Goal: Task Accomplishment & Management: Use online tool/utility

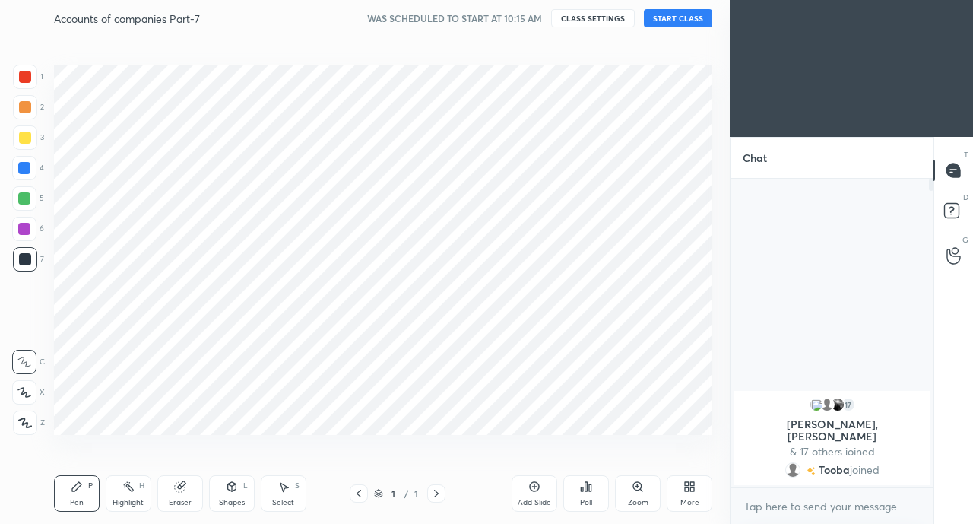
scroll to position [75558, 75317]
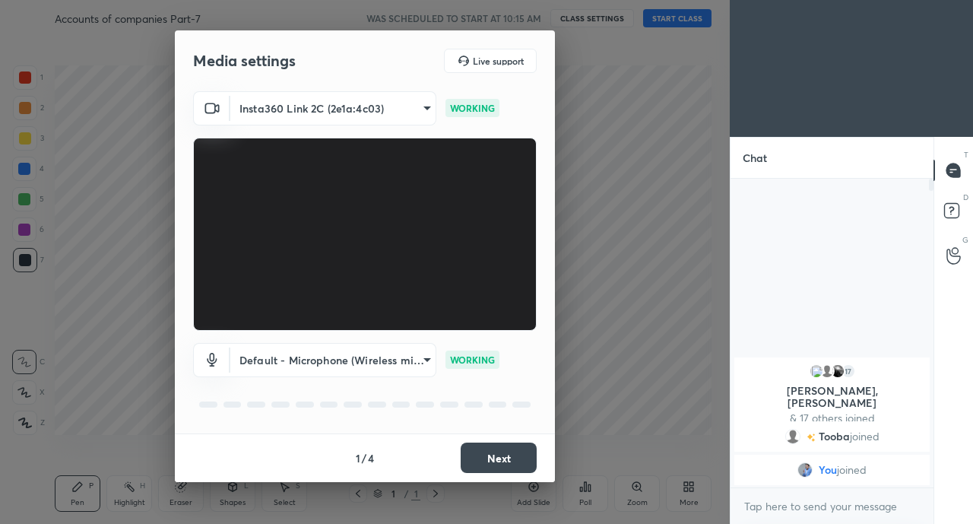
click at [365, 115] on body "1 2 3 4 5 6 7 C X Z C X Z E E Erase all H H Accounts of companies Part-7 WAS SC…" at bounding box center [486, 262] width 973 height 524
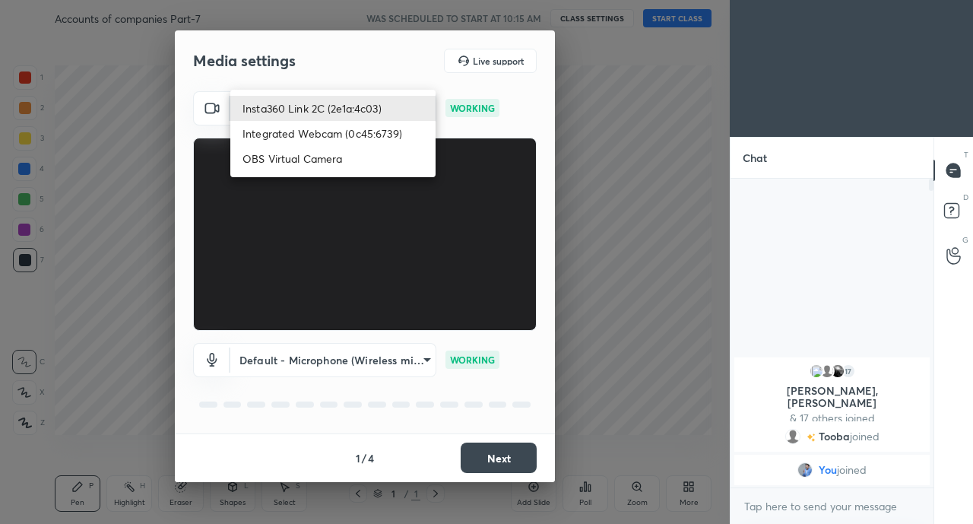
click at [358, 136] on li "Integrated Webcam (0c45:6739)" at bounding box center [332, 133] width 205 height 25
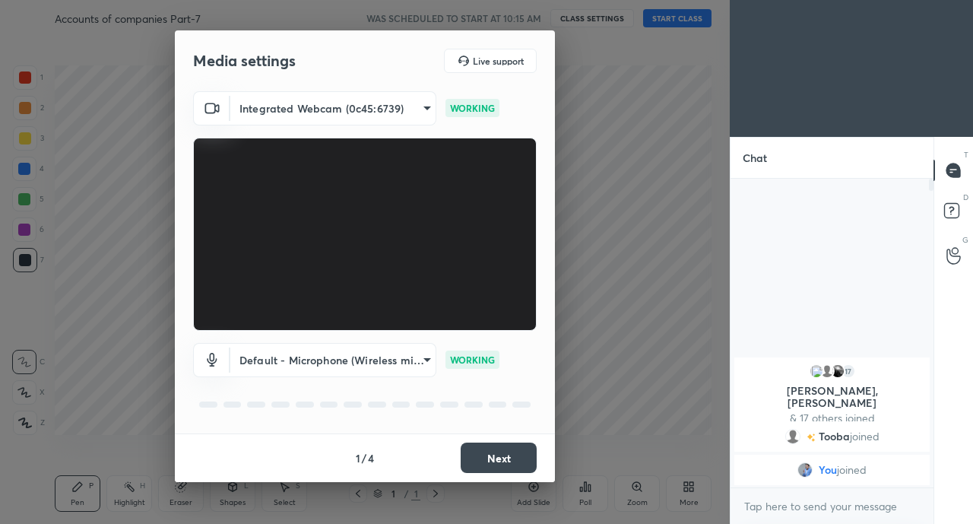
type input "119e150bb04eb013934b2aefa2a3ca8e15cca611cef2f3496891e6acf66b8699"
click at [508, 458] on button "Next" at bounding box center [498, 457] width 76 height 30
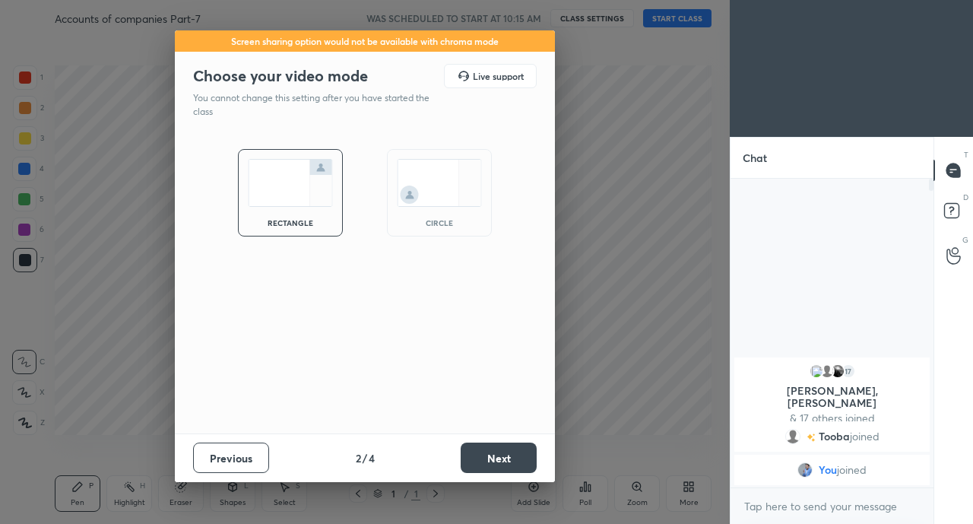
click at [521, 453] on button "Next" at bounding box center [498, 457] width 76 height 30
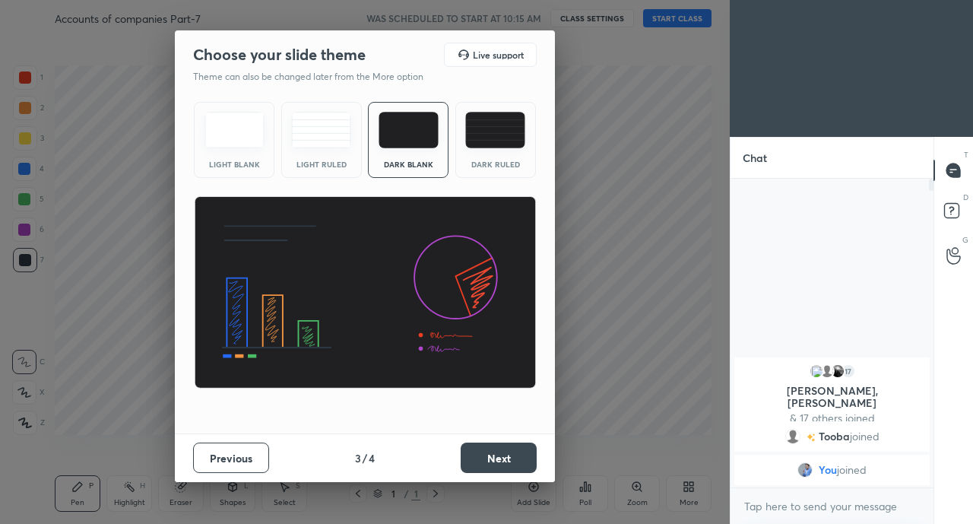
click at [527, 453] on button "Next" at bounding box center [498, 457] width 76 height 30
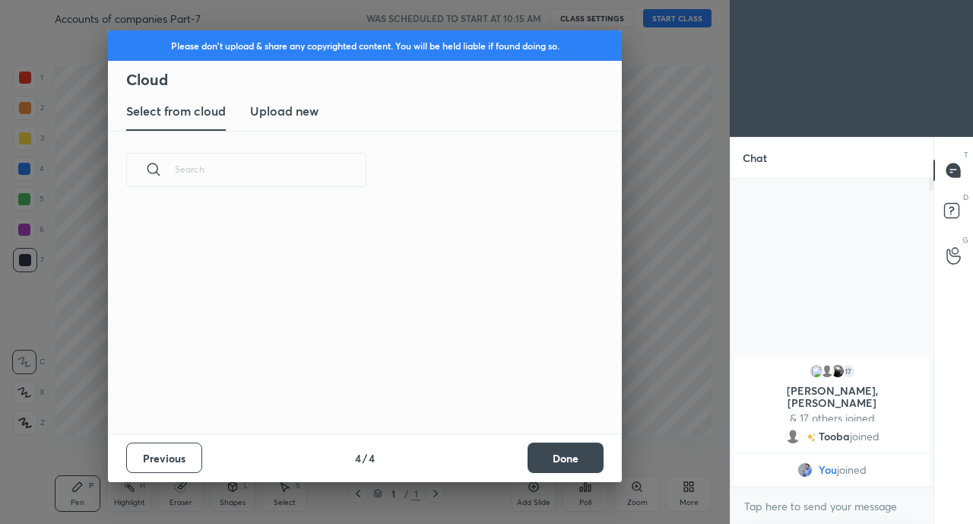
click at [592, 454] on button "Done" at bounding box center [565, 457] width 76 height 30
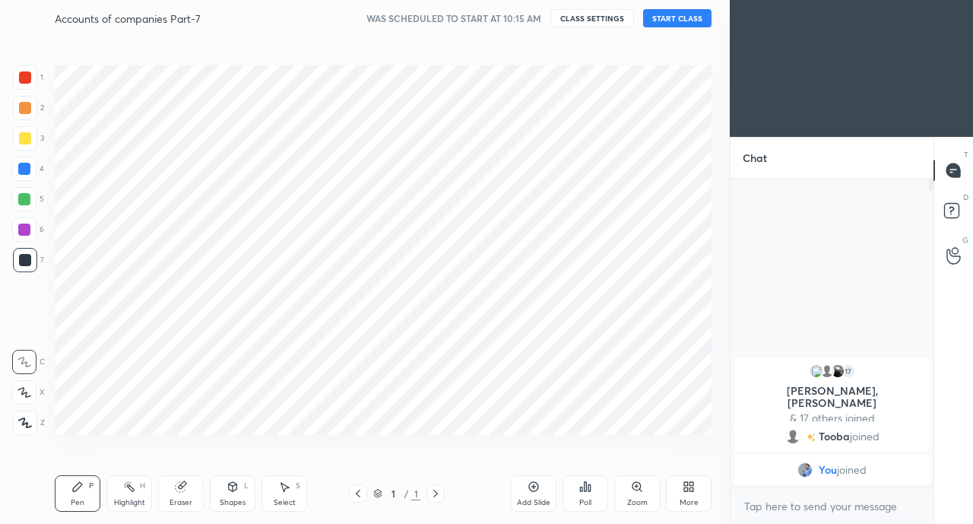
scroll to position [0, 0]
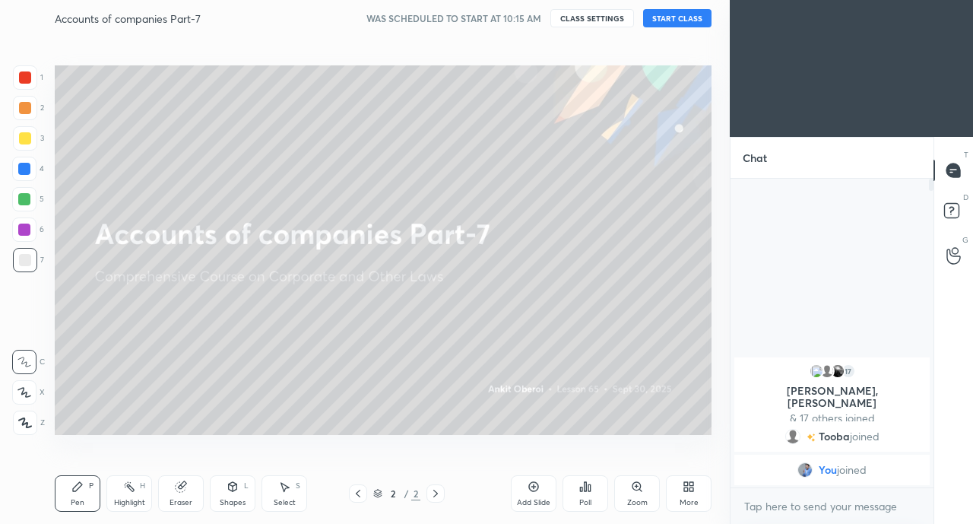
click at [675, 18] on button "START CLASS" at bounding box center [677, 18] width 68 height 18
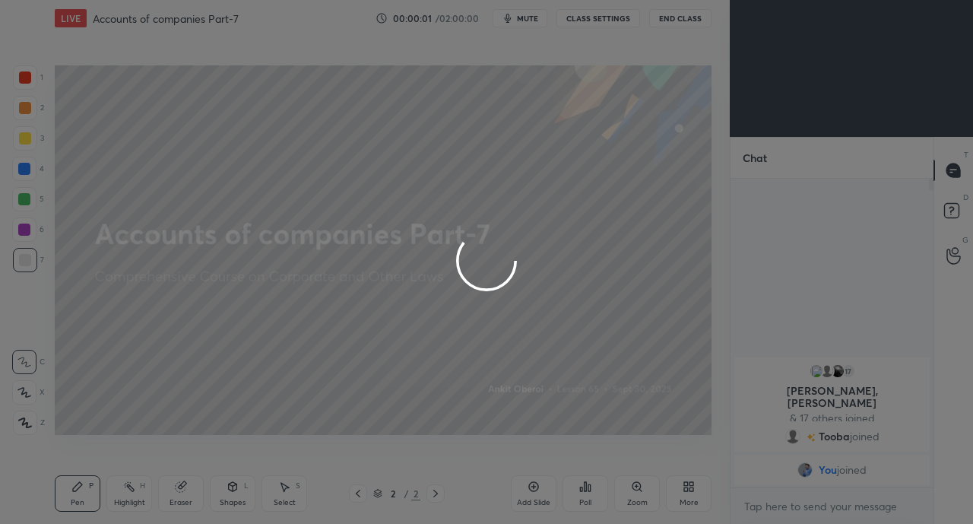
click at [774, 512] on div at bounding box center [486, 262] width 973 height 524
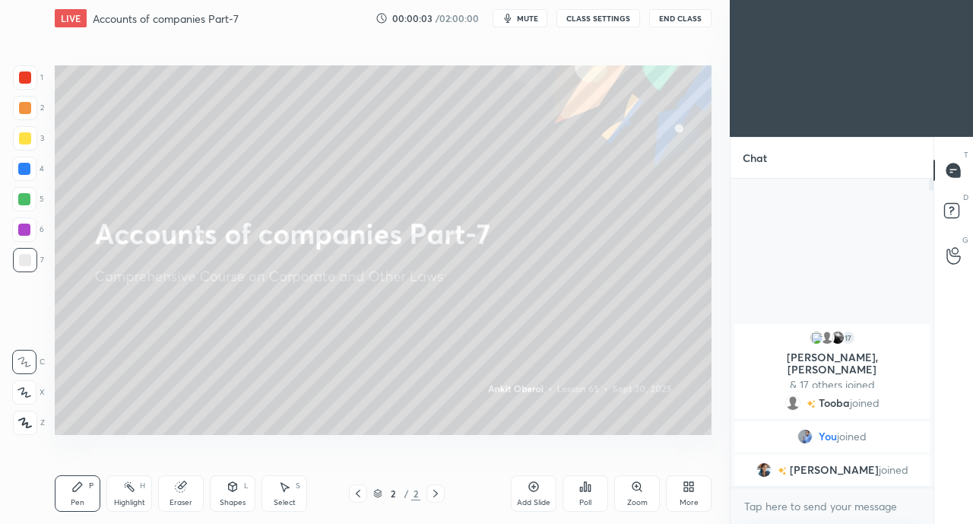
click at [531, 18] on span "mute" at bounding box center [527, 18] width 21 height 11
click at [818, 499] on textarea at bounding box center [831, 506] width 179 height 24
type textarea "x"
type textarea "c"
type textarea "x"
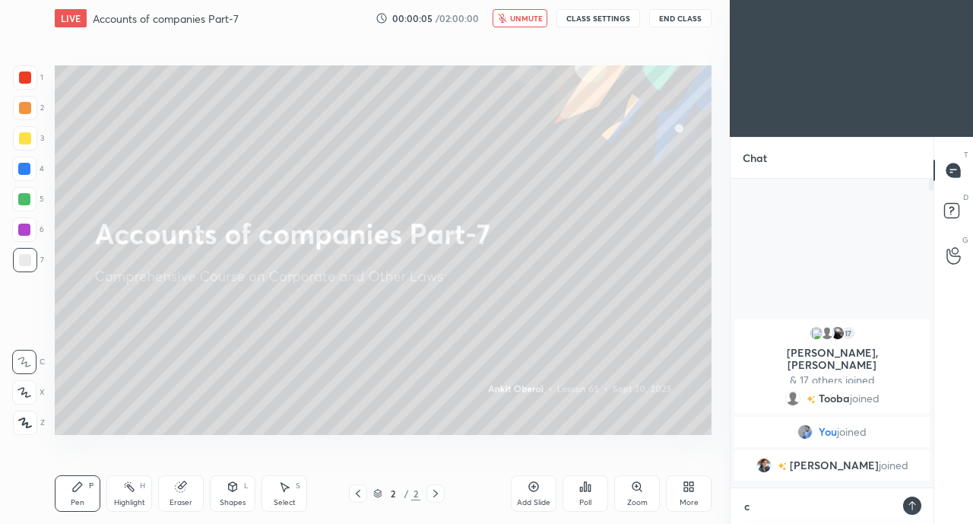
scroll to position [340, 198]
type textarea "cl"
type textarea "x"
type textarea "cla"
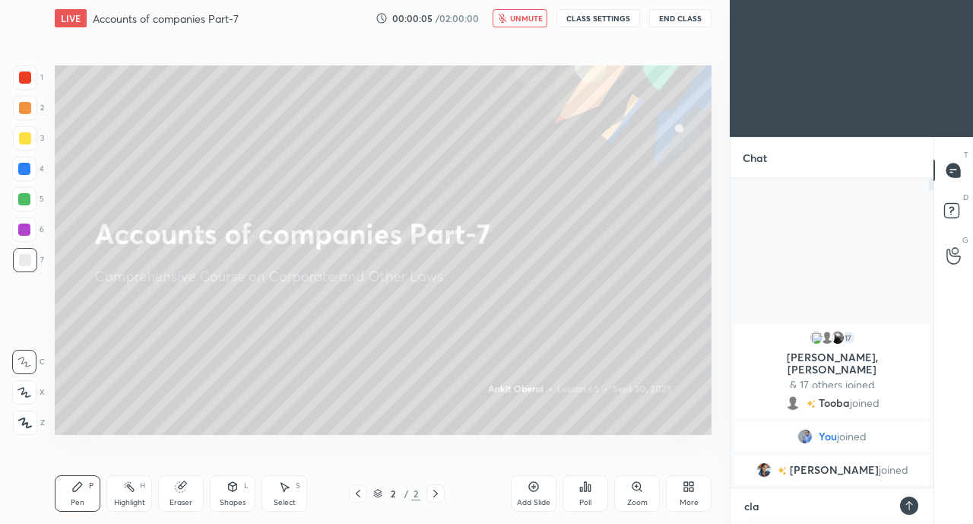
type textarea "x"
type textarea "clas"
type textarea "x"
type textarea "class"
type textarea "x"
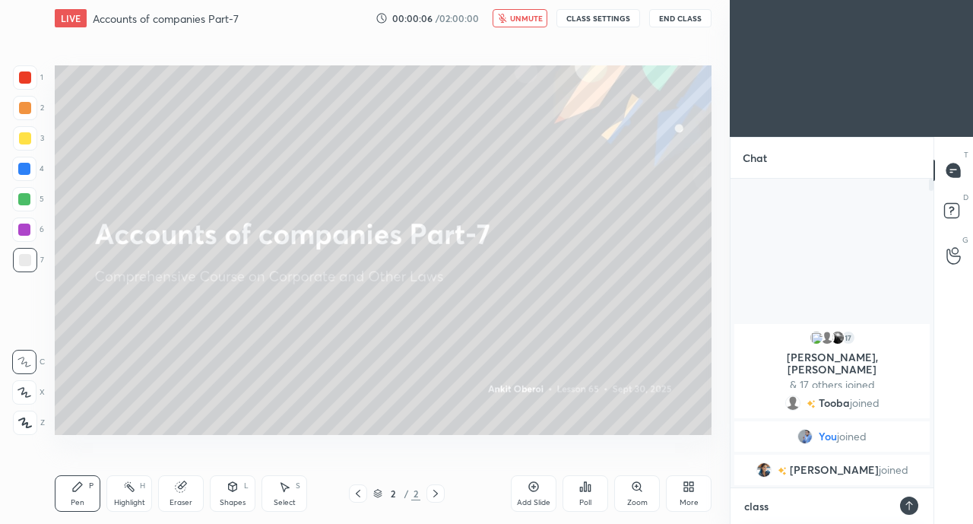
type textarea "class"
type textarea "x"
type textarea "class w"
type textarea "x"
type textarea "class wi"
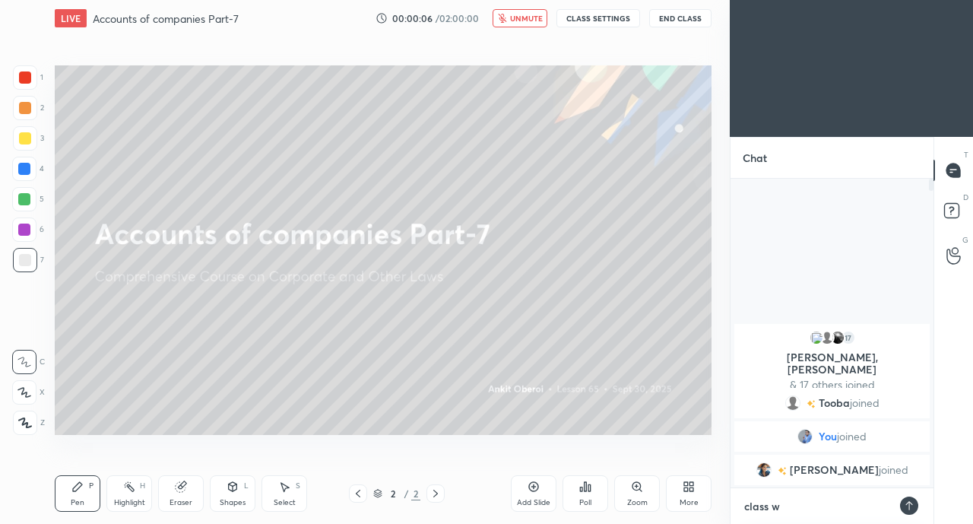
type textarea "x"
type textarea "class wil"
type textarea "x"
type textarea "class will"
type textarea "x"
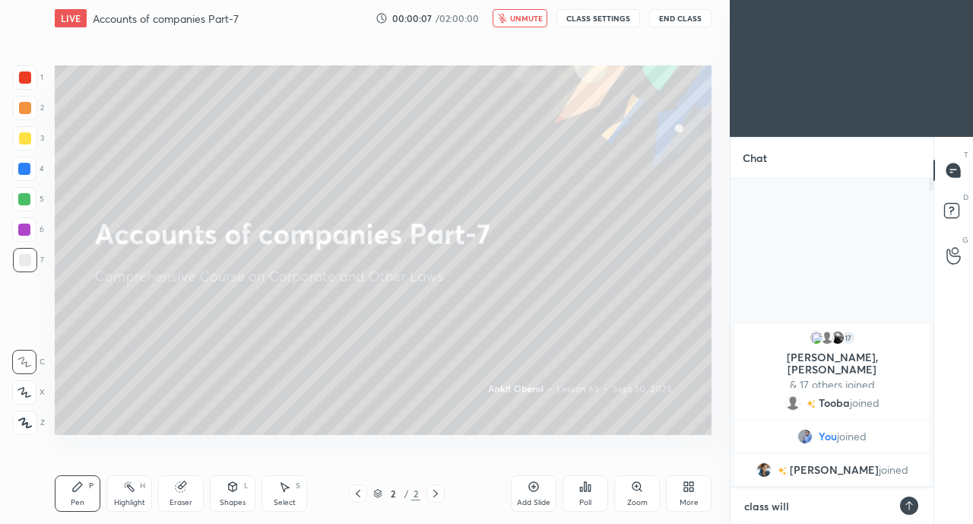
type textarea "class will"
type textarea "x"
type textarea "class will s"
type textarea "x"
type textarea "class will st"
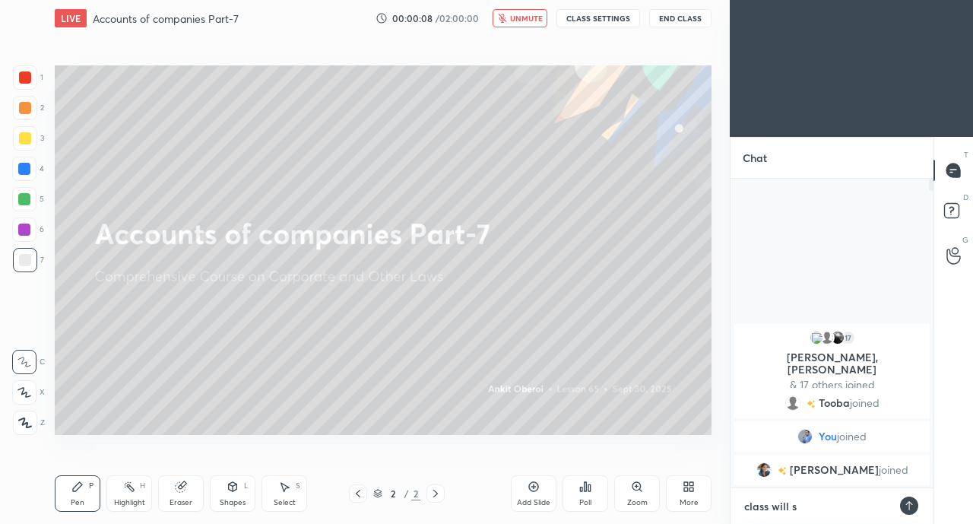
type textarea "x"
type textarea "class will sta"
type textarea "x"
type textarea "class will star"
type textarea "x"
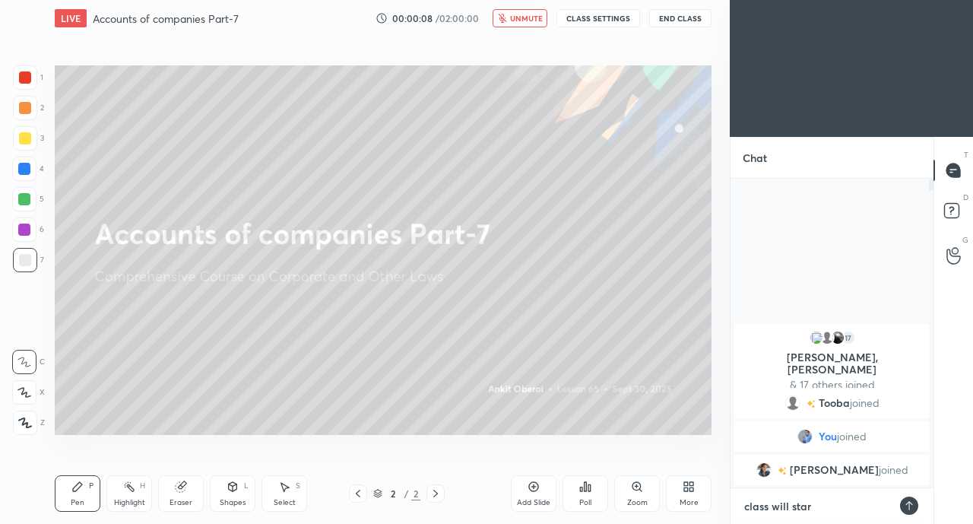
type textarea "class will start"
type textarea "x"
type textarea "class will start"
type textarea "x"
type textarea "class will start a"
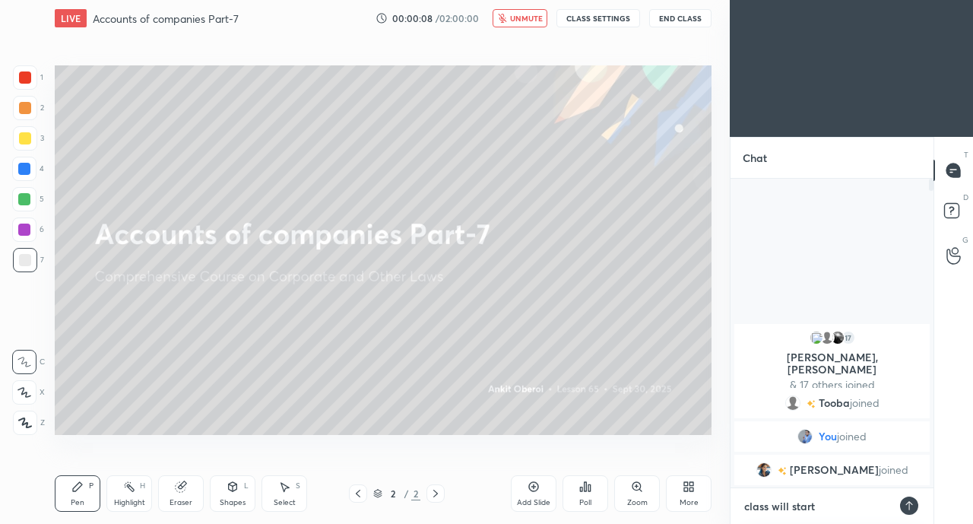
type textarea "x"
type textarea "class will start at"
type textarea "x"
type textarea "class will start at"
type textarea "x"
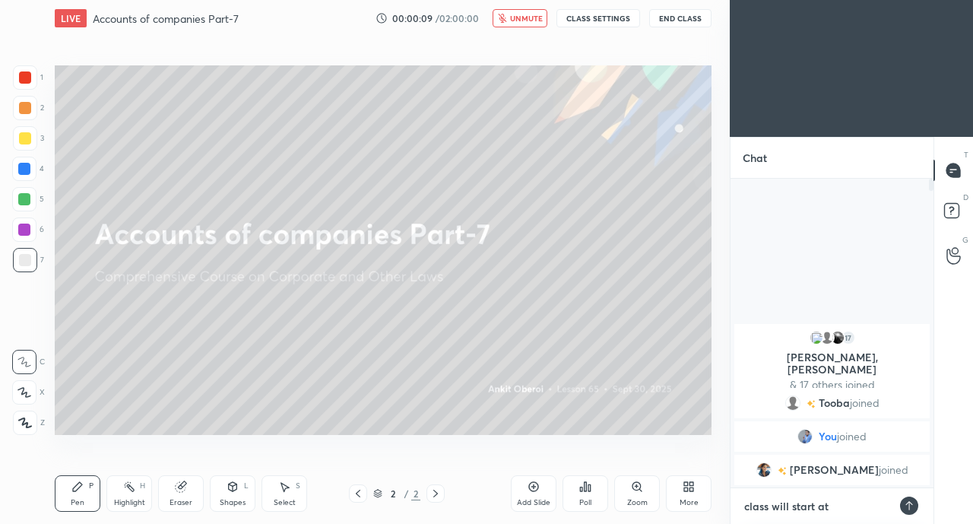
type textarea "class will start at 1"
type textarea "x"
type textarea "class will start at 10"
type textarea "x"
type textarea "class will start at 10:"
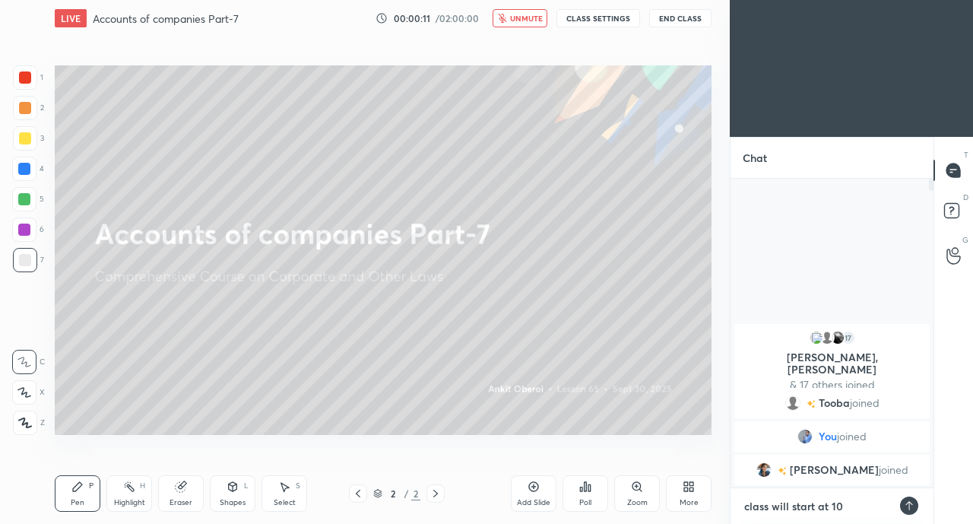
type textarea "x"
type textarea "class will start at 10:3"
type textarea "x"
type textarea "class will start at 10:35"
type textarea "x"
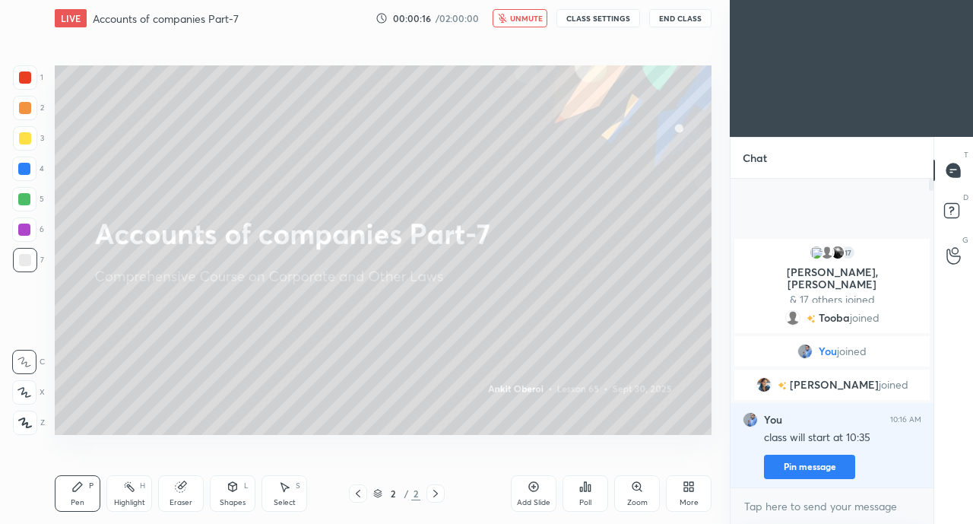
click at [812, 467] on button "Pin message" at bounding box center [809, 466] width 91 height 24
click at [677, 492] on div "More" at bounding box center [689, 493] width 46 height 36
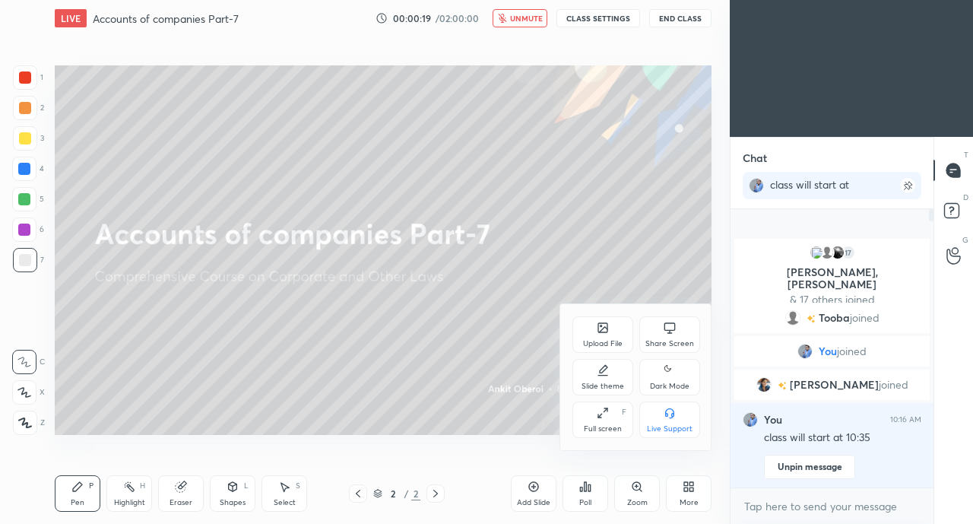
click at [655, 330] on div "Share Screen" at bounding box center [669, 334] width 61 height 36
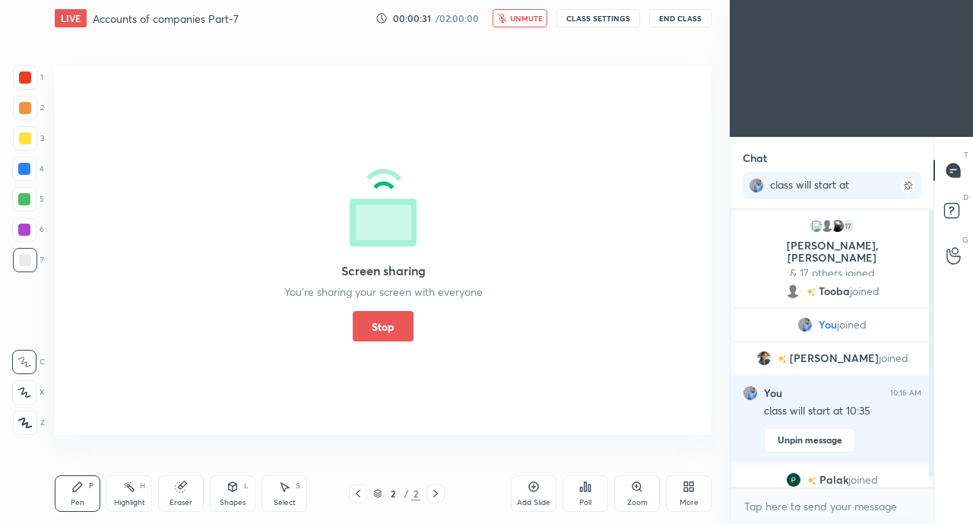
click at [106, 355] on div "Screen sharing You’re sharing your screen with everyone Stop" at bounding box center [383, 249] width 657 height 369
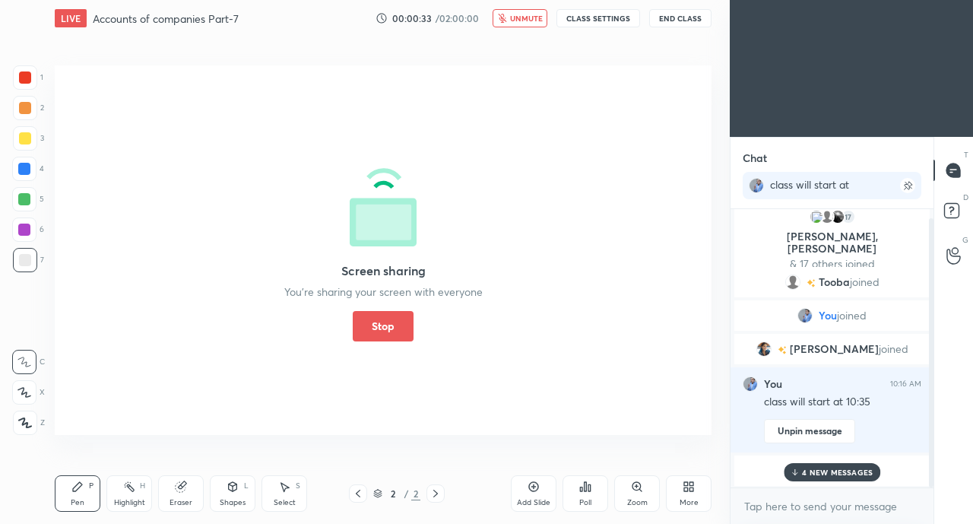
click at [837, 473] on p "4 NEW MESSAGES" at bounding box center [837, 471] width 71 height 9
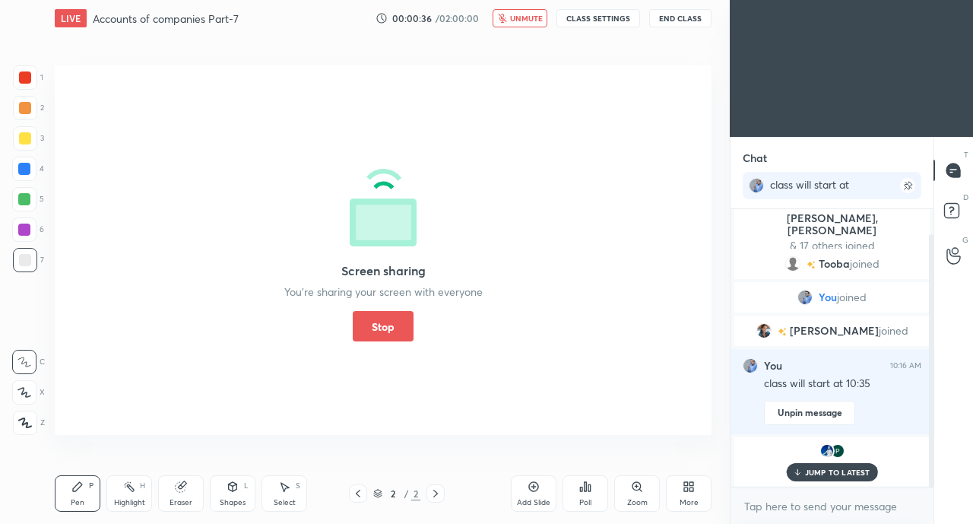
click at [844, 464] on div "JUMP TO LATEST" at bounding box center [831, 472] width 91 height 18
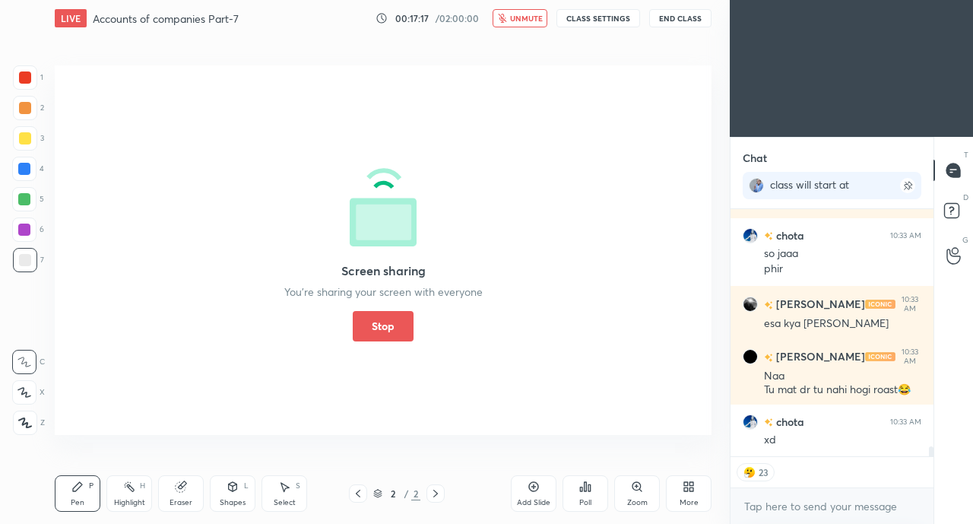
scroll to position [5779, 0]
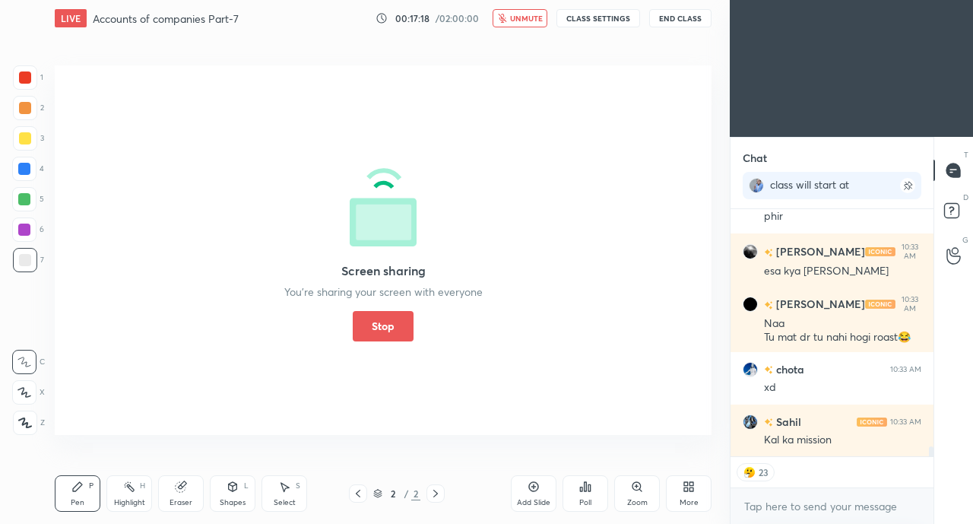
type textarea "x"
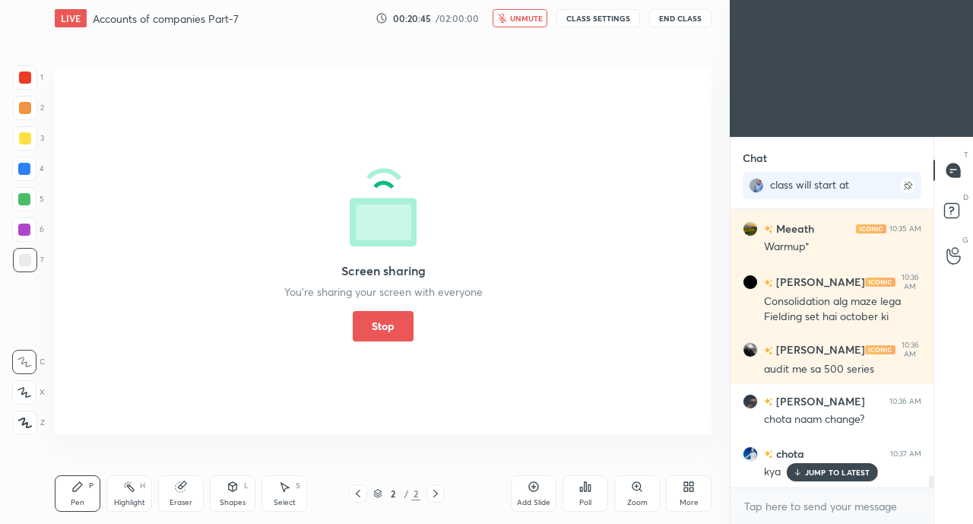
scroll to position [6687, 0]
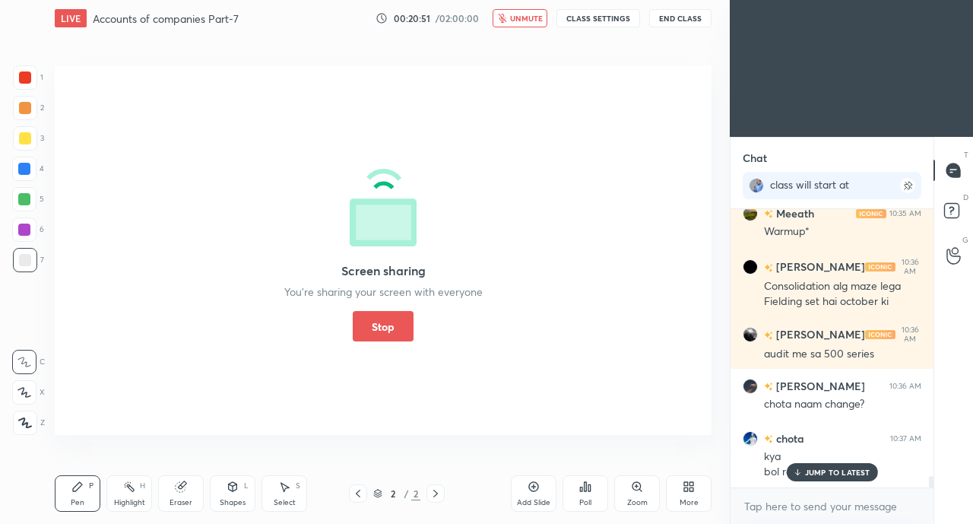
click at [381, 321] on button "Stop" at bounding box center [383, 326] width 61 height 30
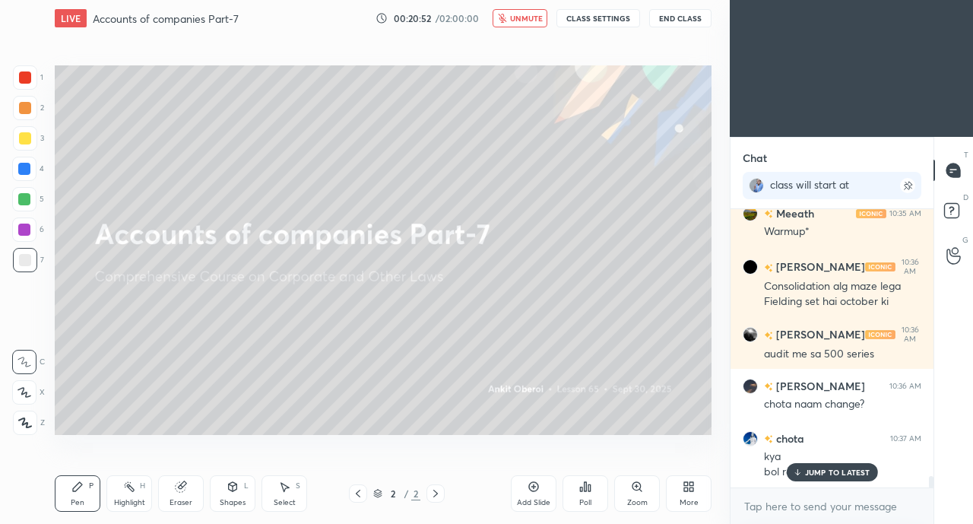
click at [523, 23] on button "unmute" at bounding box center [519, 18] width 55 height 18
click at [593, 18] on button "CLASS SETTINGS" at bounding box center [598, 18] width 84 height 18
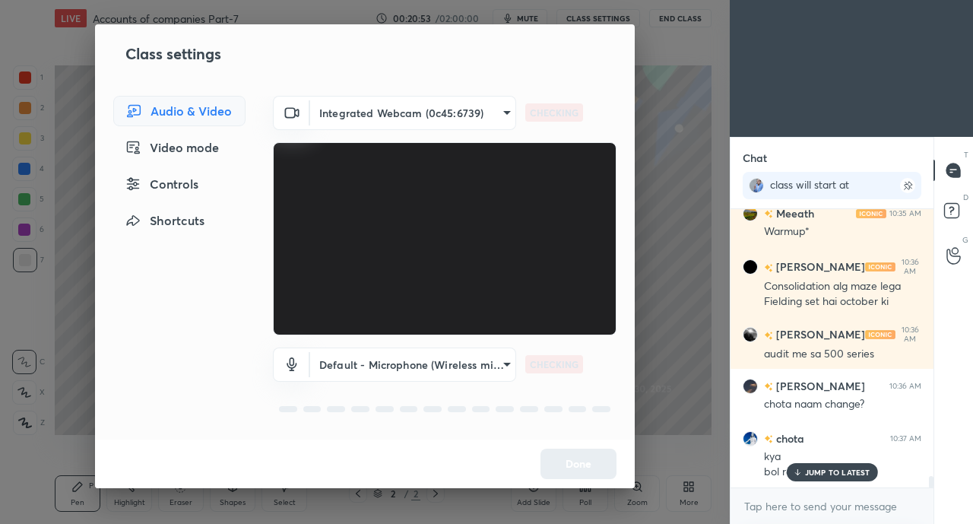
click at [356, 105] on body "1 2 3 4 5 6 7 C X Z C X Z E E Erase all H H LIVE Accounts of companies Part-7 0…" at bounding box center [486, 262] width 973 height 524
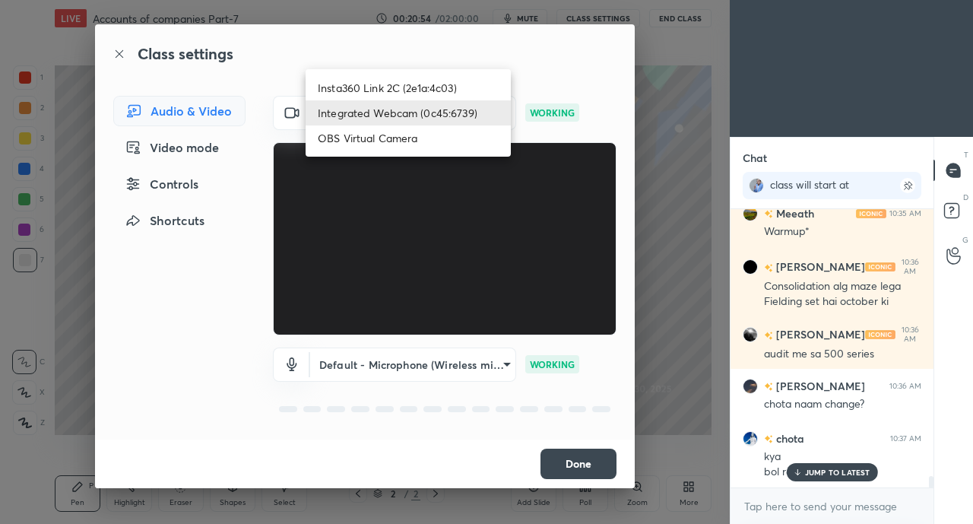
click at [395, 89] on li "Insta360 Link 2C (2e1a:4c03)" at bounding box center [407, 87] width 205 height 25
type input "3871f29343379e2fb179174d250dc7af88b912a5bb1a145d4ee5cff18d3cefee"
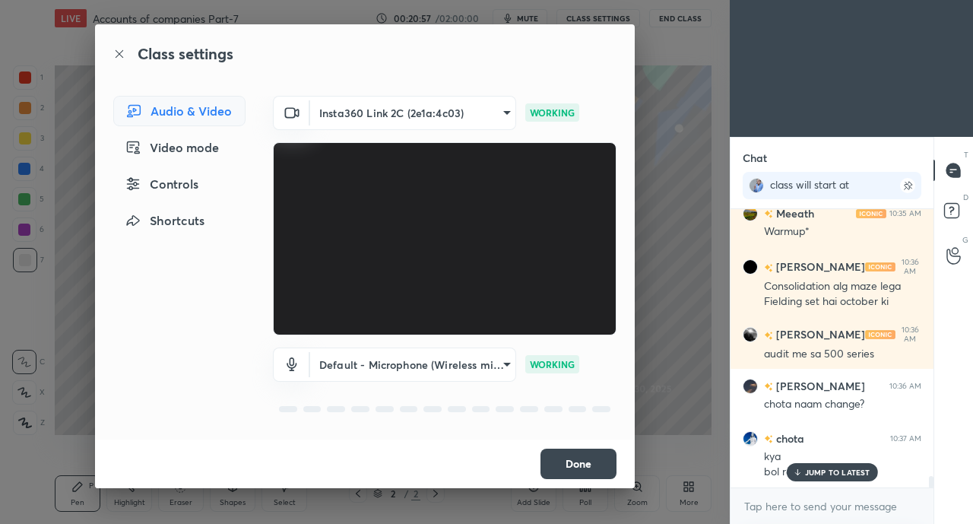
click at [590, 457] on button "Done" at bounding box center [578, 463] width 76 height 30
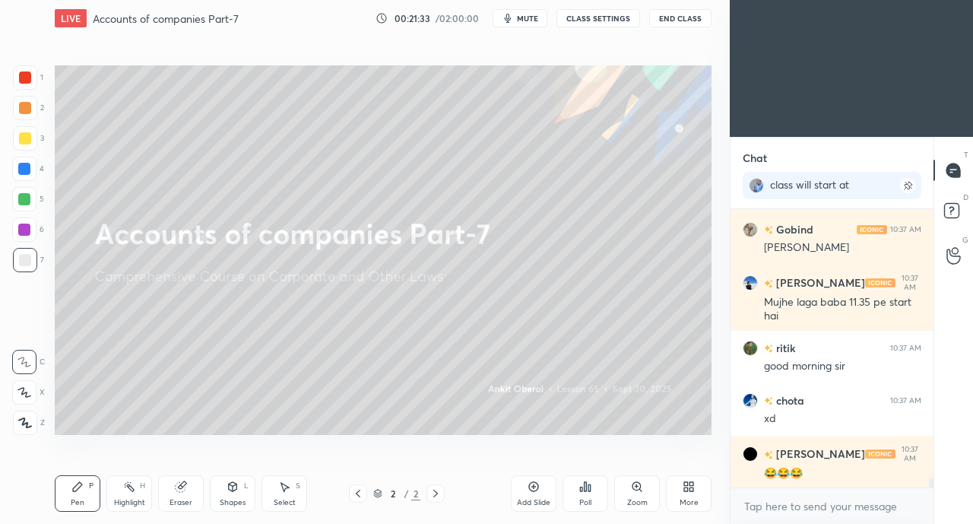
scroll to position [7503, 0]
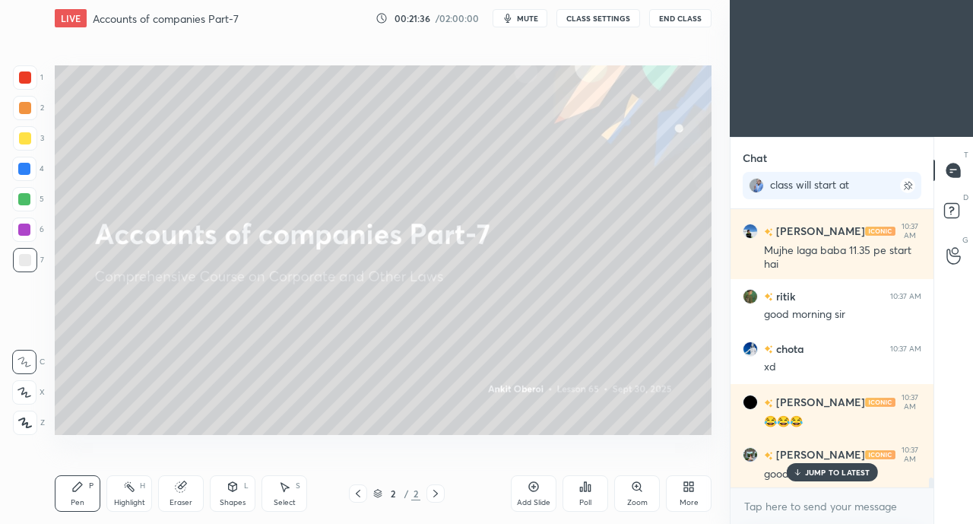
click at [822, 473] on p "JUMP TO LATEST" at bounding box center [837, 471] width 65 height 9
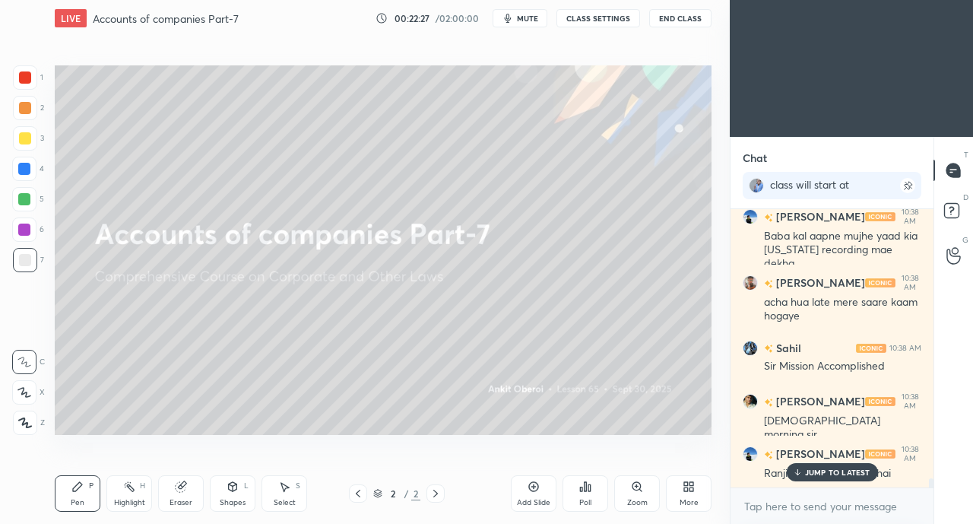
scroll to position [8241, 0]
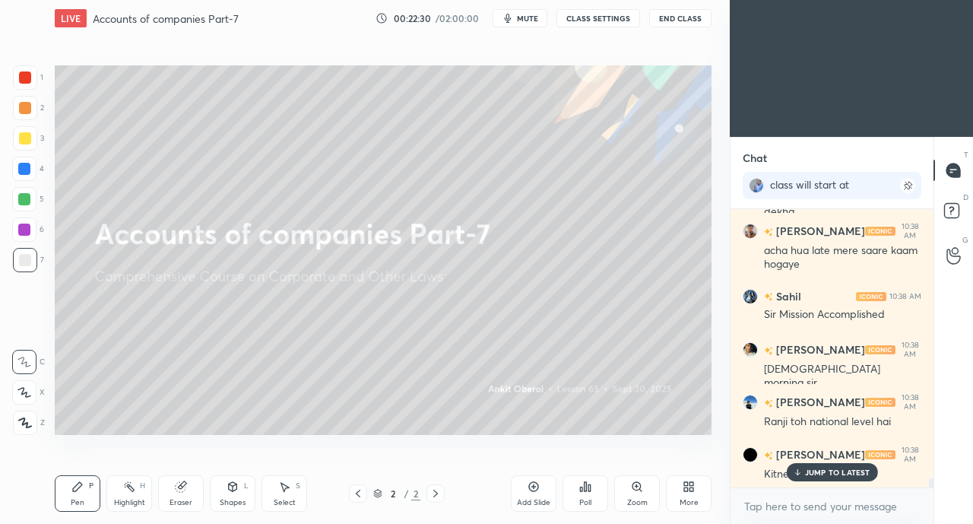
click at [796, 457] on h6 "[PERSON_NAME]" at bounding box center [819, 455] width 92 height 16
click at [818, 473] on p "JUMP TO LATEST" at bounding box center [837, 471] width 65 height 9
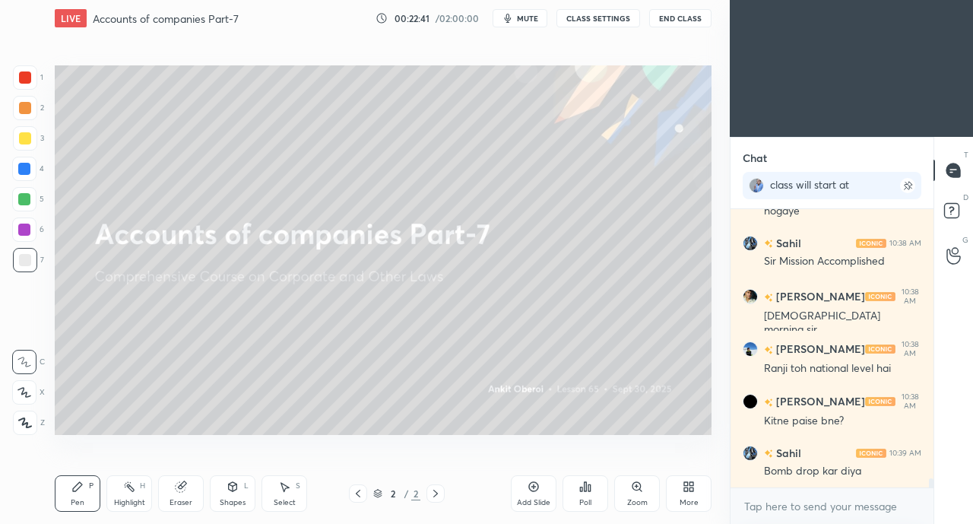
click at [691, 483] on icon at bounding box center [691, 484] width 4 height 4
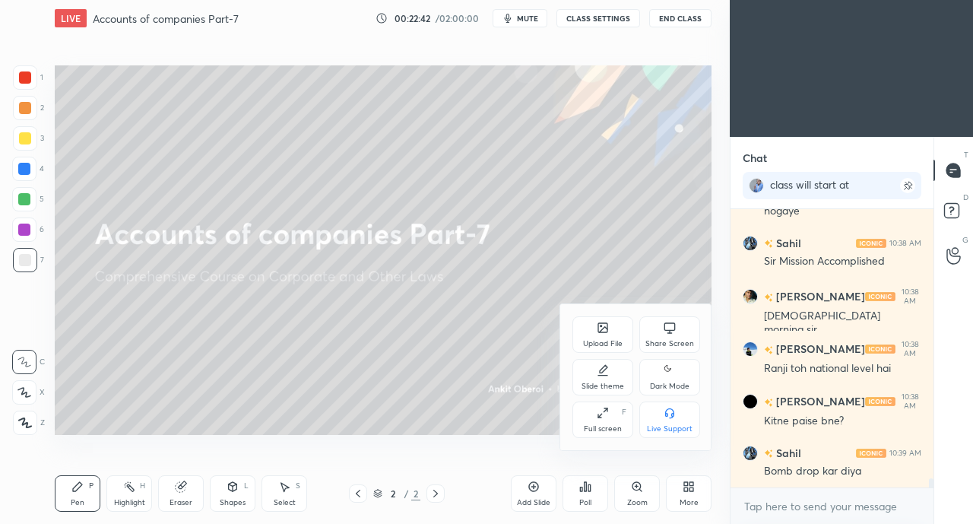
click at [438, 353] on div at bounding box center [486, 262] width 973 height 524
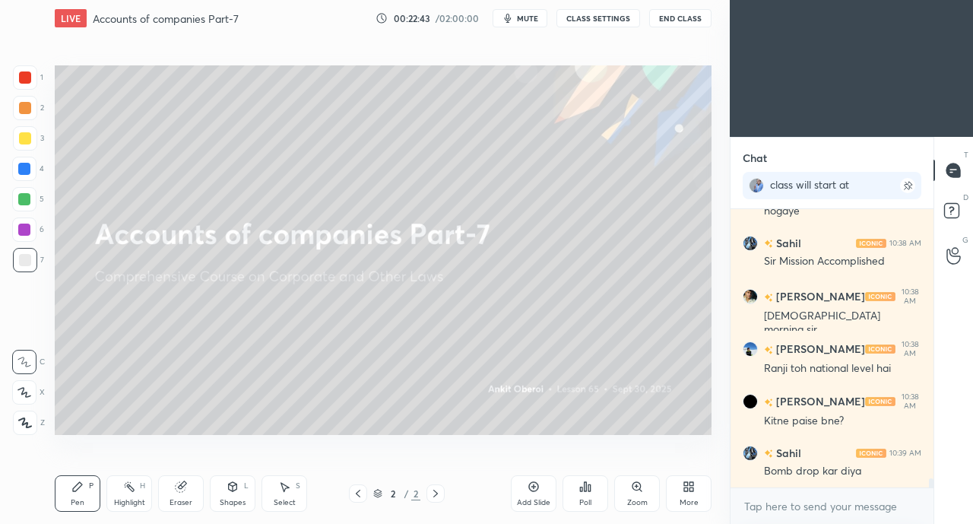
scroll to position [8360, 0]
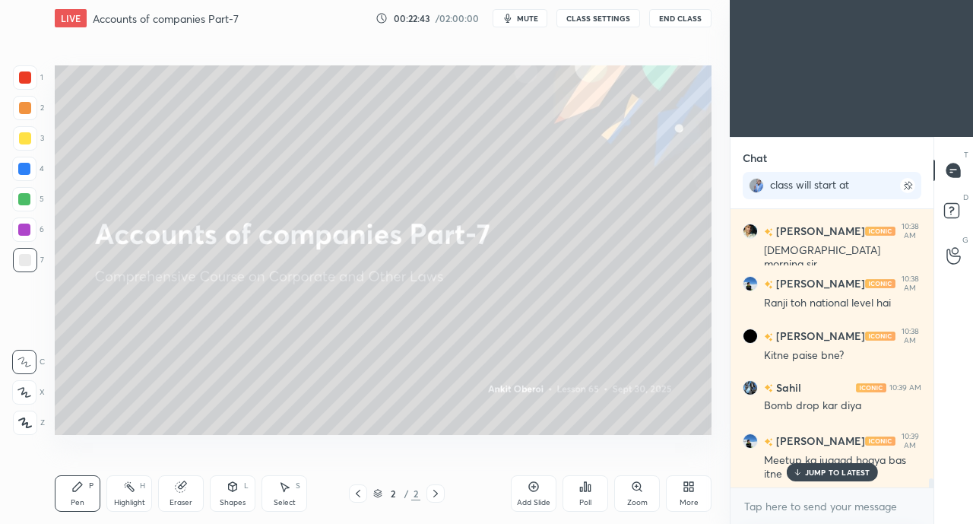
click at [824, 467] on p "JUMP TO LATEST" at bounding box center [837, 471] width 65 height 9
click at [691, 495] on div "More" at bounding box center [689, 493] width 46 height 36
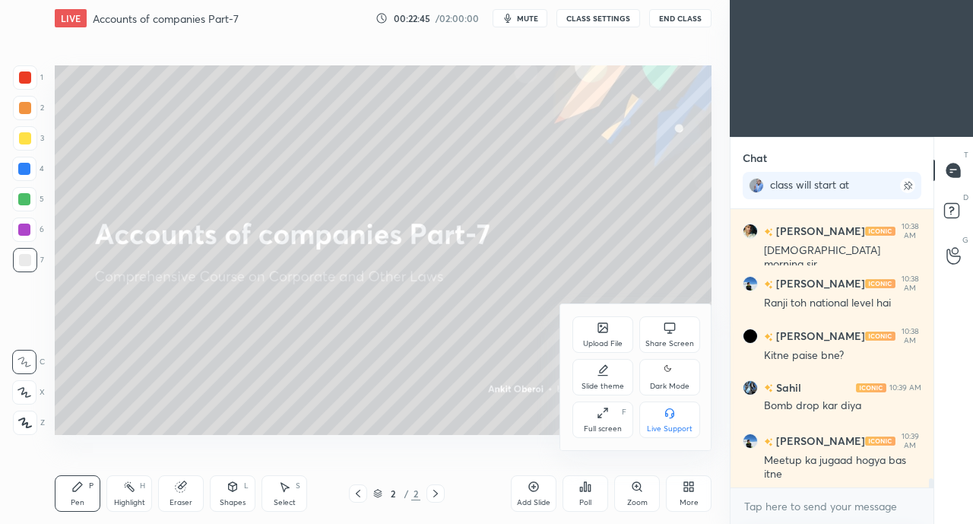
click at [603, 330] on icon at bounding box center [603, 329] width 8 height 5
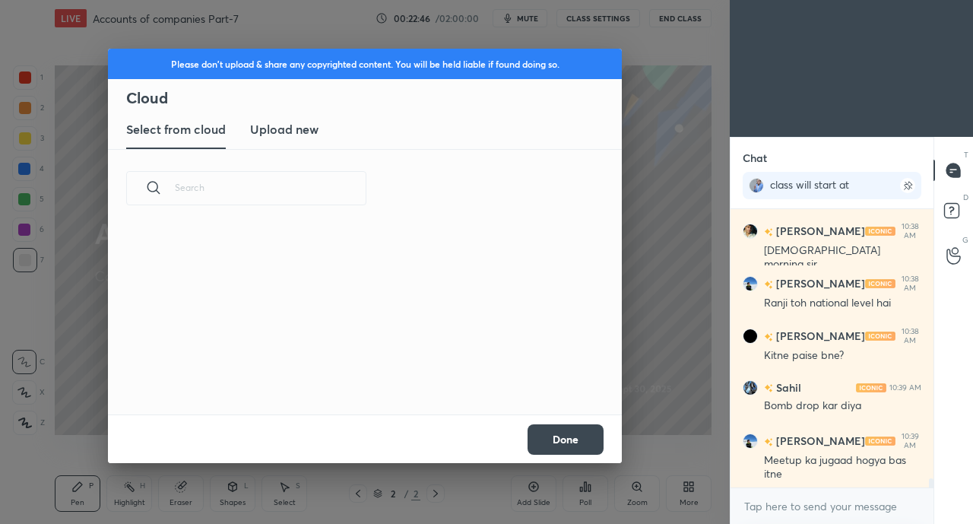
scroll to position [5, 8]
click at [296, 138] on h3 "Upload new" at bounding box center [284, 129] width 68 height 18
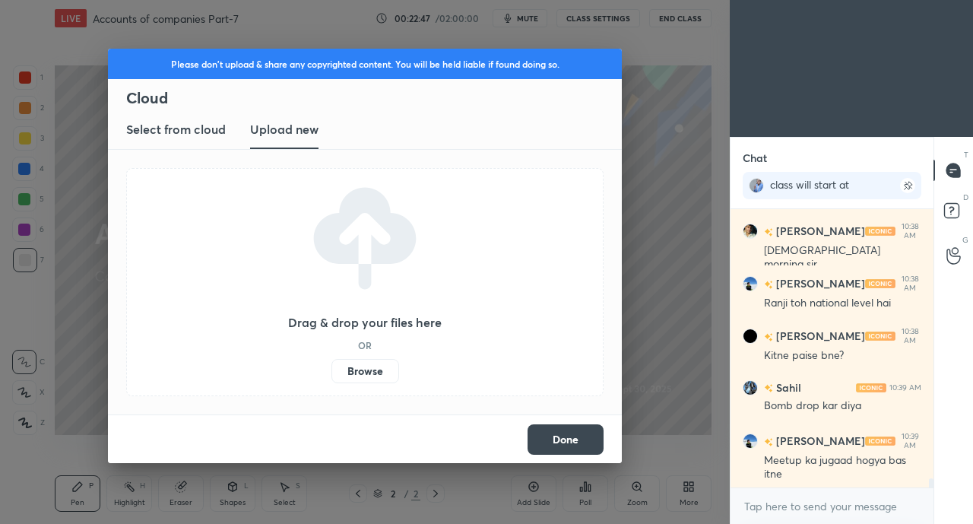
click at [368, 375] on label "Browse" at bounding box center [365, 371] width 68 height 24
click at [331, 375] on input "Browse" at bounding box center [331, 371] width 0 height 24
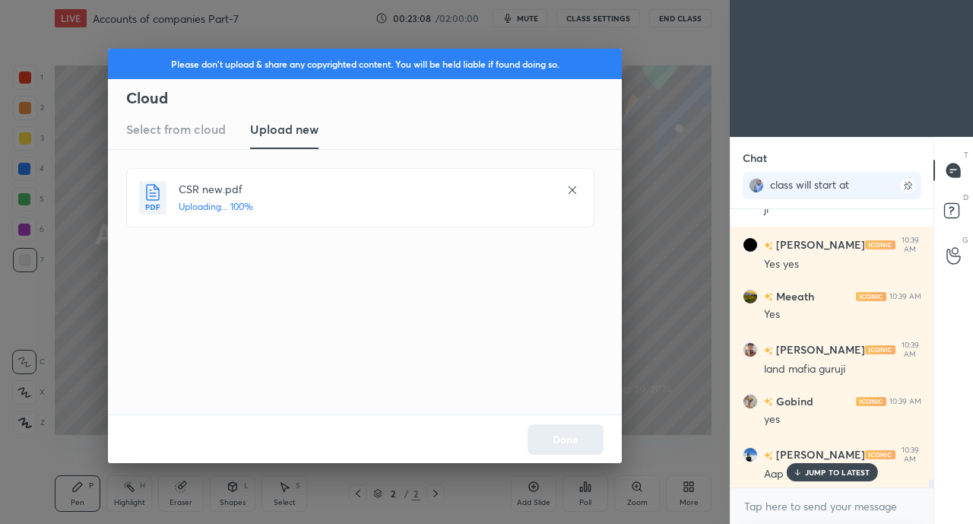
scroll to position [8833, 0]
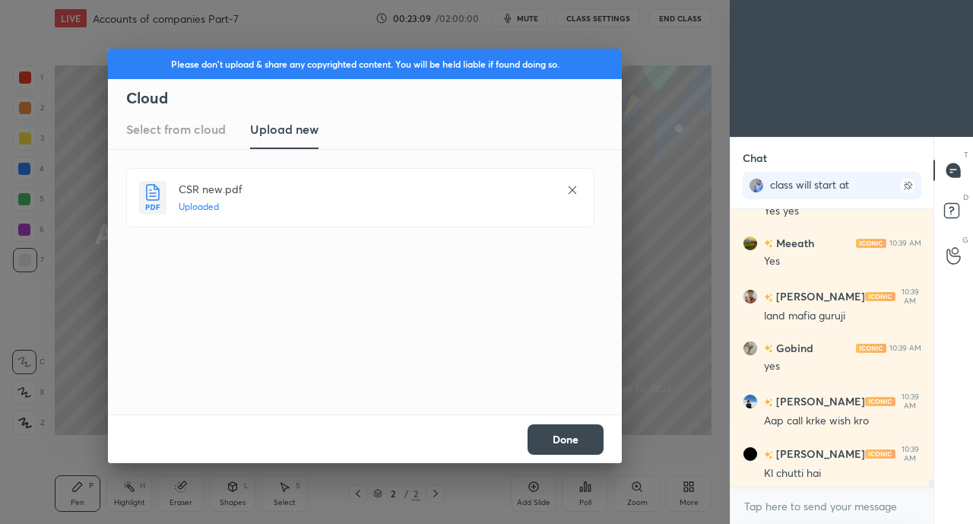
click at [560, 448] on button "Done" at bounding box center [565, 439] width 76 height 30
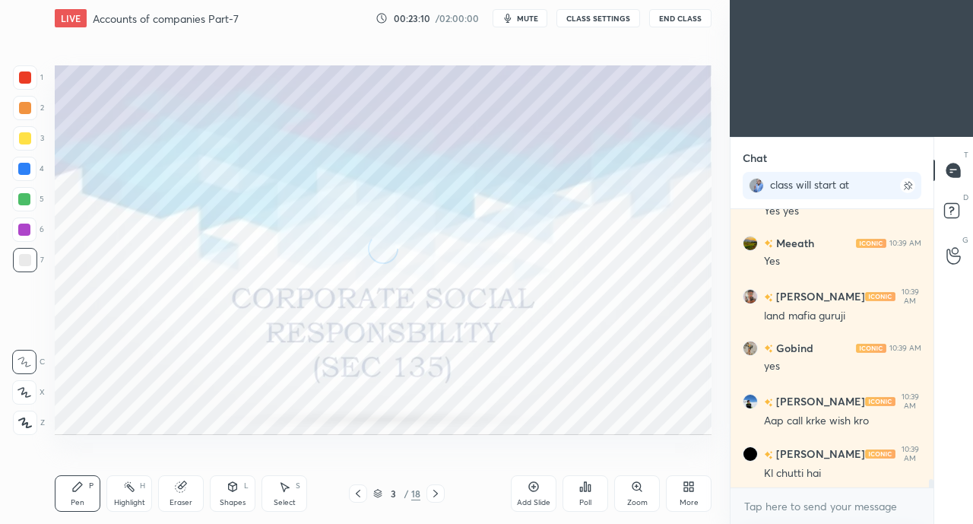
scroll to position [8884, 0]
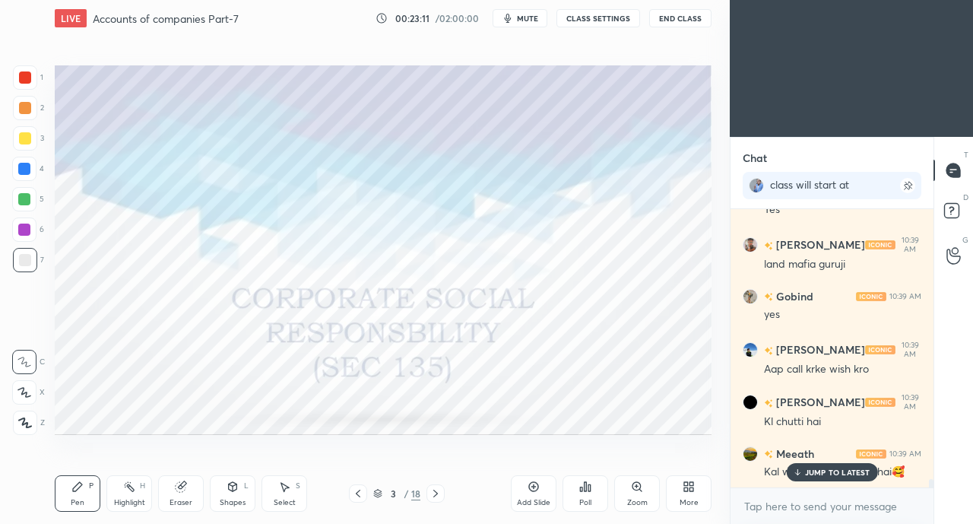
click at [824, 472] on p "JUMP TO LATEST" at bounding box center [837, 471] width 65 height 9
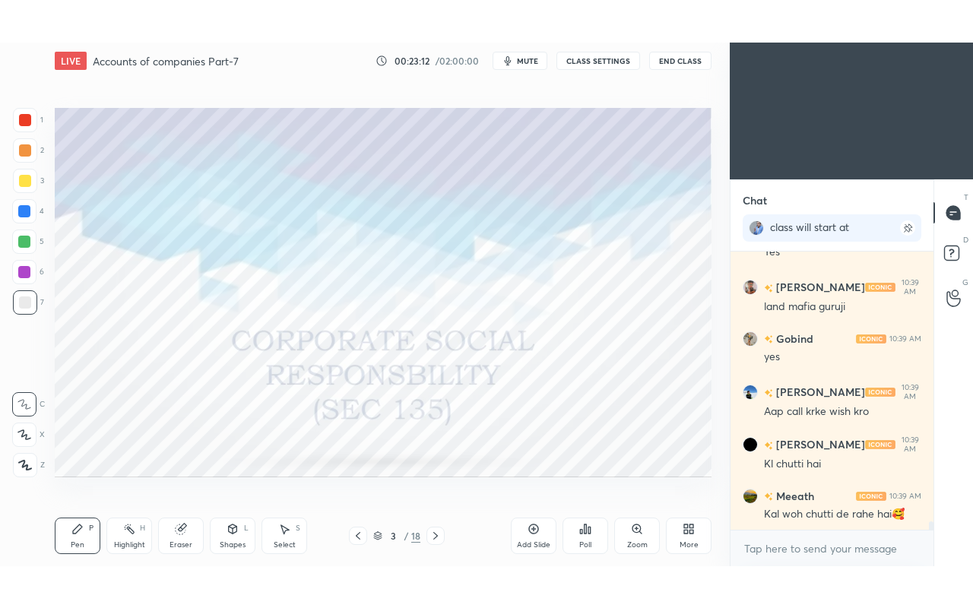
scroll to position [8937, 0]
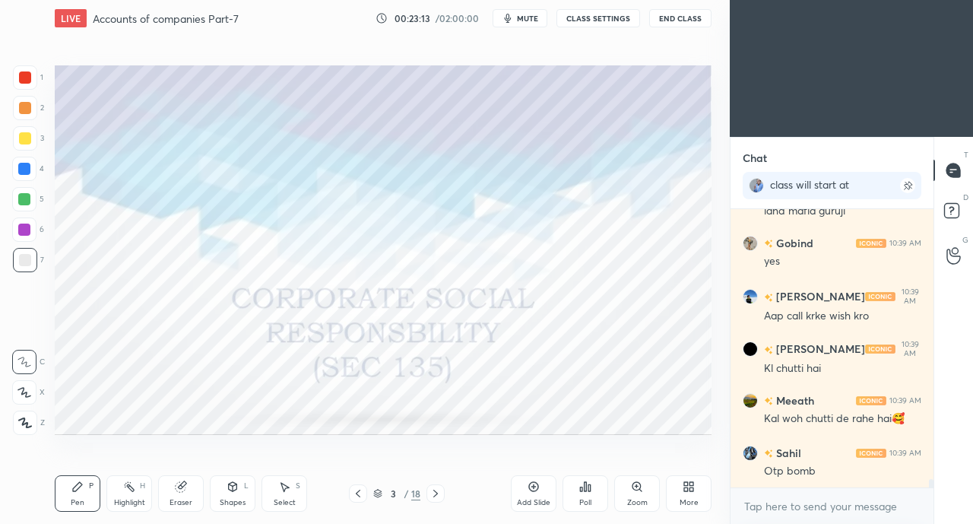
click at [695, 496] on div "More" at bounding box center [689, 493] width 46 height 36
click at [596, 425] on div "Full screen" at bounding box center [603, 429] width 38 height 8
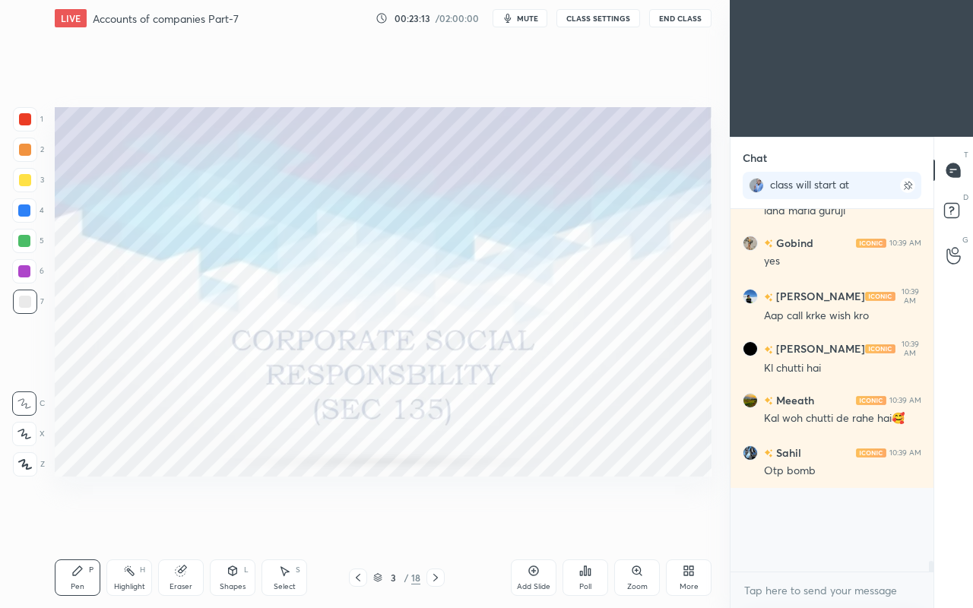
scroll to position [8854, 0]
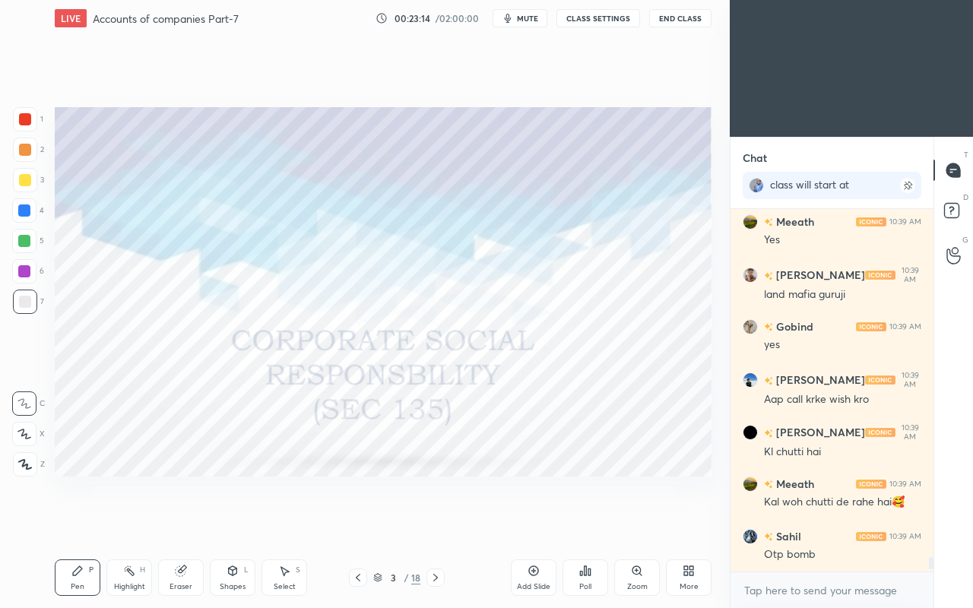
click at [465, 497] on div "Setting up your live class Poll for secs No correct answer Start poll" at bounding box center [383, 291] width 669 height 511
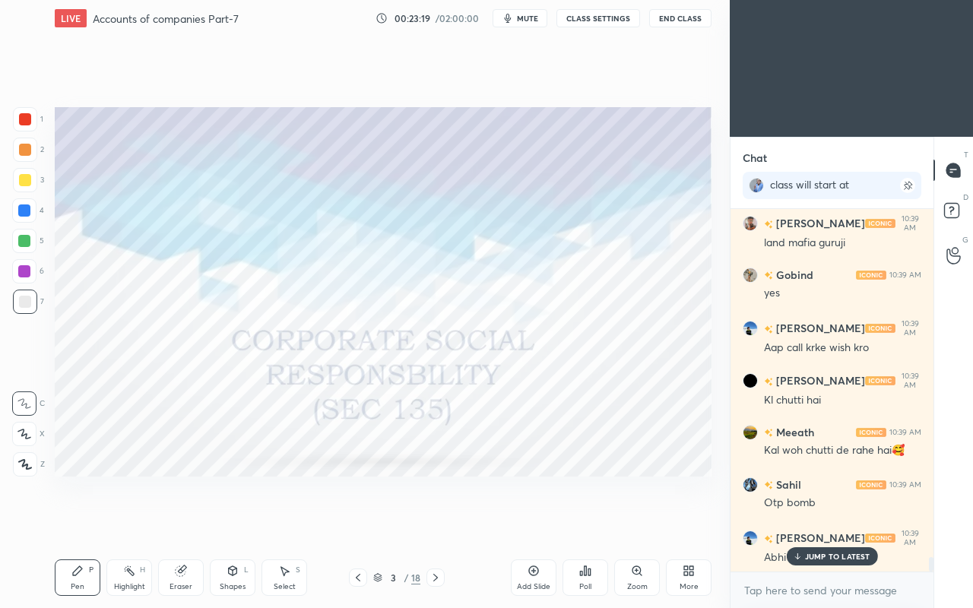
click at [812, 523] on div "JUMP TO LATEST" at bounding box center [831, 556] width 91 height 18
click at [806, 523] on div "[PERSON_NAME] 10:39 AM Abhi" at bounding box center [831, 547] width 203 height 55
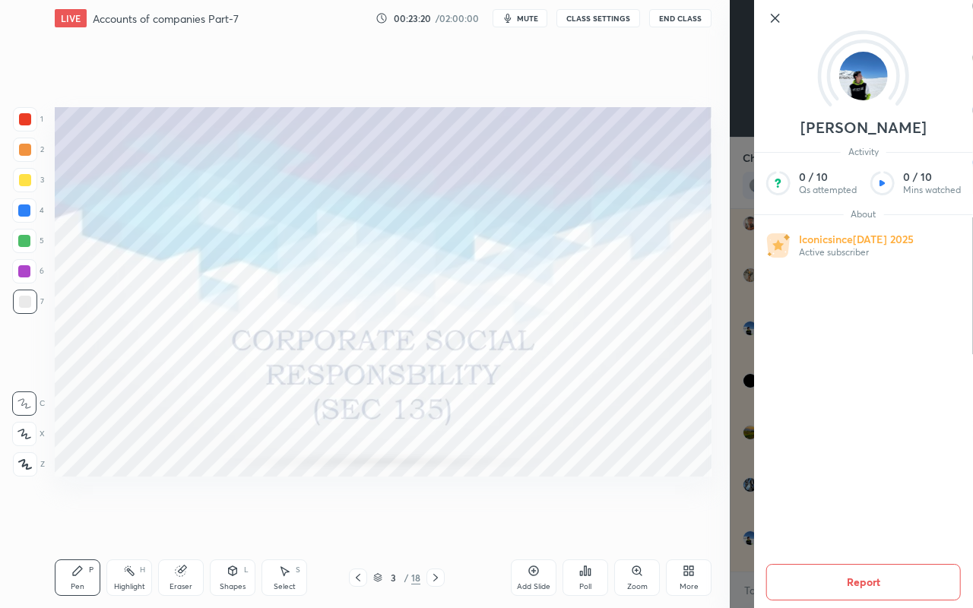
click at [19, 120] on div at bounding box center [25, 119] width 12 height 12
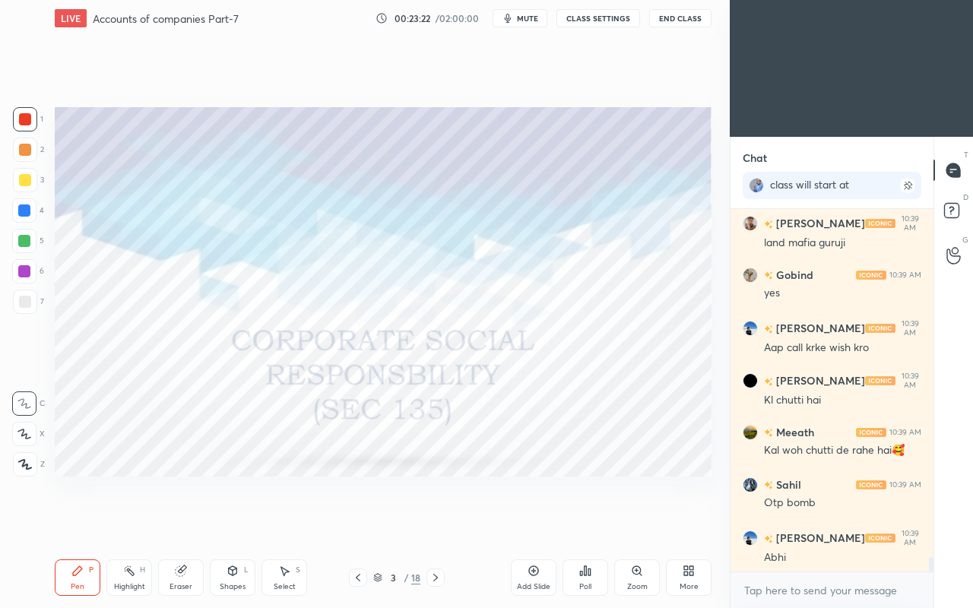
click at [24, 429] on icon at bounding box center [24, 434] width 14 height 11
click at [179, 523] on div "Eraser" at bounding box center [181, 577] width 46 height 36
click at [30, 438] on icon at bounding box center [24, 434] width 12 height 13
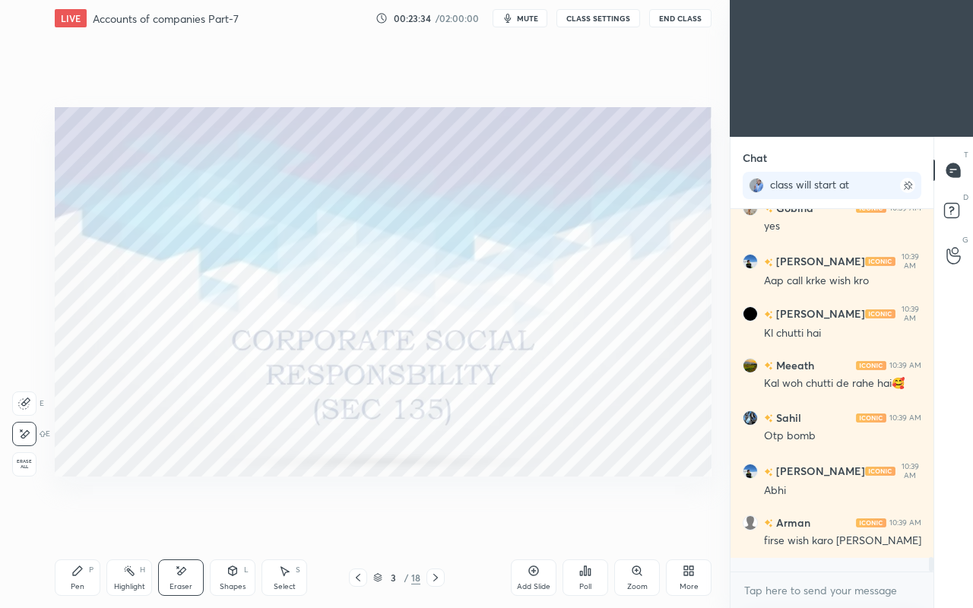
click at [74, 523] on icon at bounding box center [77, 570] width 9 height 9
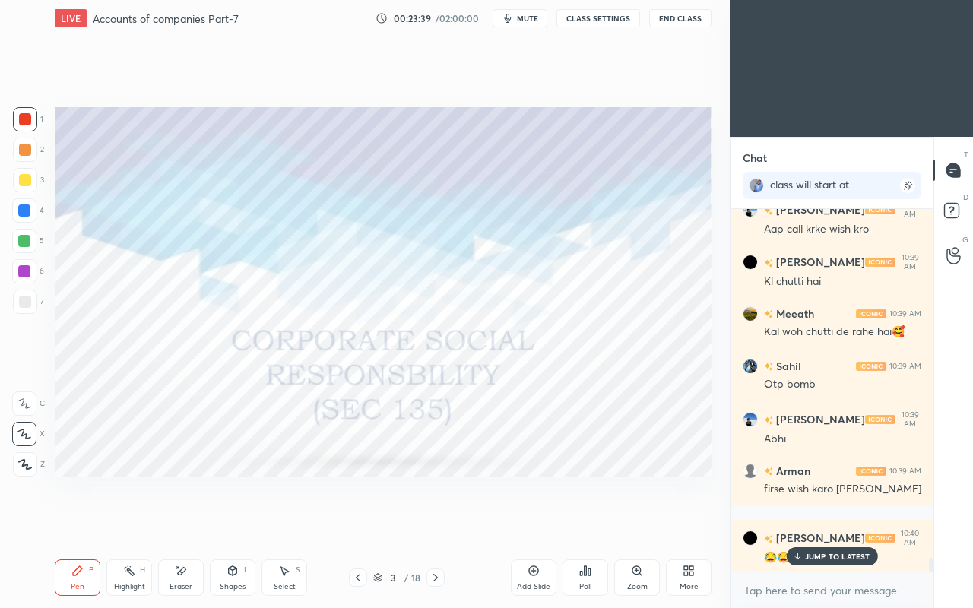
scroll to position [9077, 0]
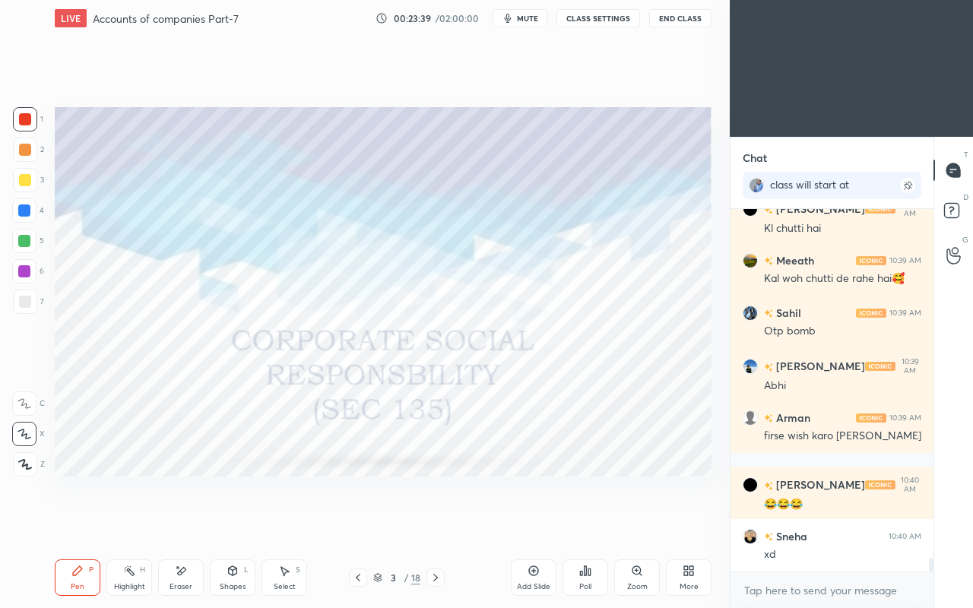
click at [807, 523] on div "xd" at bounding box center [842, 554] width 157 height 15
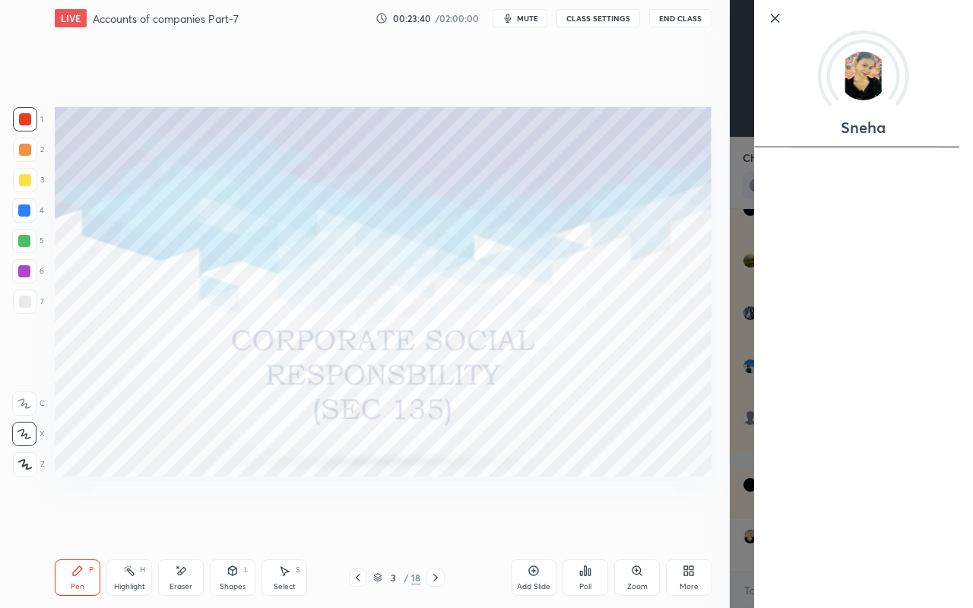
click at [691, 514] on div "Setting up your live class Poll for secs No correct answer Start poll" at bounding box center [383, 291] width 669 height 511
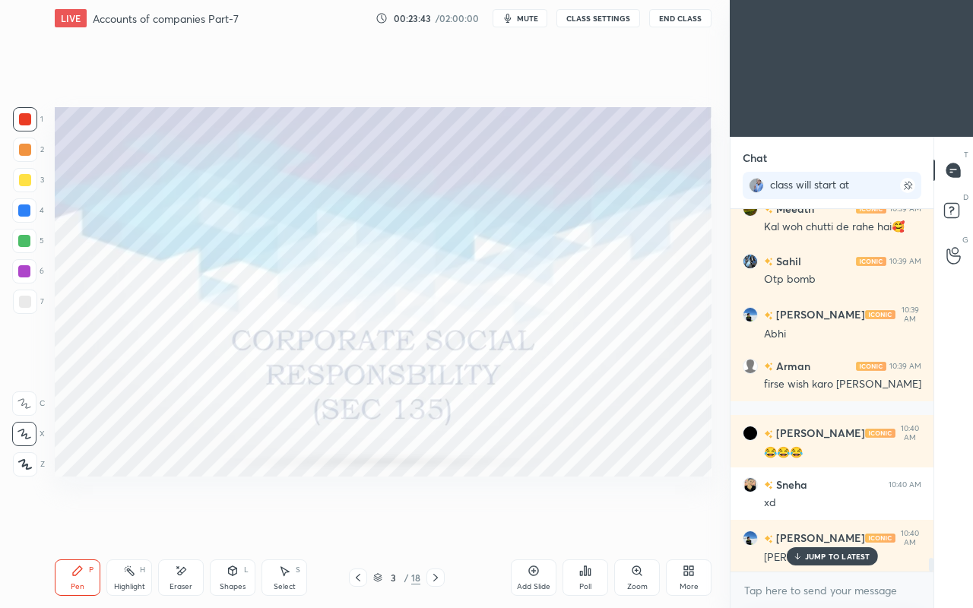
scroll to position [9182, 0]
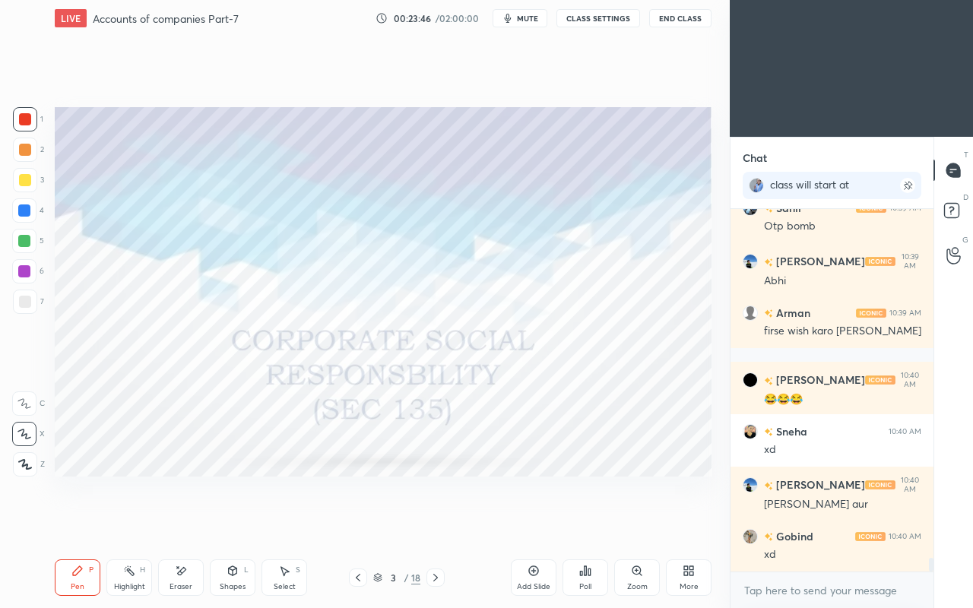
click at [435, 523] on icon at bounding box center [435, 577] width 12 height 12
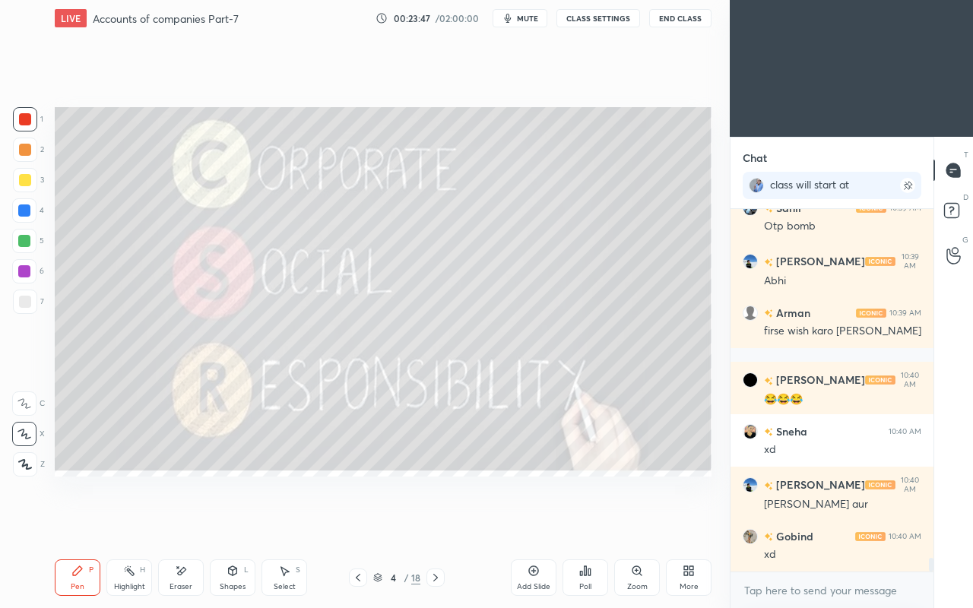
click at [434, 523] on icon at bounding box center [435, 578] width 5 height 8
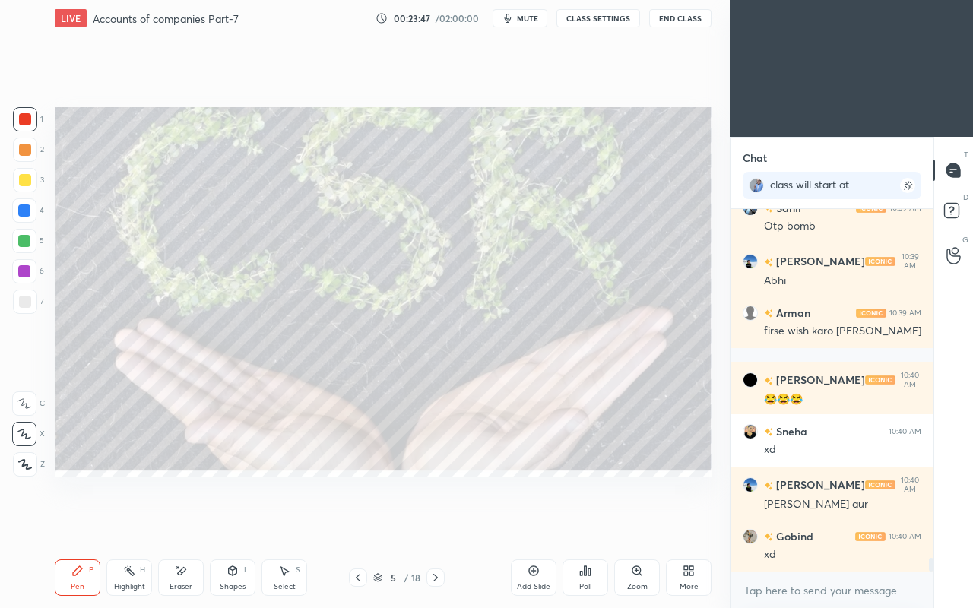
scroll to position [9234, 0]
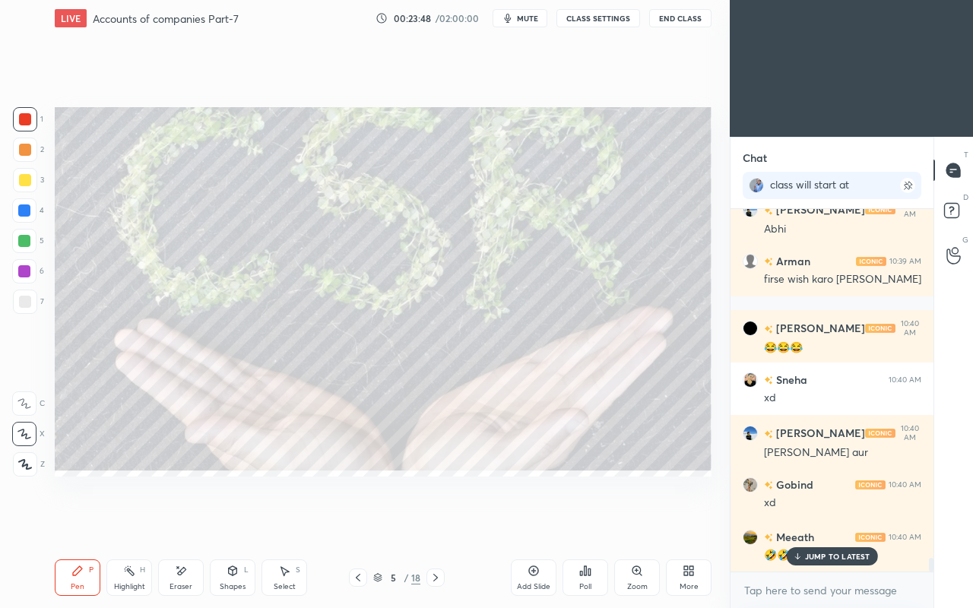
click at [435, 523] on icon at bounding box center [435, 577] width 12 height 12
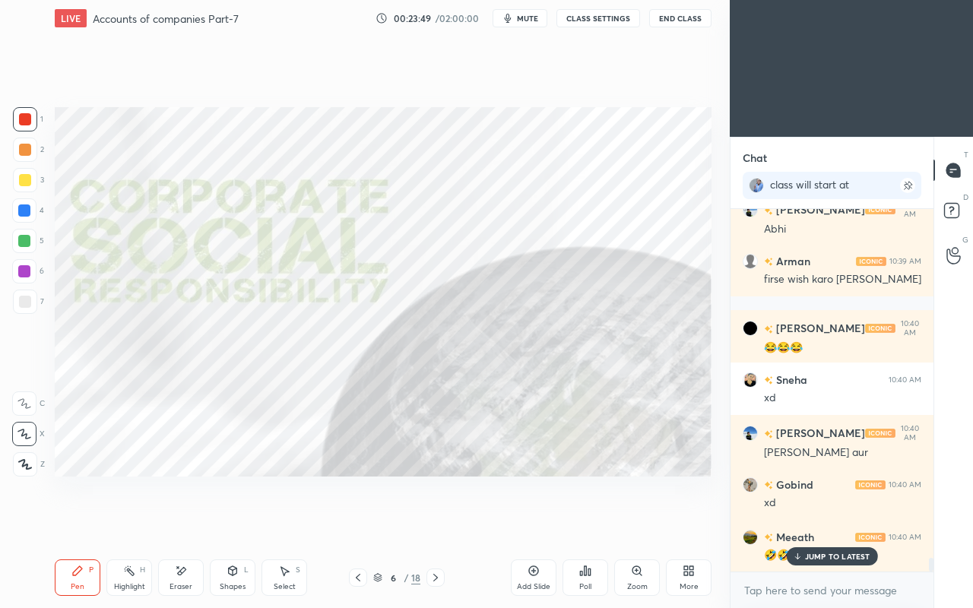
click at [433, 523] on icon at bounding box center [435, 577] width 12 height 12
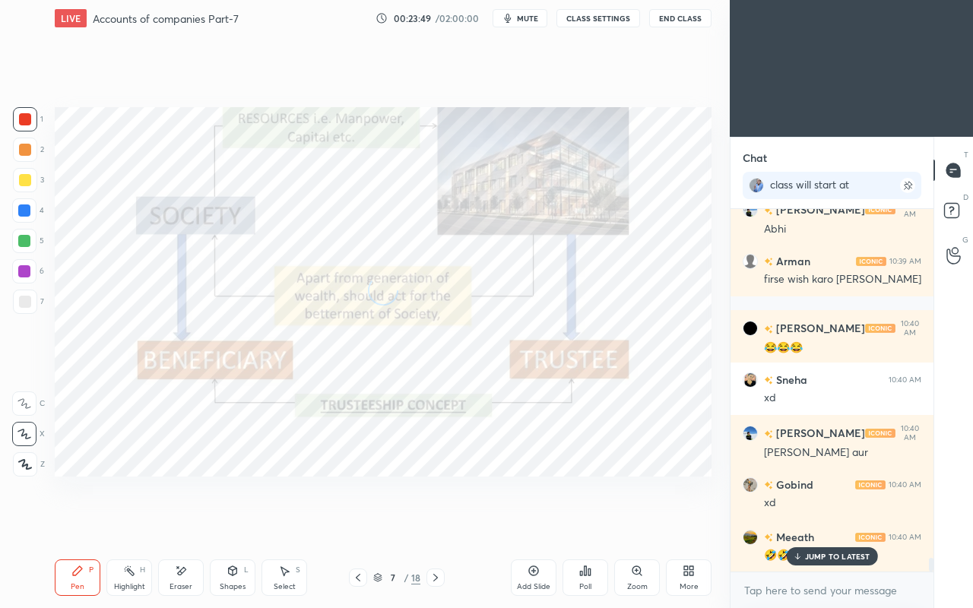
scroll to position [9287, 0]
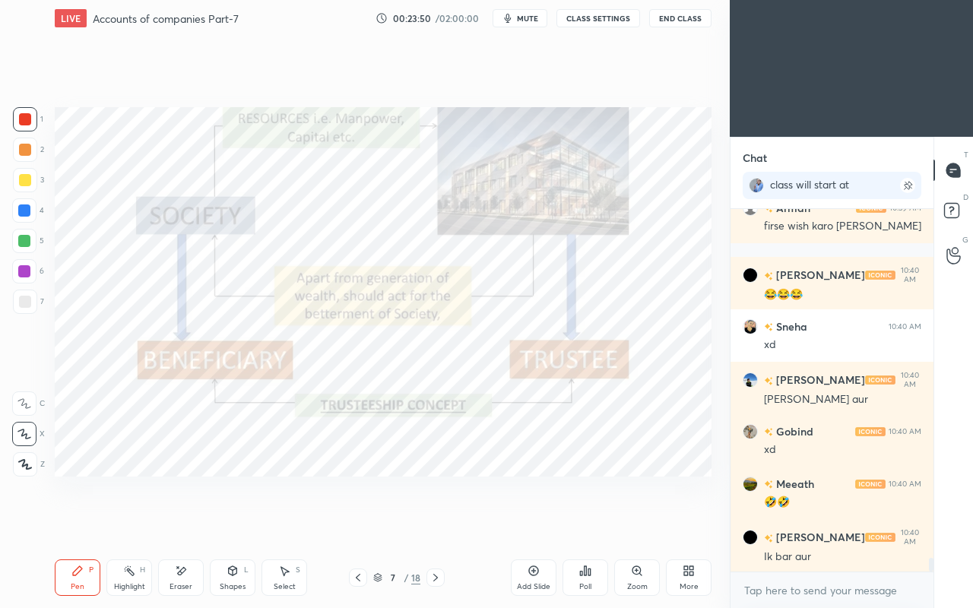
click at [435, 523] on icon at bounding box center [435, 577] width 12 height 12
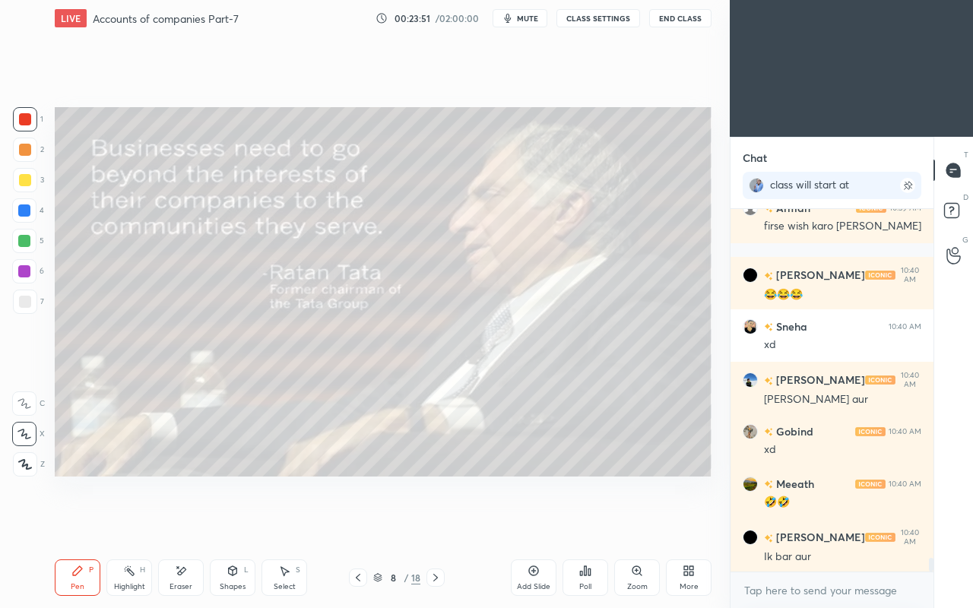
click at [435, 523] on icon at bounding box center [435, 577] width 12 height 12
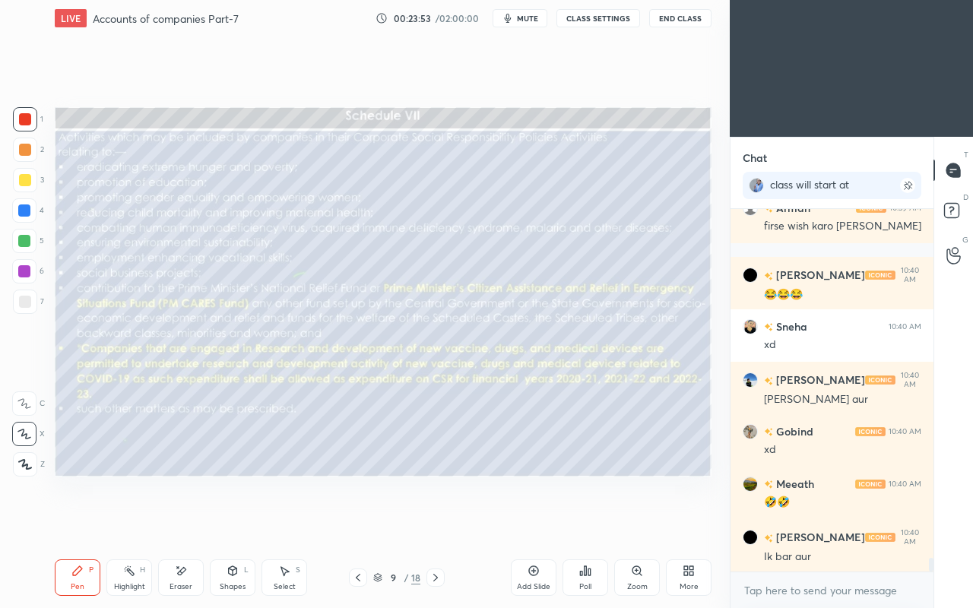
click at [24, 188] on div at bounding box center [25, 180] width 24 height 24
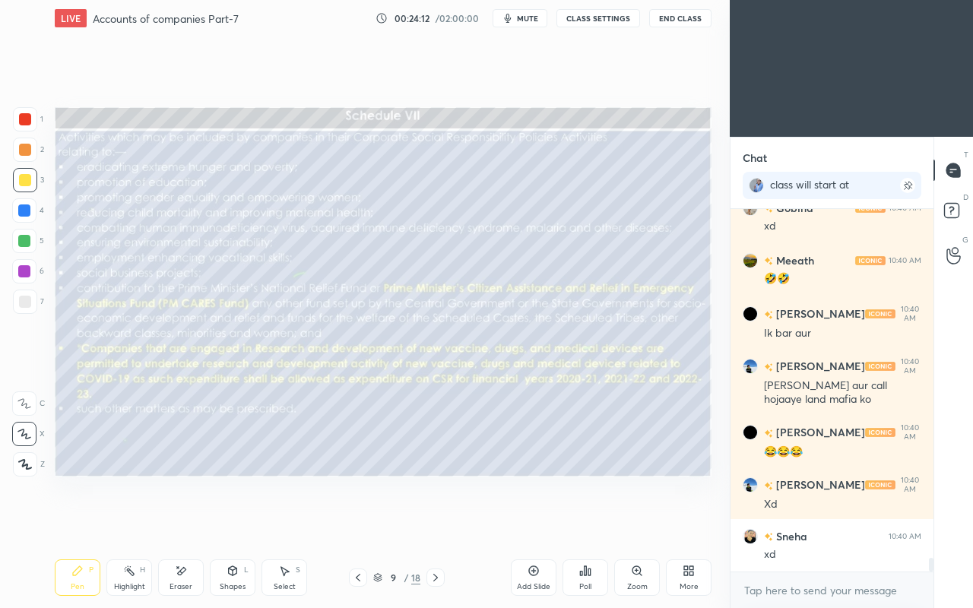
scroll to position [9562, 0]
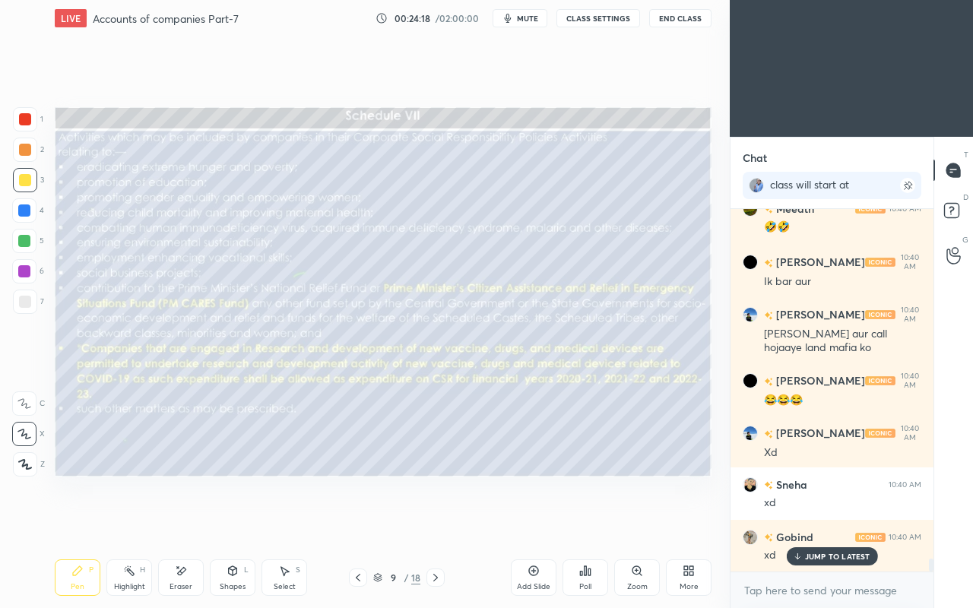
click at [438, 523] on icon at bounding box center [435, 577] width 12 height 12
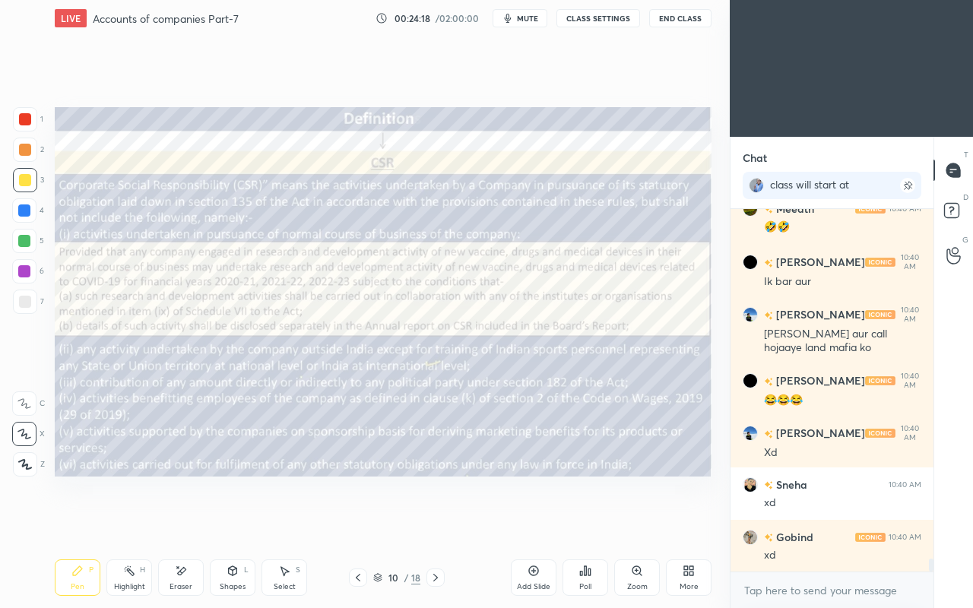
scroll to position [9615, 0]
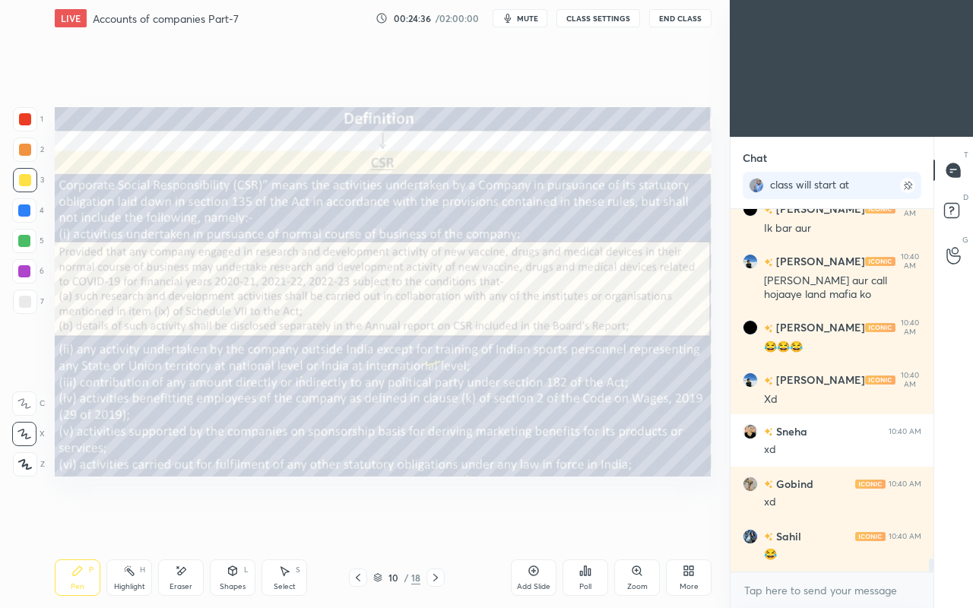
click at [436, 523] on icon at bounding box center [435, 577] width 12 height 12
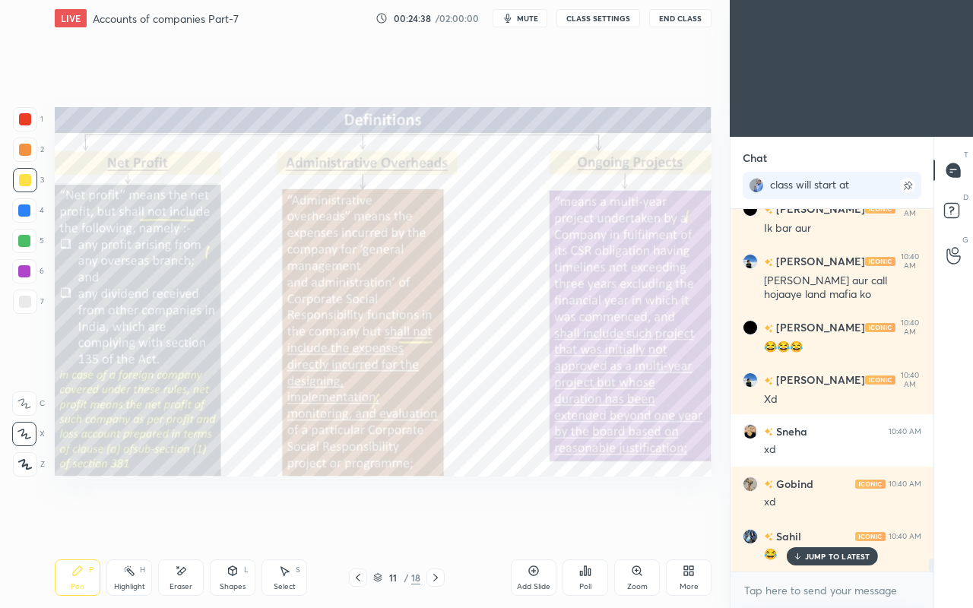
scroll to position [9694, 0]
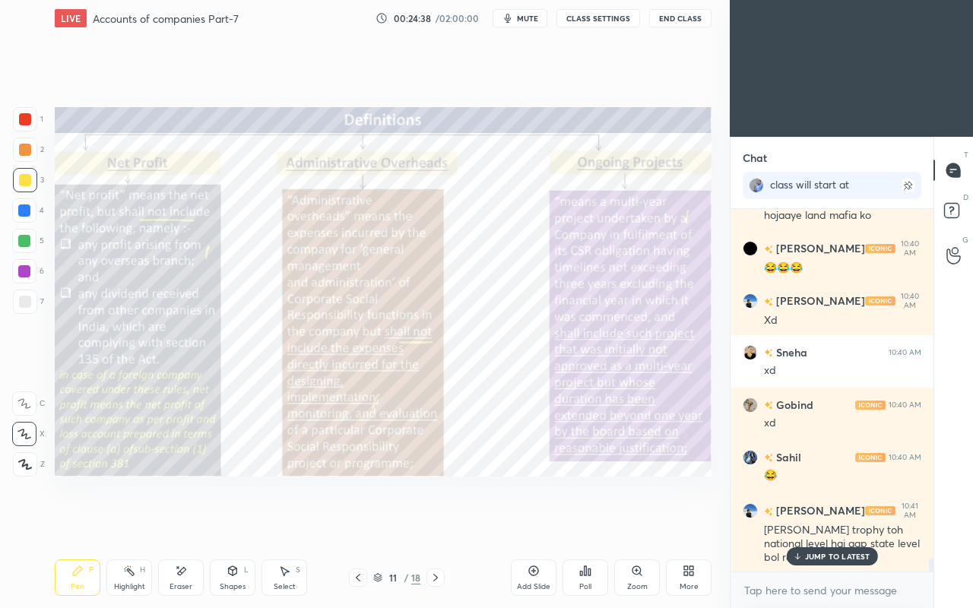
click at [433, 523] on icon at bounding box center [435, 577] width 12 height 12
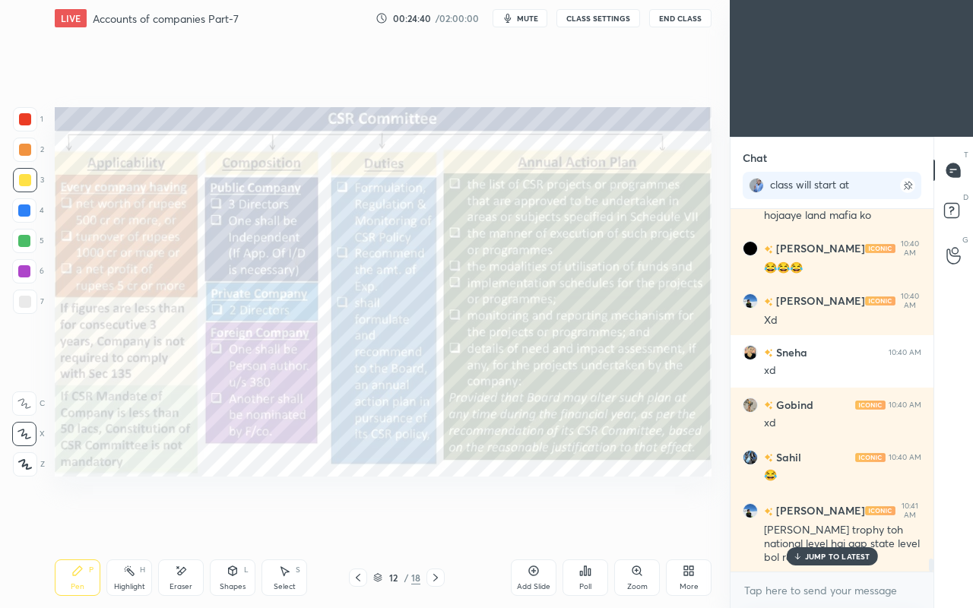
click at [436, 523] on div at bounding box center [435, 577] width 18 height 18
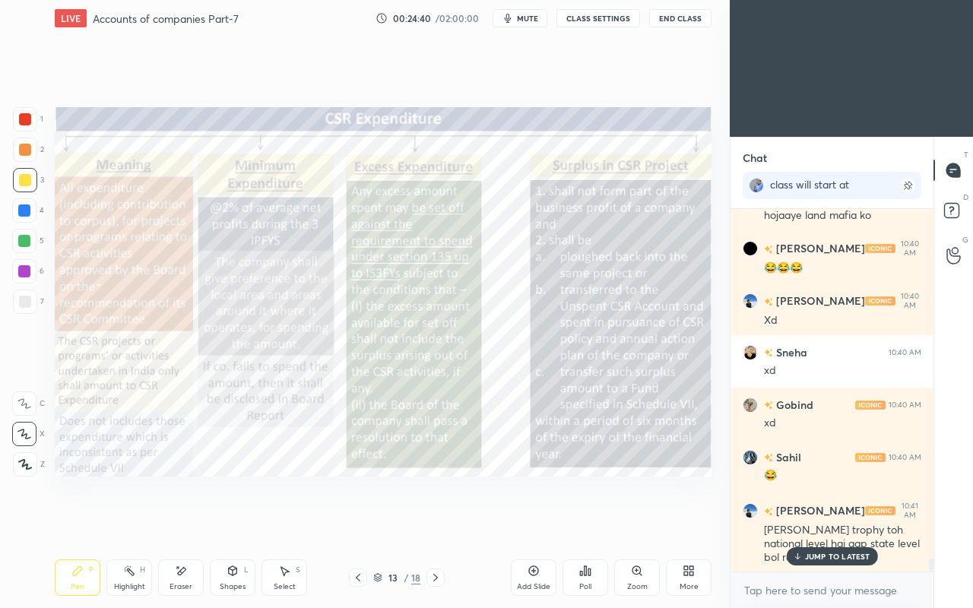
click at [813, 523] on p "JUMP TO LATEST" at bounding box center [837, 556] width 65 height 9
click at [357, 523] on icon at bounding box center [358, 578] width 5 height 8
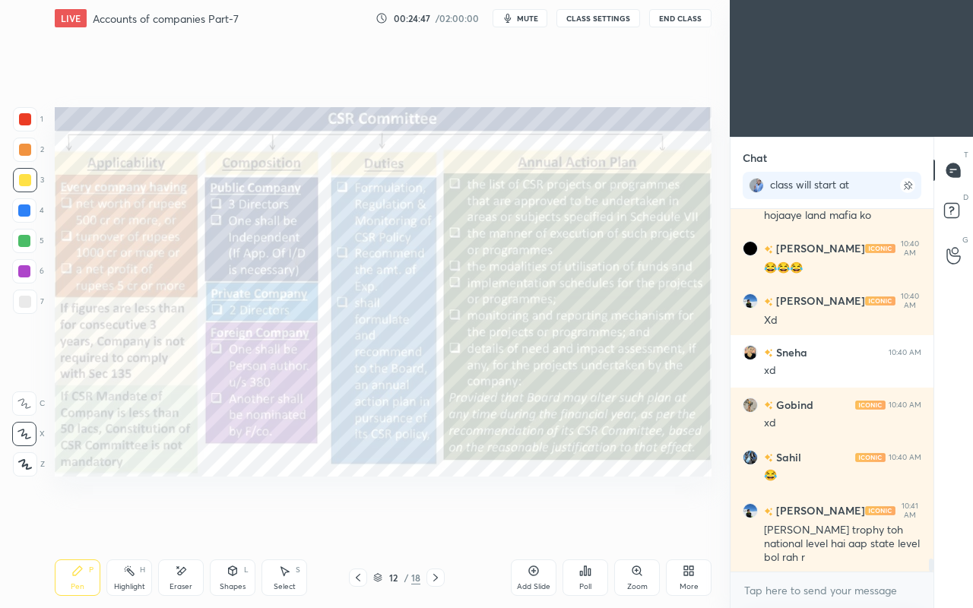
click at [358, 523] on icon at bounding box center [358, 577] width 12 height 12
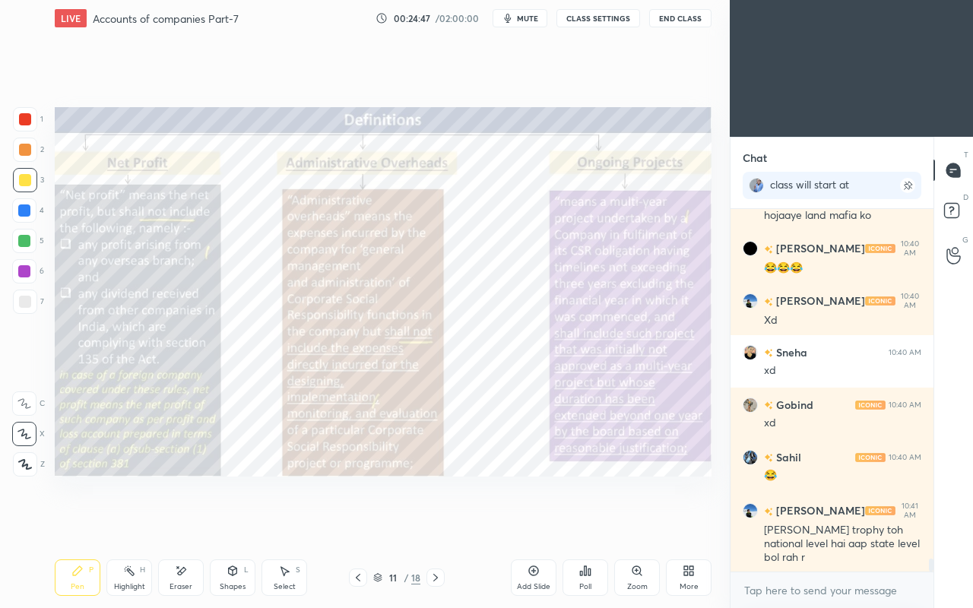
click at [359, 523] on icon at bounding box center [358, 577] width 12 height 12
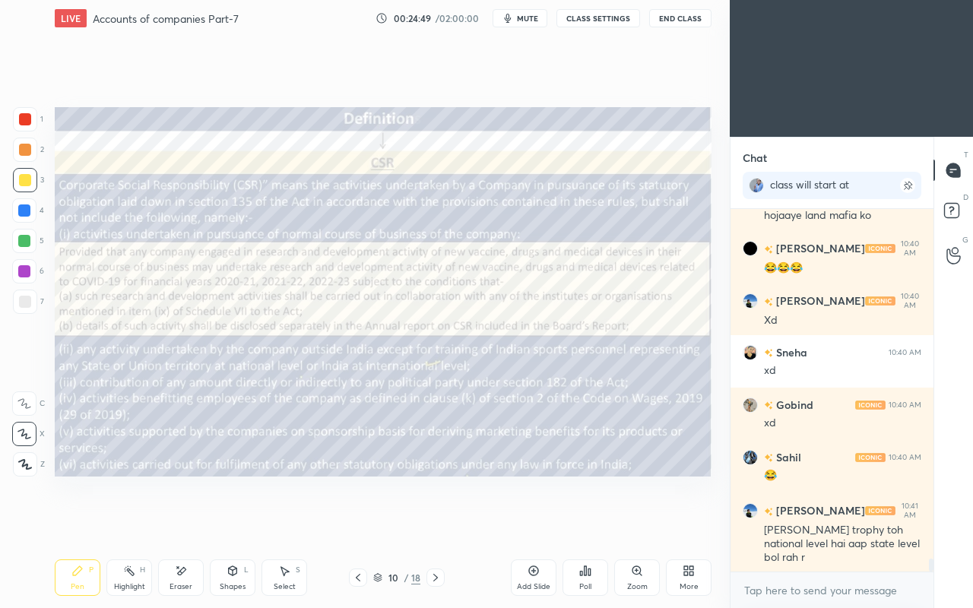
click at [615, 523] on div "Zoom" at bounding box center [637, 577] width 46 height 36
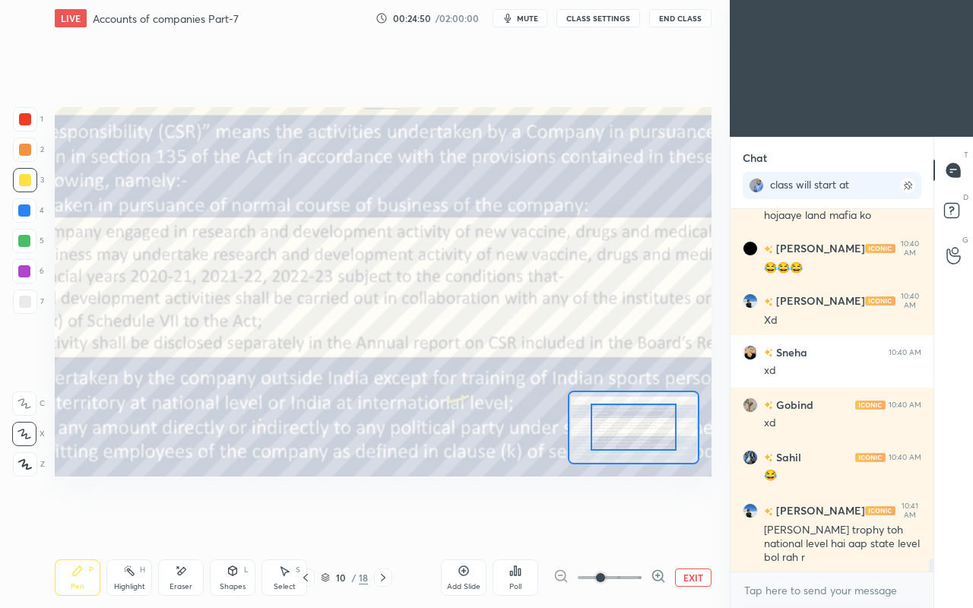
scroll to position [9709, 0]
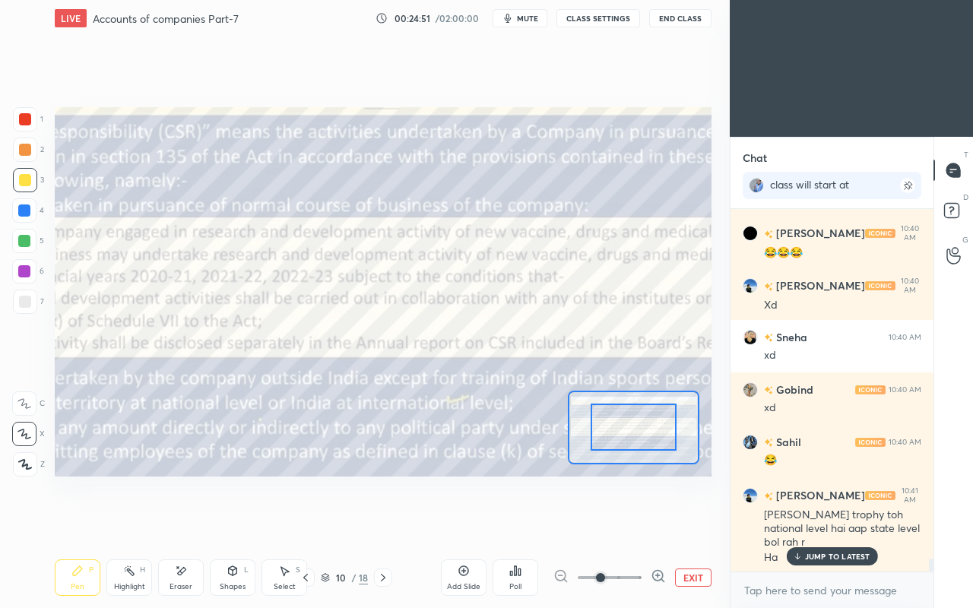
click at [387, 523] on icon at bounding box center [383, 577] width 12 height 12
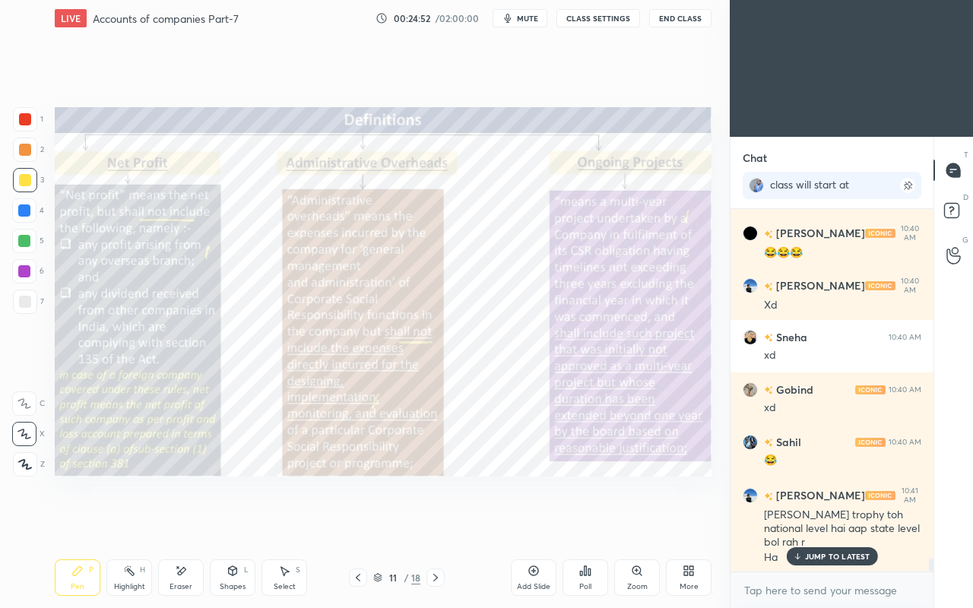
click at [357, 523] on icon at bounding box center [358, 577] width 12 height 12
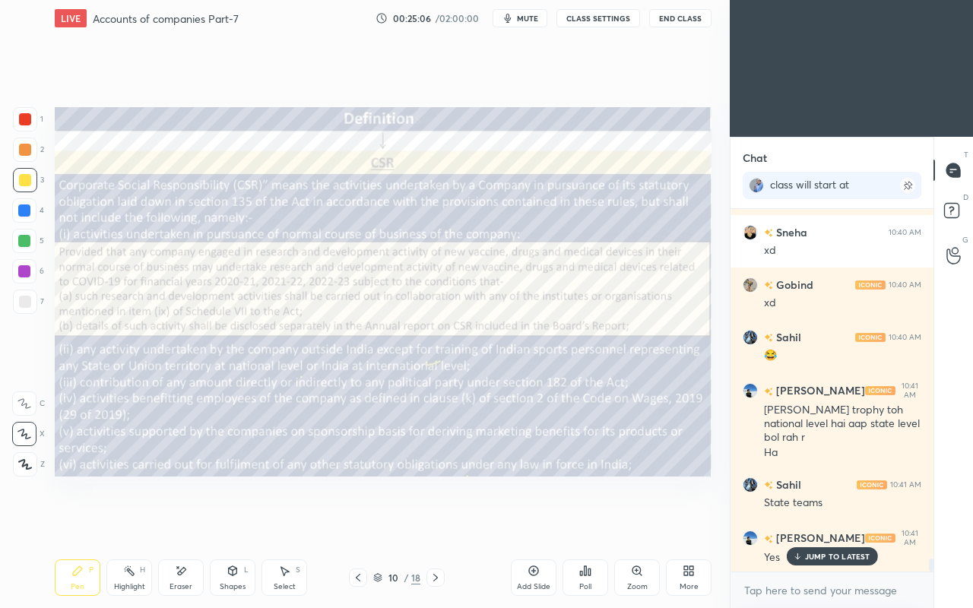
scroll to position [9829, 0]
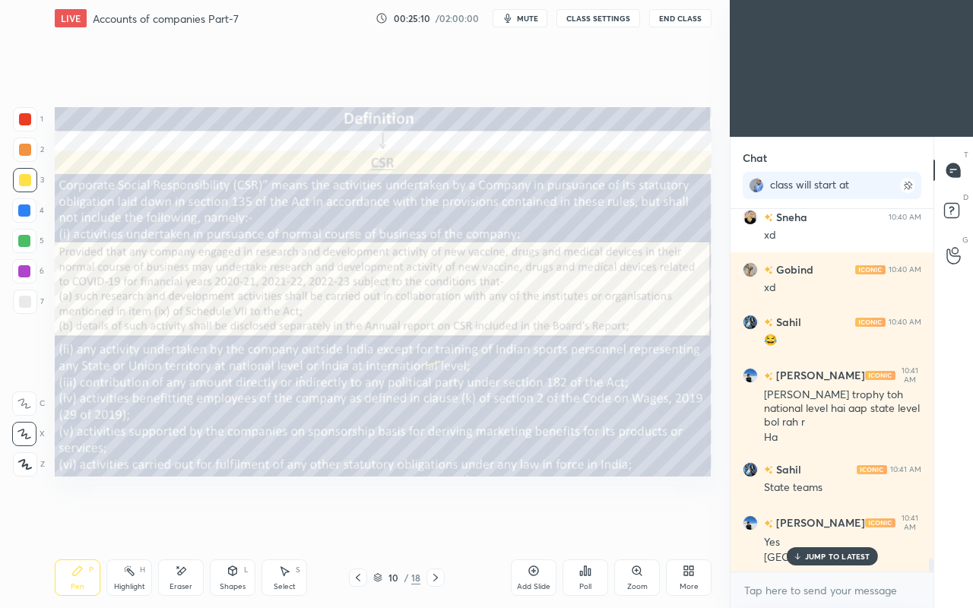
click at [808, 523] on p "JUMP TO LATEST" at bounding box center [837, 556] width 65 height 9
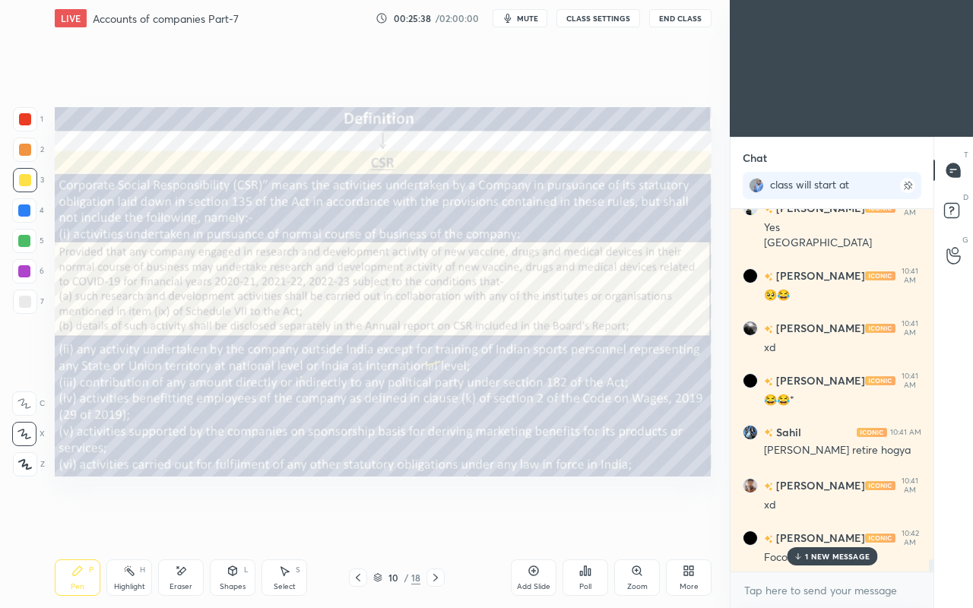
scroll to position [10225, 0]
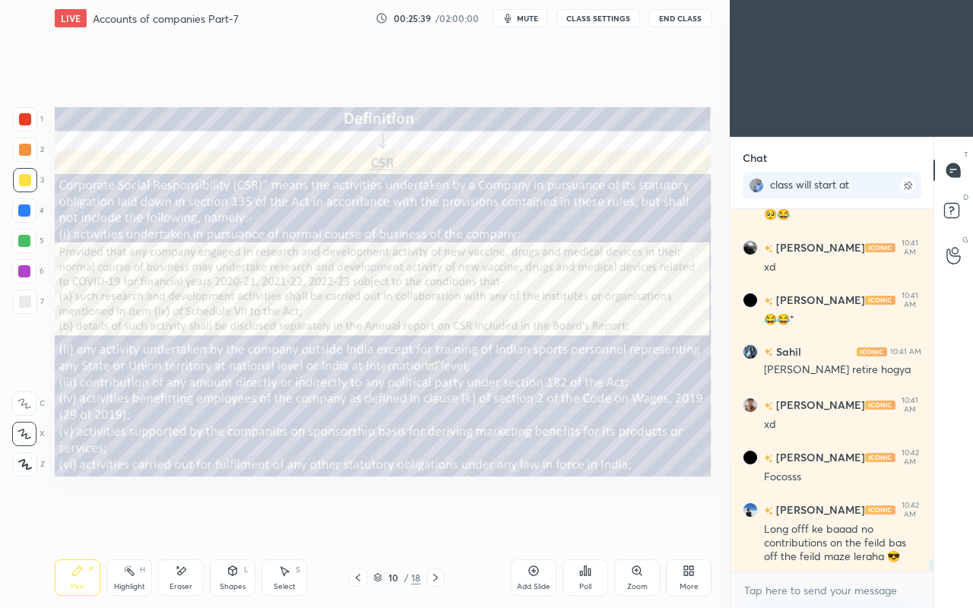
click at [354, 523] on icon at bounding box center [358, 577] width 12 height 12
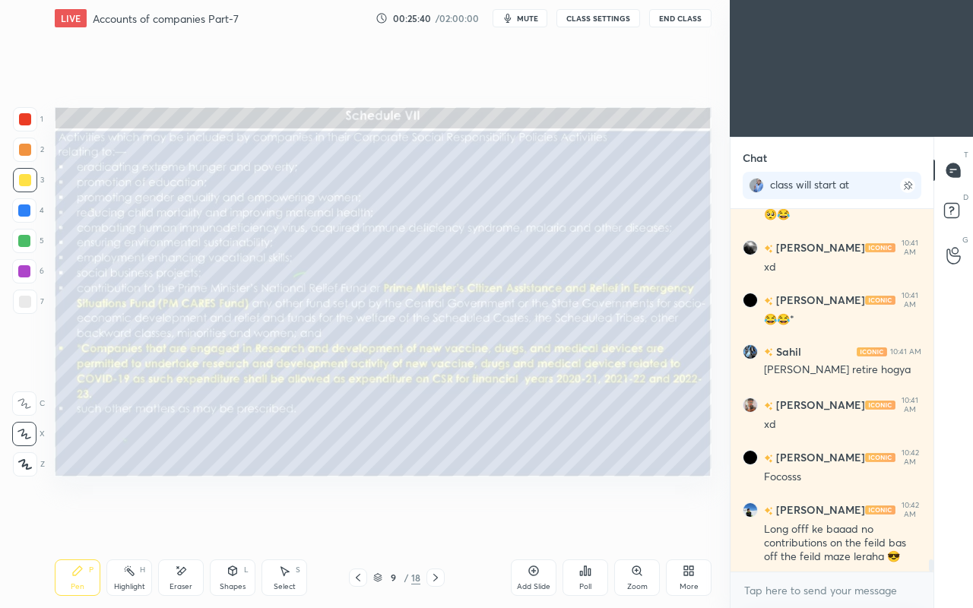
click at [353, 523] on icon at bounding box center [358, 577] width 12 height 12
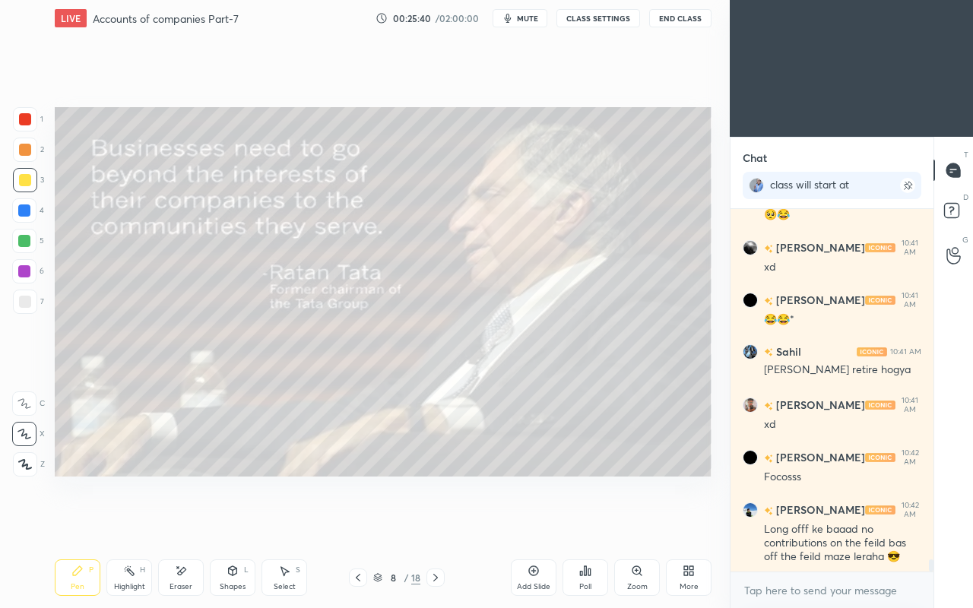
click at [352, 523] on icon at bounding box center [358, 577] width 12 height 12
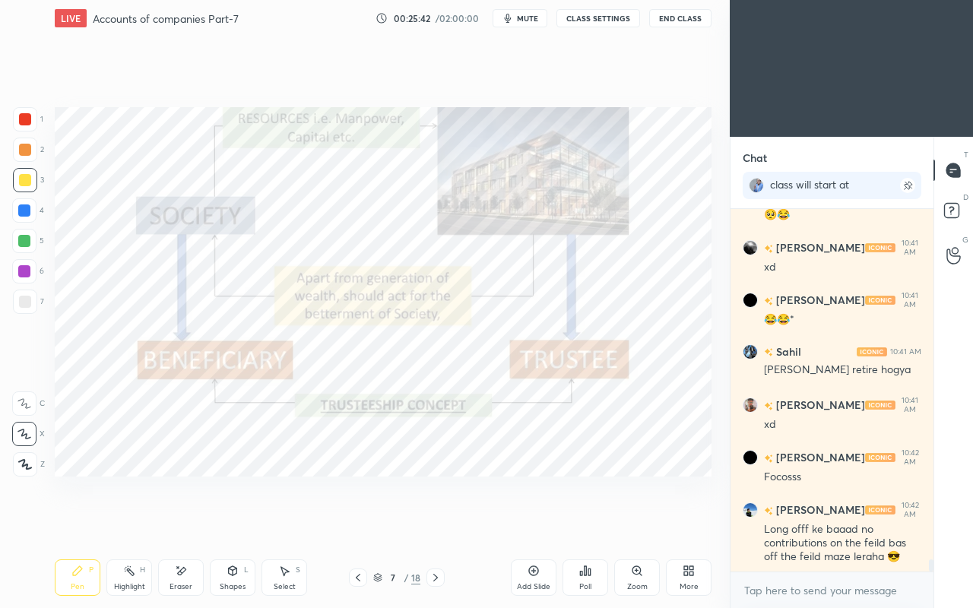
click at [353, 523] on icon at bounding box center [358, 577] width 12 height 12
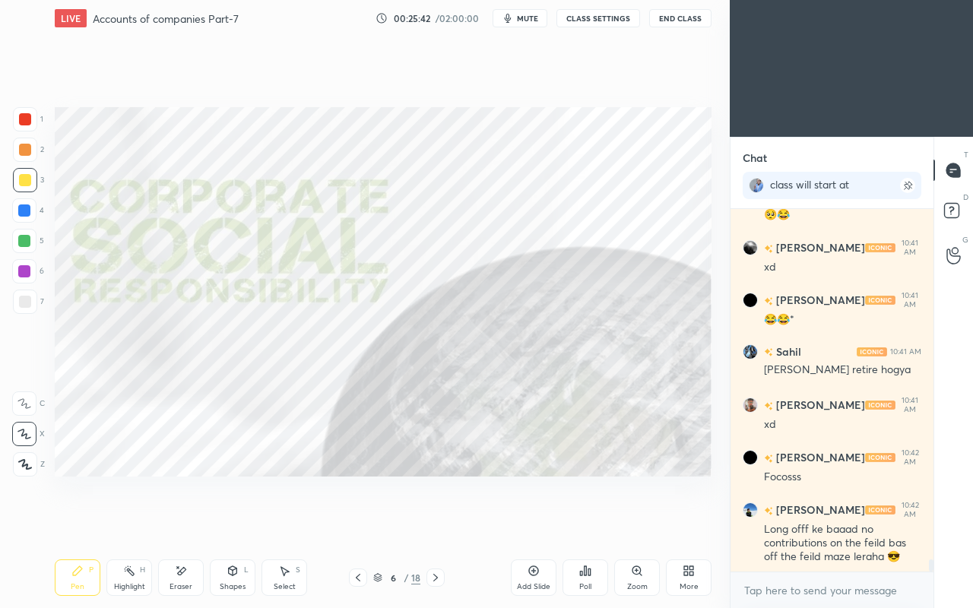
click at [356, 523] on icon at bounding box center [358, 577] width 12 height 12
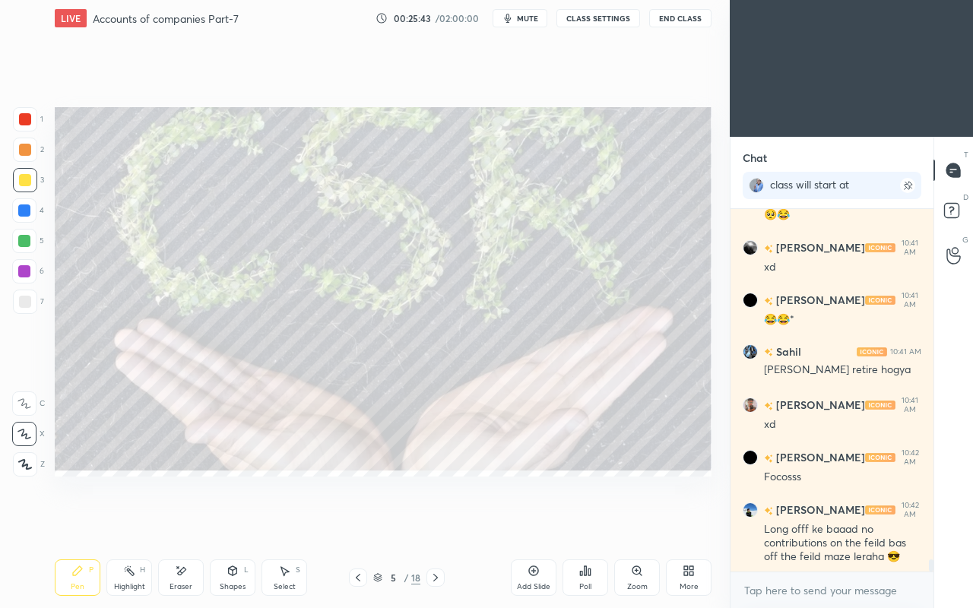
click at [433, 523] on div at bounding box center [435, 577] width 18 height 18
click at [435, 523] on div at bounding box center [435, 577] width 18 height 18
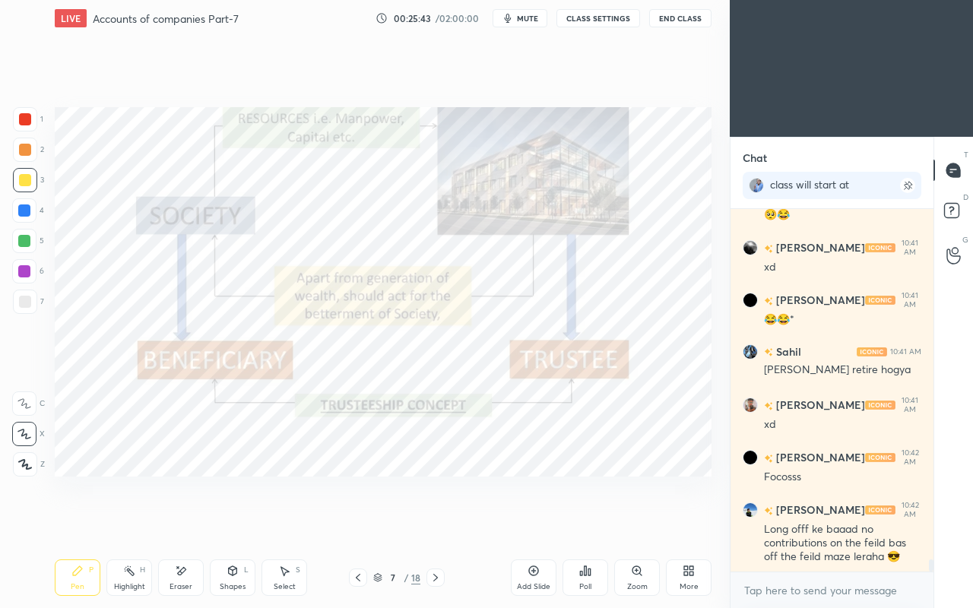
click at [435, 523] on div at bounding box center [435, 577] width 18 height 18
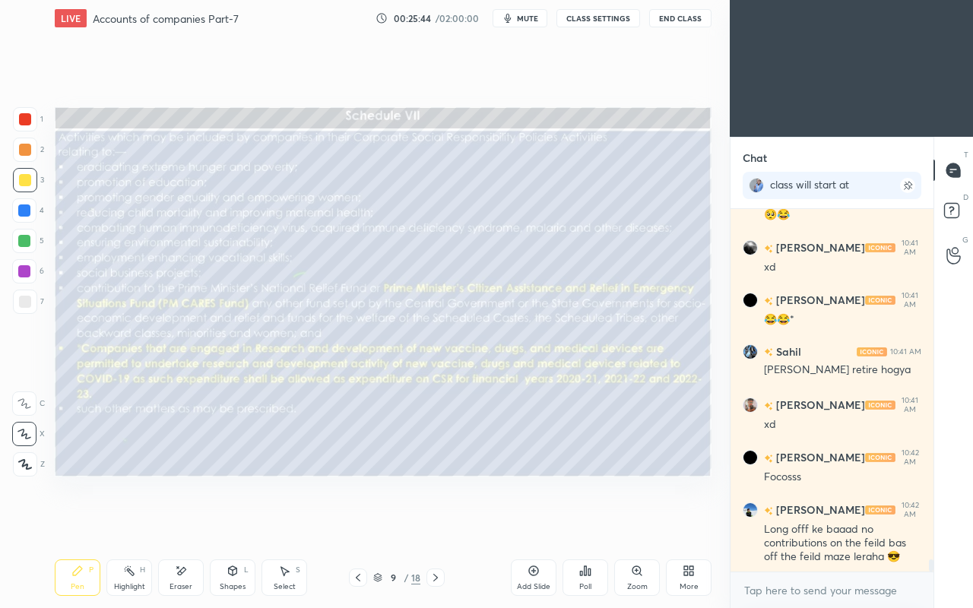
click at [353, 523] on icon at bounding box center [358, 577] width 12 height 12
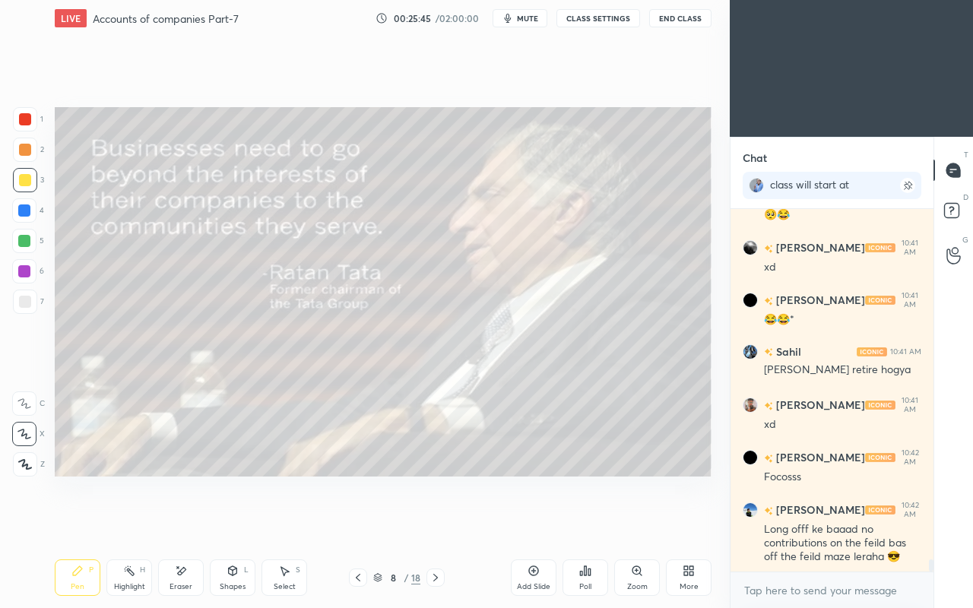
click at [517, 523] on div "Add Slide" at bounding box center [534, 577] width 46 height 36
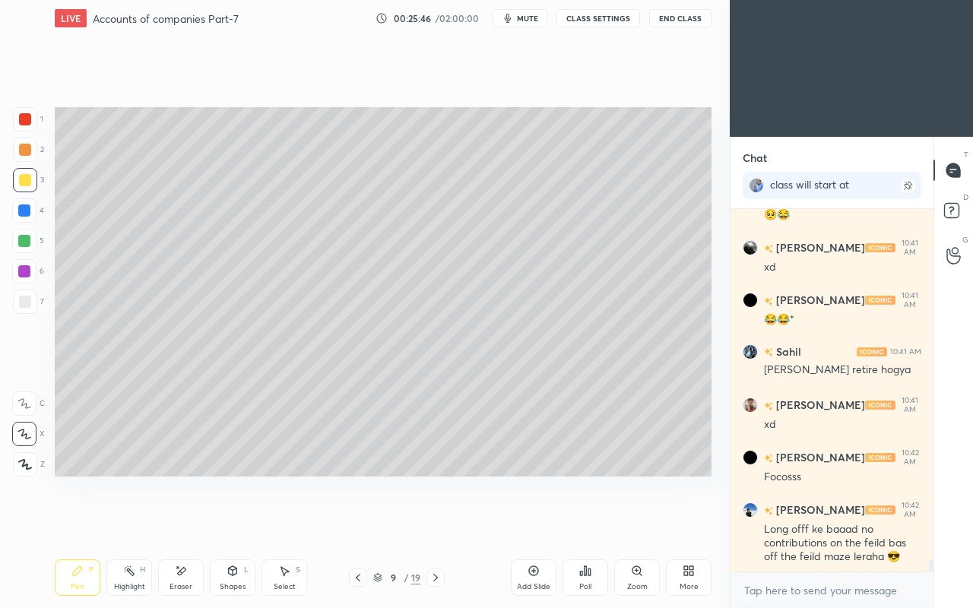
click at [31, 179] on div at bounding box center [25, 180] width 24 height 24
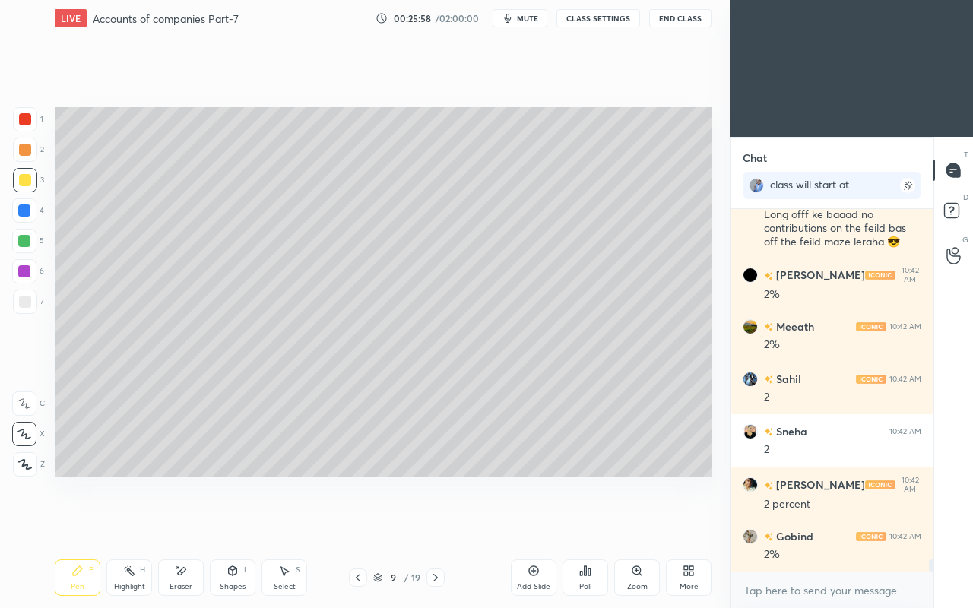
scroll to position [10591, 0]
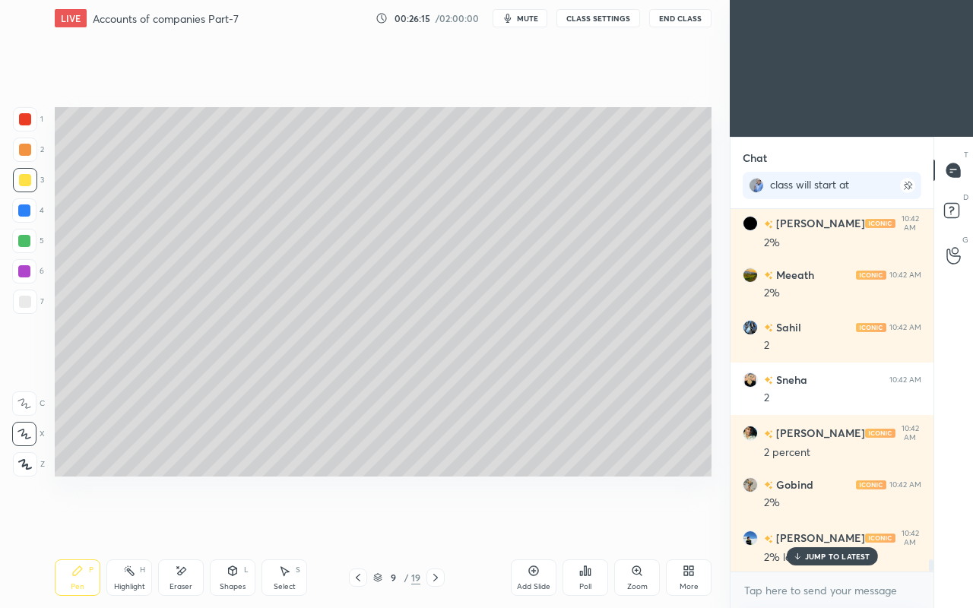
click at [182, 523] on icon at bounding box center [182, 571] width 8 height 8
click at [78, 523] on icon at bounding box center [77, 570] width 9 height 9
click at [210, 523] on div "Pen P Highlight H Eraser Shapes L Select S 9 / 19 Add Slide Poll Zoom More" at bounding box center [383, 577] width 657 height 61
click at [236, 523] on icon at bounding box center [233, 570] width 8 height 9
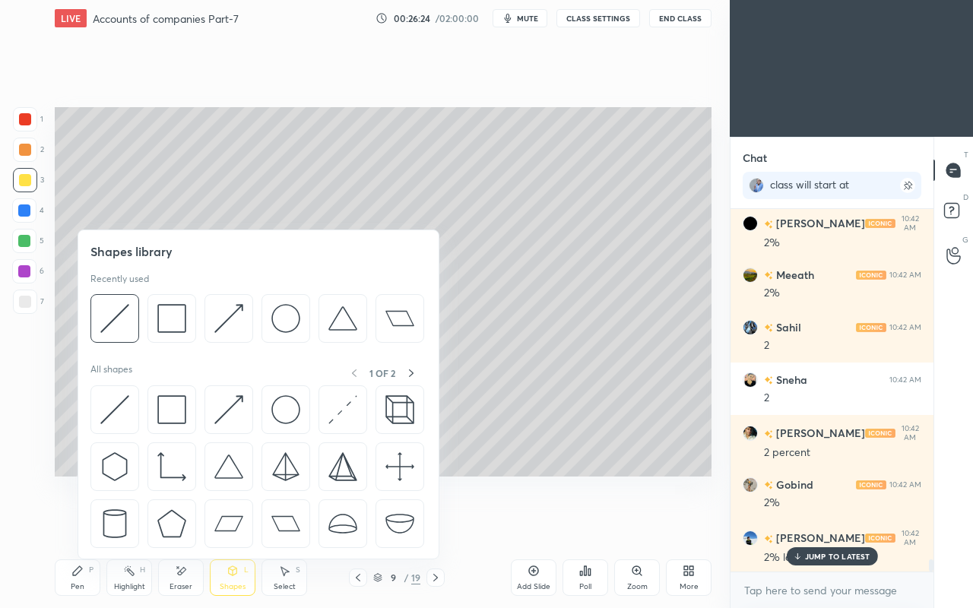
click at [120, 391] on div at bounding box center [114, 409] width 49 height 49
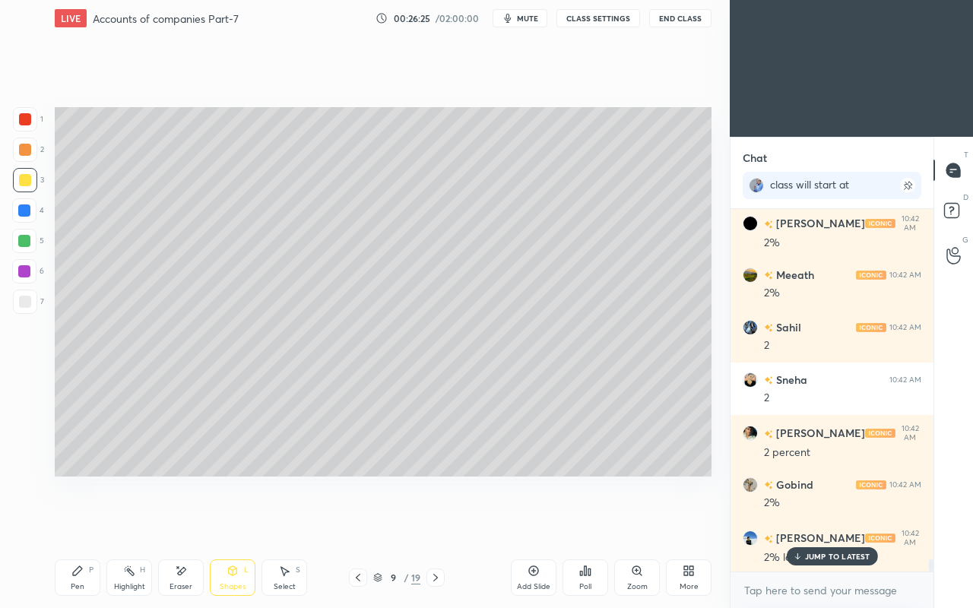
click at [249, 523] on div "Shapes L" at bounding box center [233, 577] width 46 height 36
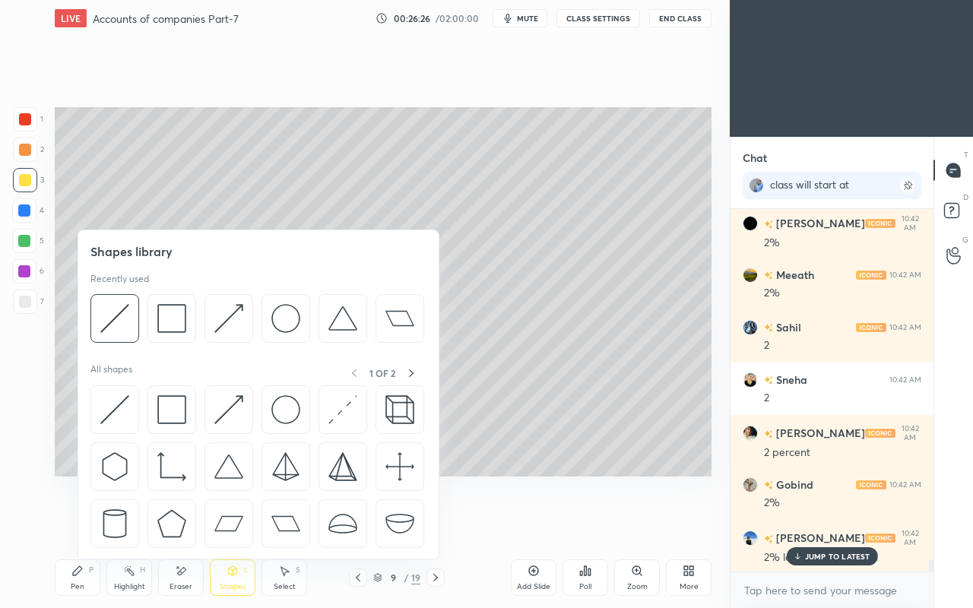
click at [179, 416] on img at bounding box center [171, 409] width 29 height 29
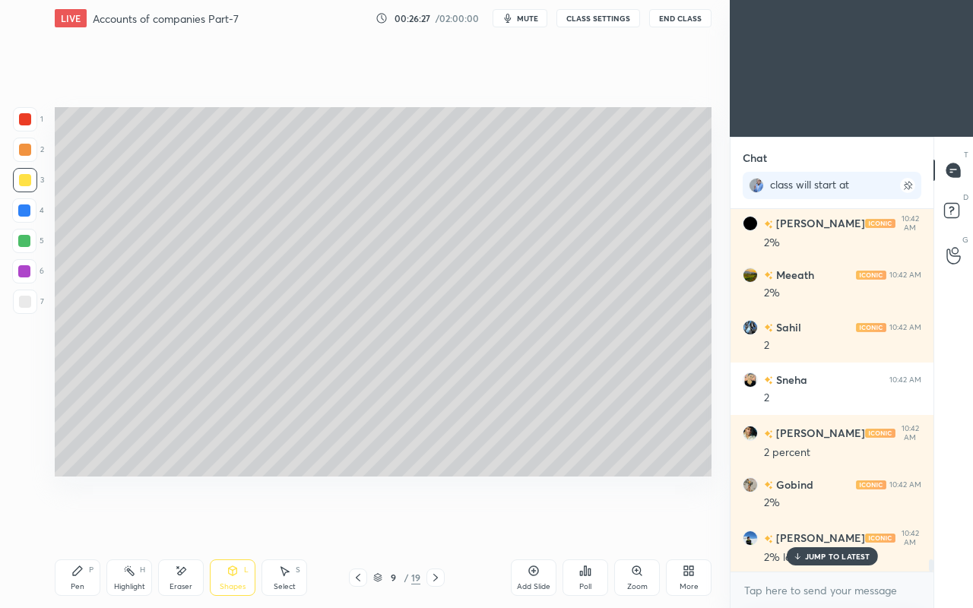
click at [536, 523] on div "Add Slide" at bounding box center [534, 577] width 46 height 36
click at [224, 523] on div "Shapes L" at bounding box center [233, 577] width 46 height 36
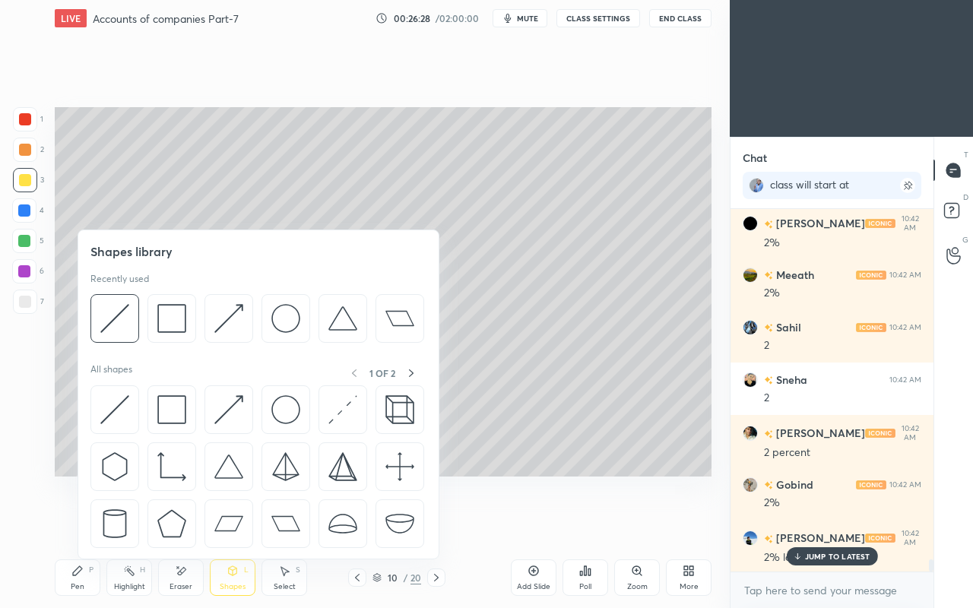
click at [169, 406] on img at bounding box center [171, 409] width 29 height 29
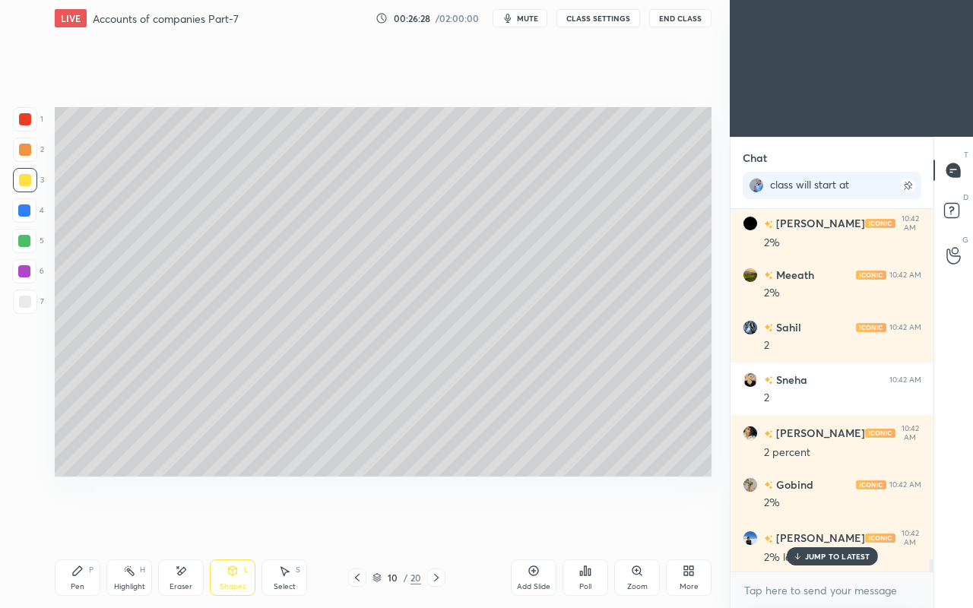
click at [21, 302] on div at bounding box center [25, 302] width 12 height 12
click at [182, 523] on icon at bounding box center [181, 571] width 12 height 13
click at [236, 523] on icon at bounding box center [232, 571] width 12 height 12
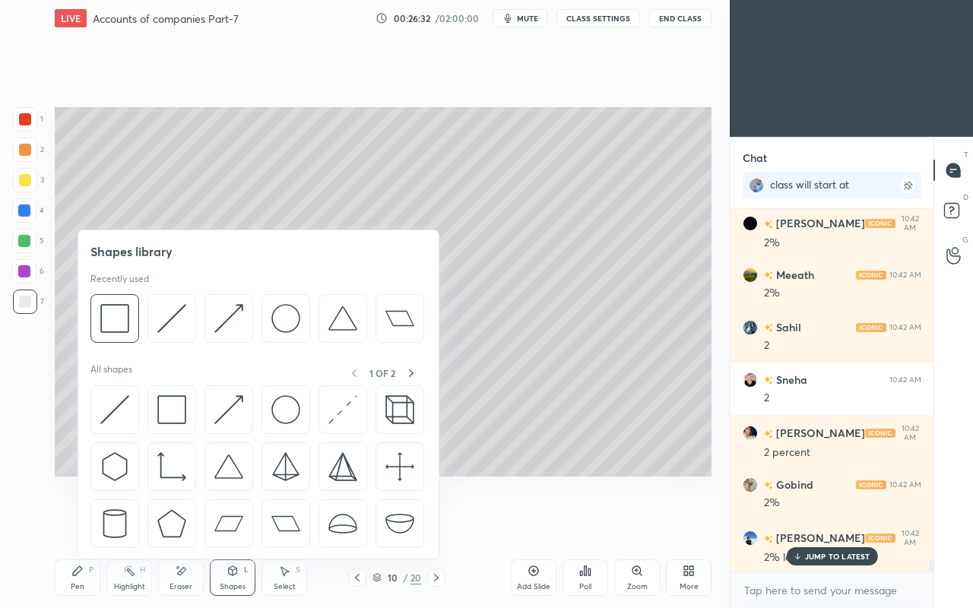
click at [163, 410] on img at bounding box center [171, 409] width 29 height 29
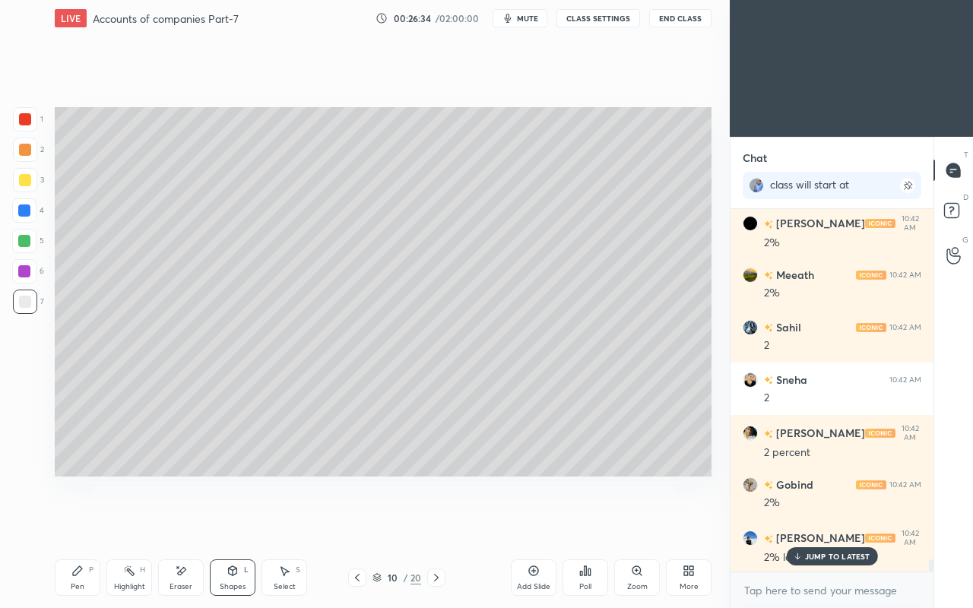
click at [229, 523] on icon at bounding box center [233, 570] width 8 height 9
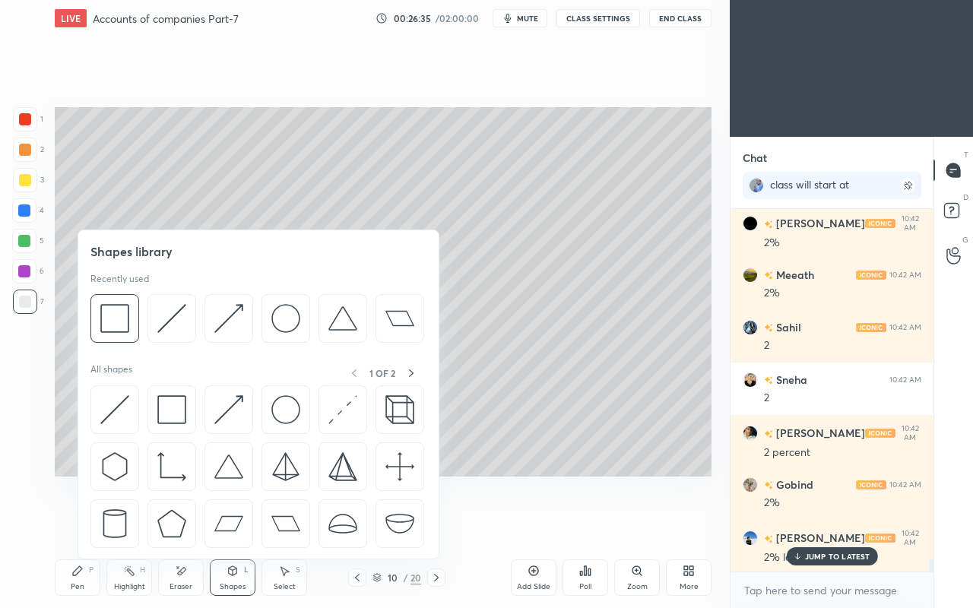
click at [116, 405] on img at bounding box center [114, 409] width 29 height 29
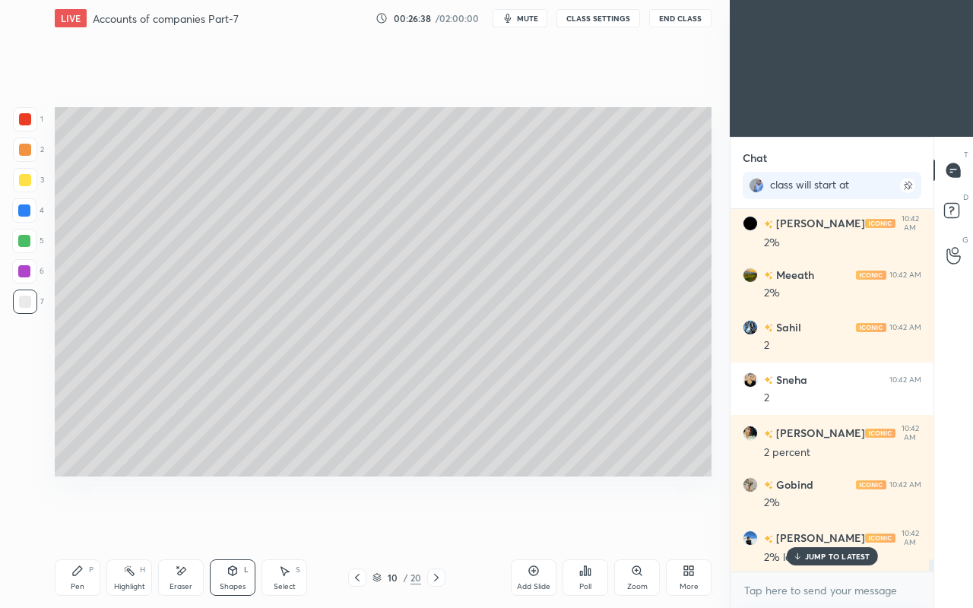
click at [225, 523] on div "Shapes L" at bounding box center [233, 577] width 46 height 36
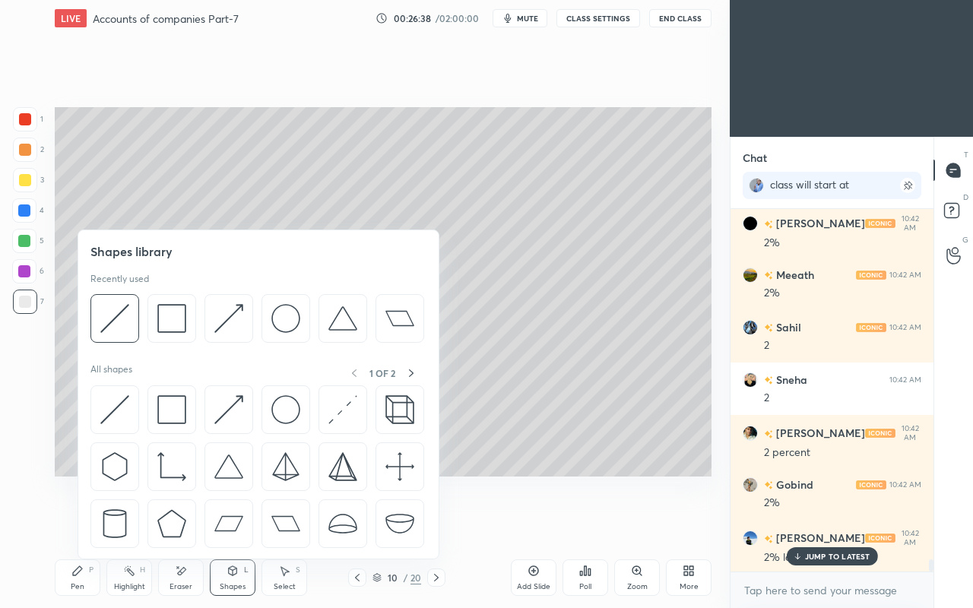
click at [109, 410] on img at bounding box center [114, 409] width 29 height 29
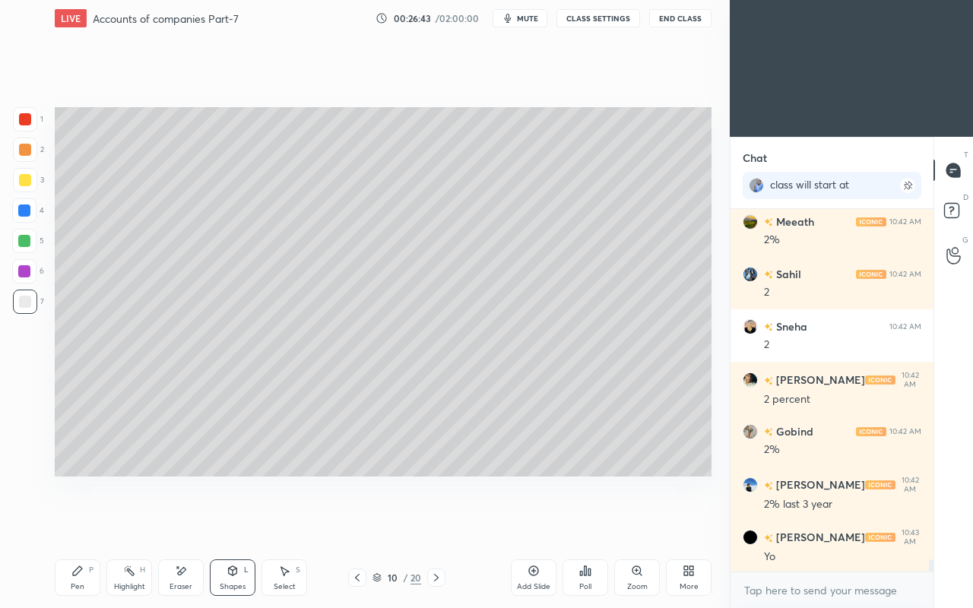
scroll to position [10696, 0]
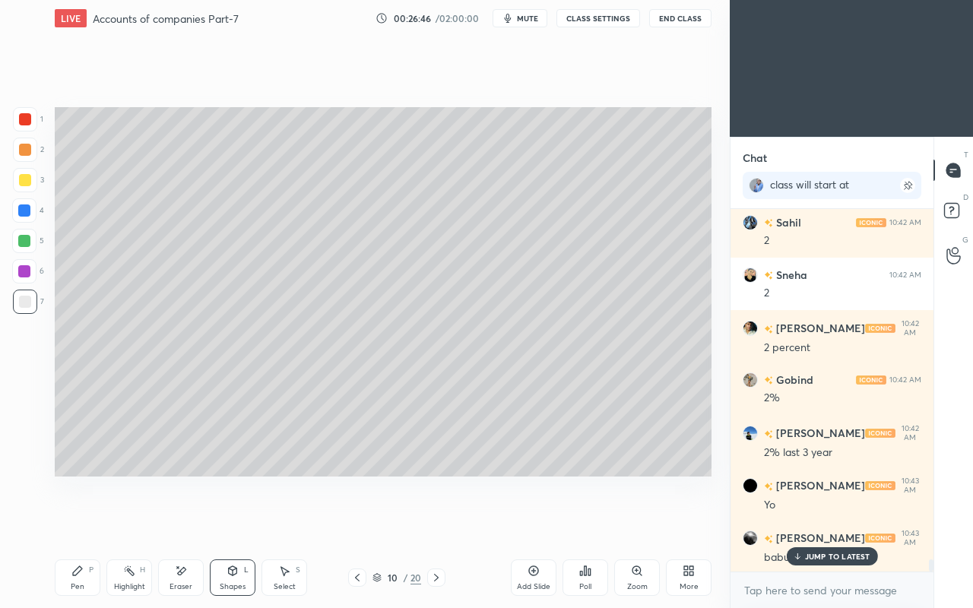
click at [803, 523] on div "JUMP TO LATEST" at bounding box center [831, 556] width 91 height 18
click at [88, 523] on div "Pen P" at bounding box center [78, 577] width 46 height 36
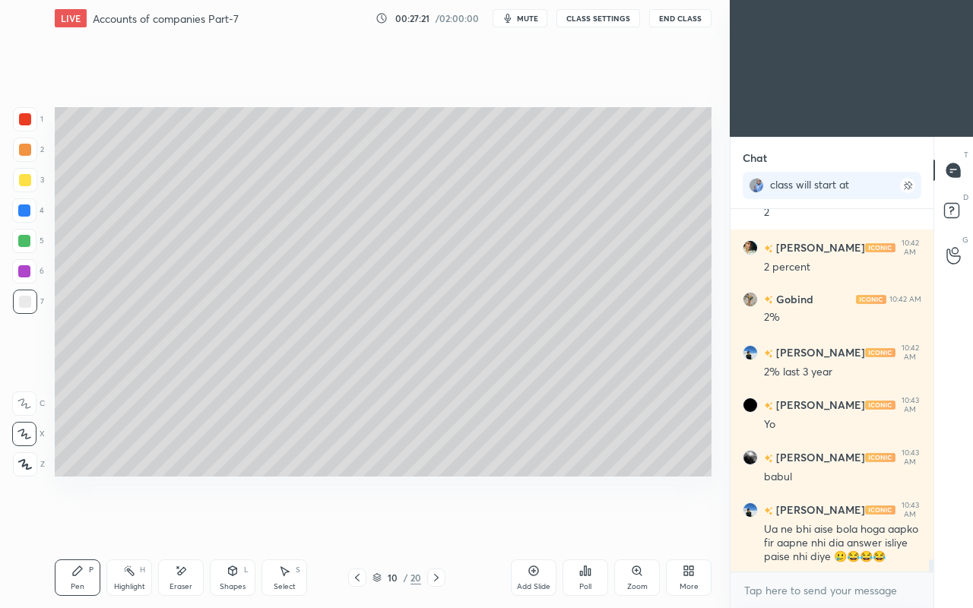
click at [25, 181] on div at bounding box center [25, 180] width 12 height 12
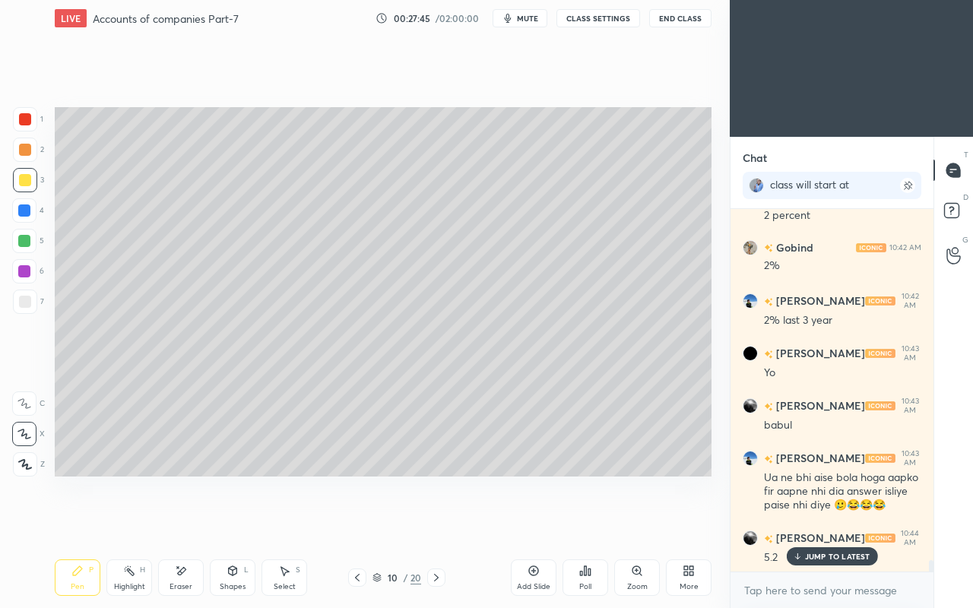
scroll to position [10881, 0]
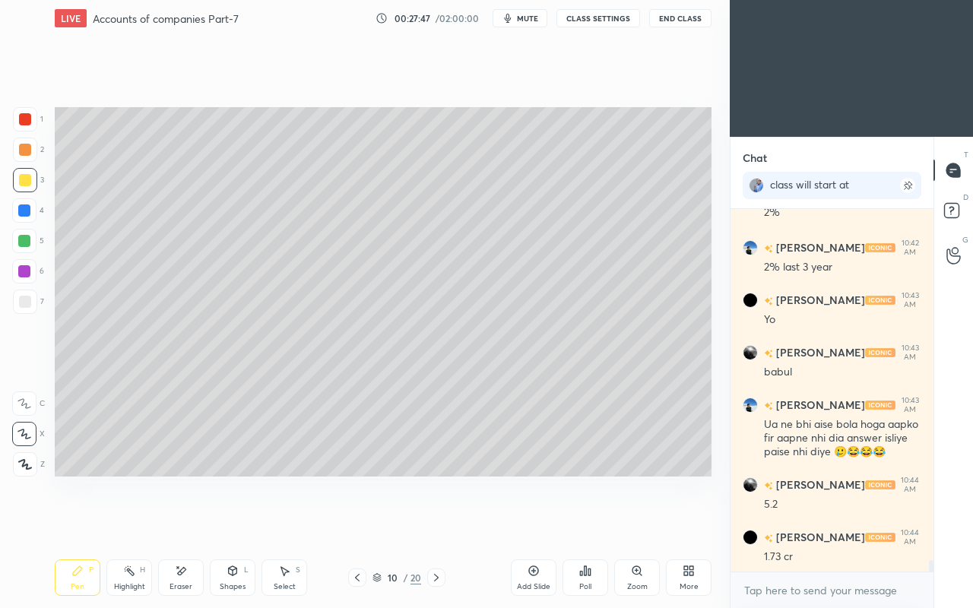
click at [88, 523] on div "Pen P" at bounding box center [78, 577] width 46 height 36
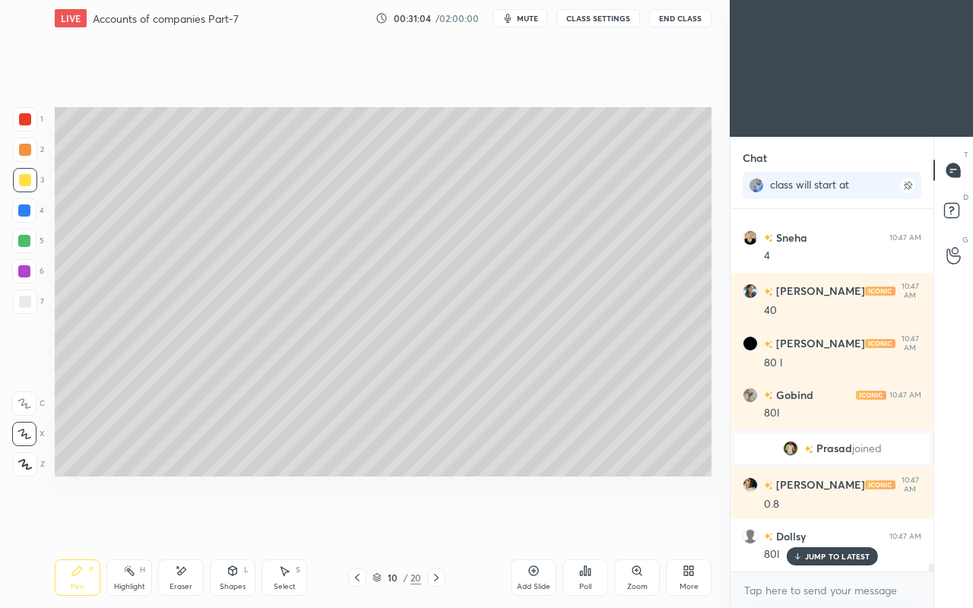
scroll to position [15284, 0]
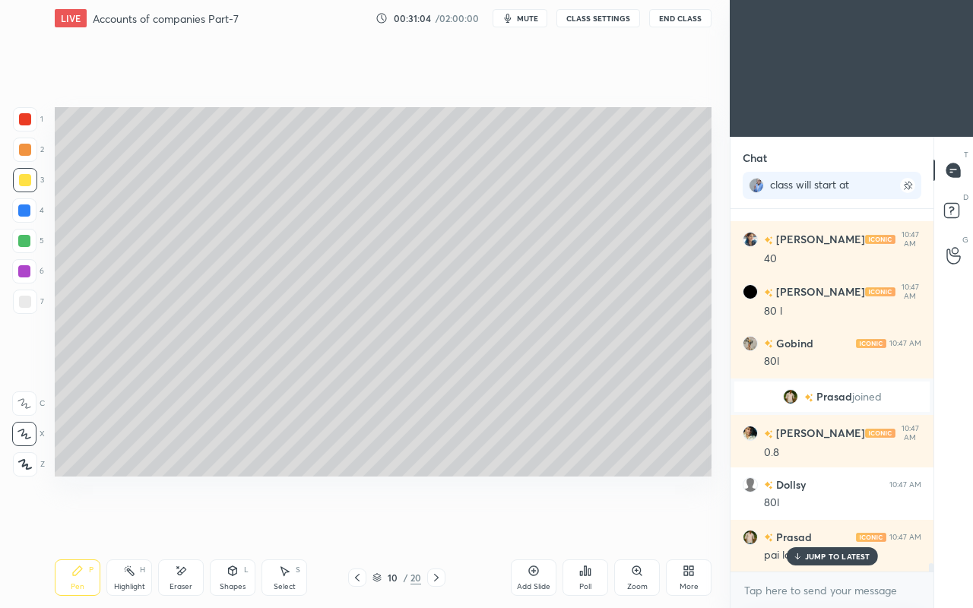
click at [354, 523] on icon at bounding box center [357, 577] width 12 height 12
click at [808, 523] on p "JUMP TO LATEST" at bounding box center [837, 556] width 65 height 9
click at [23, 306] on div at bounding box center [25, 302] width 12 height 12
click at [176, 523] on icon at bounding box center [181, 571] width 12 height 13
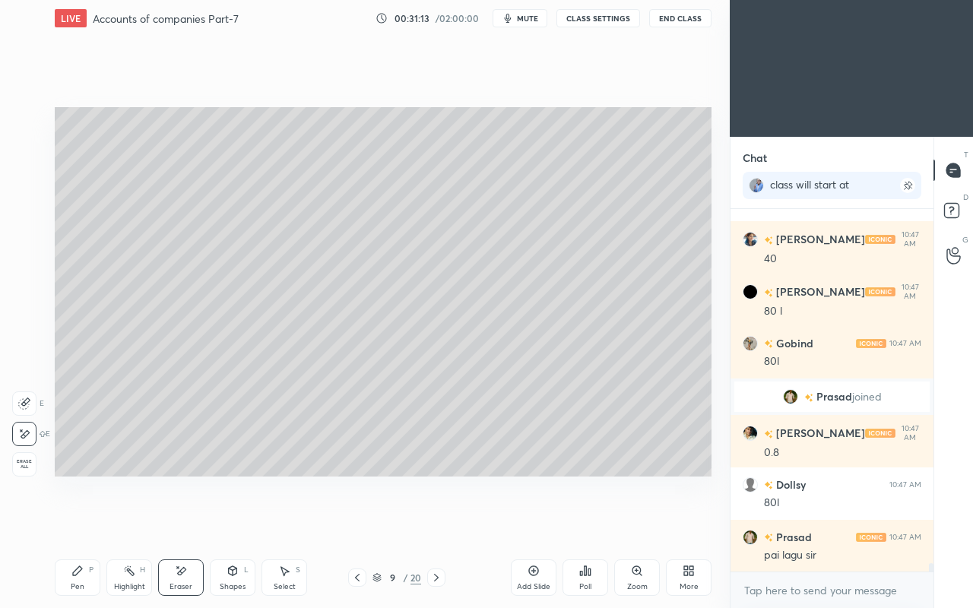
click at [78, 523] on icon at bounding box center [77, 571] width 12 height 12
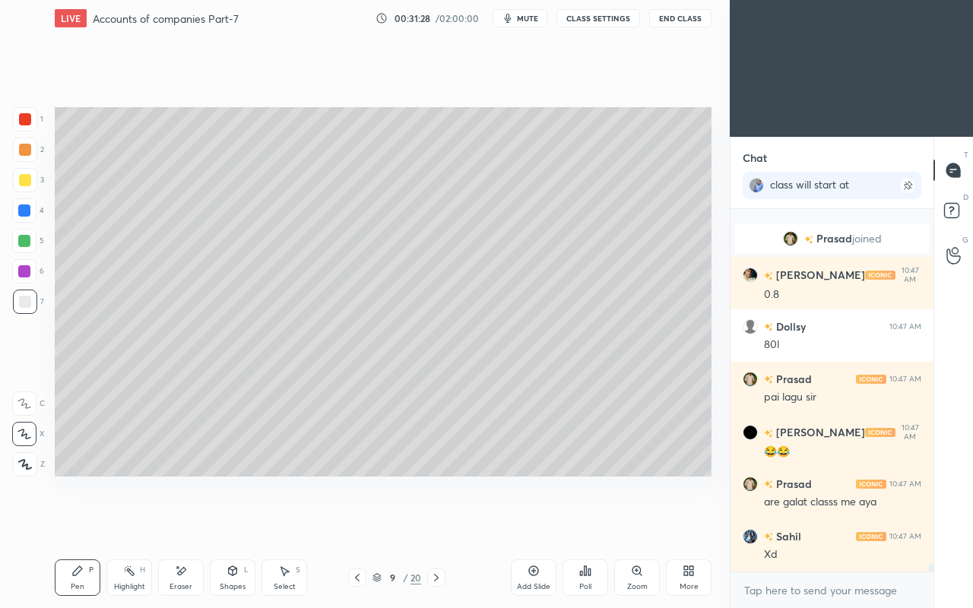
scroll to position [15493, 0]
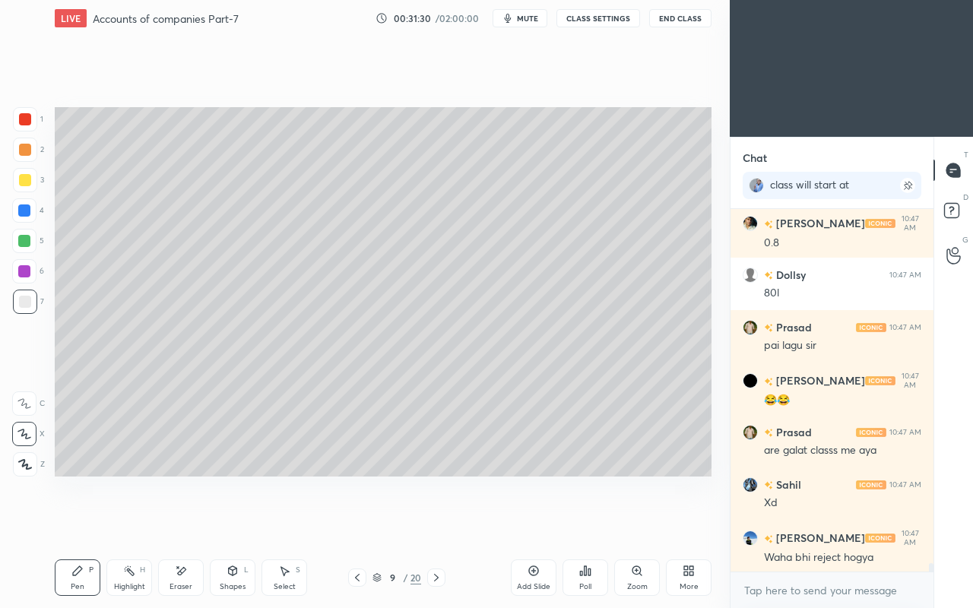
click at [179, 523] on icon at bounding box center [182, 571] width 8 height 8
click at [71, 523] on icon at bounding box center [77, 571] width 12 height 12
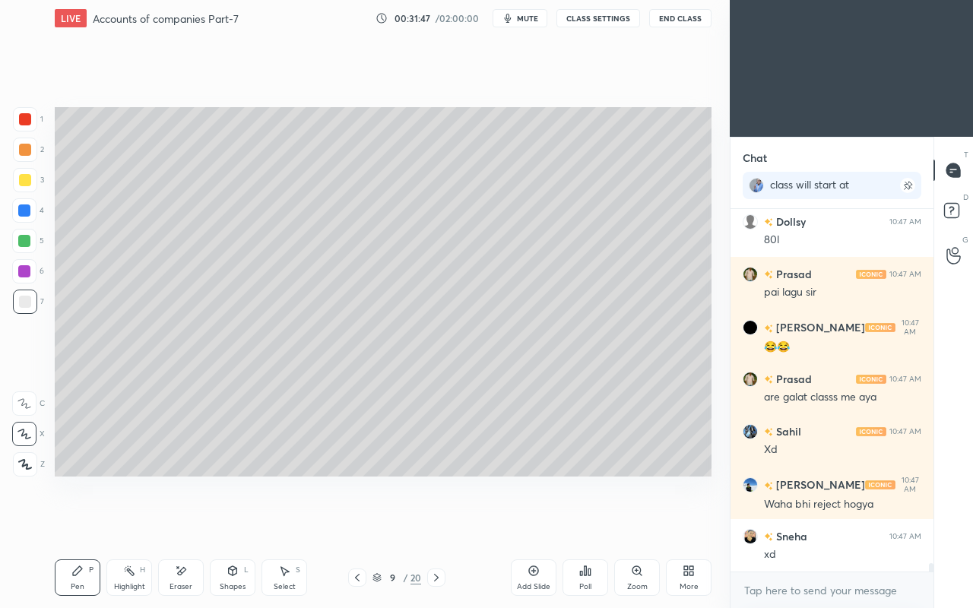
click at [185, 523] on icon at bounding box center [181, 571] width 12 height 13
click at [84, 523] on div "Pen P" at bounding box center [78, 577] width 46 height 36
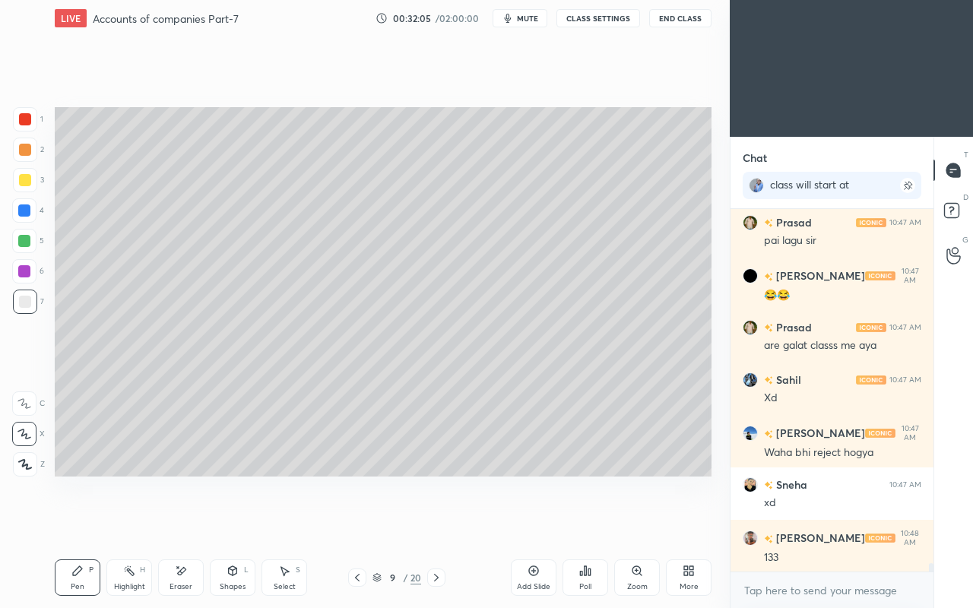
scroll to position [15651, 0]
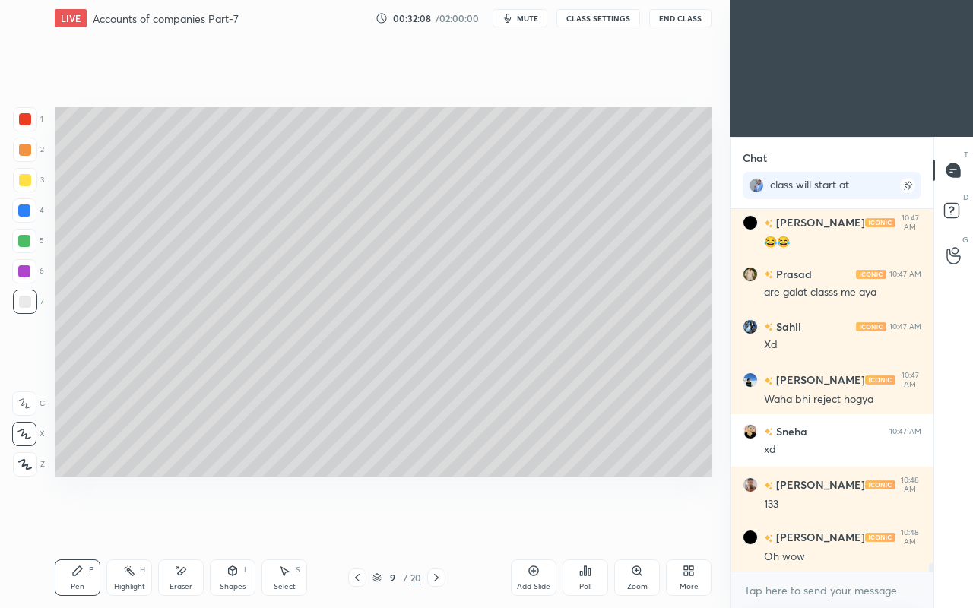
click at [432, 523] on icon at bounding box center [436, 577] width 12 height 12
click at [444, 523] on div at bounding box center [436, 577] width 18 height 18
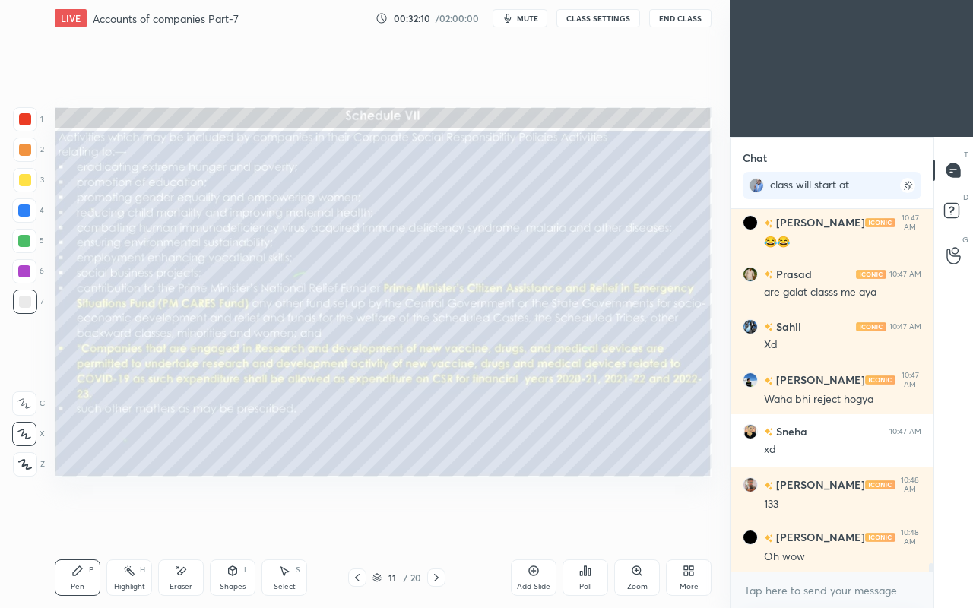
click at [437, 523] on icon at bounding box center [436, 578] width 5 height 8
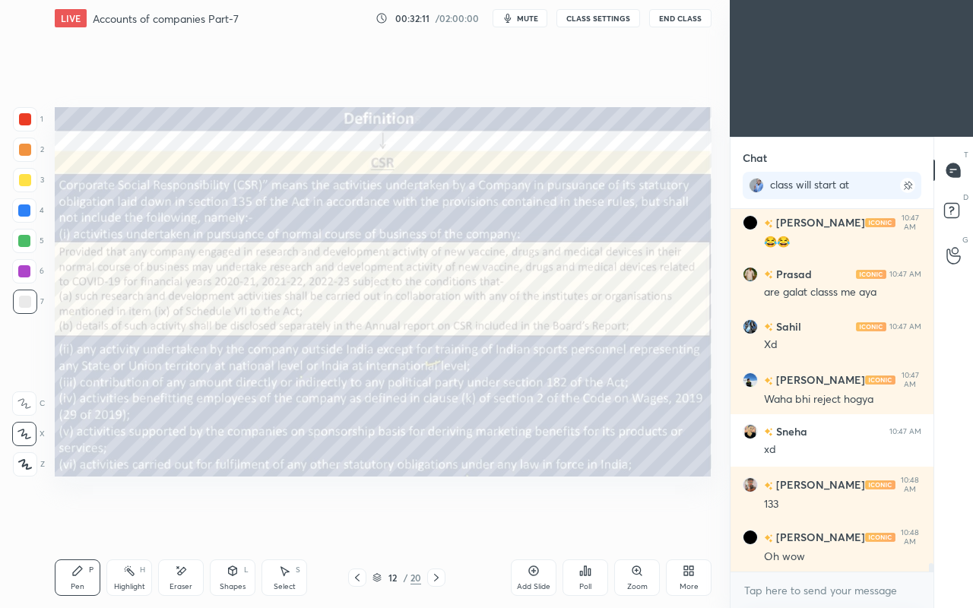
click at [358, 523] on icon at bounding box center [357, 578] width 5 height 8
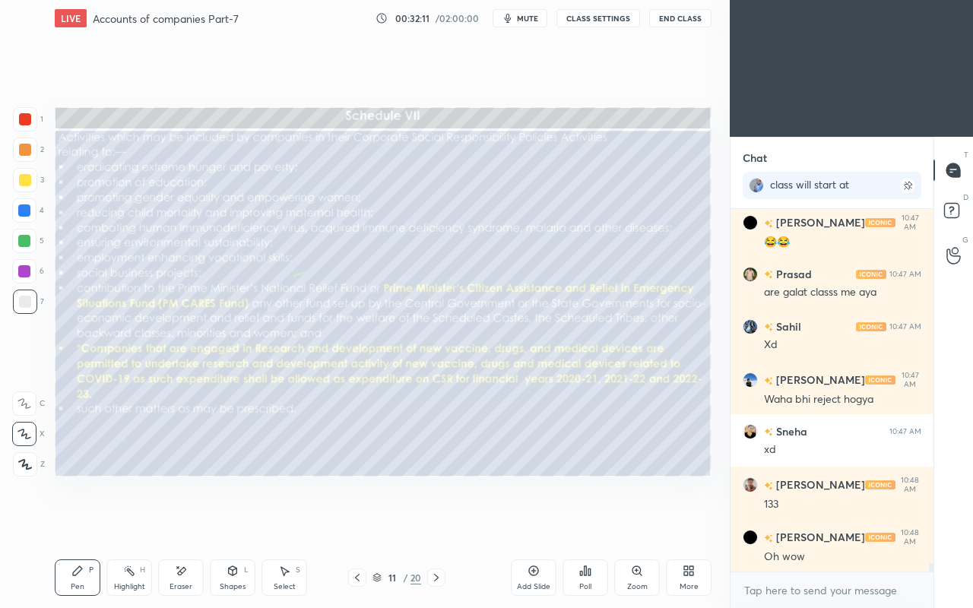
click at [357, 523] on icon at bounding box center [357, 577] width 12 height 12
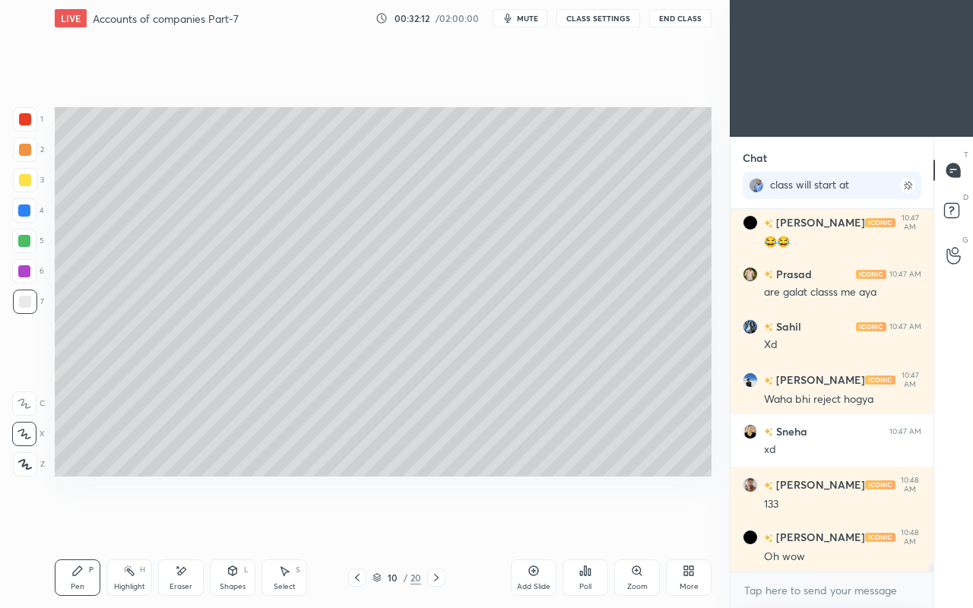
click at [526, 523] on div "Add Slide" at bounding box center [534, 577] width 46 height 36
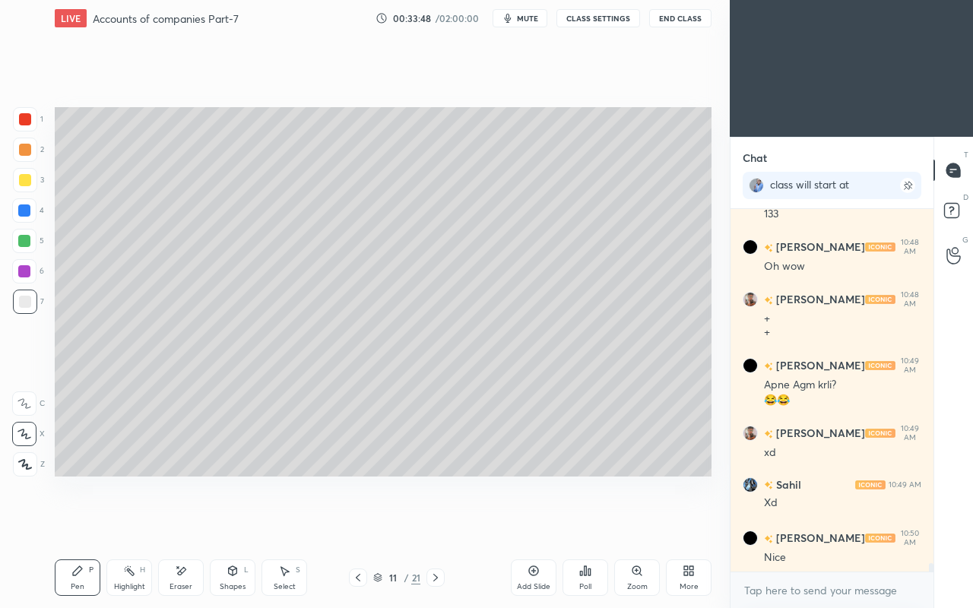
scroll to position [16009, 0]
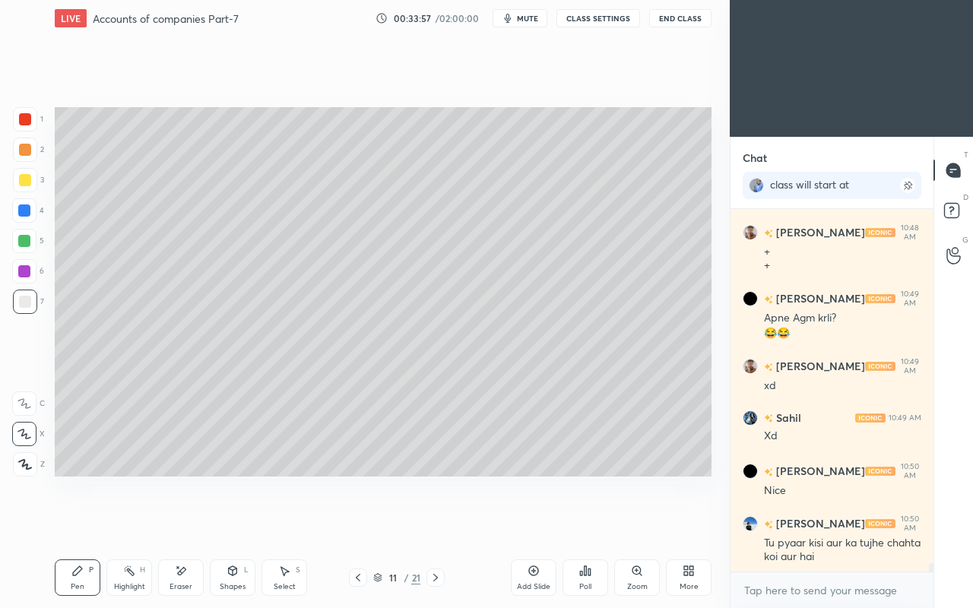
click at [356, 523] on icon at bounding box center [358, 577] width 12 height 12
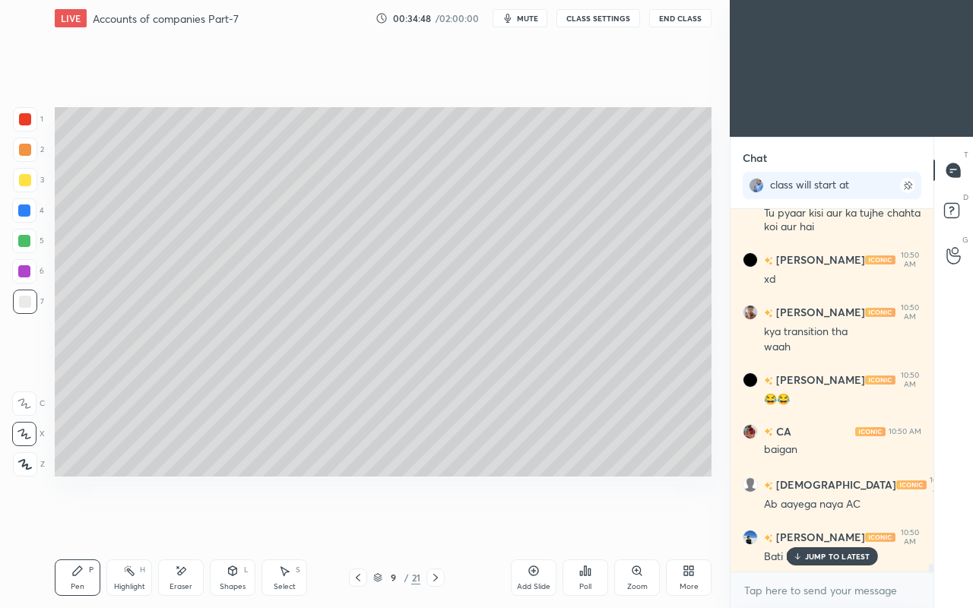
scroll to position [16390, 0]
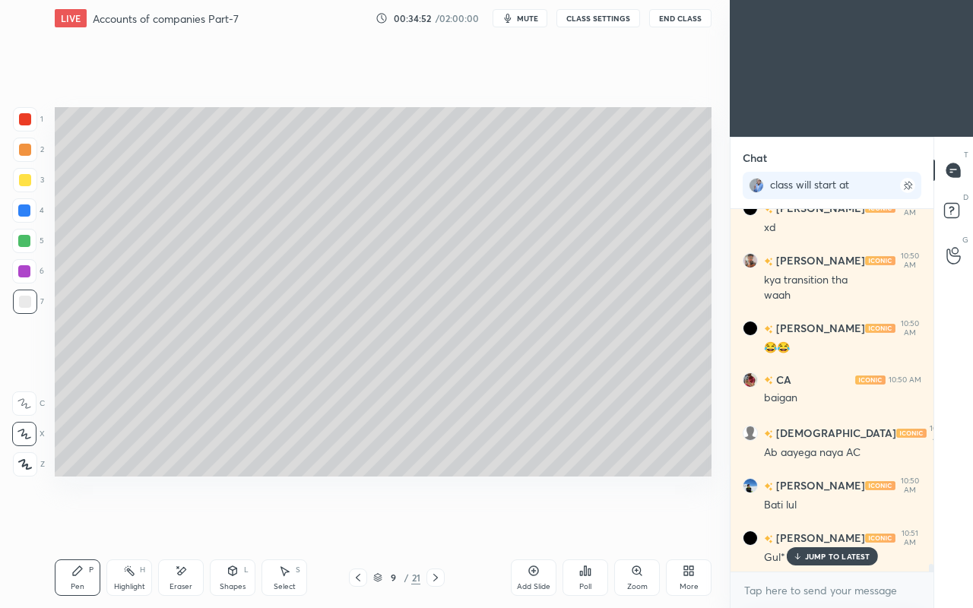
click at [817, 523] on p "JUMP TO LATEST" at bounding box center [837, 556] width 65 height 9
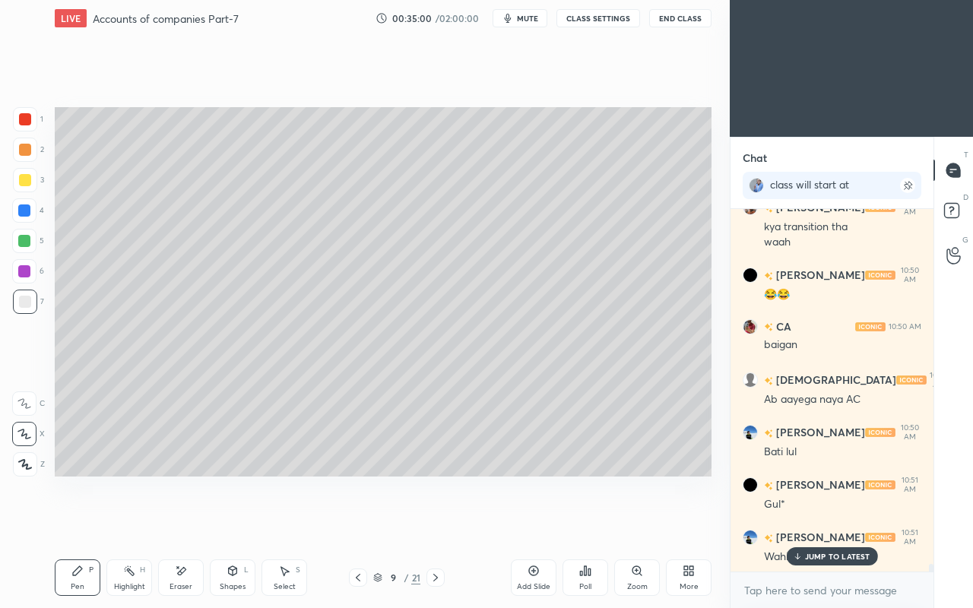
scroll to position [16495, 0]
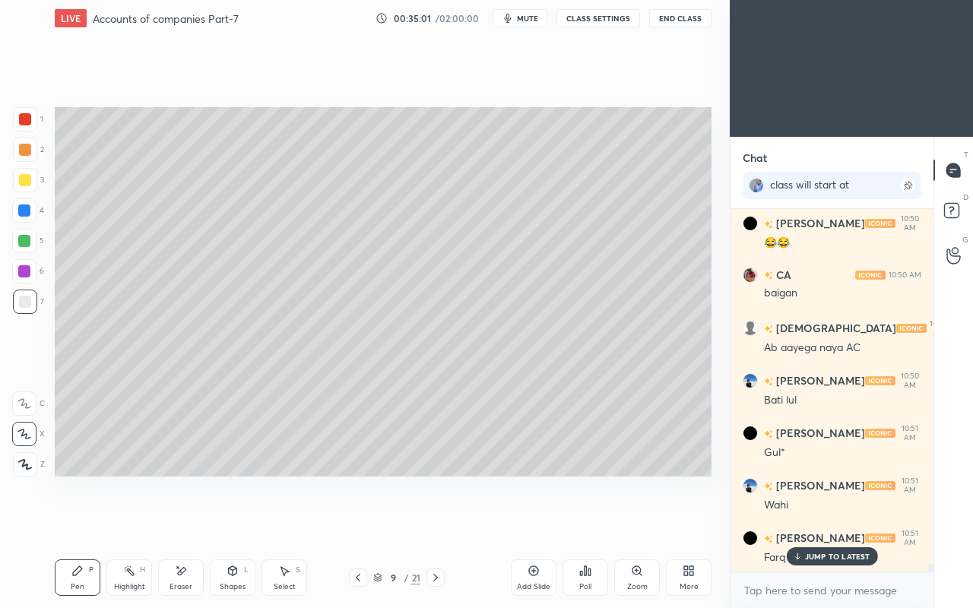
click at [824, 523] on p "JUMP TO LATEST" at bounding box center [837, 556] width 65 height 9
click at [232, 523] on icon at bounding box center [233, 570] width 8 height 9
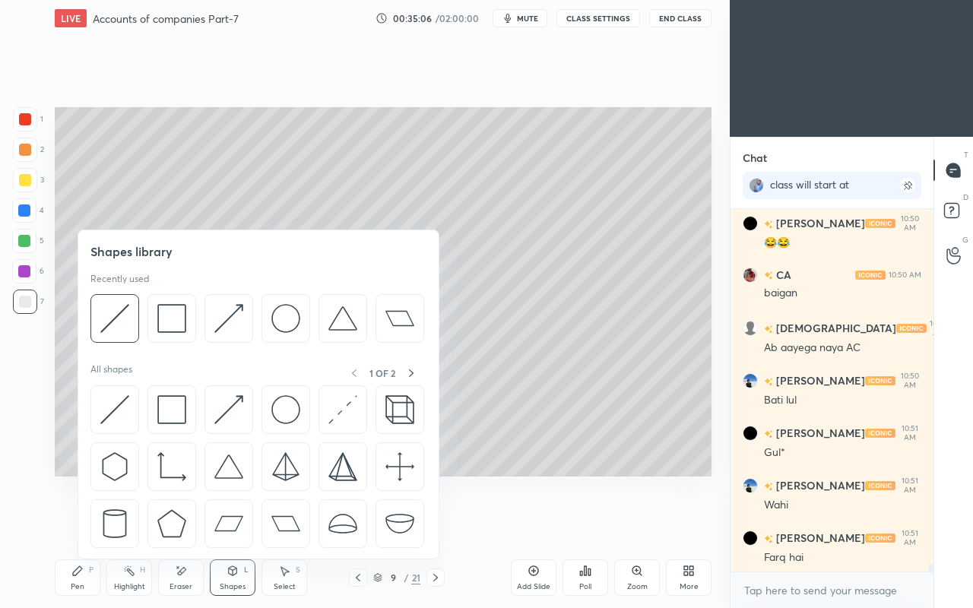
click at [109, 408] on img at bounding box center [114, 409] width 29 height 29
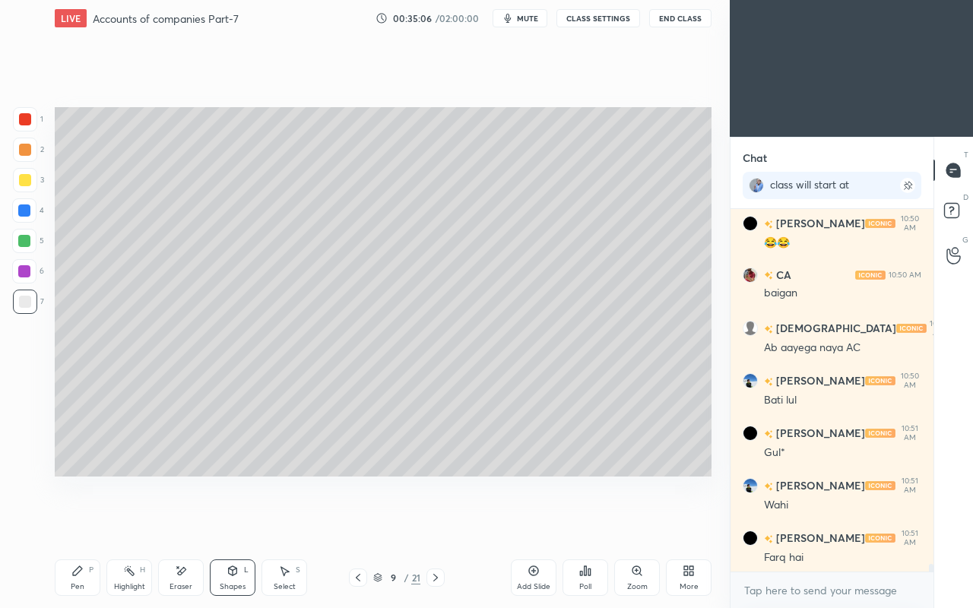
scroll to position [16548, 0]
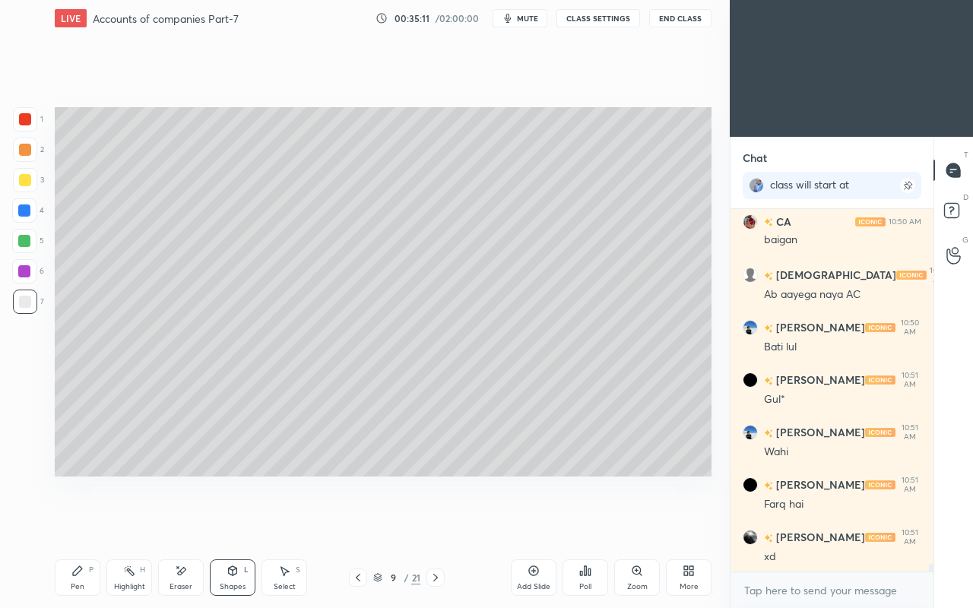
click at [74, 523] on icon at bounding box center [77, 571] width 12 height 12
click at [26, 182] on div at bounding box center [25, 180] width 12 height 12
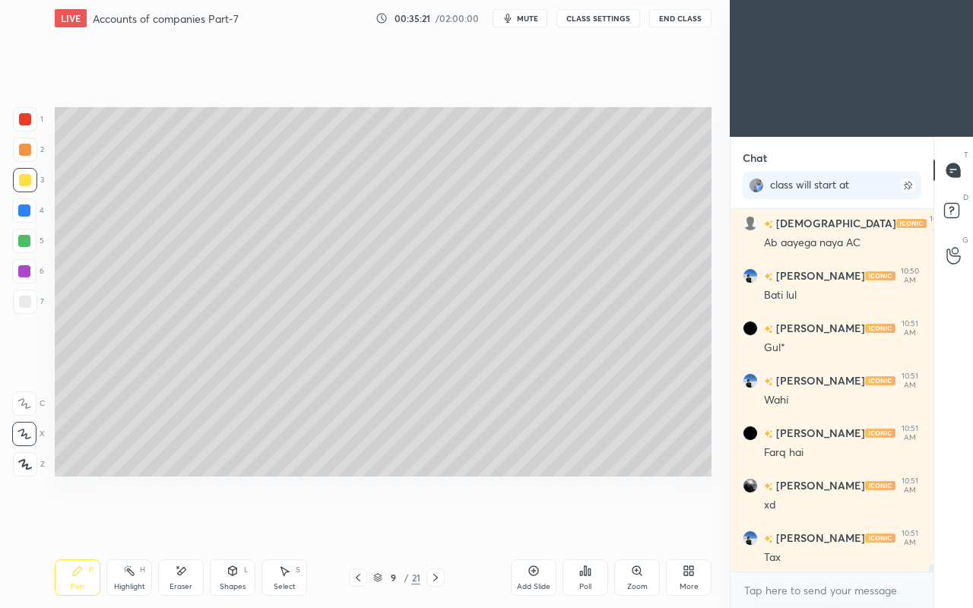
scroll to position [16667, 0]
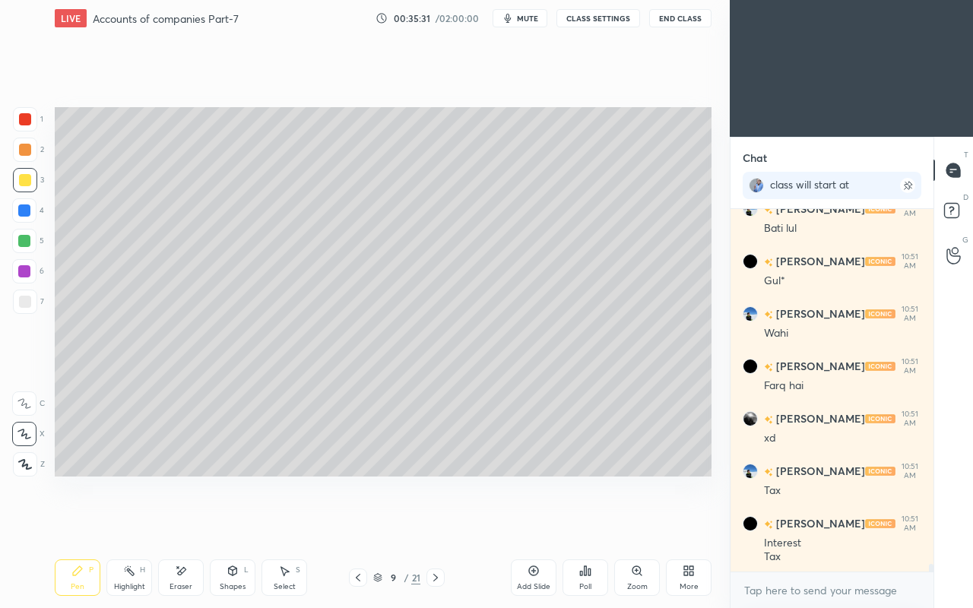
click at [235, 523] on icon at bounding box center [233, 570] width 8 height 9
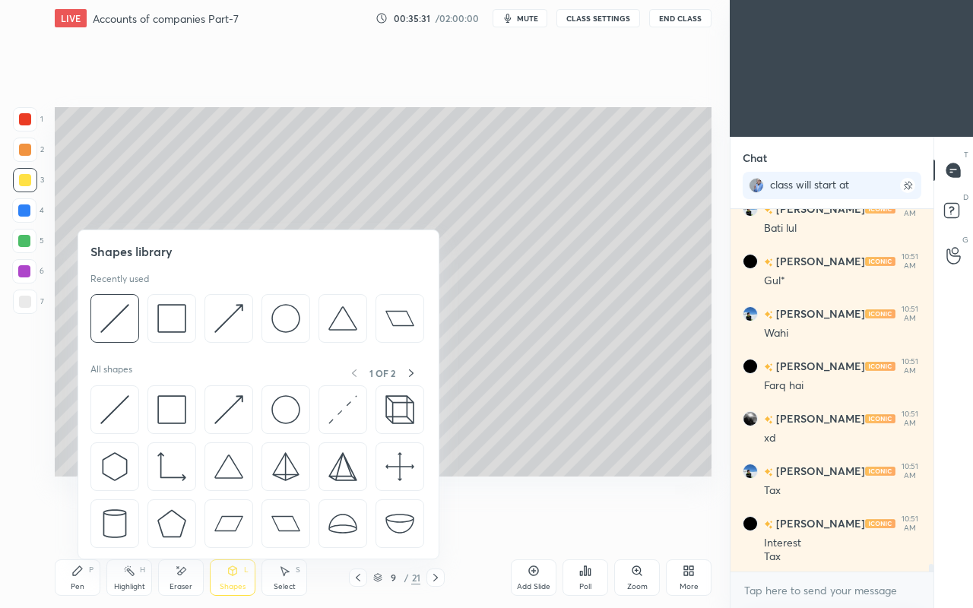
click at [184, 523] on icon at bounding box center [181, 571] width 12 height 13
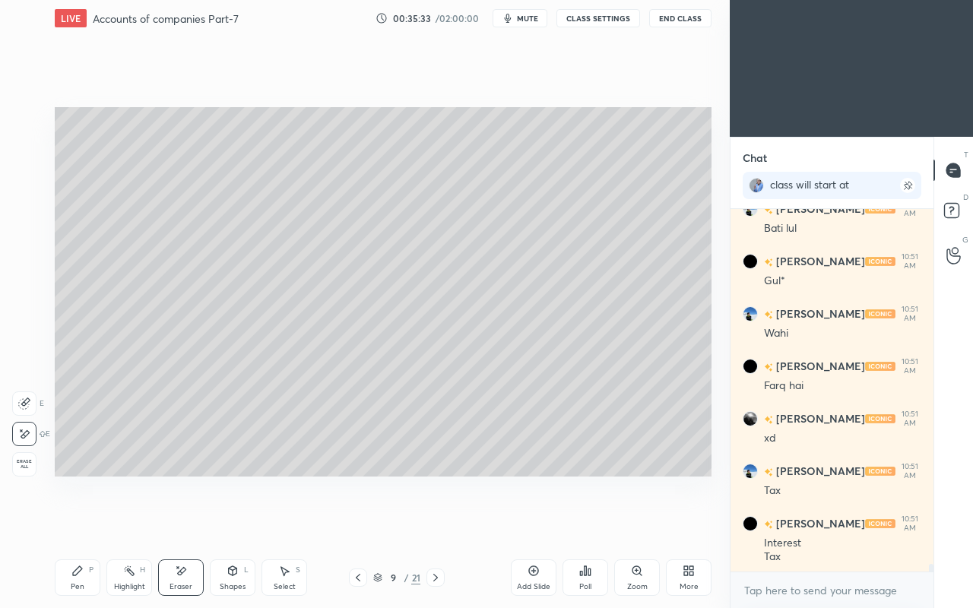
click at [79, 523] on icon at bounding box center [77, 571] width 12 height 12
click at [27, 305] on div at bounding box center [25, 302] width 12 height 12
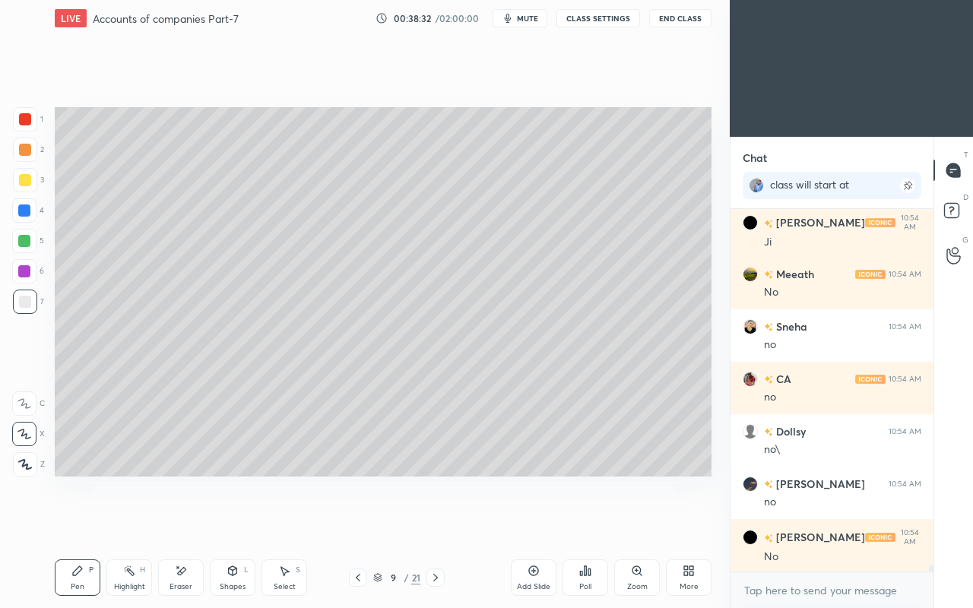
scroll to position [18425, 0]
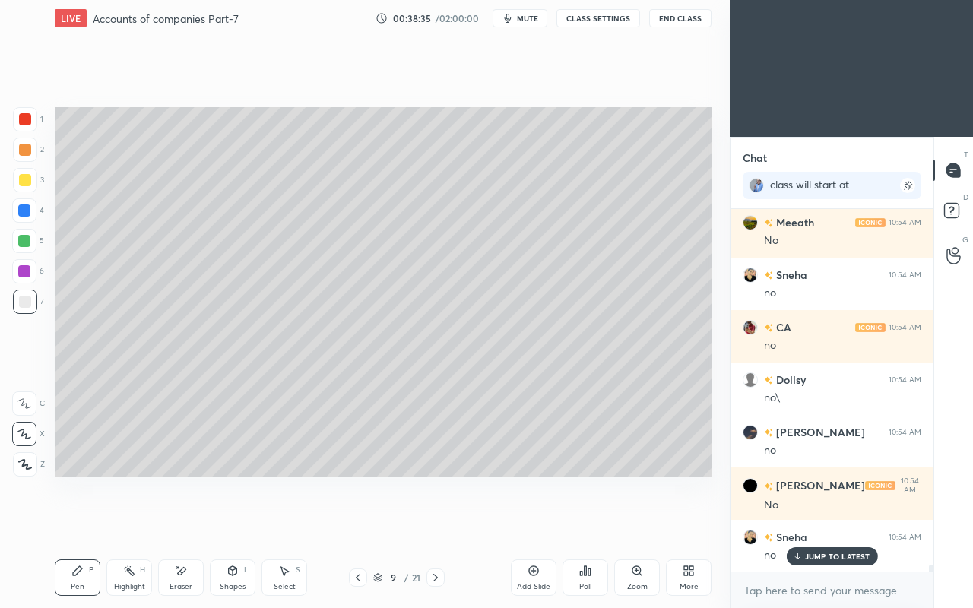
click at [188, 523] on div "Eraser" at bounding box center [181, 577] width 46 height 36
click at [81, 523] on icon at bounding box center [77, 570] width 9 height 9
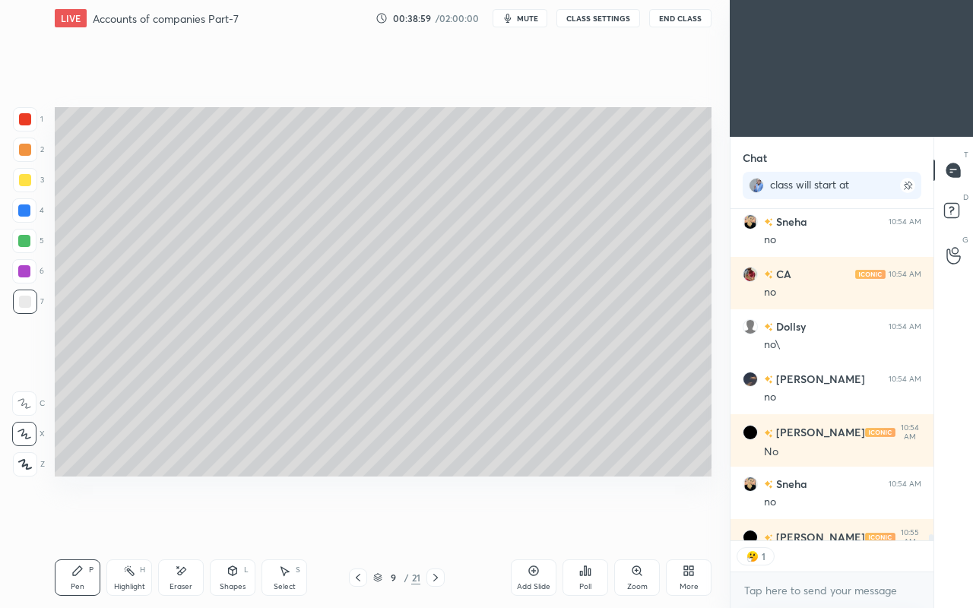
click at [441, 523] on icon at bounding box center [435, 577] width 12 height 12
click at [435, 523] on icon at bounding box center [435, 577] width 12 height 12
click at [182, 523] on icon at bounding box center [181, 571] width 12 height 13
click at [16, 464] on span "Erase all" at bounding box center [24, 464] width 23 height 11
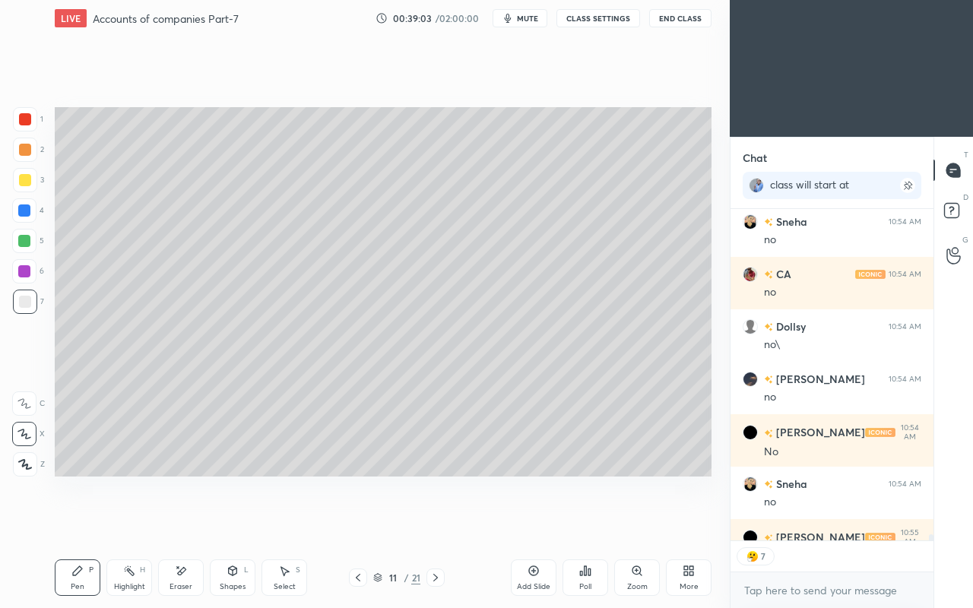
click at [75, 523] on icon at bounding box center [77, 571] width 12 height 12
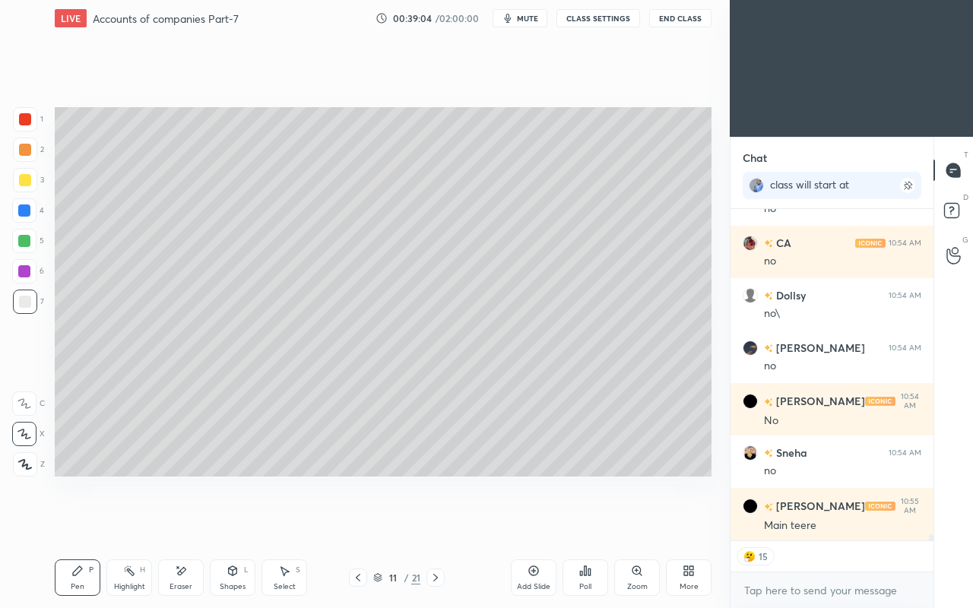
scroll to position [18562, 0]
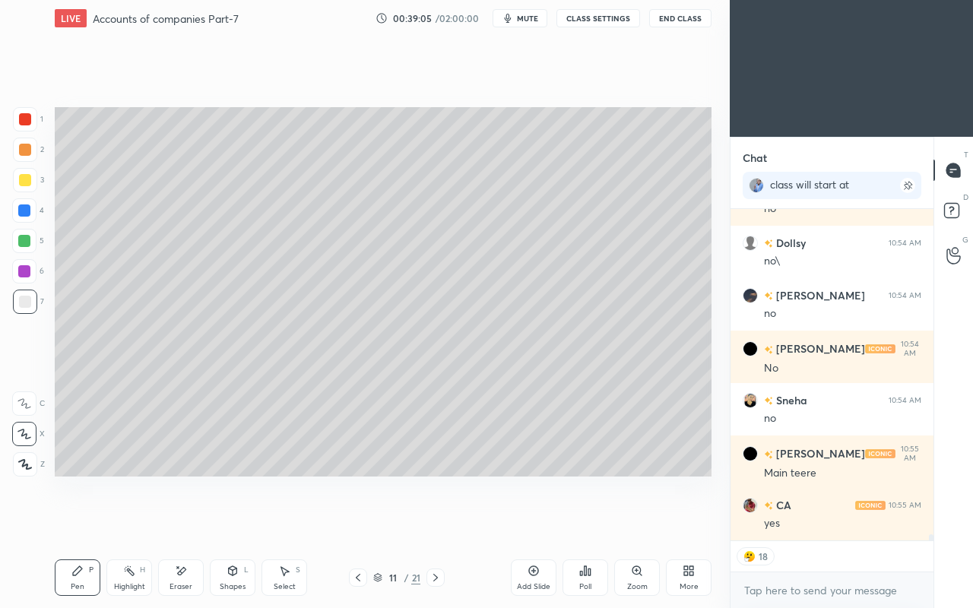
click at [591, 17] on button "CLASS SETTINGS" at bounding box center [598, 18] width 84 height 18
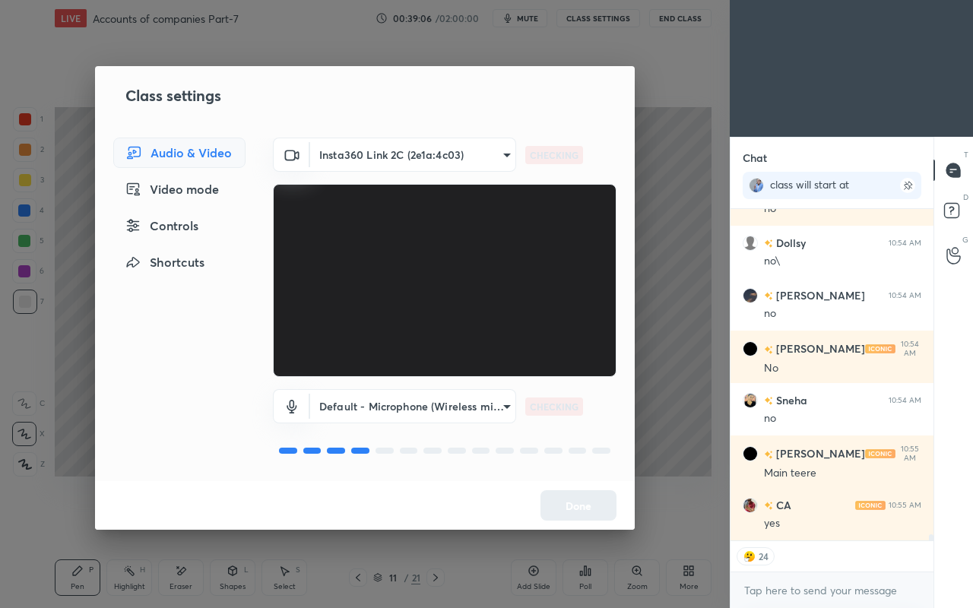
click at [187, 232] on div "Controls" at bounding box center [179, 225] width 132 height 30
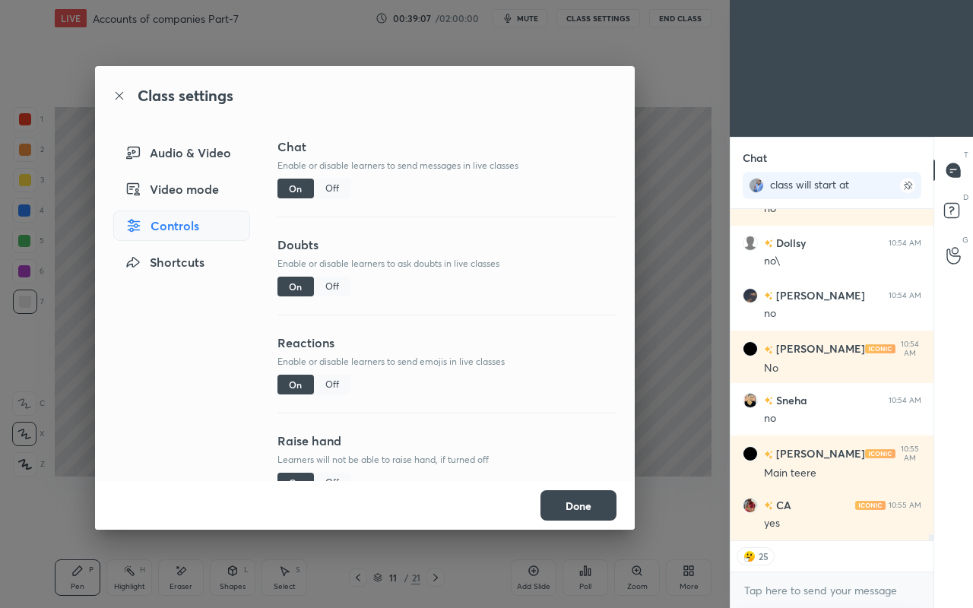
click at [327, 384] on div "Off" at bounding box center [332, 385] width 36 height 20
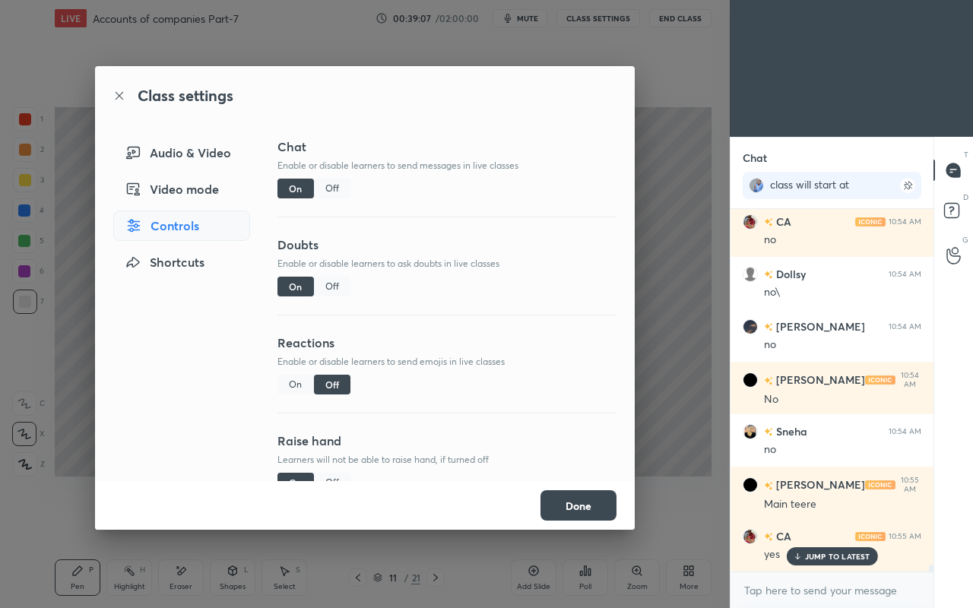
scroll to position [358, 198]
click at [562, 514] on button "Done" at bounding box center [578, 505] width 76 height 30
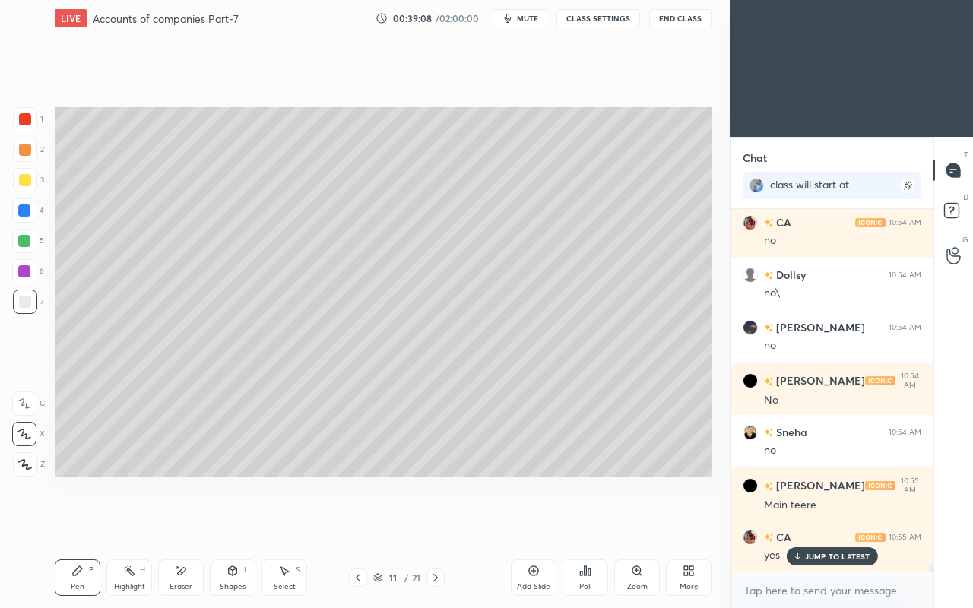
scroll to position [18583, 0]
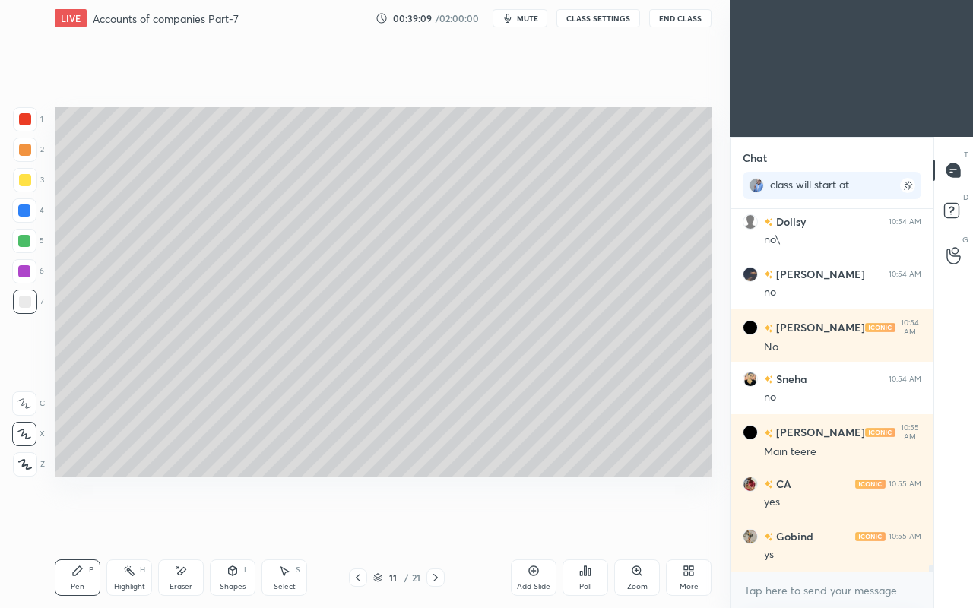
click at [29, 181] on div at bounding box center [25, 180] width 12 height 12
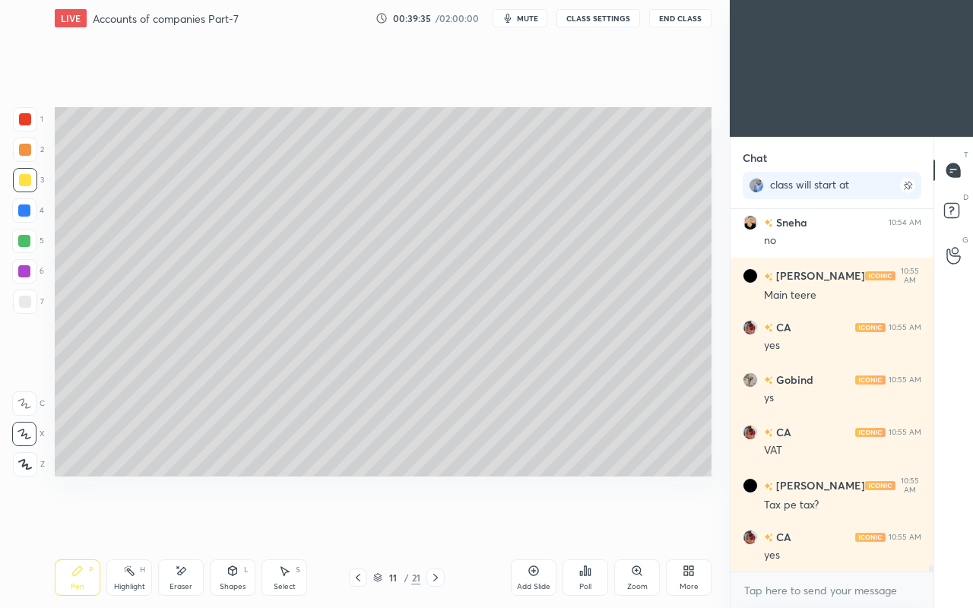
scroll to position [18793, 0]
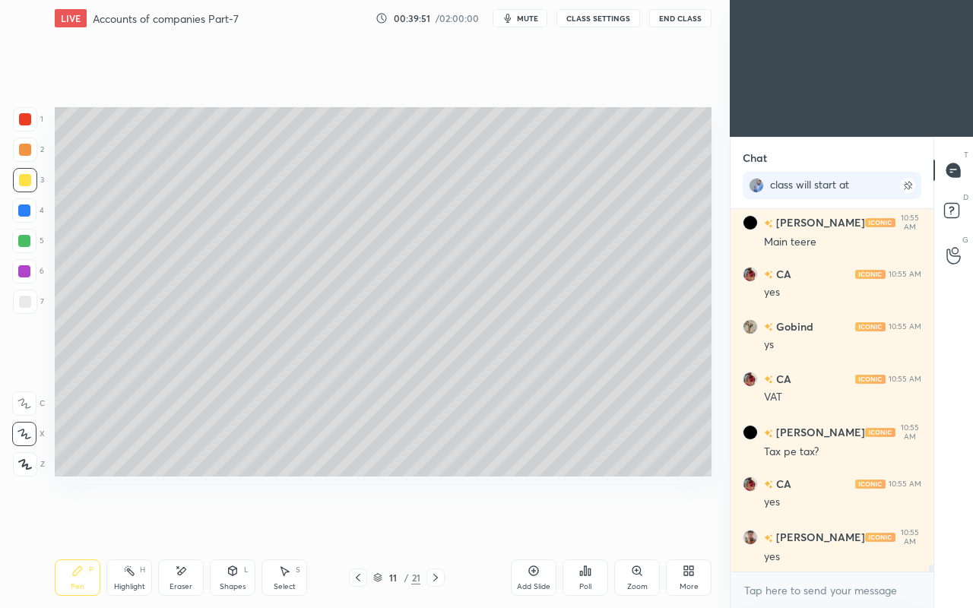
click at [355, 523] on icon at bounding box center [358, 577] width 12 height 12
click at [356, 523] on icon at bounding box center [358, 577] width 12 height 12
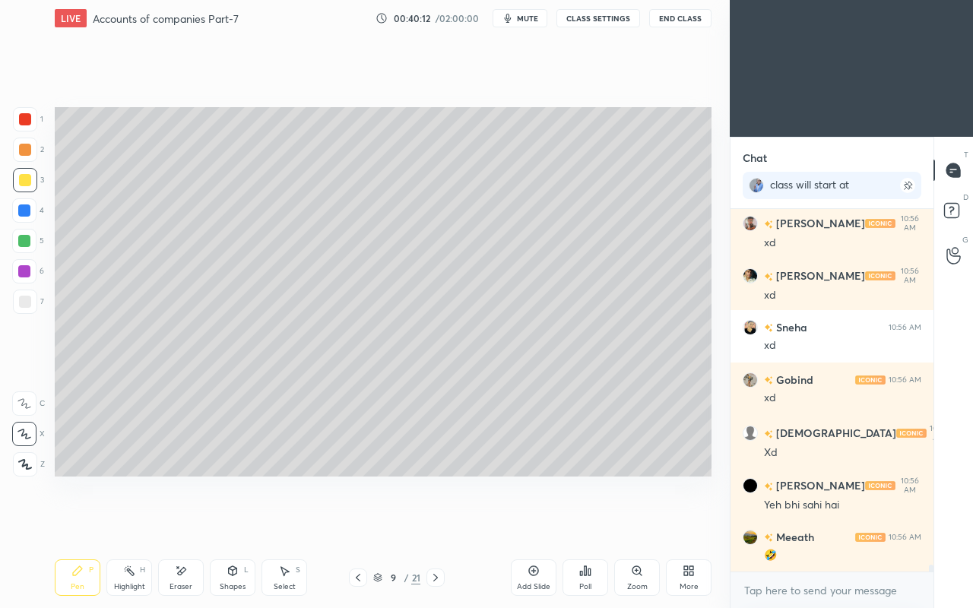
scroll to position [19332, 0]
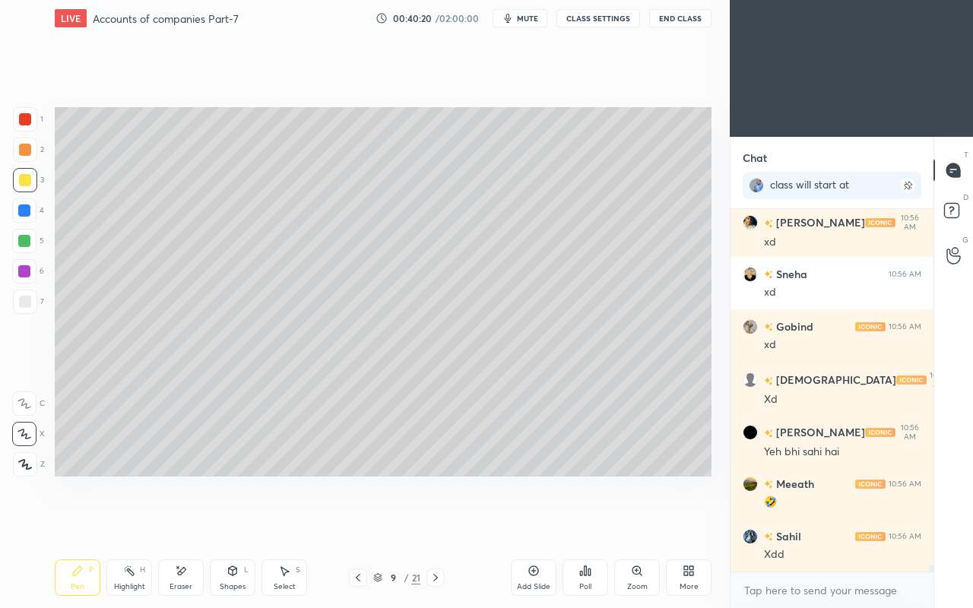
click at [483, 523] on div "Pen P Highlight H Eraser Shapes L Select S 9 / 21 Add Slide Poll Zoom More" at bounding box center [383, 577] width 657 height 61
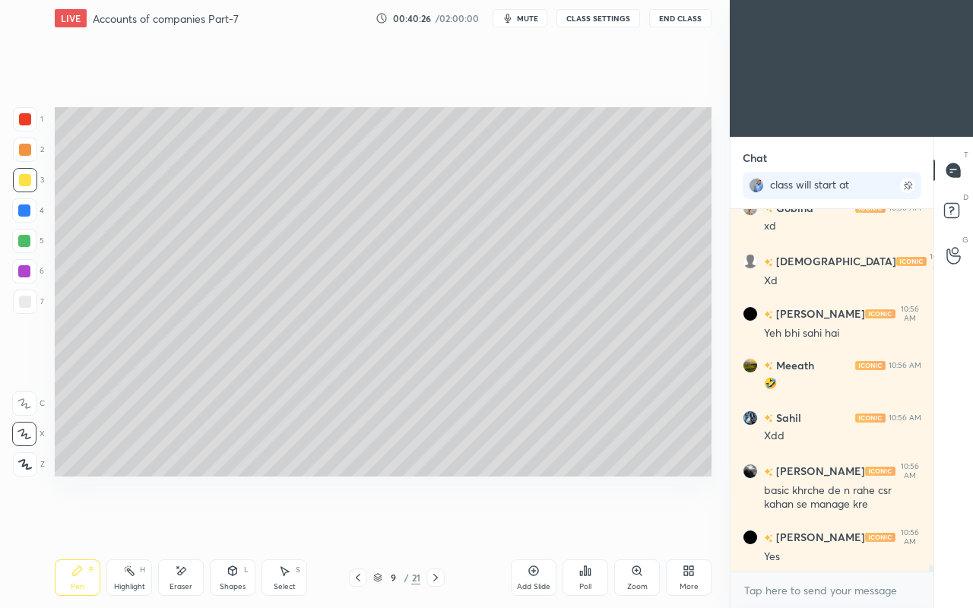
scroll to position [19516, 0]
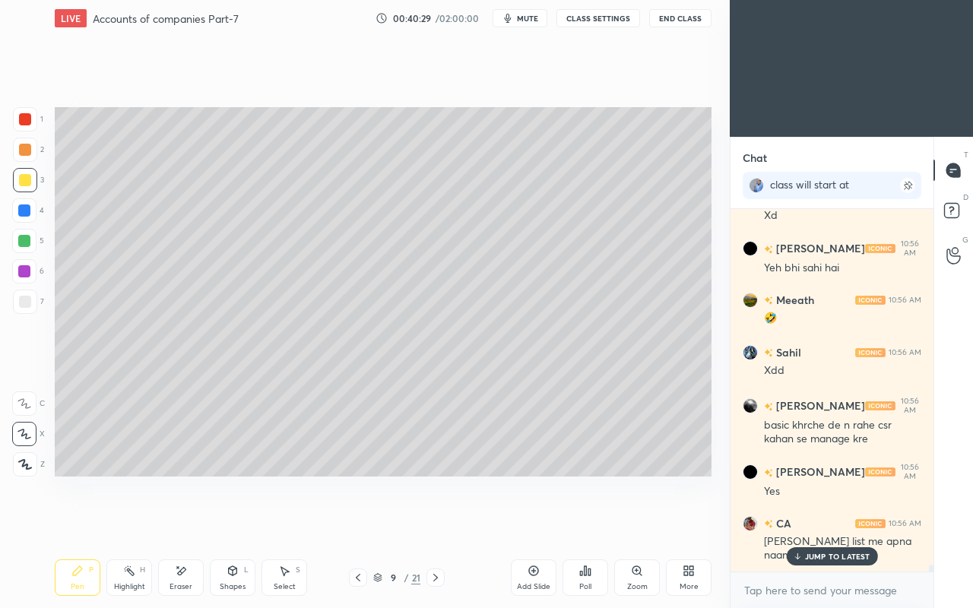
click at [807, 523] on p "JUMP TO LATEST" at bounding box center [837, 556] width 65 height 9
click at [27, 301] on div at bounding box center [25, 302] width 12 height 12
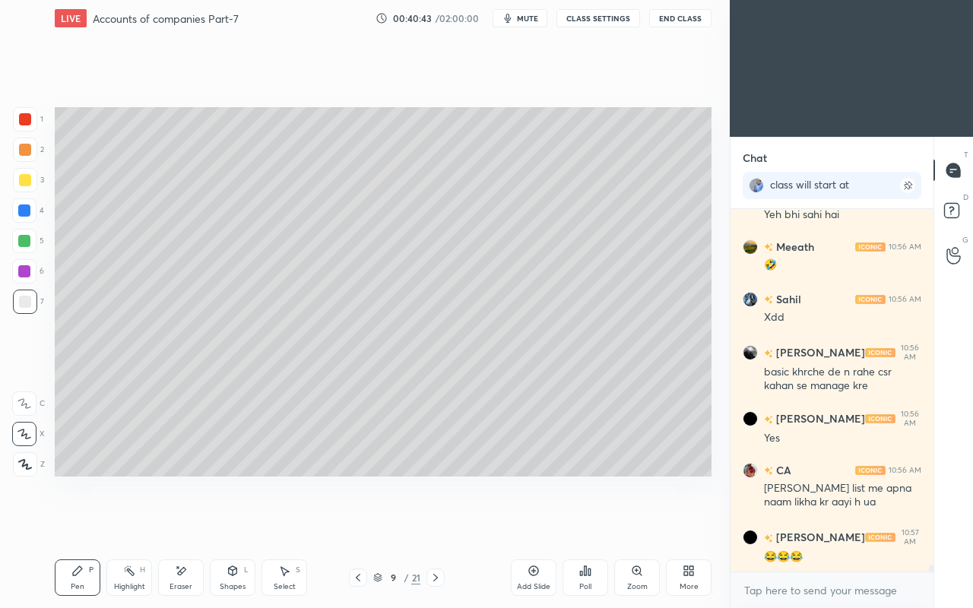
click at [440, 523] on icon at bounding box center [435, 577] width 12 height 12
click at [438, 523] on icon at bounding box center [435, 577] width 12 height 12
click at [438, 523] on icon at bounding box center [435, 578] width 5 height 8
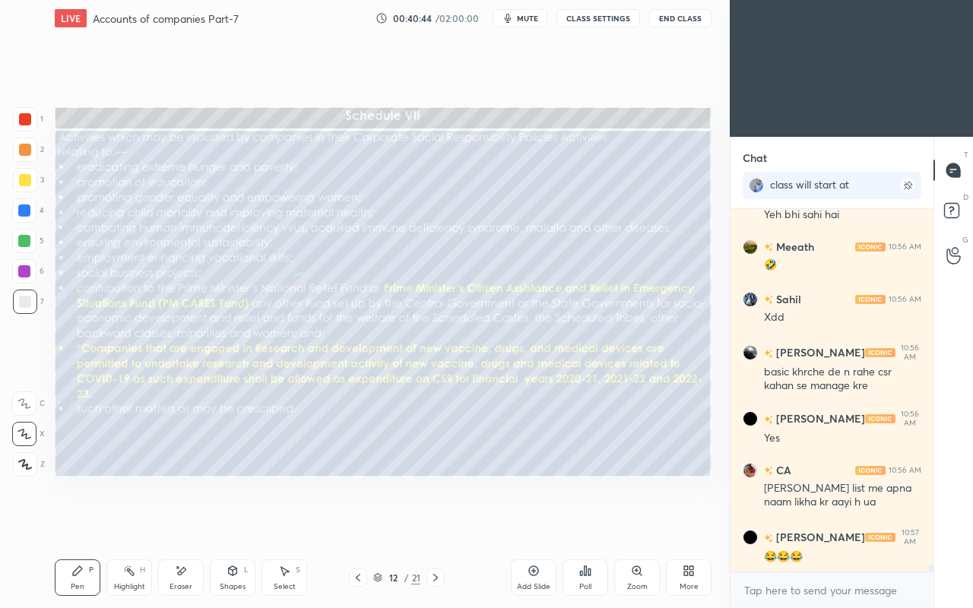
click at [356, 523] on icon at bounding box center [358, 577] width 12 height 12
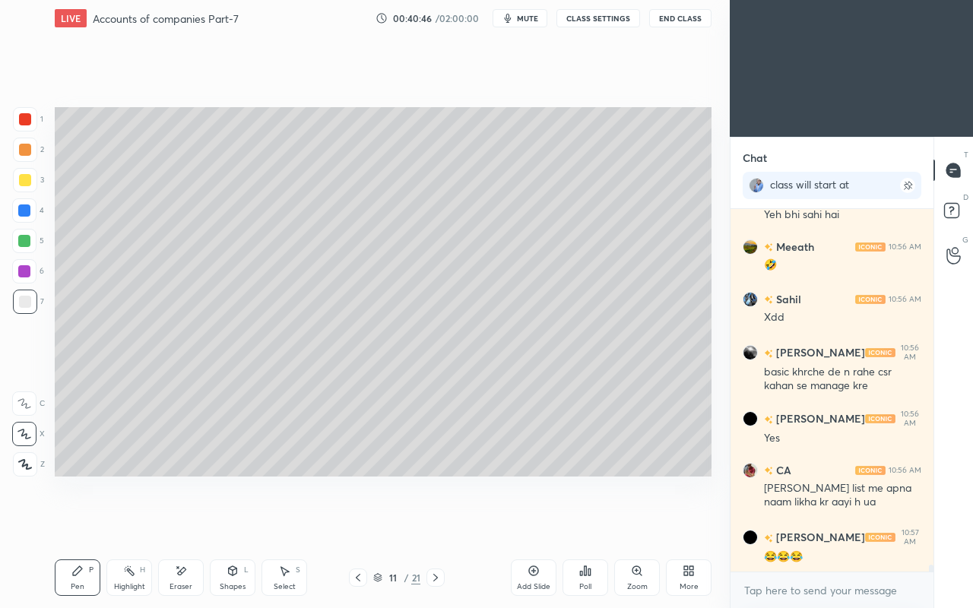
click at [239, 523] on div "Shapes L" at bounding box center [233, 577] width 46 height 36
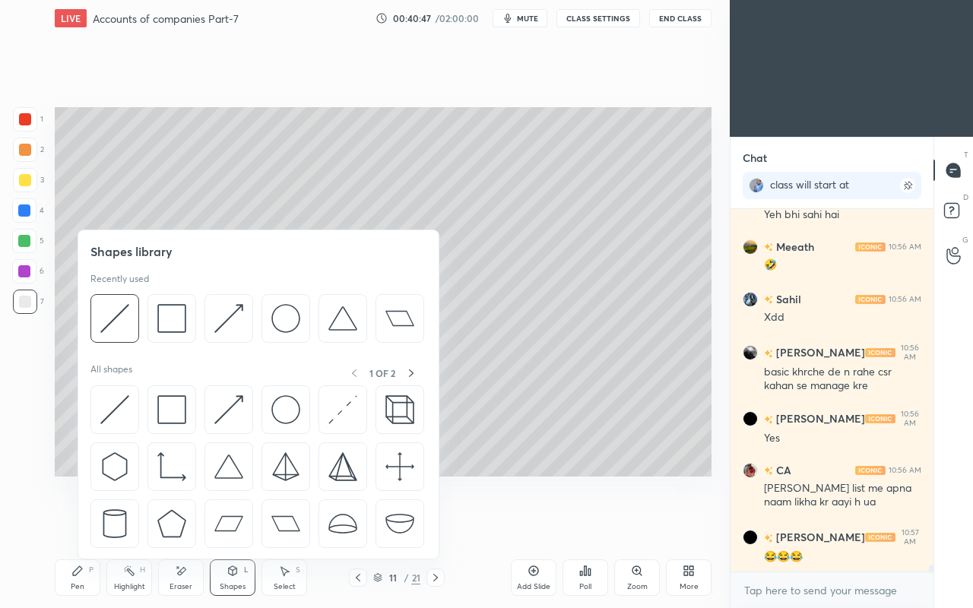
click at [217, 398] on img at bounding box center [228, 409] width 29 height 29
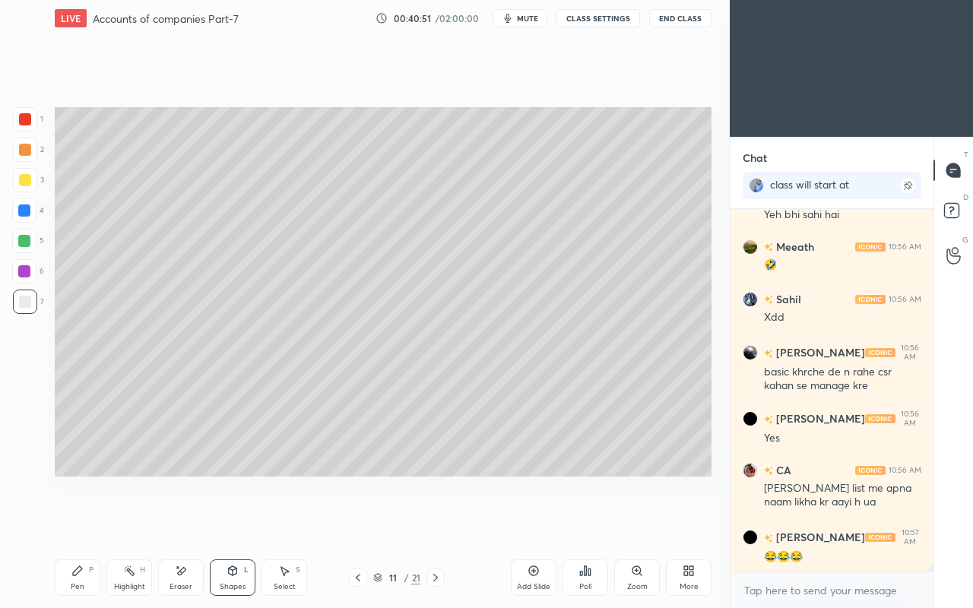
click at [82, 523] on icon at bounding box center [77, 571] width 12 height 12
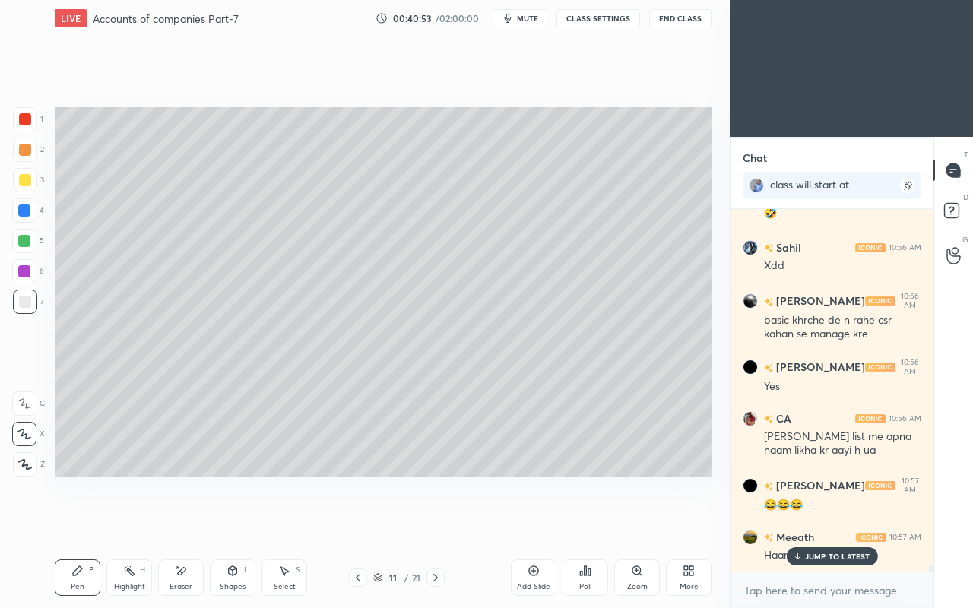
click at [812, 523] on div "JUMP TO LATEST" at bounding box center [831, 556] width 91 height 18
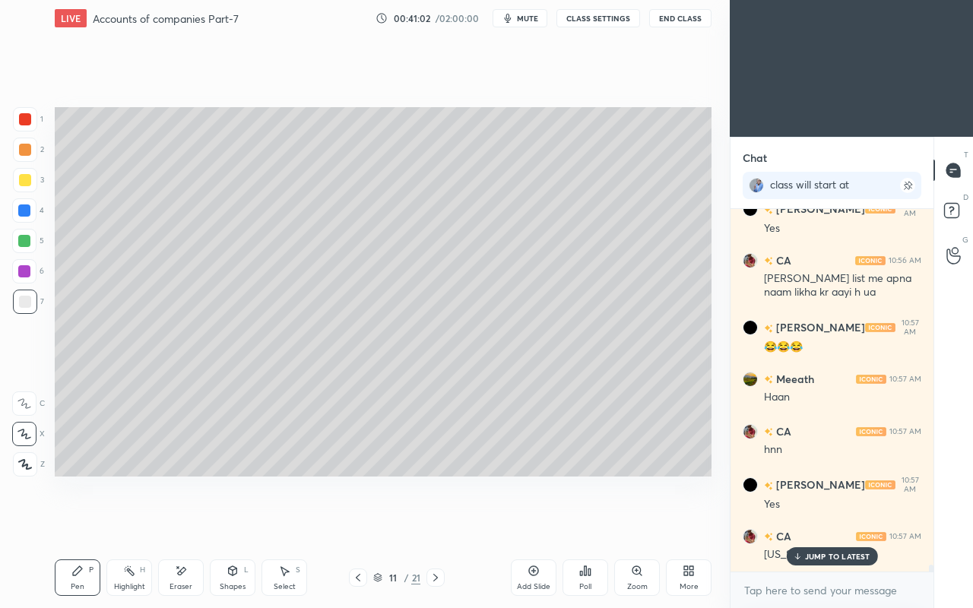
scroll to position [19831, 0]
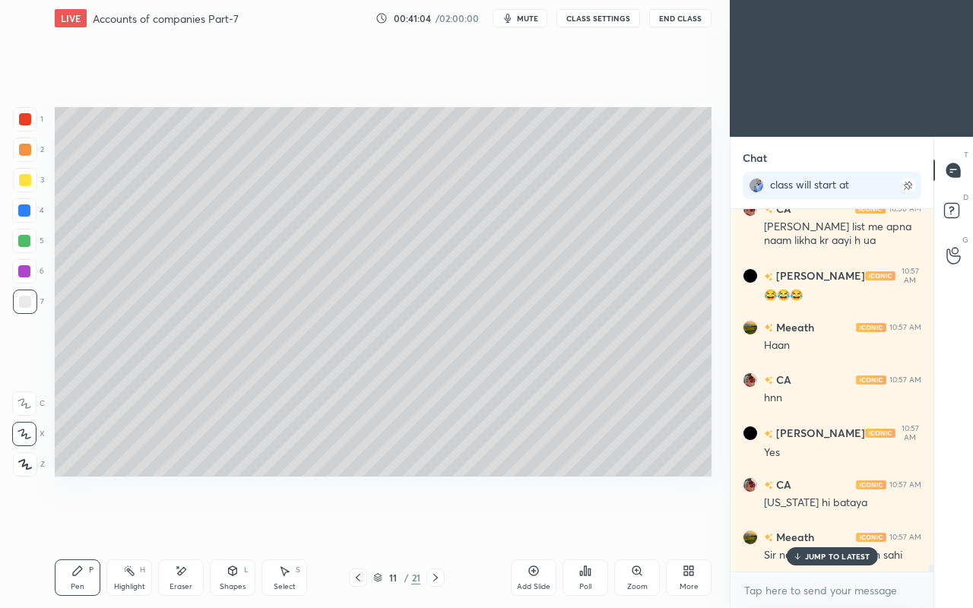
click at [802, 523] on div "JUMP TO LATEST" at bounding box center [831, 556] width 91 height 18
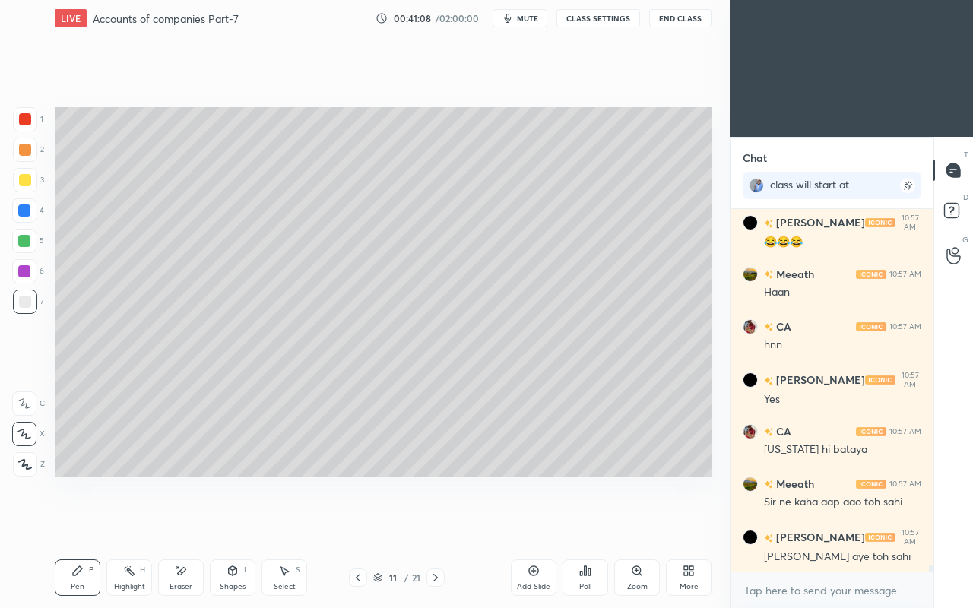
scroll to position [19949, 0]
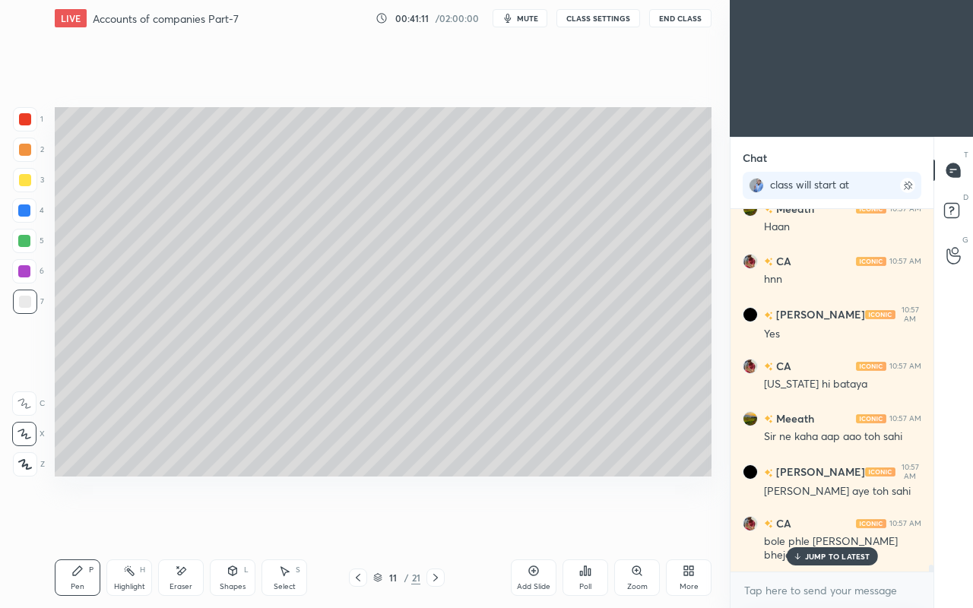
click at [825, 523] on p "JUMP TO LATEST" at bounding box center [837, 556] width 65 height 9
click at [226, 523] on icon at bounding box center [232, 571] width 12 height 12
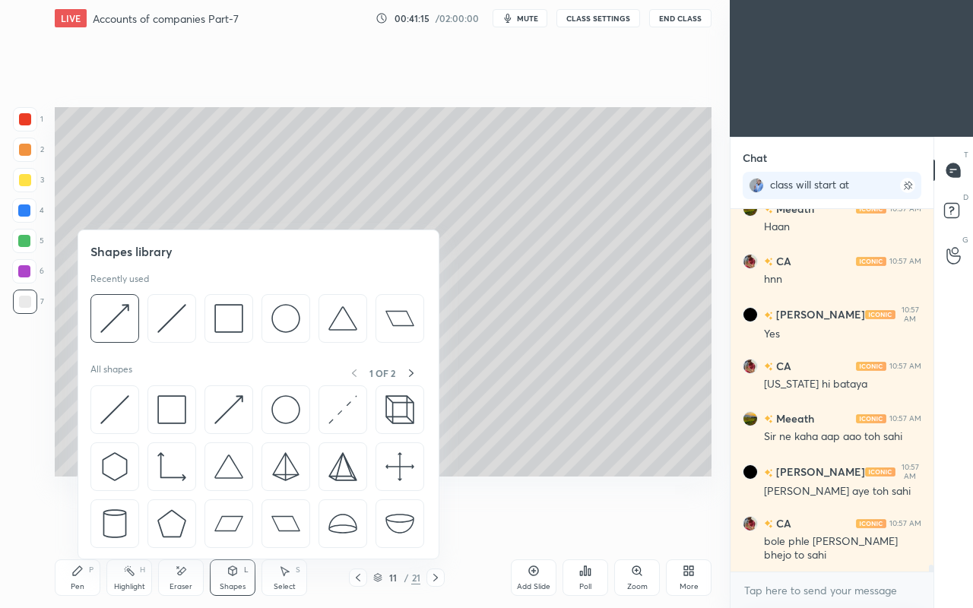
click at [112, 401] on img at bounding box center [114, 409] width 29 height 29
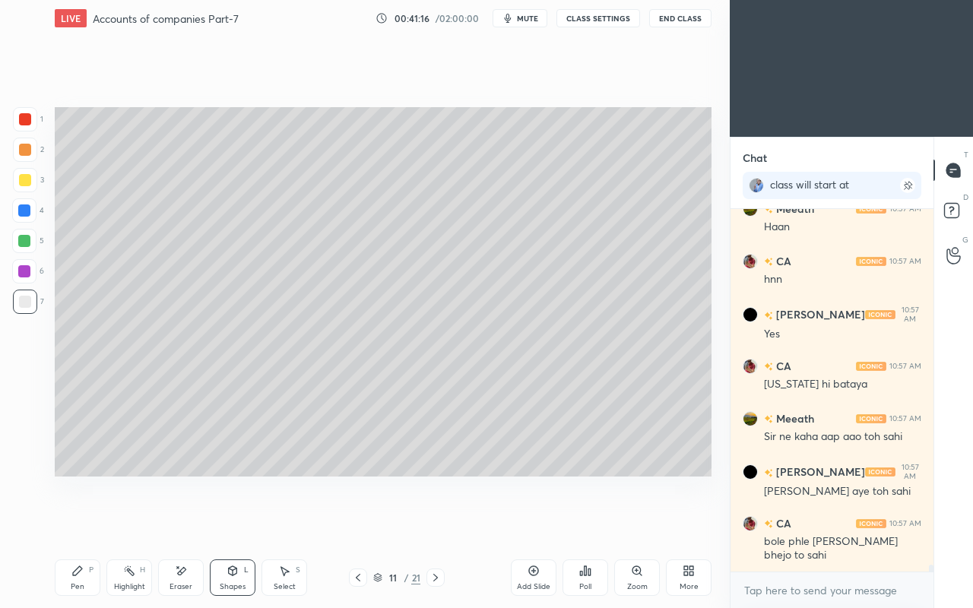
click at [85, 523] on div "Pen P" at bounding box center [78, 577] width 46 height 36
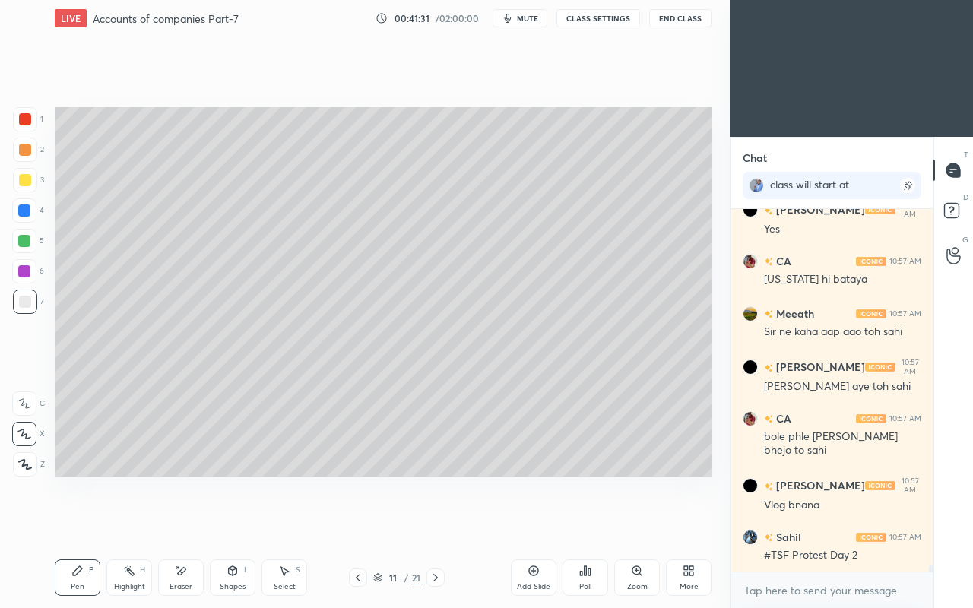
scroll to position [20121, 0]
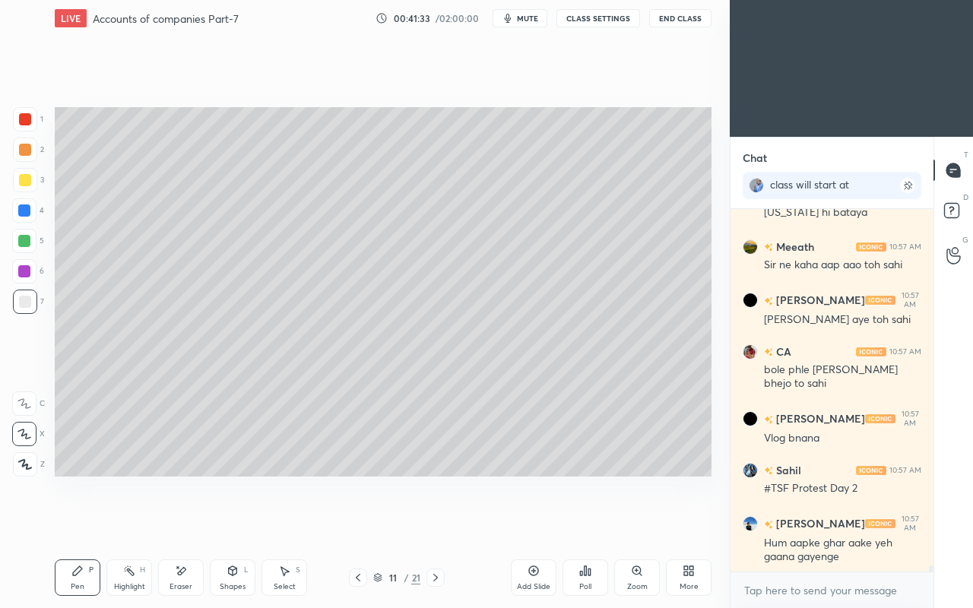
click at [224, 523] on div "Shapes L" at bounding box center [233, 577] width 46 height 36
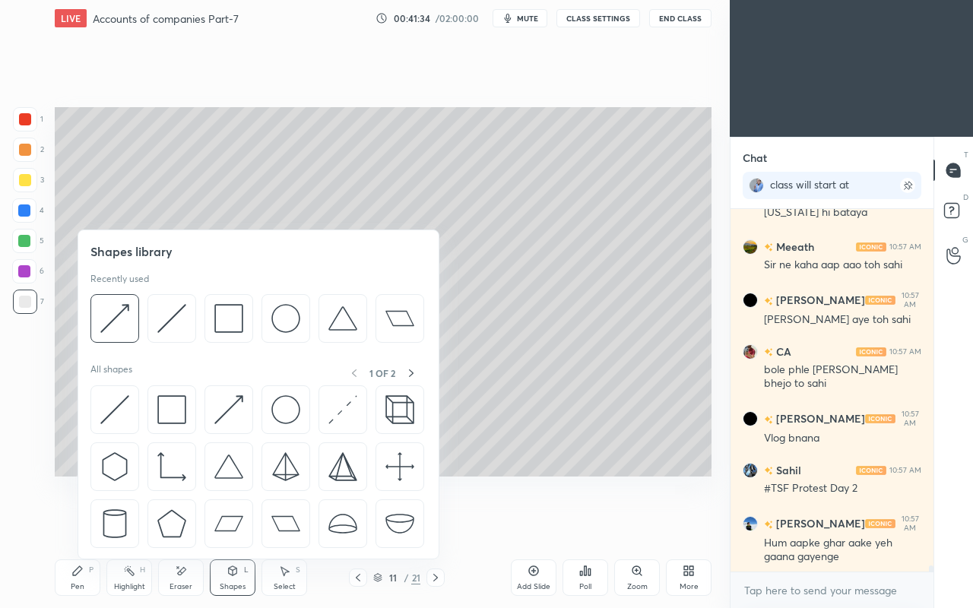
click at [110, 399] on img at bounding box center [114, 409] width 29 height 29
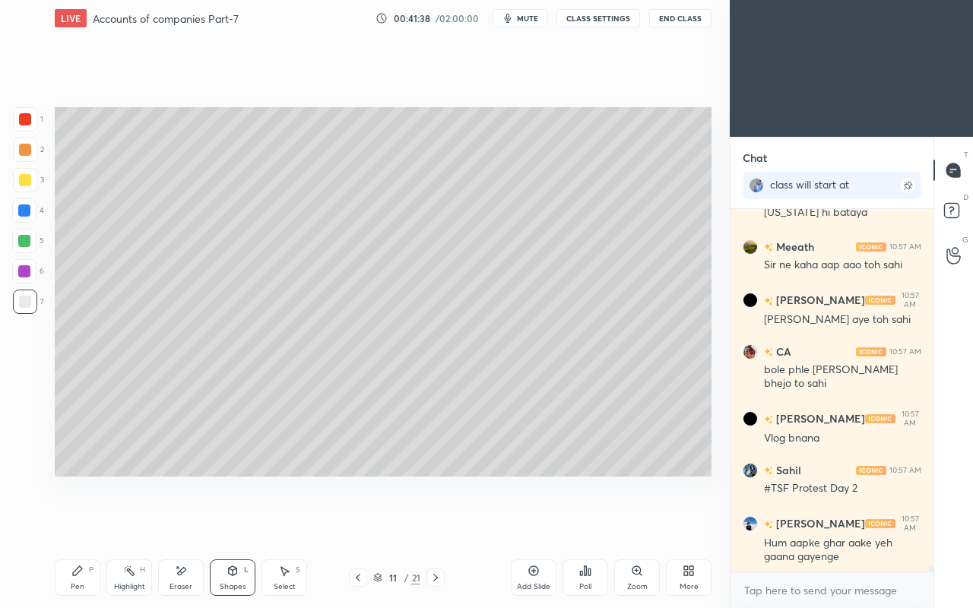
click at [182, 523] on icon at bounding box center [181, 571] width 12 height 13
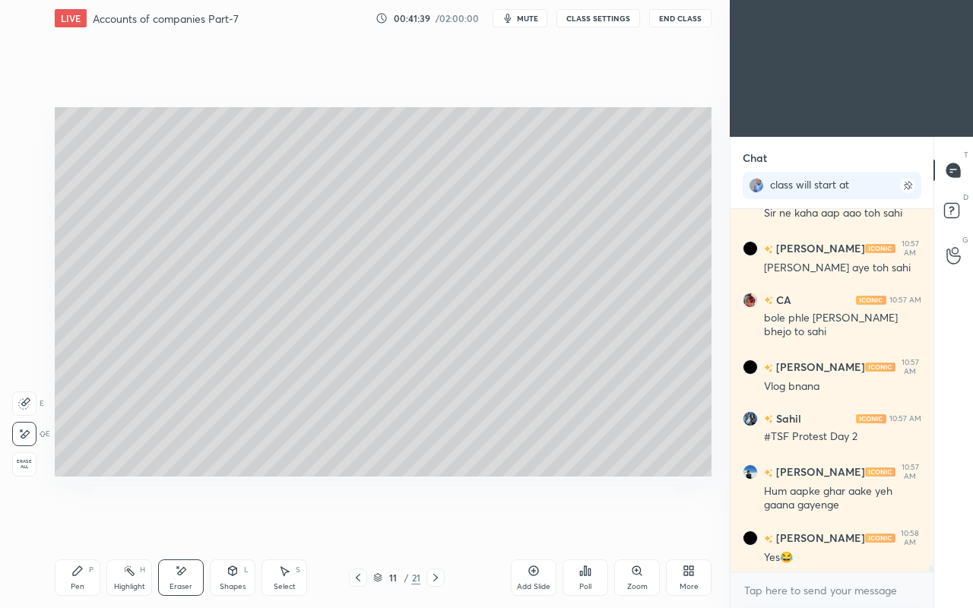
click at [229, 523] on icon at bounding box center [233, 570] width 8 height 9
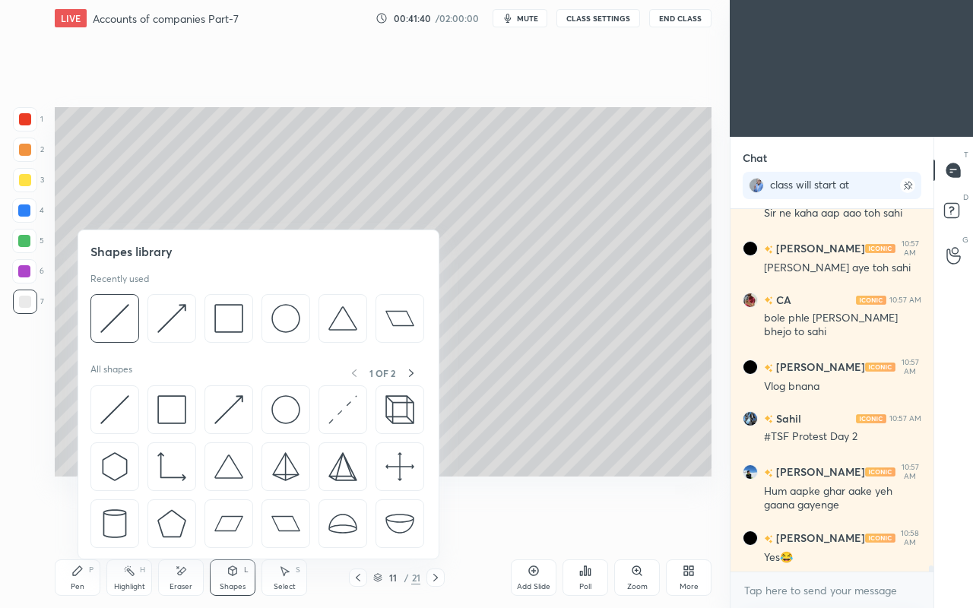
click at [102, 397] on img at bounding box center [114, 409] width 29 height 29
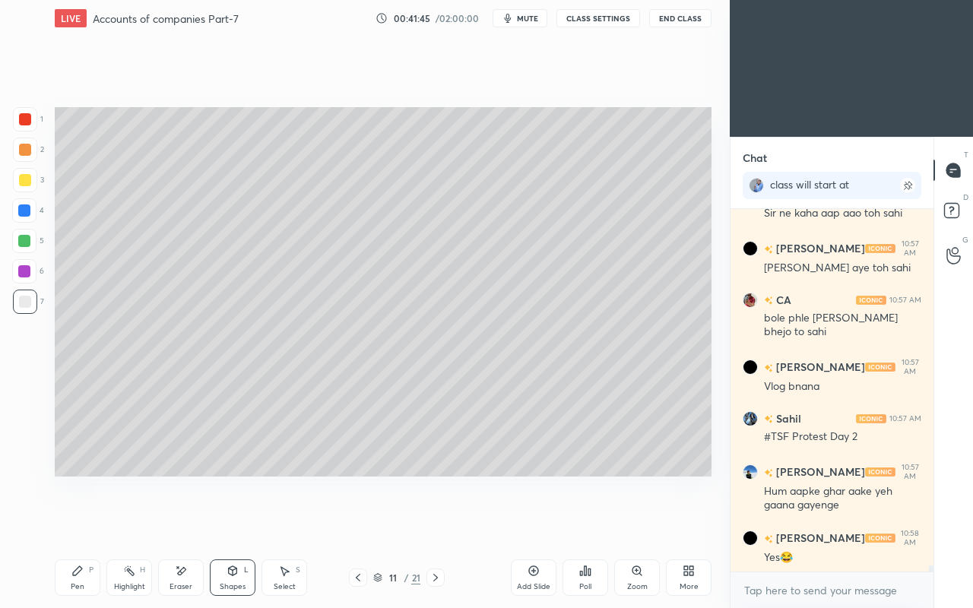
click at [77, 523] on div "Pen" at bounding box center [78, 587] width 14 height 8
click at [525, 523] on div "Setting up your live class Poll for secs No correct answer Start poll" at bounding box center [383, 291] width 669 height 511
click at [631, 523] on div "Setting up your live class Poll for secs No correct answer Start poll" at bounding box center [383, 291] width 669 height 511
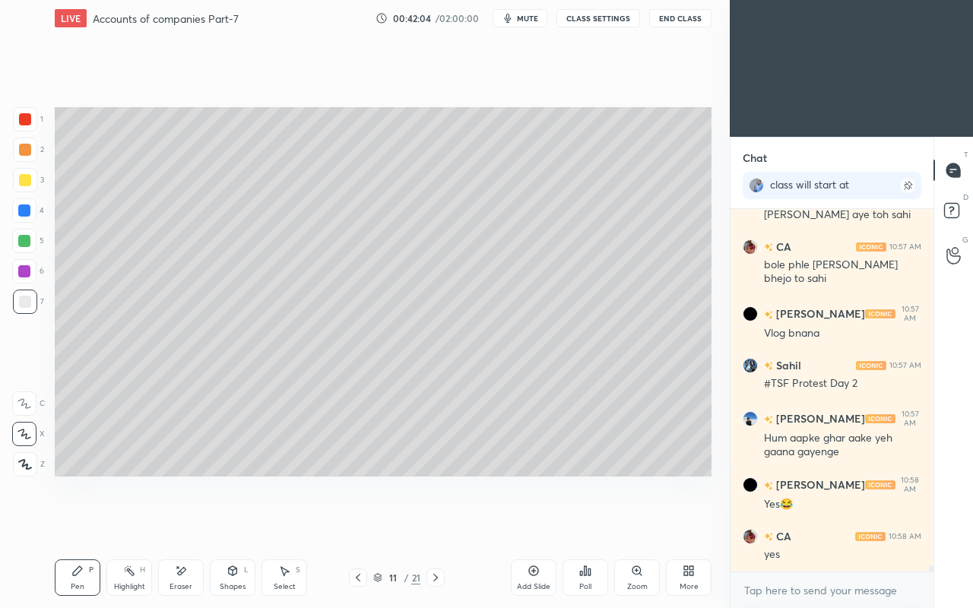
click at [172, 523] on div "Eraser" at bounding box center [181, 577] width 46 height 36
click at [85, 523] on div "Pen P" at bounding box center [78, 577] width 46 height 36
click at [239, 523] on div "Shapes L" at bounding box center [233, 577] width 46 height 36
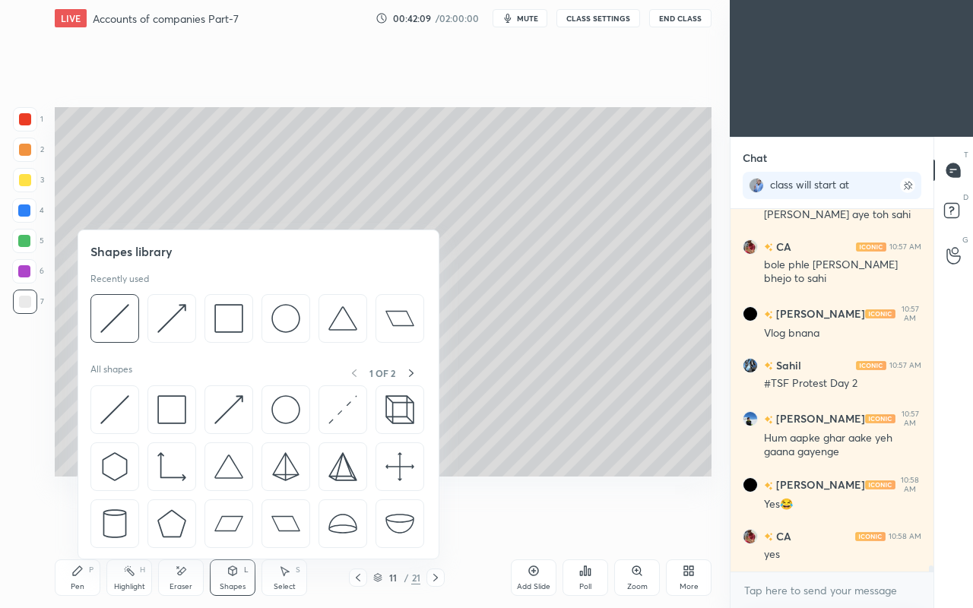
click at [122, 396] on img at bounding box center [114, 409] width 29 height 29
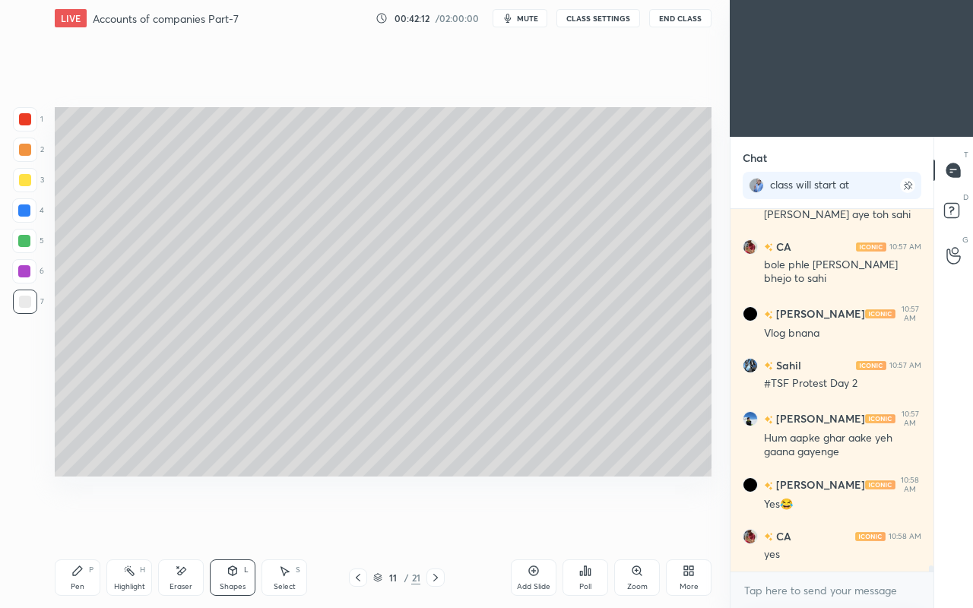
scroll to position [20277, 0]
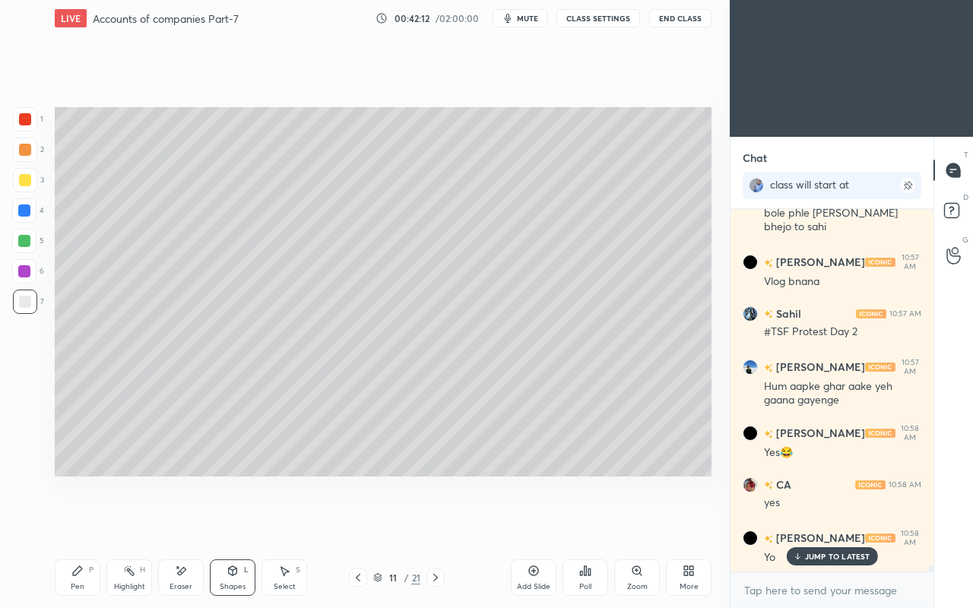
click at [76, 523] on div "Pen" at bounding box center [78, 587] width 14 height 8
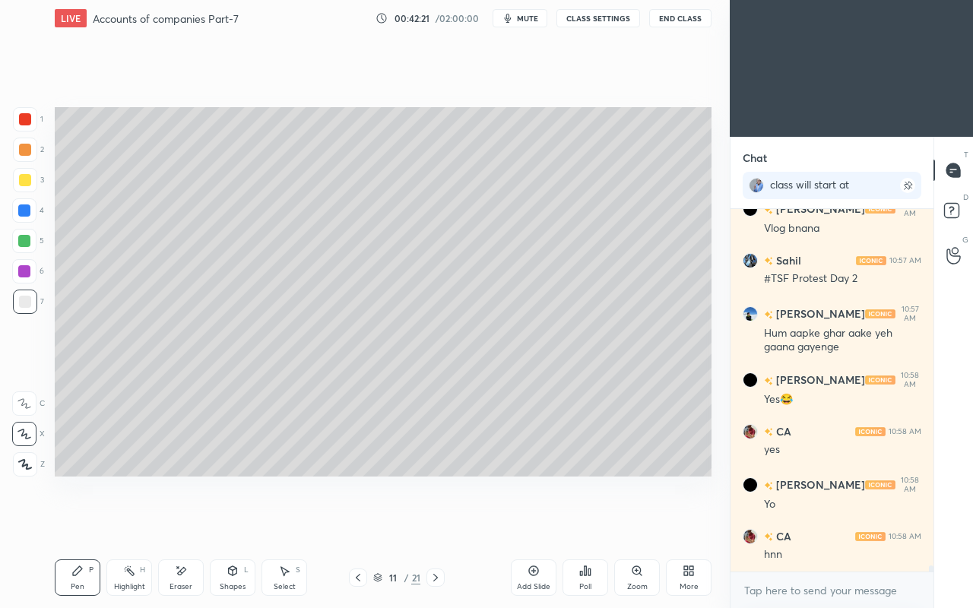
click at [27, 185] on div at bounding box center [25, 180] width 12 height 12
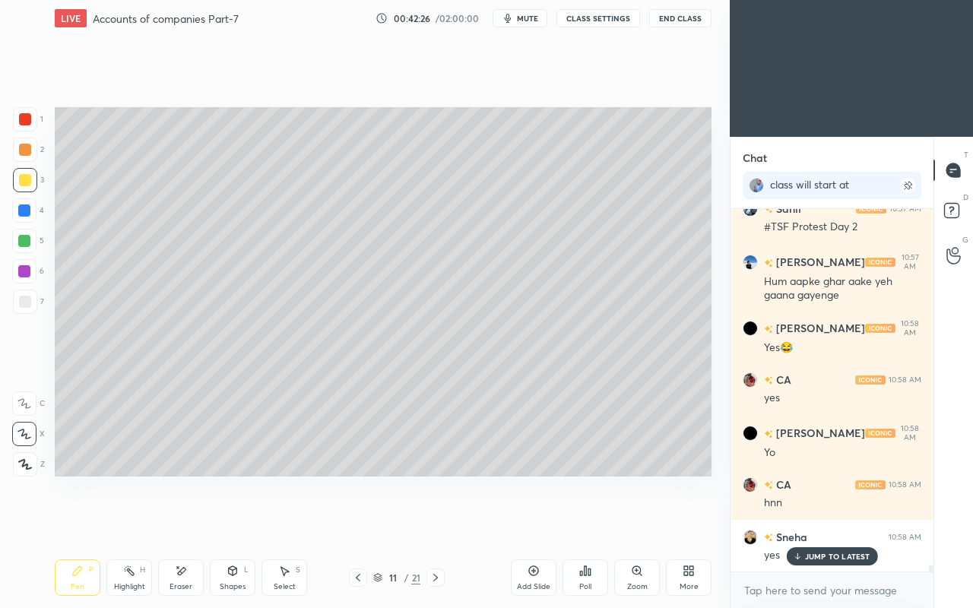
click at [238, 523] on div "Shapes L" at bounding box center [233, 577] width 46 height 36
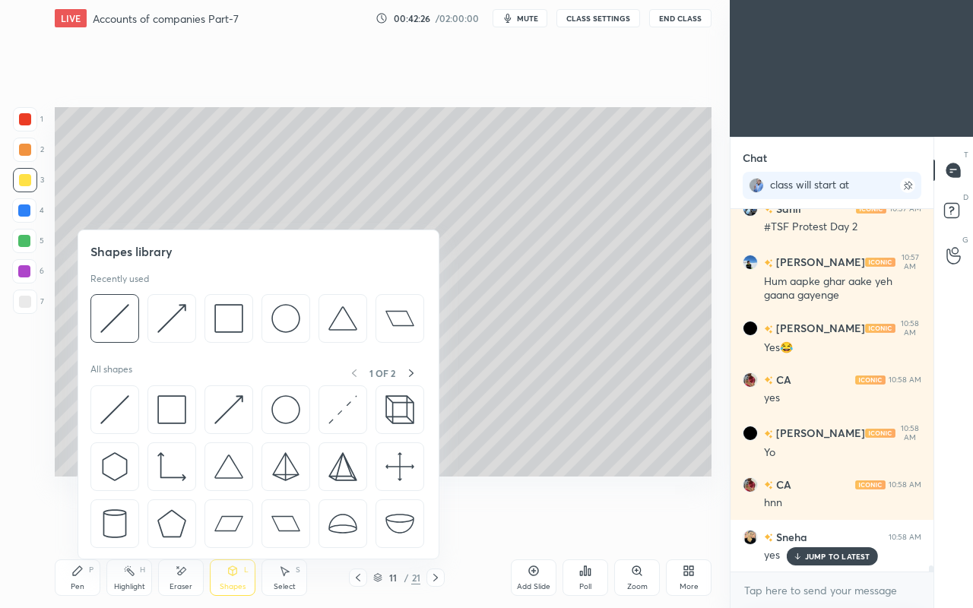
click at [178, 412] on img at bounding box center [171, 409] width 29 height 29
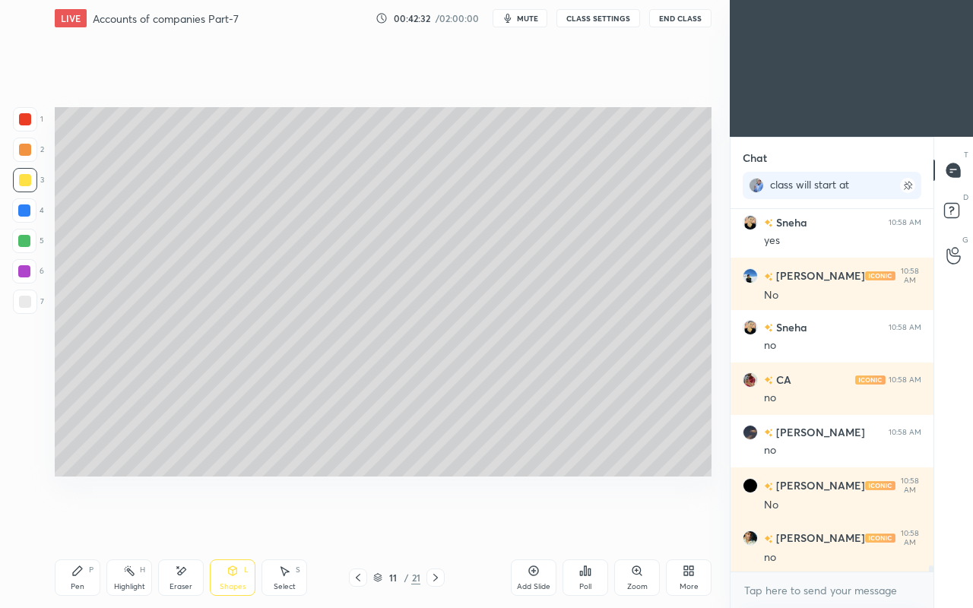
scroll to position [20750, 0]
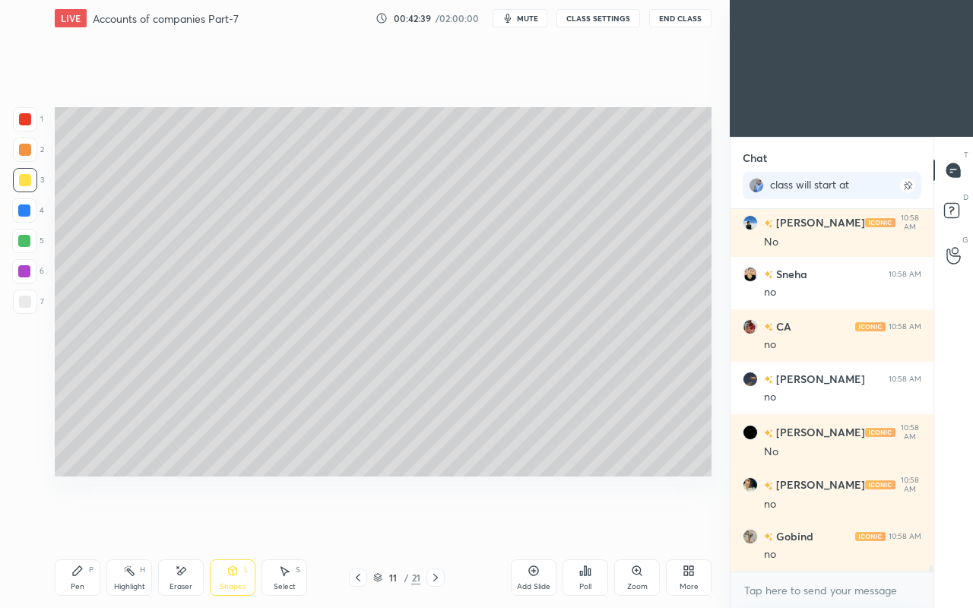
click at [74, 523] on div "Pen P" at bounding box center [78, 577] width 46 height 36
click at [27, 305] on div at bounding box center [25, 302] width 12 height 12
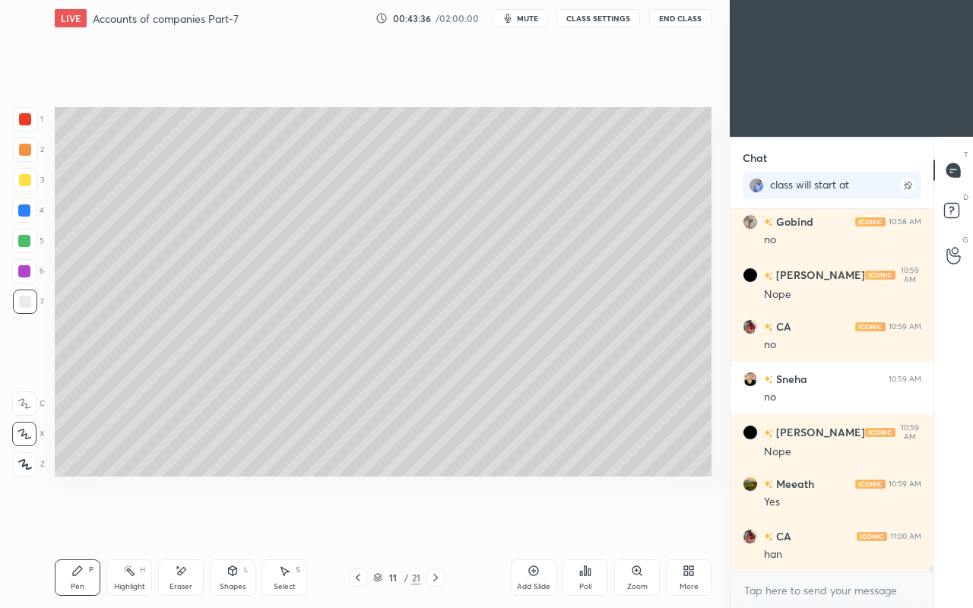
scroll to position [21116, 0]
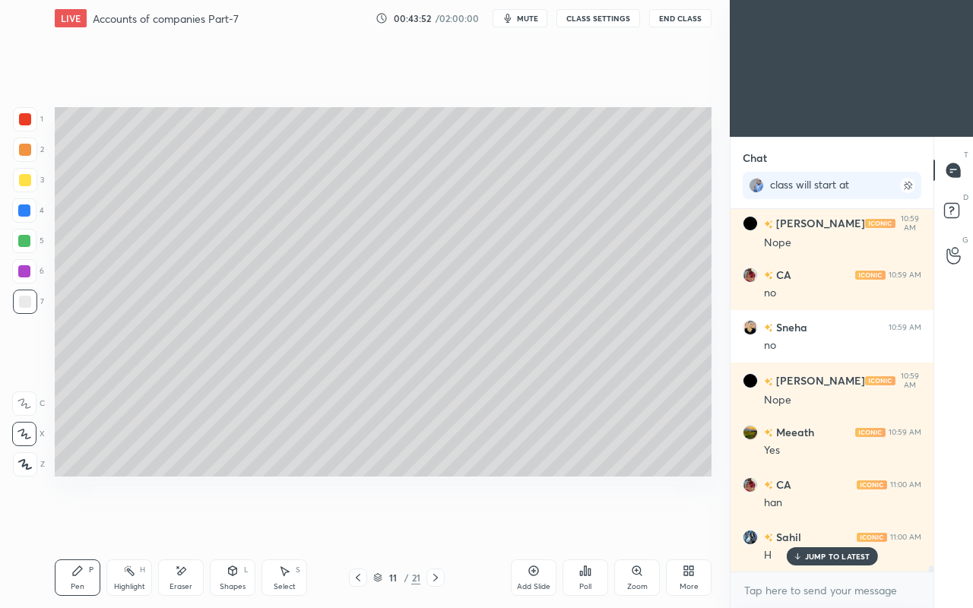
click at [907, 184] on icon at bounding box center [908, 185] width 6 height 6
click at [73, 523] on div "Pen P" at bounding box center [78, 577] width 46 height 36
click at [26, 181] on div at bounding box center [25, 180] width 12 height 12
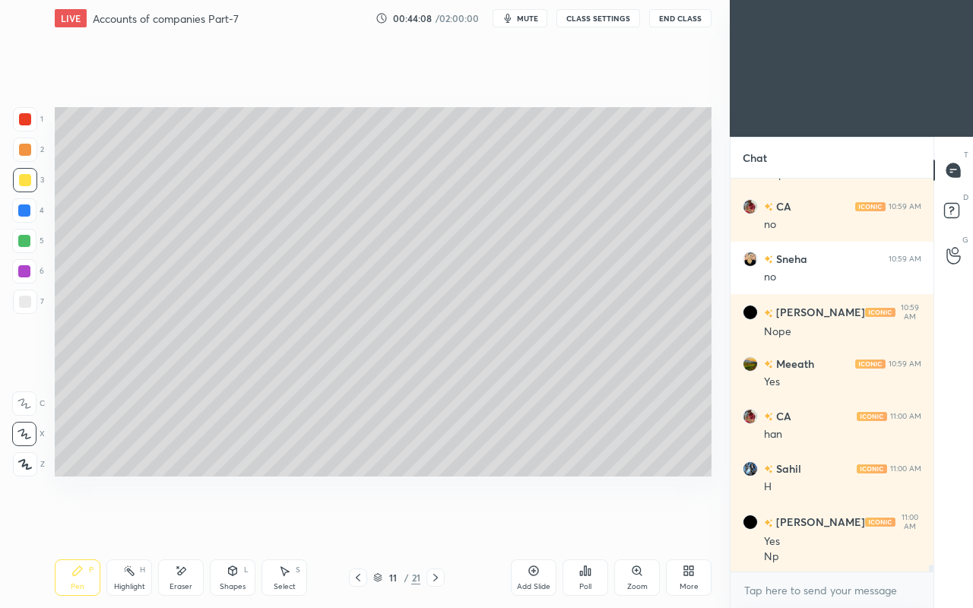
scroll to position [21206, 0]
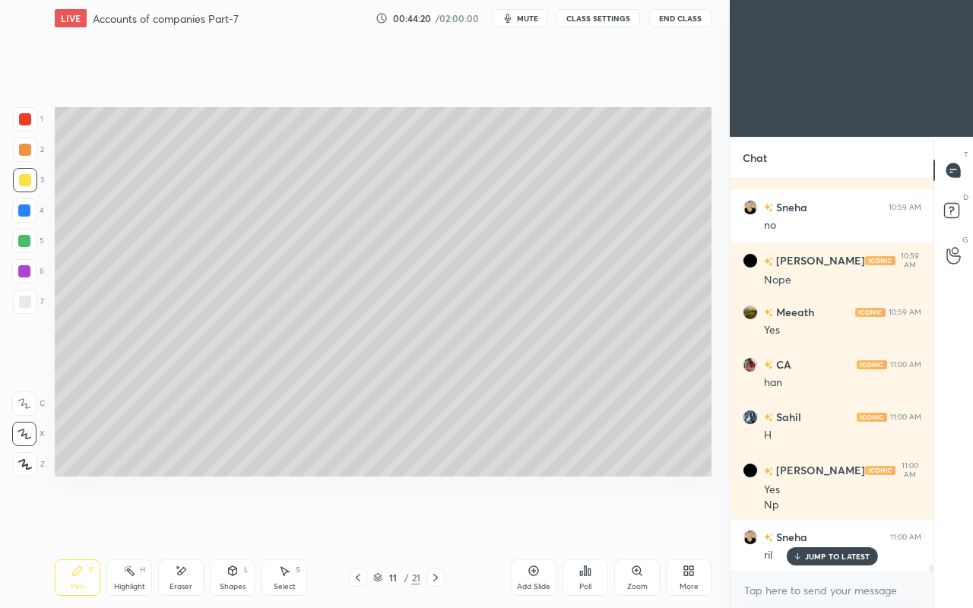
click at [22, 305] on div at bounding box center [25, 302] width 12 height 12
click at [231, 523] on icon at bounding box center [233, 570] width 8 height 9
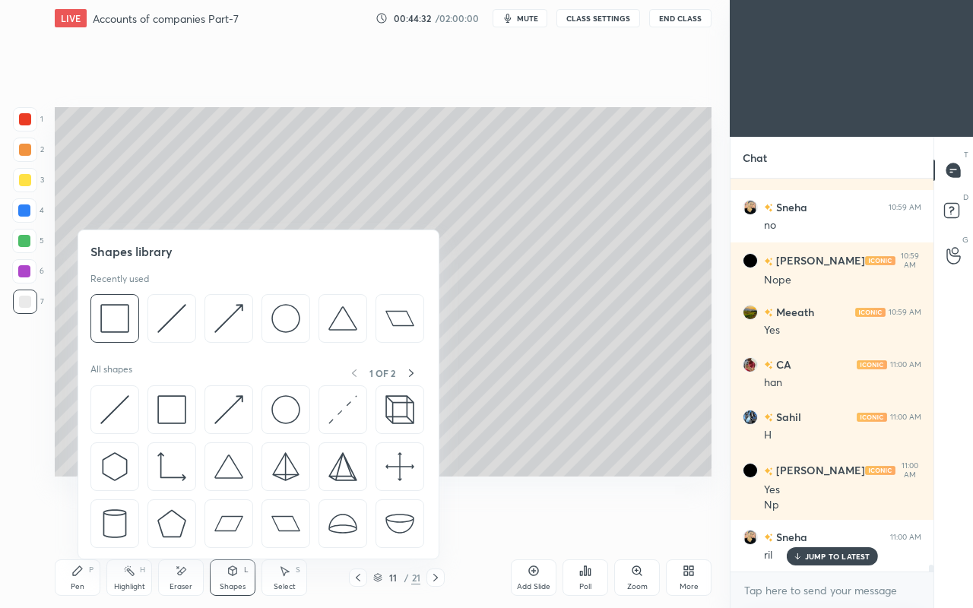
click at [103, 397] on img at bounding box center [114, 409] width 29 height 29
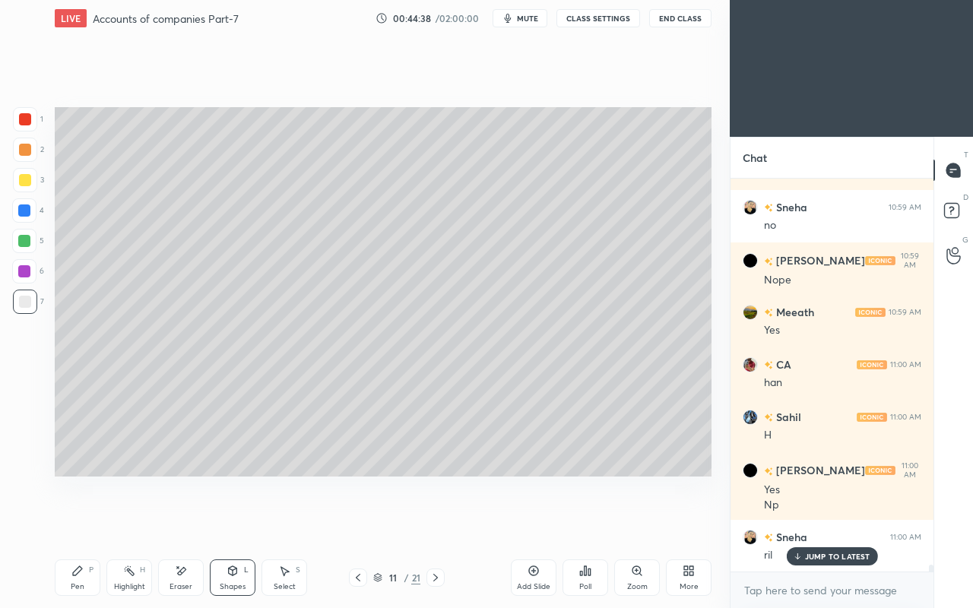
click at [79, 523] on div "Pen P" at bounding box center [78, 577] width 46 height 36
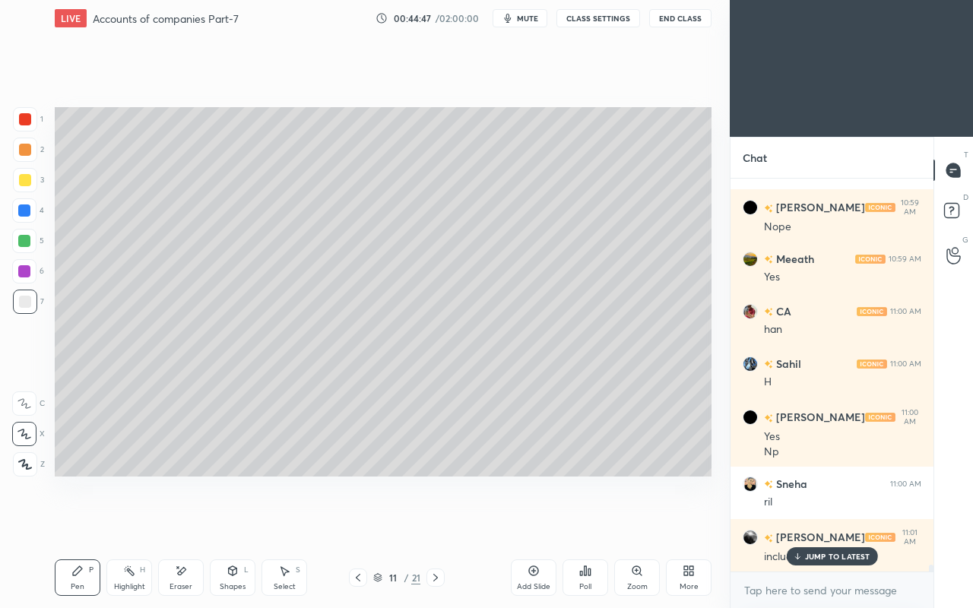
scroll to position [21311, 0]
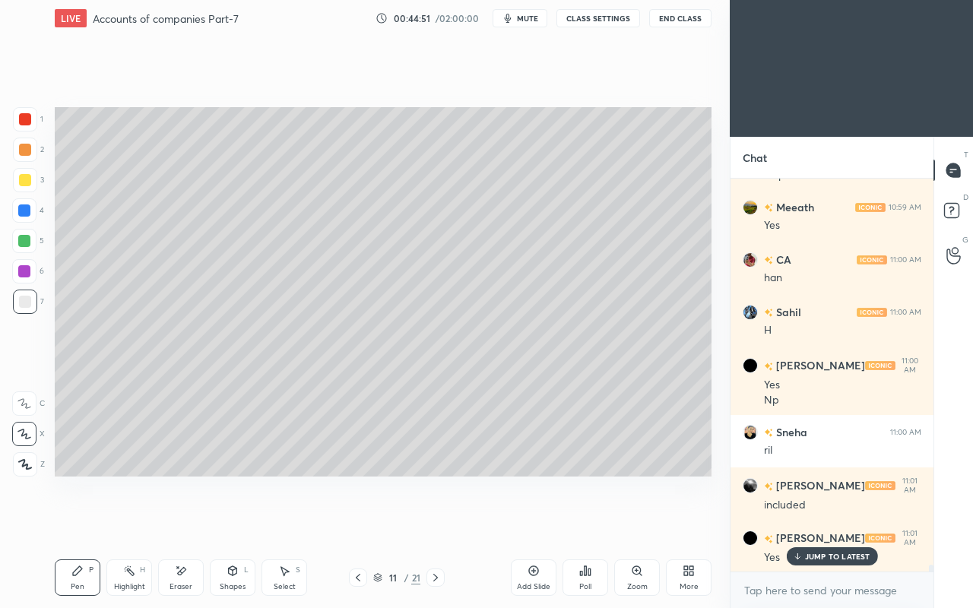
click at [32, 181] on div at bounding box center [25, 180] width 24 height 24
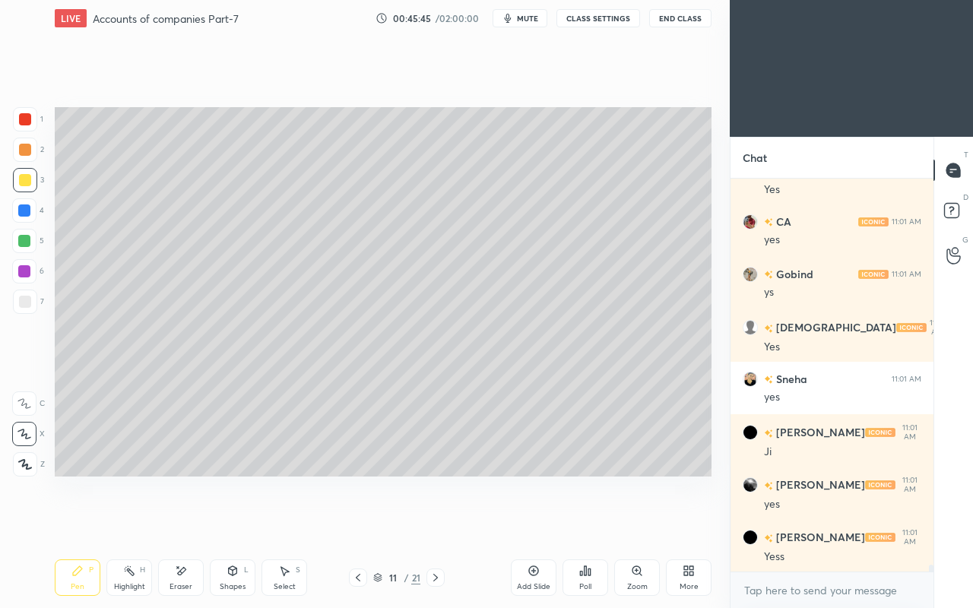
scroll to position [21730, 0]
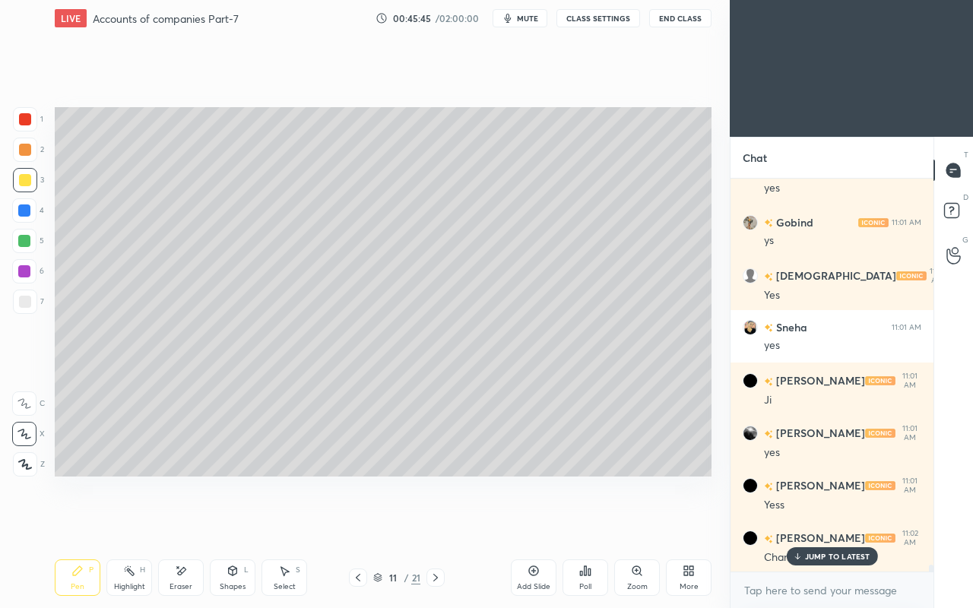
click at [359, 523] on icon at bounding box center [358, 577] width 12 height 12
click at [802, 523] on div "JUMP TO LATEST" at bounding box center [831, 556] width 91 height 18
click at [351, 523] on div at bounding box center [358, 577] width 18 height 18
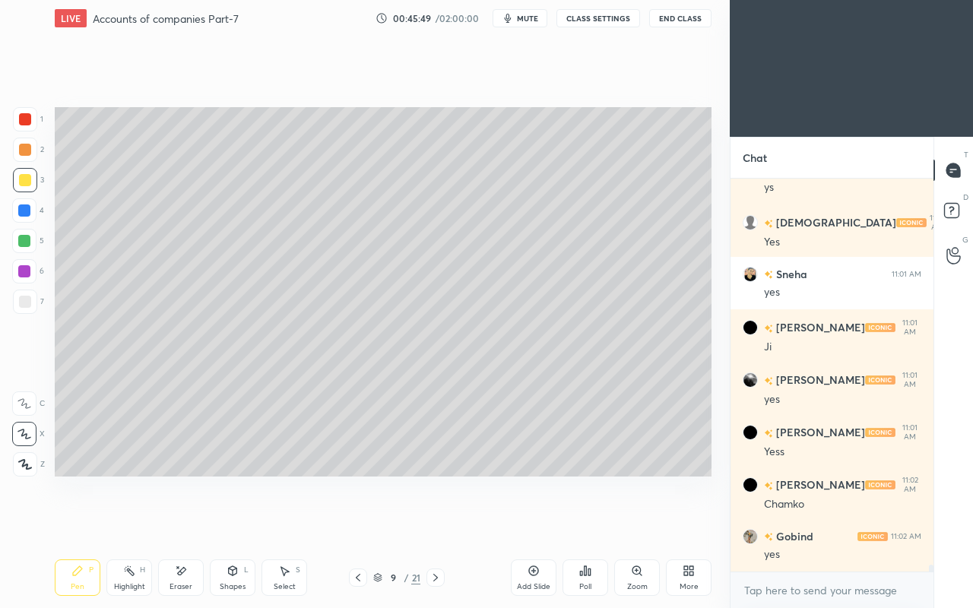
click at [20, 300] on div at bounding box center [25, 302] width 12 height 12
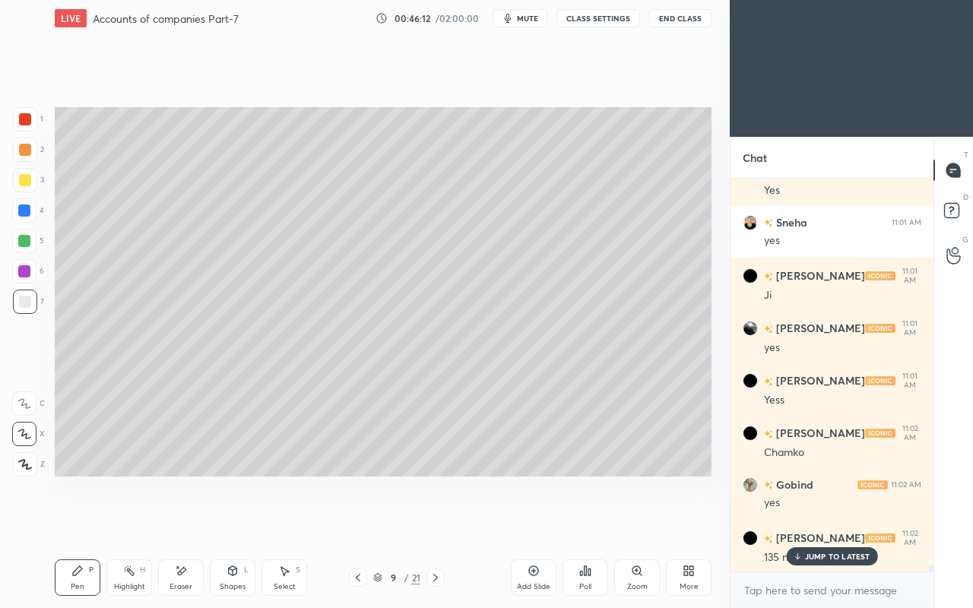
scroll to position [21850, 0]
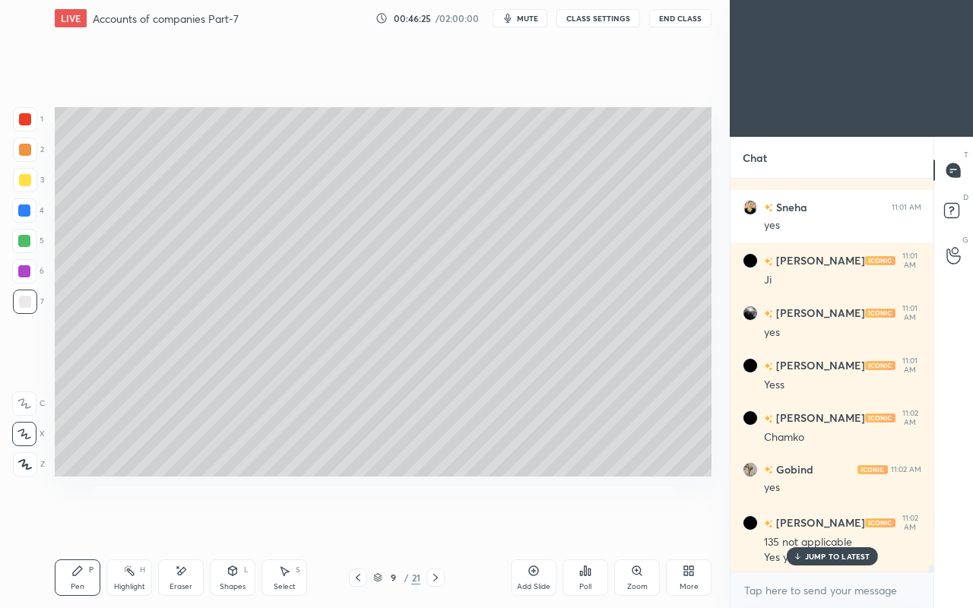
click at [829, 523] on p "JUMP TO LATEST" at bounding box center [837, 556] width 65 height 9
click at [435, 523] on icon at bounding box center [435, 577] width 12 height 12
click at [439, 523] on icon at bounding box center [435, 577] width 12 height 12
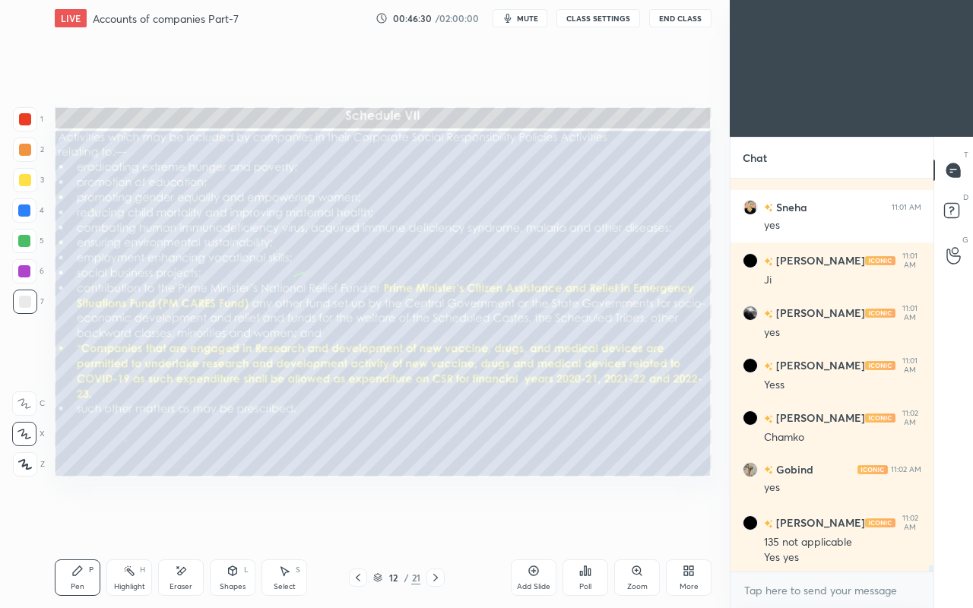
click at [357, 523] on icon at bounding box center [358, 577] width 12 height 12
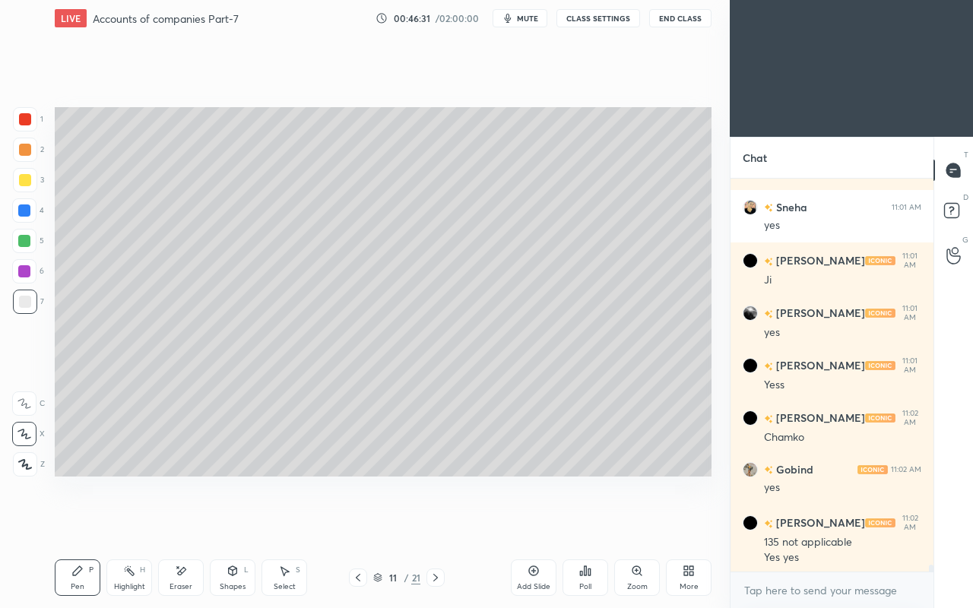
click at [521, 523] on div "Add Slide" at bounding box center [534, 577] width 46 height 36
click at [223, 523] on div "Shapes L" at bounding box center [233, 577] width 46 height 36
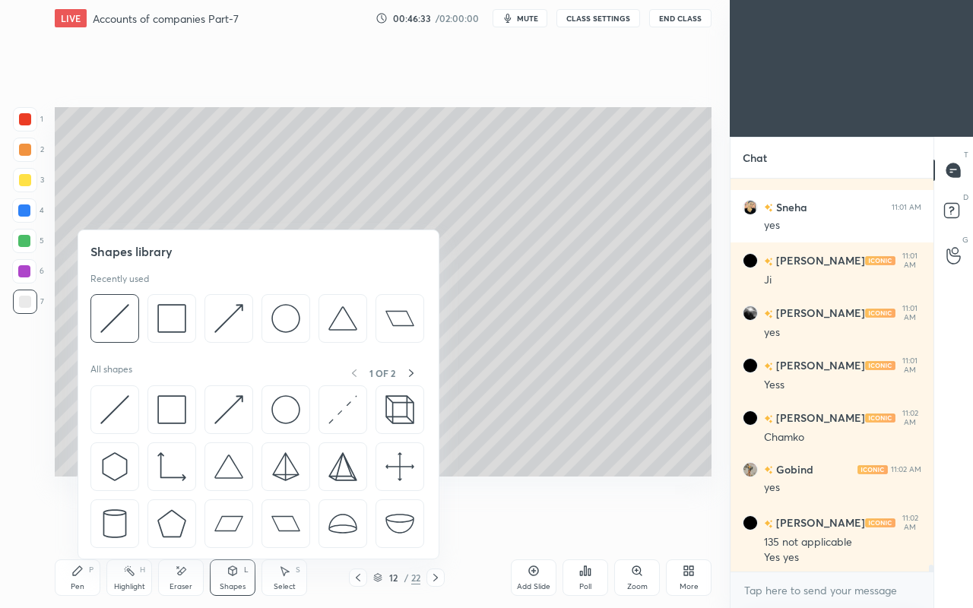
click at [172, 400] on img at bounding box center [171, 409] width 29 height 29
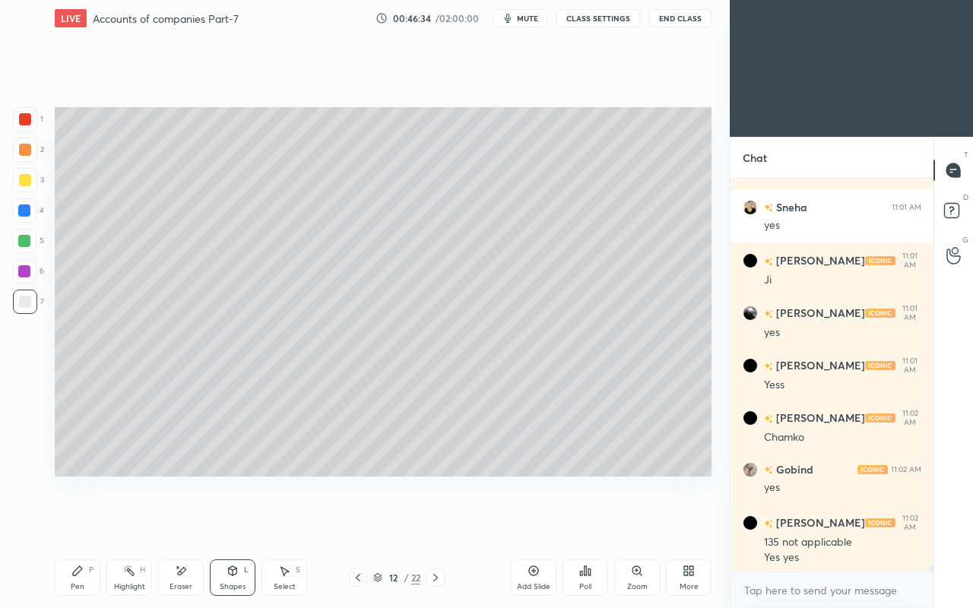
scroll to position [21904, 0]
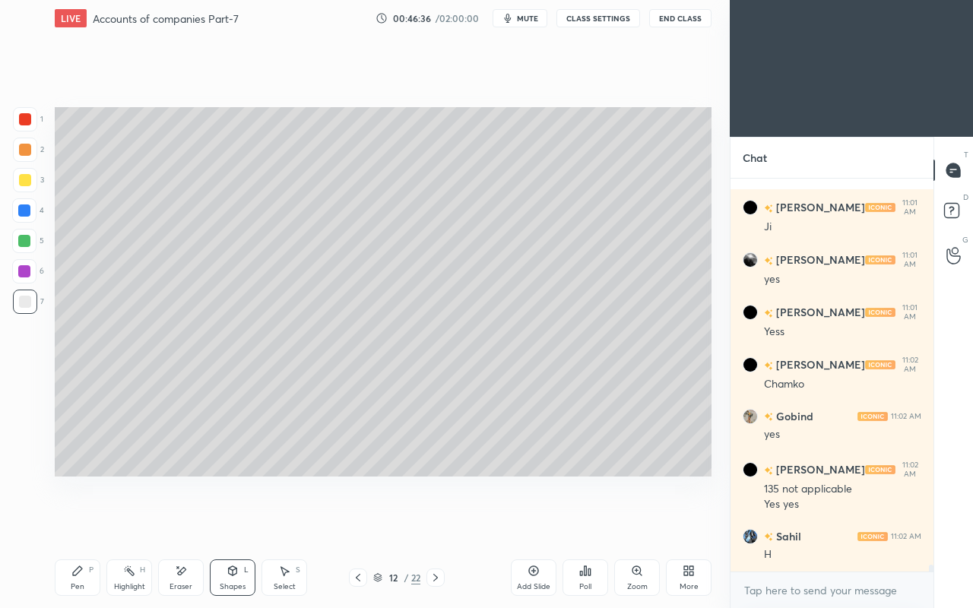
click at [233, 523] on div "Shapes L" at bounding box center [233, 577] width 46 height 36
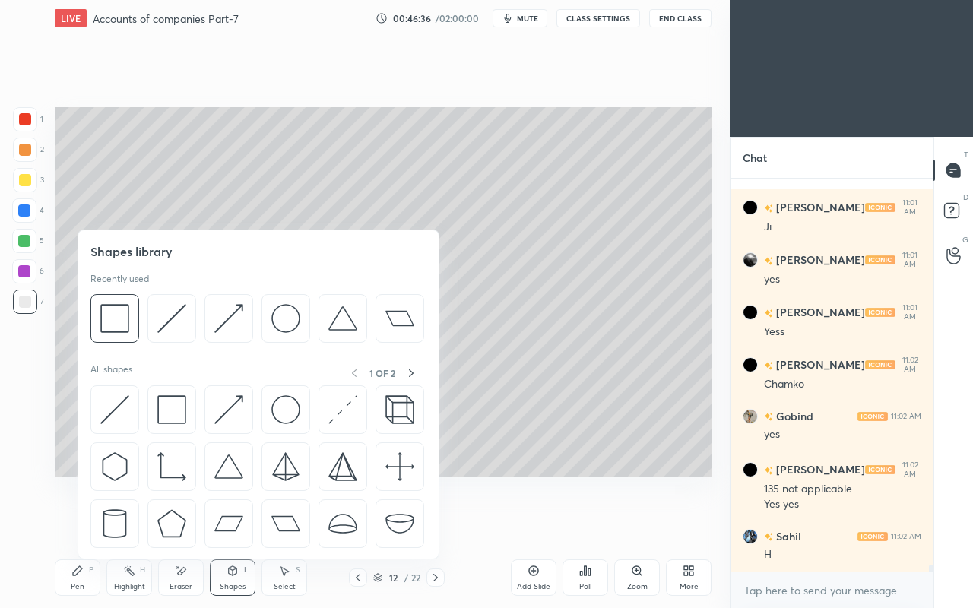
click at [112, 391] on div at bounding box center [114, 409] width 49 height 49
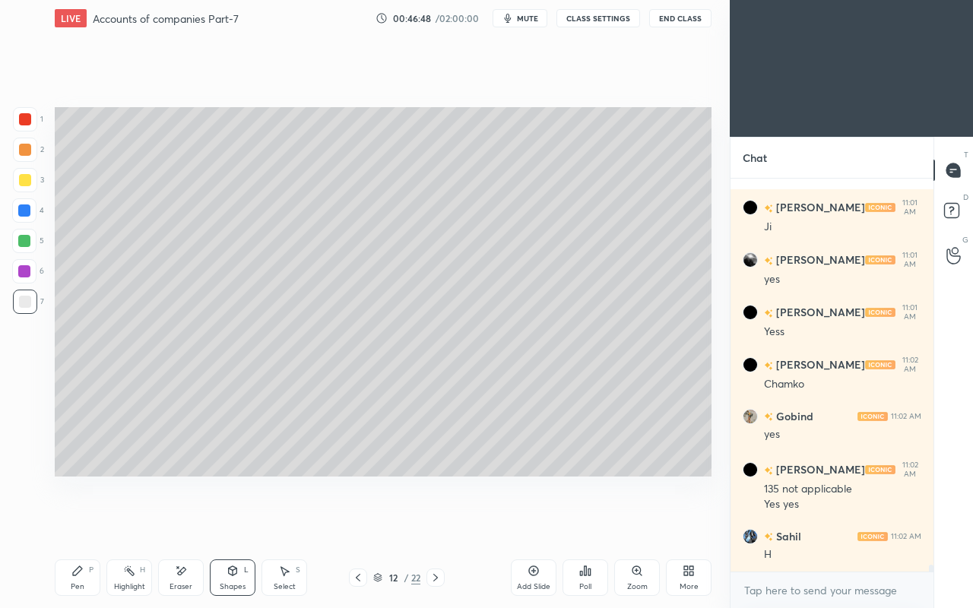
click at [81, 523] on icon at bounding box center [77, 571] width 12 height 12
click at [164, 523] on div "Eraser" at bounding box center [181, 577] width 46 height 36
click at [97, 523] on div "Pen P" at bounding box center [78, 577] width 46 height 36
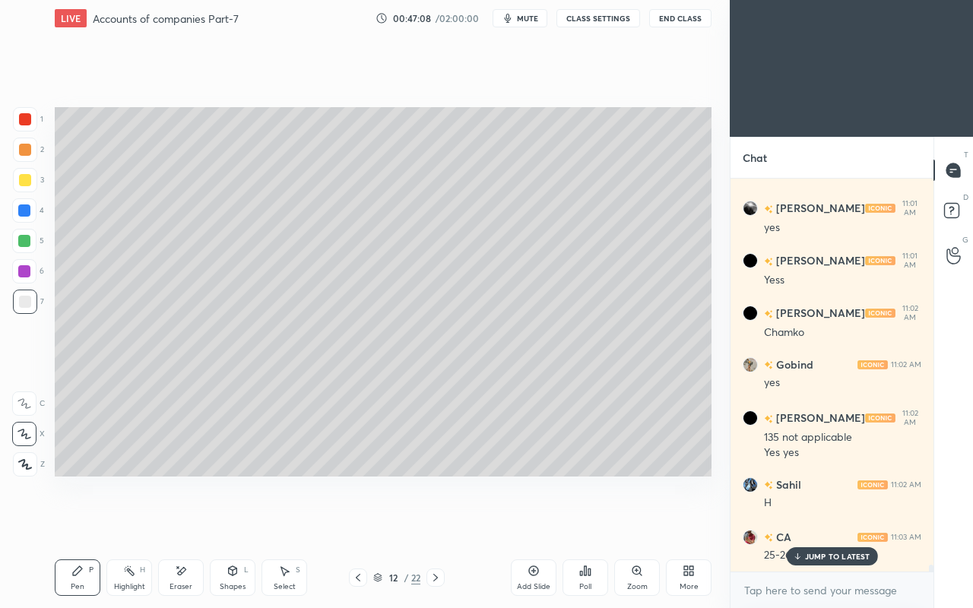
click at [808, 523] on div "JUMP TO LATEST" at bounding box center [831, 556] width 91 height 18
click at [531, 18] on span "mute" at bounding box center [527, 18] width 21 height 11
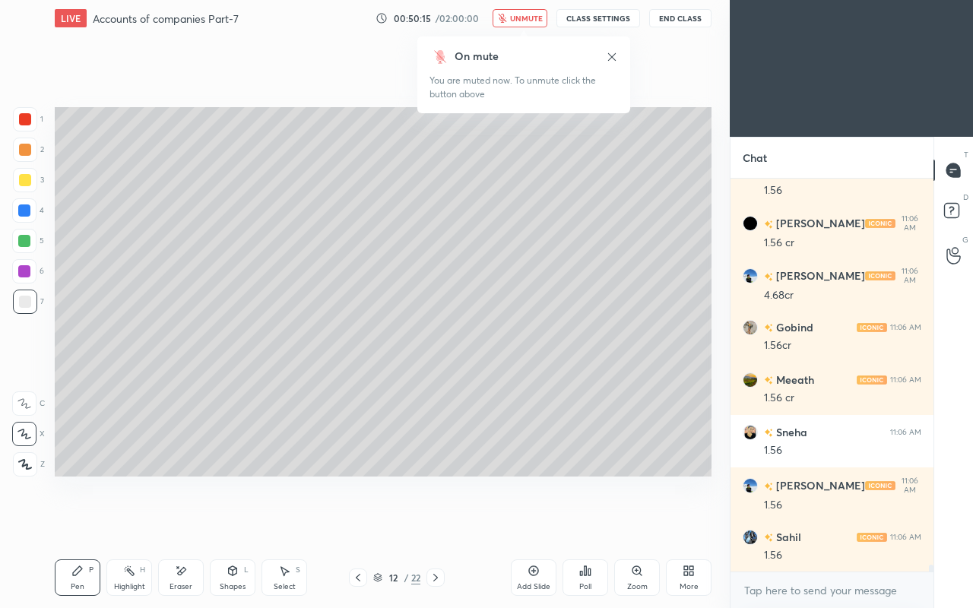
scroll to position [22428, 0]
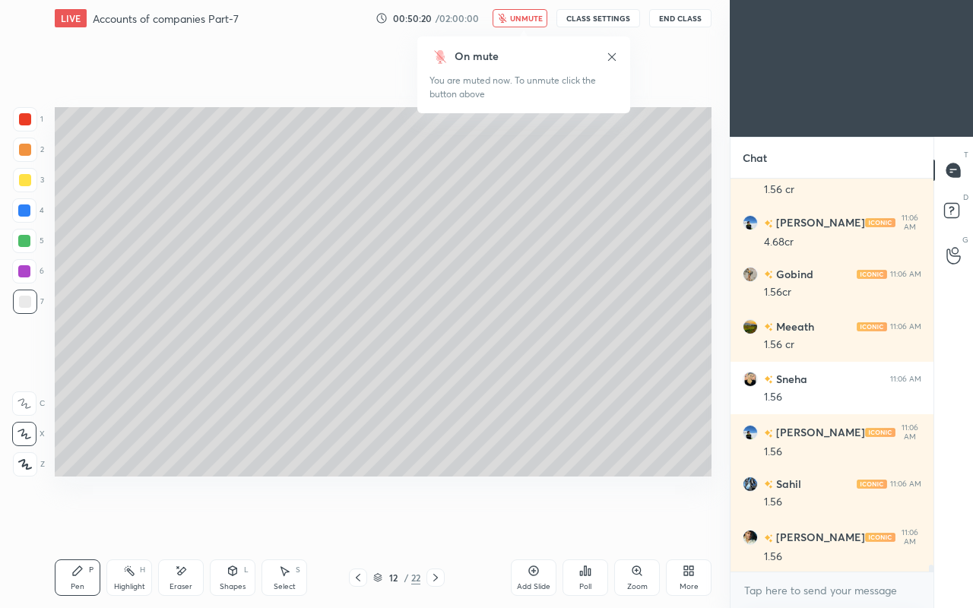
click at [521, 17] on span "unmute" at bounding box center [526, 18] width 33 height 11
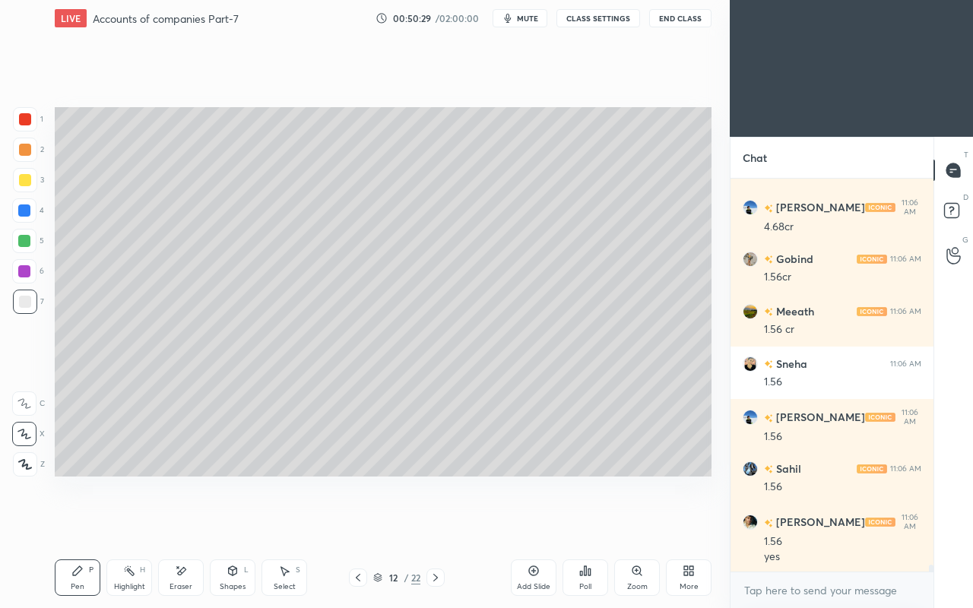
click at [23, 175] on div at bounding box center [25, 180] width 12 height 12
click at [227, 523] on icon at bounding box center [232, 571] width 12 height 12
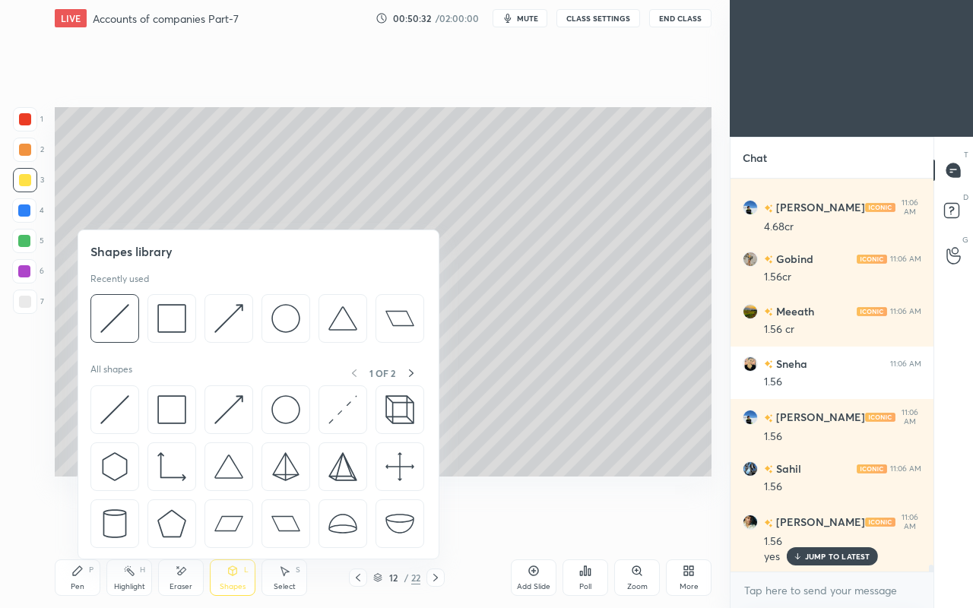
scroll to position [22495, 0]
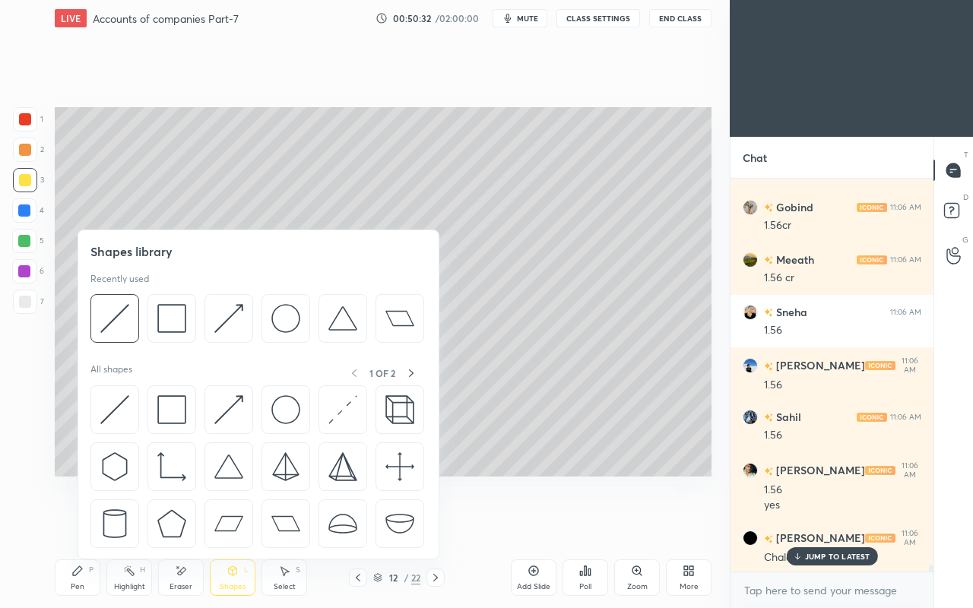
click at [171, 408] on img at bounding box center [171, 409] width 29 height 29
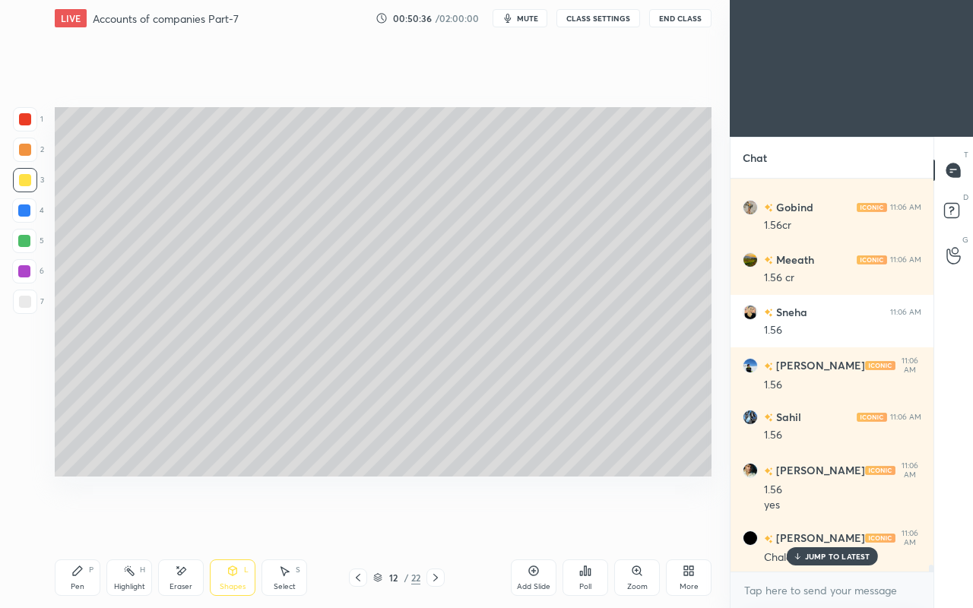
click at [813, 523] on p "JUMP TO LATEST" at bounding box center [837, 556] width 65 height 9
click at [84, 523] on div "Pen P" at bounding box center [78, 577] width 46 height 36
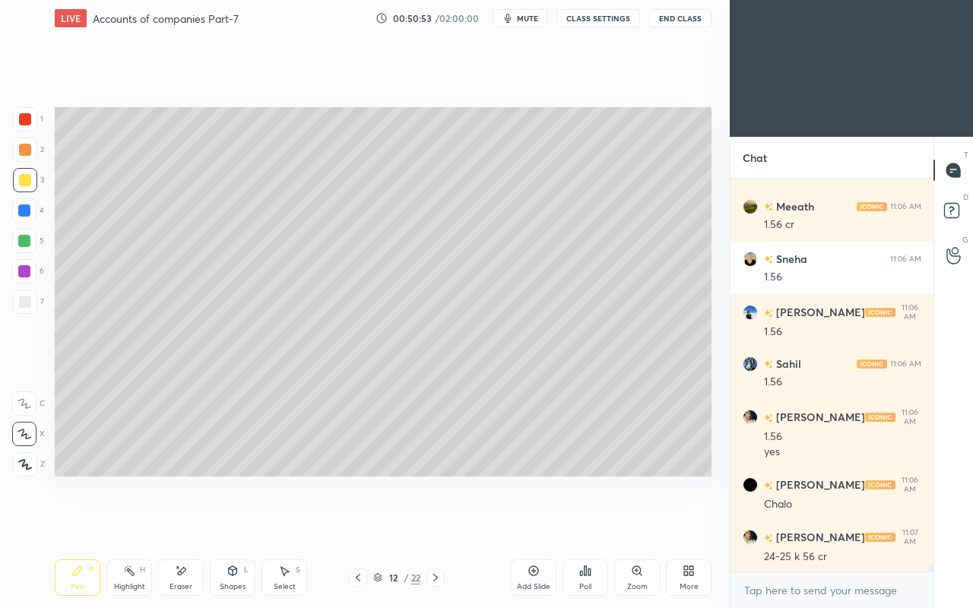
scroll to position [22600, 0]
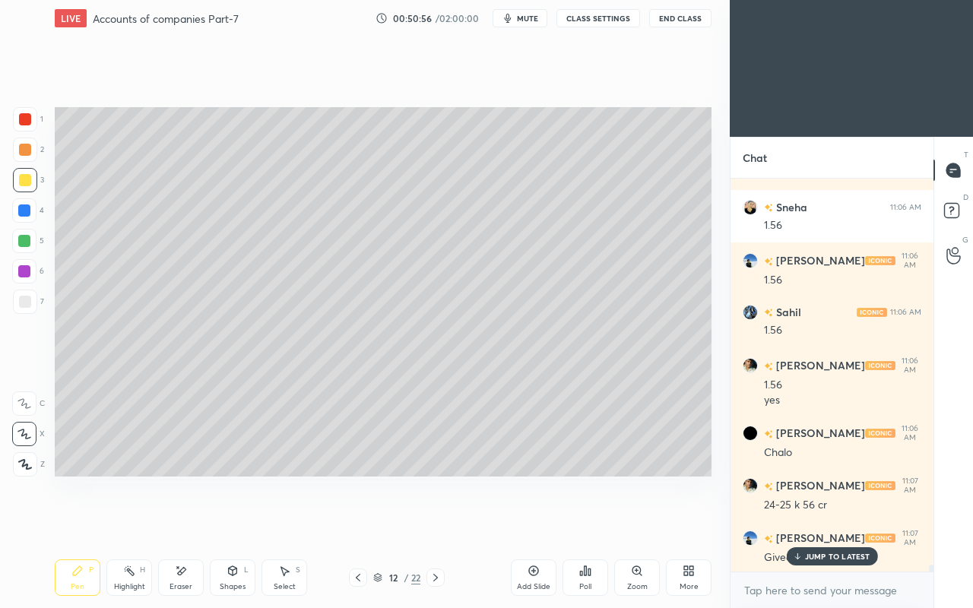
click at [826, 523] on p "JUMP TO LATEST" at bounding box center [837, 556] width 65 height 9
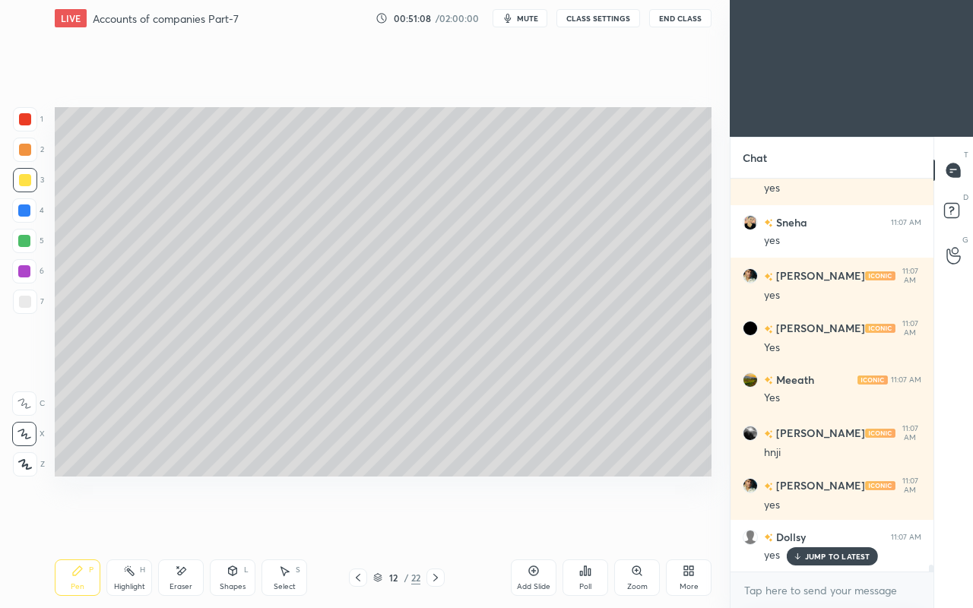
scroll to position [23177, 0]
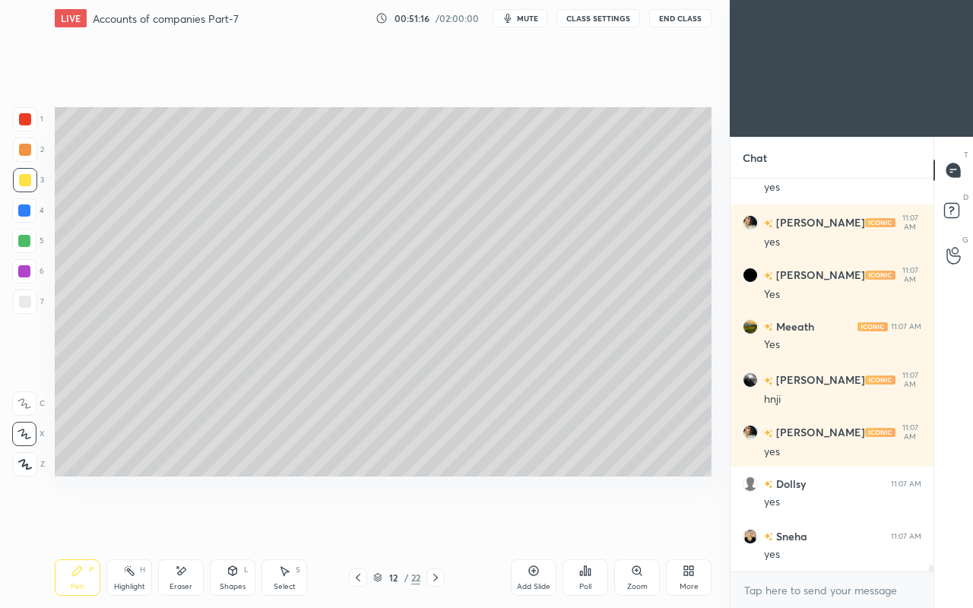
click at [176, 523] on icon at bounding box center [181, 571] width 12 height 13
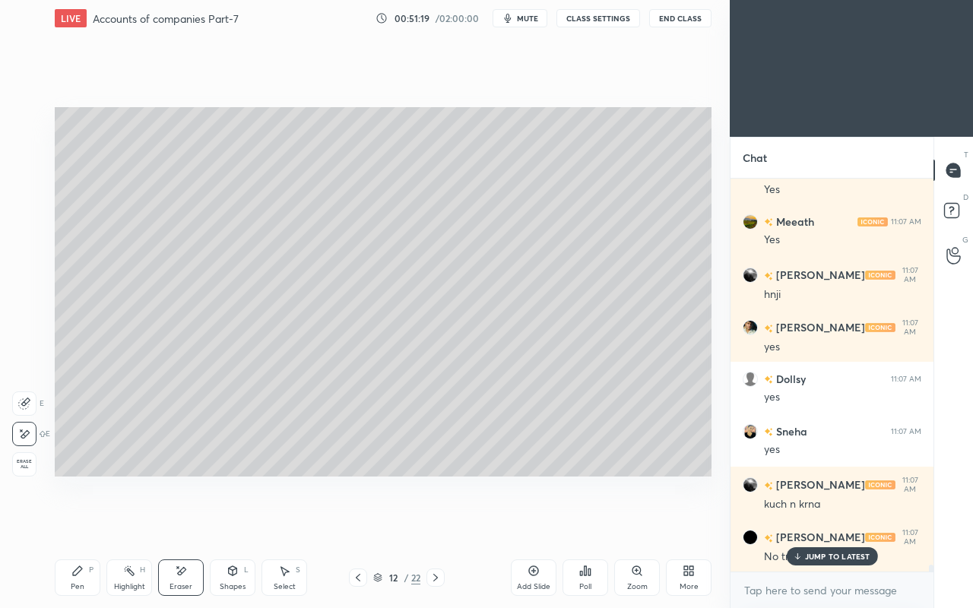
scroll to position [23334, 0]
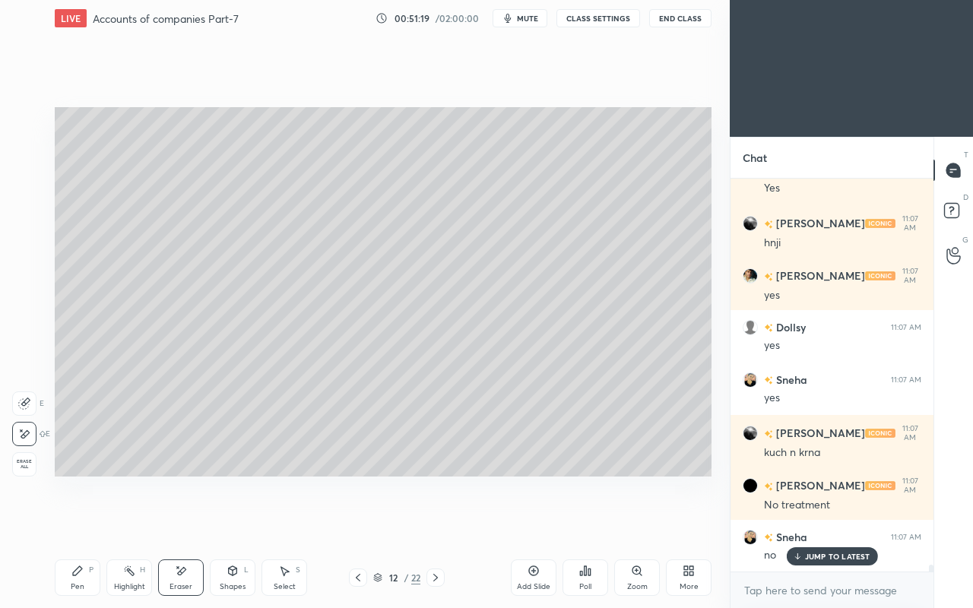
click at [79, 523] on icon at bounding box center [77, 570] width 9 height 9
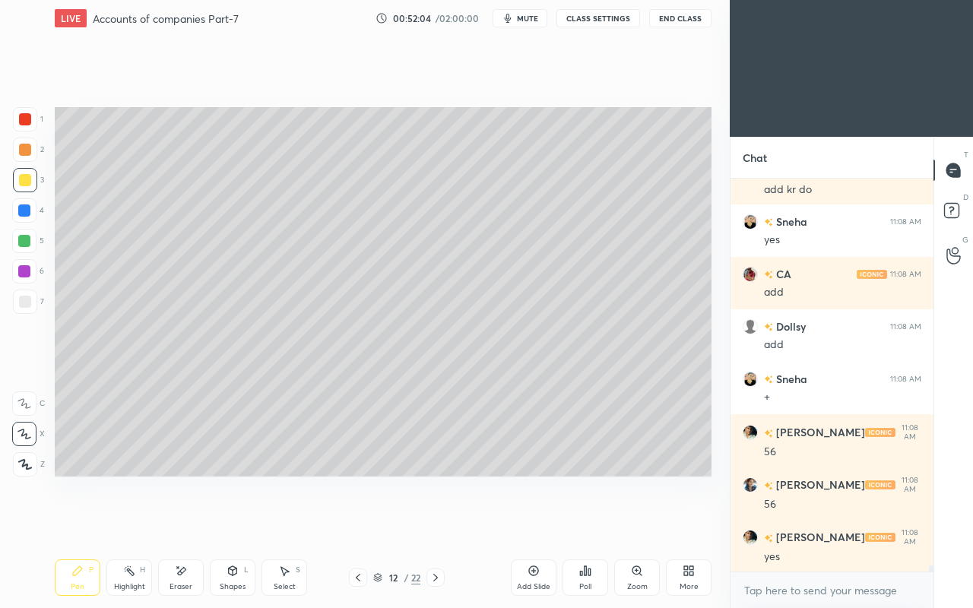
scroll to position [24382, 0]
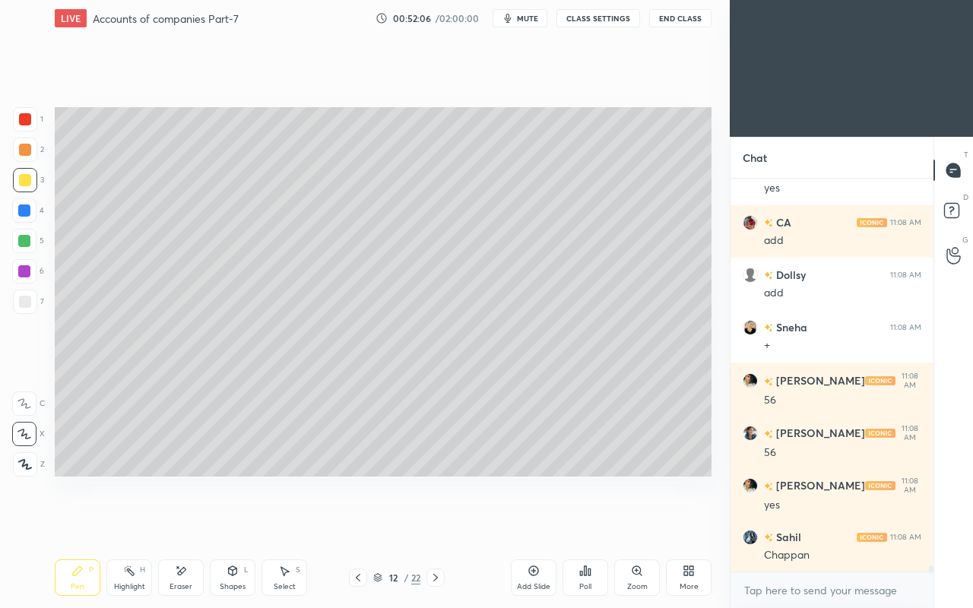
click at [188, 523] on div "Eraser" at bounding box center [181, 577] width 46 height 36
click at [81, 523] on icon at bounding box center [77, 571] width 12 height 12
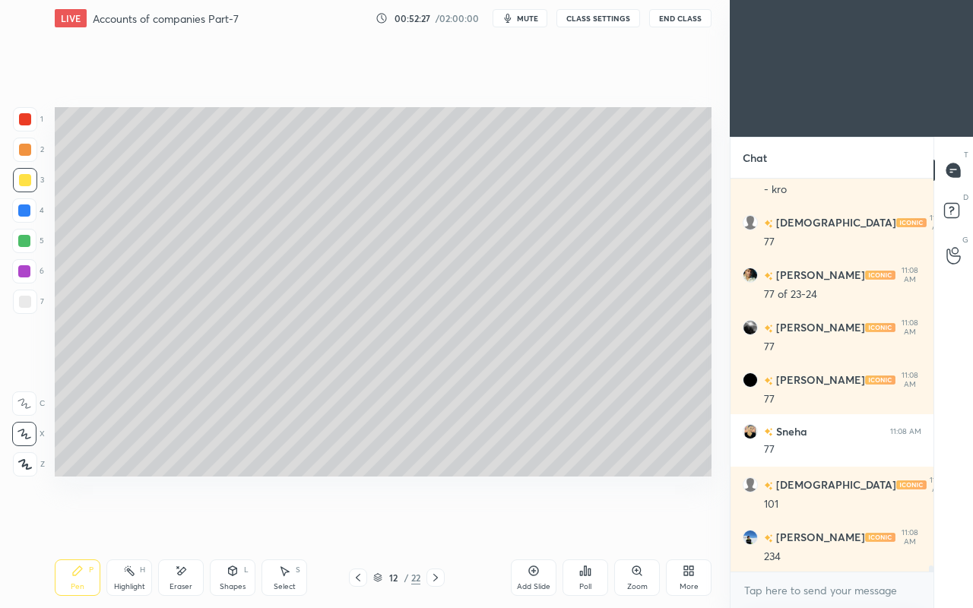
scroll to position [24906, 0]
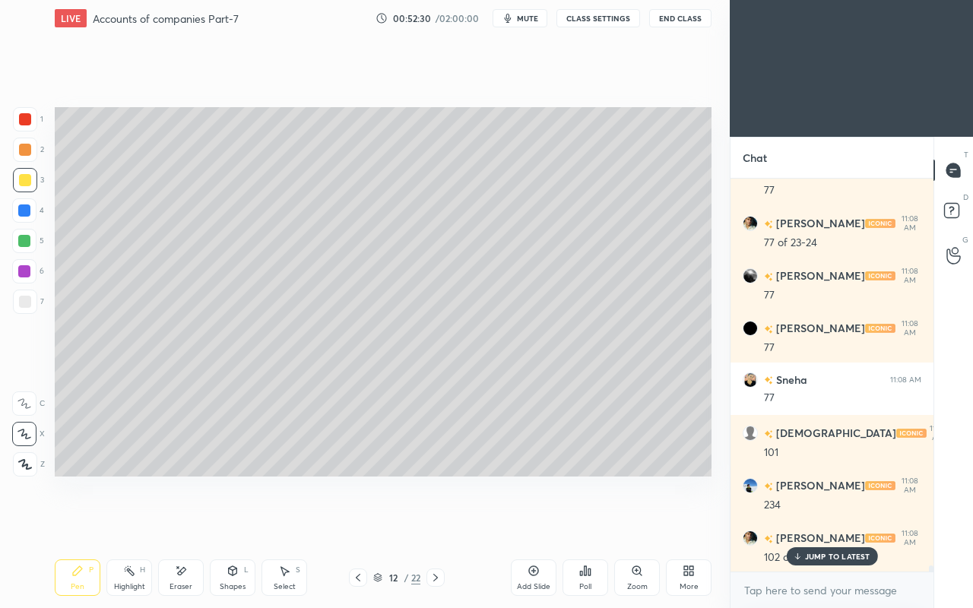
click at [809, 523] on div "JUMP TO LATEST" at bounding box center [831, 556] width 91 height 18
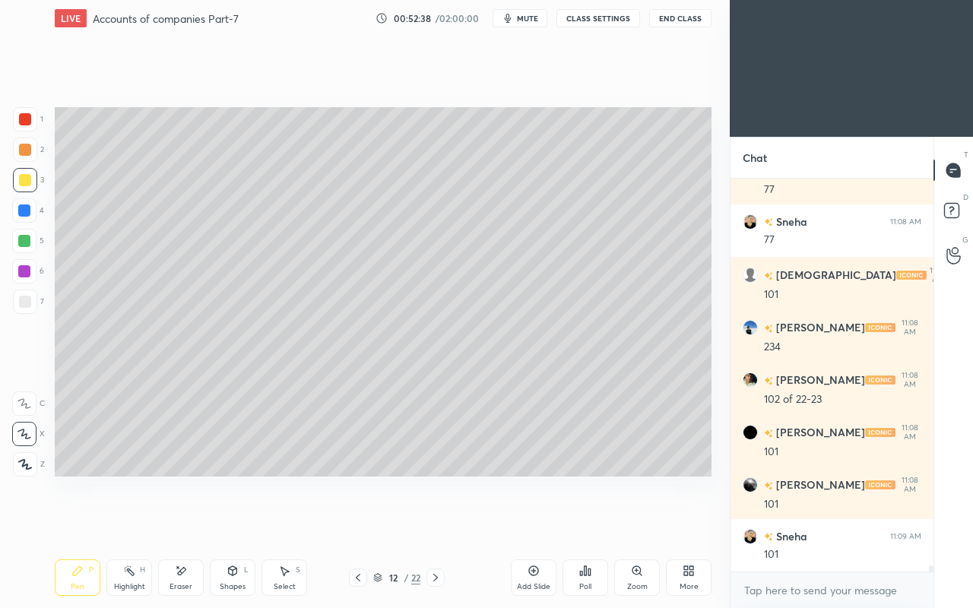
scroll to position [25116, 0]
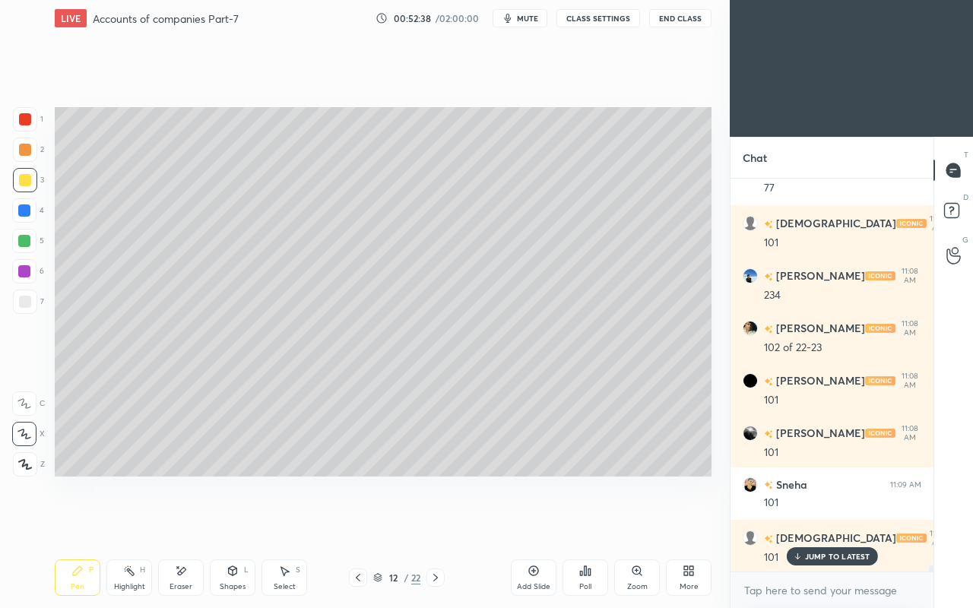
click at [436, 523] on icon at bounding box center [435, 577] width 12 height 12
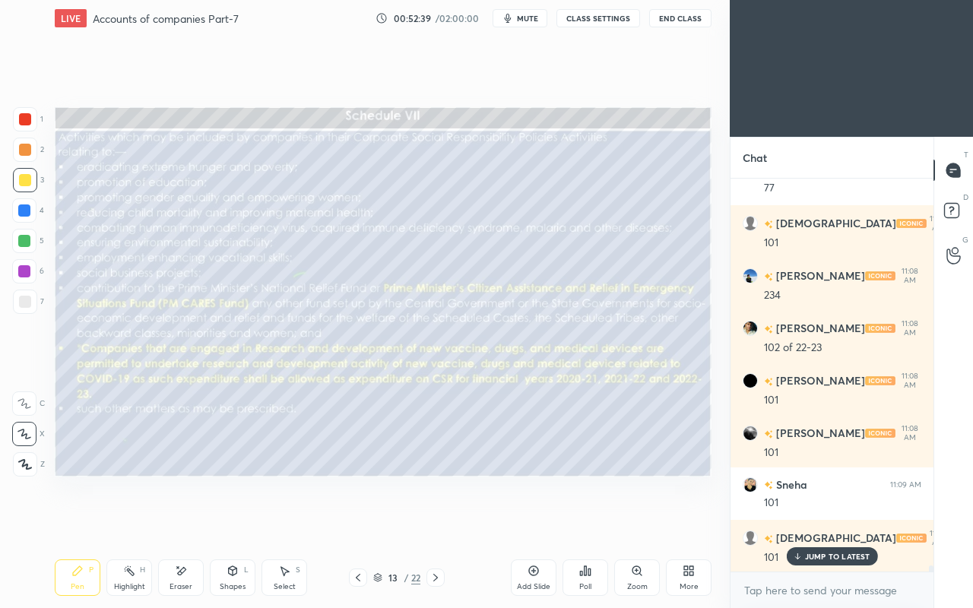
scroll to position [25169, 0]
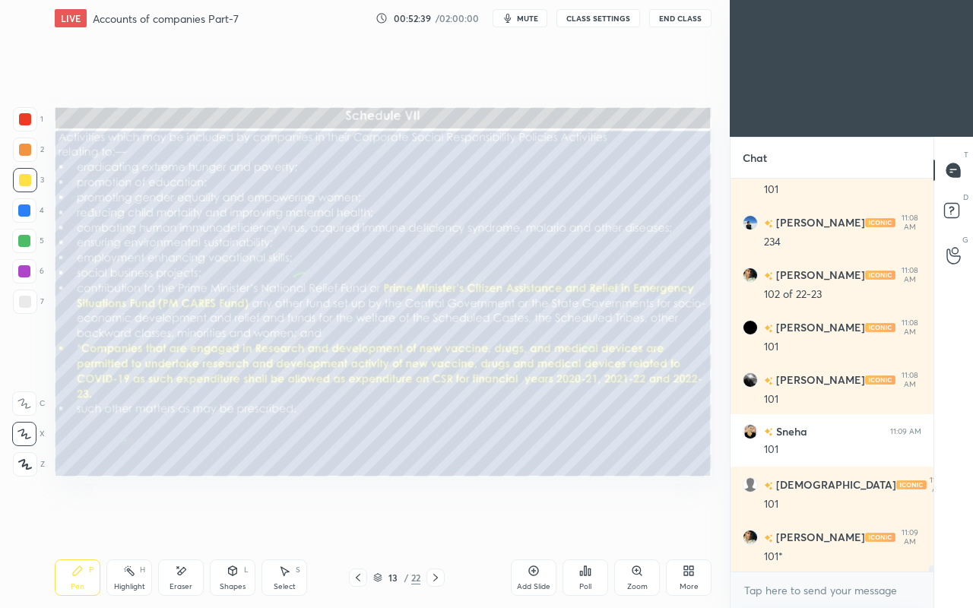
click at [359, 523] on icon at bounding box center [358, 577] width 12 height 12
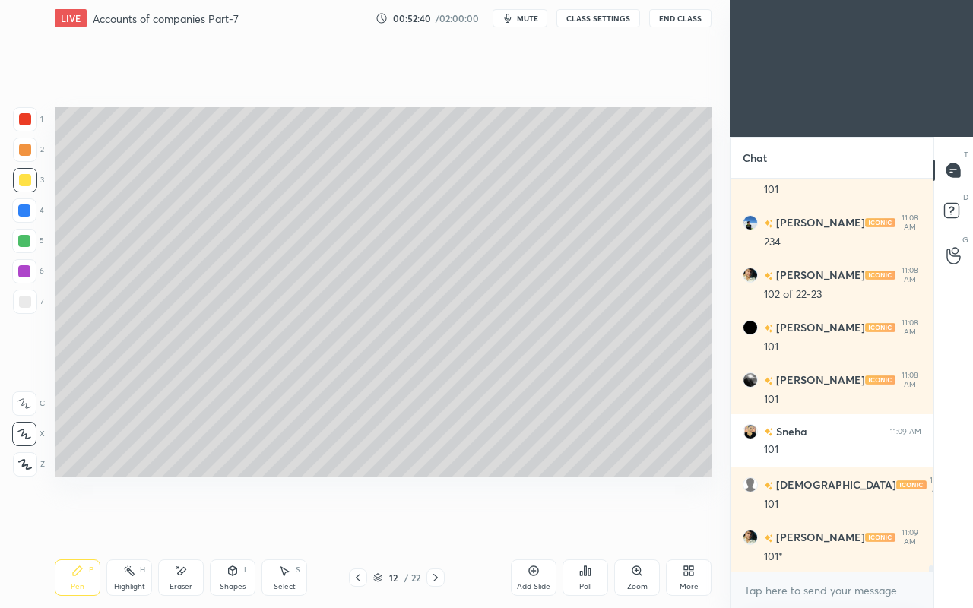
click at [520, 523] on div "Add Slide" at bounding box center [534, 577] width 46 height 36
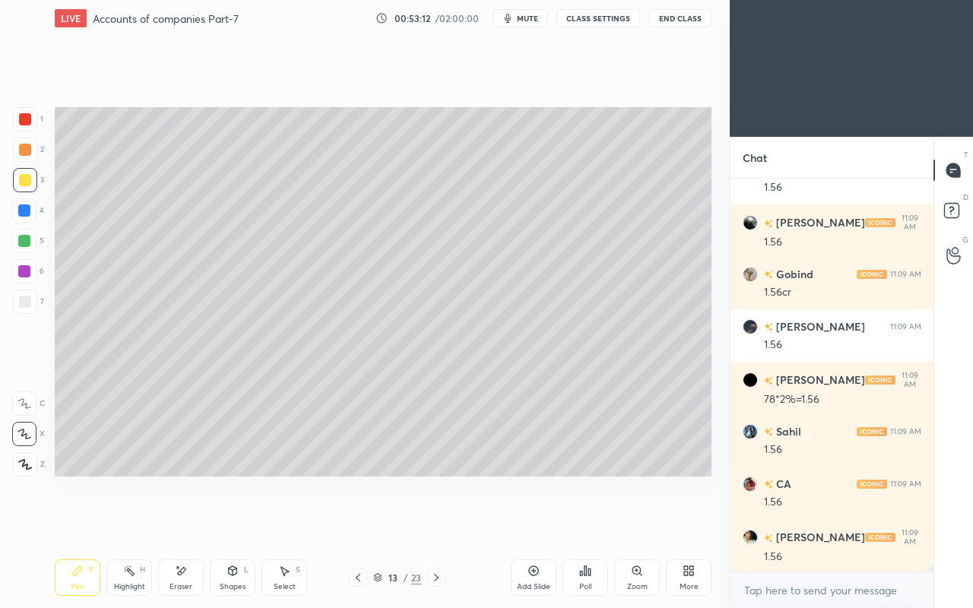
scroll to position [26075, 0]
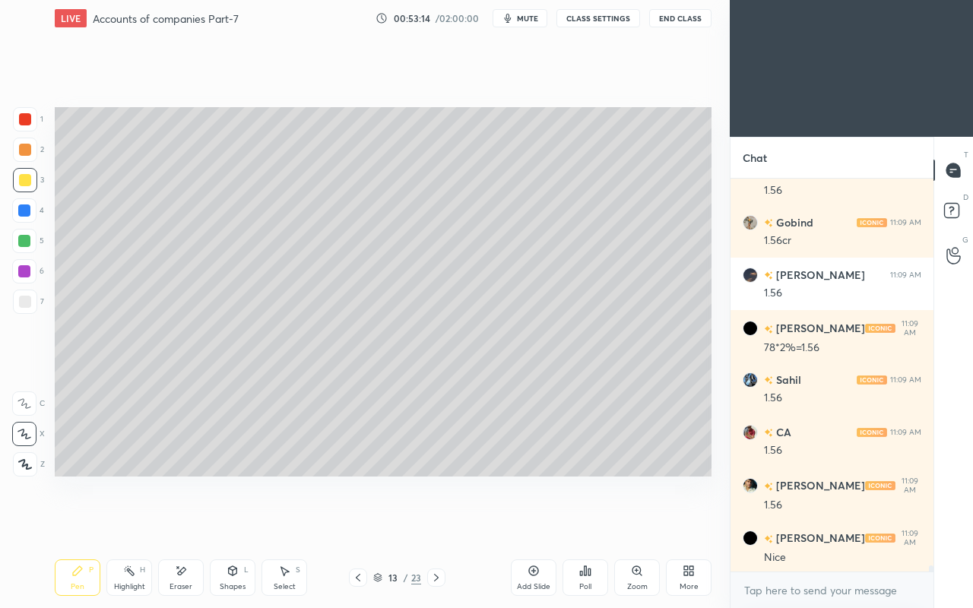
click at [178, 523] on icon at bounding box center [182, 571] width 8 height 8
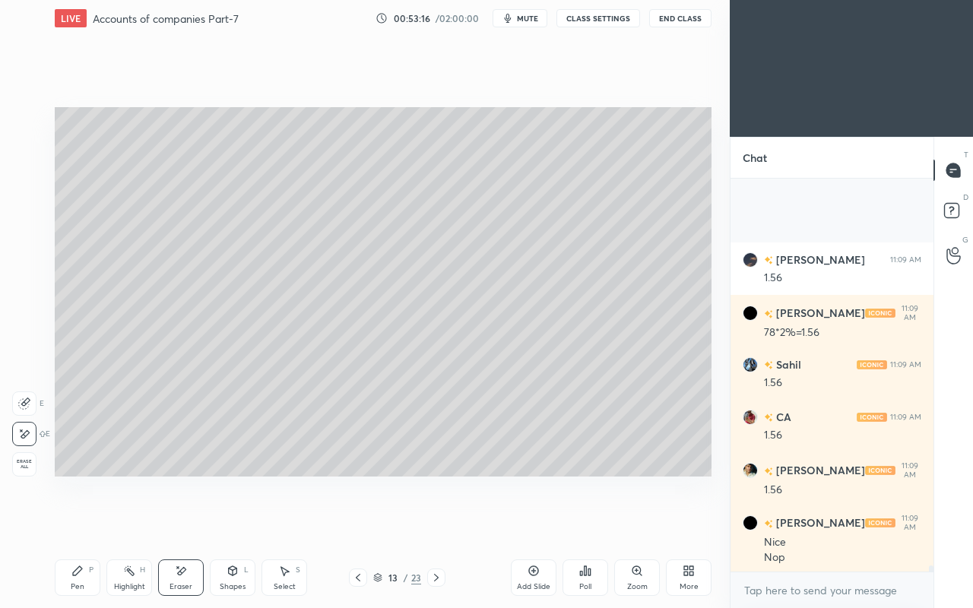
scroll to position [26248, 0]
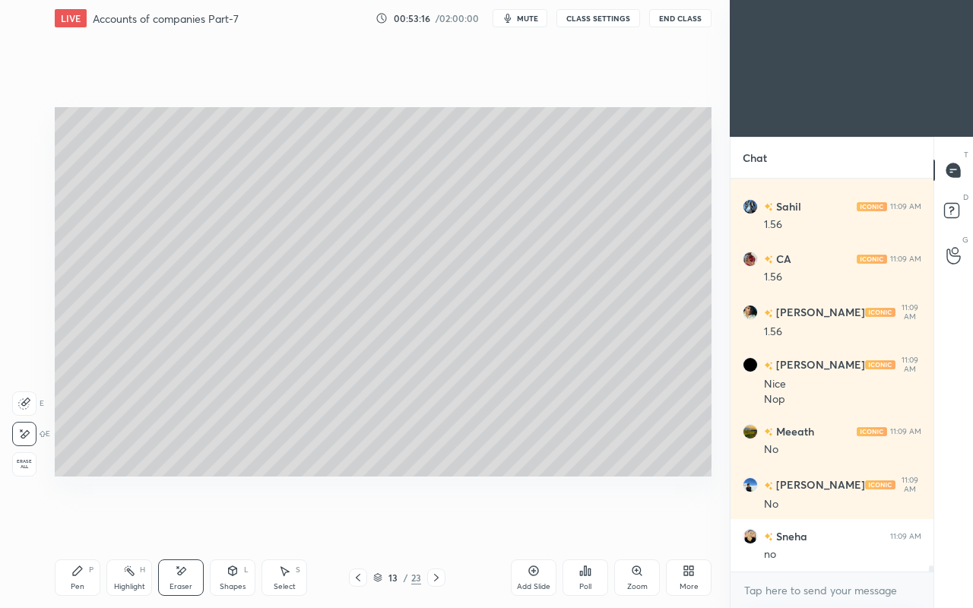
click at [67, 523] on div "Pen P" at bounding box center [78, 577] width 46 height 36
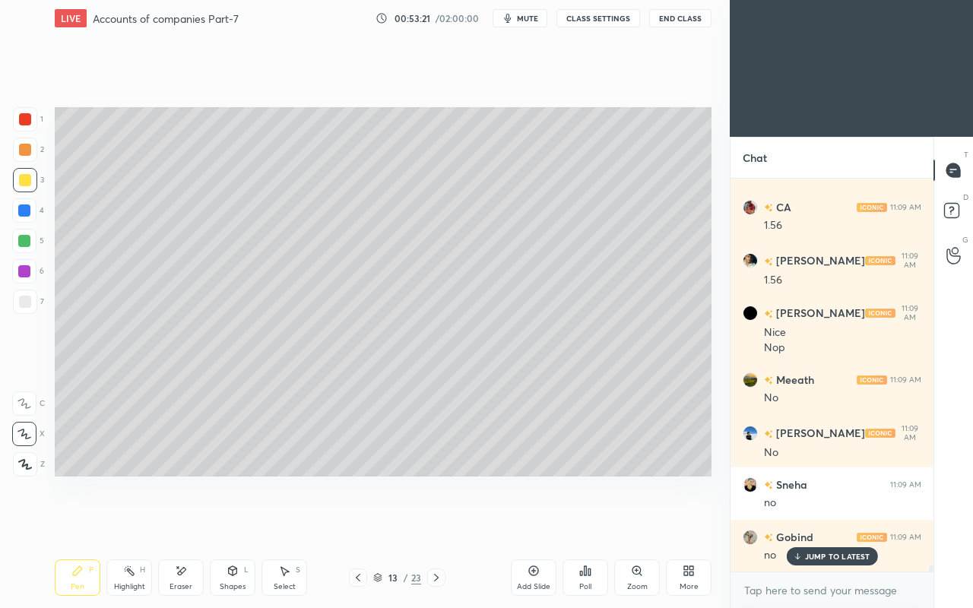
click at [805, 523] on p "JUMP TO LATEST" at bounding box center [837, 556] width 65 height 9
click at [354, 523] on icon at bounding box center [358, 577] width 12 height 12
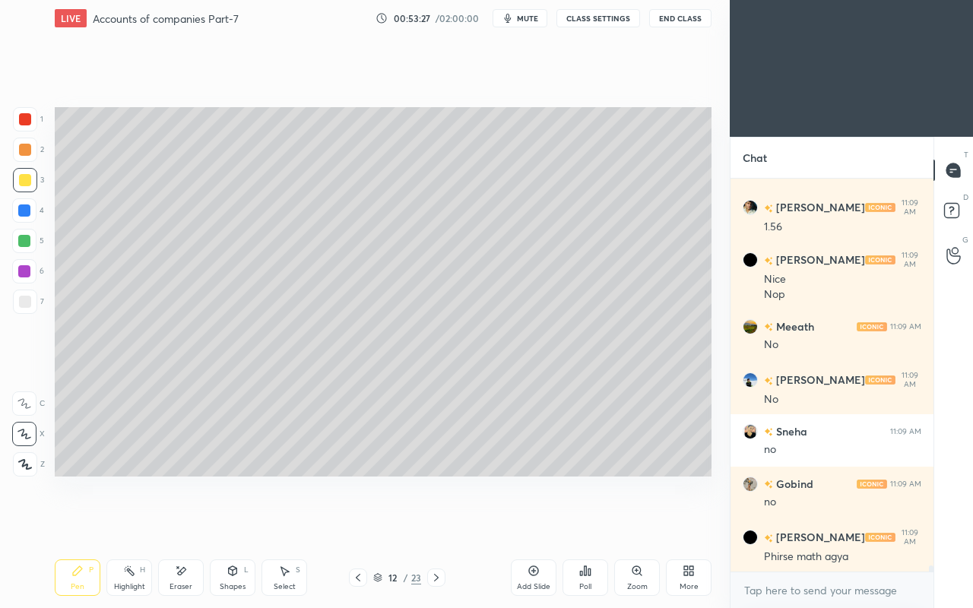
click at [433, 523] on icon at bounding box center [436, 577] width 12 height 12
click at [353, 523] on icon at bounding box center [358, 577] width 12 height 12
click at [435, 523] on icon at bounding box center [436, 577] width 12 height 12
click at [172, 523] on div "Eraser" at bounding box center [181, 577] width 46 height 36
click at [70, 523] on div "Pen P" at bounding box center [78, 577] width 46 height 36
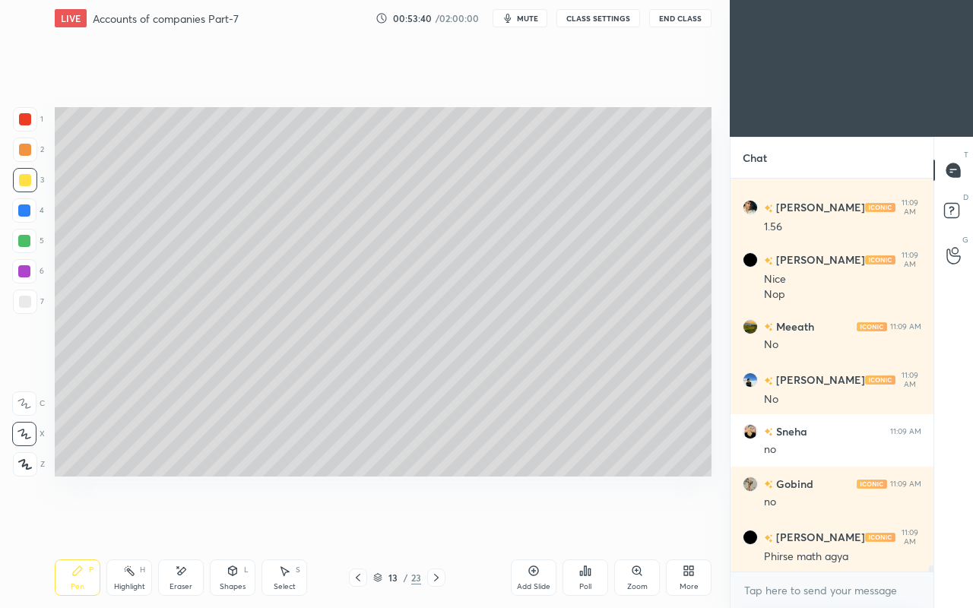
scroll to position [26405, 0]
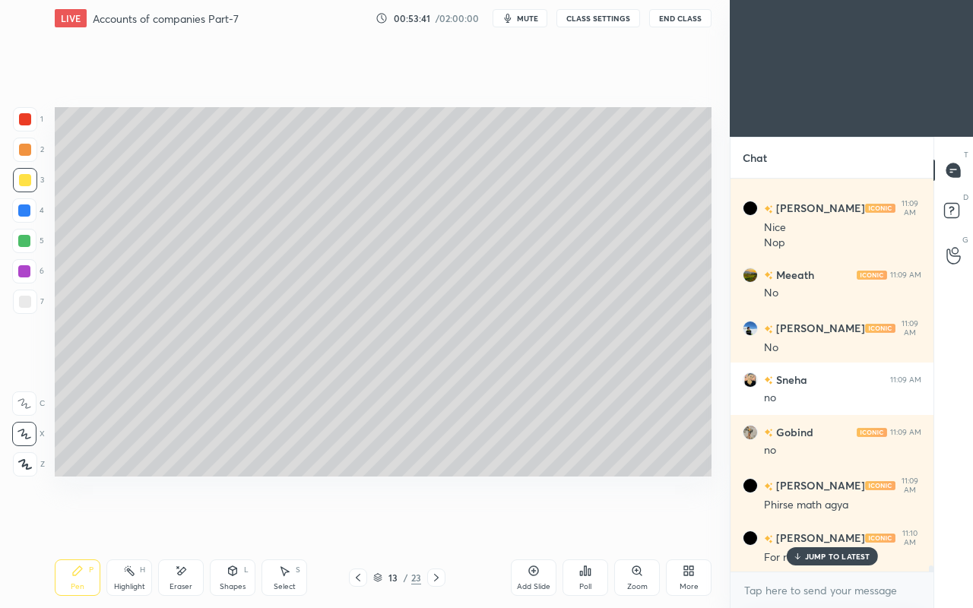
click at [815, 523] on p "JUMP TO LATEST" at bounding box center [837, 556] width 65 height 9
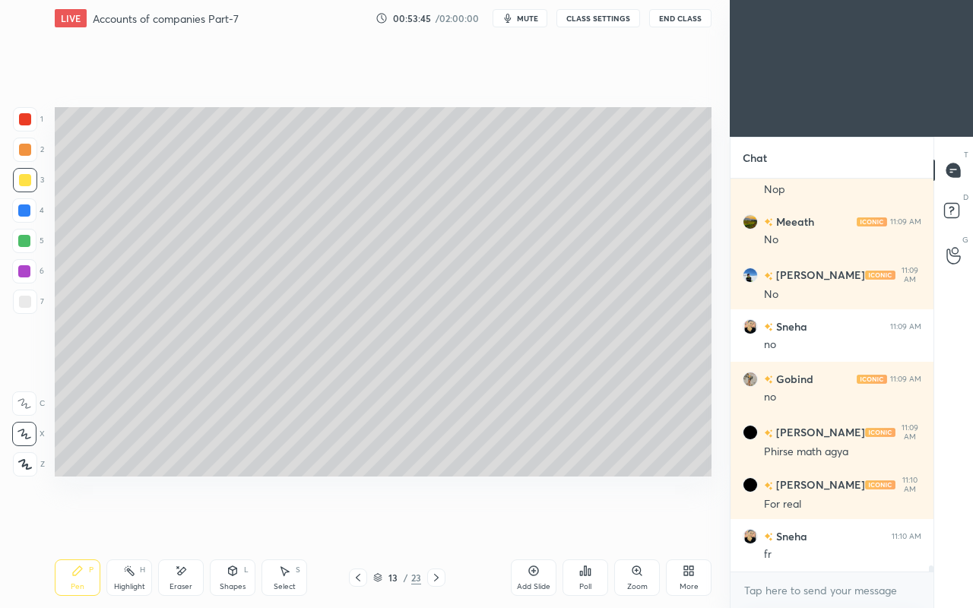
click at [360, 523] on icon at bounding box center [358, 577] width 12 height 12
click at [356, 523] on icon at bounding box center [358, 578] width 5 height 8
click at [354, 523] on icon at bounding box center [358, 577] width 12 height 12
click at [358, 523] on icon at bounding box center [358, 577] width 12 height 12
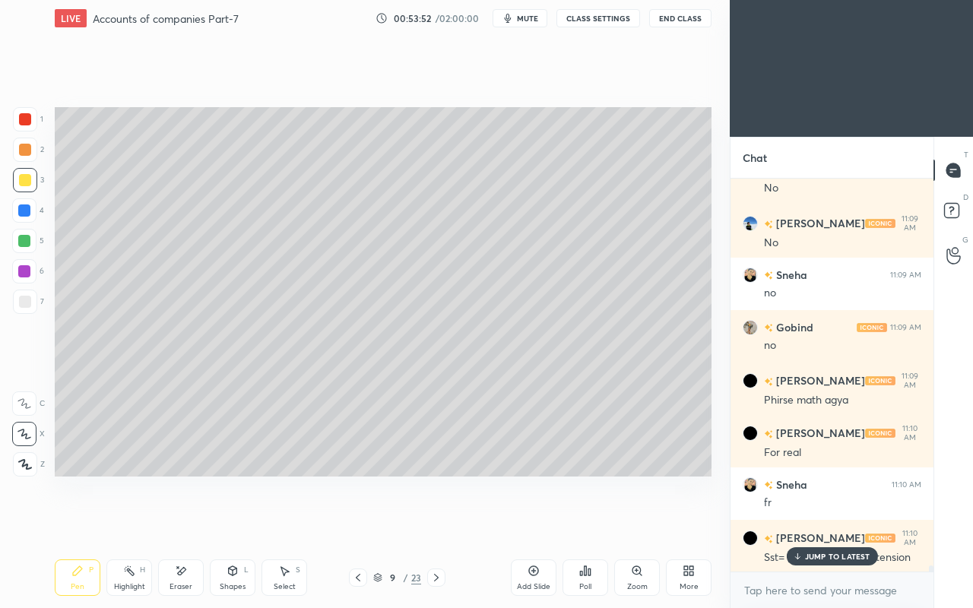
click at [26, 310] on div at bounding box center [25, 302] width 24 height 24
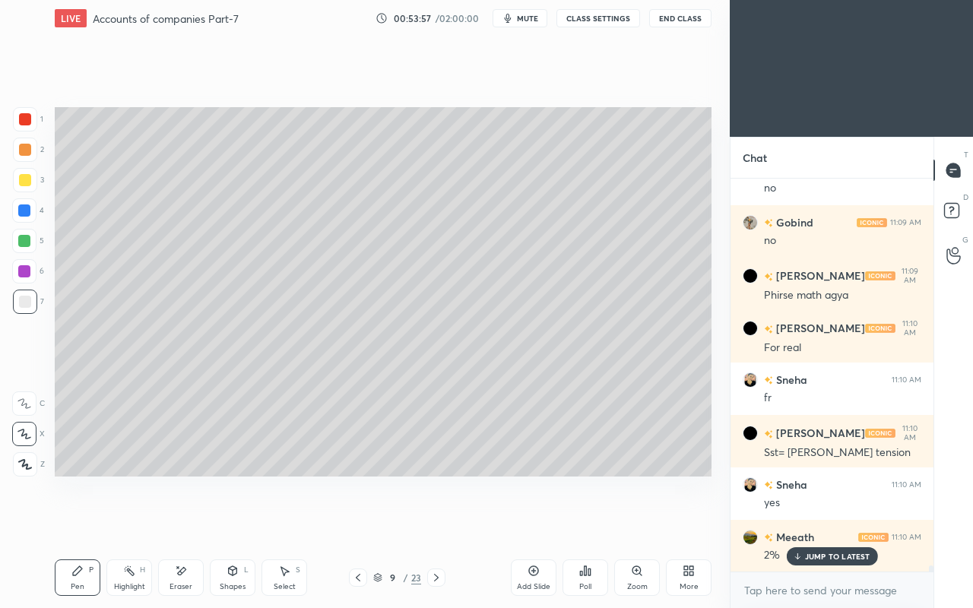
scroll to position [26668, 0]
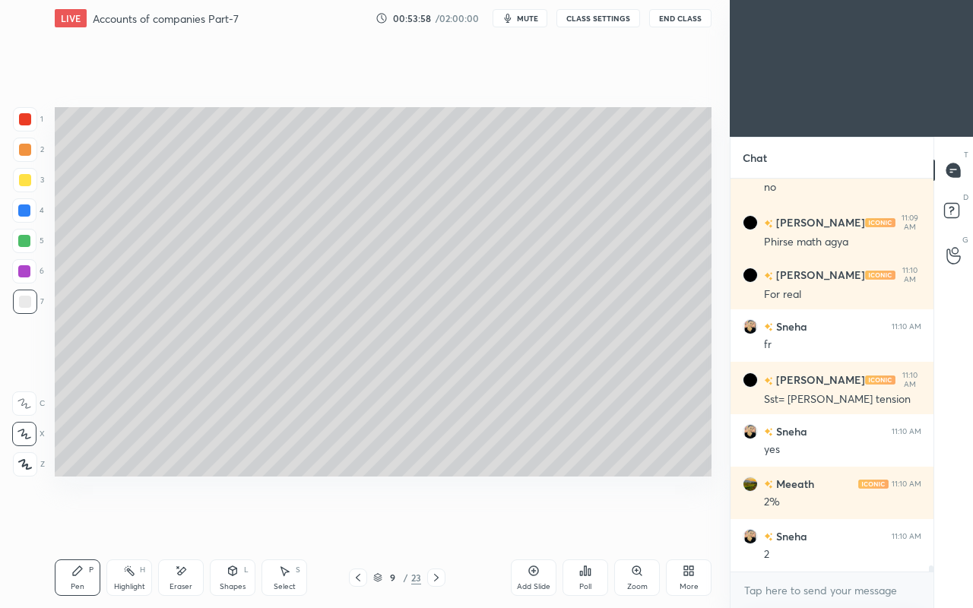
click at [231, 523] on div "Shapes L" at bounding box center [233, 577] width 46 height 36
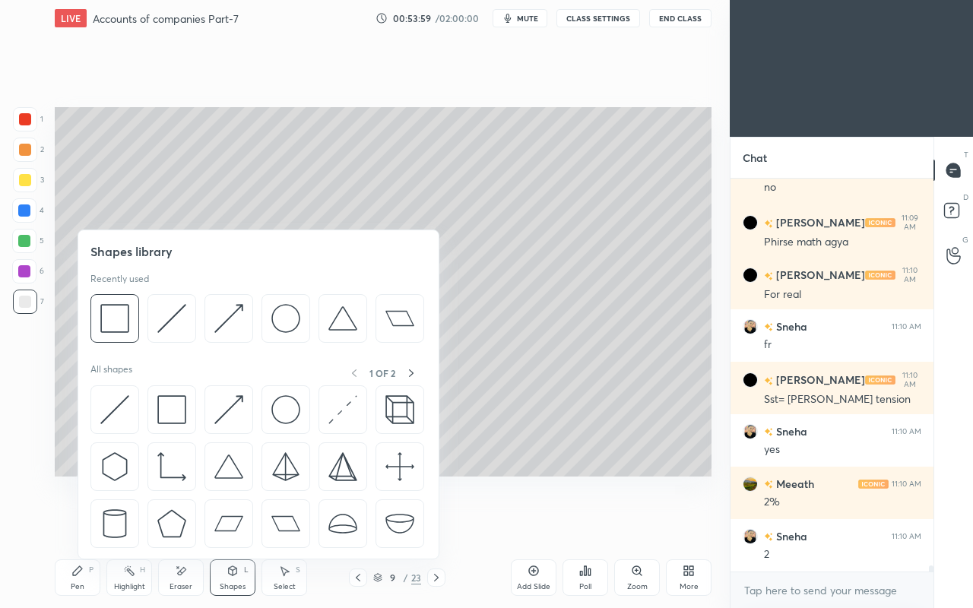
click at [111, 413] on img at bounding box center [114, 409] width 29 height 29
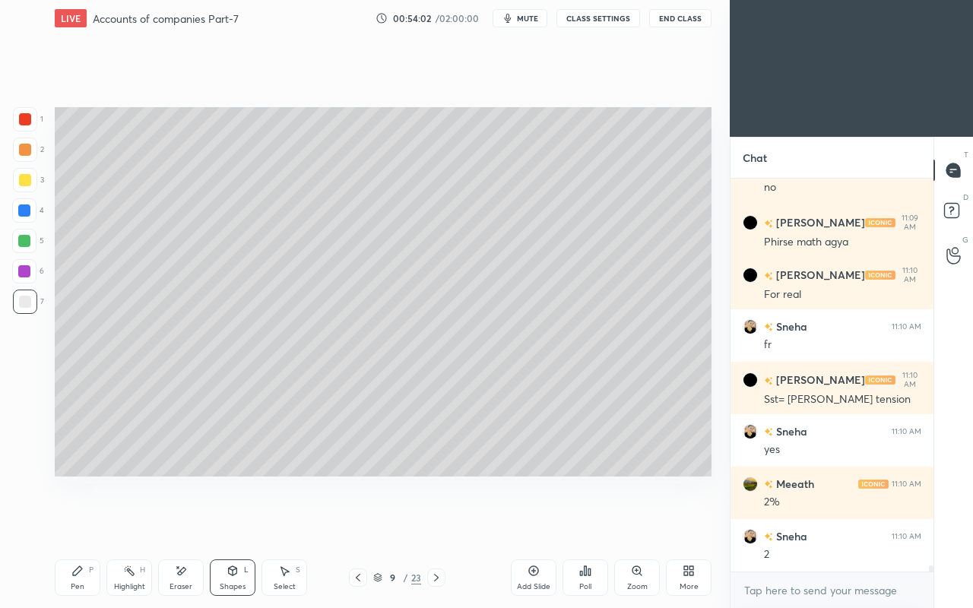
click at [89, 523] on div "Pen P" at bounding box center [78, 577] width 46 height 36
click at [179, 523] on icon at bounding box center [182, 571] width 8 height 8
click at [90, 523] on div "Pen P" at bounding box center [78, 577] width 46 height 36
click at [439, 523] on icon at bounding box center [436, 577] width 12 height 12
click at [438, 523] on icon at bounding box center [436, 577] width 12 height 12
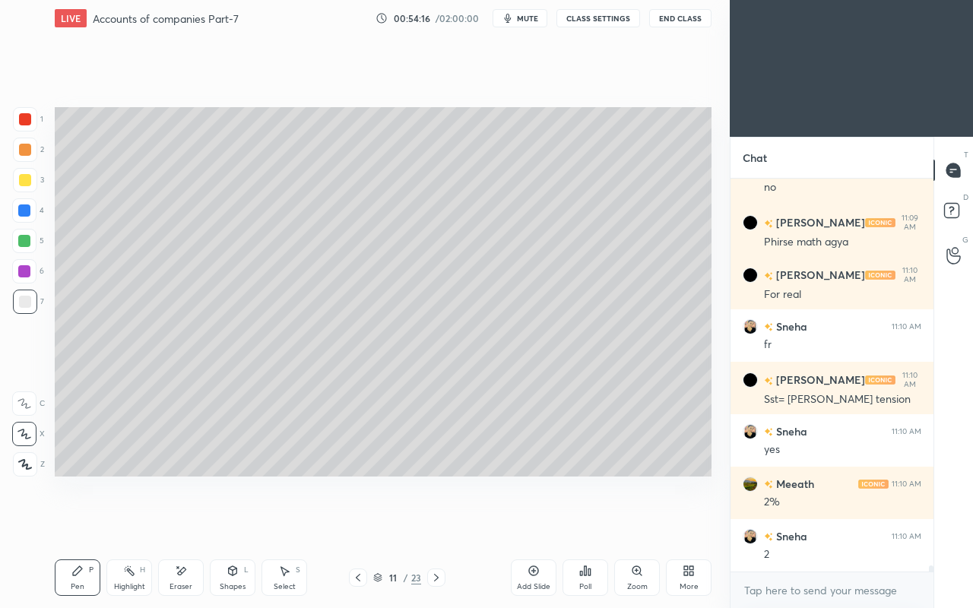
click at [440, 523] on icon at bounding box center [436, 577] width 12 height 12
click at [441, 523] on icon at bounding box center [436, 577] width 12 height 12
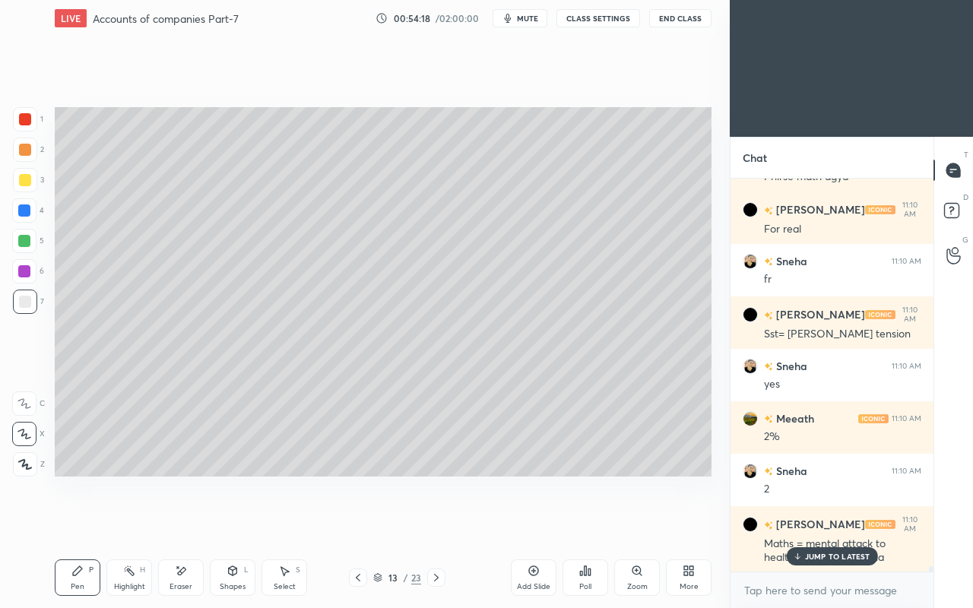
click at [799, 523] on icon at bounding box center [797, 556] width 10 height 9
click at [167, 523] on div "Eraser" at bounding box center [181, 577] width 46 height 36
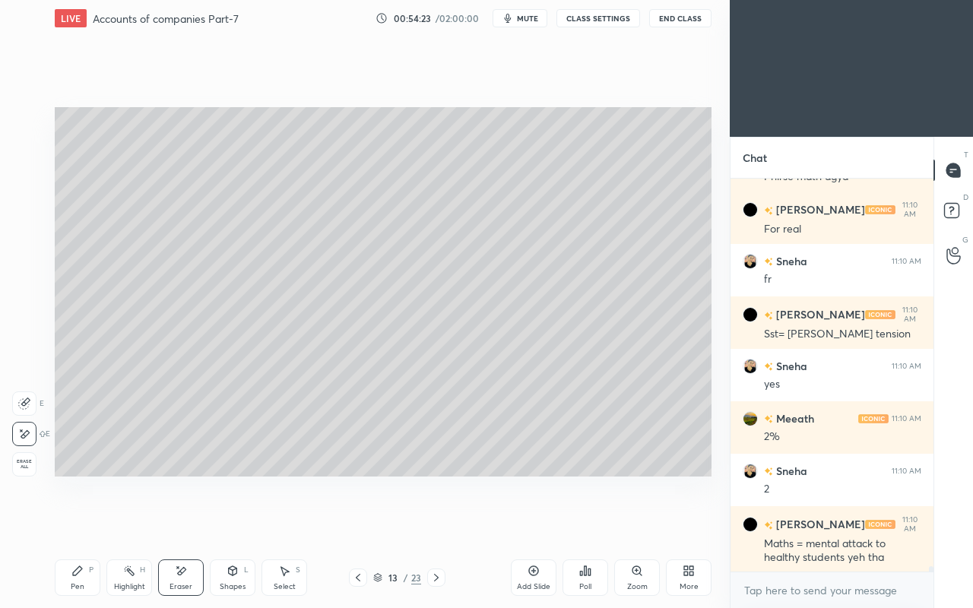
click at [433, 523] on icon at bounding box center [436, 577] width 12 height 12
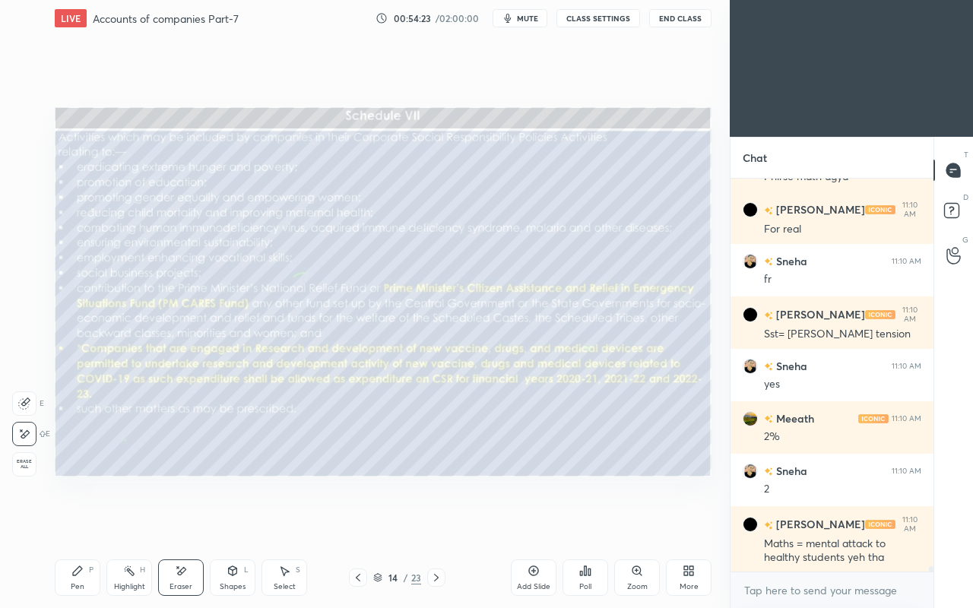
click at [353, 523] on icon at bounding box center [358, 577] width 12 height 12
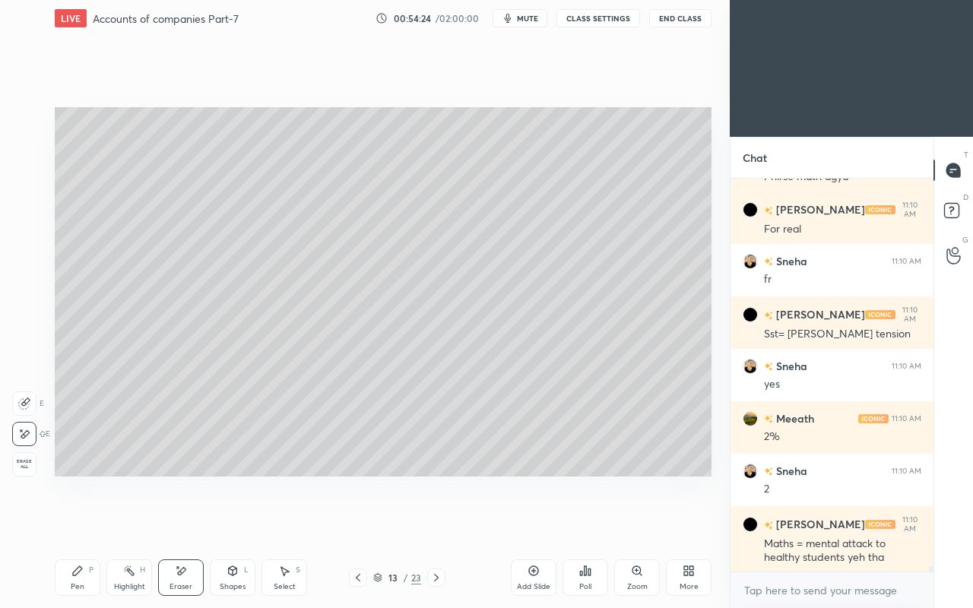
scroll to position [26786, 0]
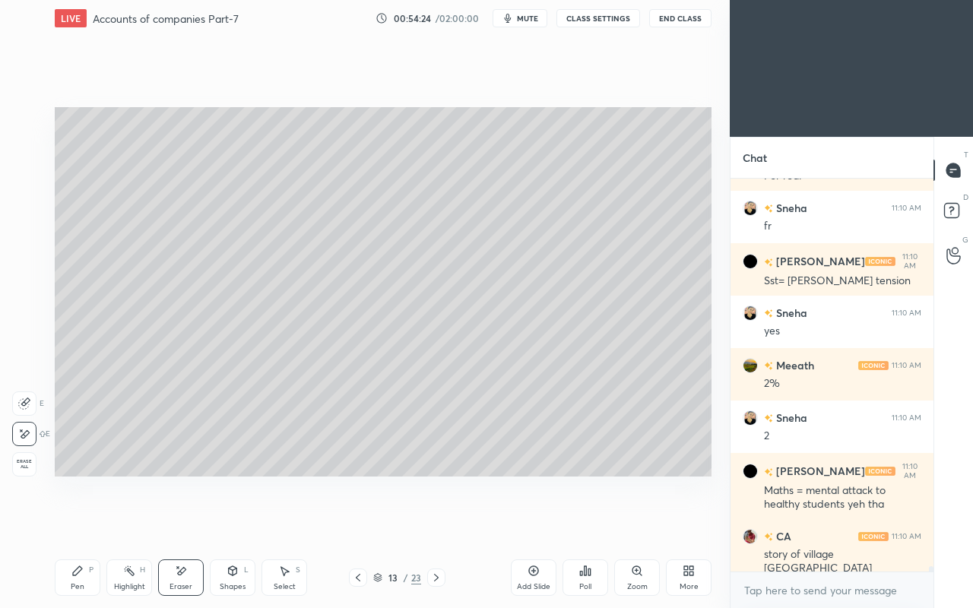
click at [435, 523] on icon at bounding box center [436, 577] width 12 height 12
click at [438, 523] on icon at bounding box center [436, 577] width 12 height 12
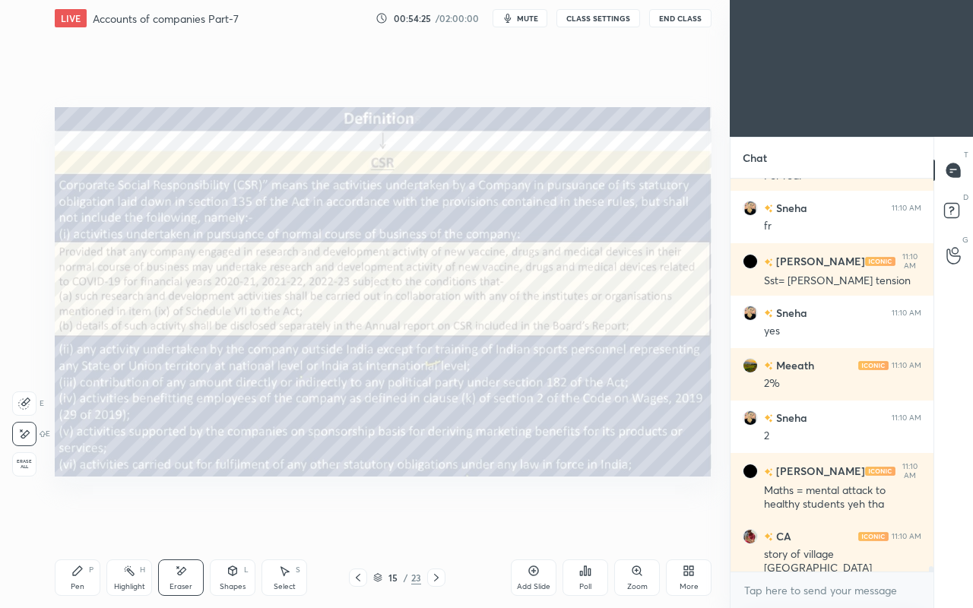
click at [355, 523] on icon at bounding box center [358, 577] width 12 height 12
click at [360, 523] on icon at bounding box center [358, 577] width 12 height 12
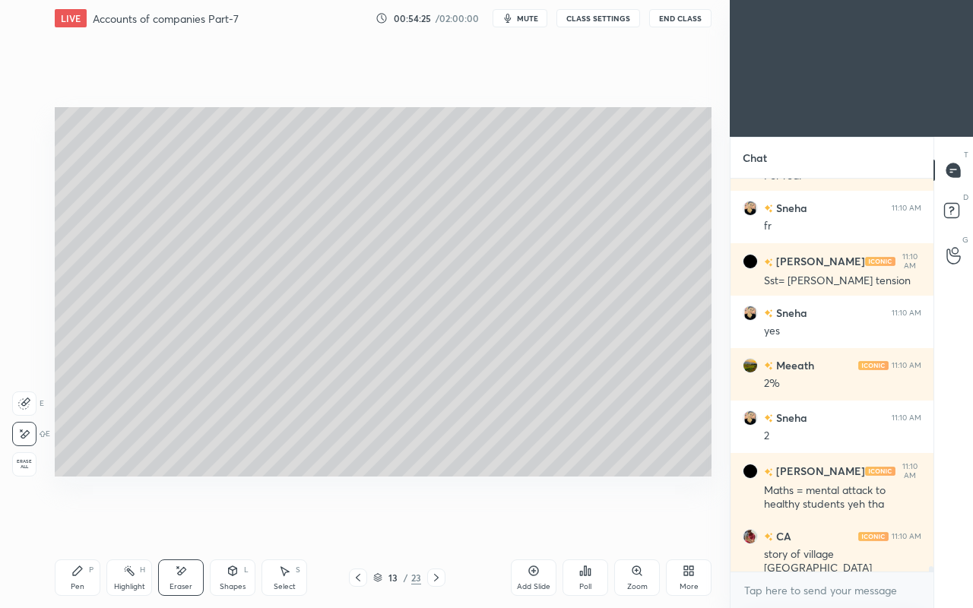
click at [524, 523] on div "Add Slide" at bounding box center [534, 577] width 46 height 36
click at [77, 523] on div "Pen P" at bounding box center [78, 577] width 46 height 36
click at [31, 185] on div at bounding box center [25, 180] width 24 height 24
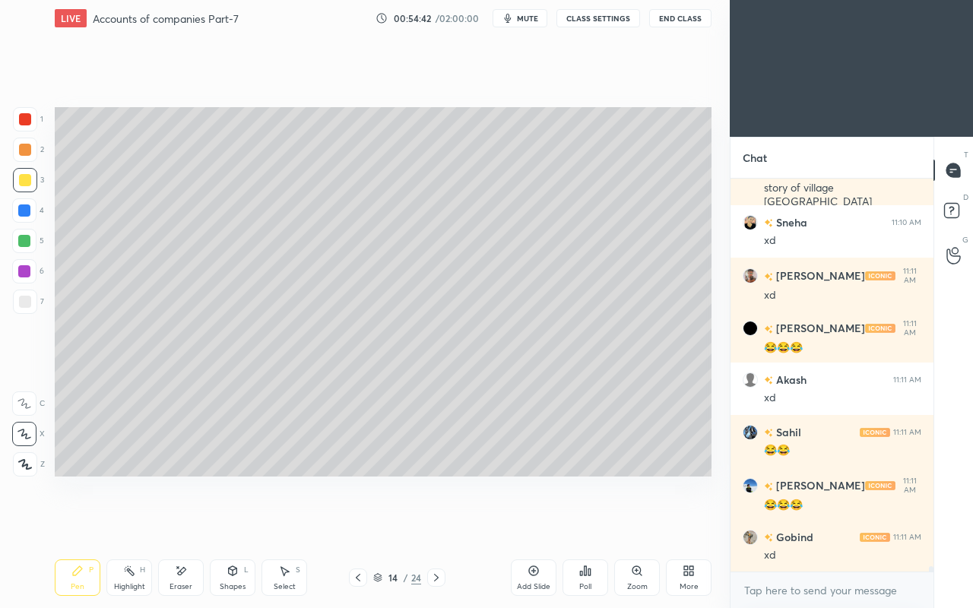
scroll to position [27206, 0]
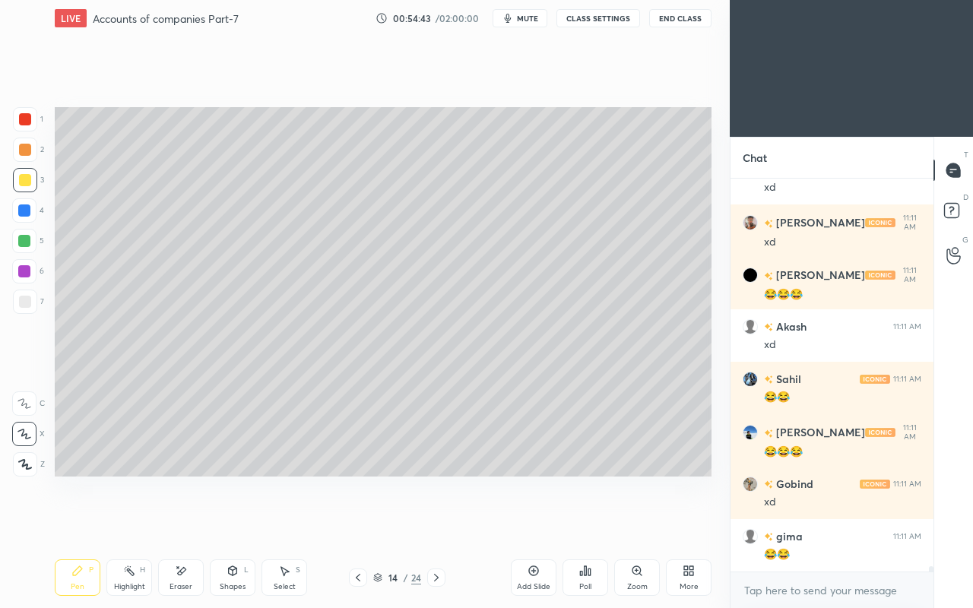
click at [179, 523] on icon at bounding box center [181, 571] width 12 height 13
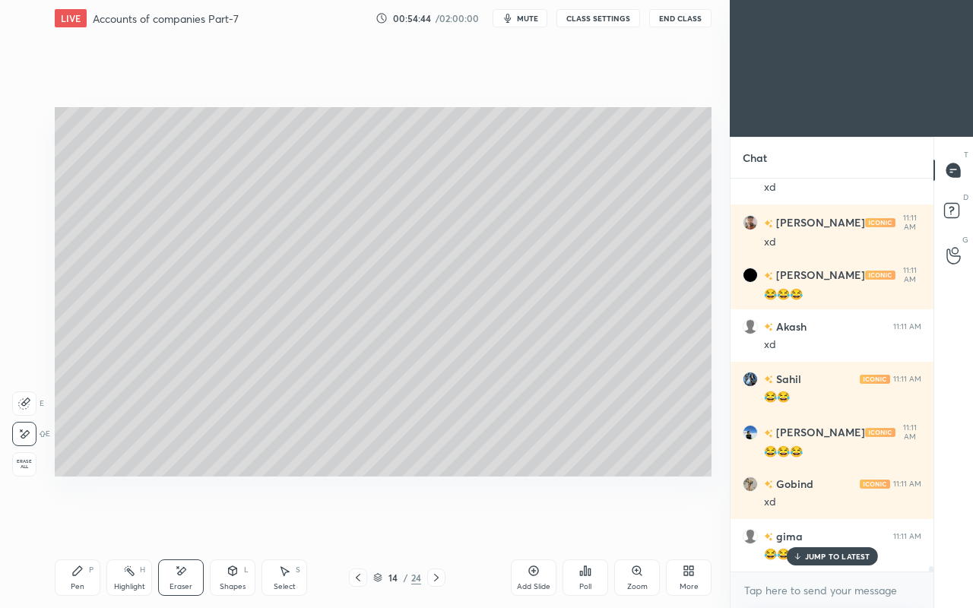
scroll to position [27257, 0]
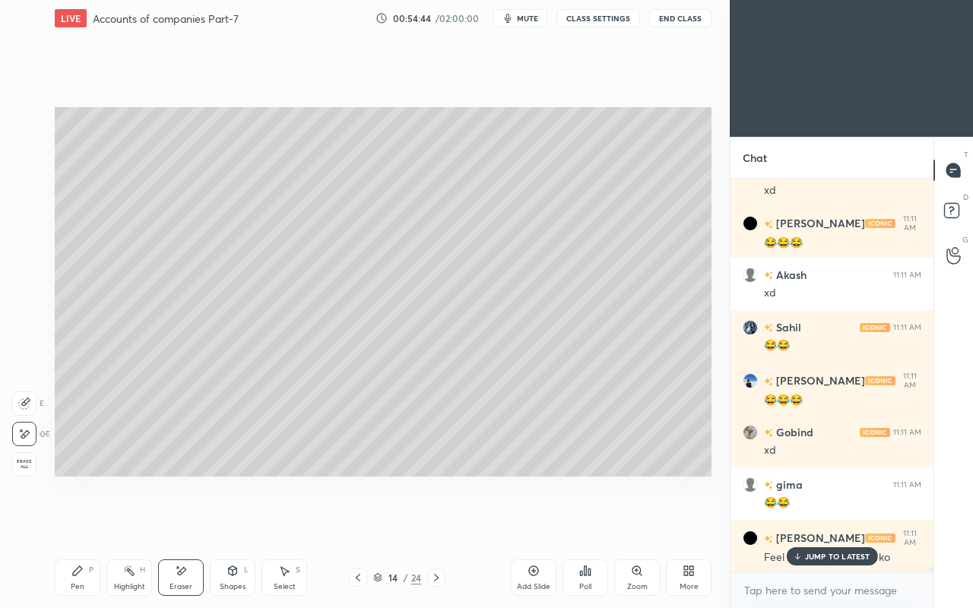
click at [88, 523] on div "Pen P" at bounding box center [78, 577] width 46 height 36
click at [814, 523] on p "JUMP TO LATEST" at bounding box center [837, 556] width 65 height 9
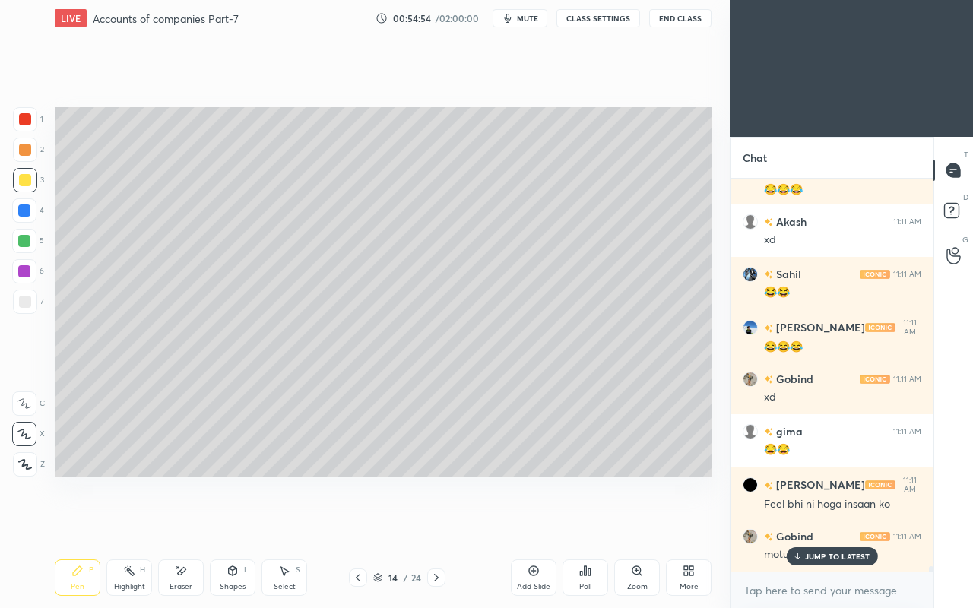
scroll to position [27362, 0]
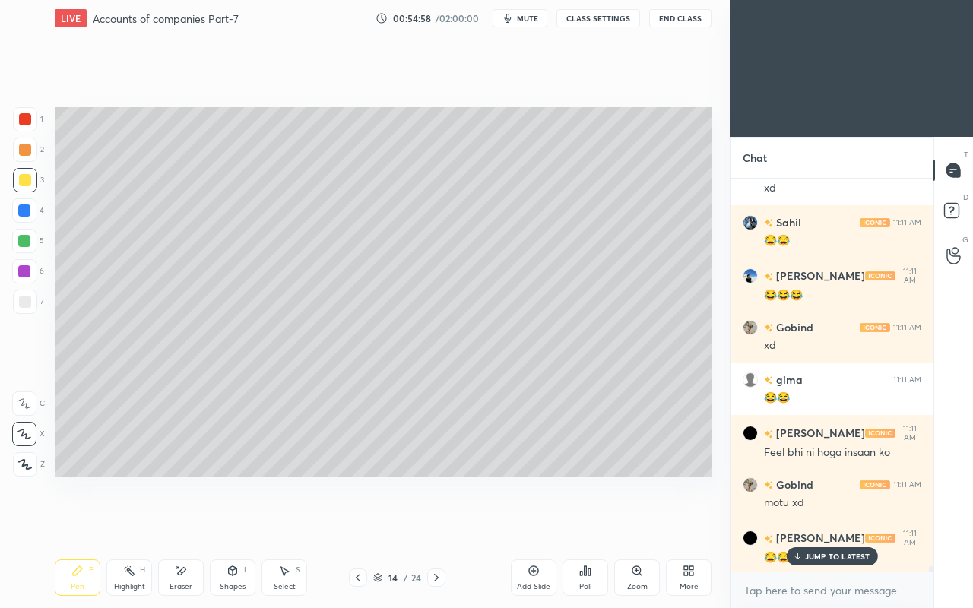
click at [793, 523] on icon at bounding box center [797, 556] width 10 height 9
click at [195, 523] on div "Eraser" at bounding box center [181, 577] width 46 height 36
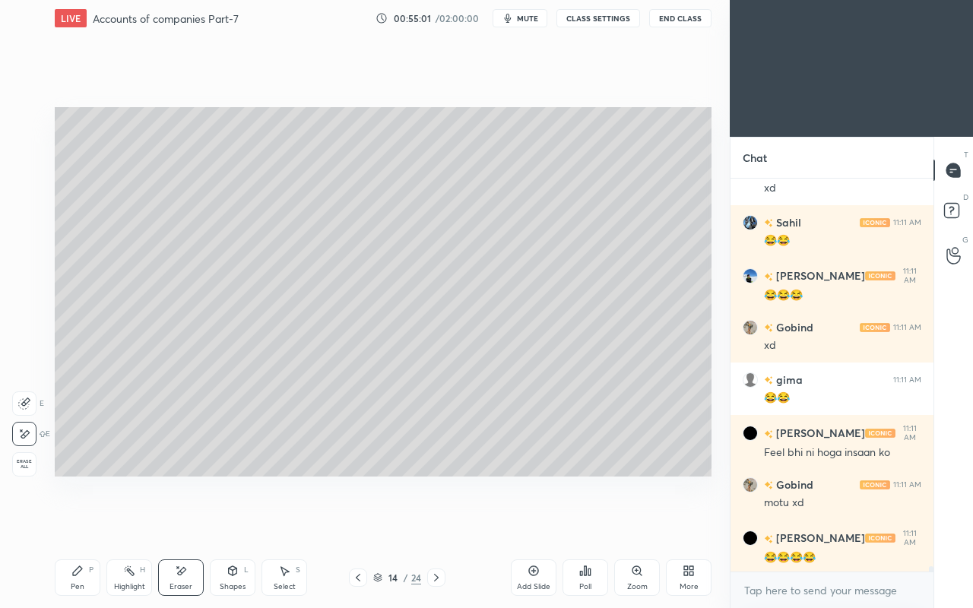
click at [80, 523] on div "Pen P" at bounding box center [78, 577] width 46 height 36
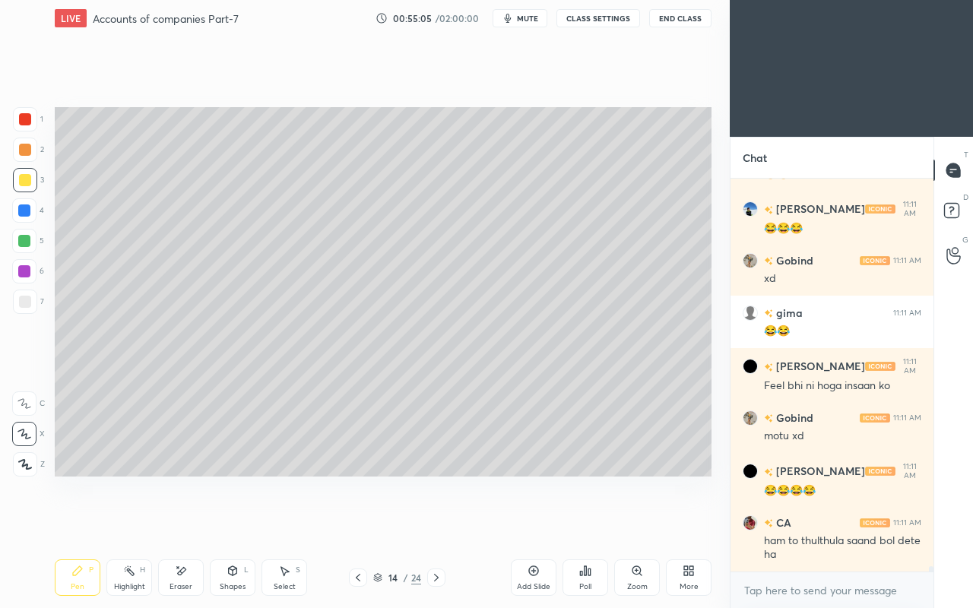
click at [176, 523] on div "Eraser" at bounding box center [181, 577] width 46 height 36
click at [80, 523] on icon at bounding box center [77, 571] width 12 height 12
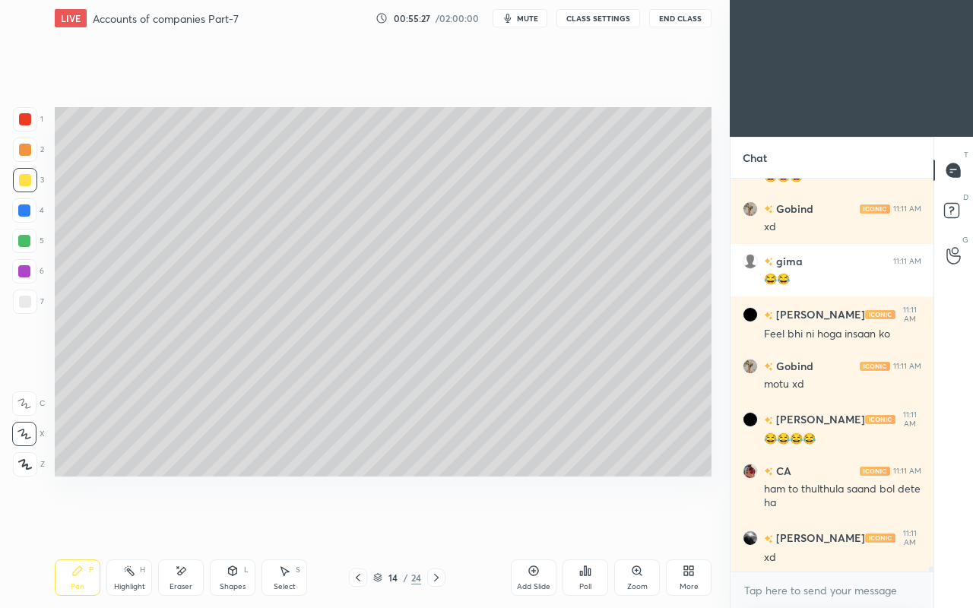
click at [23, 302] on div at bounding box center [25, 302] width 12 height 12
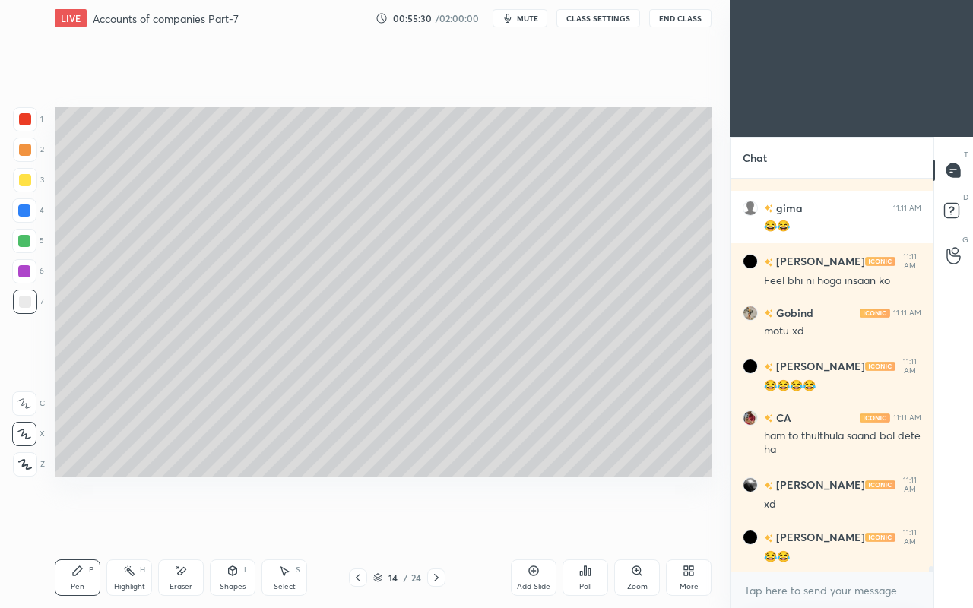
click at [26, 185] on div at bounding box center [25, 180] width 12 height 12
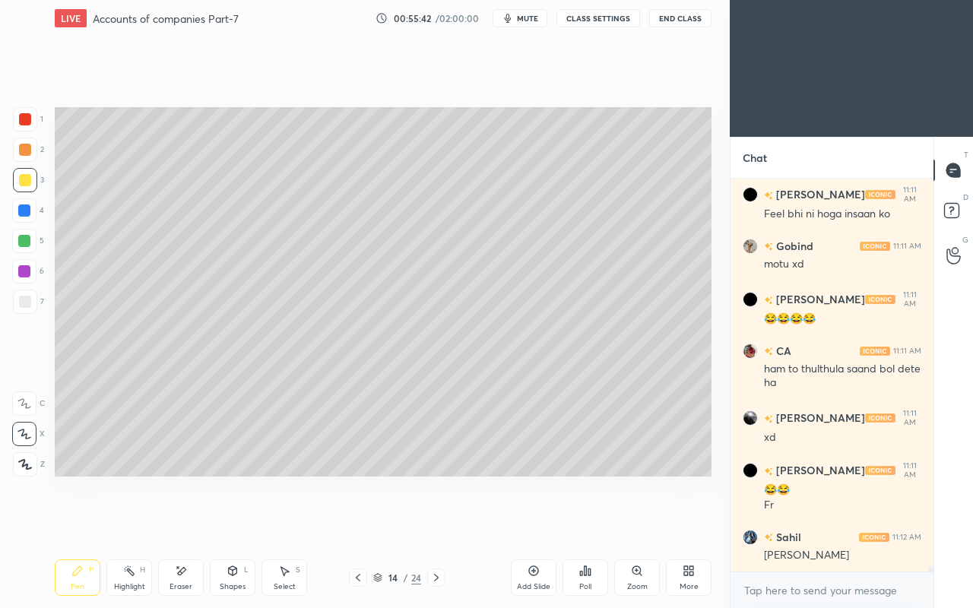
scroll to position [27668, 0]
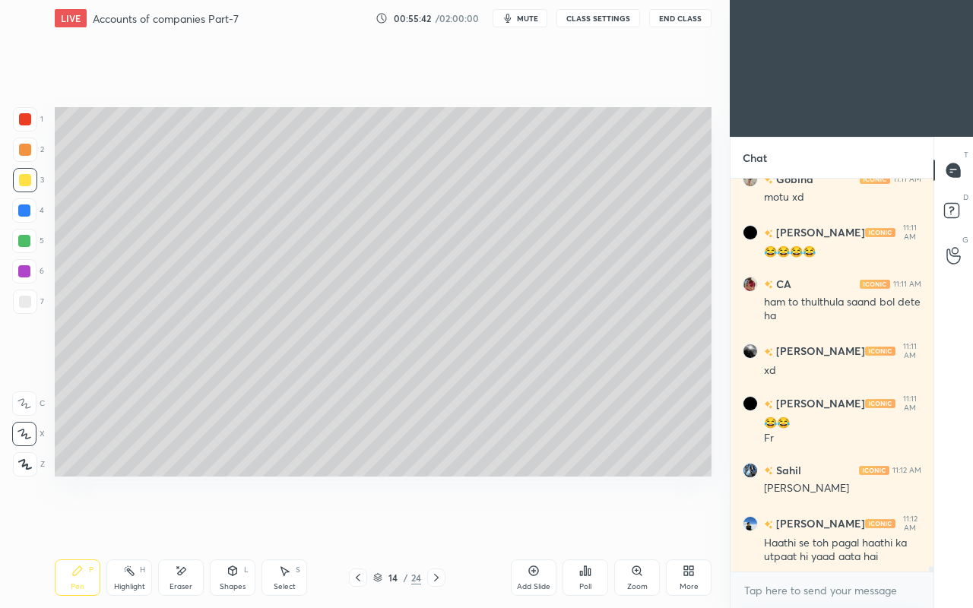
click at [814, 523] on div "Haathi se toh pagal haathi ka utpaat hi yaad aata hai" at bounding box center [842, 550] width 157 height 29
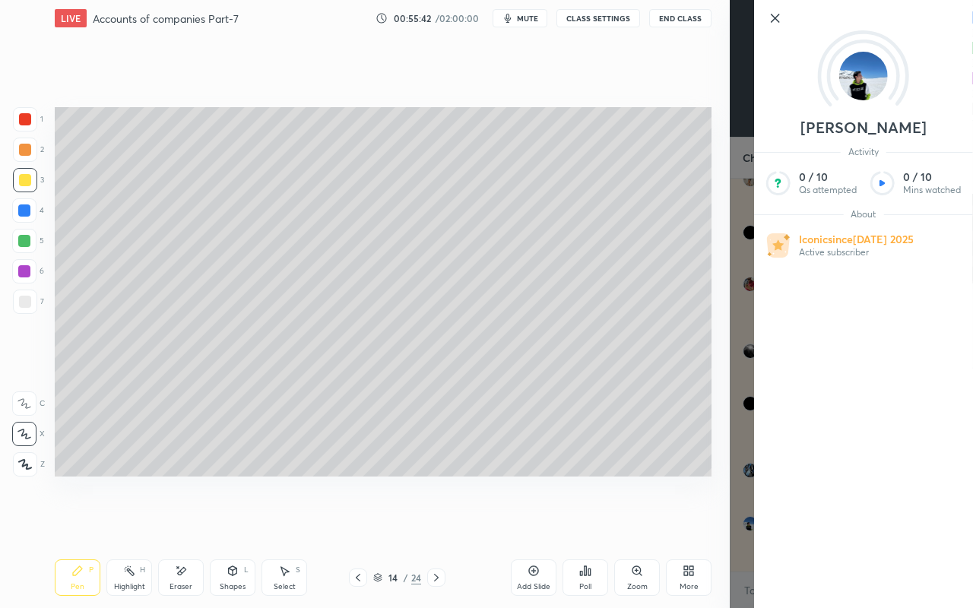
click at [712, 523] on div "Setting up your live class Poll for secs No correct answer Start poll" at bounding box center [383, 291] width 669 height 511
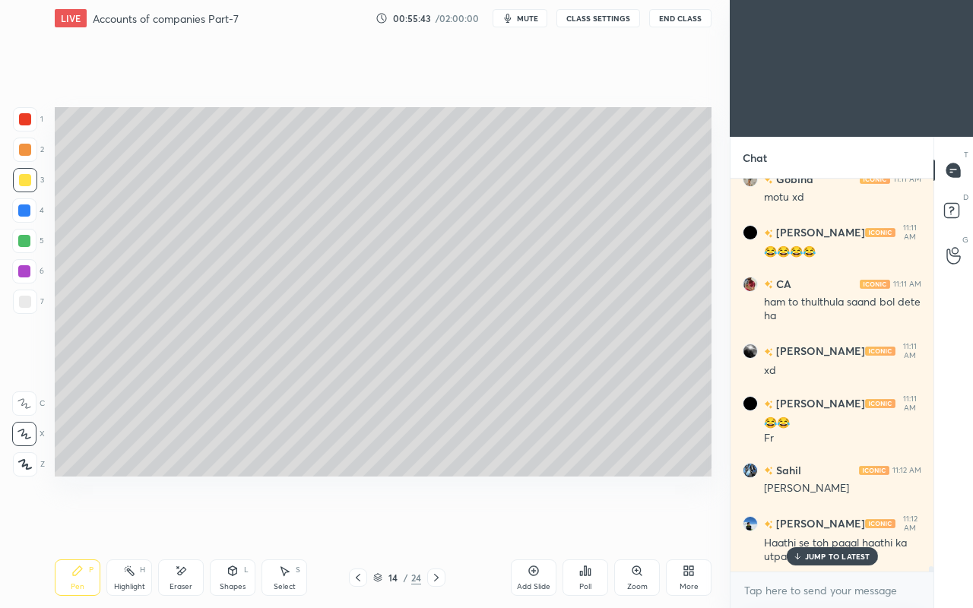
scroll to position [27719, 0]
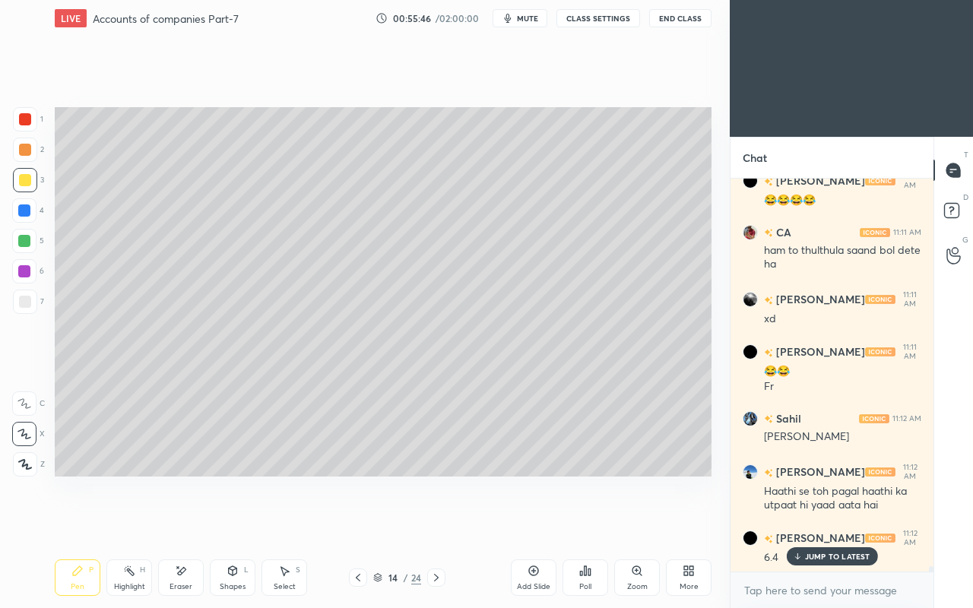
click at [830, 523] on p "JUMP TO LATEST" at bounding box center [837, 556] width 65 height 9
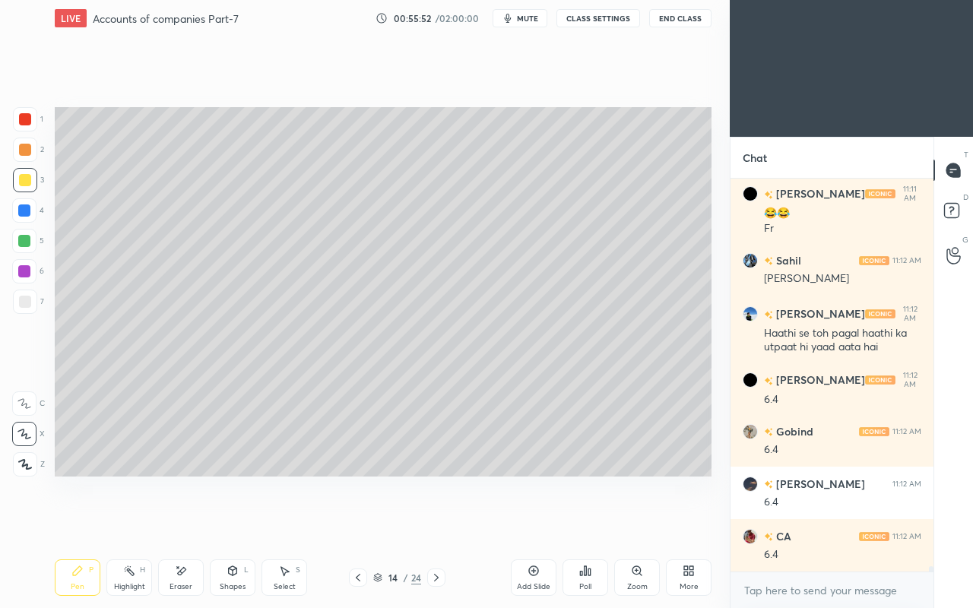
scroll to position [27929, 0]
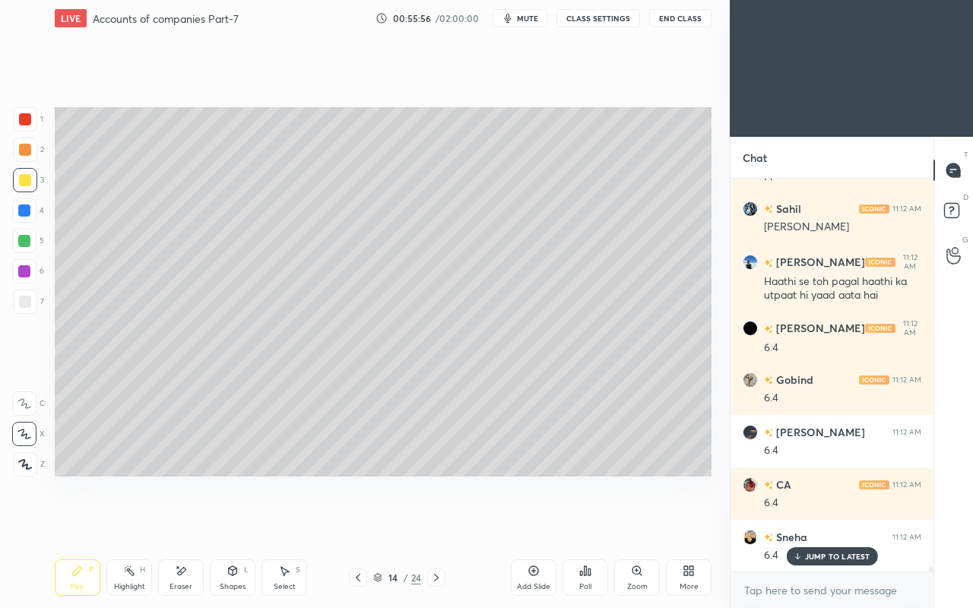
click at [28, 295] on div at bounding box center [25, 302] width 24 height 24
click at [182, 523] on icon at bounding box center [182, 571] width 8 height 8
click at [87, 523] on div "Pen P" at bounding box center [78, 577] width 46 height 36
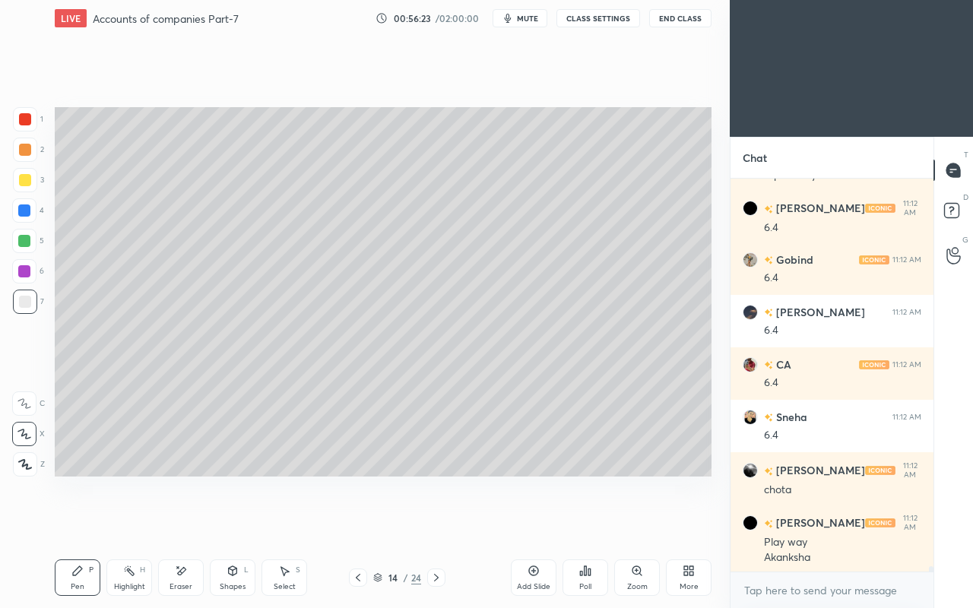
scroll to position [28102, 0]
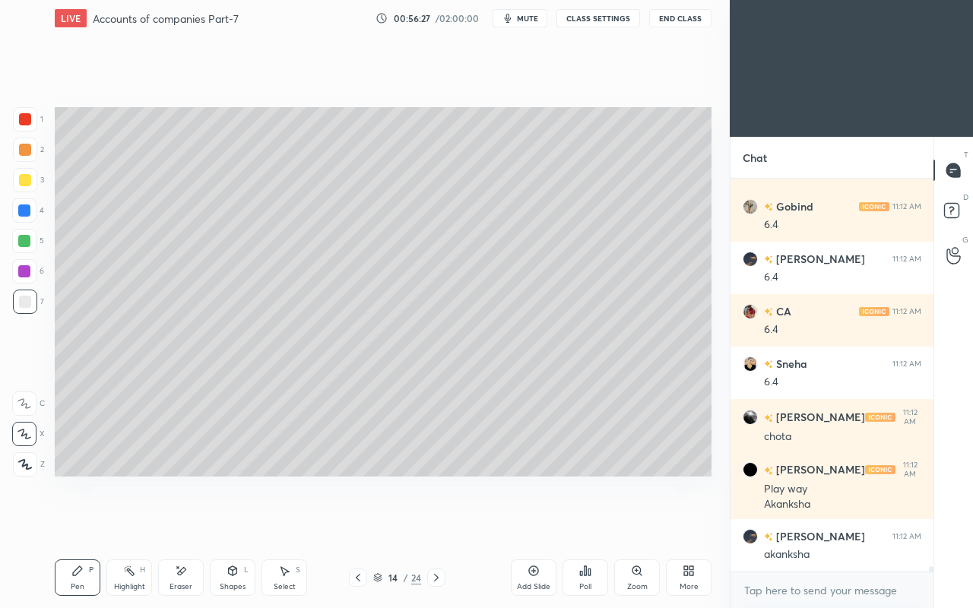
click at [229, 523] on icon at bounding box center [233, 570] width 8 height 9
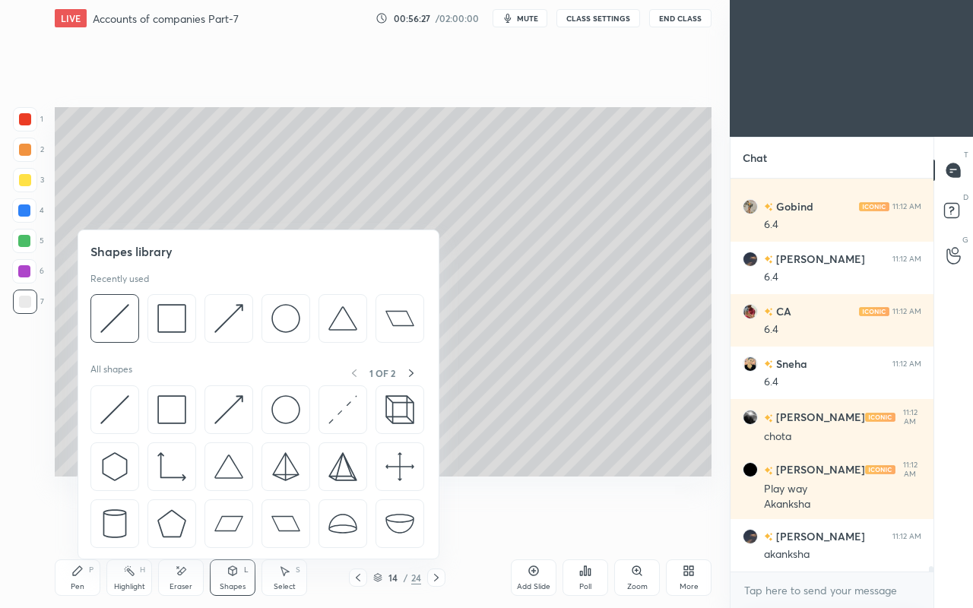
click at [109, 407] on img at bounding box center [114, 409] width 29 height 29
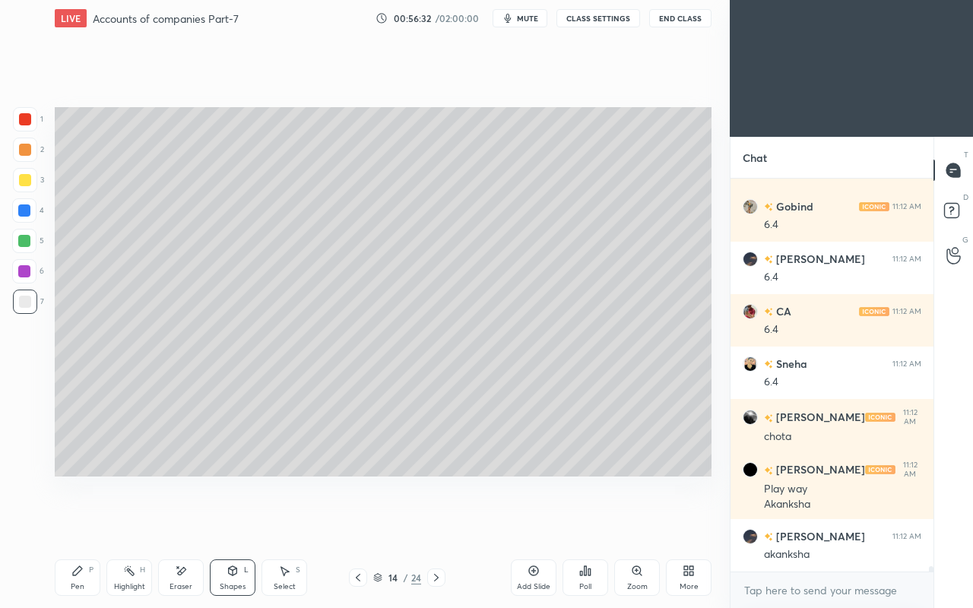
click at [91, 523] on div "Pen P" at bounding box center [78, 577] width 46 height 36
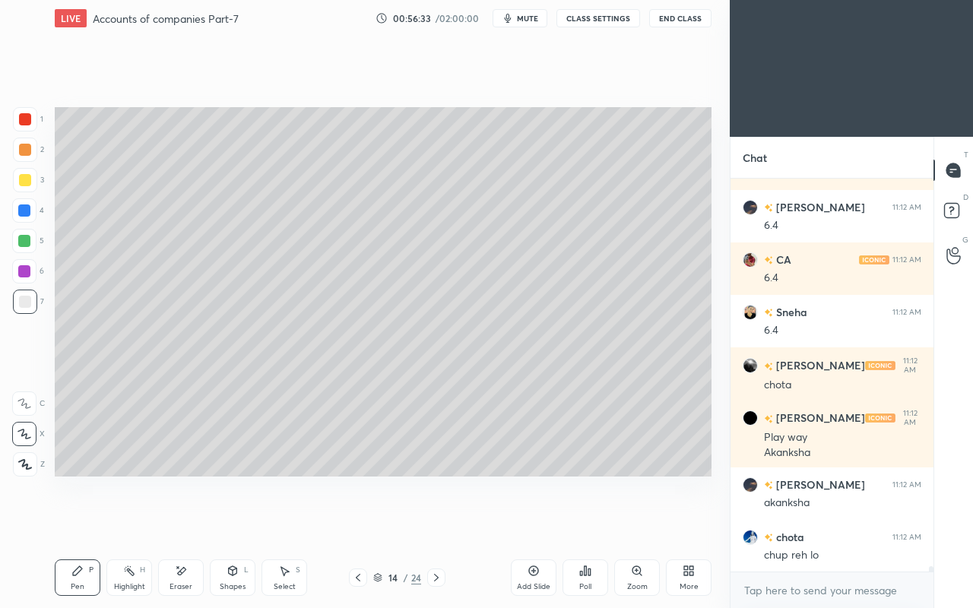
scroll to position [28207, 0]
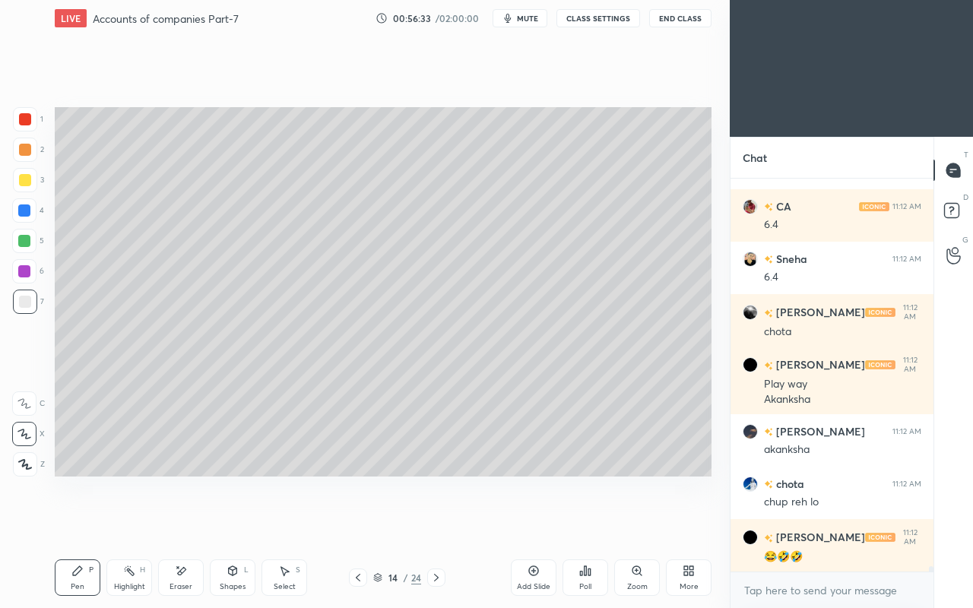
click at [815, 523] on div "😂🤣🤣" at bounding box center [842, 556] width 157 height 15
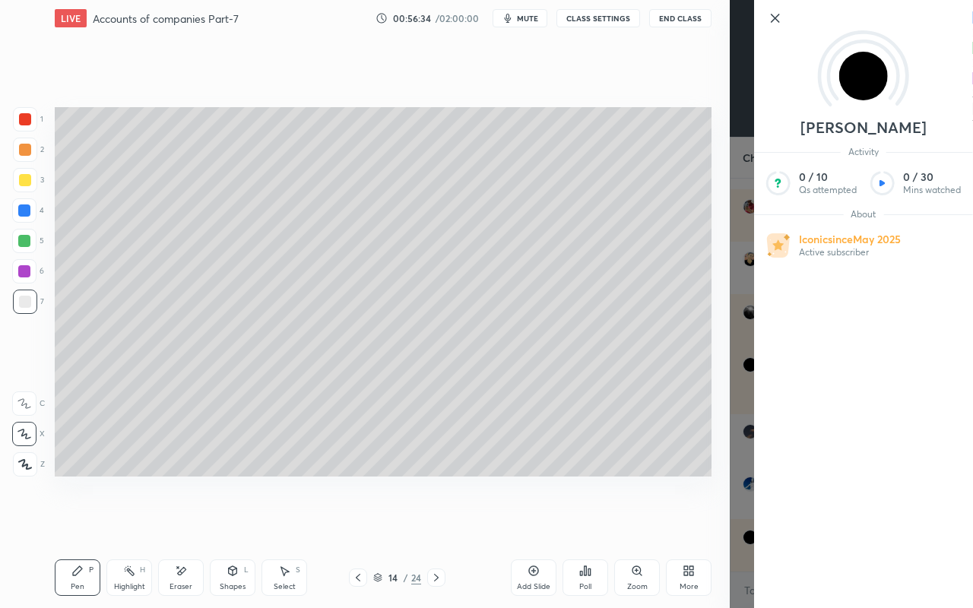
click at [630, 514] on div "Setting up your live class Poll for secs No correct answer Start poll" at bounding box center [383, 291] width 669 height 511
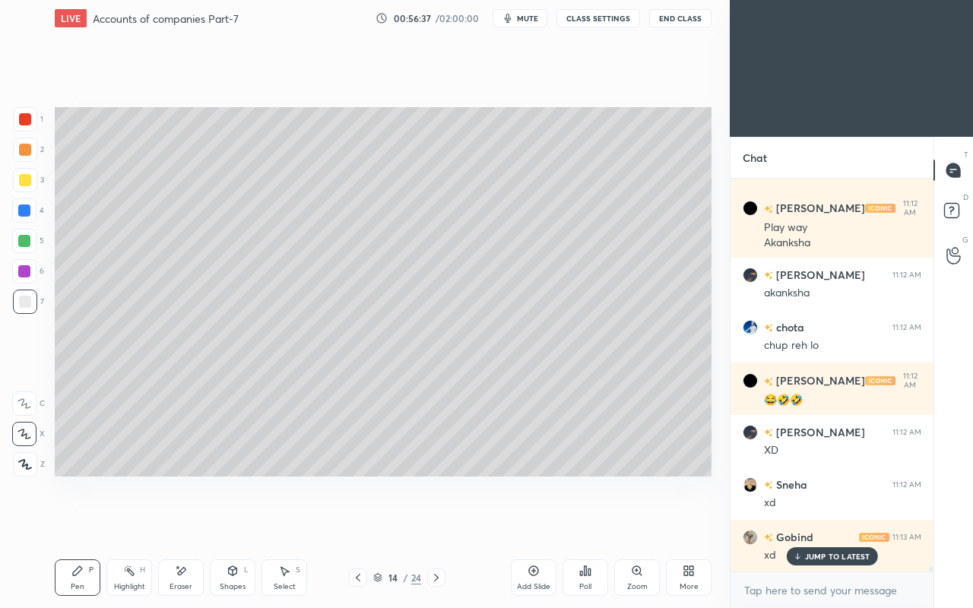
scroll to position [28417, 0]
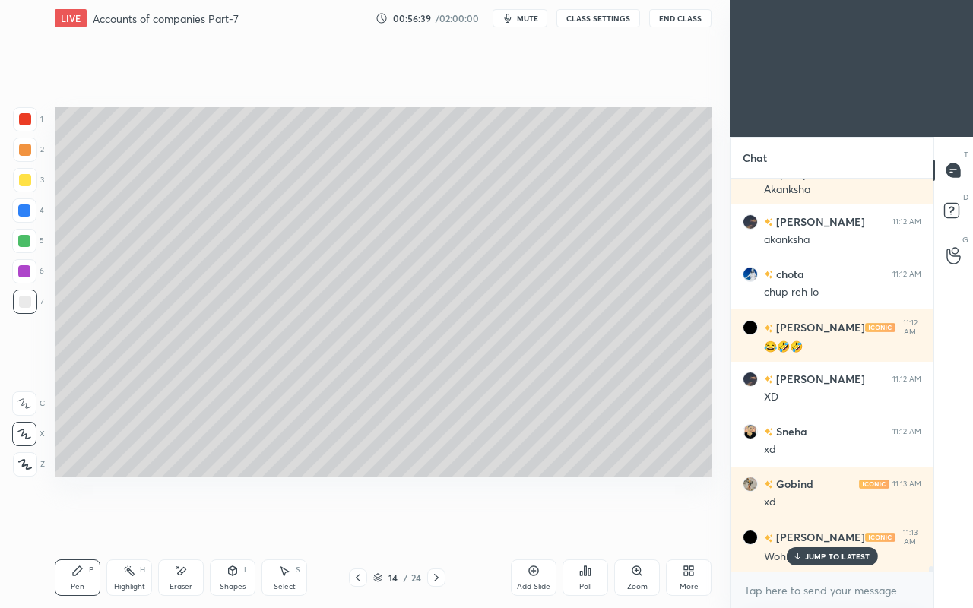
click at [174, 523] on div "Eraser" at bounding box center [181, 577] width 46 height 36
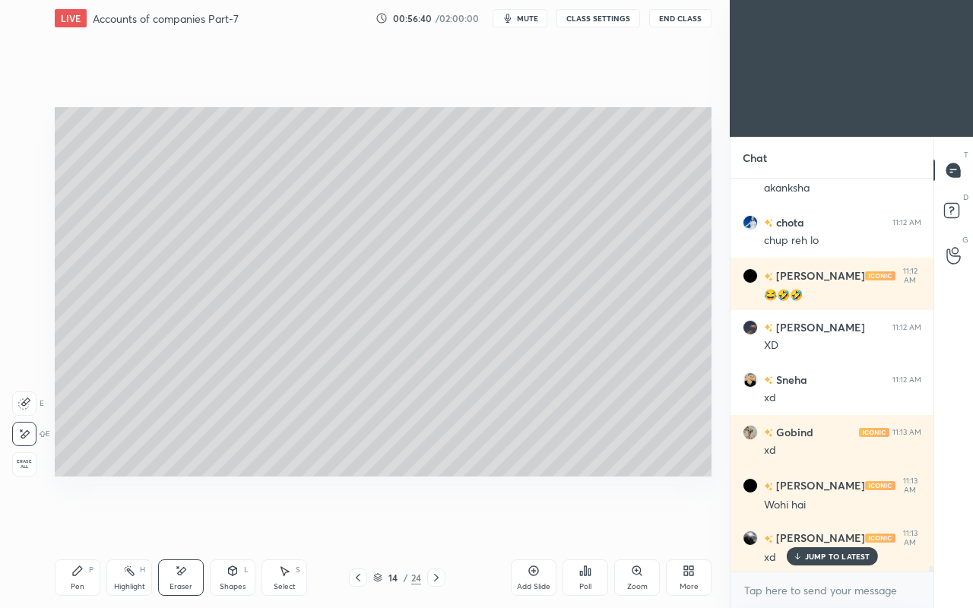
scroll to position [28574, 0]
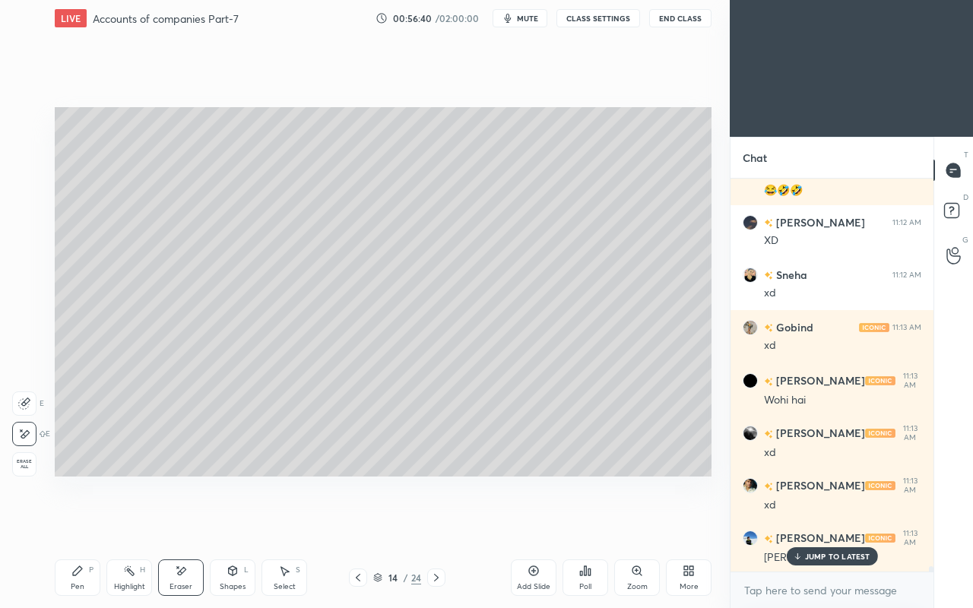
click at [81, 523] on icon at bounding box center [77, 571] width 12 height 12
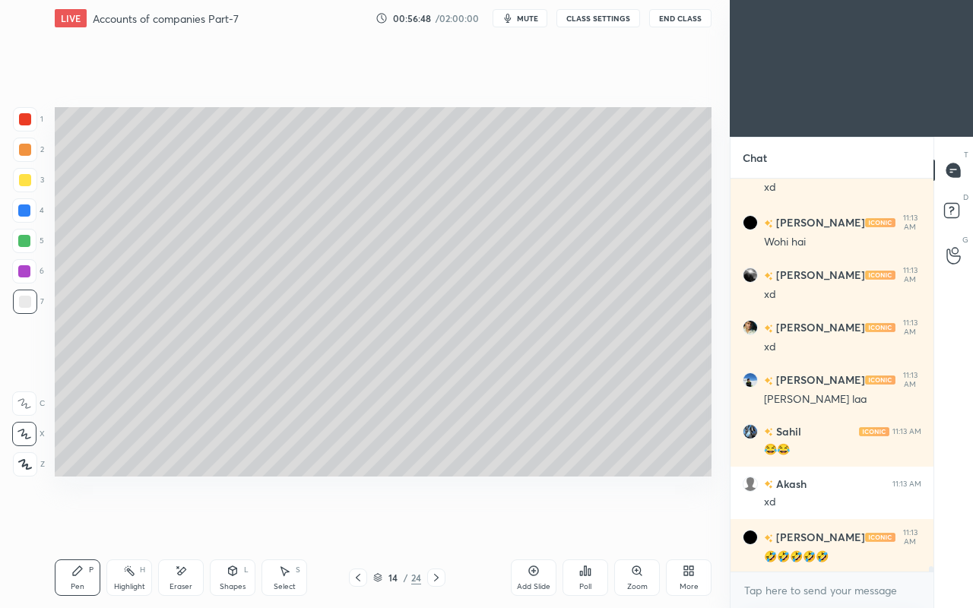
scroll to position [28783, 0]
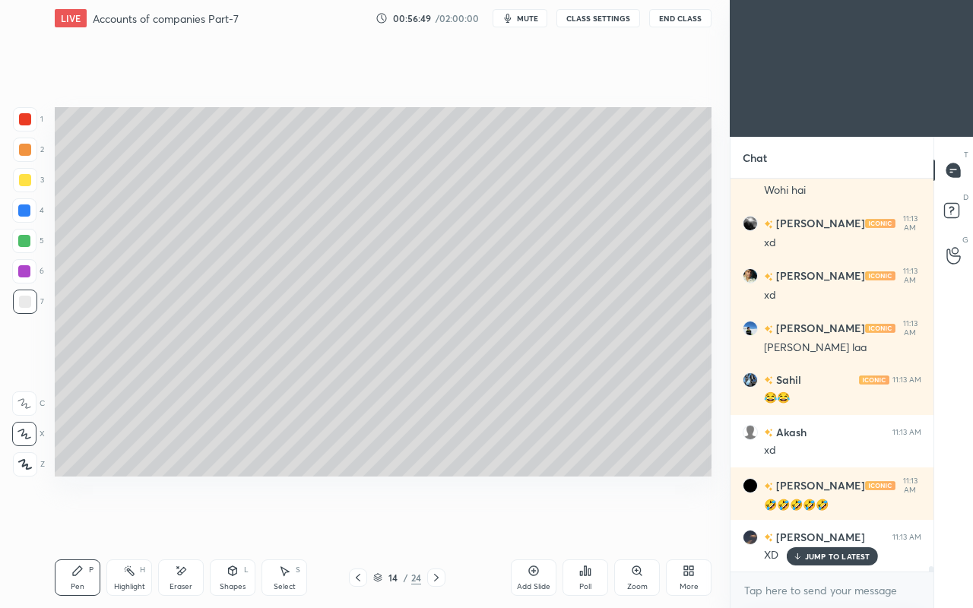
click at [809, 523] on p "JUMP TO LATEST" at bounding box center [837, 556] width 65 height 9
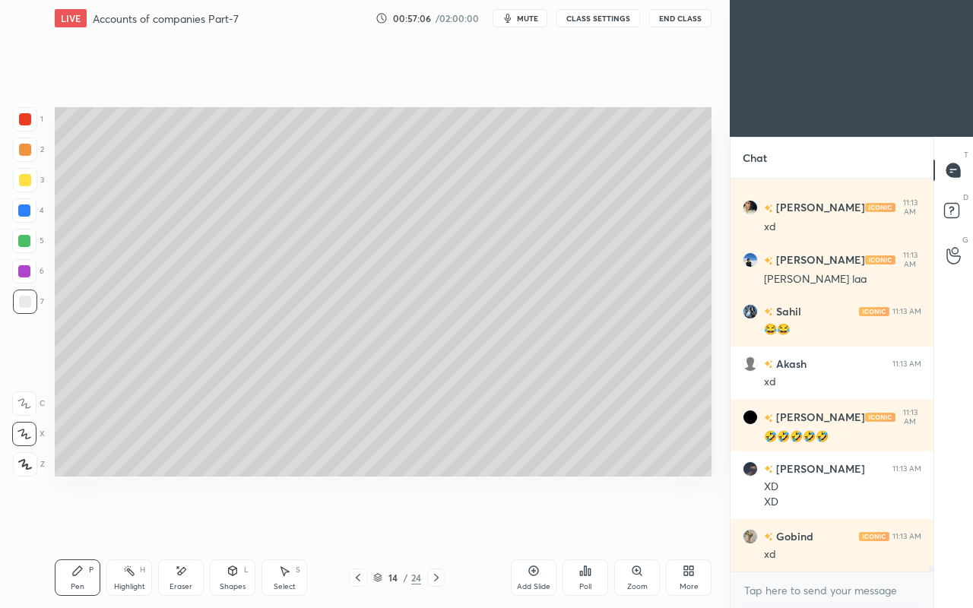
scroll to position [28917, 0]
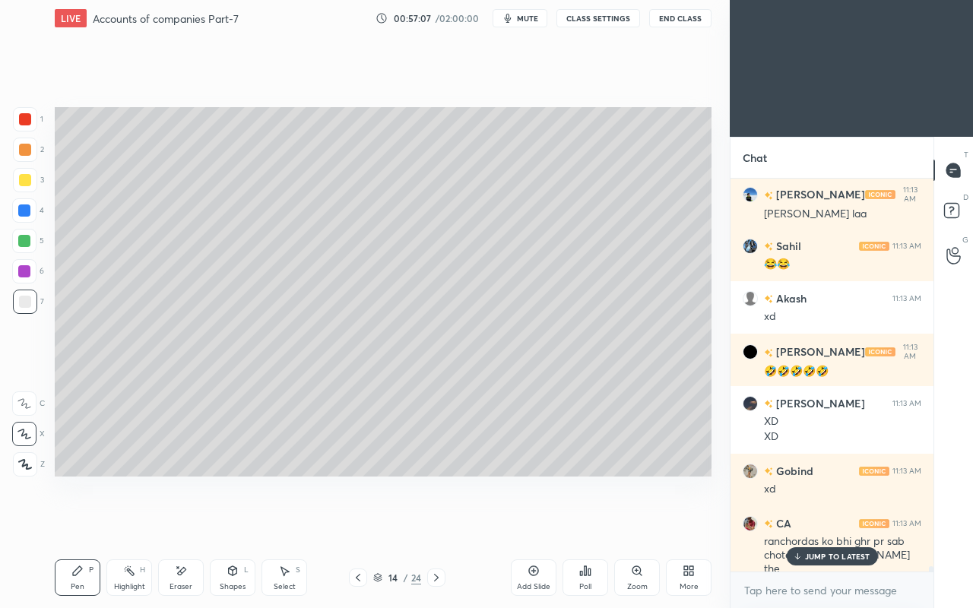
click at [833, 523] on p "JUMP TO LATEST" at bounding box center [837, 556] width 65 height 9
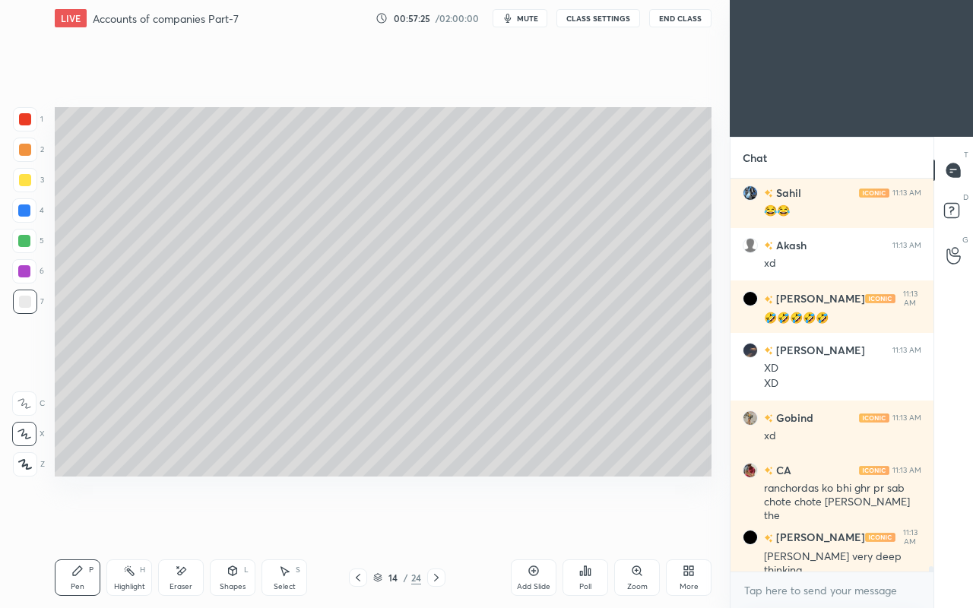
click at [181, 523] on div "Eraser" at bounding box center [180, 587] width 23 height 8
click at [74, 523] on icon at bounding box center [77, 571] width 12 height 12
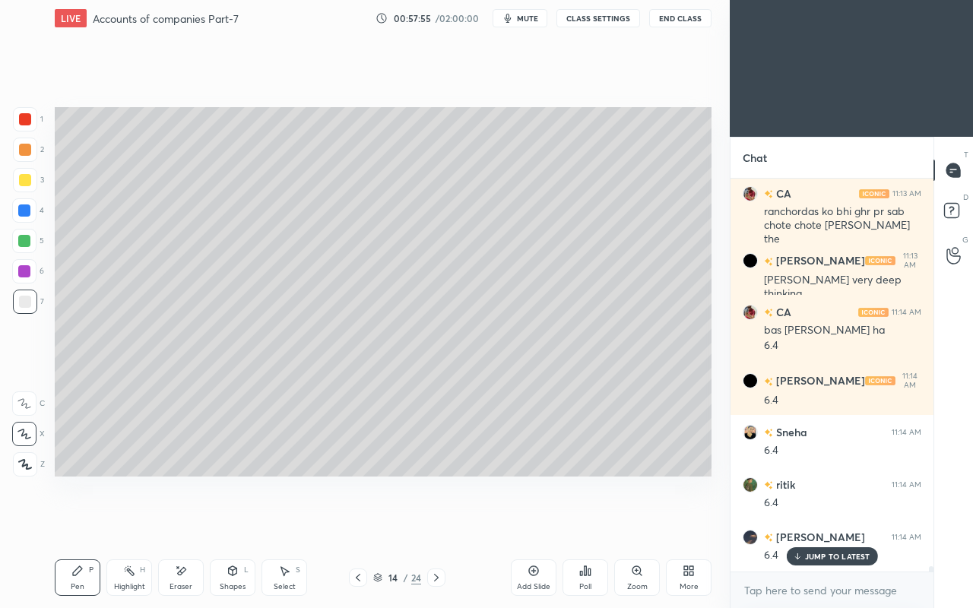
scroll to position [29352, 0]
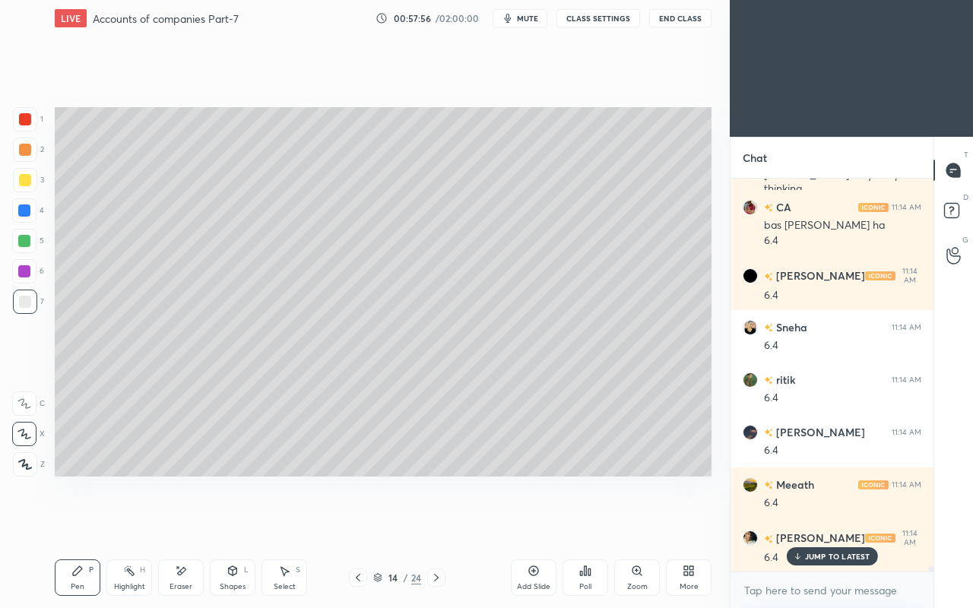
click at [186, 523] on icon at bounding box center [181, 571] width 12 height 13
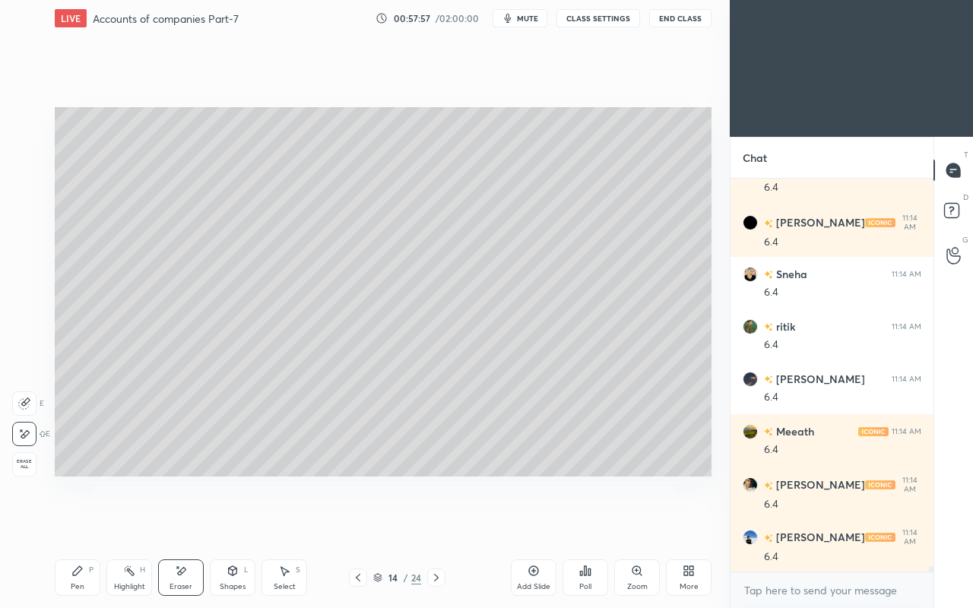
scroll to position [29457, 0]
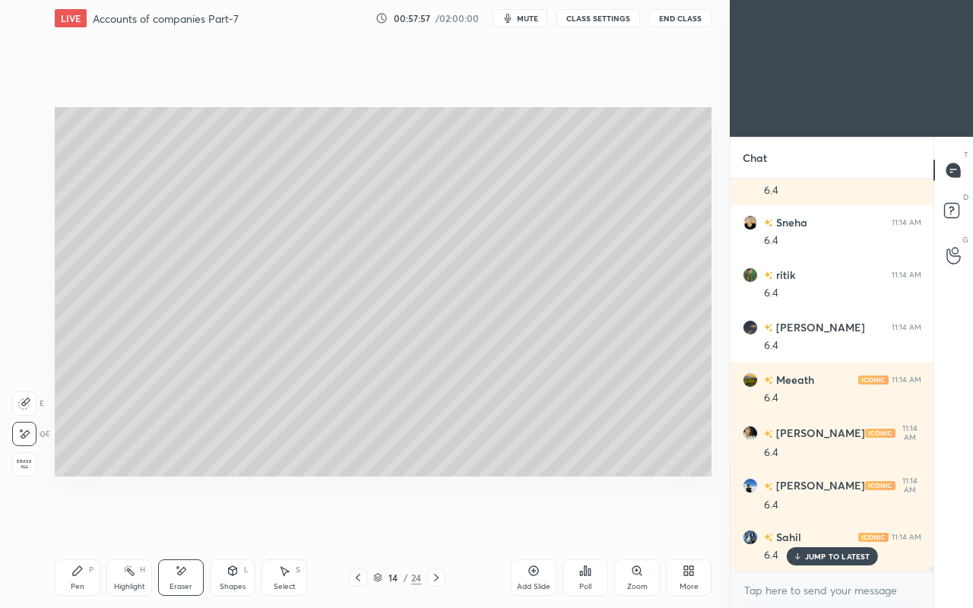
click at [66, 523] on div "Pen P" at bounding box center [78, 577] width 46 height 36
click at [26, 179] on div at bounding box center [25, 180] width 12 height 12
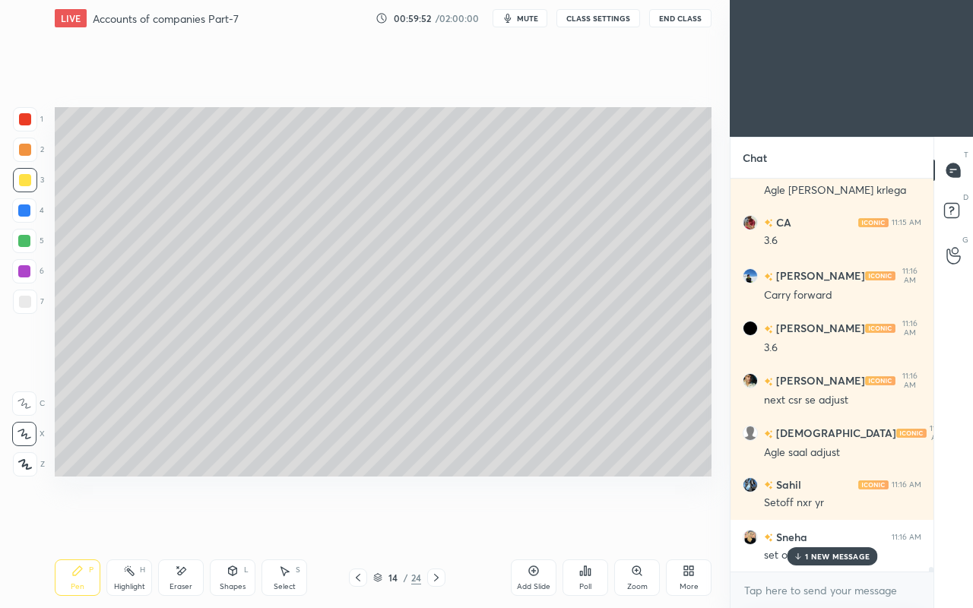
scroll to position [30993, 0]
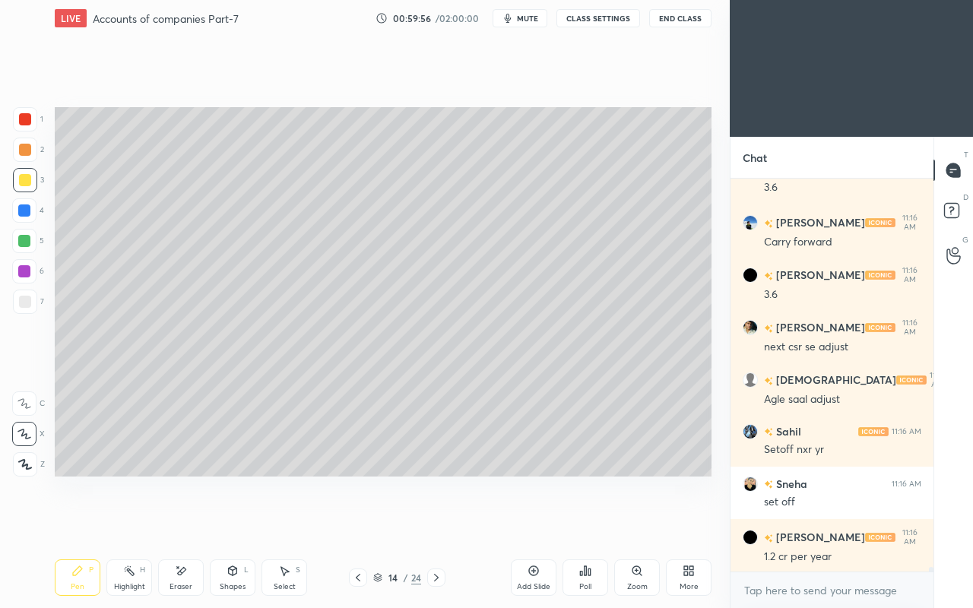
click at [190, 523] on div "Eraser" at bounding box center [181, 577] width 46 height 36
click at [74, 523] on div "Pen P" at bounding box center [78, 577] width 46 height 36
click at [27, 307] on div at bounding box center [25, 302] width 12 height 12
click at [233, 523] on div "Shapes L" at bounding box center [233, 577] width 46 height 36
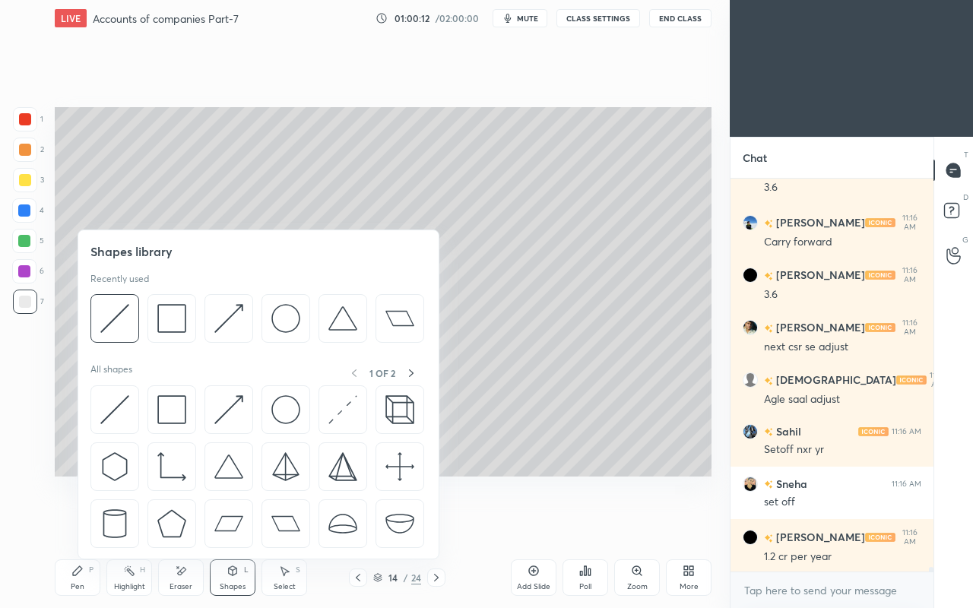
click at [173, 408] on img at bounding box center [171, 409] width 29 height 29
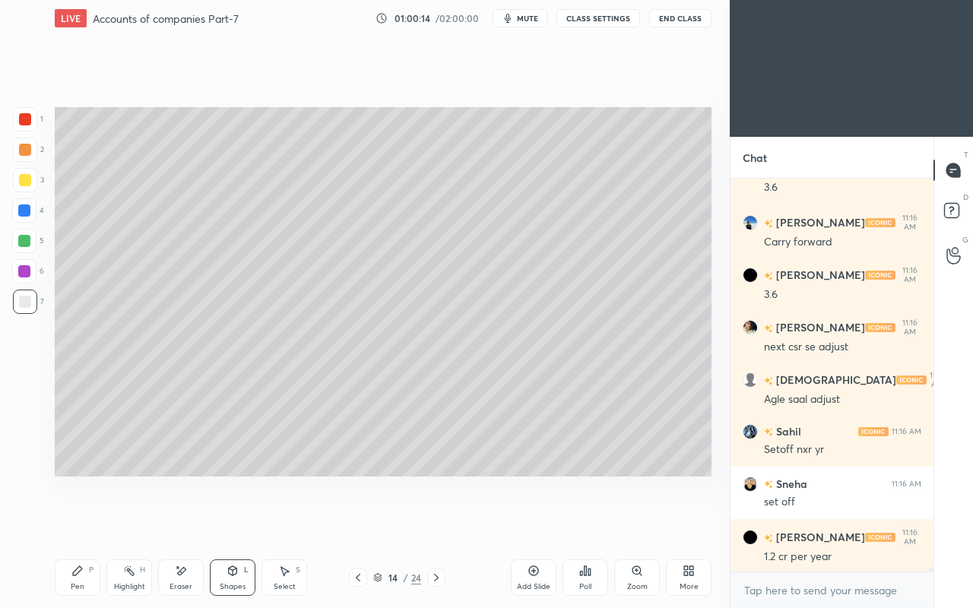
click at [84, 523] on div "Pen P" at bounding box center [78, 577] width 46 height 36
click at [25, 211] on div at bounding box center [24, 210] width 12 height 12
click at [26, 179] on div at bounding box center [25, 180] width 12 height 12
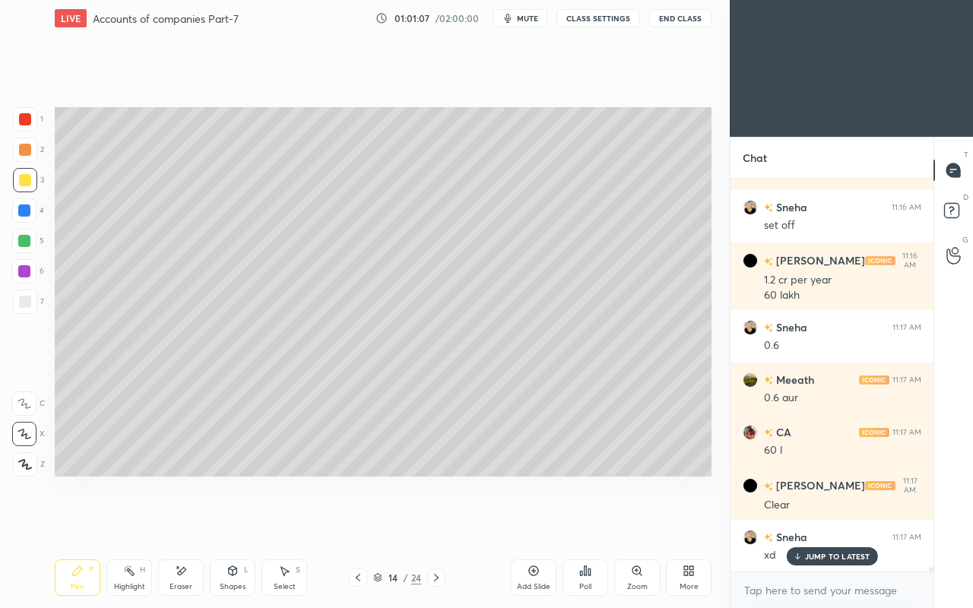
scroll to position [31374, 0]
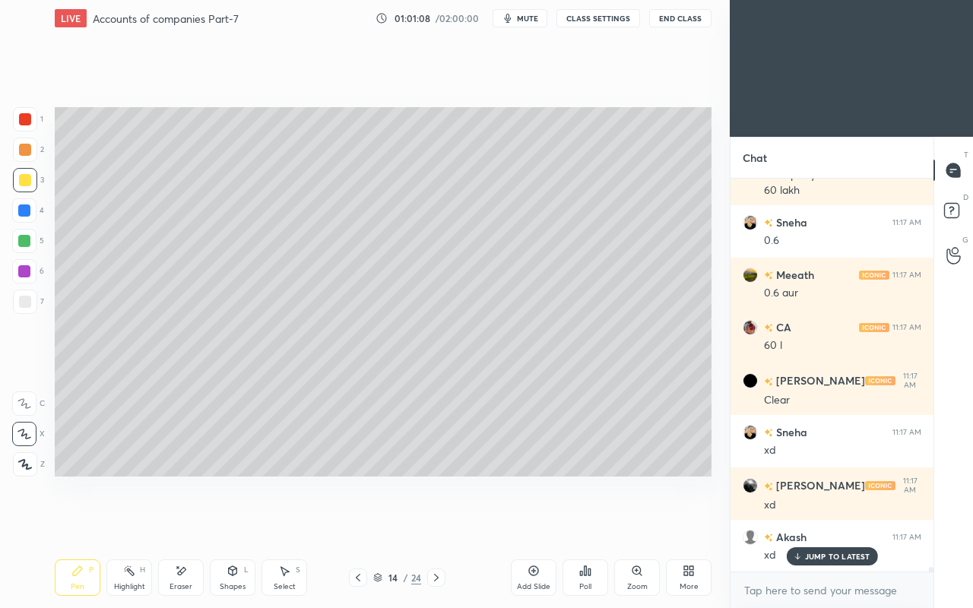
click at [182, 523] on icon at bounding box center [181, 571] width 12 height 13
click at [289, 477] on div "Setting up your live class Poll for secs No correct answer Start poll" at bounding box center [383, 291] width 669 height 511
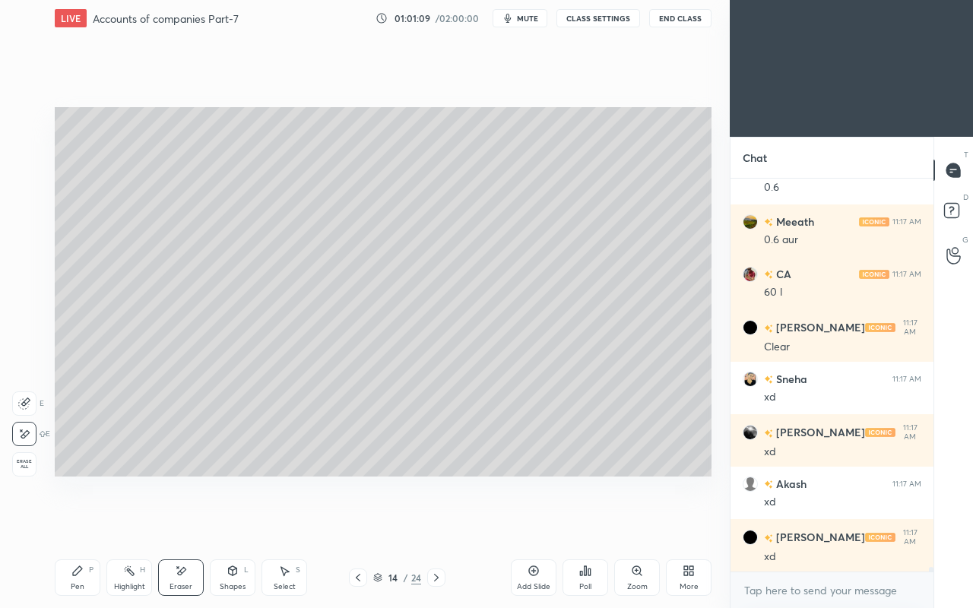
click at [234, 523] on icon at bounding box center [233, 570] width 8 height 9
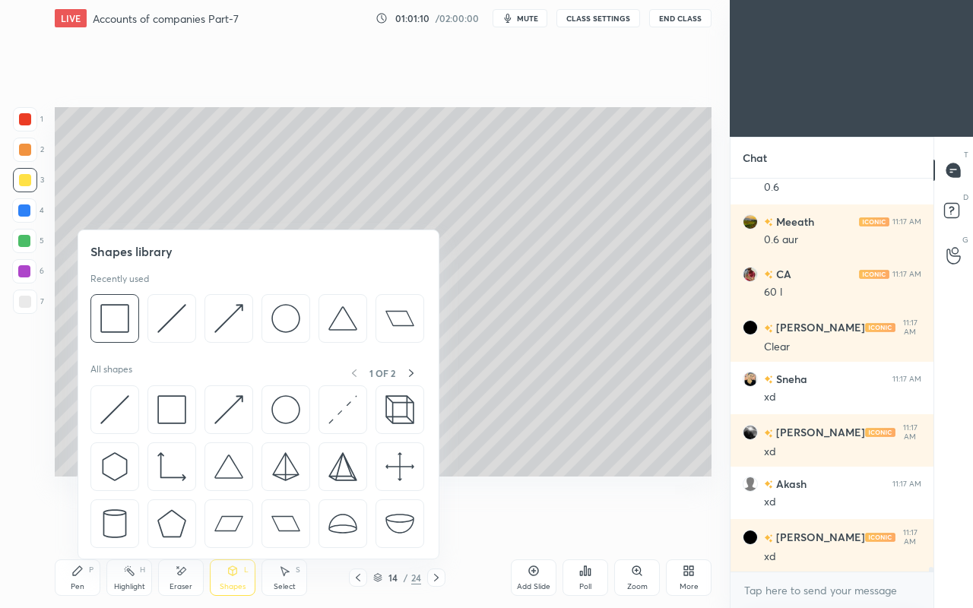
click at [169, 404] on img at bounding box center [171, 409] width 29 height 29
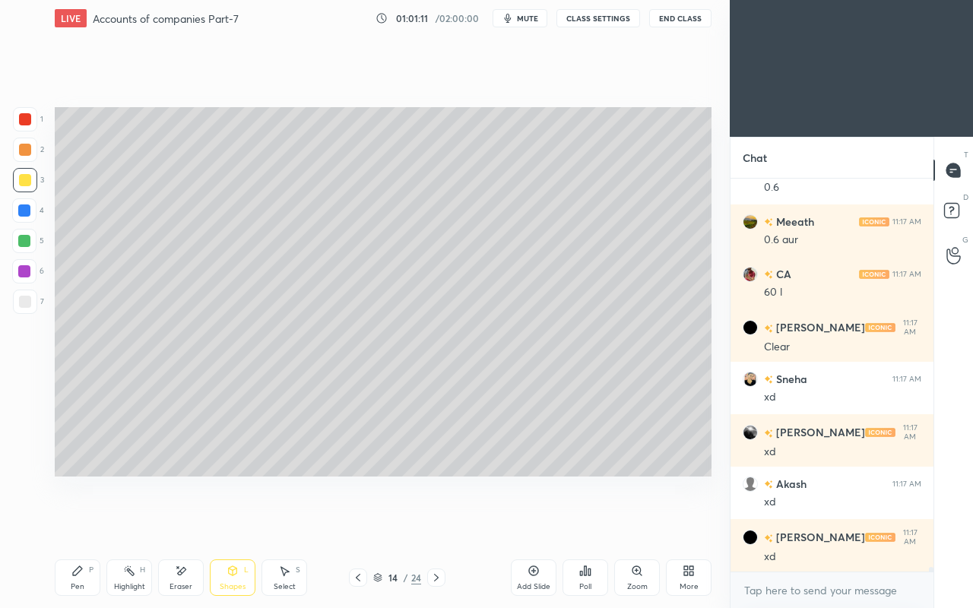
scroll to position [31479, 0]
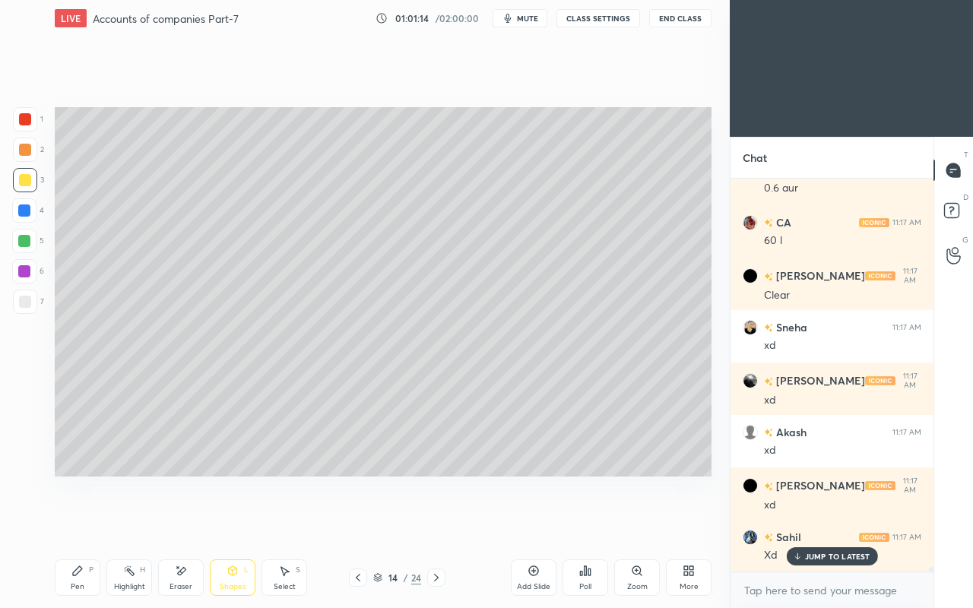
click at [67, 523] on div "Pen P" at bounding box center [78, 577] width 46 height 36
click at [812, 523] on p "JUMP TO LATEST" at bounding box center [837, 556] width 65 height 9
click at [82, 523] on icon at bounding box center [77, 571] width 12 height 12
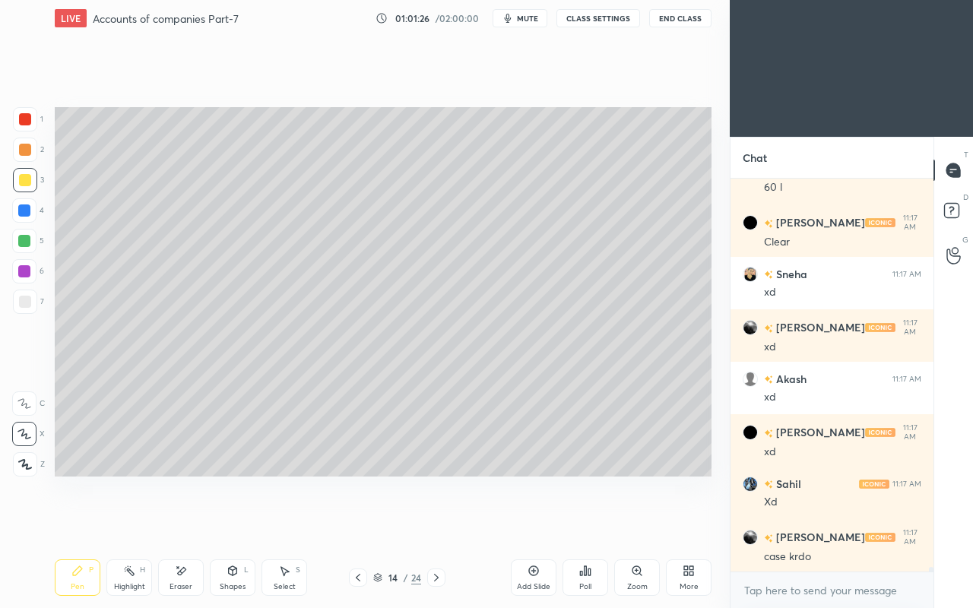
scroll to position [31584, 0]
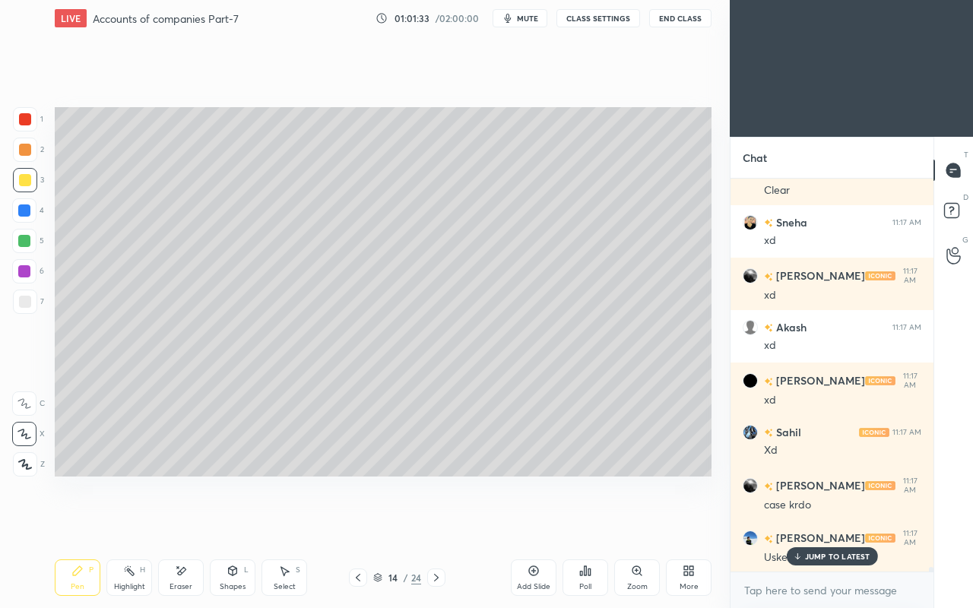
click at [181, 479] on div "Setting up your live class Poll for secs No correct answer Start poll" at bounding box center [383, 291] width 669 height 511
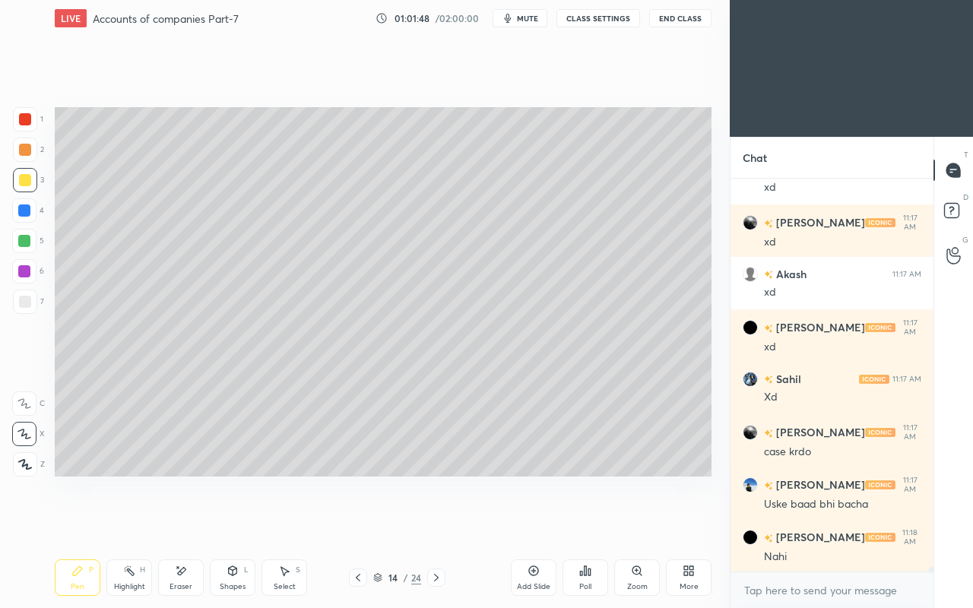
click at [177, 523] on div "Eraser" at bounding box center [181, 577] width 46 height 36
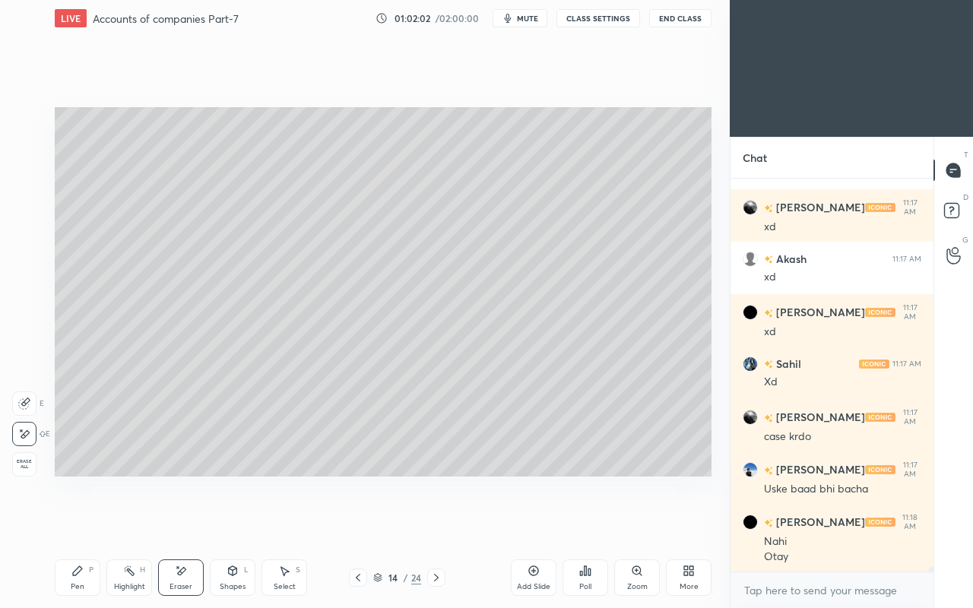
click at [170, 523] on div "Eraser" at bounding box center [181, 577] width 46 height 36
click at [283, 523] on div "Select" at bounding box center [285, 587] width 22 height 8
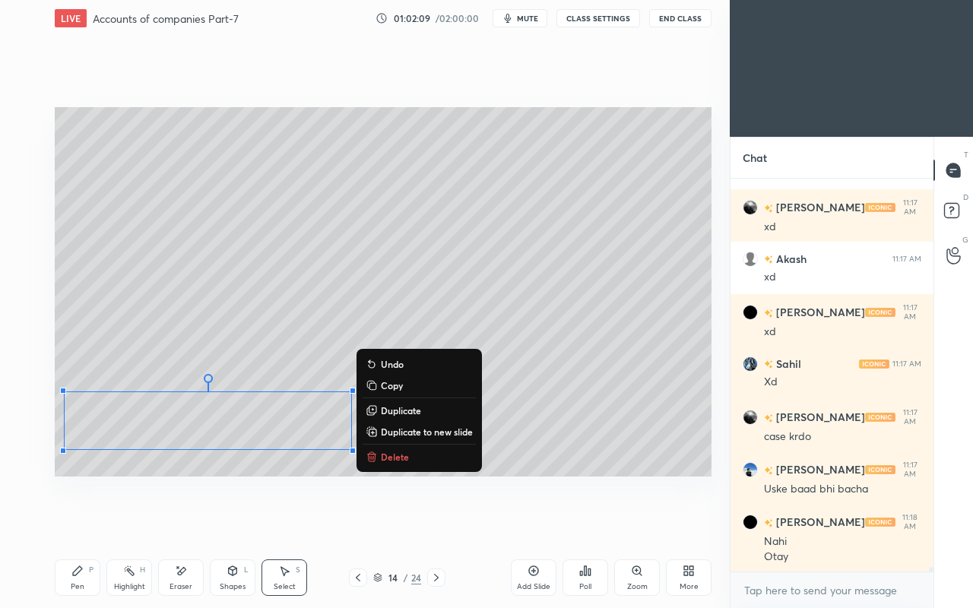
click at [162, 521] on div "0 ° Undo Copy Duplicate Duplicate to new slide Delete Setting up your live clas…" at bounding box center [383, 291] width 669 height 511
click at [83, 523] on icon at bounding box center [77, 571] width 12 height 12
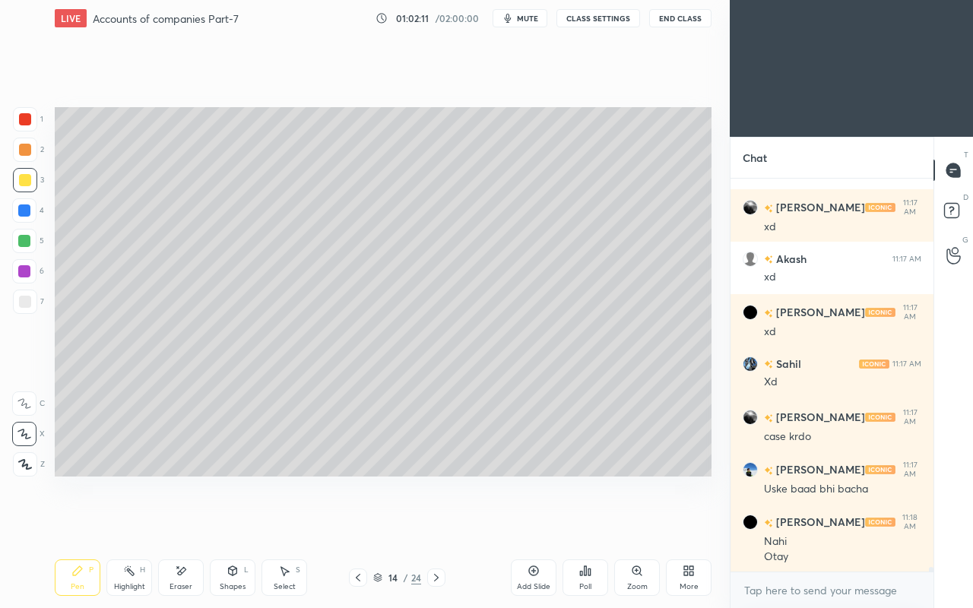
click at [186, 523] on icon at bounding box center [181, 571] width 12 height 13
click at [93, 523] on div "Pen P" at bounding box center [78, 577] width 46 height 36
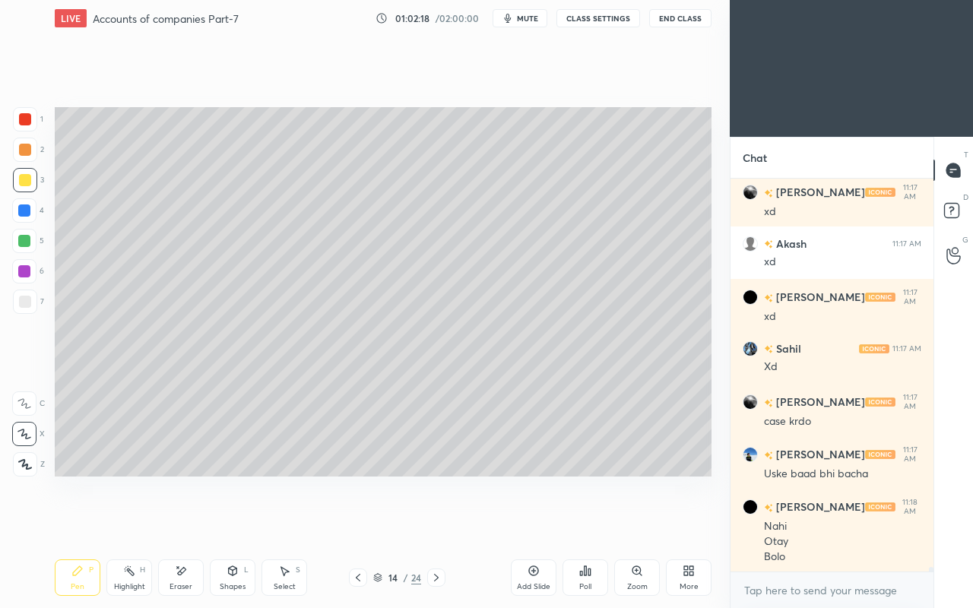
click at [21, 309] on div at bounding box center [25, 302] width 24 height 24
click at [182, 523] on icon at bounding box center [181, 571] width 12 height 13
click at [89, 523] on div "Pen P" at bounding box center [78, 577] width 46 height 36
click at [281, 523] on div "Select" at bounding box center [285, 587] width 22 height 8
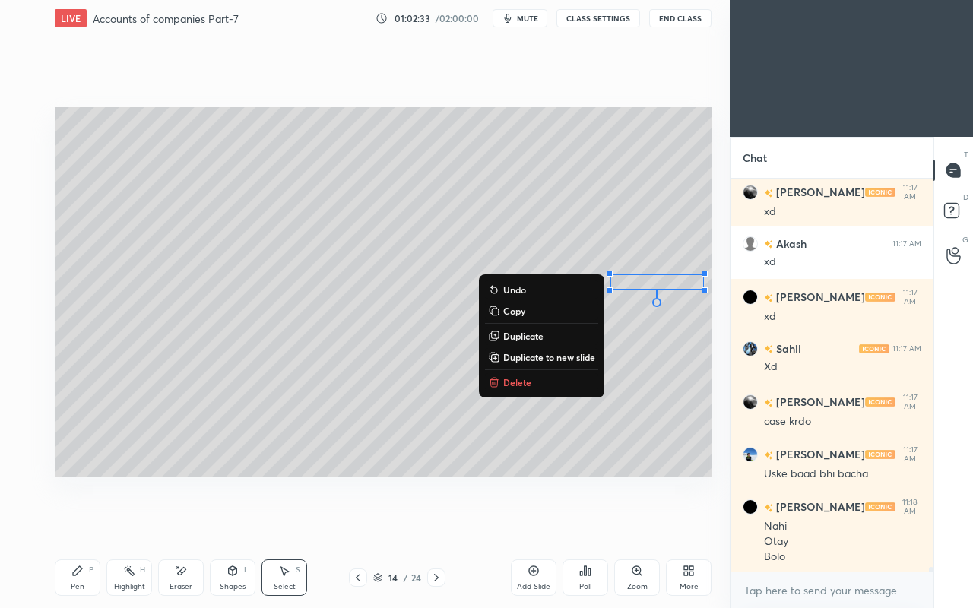
click at [657, 333] on div "0 ° Undo Copy Duplicate Duplicate to new slide Delete" at bounding box center [383, 291] width 657 height 369
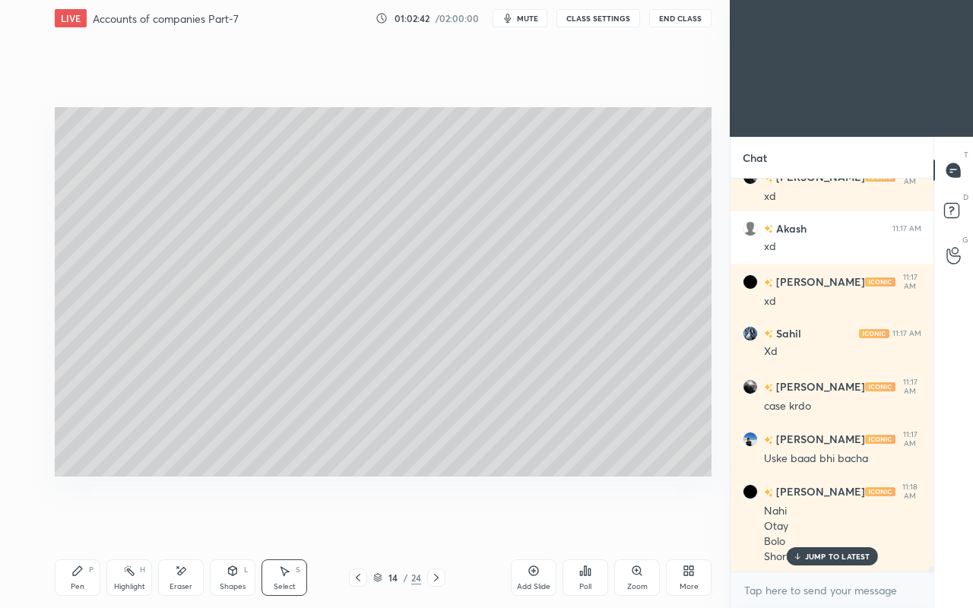
scroll to position [31735, 0]
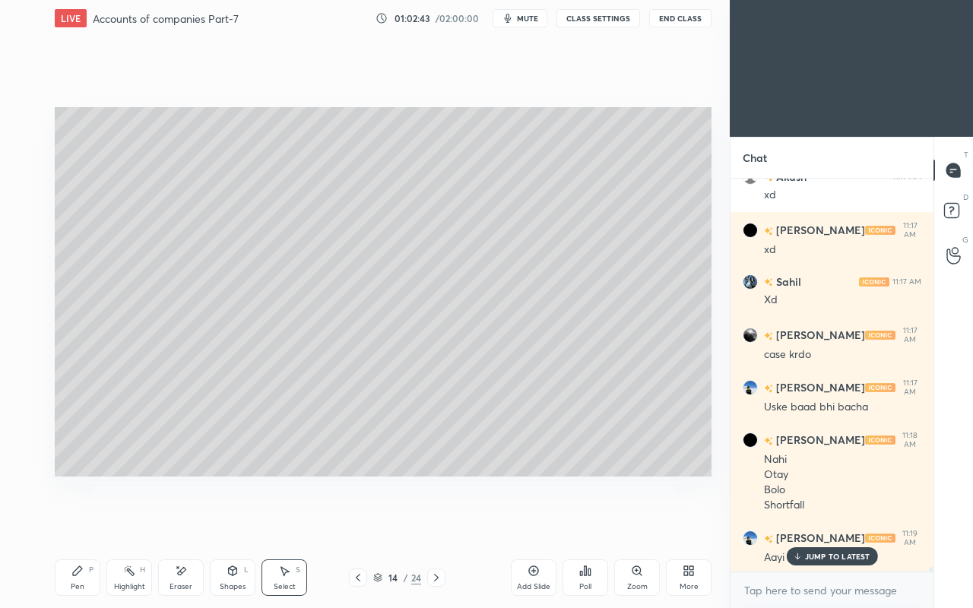
click at [830, 523] on div "JUMP TO LATEST" at bounding box center [831, 556] width 91 height 18
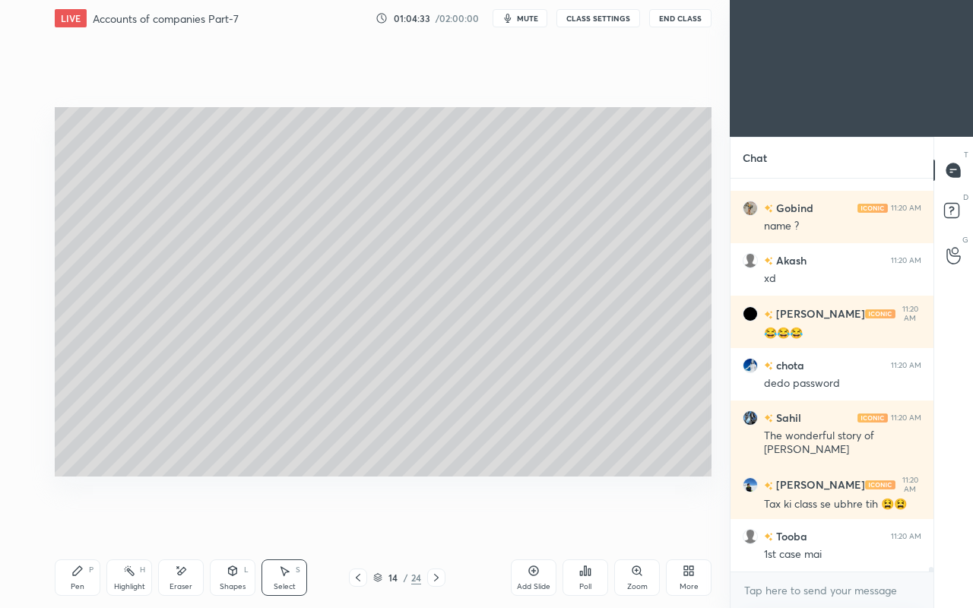
scroll to position [33440, 0]
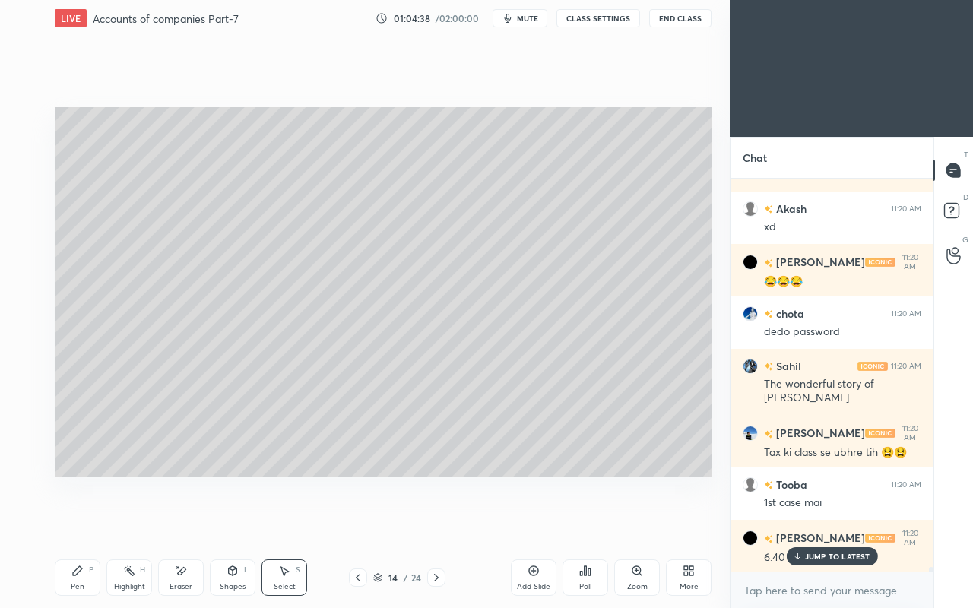
click at [71, 523] on icon at bounding box center [77, 571] width 12 height 12
click at [22, 191] on div at bounding box center [25, 180] width 24 height 24
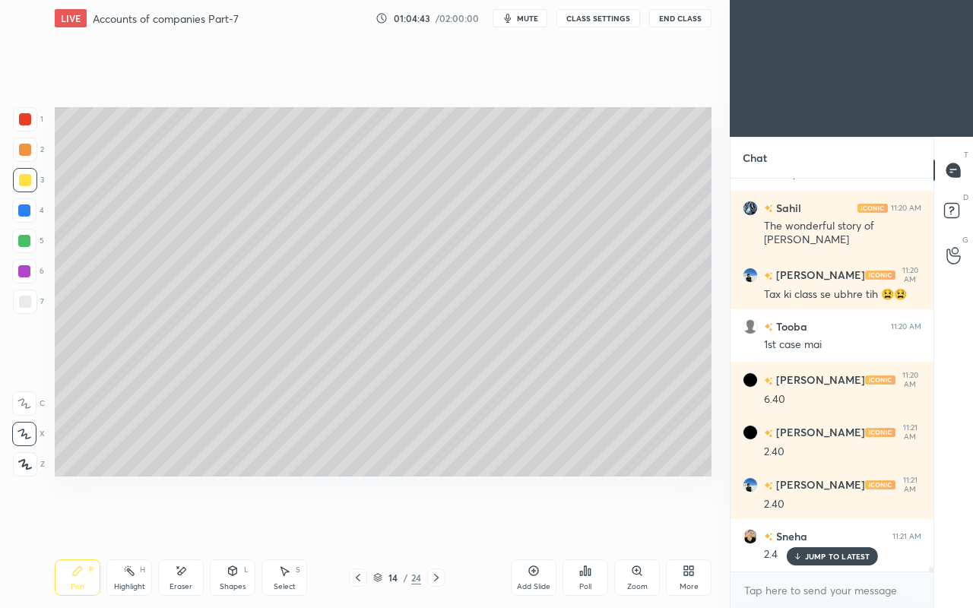
scroll to position [33649, 0]
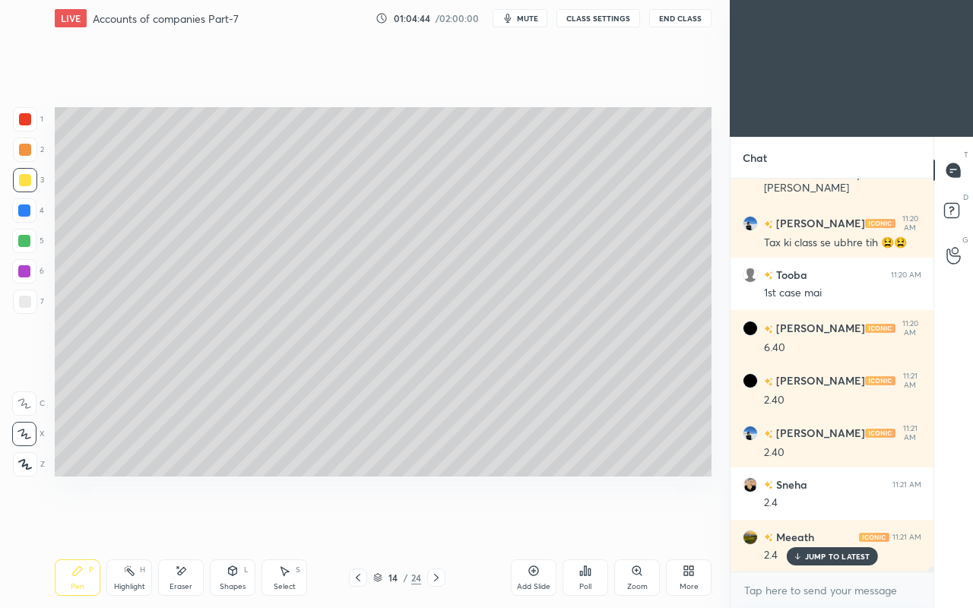
click at [225, 523] on div "Shapes L" at bounding box center [233, 577] width 46 height 36
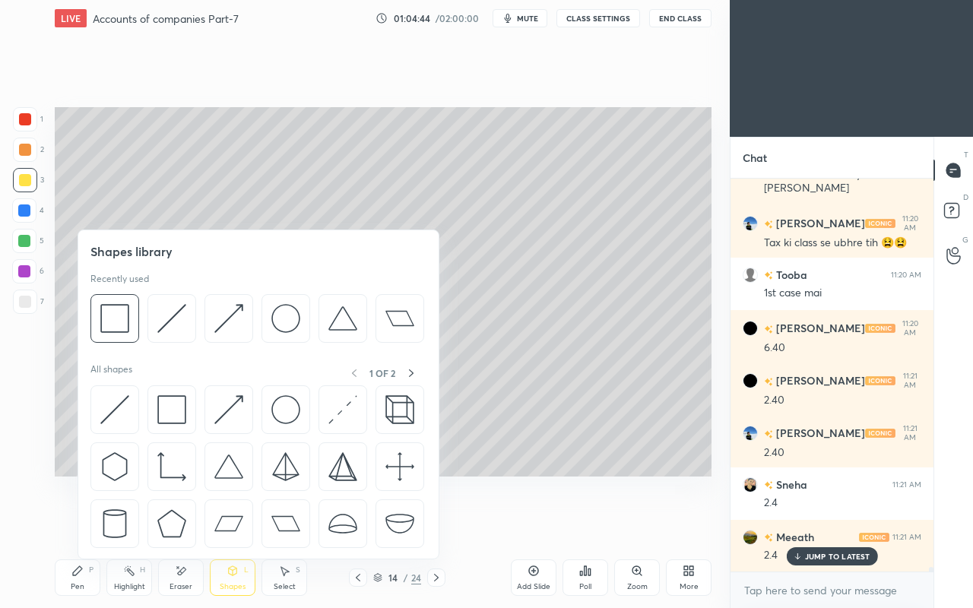
click at [183, 523] on div "Eraser" at bounding box center [181, 577] width 46 height 36
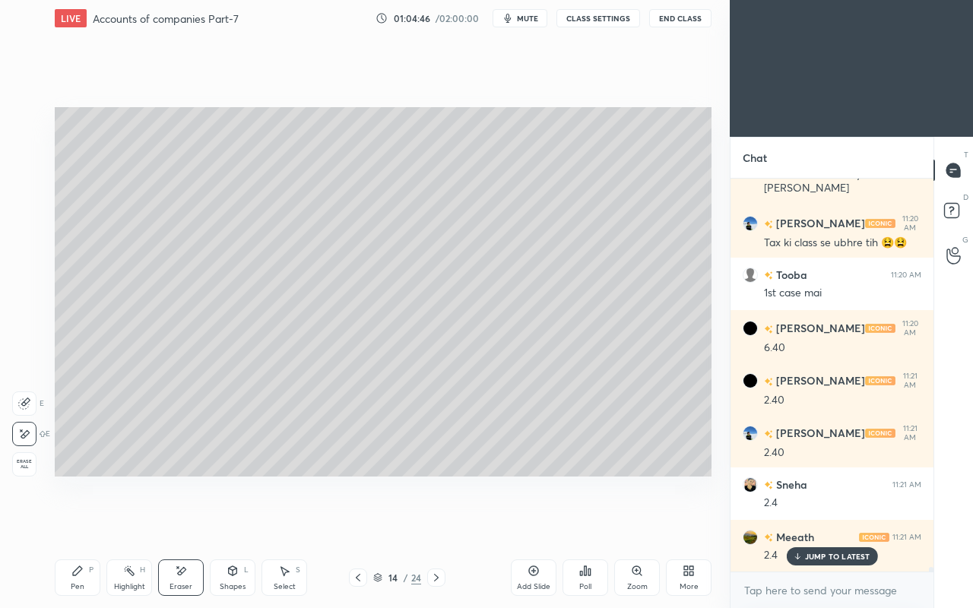
click at [74, 523] on div "Pen" at bounding box center [78, 587] width 14 height 8
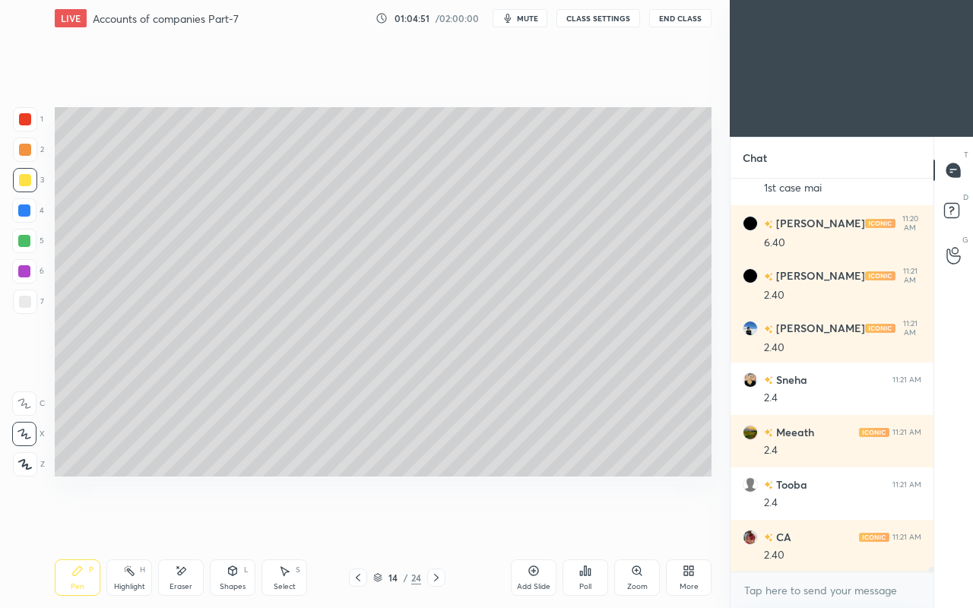
scroll to position [33807, 0]
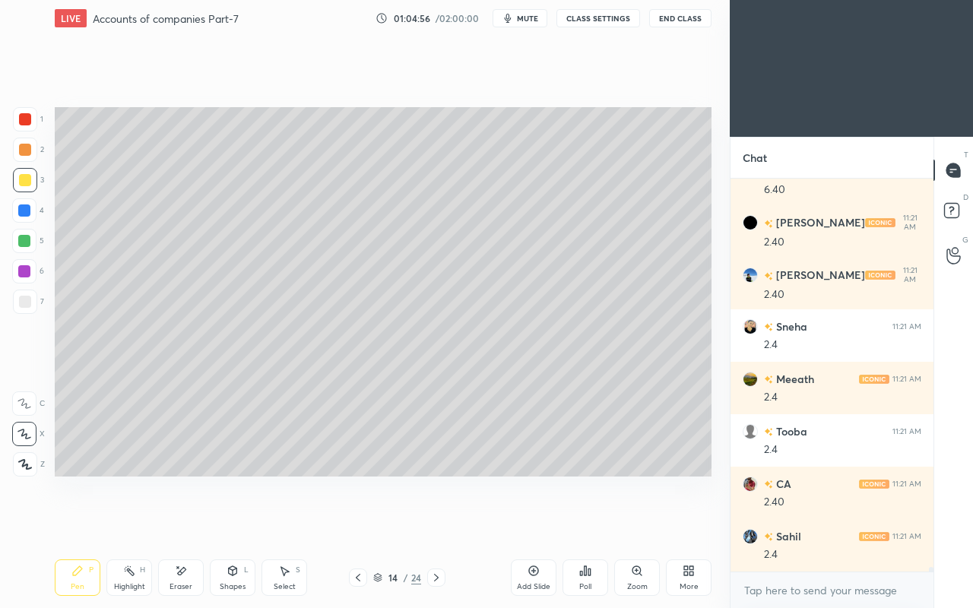
click at [178, 523] on div "Eraser" at bounding box center [181, 577] width 46 height 36
click at [70, 523] on div "Pen P" at bounding box center [78, 577] width 46 height 36
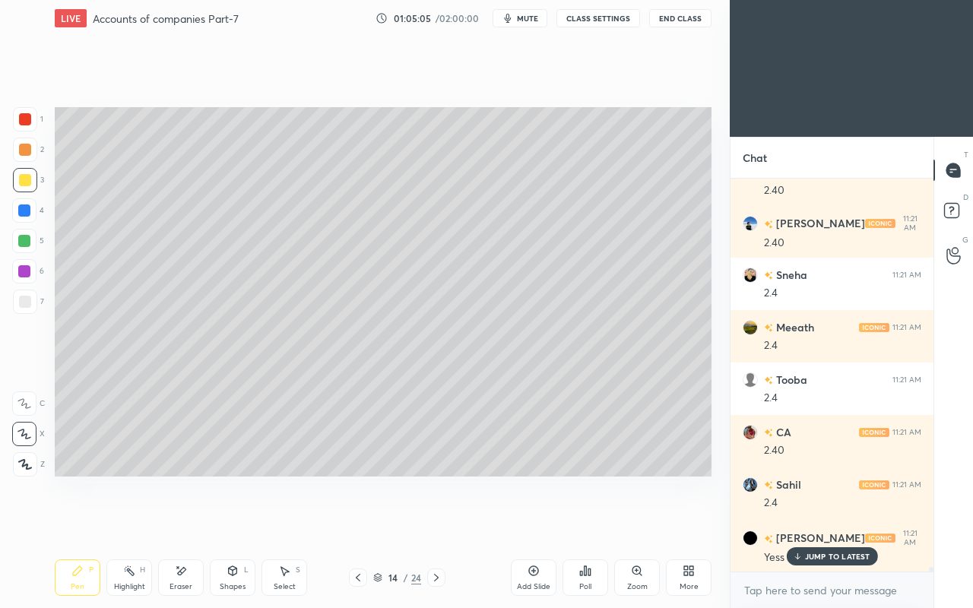
click at [33, 305] on div at bounding box center [25, 302] width 24 height 24
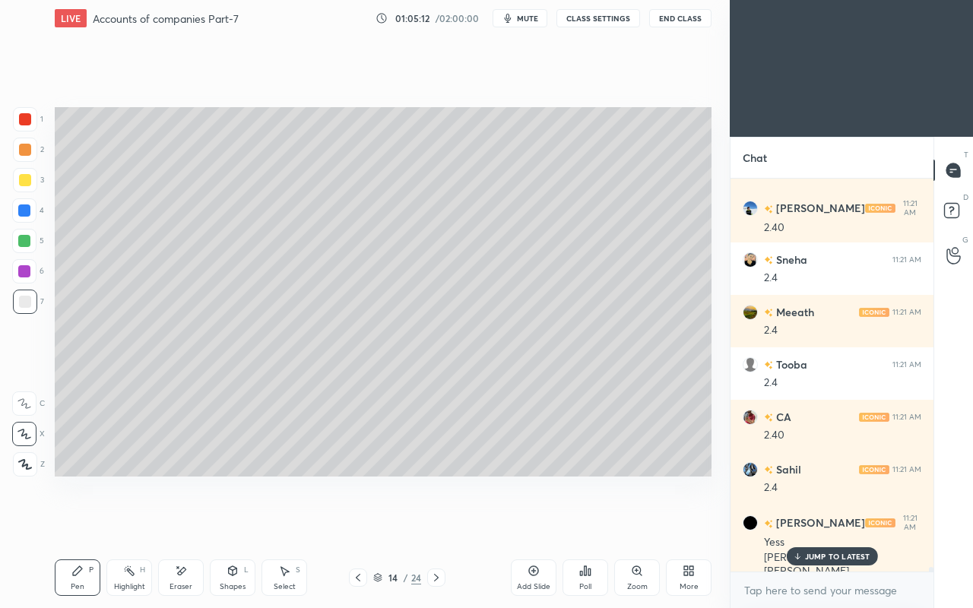
click at [187, 523] on div "Eraser" at bounding box center [181, 577] width 46 height 36
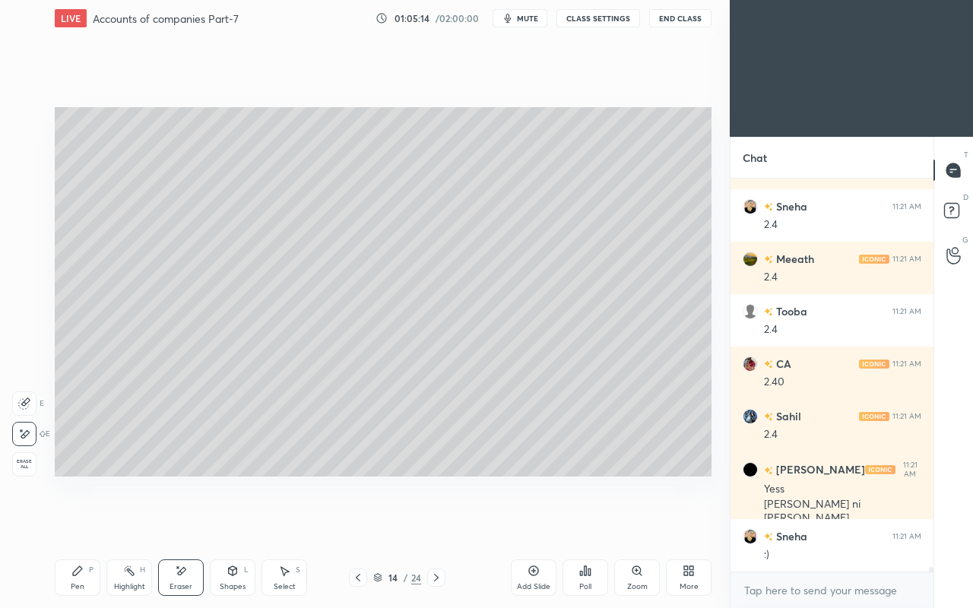
scroll to position [33979, 0]
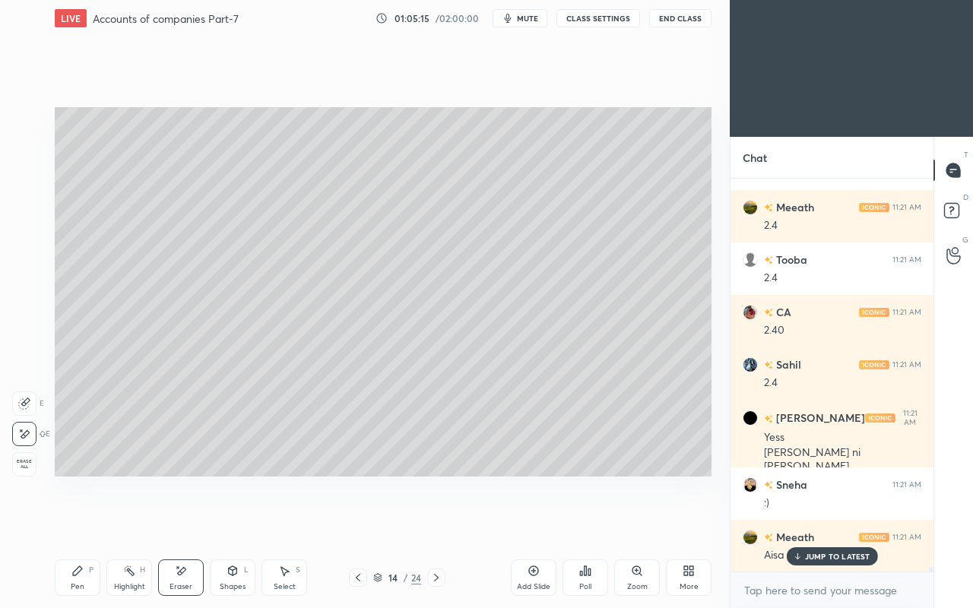
click at [77, 523] on div "Pen" at bounding box center [78, 587] width 14 height 8
click at [832, 523] on p "JUMP TO LATEST" at bounding box center [837, 556] width 65 height 9
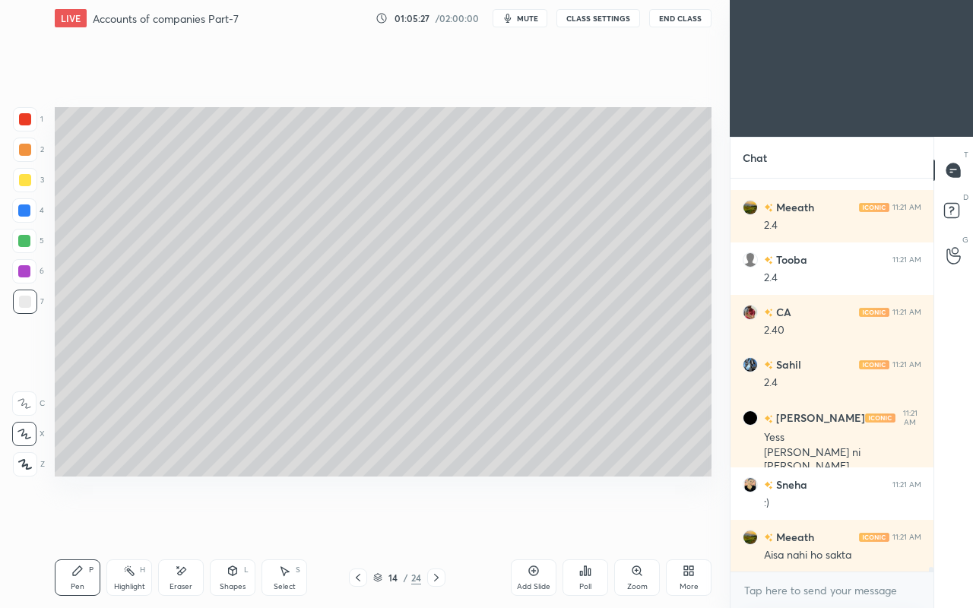
scroll to position [34032, 0]
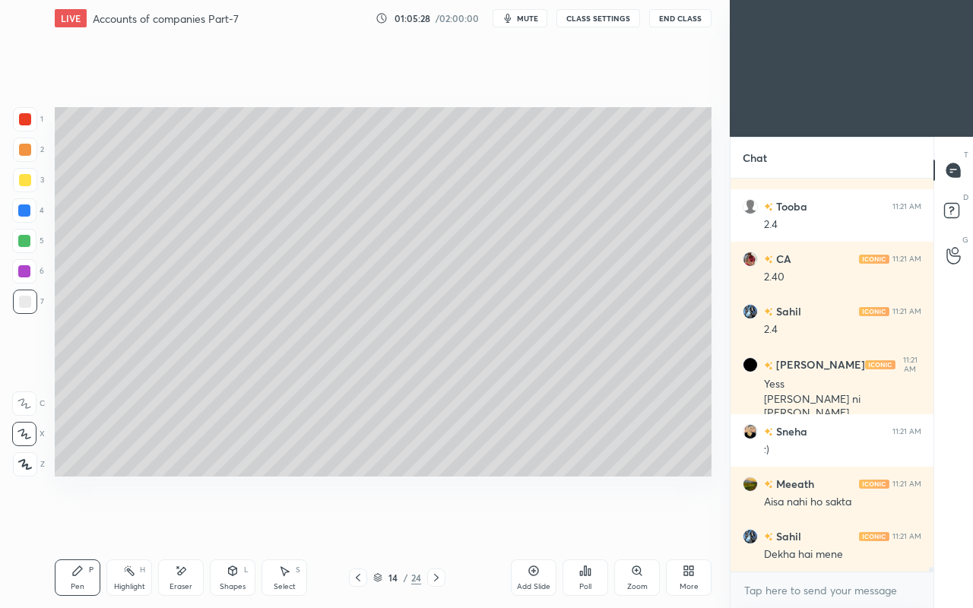
click at [527, 508] on div "Setting up your live class Poll for secs No correct answer Start poll" at bounding box center [383, 291] width 669 height 511
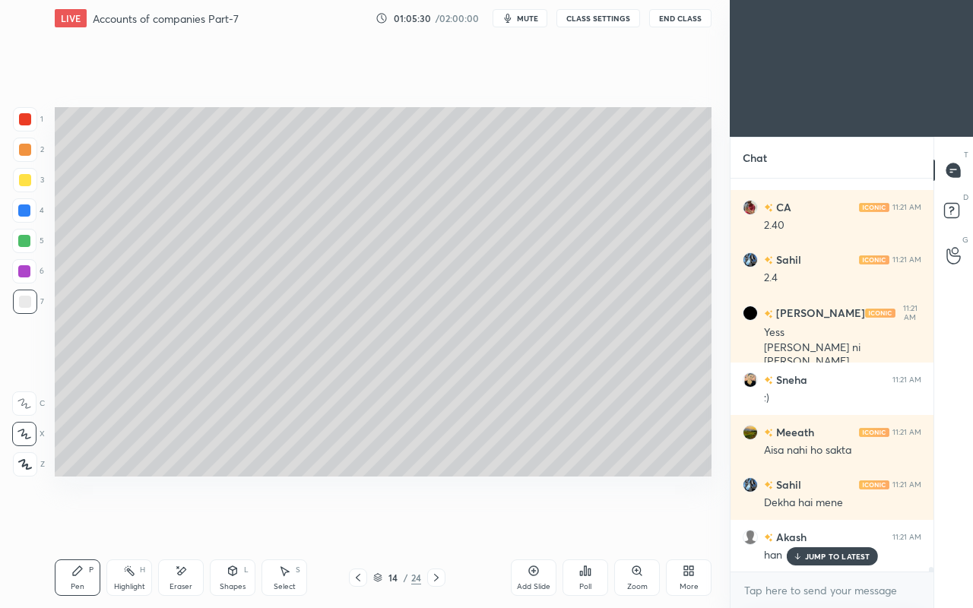
click at [814, 523] on div "JUMP TO LATEST" at bounding box center [831, 556] width 91 height 18
click at [224, 523] on div "Shapes L" at bounding box center [233, 577] width 46 height 36
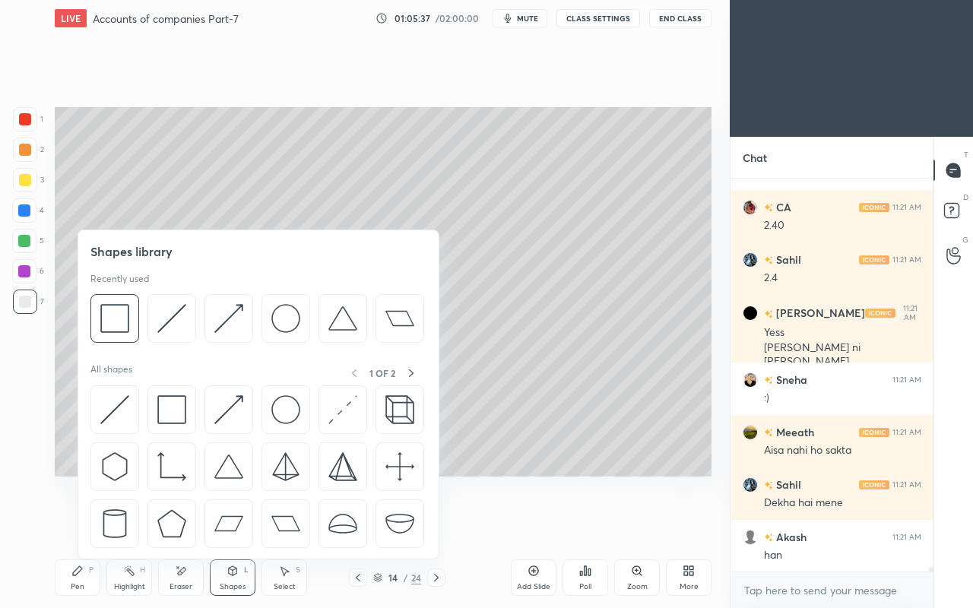
click at [112, 406] on img at bounding box center [114, 409] width 29 height 29
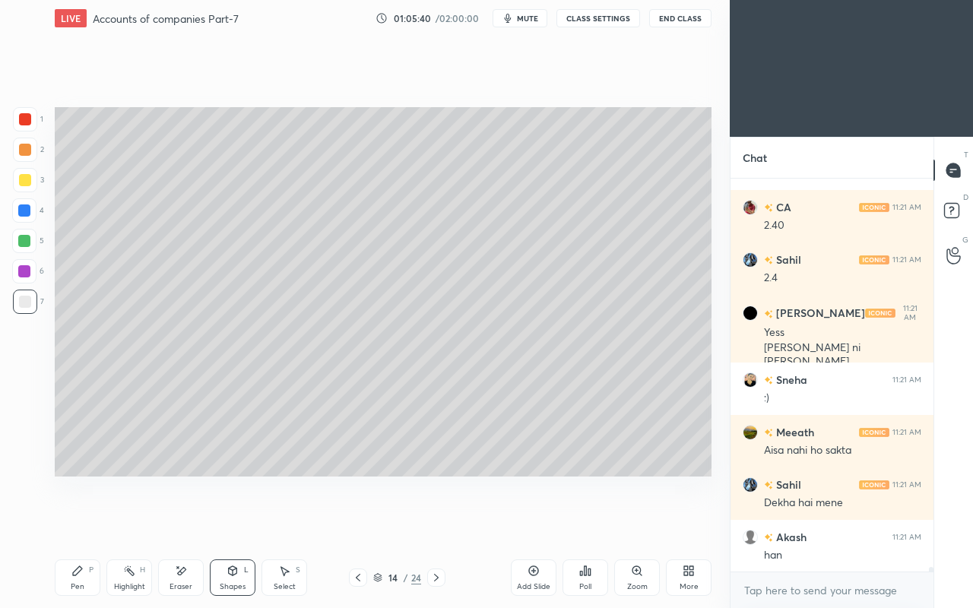
click at [85, 523] on div "Pen P" at bounding box center [78, 577] width 46 height 36
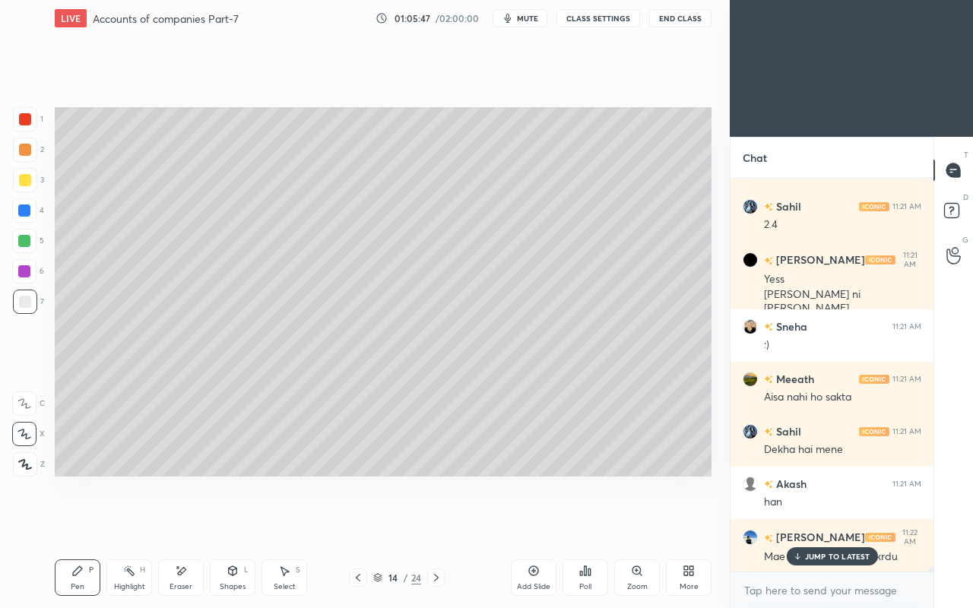
scroll to position [34189, 0]
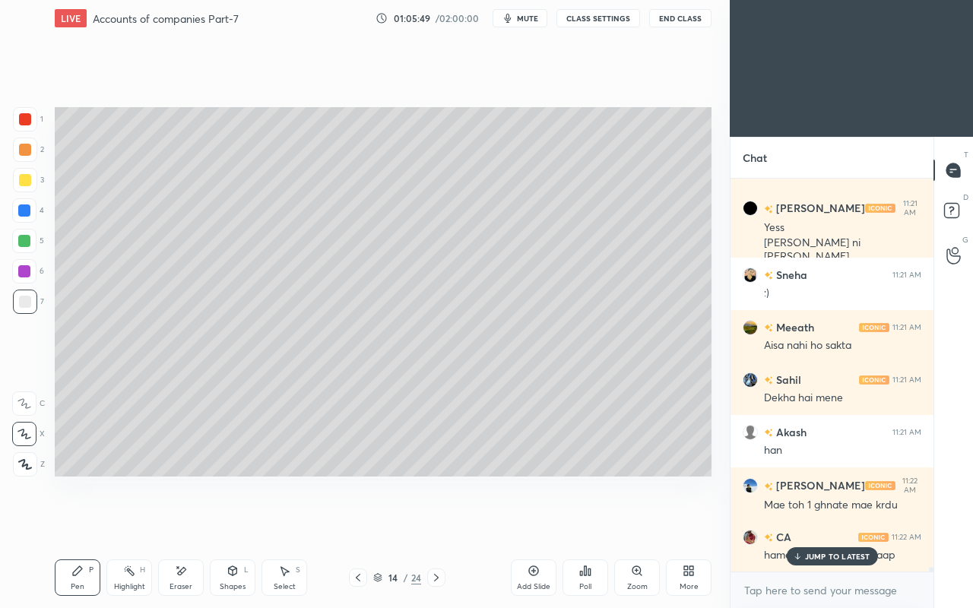
click at [821, 523] on div "hame koi de do aise hi aap" at bounding box center [842, 554] width 157 height 18
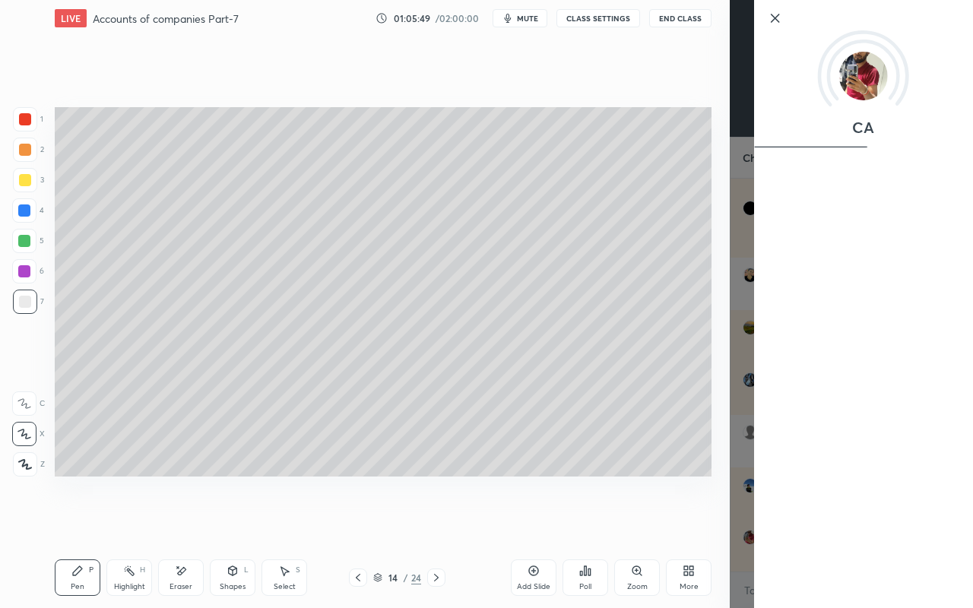
click at [647, 505] on div "Setting up your live class Poll for secs No correct answer Start poll" at bounding box center [383, 291] width 669 height 511
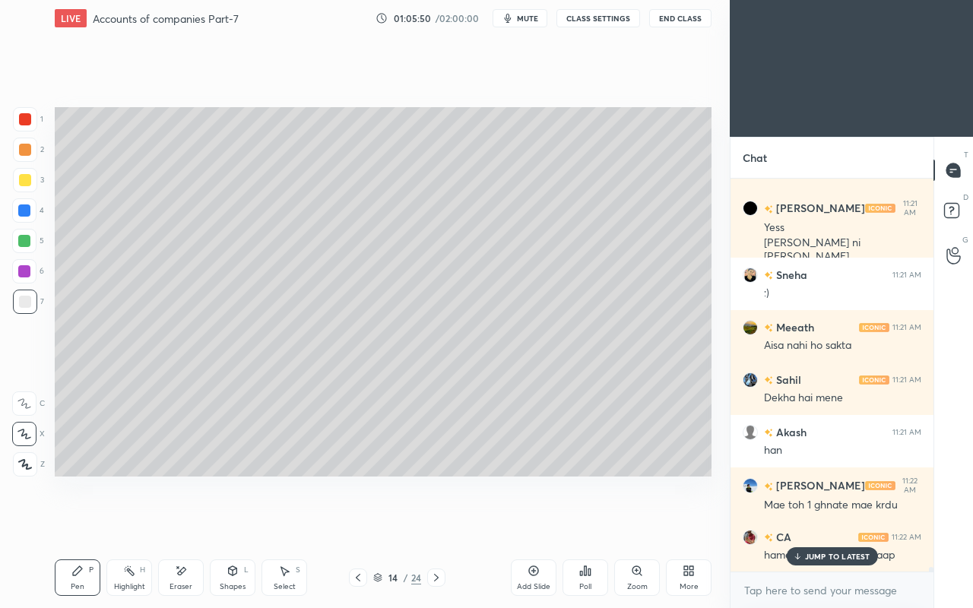
click at [825, 523] on p "JUMP TO LATEST" at bounding box center [837, 556] width 65 height 9
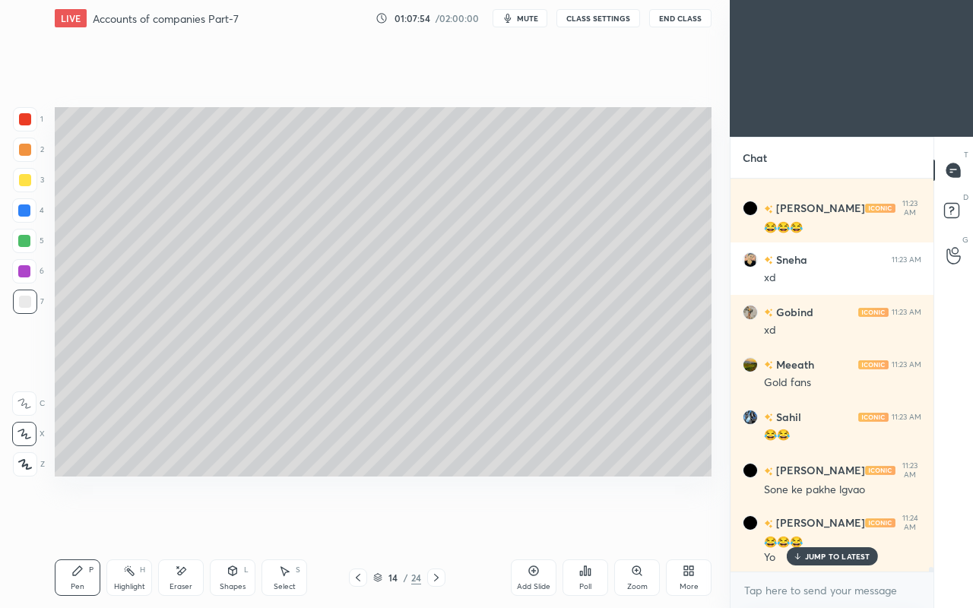
scroll to position [35005, 0]
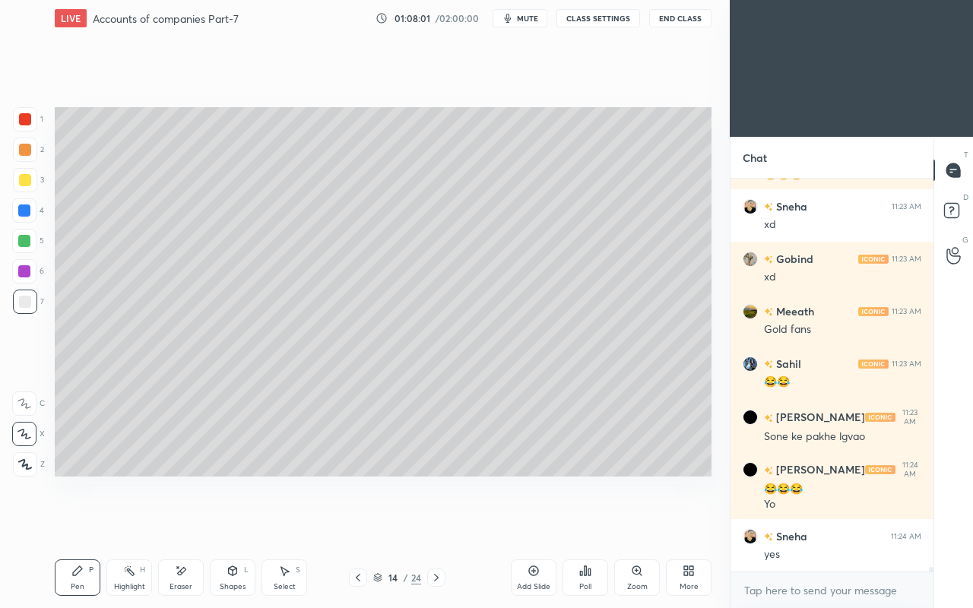
click at [23, 185] on div at bounding box center [25, 180] width 12 height 12
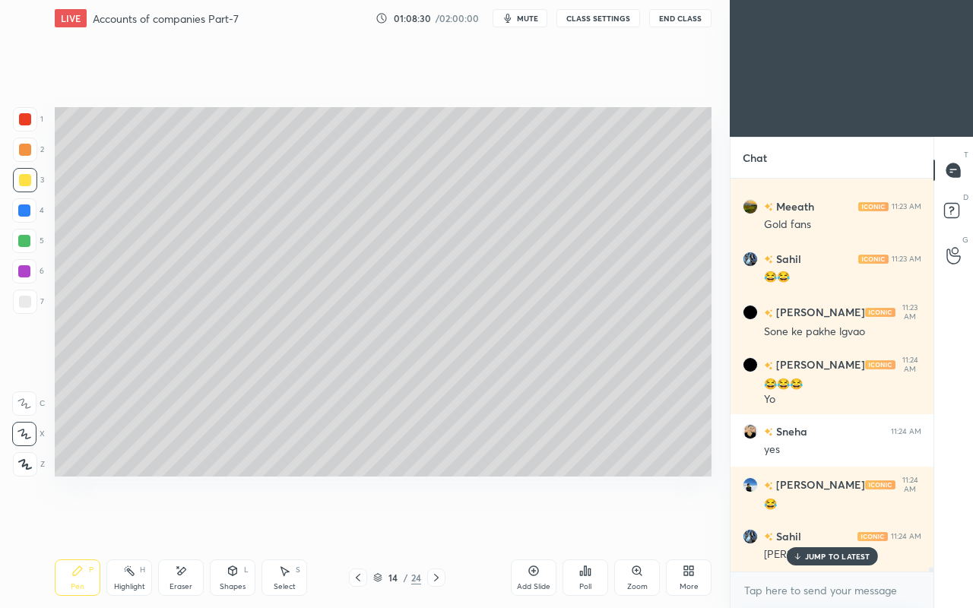
scroll to position [35161, 0]
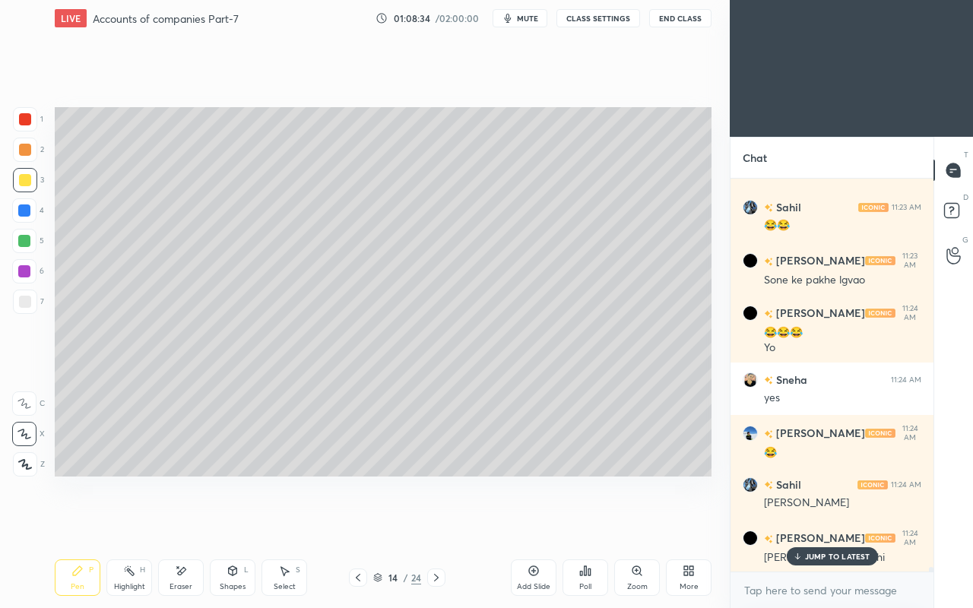
click at [631, 477] on div "Setting up your live class Poll for secs No correct answer Start poll" at bounding box center [383, 291] width 669 height 511
click at [819, 523] on p "JUMP TO LATEST" at bounding box center [837, 556] width 65 height 9
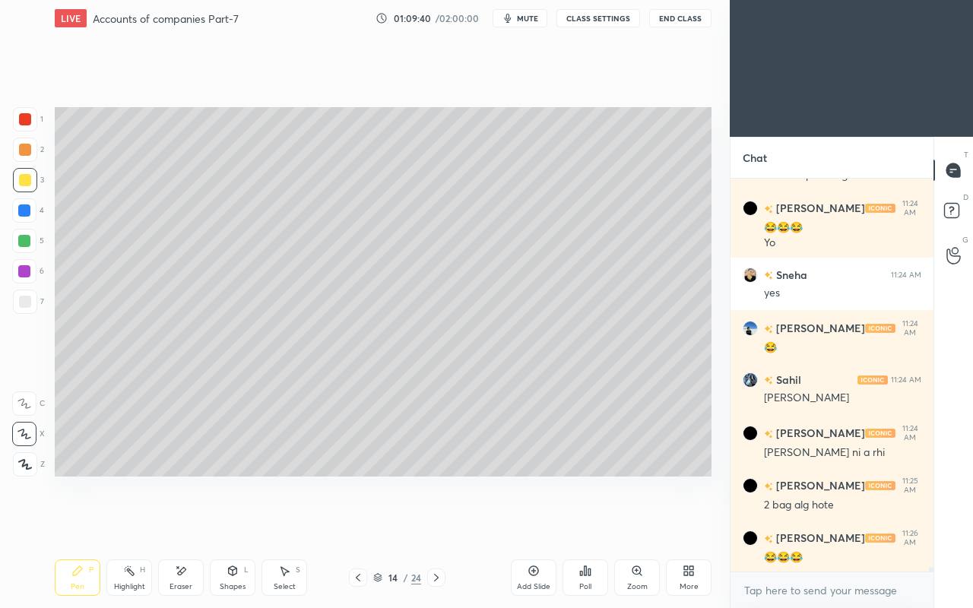
scroll to position [35320, 0]
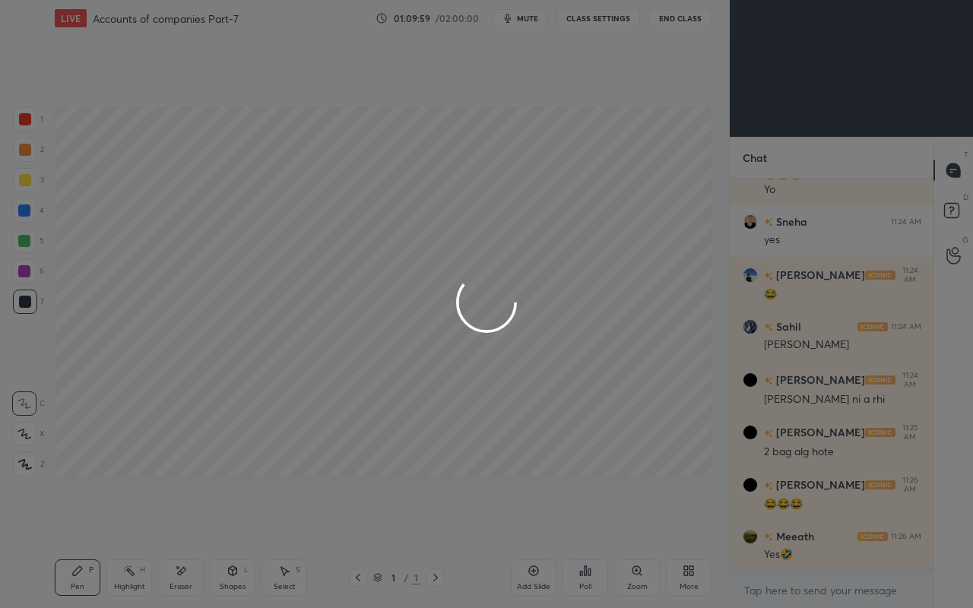
click at [422, 409] on div at bounding box center [486, 304] width 973 height 608
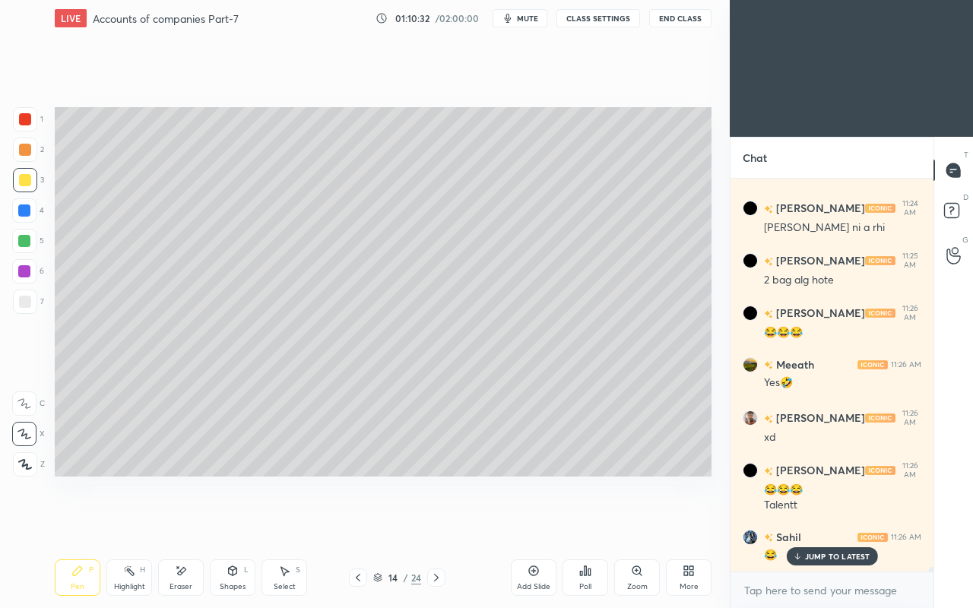
scroll to position [35544, 0]
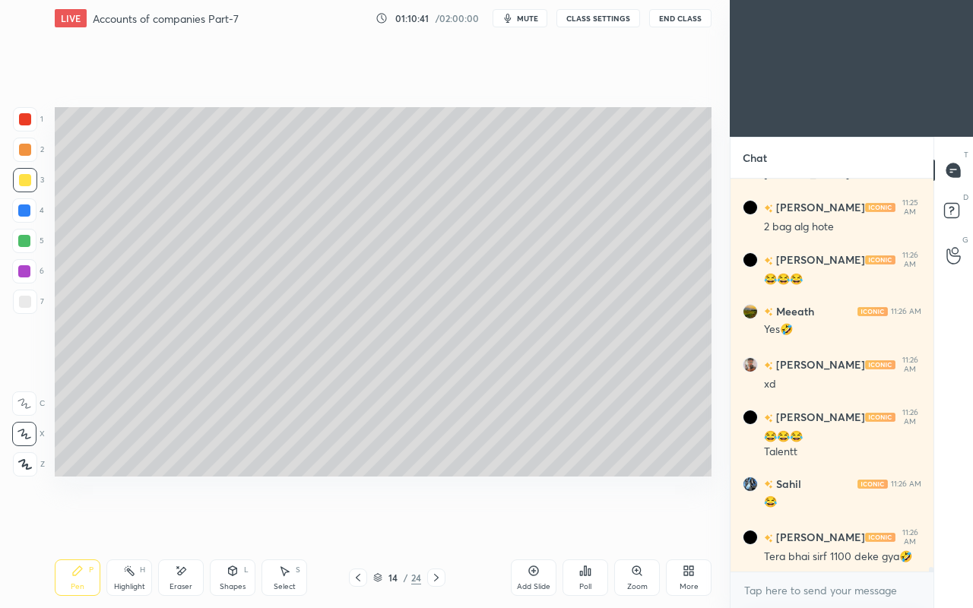
click at [27, 303] on div at bounding box center [25, 302] width 12 height 12
click at [178, 523] on div "Eraser" at bounding box center [180, 587] width 23 height 8
click at [78, 523] on icon at bounding box center [77, 570] width 9 height 9
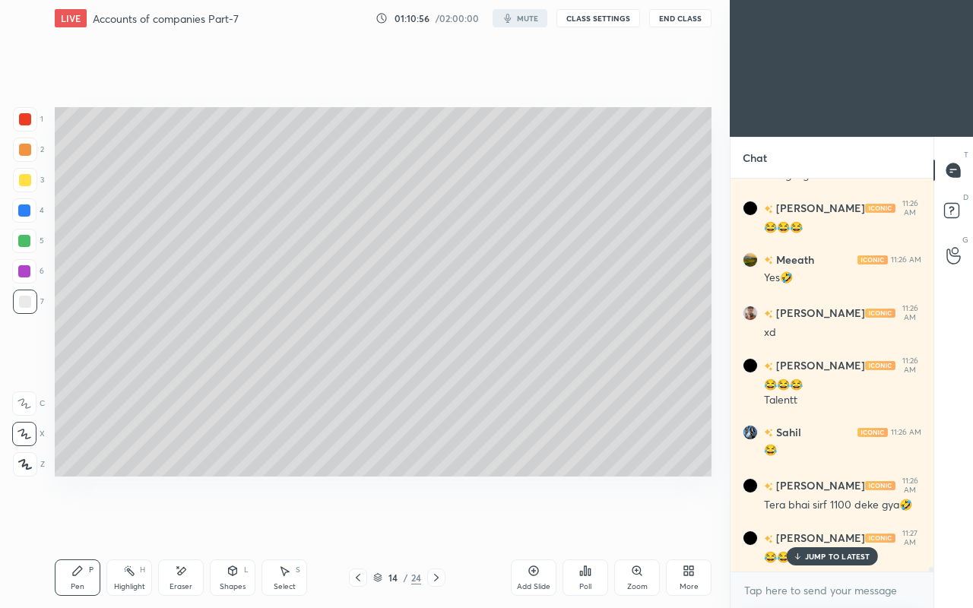
click at [815, 523] on p "JUMP TO LATEST" at bounding box center [837, 556] width 65 height 9
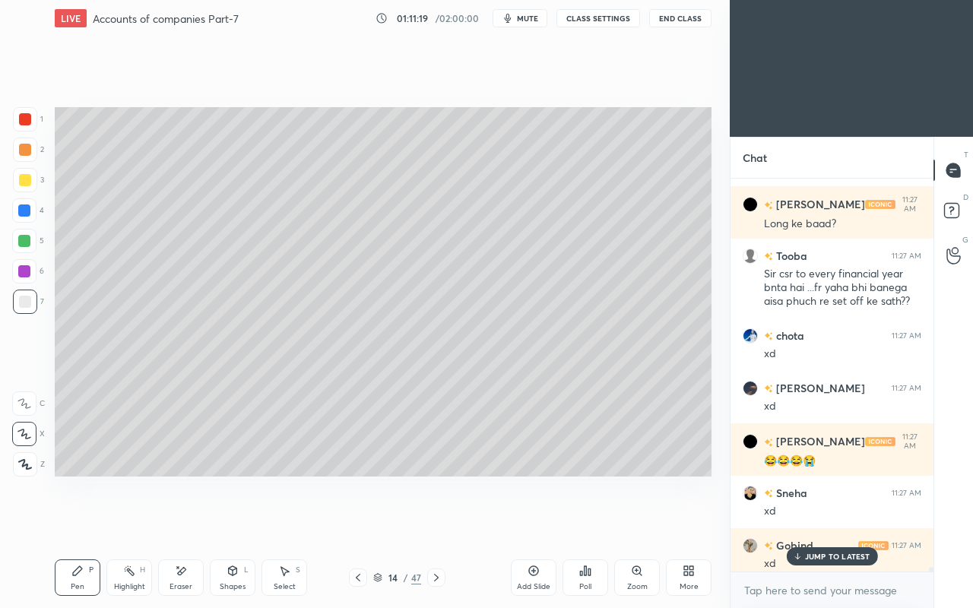
scroll to position [36165, 0]
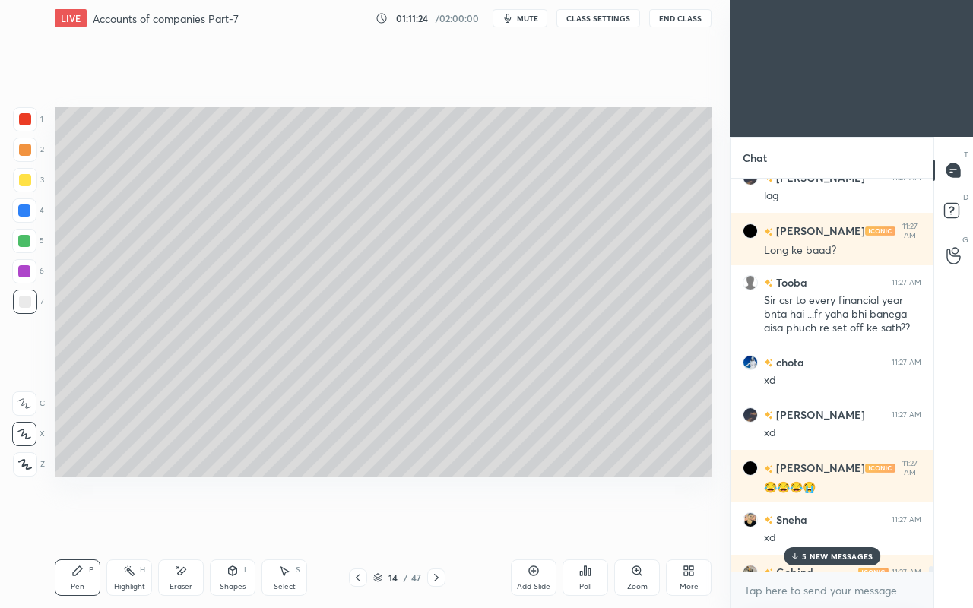
click at [907, 509] on div "Sneha 11:27 AM xd" at bounding box center [831, 528] width 203 height 52
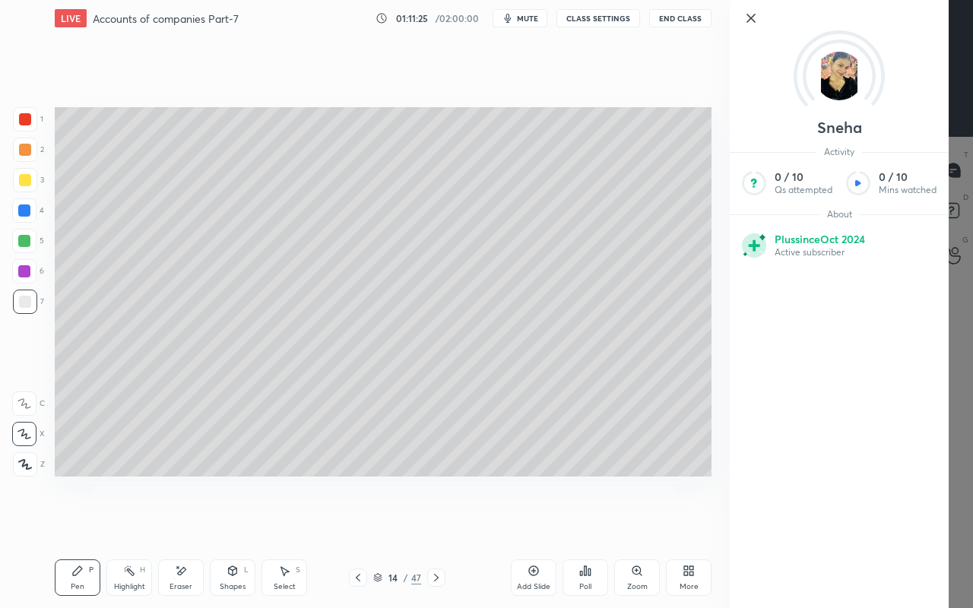
click at [935, 435] on div "Sneha Activity 0 / 10 Qs attempted 0 / 10 Mins watched About Plus since [DATE] …" at bounding box center [850, 304] width 243 height 608
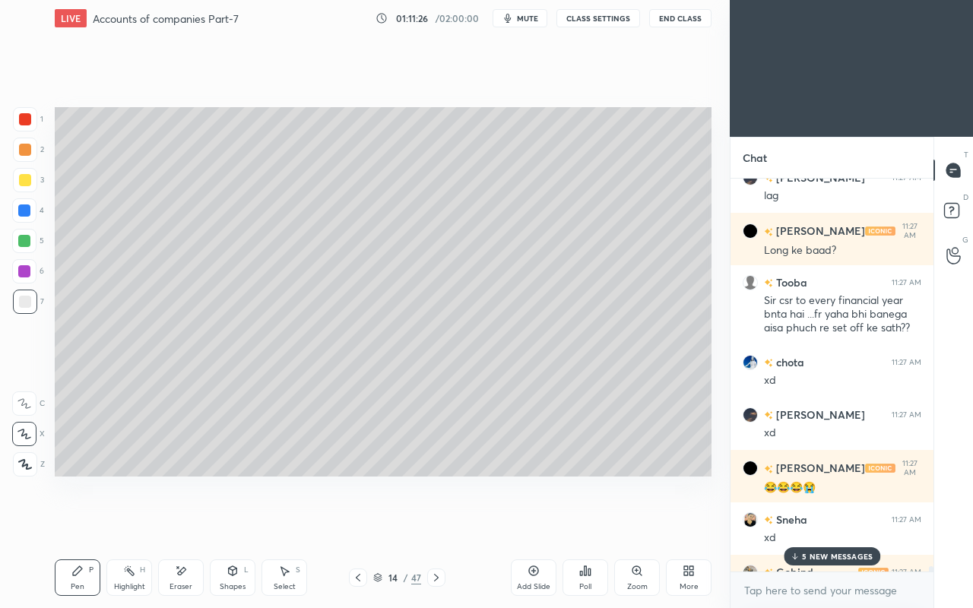
click at [862, 379] on div "xd" at bounding box center [842, 380] width 157 height 15
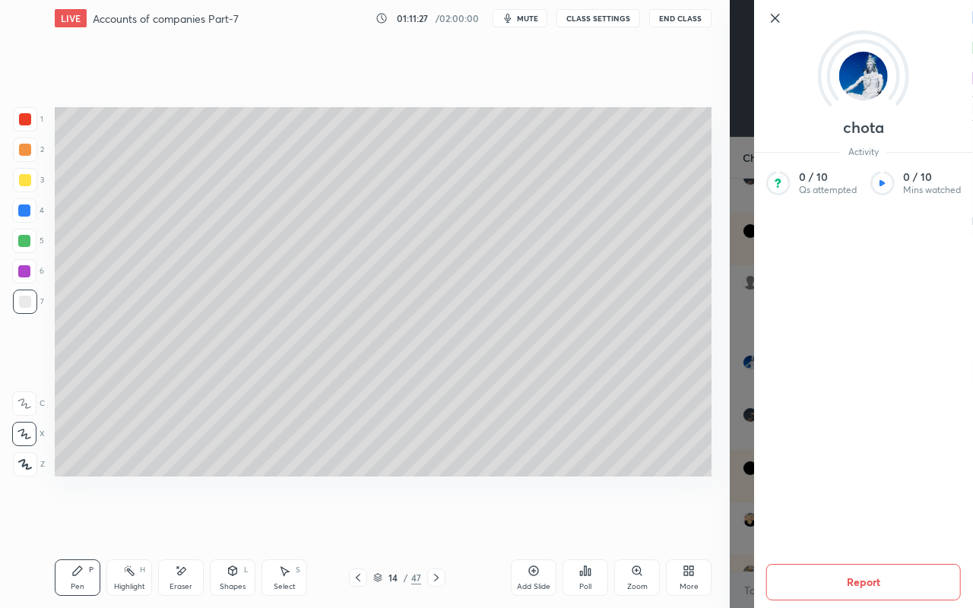
click at [714, 389] on div "Setting up your live class Poll for secs No correct answer Start poll" at bounding box center [383, 291] width 669 height 511
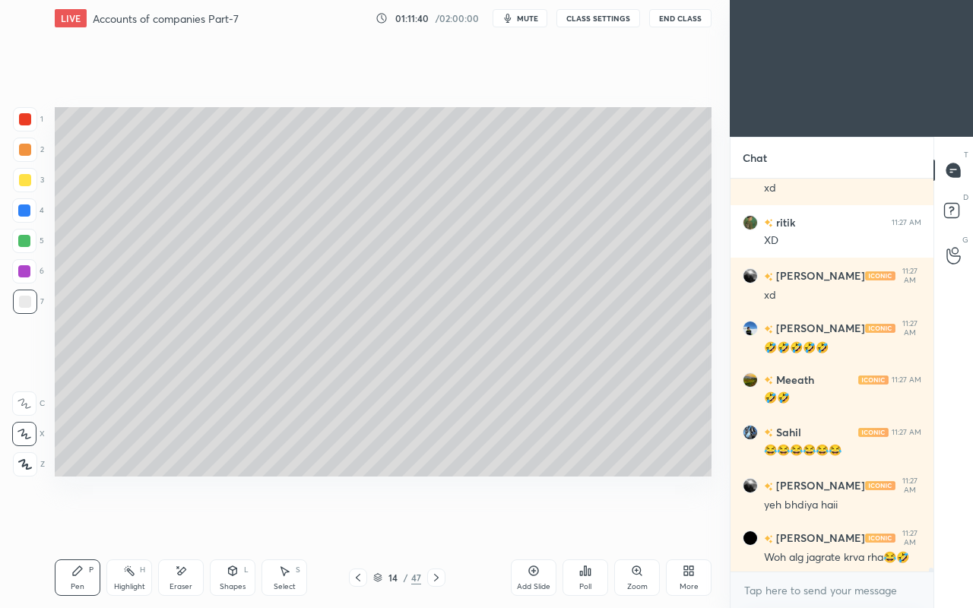
scroll to position [36620, 0]
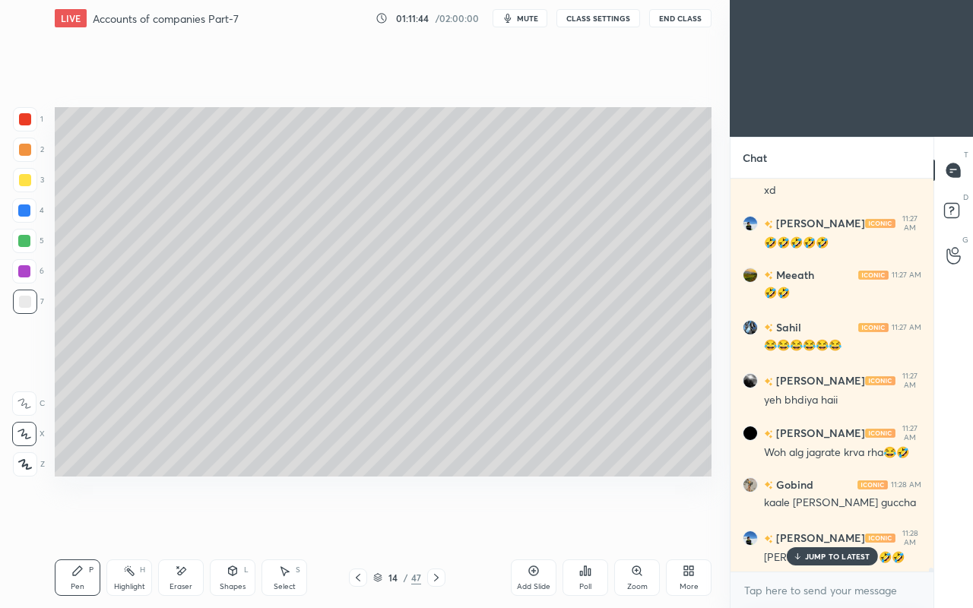
click at [812, 523] on p "JUMP TO LATEST" at bounding box center [837, 556] width 65 height 9
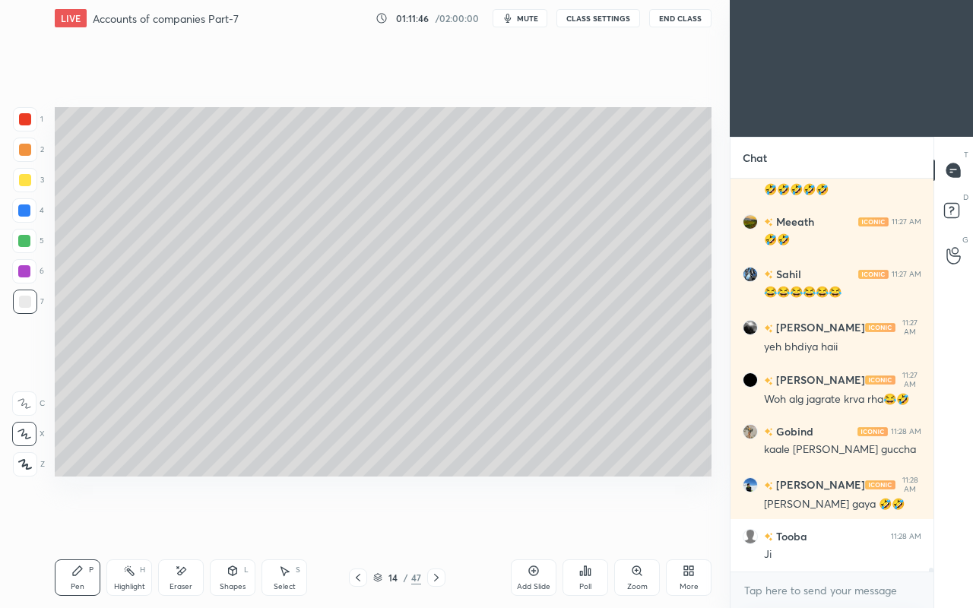
scroll to position [36818, 0]
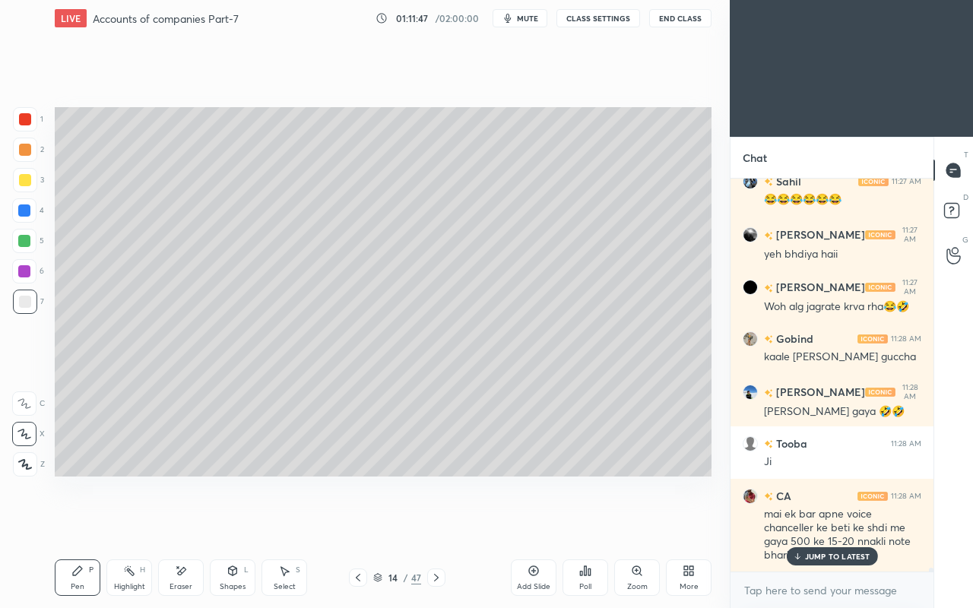
click at [813, 523] on p "JUMP TO LATEST" at bounding box center [837, 556] width 65 height 9
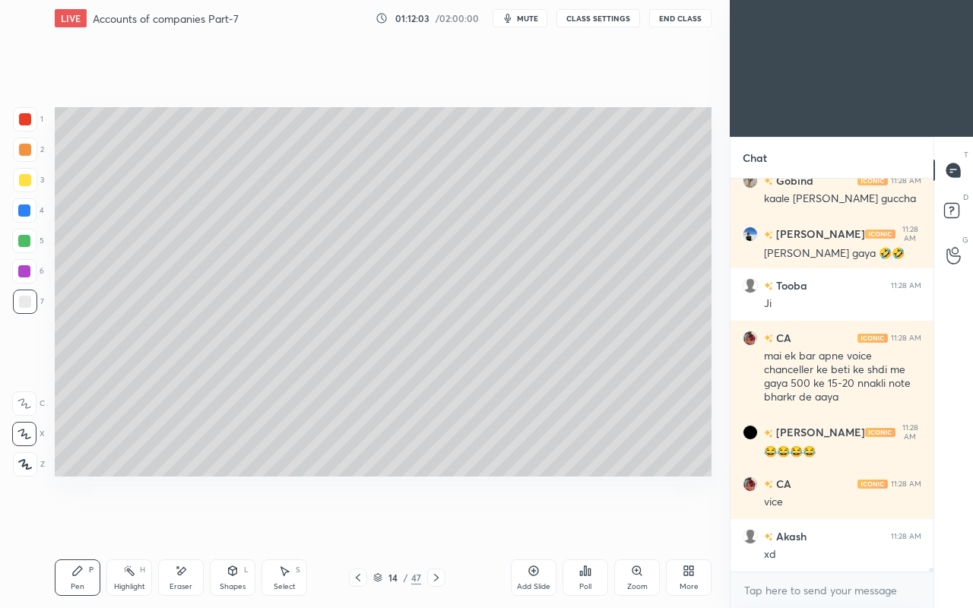
scroll to position [37041, 0]
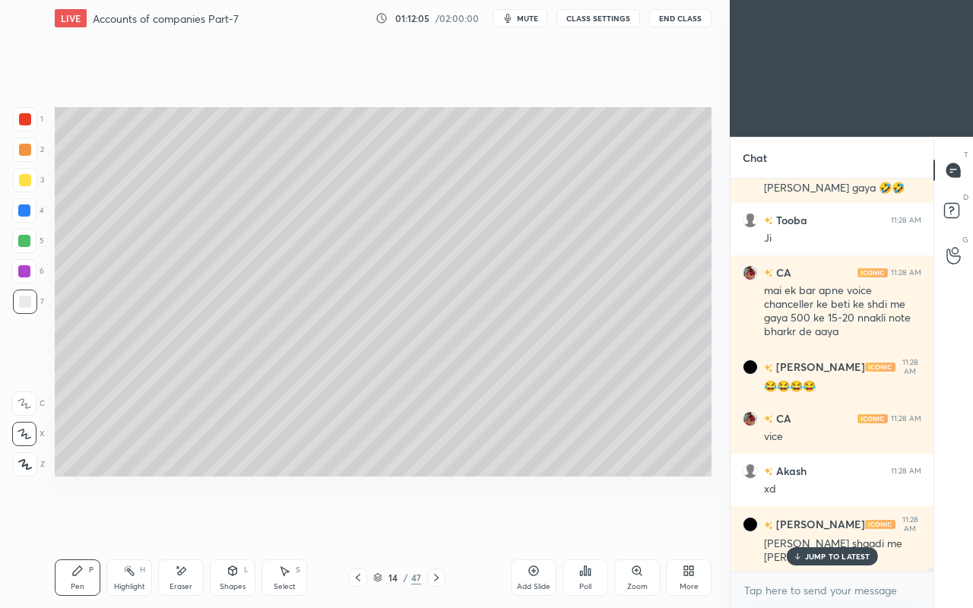
click at [805, 523] on p "JUMP TO LATEST" at bounding box center [837, 556] width 65 height 9
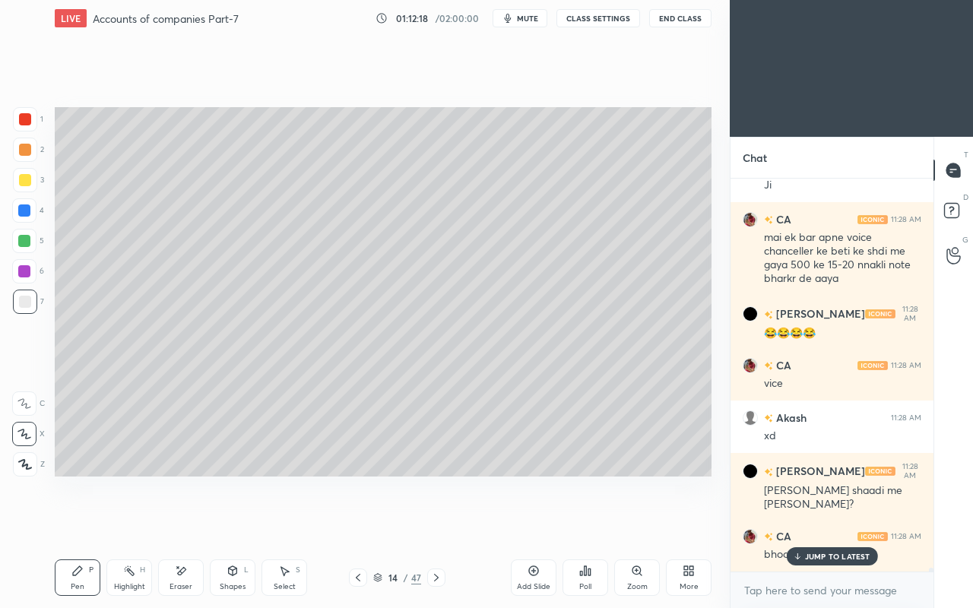
scroll to position [37146, 0]
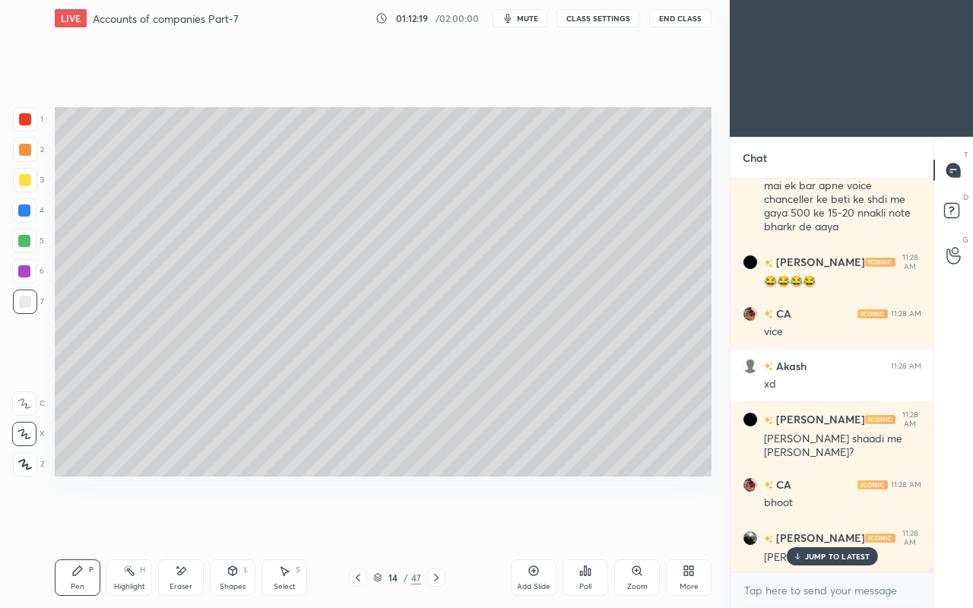
click at [821, 523] on div "JUMP TO LATEST" at bounding box center [831, 556] width 91 height 18
click at [562, 523] on div "Setting up your live class Poll for secs No correct answer Start poll" at bounding box center [383, 291] width 669 height 511
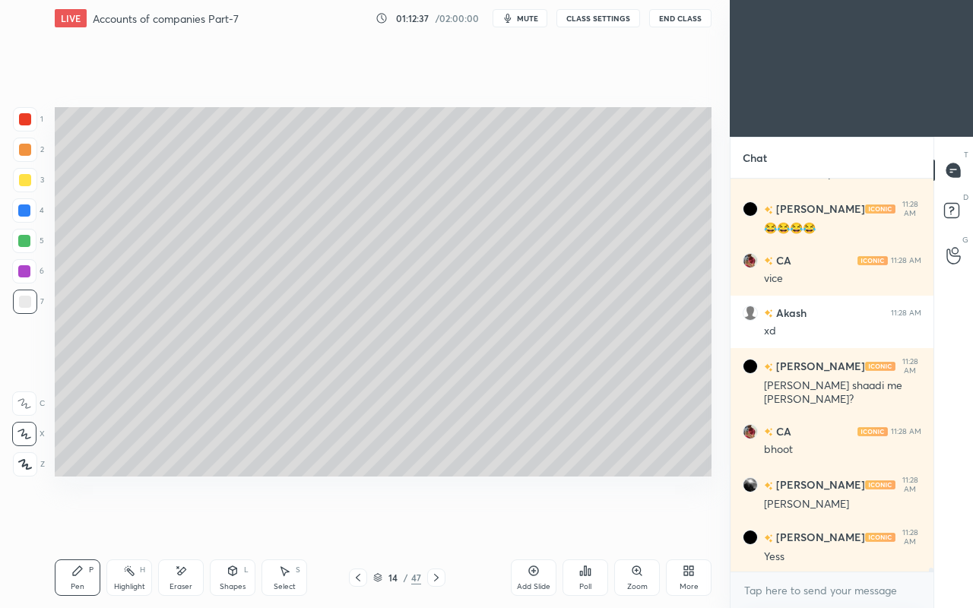
scroll to position [37251, 0]
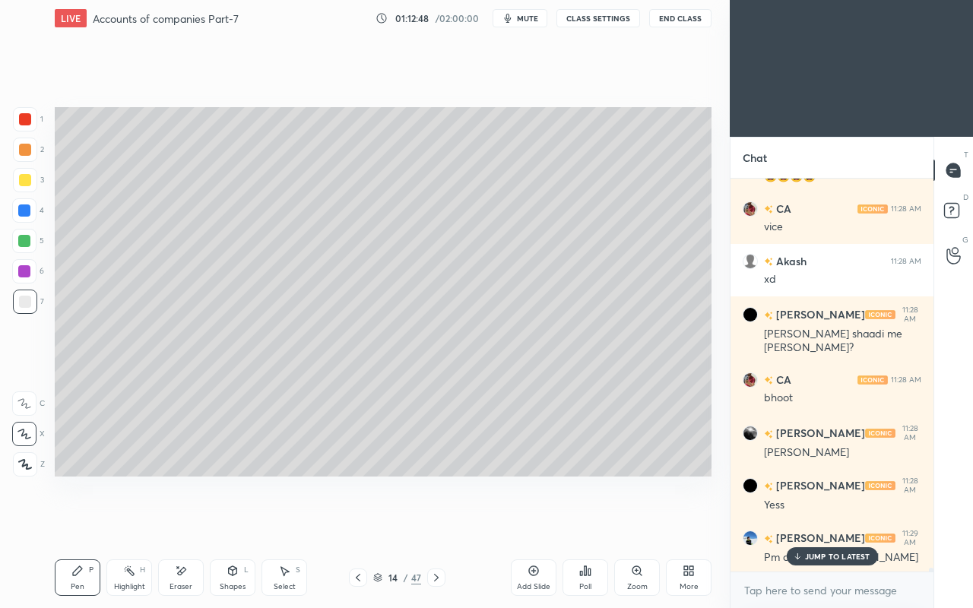
click at [188, 523] on div "Eraser" at bounding box center [181, 577] width 46 height 36
click at [83, 523] on icon at bounding box center [77, 571] width 12 height 12
click at [21, 187] on div at bounding box center [25, 180] width 24 height 24
click at [185, 523] on icon at bounding box center [181, 571] width 12 height 13
click at [75, 523] on icon at bounding box center [77, 570] width 9 height 9
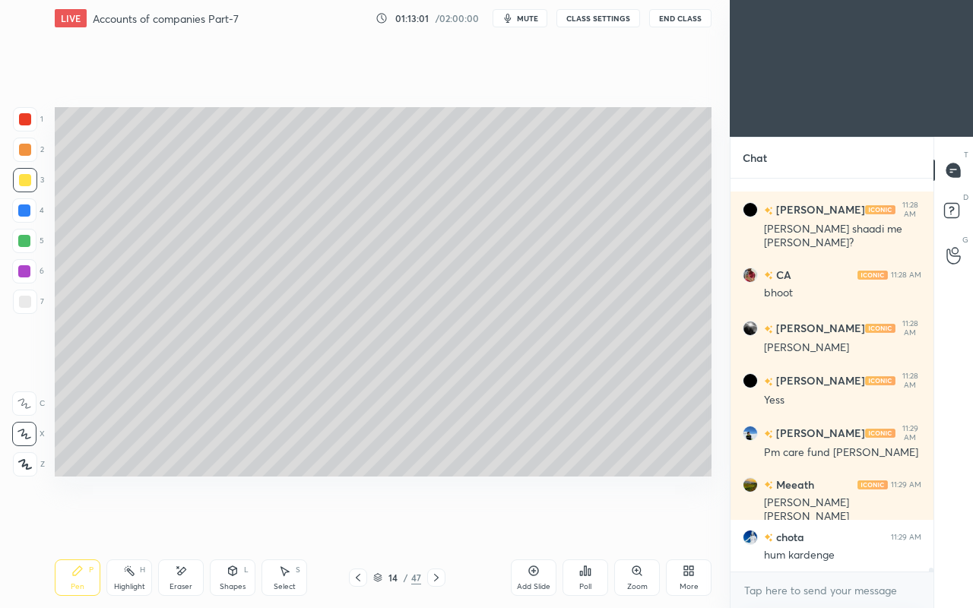
scroll to position [37409, 0]
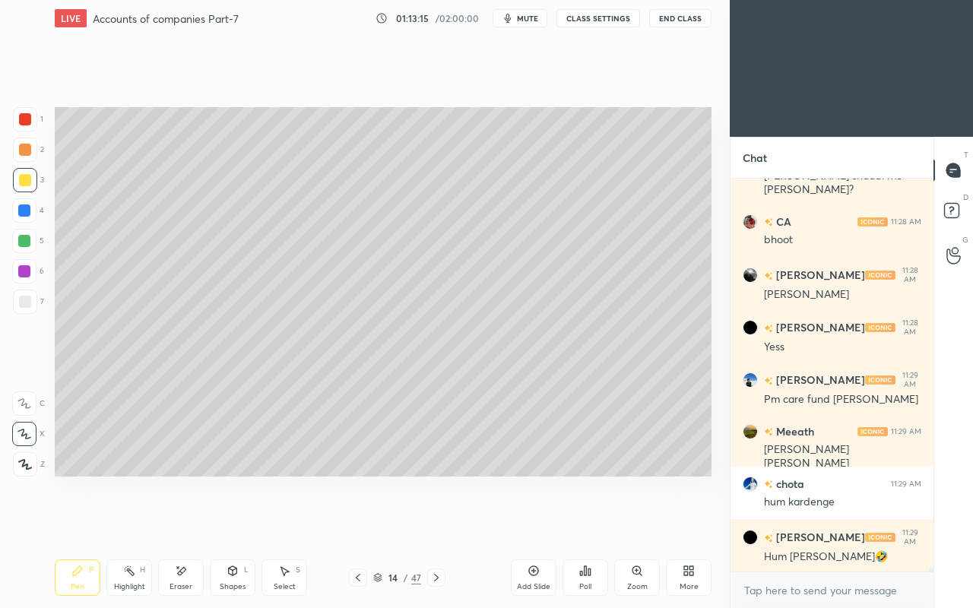
click at [190, 523] on div "Eraser" at bounding box center [181, 577] width 46 height 36
click at [93, 523] on div "Pen P" at bounding box center [78, 577] width 46 height 36
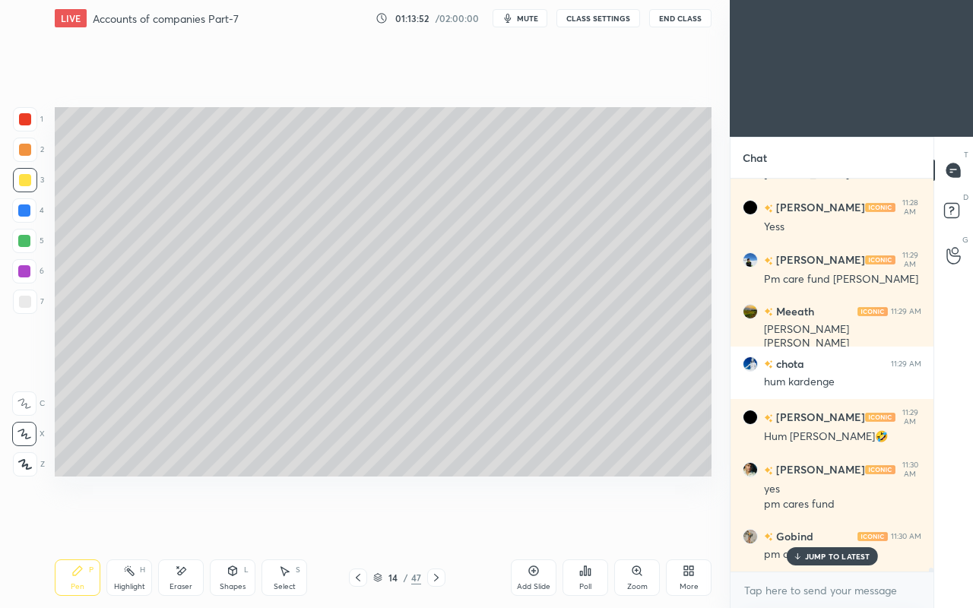
scroll to position [37622, 0]
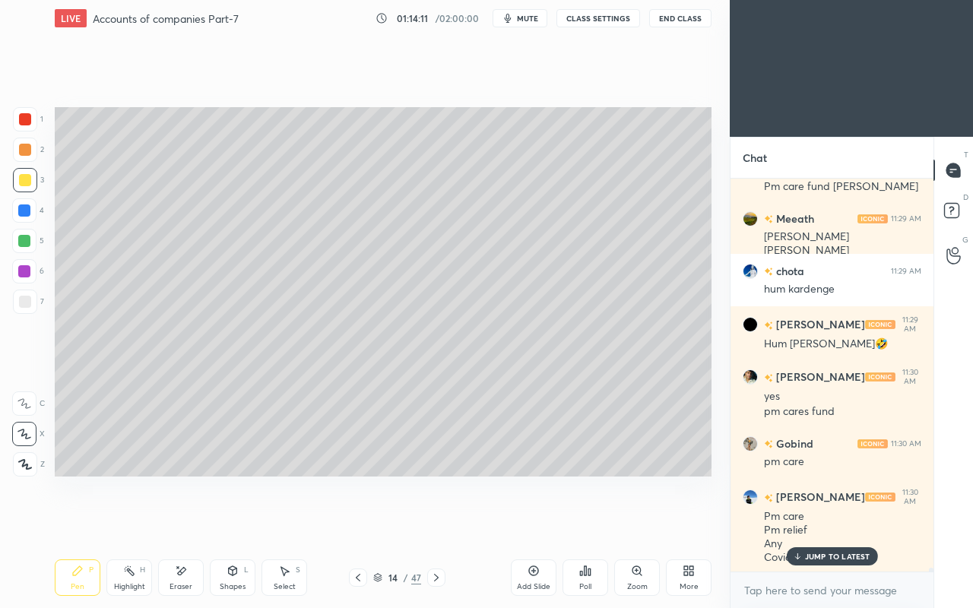
click at [826, 523] on p "JUMP TO LATEST" at bounding box center [837, 556] width 65 height 9
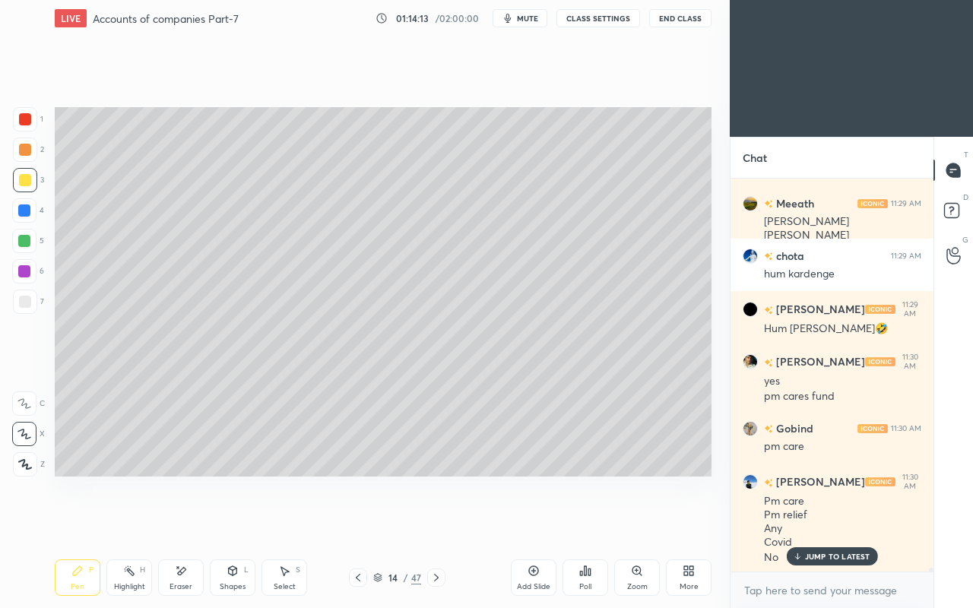
scroll to position [37690, 0]
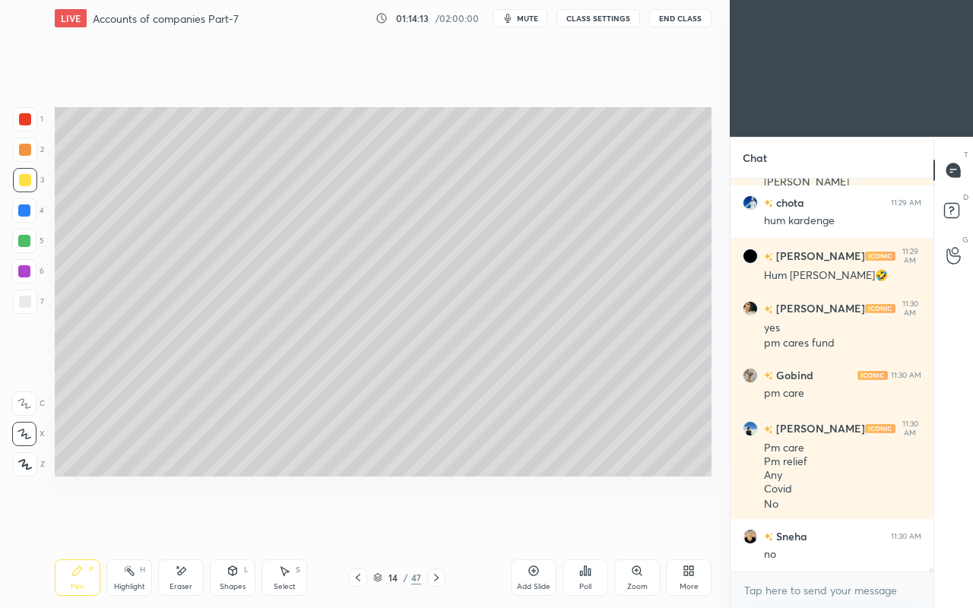
click at [825, 523] on div "no" at bounding box center [842, 554] width 157 height 15
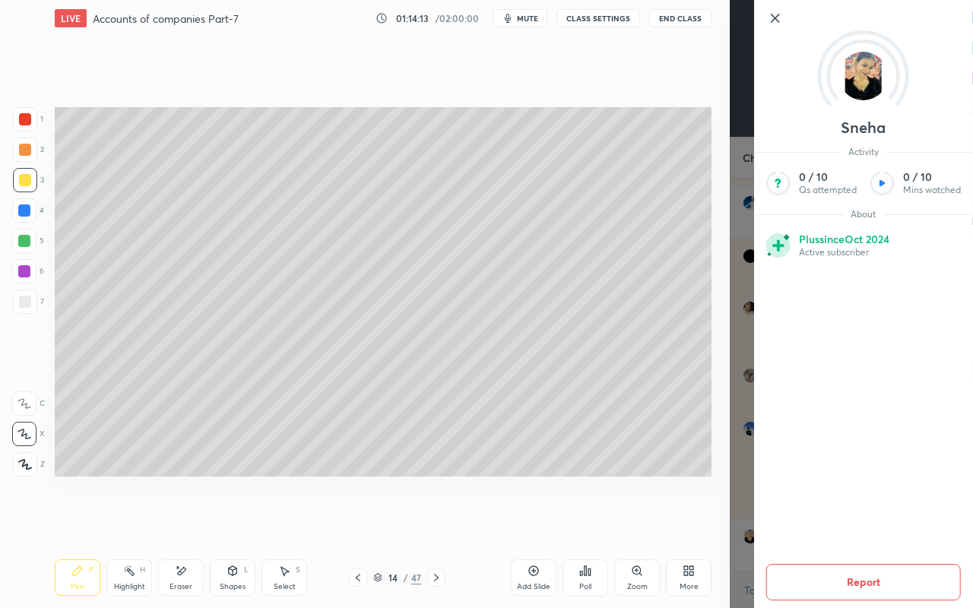
click at [621, 494] on div "Setting up your live class Poll for secs No correct answer Start poll" at bounding box center [383, 291] width 669 height 511
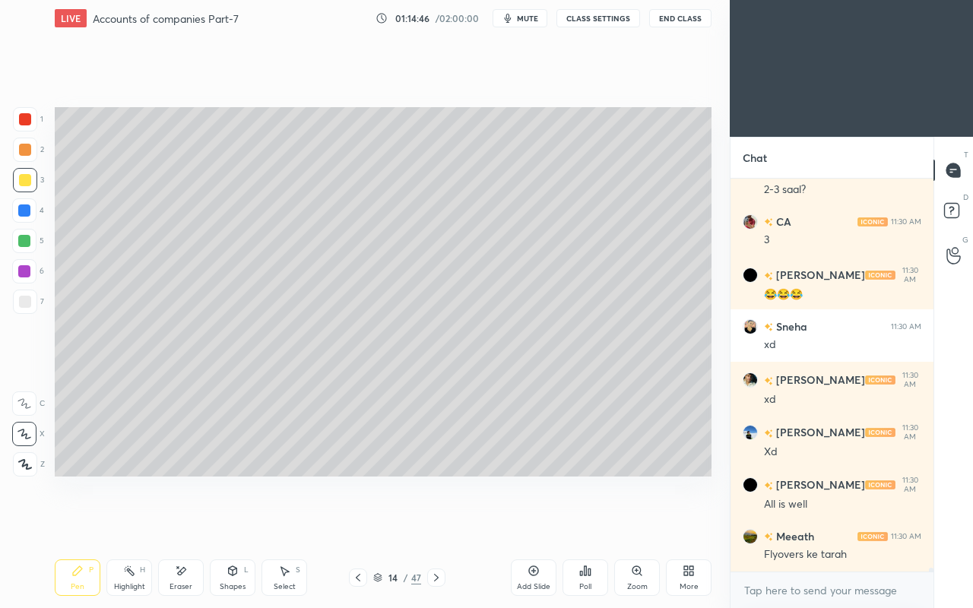
scroll to position [38161, 0]
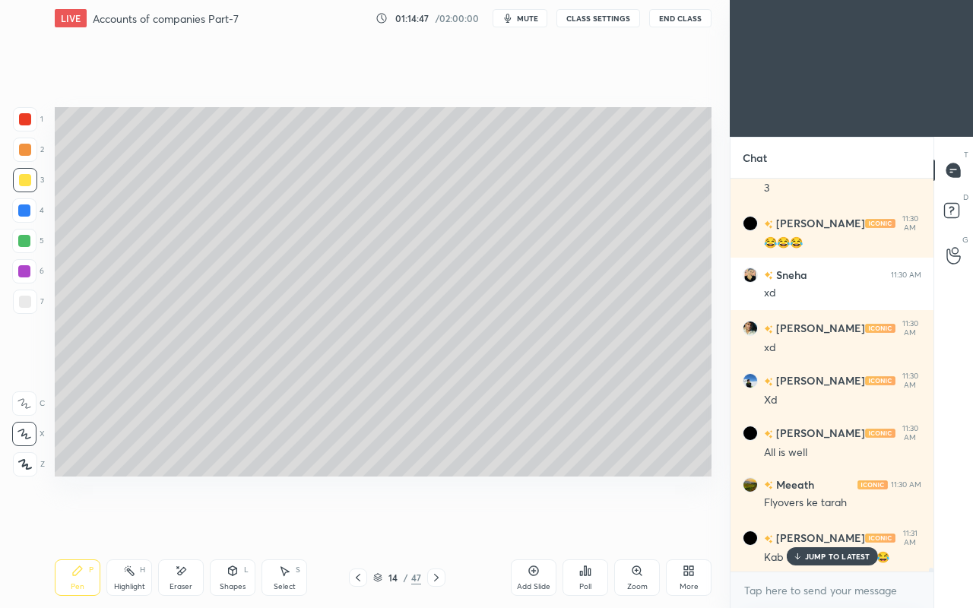
click at [438, 523] on icon at bounding box center [436, 577] width 12 height 12
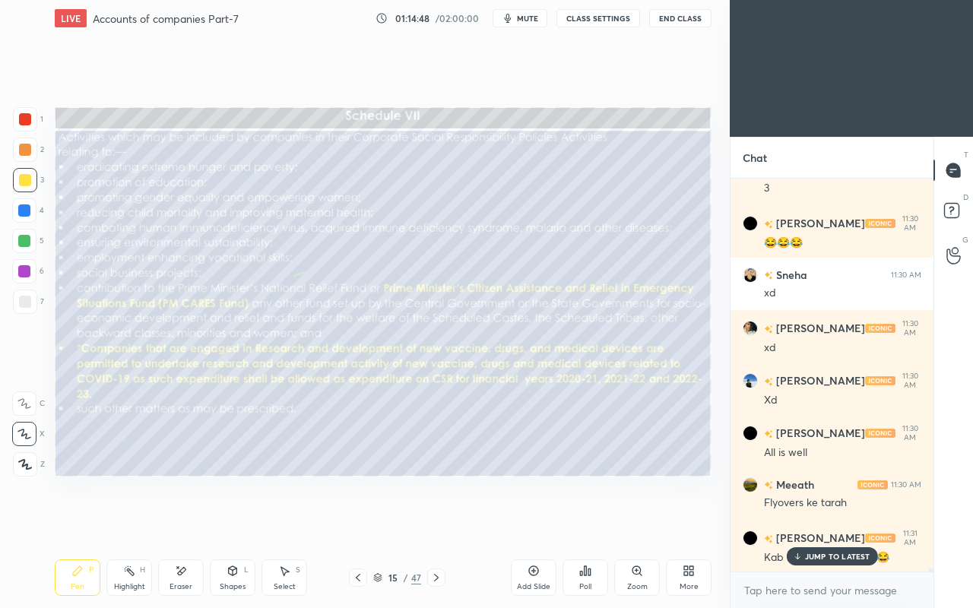
click at [787, 523] on div "JUMP TO LATEST" at bounding box center [831, 556] width 91 height 18
click at [349, 523] on div at bounding box center [358, 577] width 18 height 18
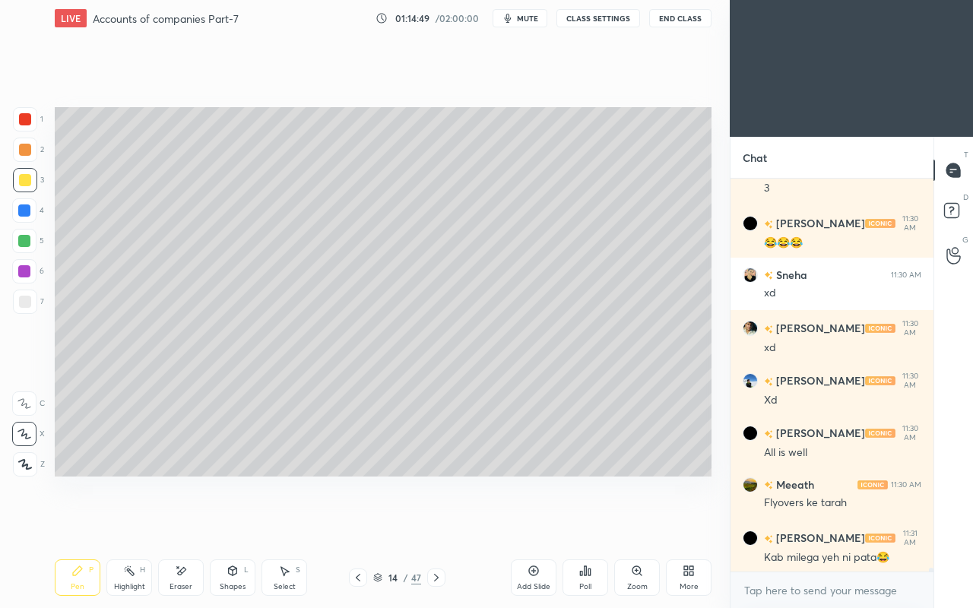
click at [354, 523] on icon at bounding box center [358, 577] width 12 height 12
click at [435, 523] on icon at bounding box center [436, 578] width 5 height 8
click at [438, 523] on icon at bounding box center [436, 577] width 12 height 12
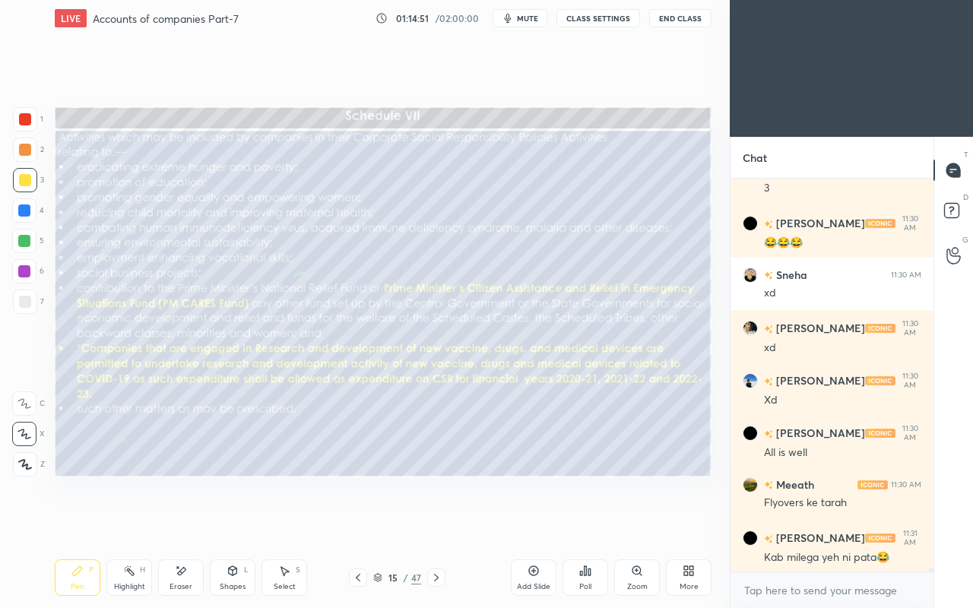
click at [360, 523] on icon at bounding box center [358, 577] width 12 height 12
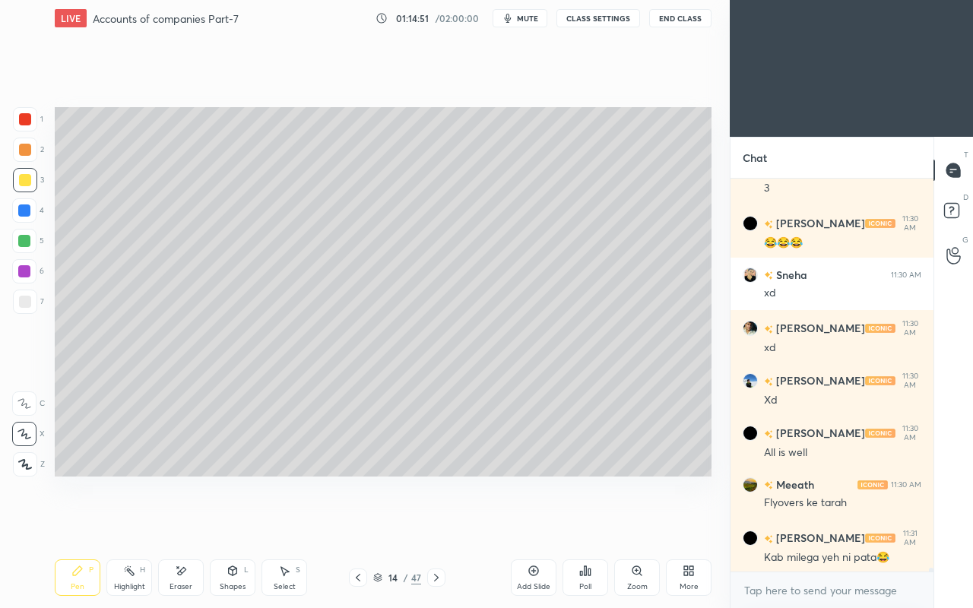
click at [533, 523] on icon at bounding box center [533, 570] width 5 height 5
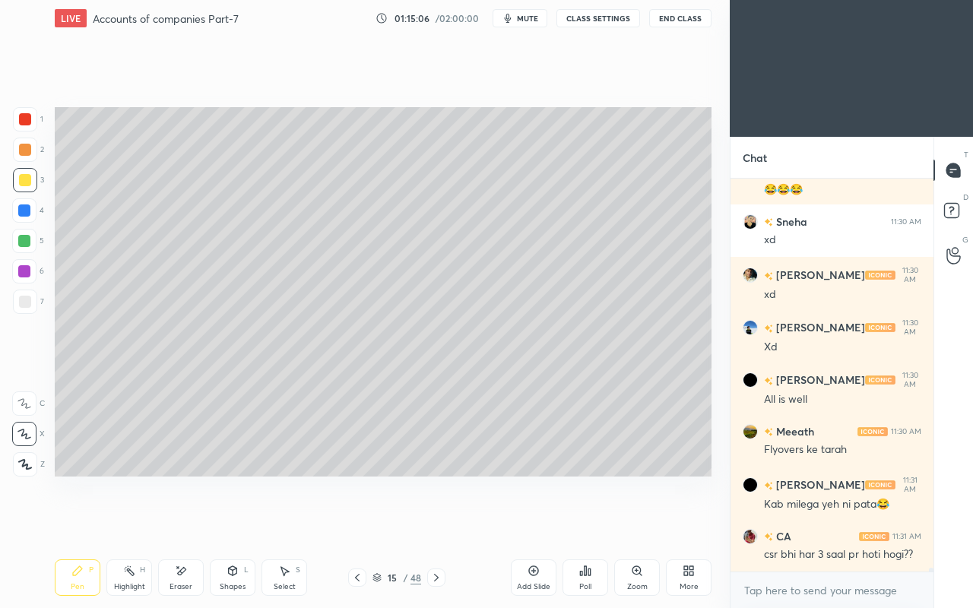
click at [27, 298] on div at bounding box center [25, 302] width 12 height 12
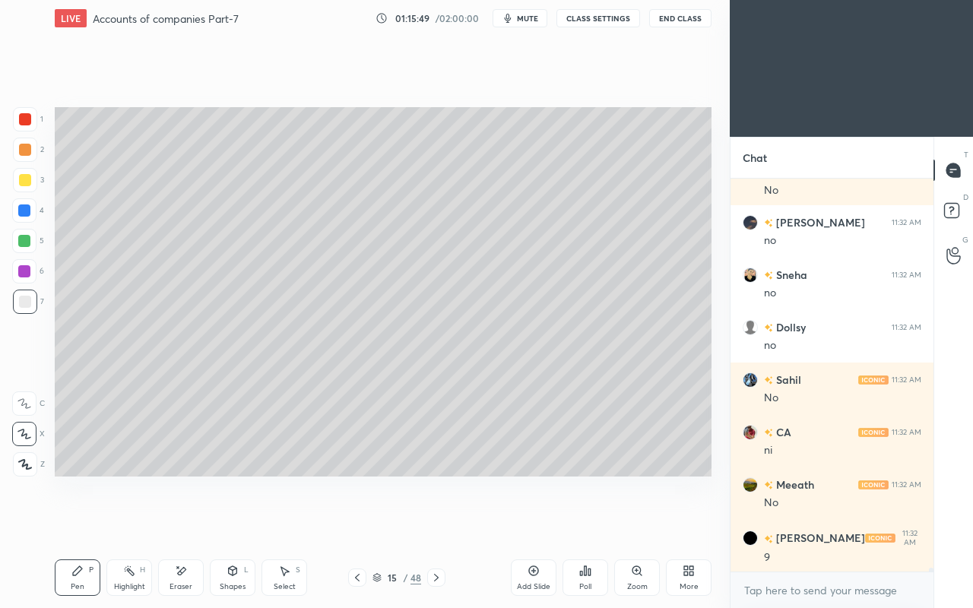
scroll to position [38739, 0]
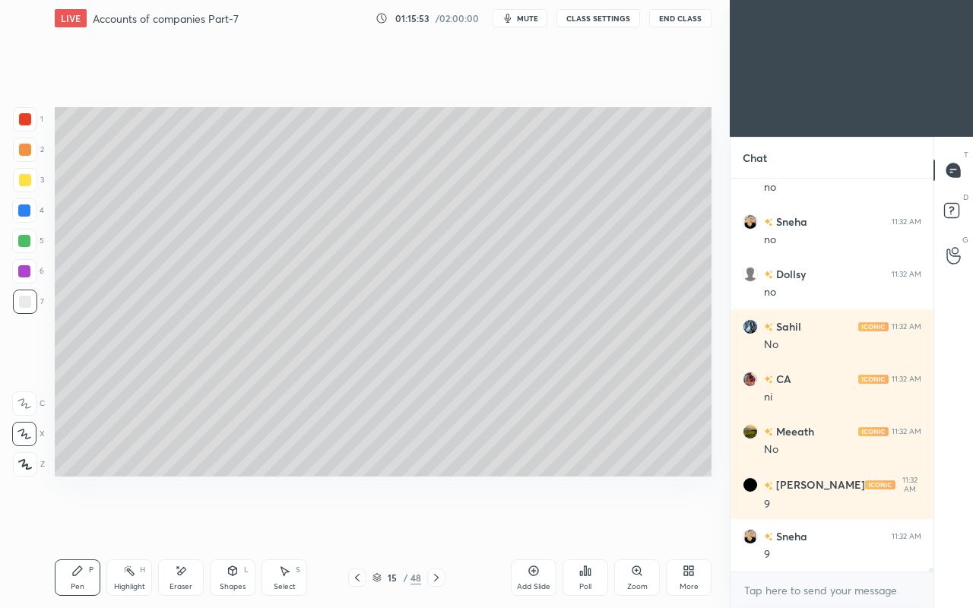
click at [190, 523] on div "Eraser" at bounding box center [181, 577] width 46 height 36
click at [70, 523] on div "Pen P" at bounding box center [78, 577] width 46 height 36
click at [533, 489] on div "Setting up your live class Poll for secs No correct answer Start poll" at bounding box center [383, 291] width 669 height 511
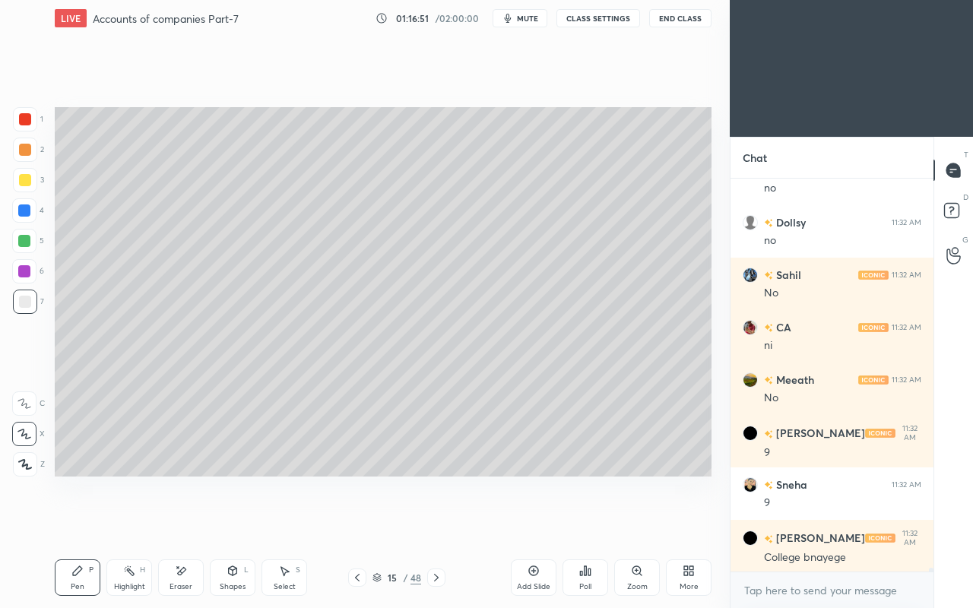
scroll to position [38844, 0]
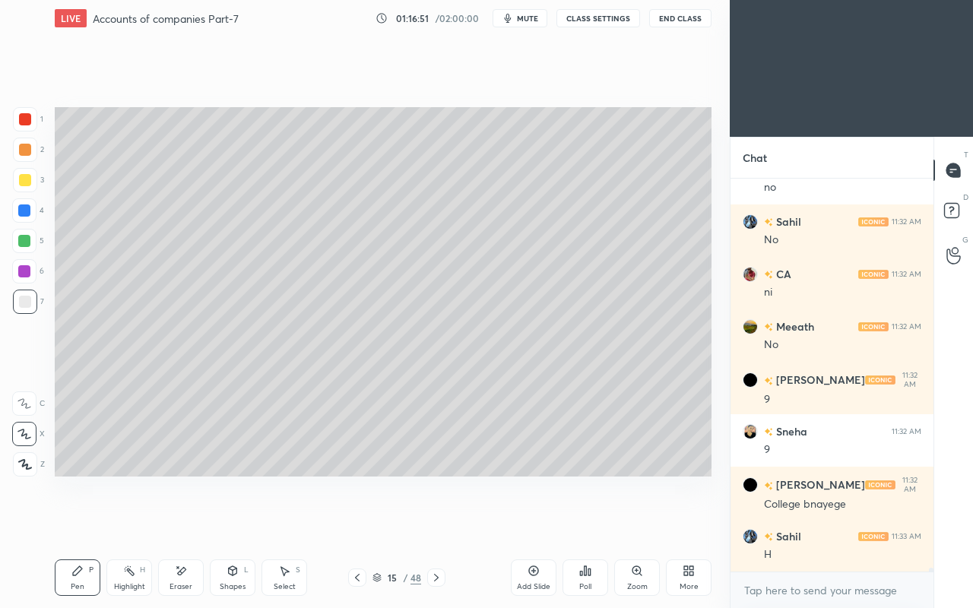
click at [28, 182] on div at bounding box center [25, 180] width 12 height 12
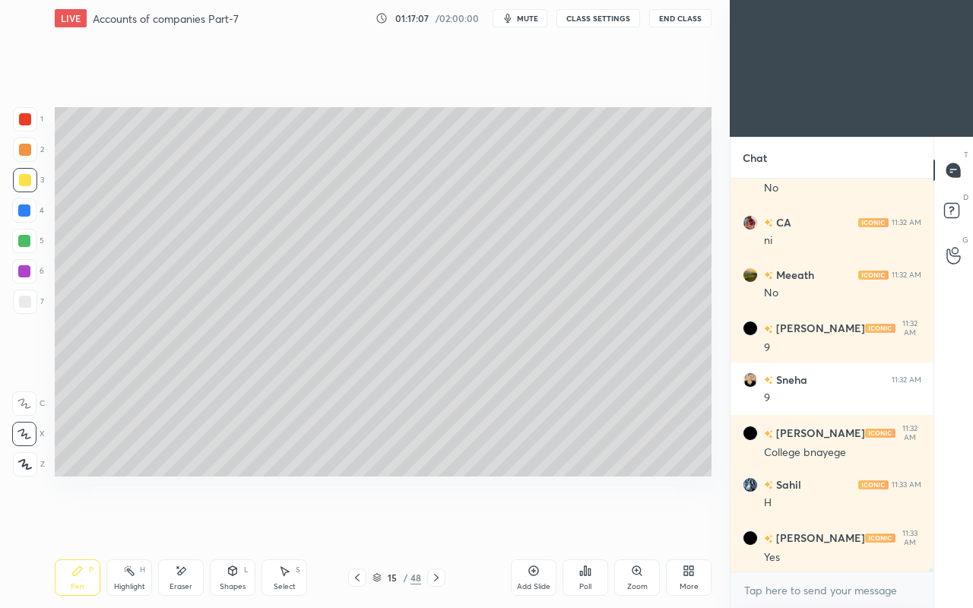
click at [29, 213] on div at bounding box center [24, 210] width 12 height 12
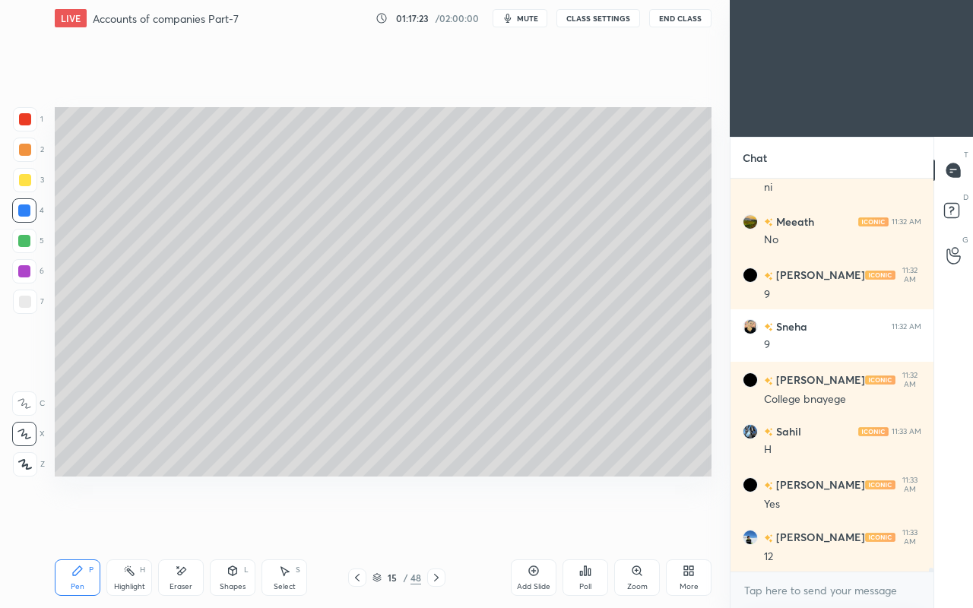
click at [27, 242] on div at bounding box center [24, 241] width 12 height 12
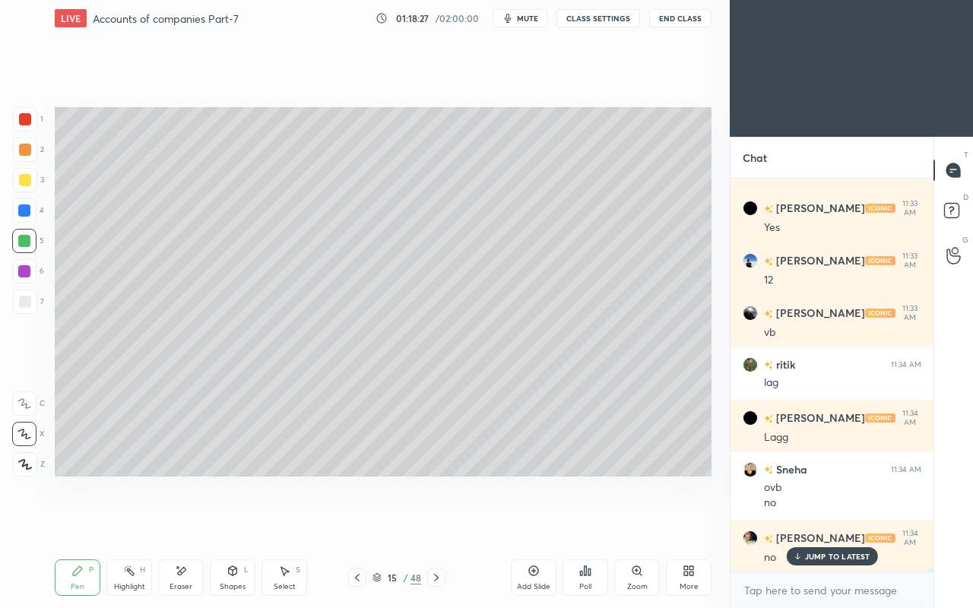
scroll to position [39278, 0]
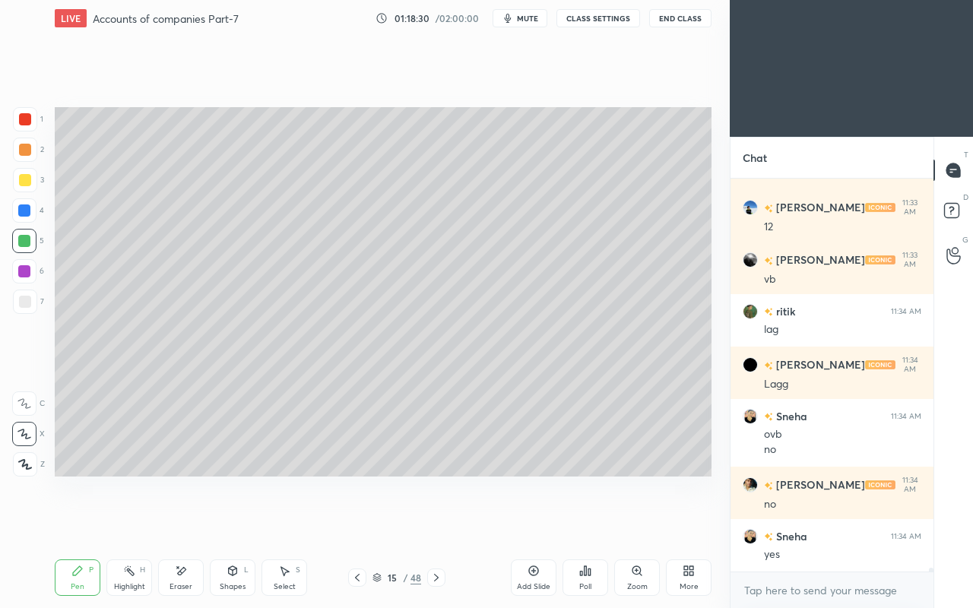
click at [436, 523] on icon at bounding box center [436, 577] width 12 height 12
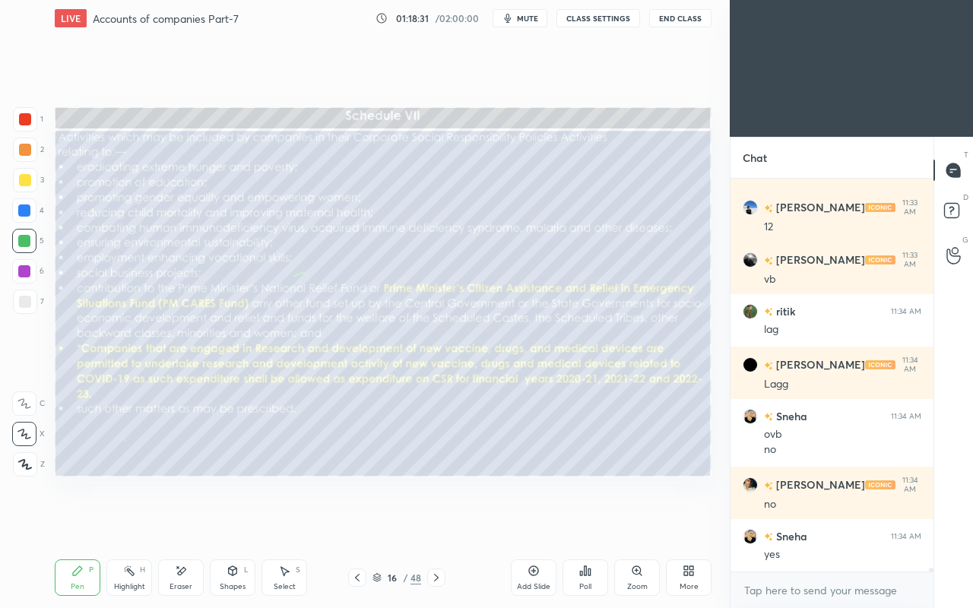
scroll to position [39330, 0]
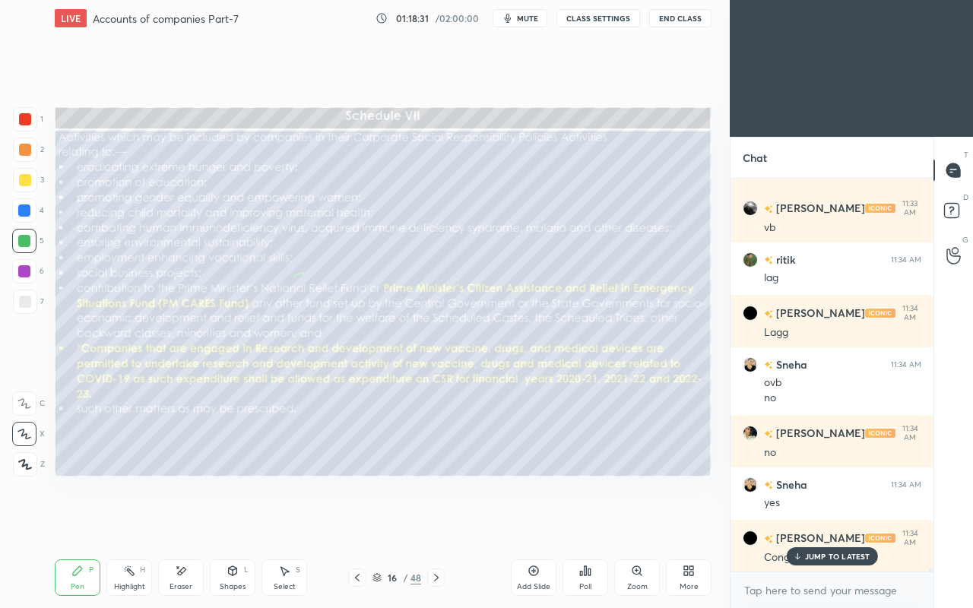
click at [357, 523] on icon at bounding box center [357, 577] width 12 height 12
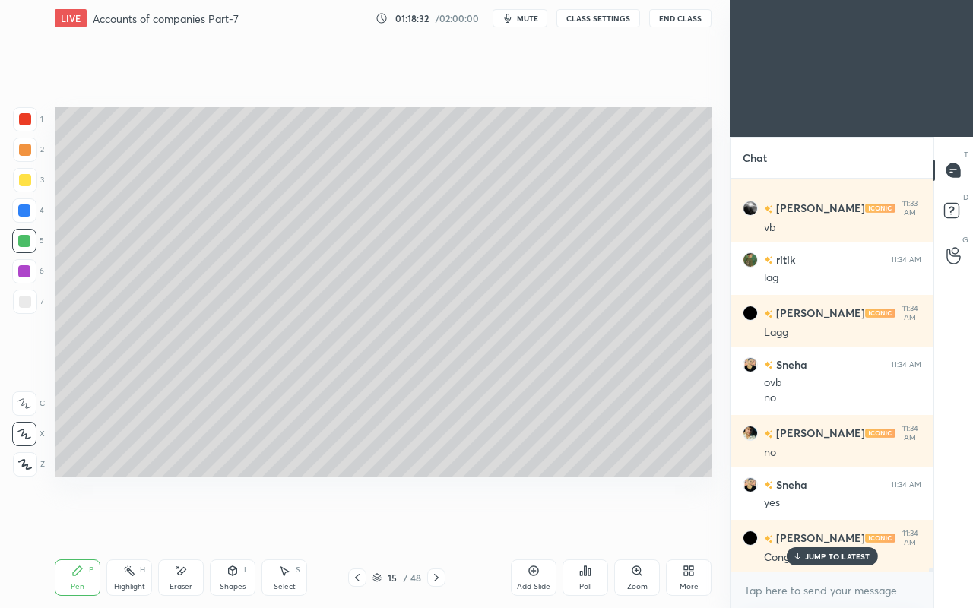
click at [807, 523] on div "JUMP TO LATEST" at bounding box center [831, 556] width 91 height 18
click at [348, 523] on div at bounding box center [357, 577] width 18 height 18
click at [353, 523] on icon at bounding box center [357, 577] width 12 height 12
click at [356, 523] on icon at bounding box center [357, 577] width 12 height 12
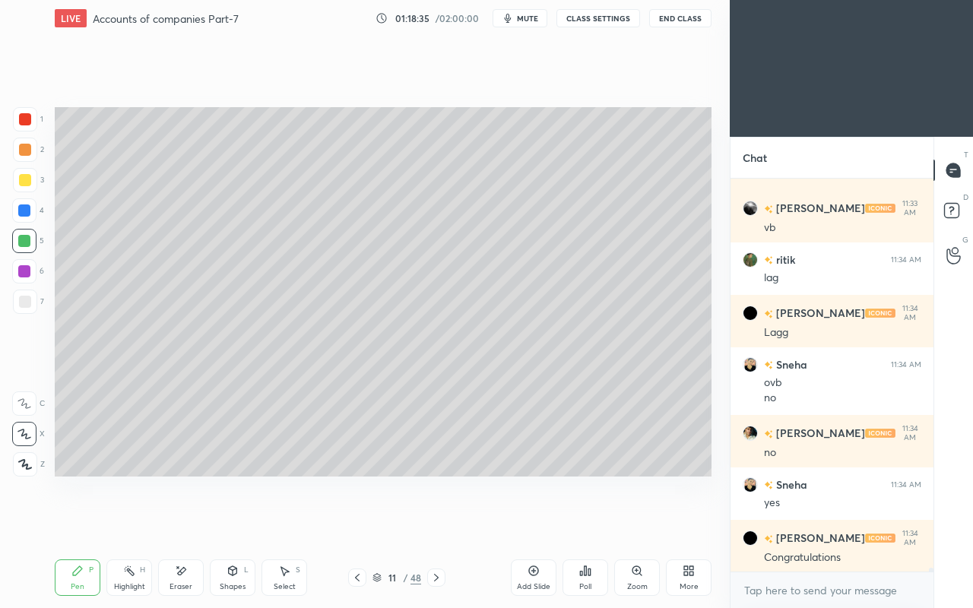
click at [350, 523] on div at bounding box center [357, 577] width 18 height 18
click at [355, 523] on icon at bounding box center [357, 577] width 12 height 12
click at [356, 523] on icon at bounding box center [357, 577] width 12 height 12
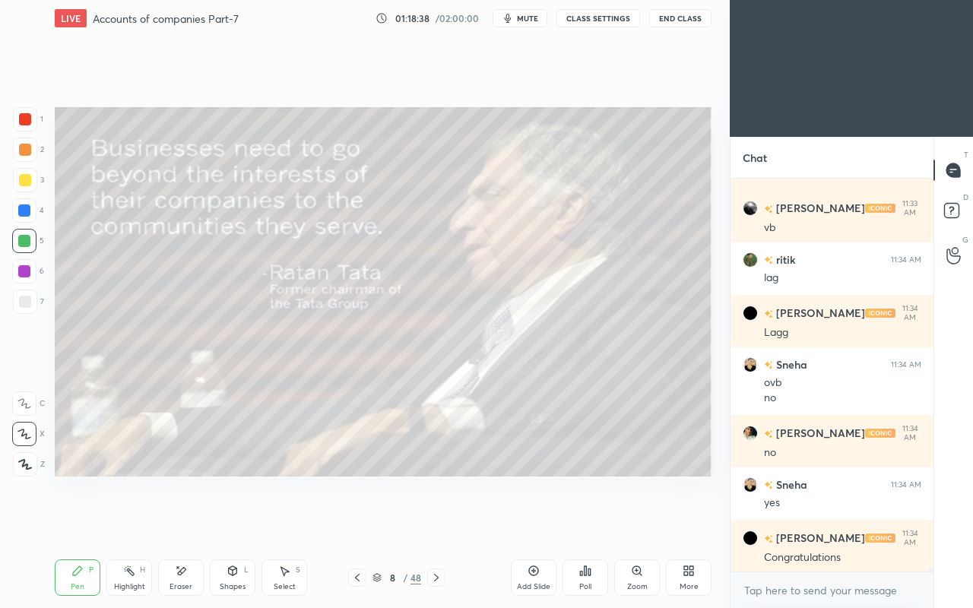
click at [443, 523] on div at bounding box center [436, 577] width 18 height 18
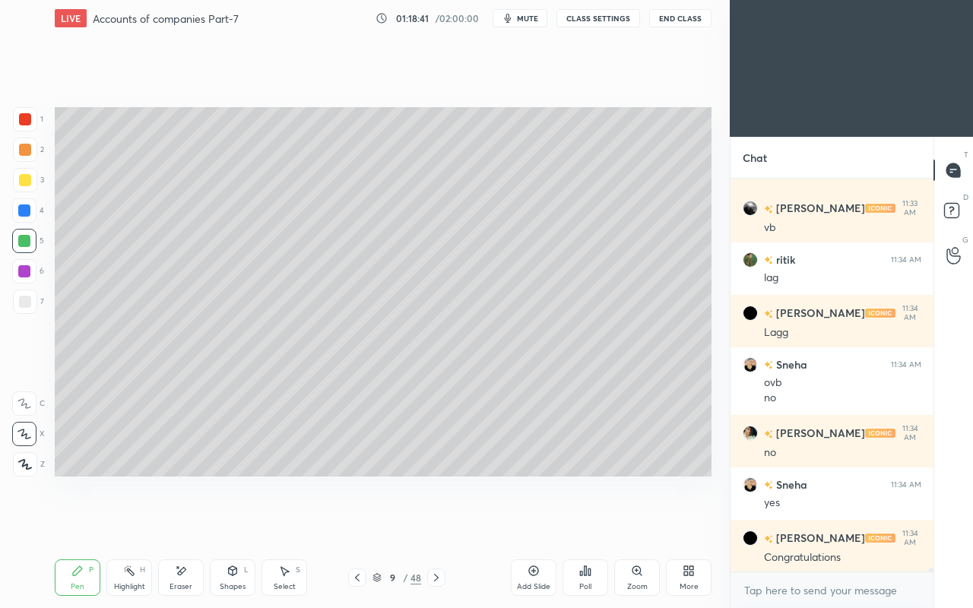
click at [27, 297] on div at bounding box center [25, 302] width 12 height 12
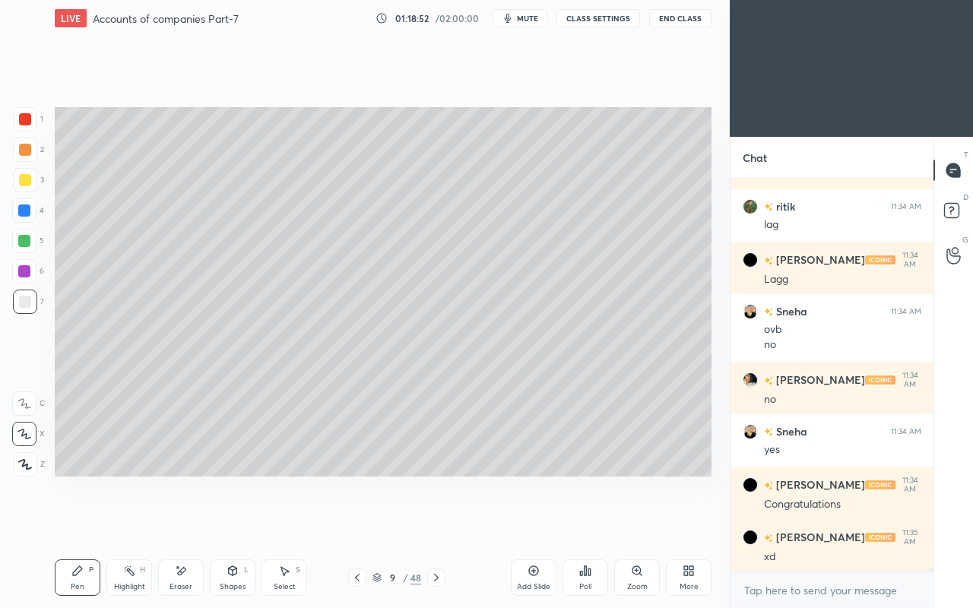
scroll to position [39585, 0]
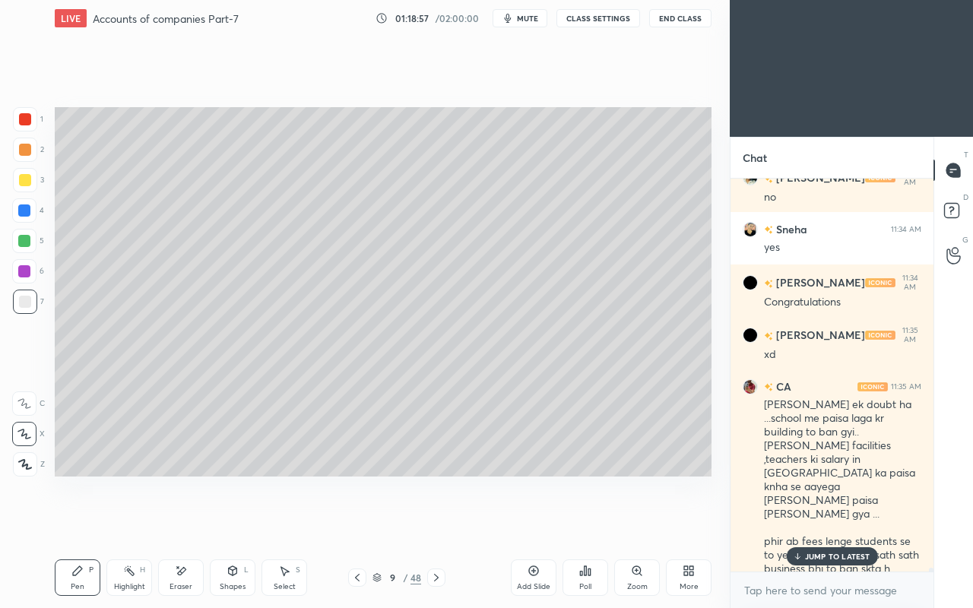
click at [821, 523] on p "JUMP TO LATEST" at bounding box center [837, 556] width 65 height 9
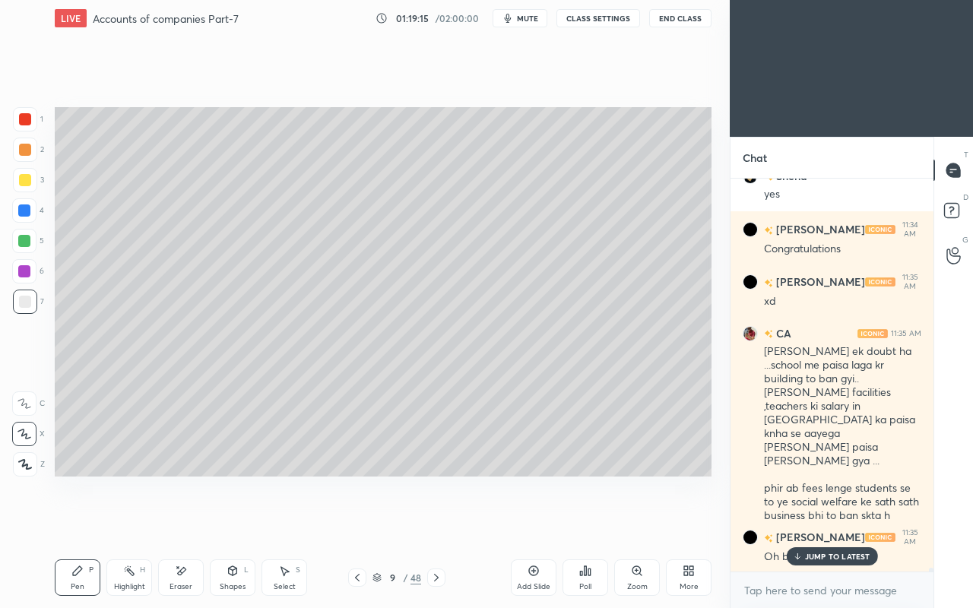
scroll to position [39690, 0]
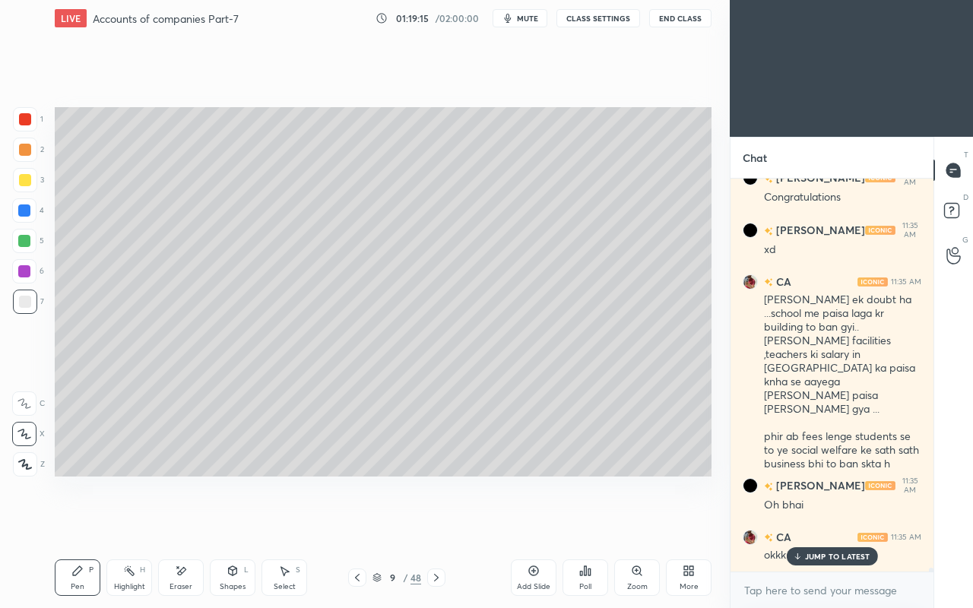
click at [438, 523] on icon at bounding box center [436, 577] width 12 height 12
click at [436, 523] on icon at bounding box center [436, 577] width 12 height 12
click at [804, 523] on div "JUMP TO LATEST" at bounding box center [831, 556] width 91 height 18
click at [438, 523] on icon at bounding box center [436, 577] width 12 height 12
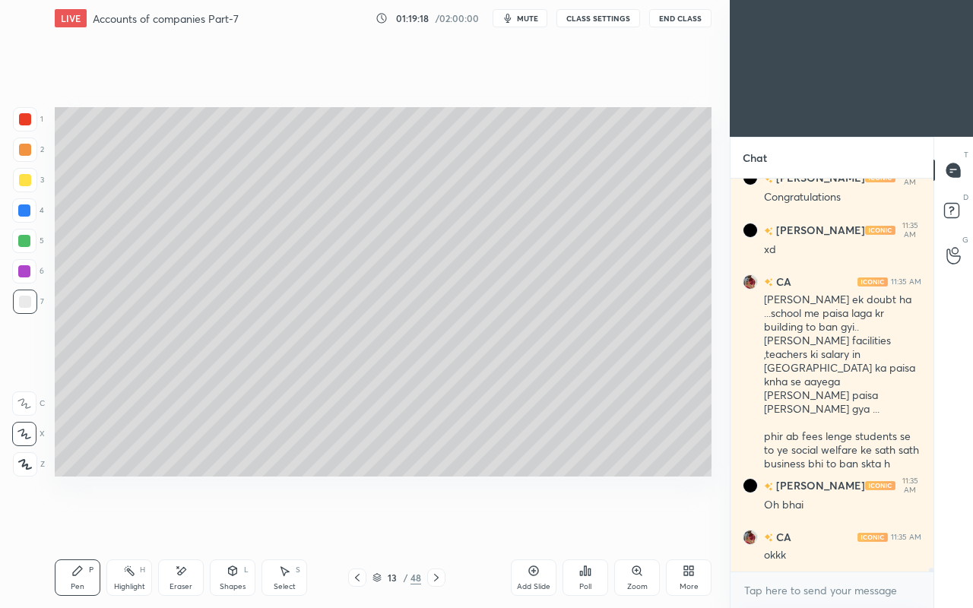
click at [438, 523] on icon at bounding box center [436, 577] width 12 height 12
click at [438, 523] on icon at bounding box center [436, 578] width 5 height 8
click at [435, 523] on icon at bounding box center [436, 577] width 12 height 12
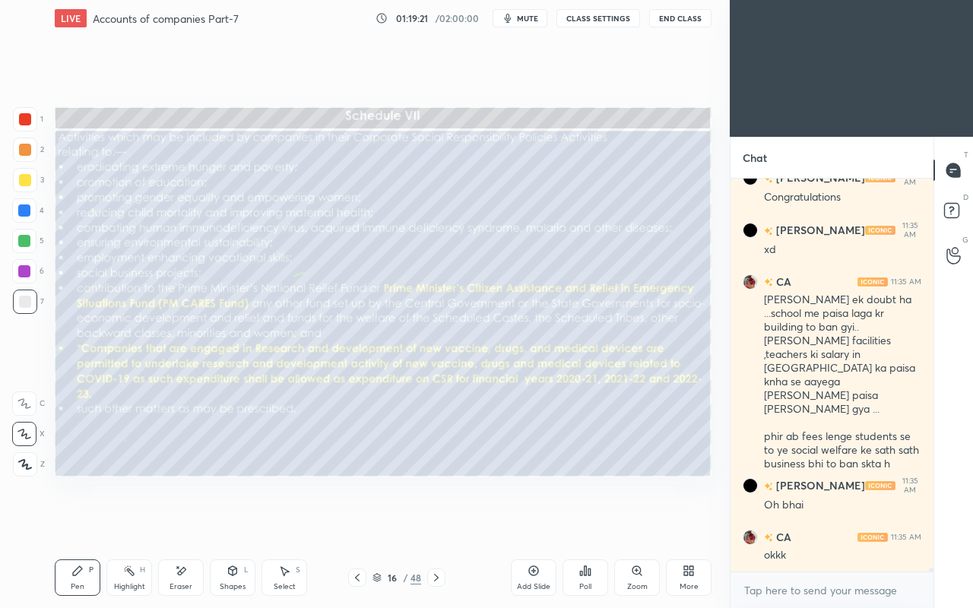
click at [353, 523] on icon at bounding box center [357, 577] width 12 height 12
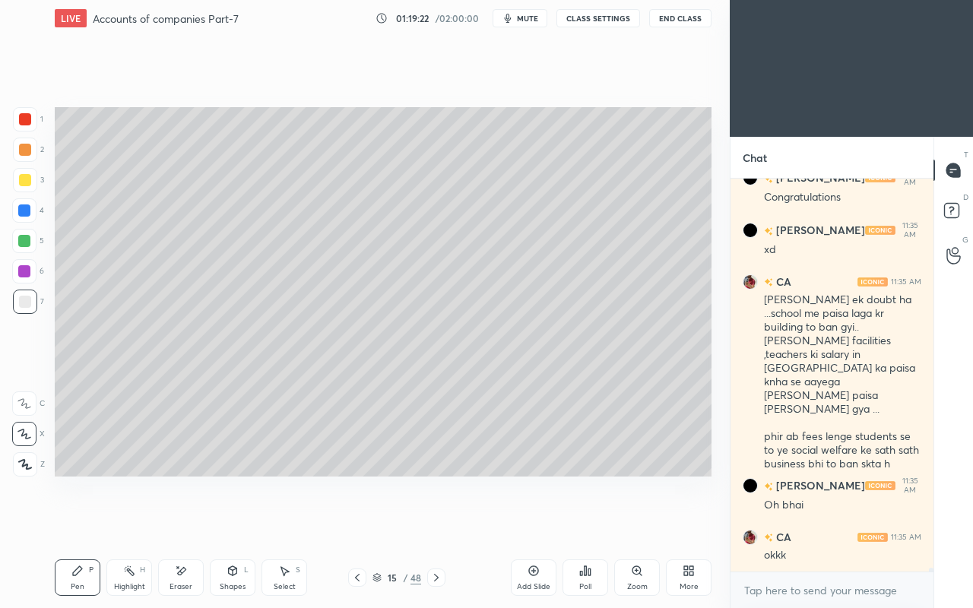
click at [539, 523] on icon at bounding box center [533, 571] width 12 height 12
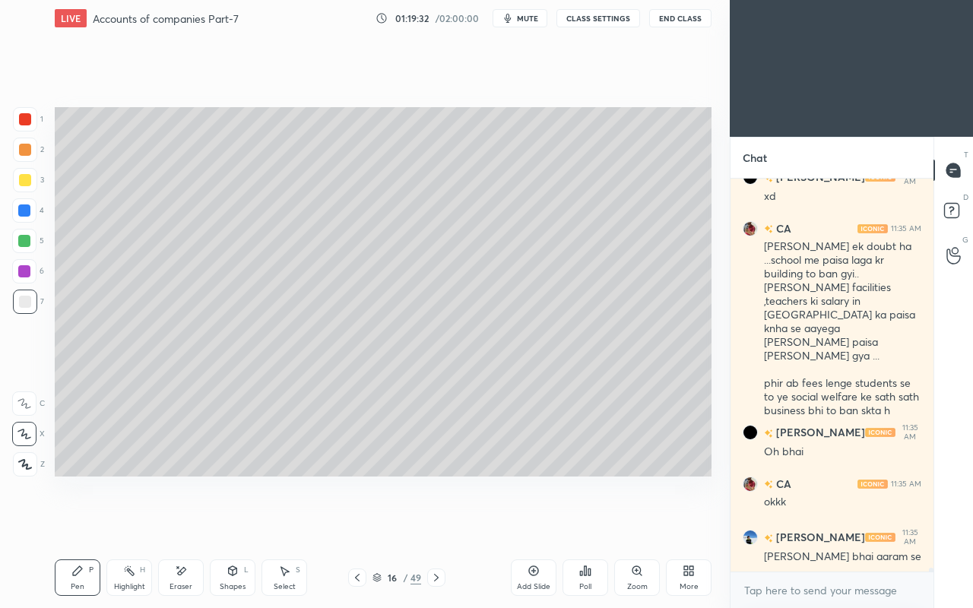
scroll to position [39795, 0]
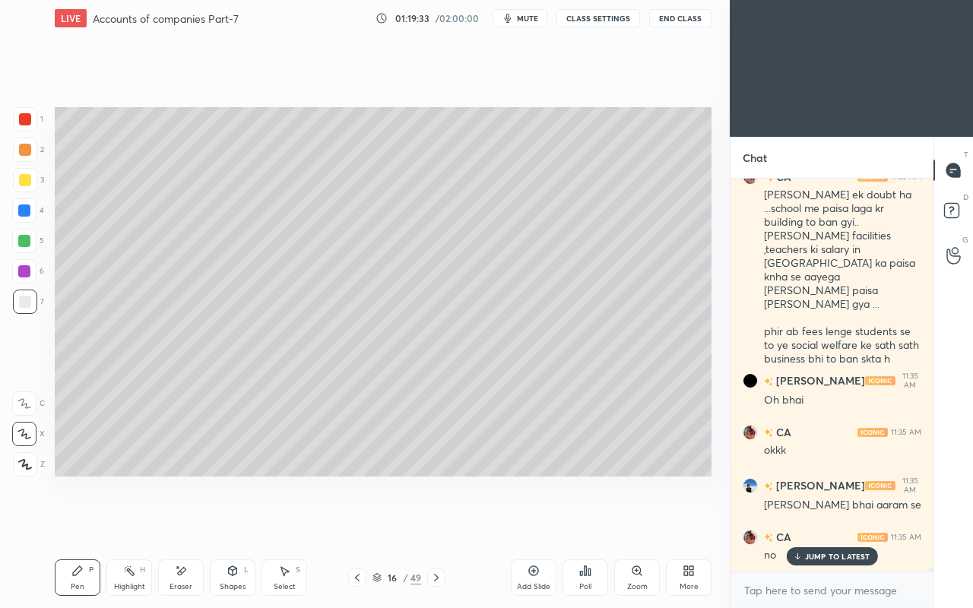
click at [24, 187] on div at bounding box center [25, 180] width 24 height 24
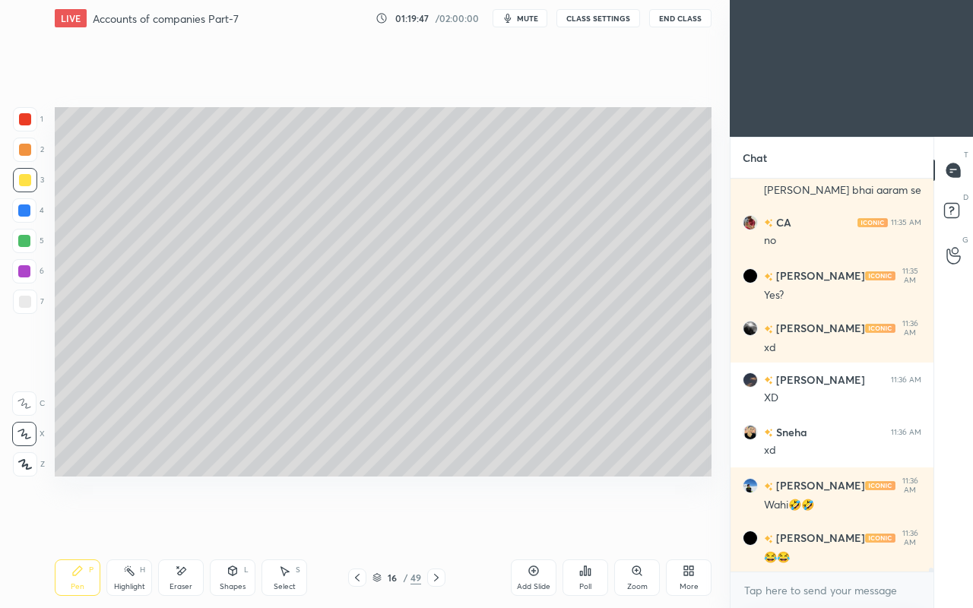
scroll to position [40163, 0]
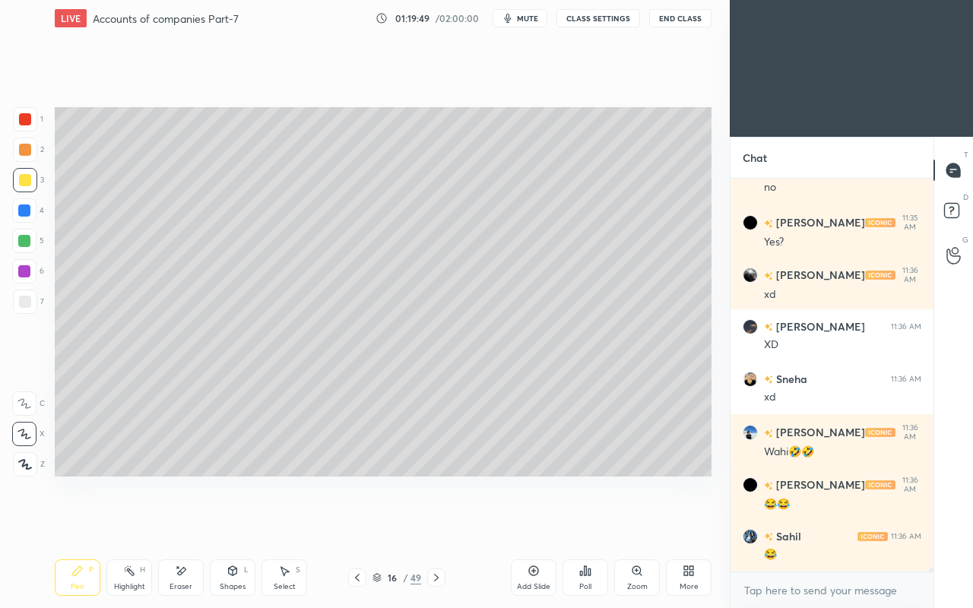
click at [229, 523] on icon at bounding box center [232, 571] width 12 height 12
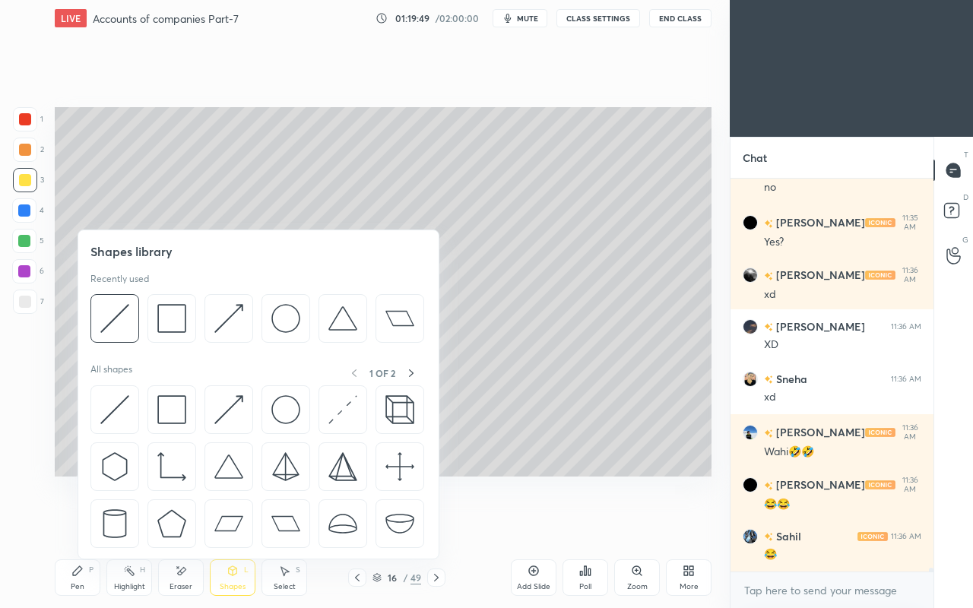
click at [114, 399] on img at bounding box center [114, 409] width 29 height 29
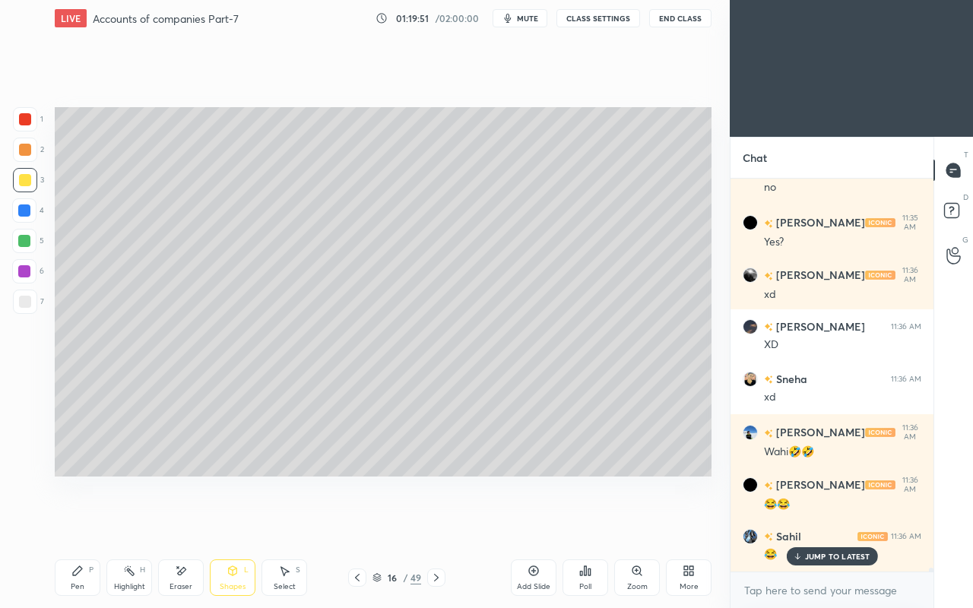
scroll to position [40215, 0]
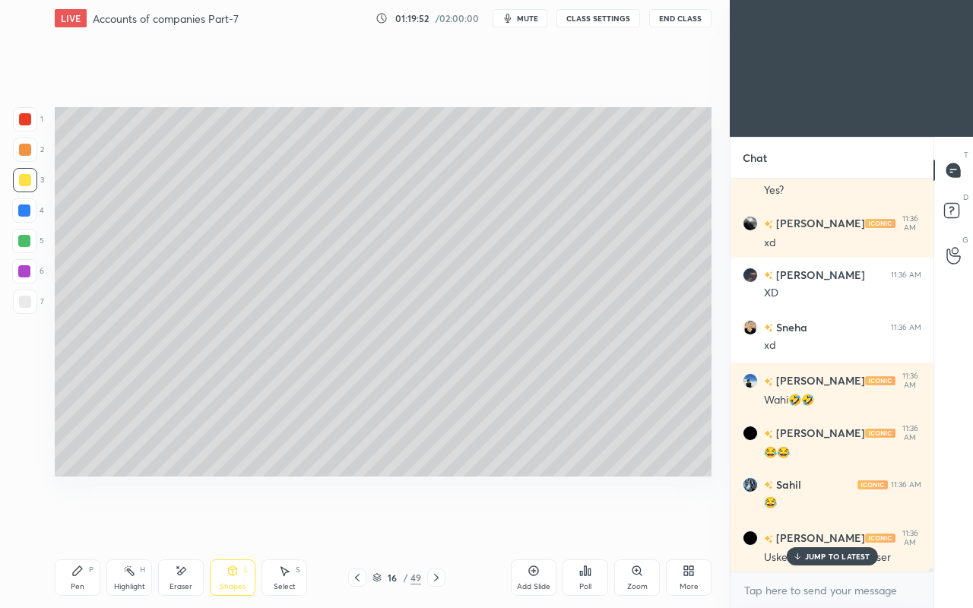
click at [98, 523] on div "Pen P" at bounding box center [78, 577] width 46 height 36
click at [804, 523] on div "JUMP TO LATEST" at bounding box center [831, 556] width 91 height 18
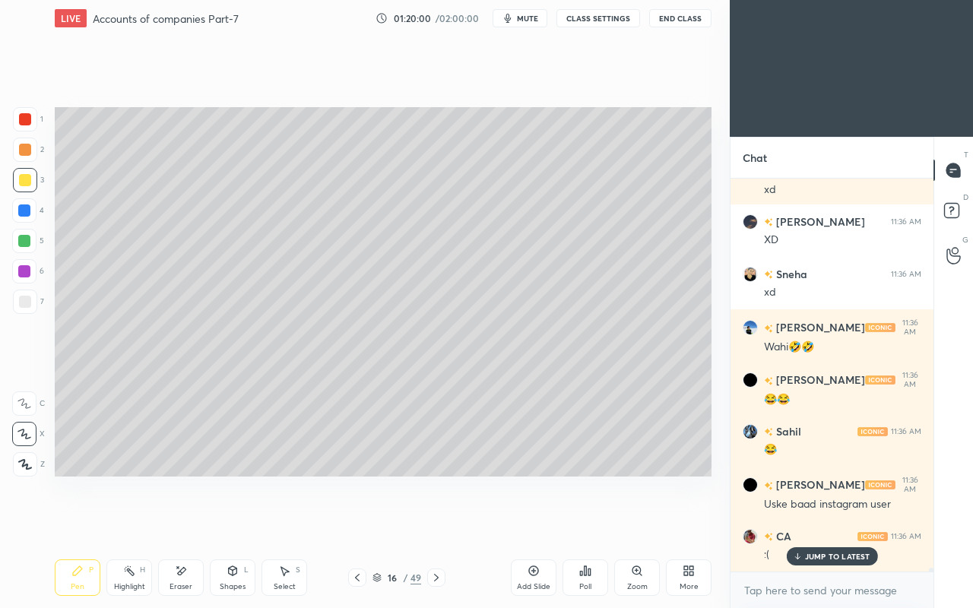
scroll to position [40319, 0]
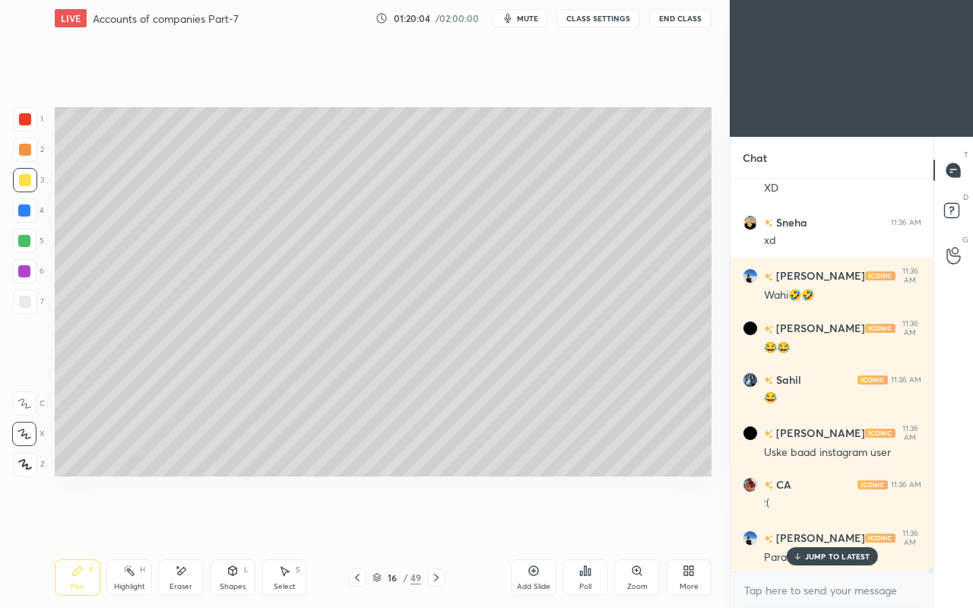
click at [239, 523] on div "Shapes L" at bounding box center [233, 577] width 46 height 36
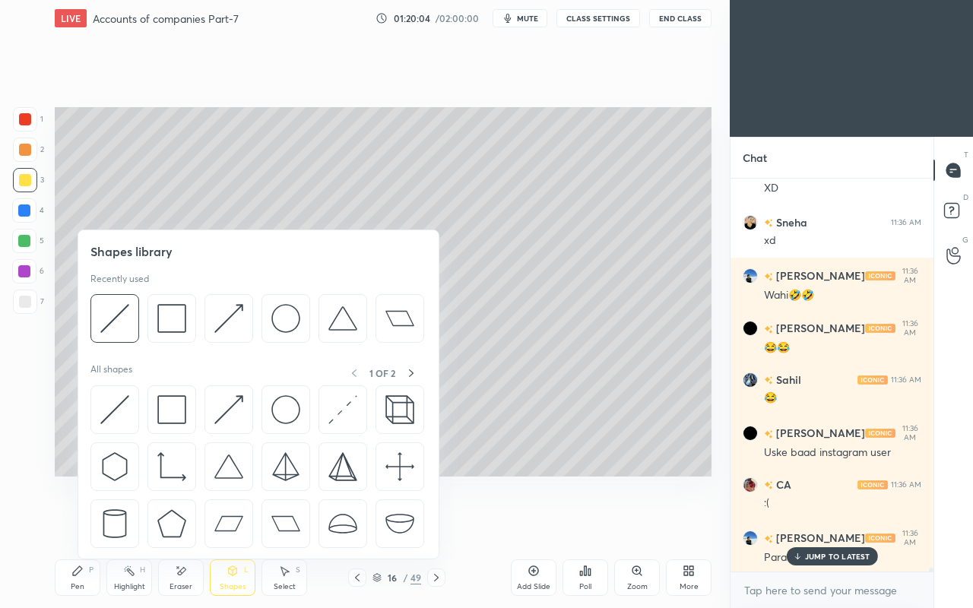
click at [223, 409] on img at bounding box center [228, 409] width 29 height 29
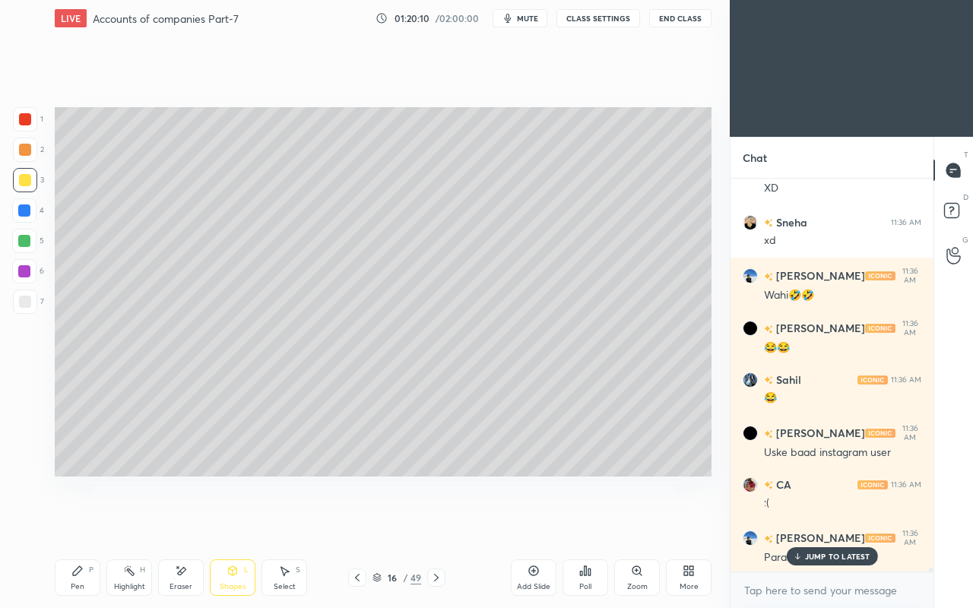
click at [805, 523] on p "JUMP TO LATEST" at bounding box center [837, 556] width 65 height 9
click at [226, 523] on icon at bounding box center [232, 571] width 12 height 12
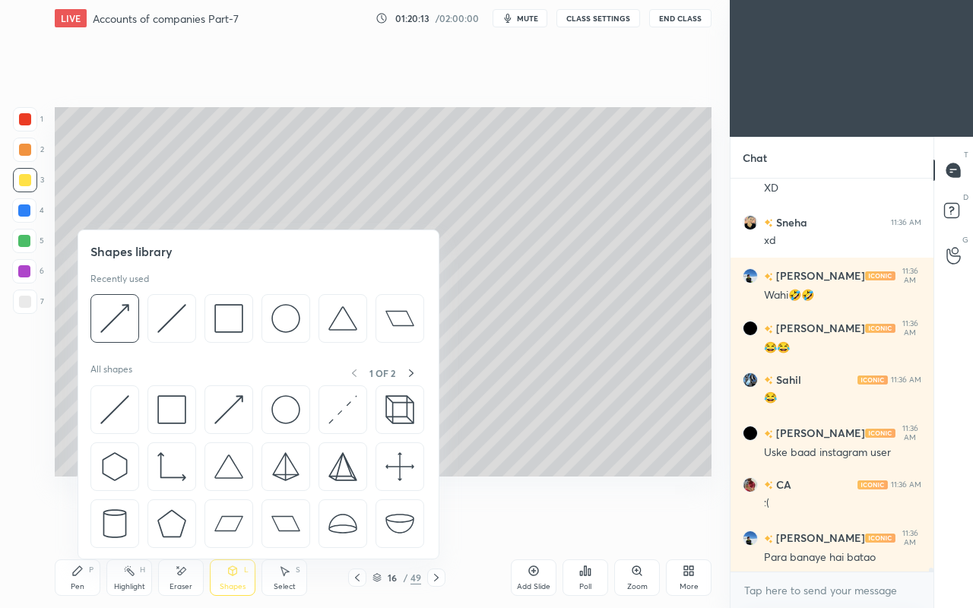
click at [163, 398] on img at bounding box center [171, 409] width 29 height 29
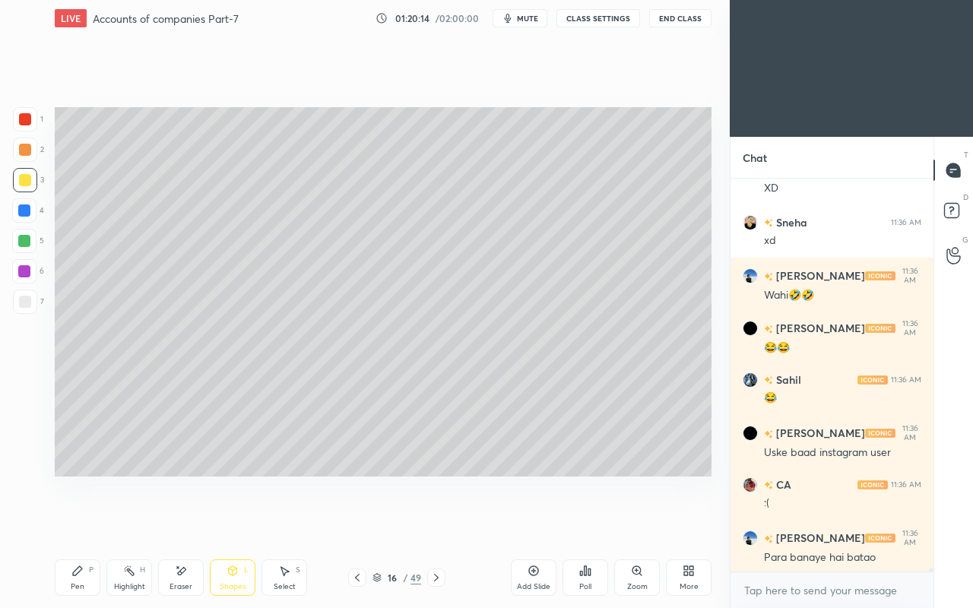
click at [228, 523] on icon at bounding box center [232, 571] width 12 height 12
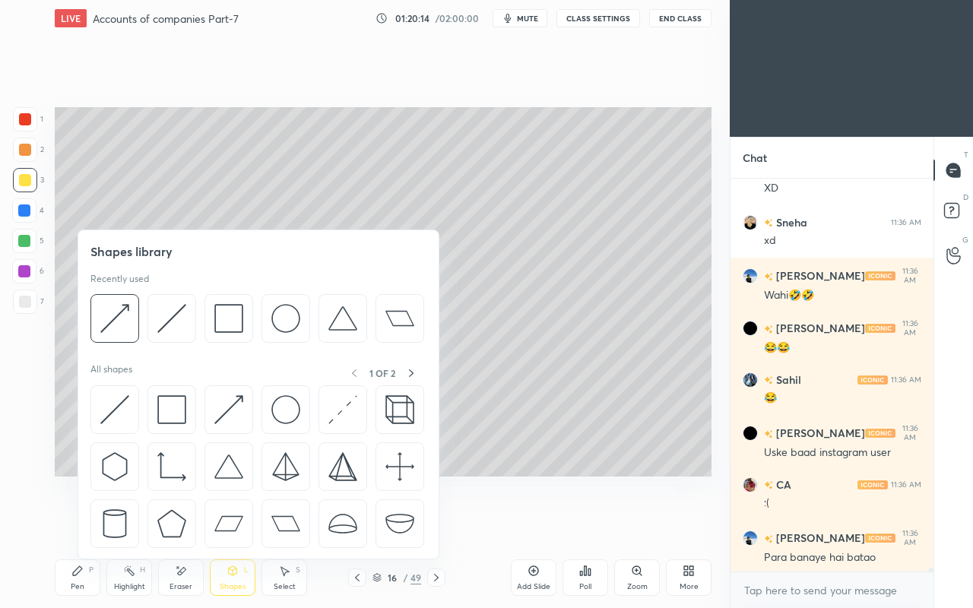
click at [166, 392] on div at bounding box center [171, 409] width 49 height 49
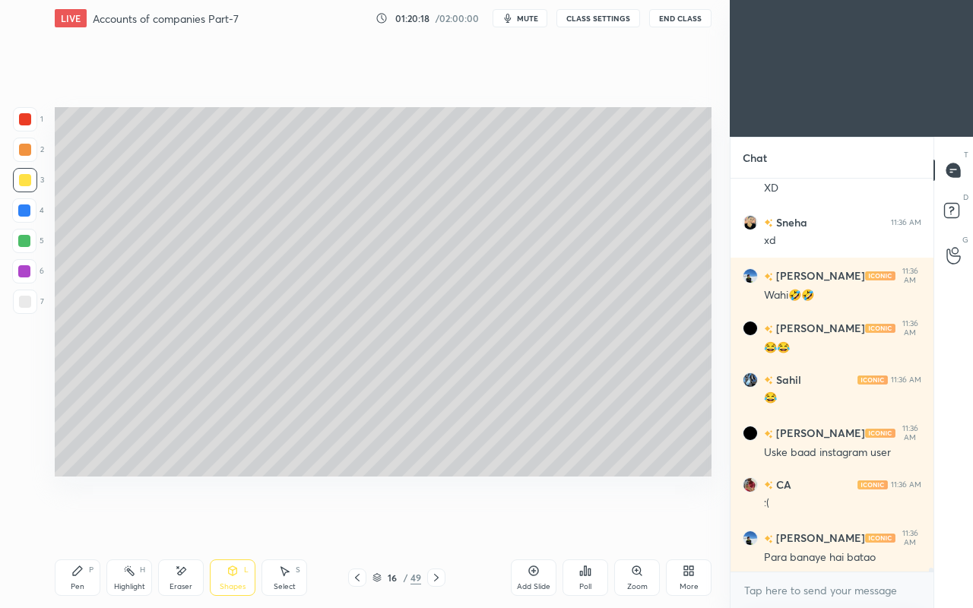
click at [71, 523] on icon at bounding box center [77, 571] width 12 height 12
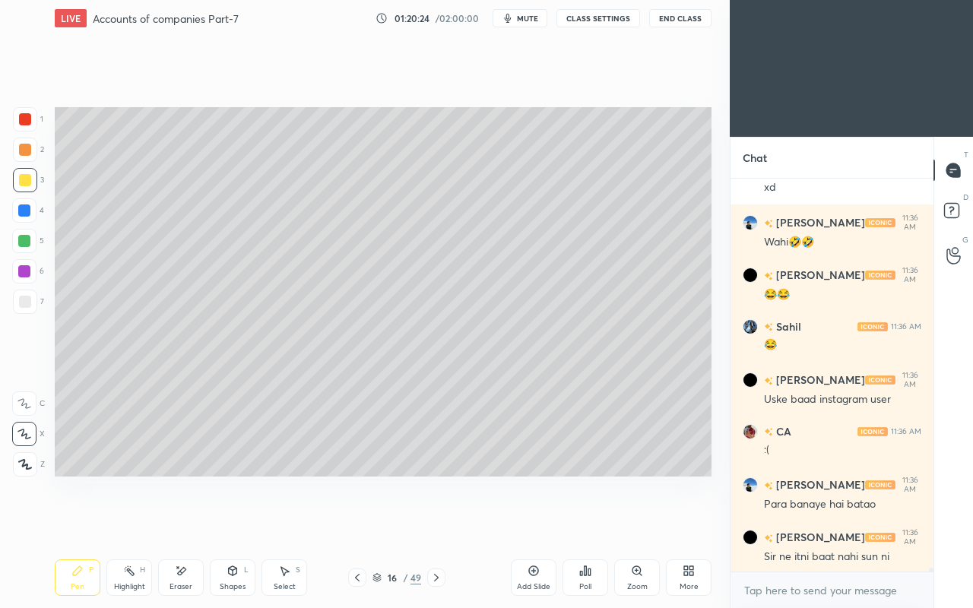
click at [24, 302] on div at bounding box center [25, 302] width 12 height 12
click at [232, 523] on div "Shapes L" at bounding box center [233, 577] width 46 height 36
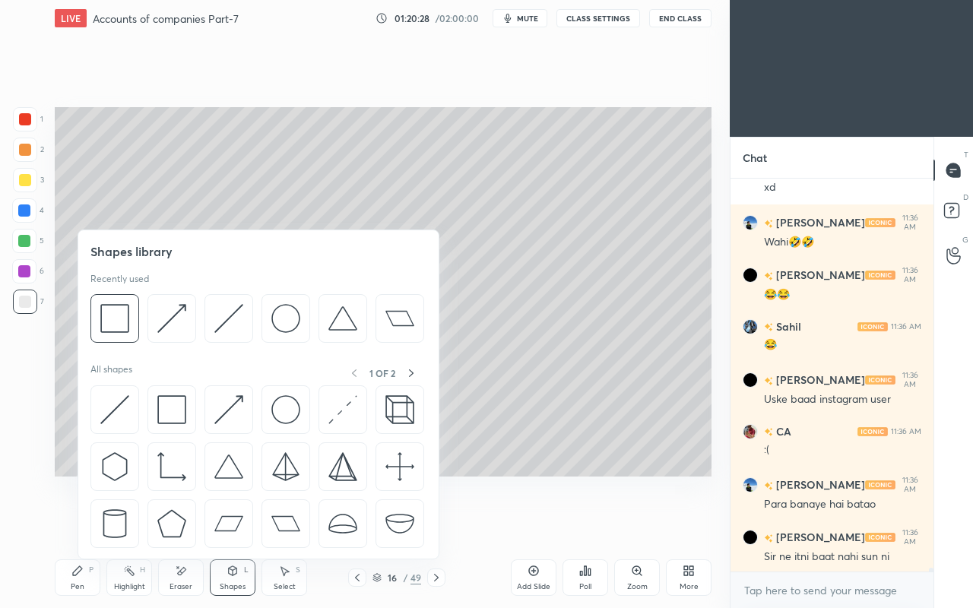
click at [108, 408] on img at bounding box center [114, 409] width 29 height 29
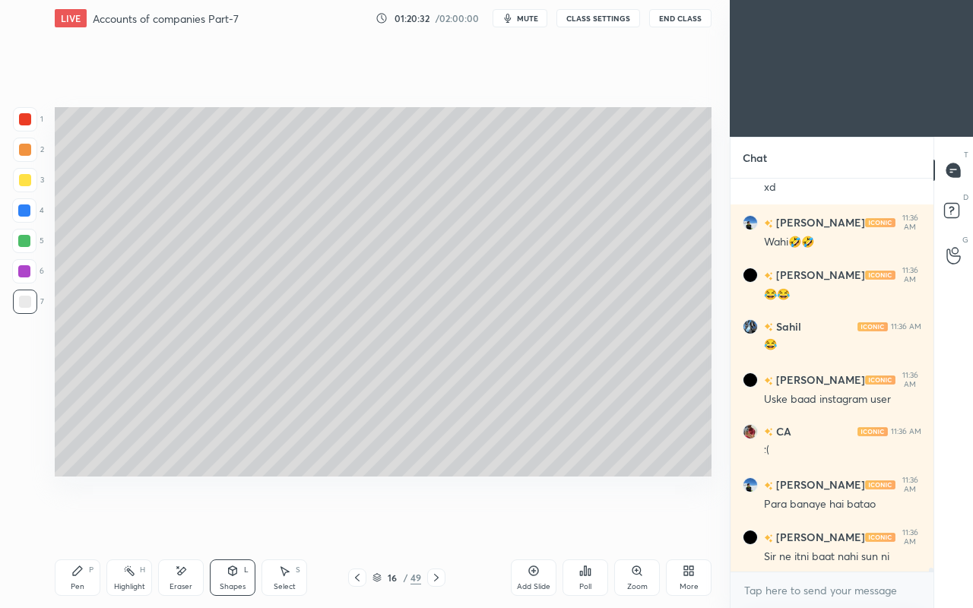
click at [89, 523] on div "P" at bounding box center [91, 570] width 5 height 8
click at [459, 477] on div "Setting up your live class Poll for secs No correct answer Start poll" at bounding box center [383, 291] width 669 height 511
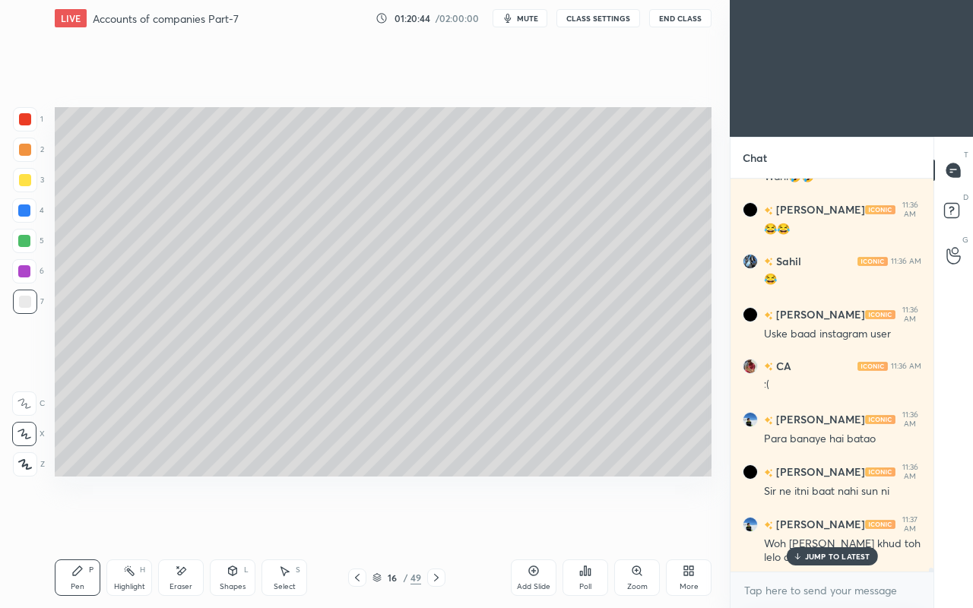
click at [231, 523] on div "Shapes" at bounding box center [233, 587] width 26 height 8
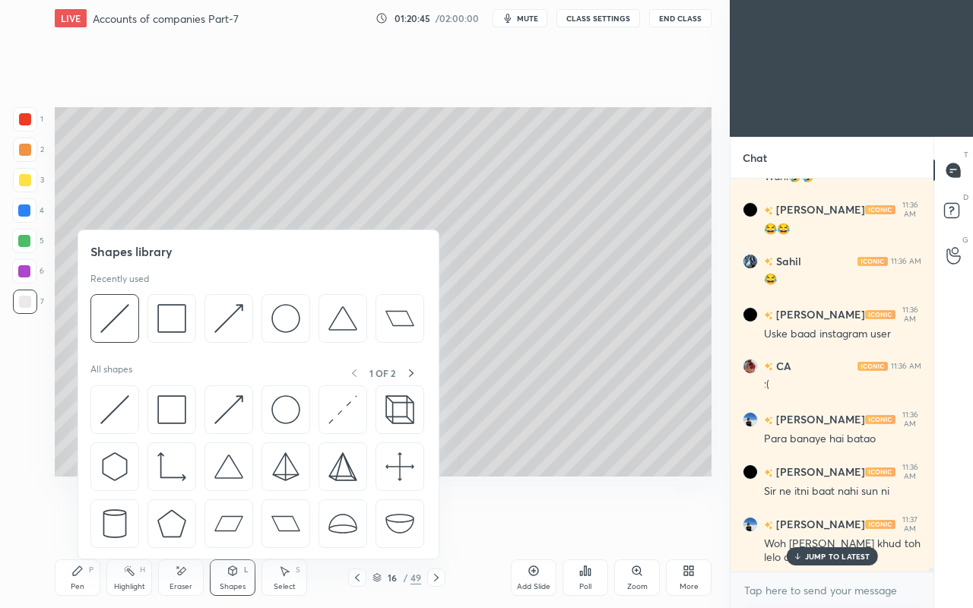
click at [170, 413] on img at bounding box center [171, 409] width 29 height 29
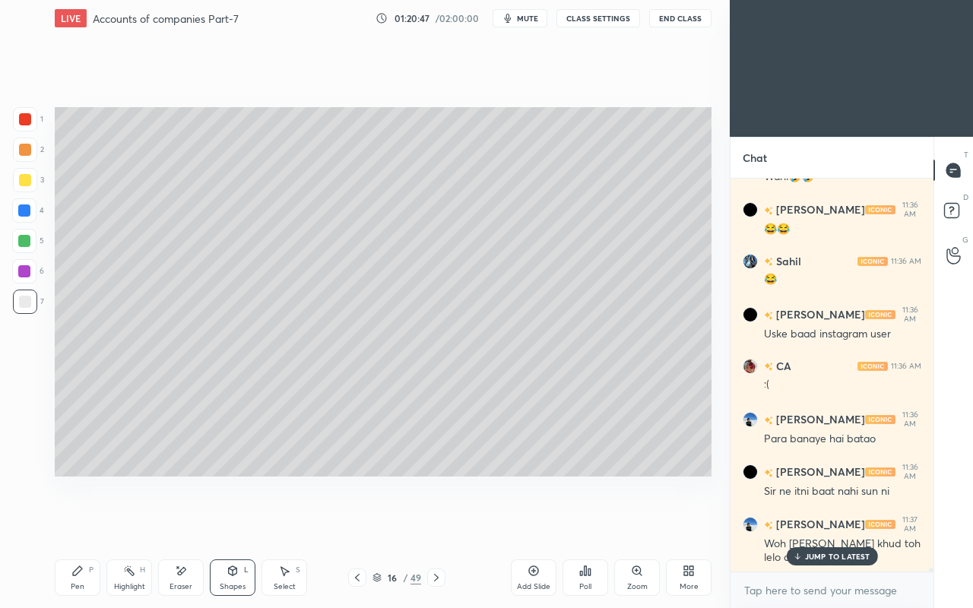
click at [67, 523] on div "Pen P" at bounding box center [78, 577] width 46 height 36
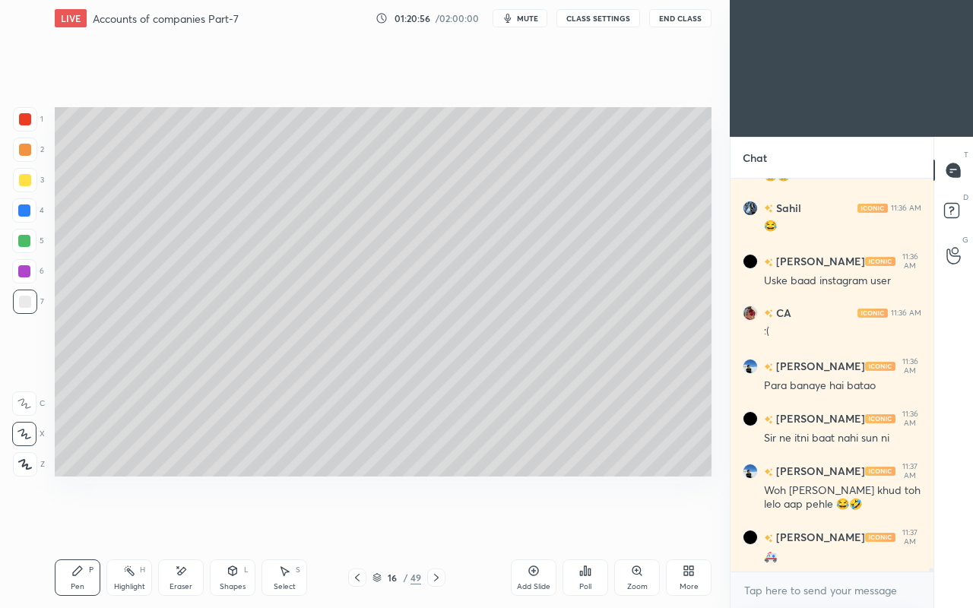
click at [182, 523] on icon at bounding box center [181, 571] width 12 height 13
click at [84, 523] on div "Pen P" at bounding box center [78, 577] width 46 height 36
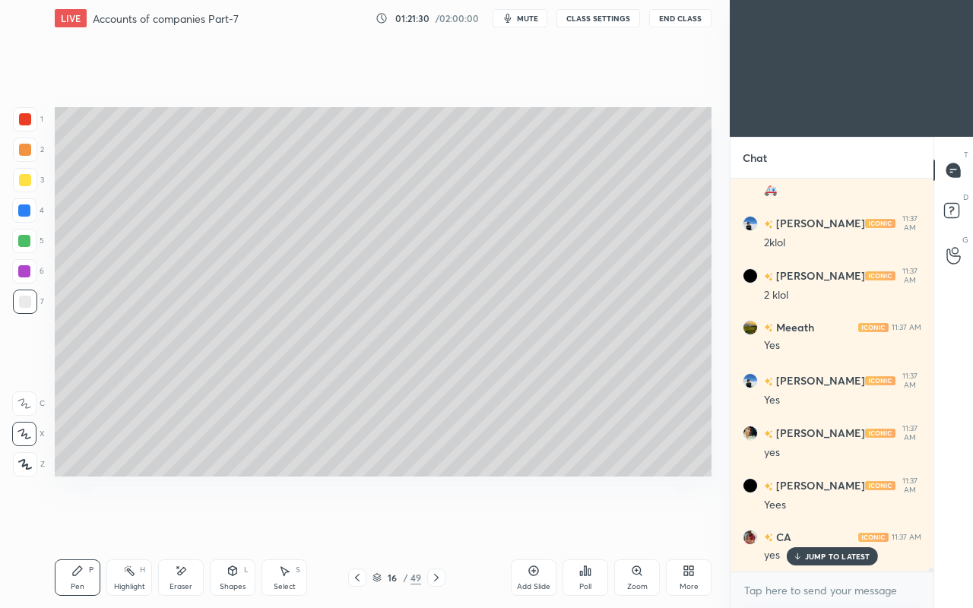
scroll to position [40911, 0]
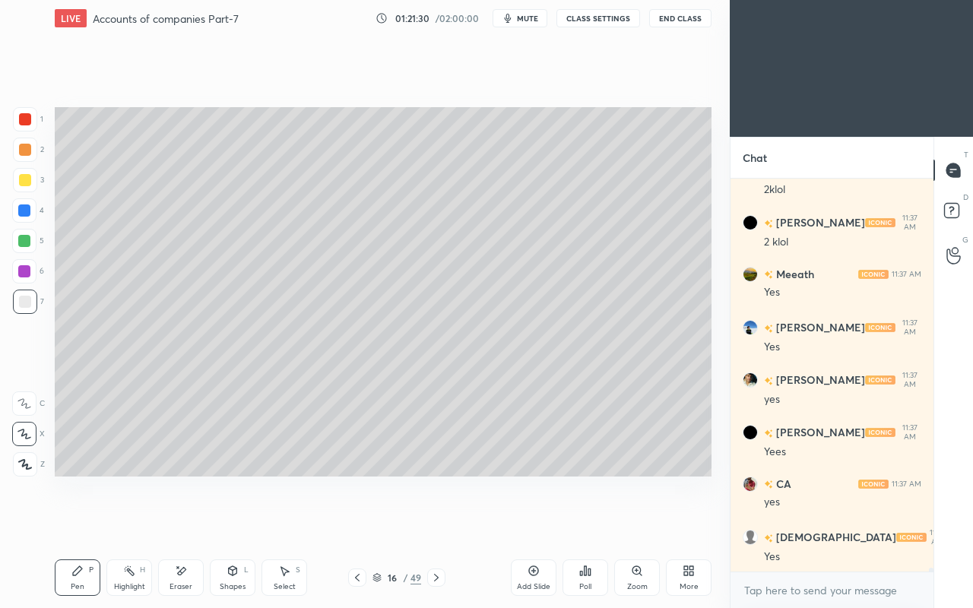
click at [28, 176] on div at bounding box center [25, 180] width 12 height 12
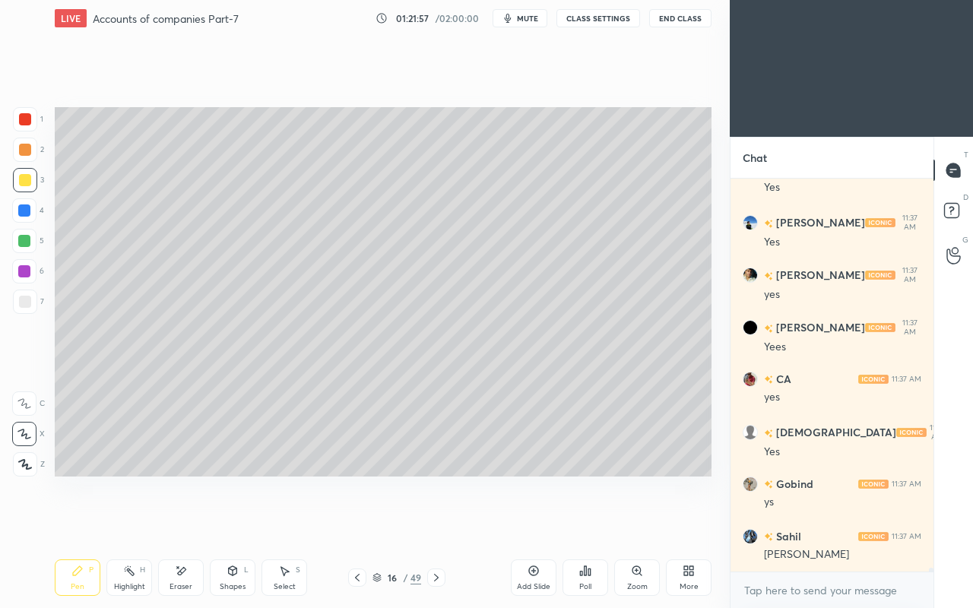
scroll to position [41067, 0]
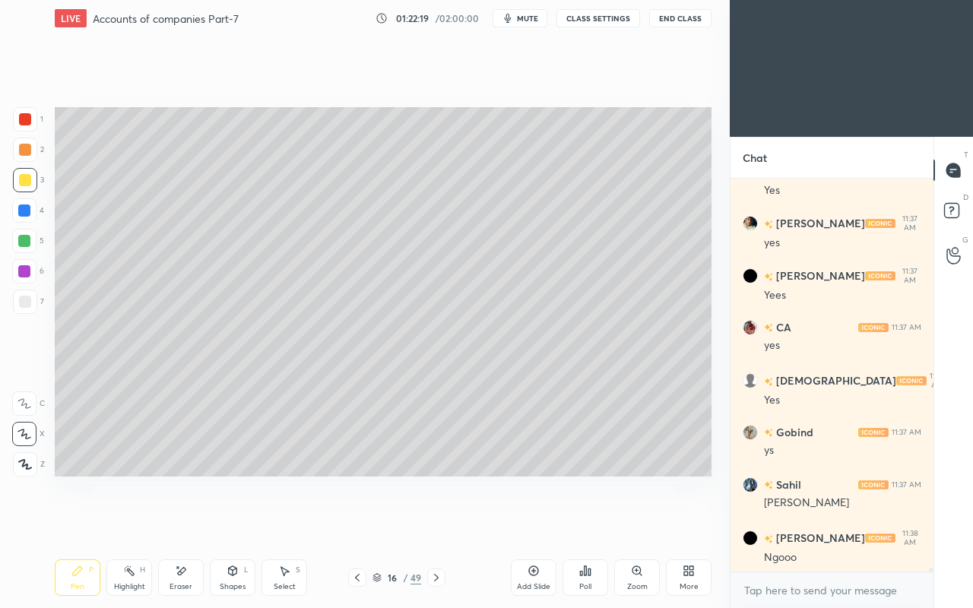
click at [23, 293] on div at bounding box center [25, 302] width 24 height 24
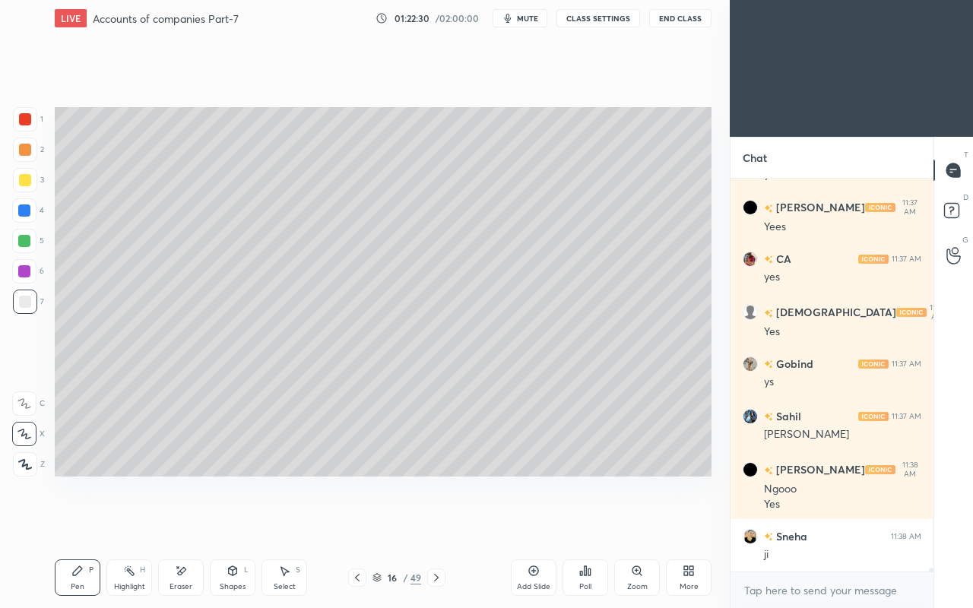
scroll to position [41187, 0]
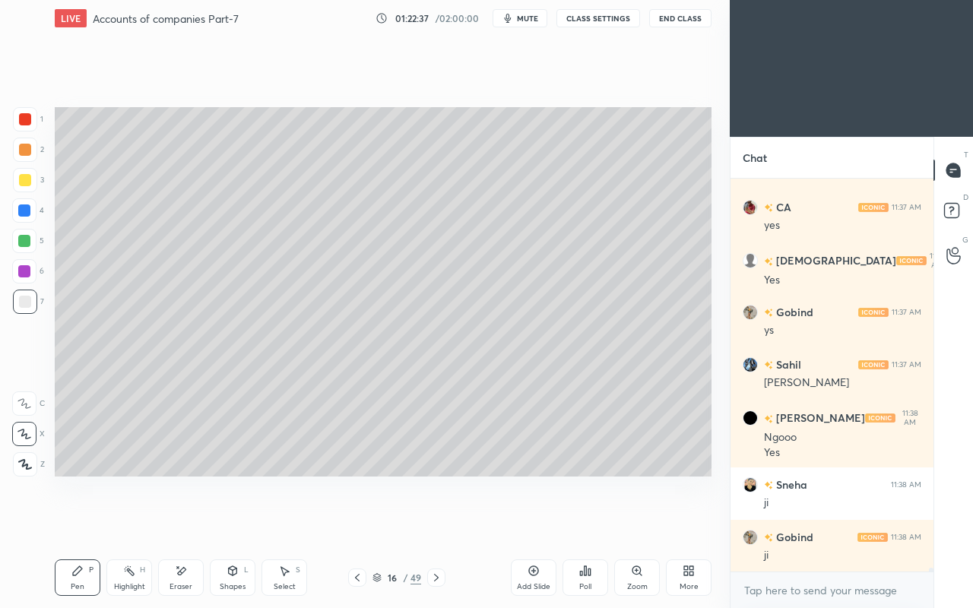
click at [179, 523] on icon at bounding box center [182, 571] width 8 height 8
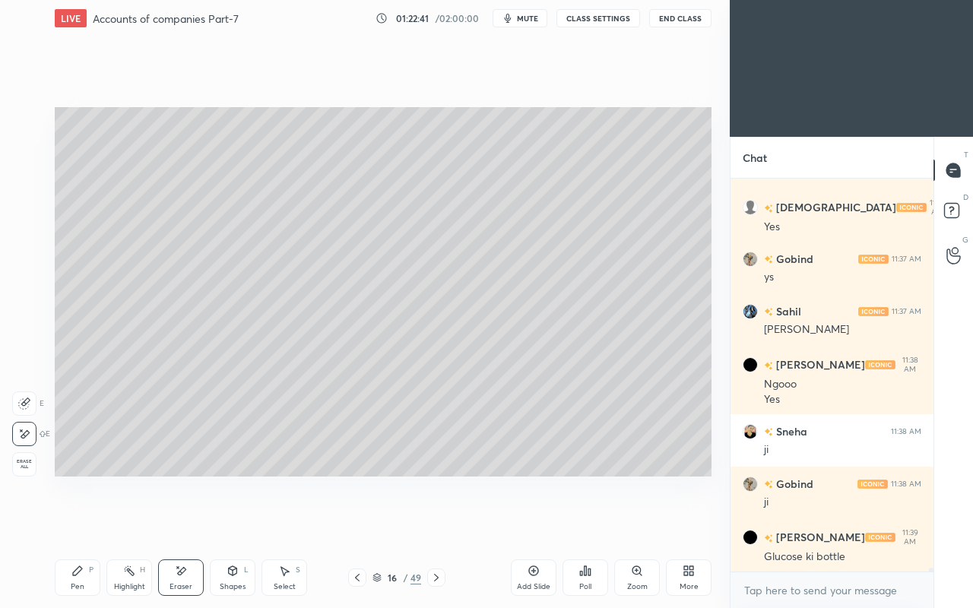
click at [230, 523] on icon at bounding box center [233, 570] width 8 height 9
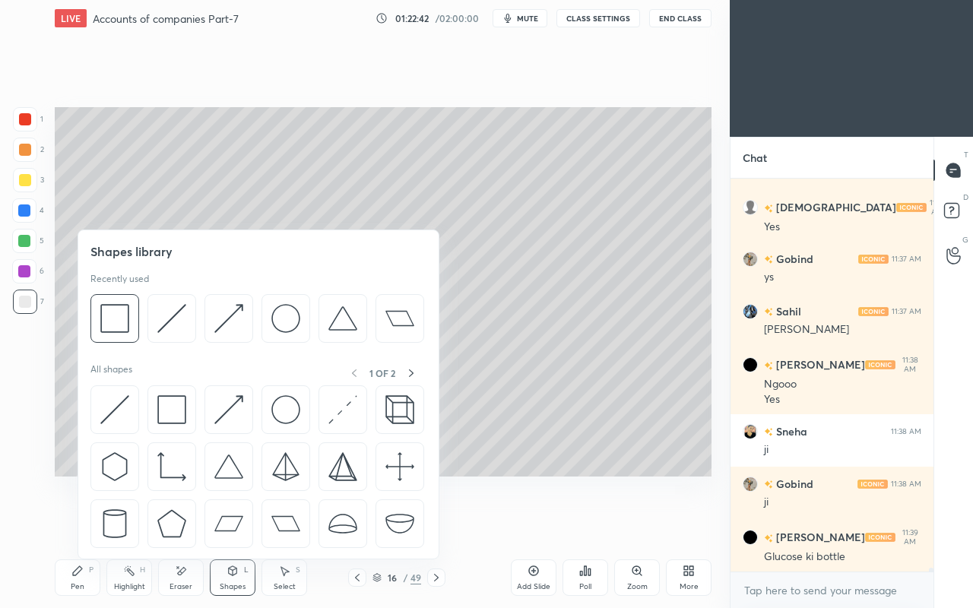
click at [108, 407] on img at bounding box center [114, 409] width 29 height 29
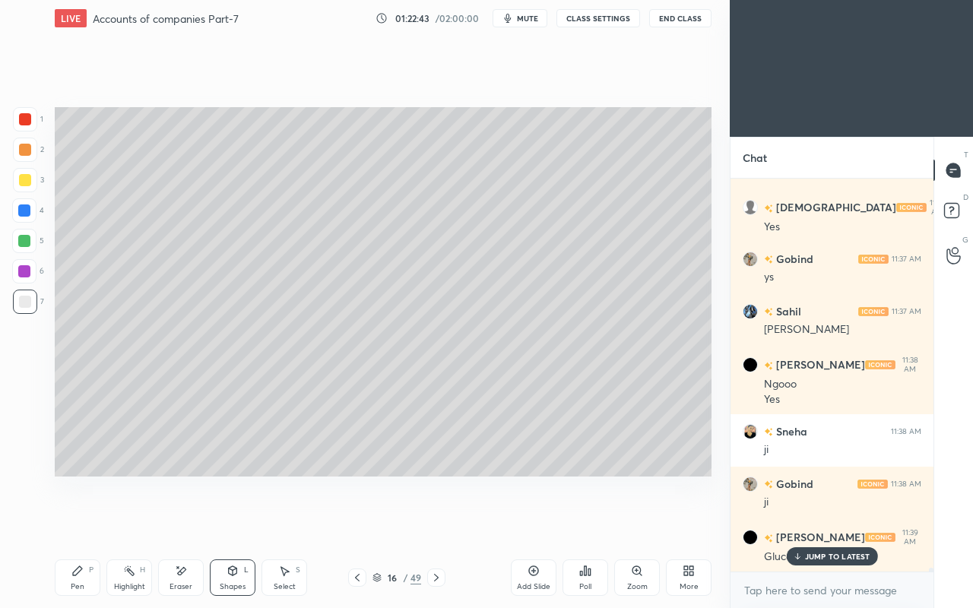
scroll to position [41292, 0]
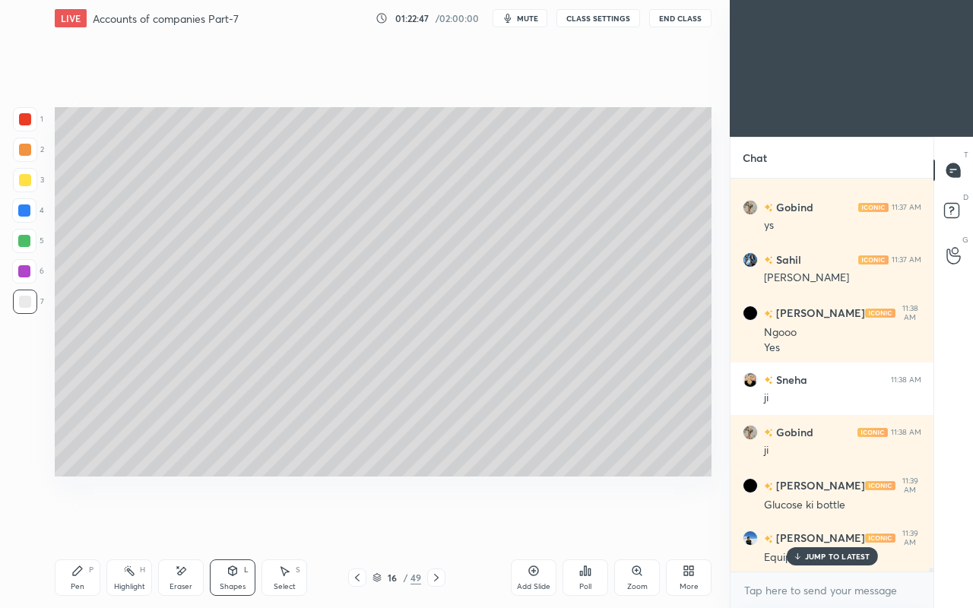
click at [226, 523] on div "Shapes L" at bounding box center [233, 577] width 46 height 36
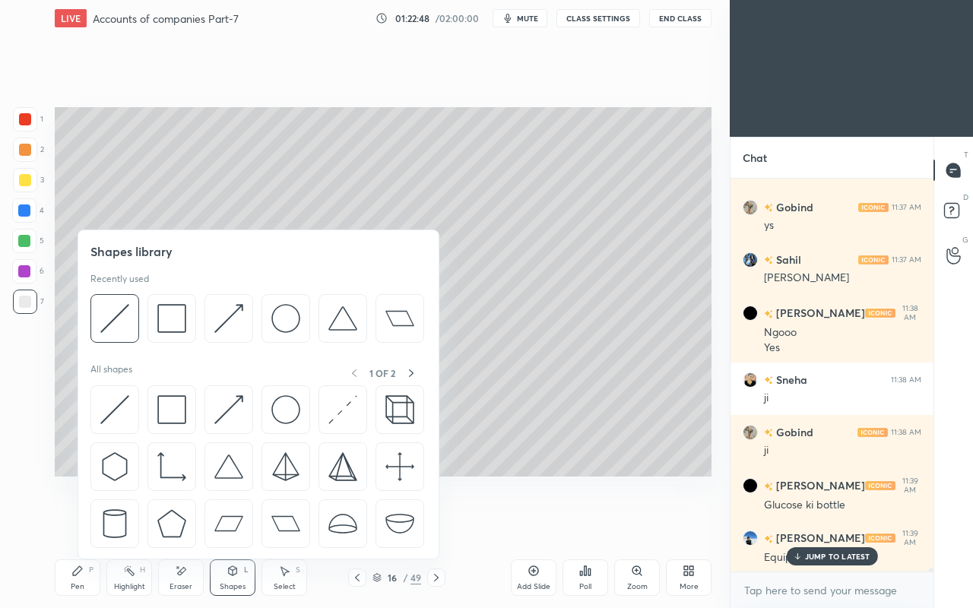
click at [83, 523] on div "Pen" at bounding box center [78, 587] width 14 height 8
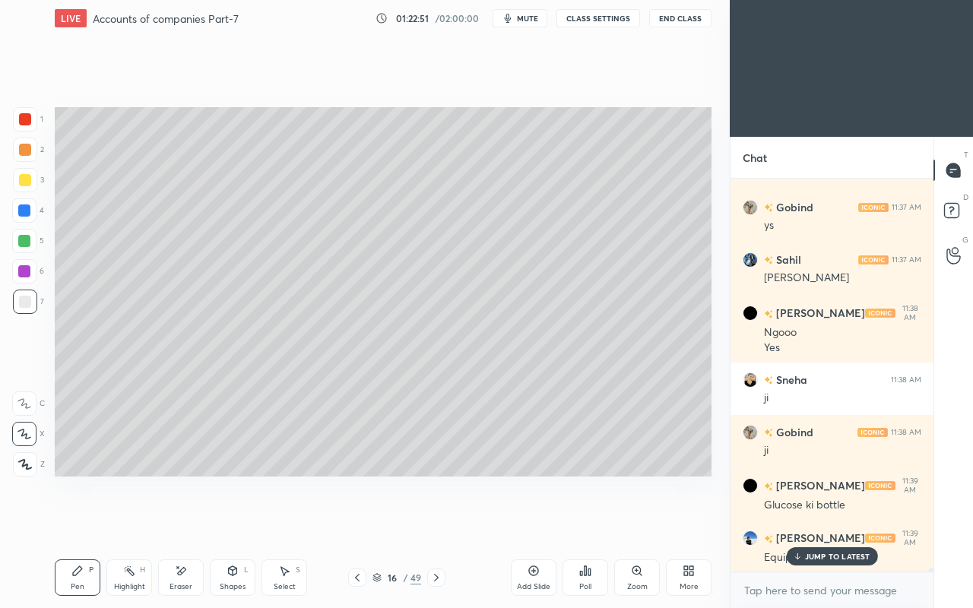
click at [280, 523] on icon at bounding box center [284, 571] width 12 height 12
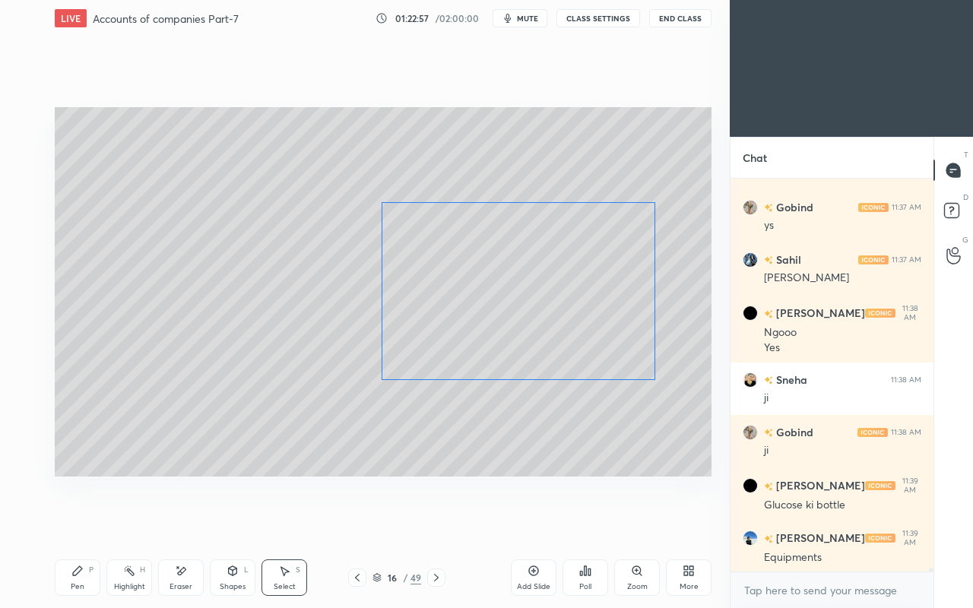
scroll to position [41345, 0]
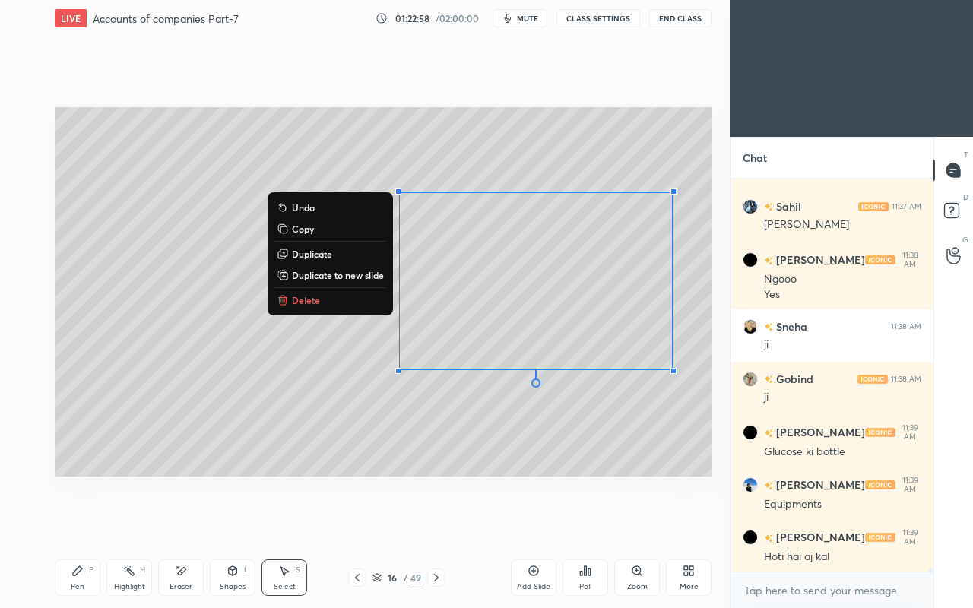
click at [295, 406] on div "0 ° Undo Copy Duplicate Duplicate to new slide Delete" at bounding box center [383, 291] width 657 height 369
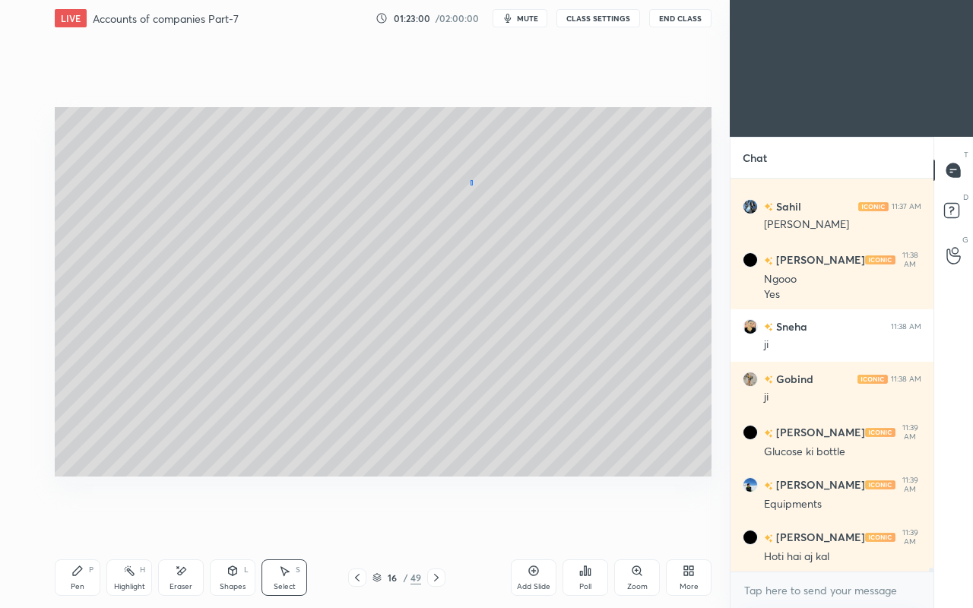
click at [470, 184] on div "0 ° Undo Copy Duplicate Duplicate to new slide Delete" at bounding box center [383, 291] width 657 height 369
click at [79, 523] on icon at bounding box center [77, 570] width 9 height 9
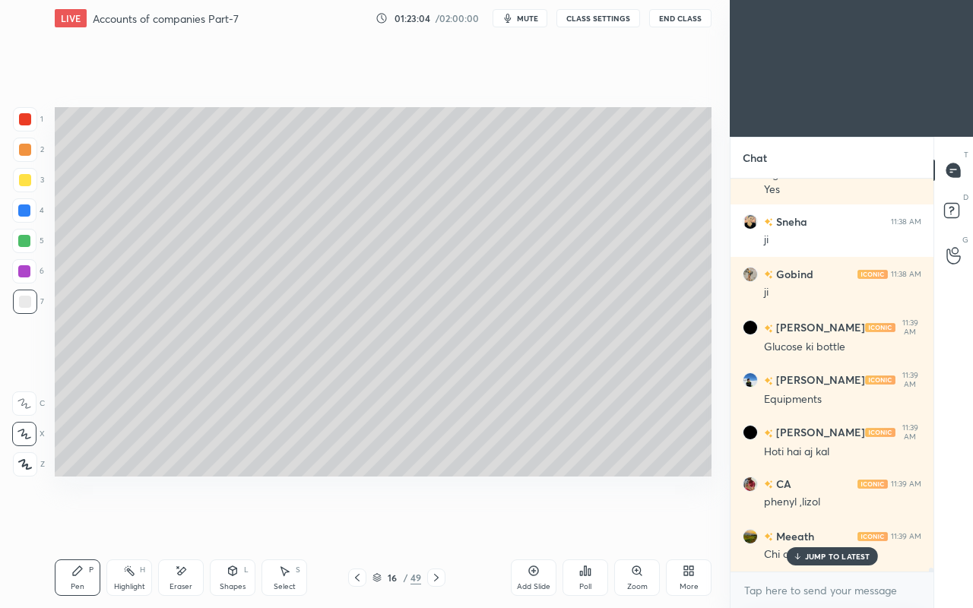
scroll to position [41502, 0]
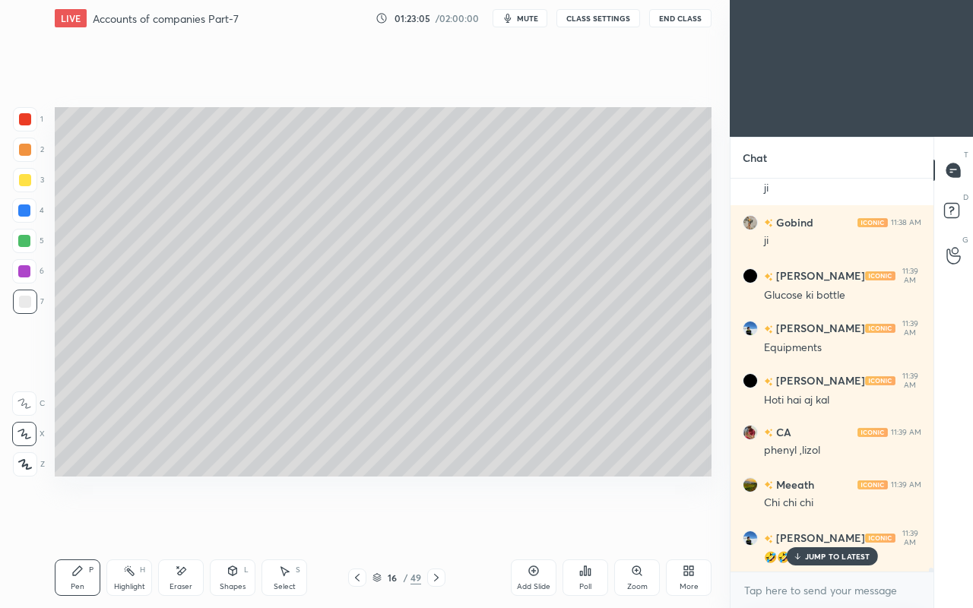
click at [813, 523] on p "JUMP TO LATEST" at bounding box center [837, 556] width 65 height 9
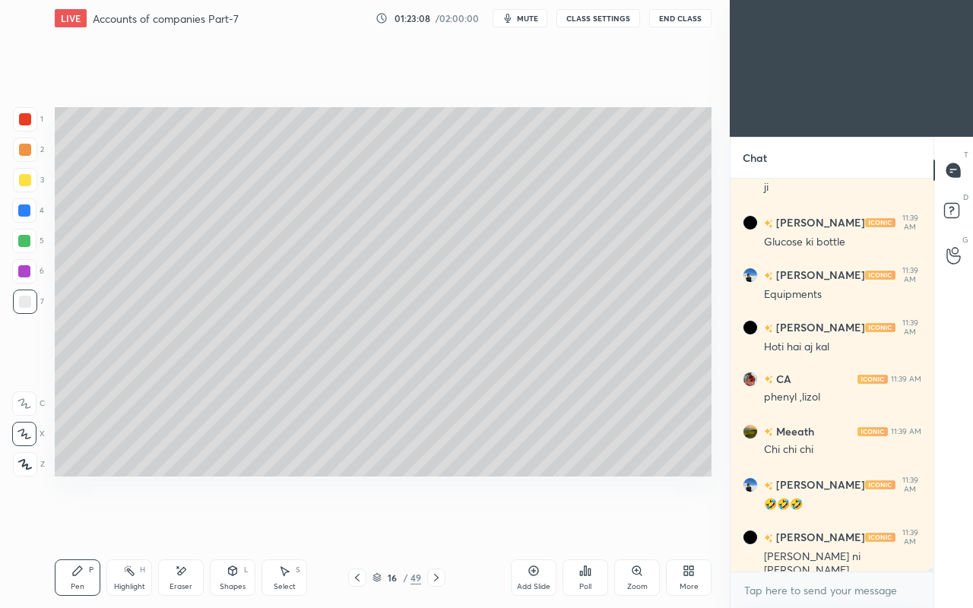
click at [179, 523] on icon at bounding box center [182, 571] width 8 height 8
click at [71, 523] on icon at bounding box center [77, 571] width 12 height 12
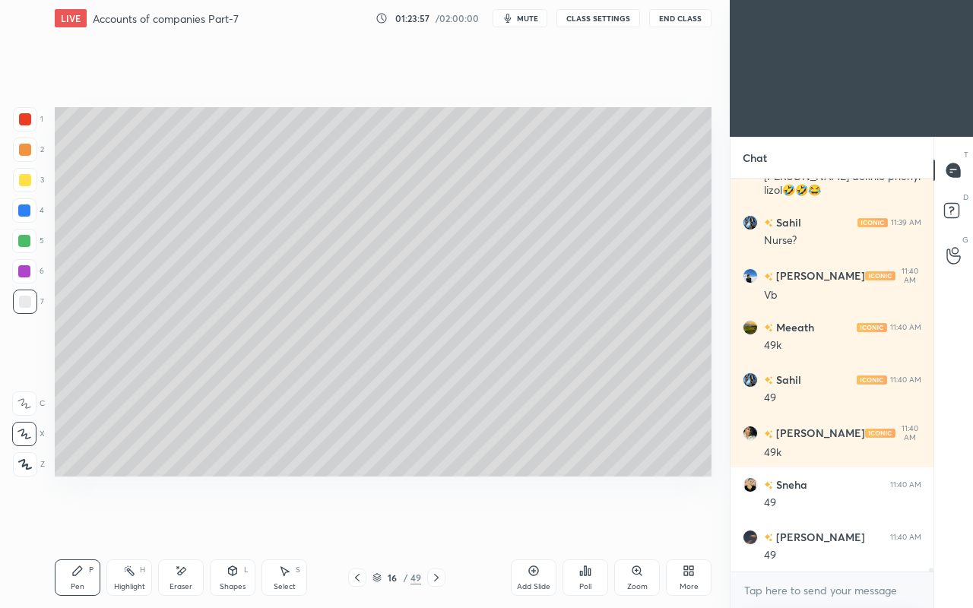
scroll to position [42093, 0]
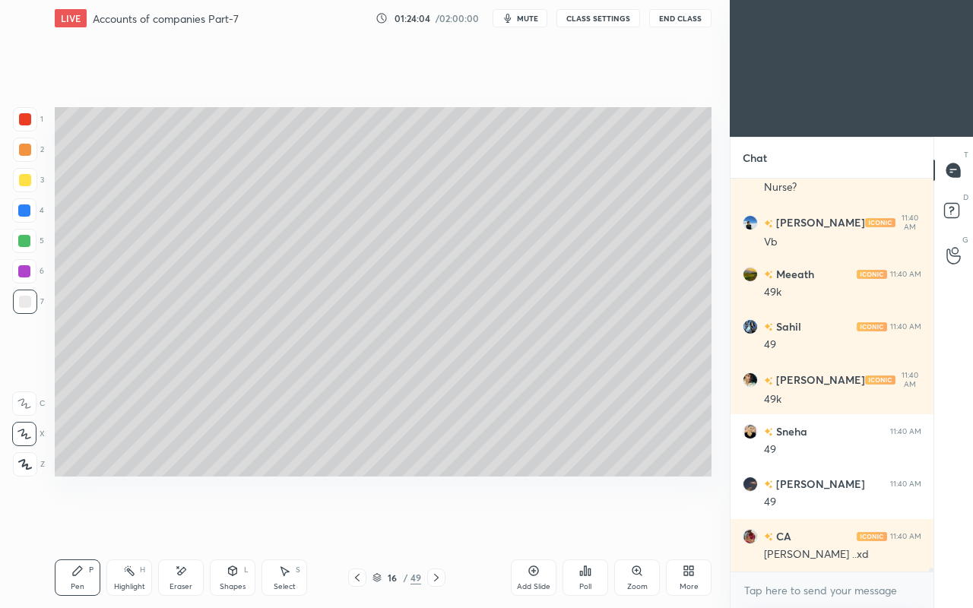
click at [234, 523] on div "Shapes L" at bounding box center [233, 577] width 46 height 36
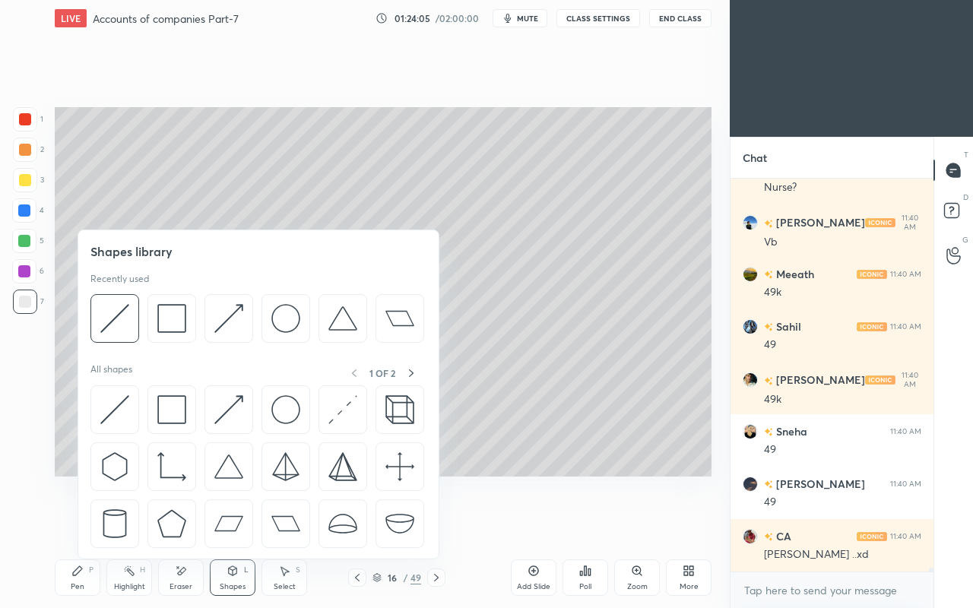
click at [172, 406] on img at bounding box center [171, 409] width 29 height 29
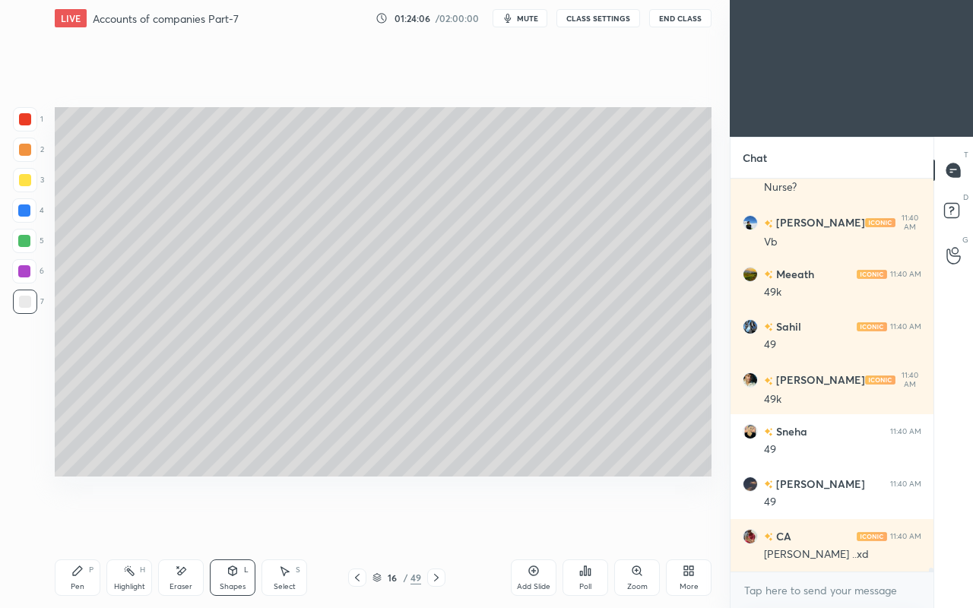
click at [26, 195] on div "3" at bounding box center [28, 183] width 31 height 30
click at [21, 185] on div at bounding box center [25, 180] width 12 height 12
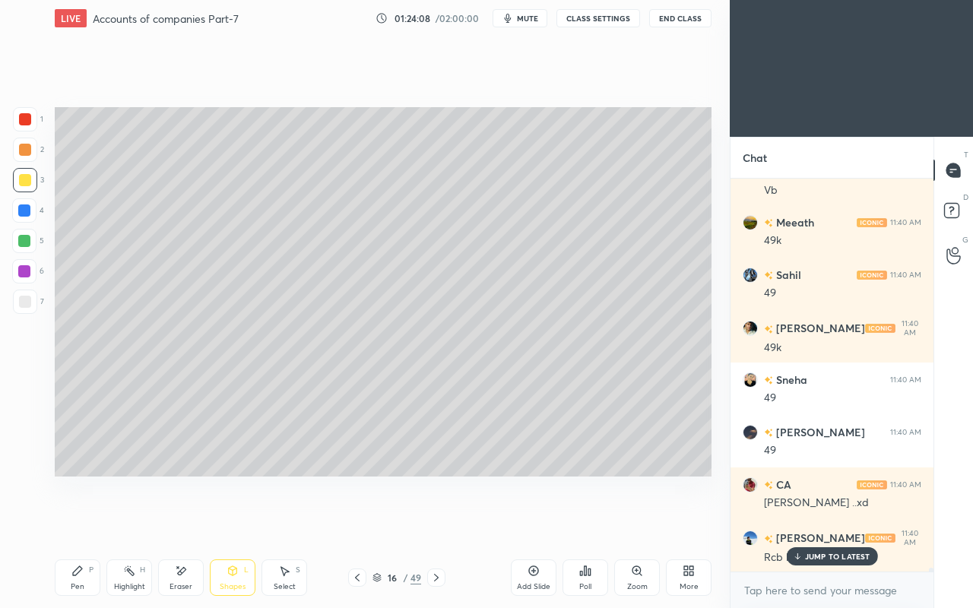
click at [808, 523] on p "JUMP TO LATEST" at bounding box center [837, 556] width 65 height 9
click at [179, 523] on div "Eraser" at bounding box center [180, 587] width 23 height 8
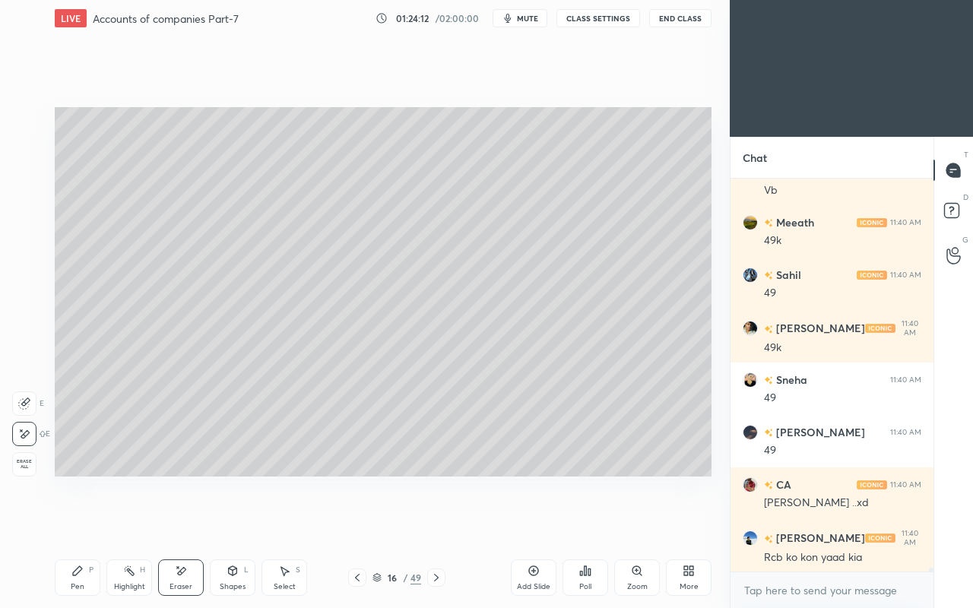
click at [73, 523] on div "Pen" at bounding box center [78, 587] width 14 height 8
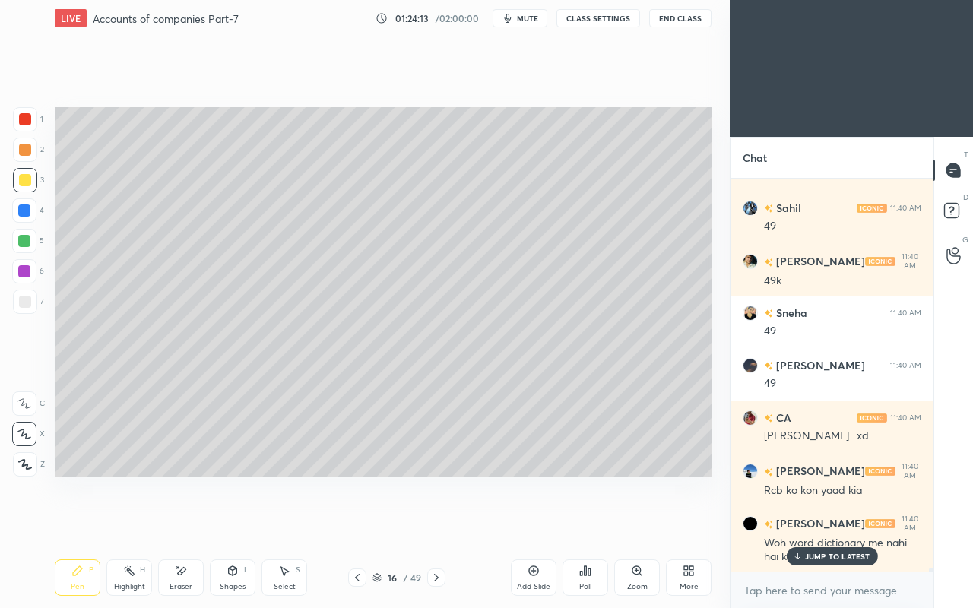
scroll to position [42263, 0]
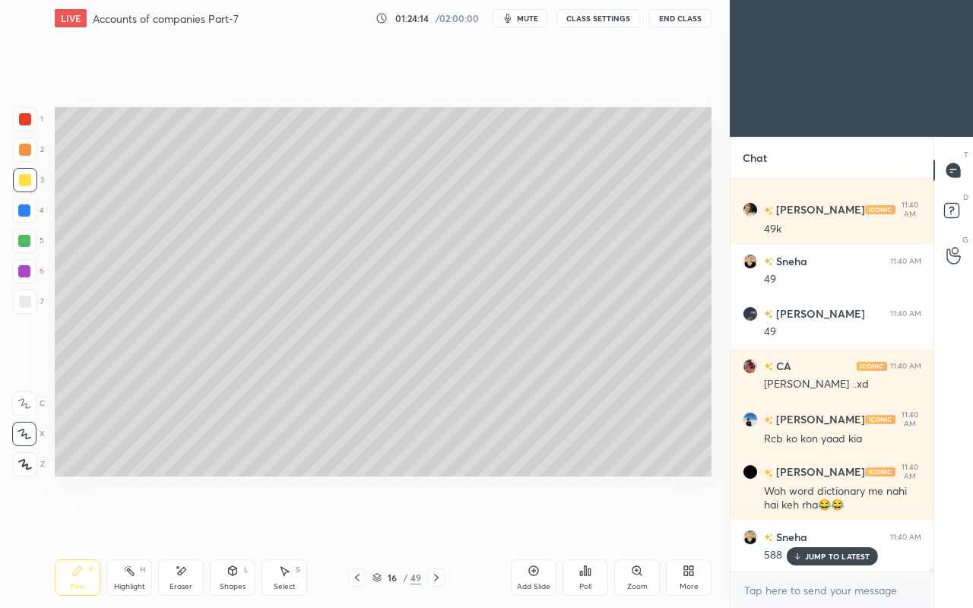
click at [815, 523] on p "JUMP TO LATEST" at bounding box center [837, 556] width 65 height 9
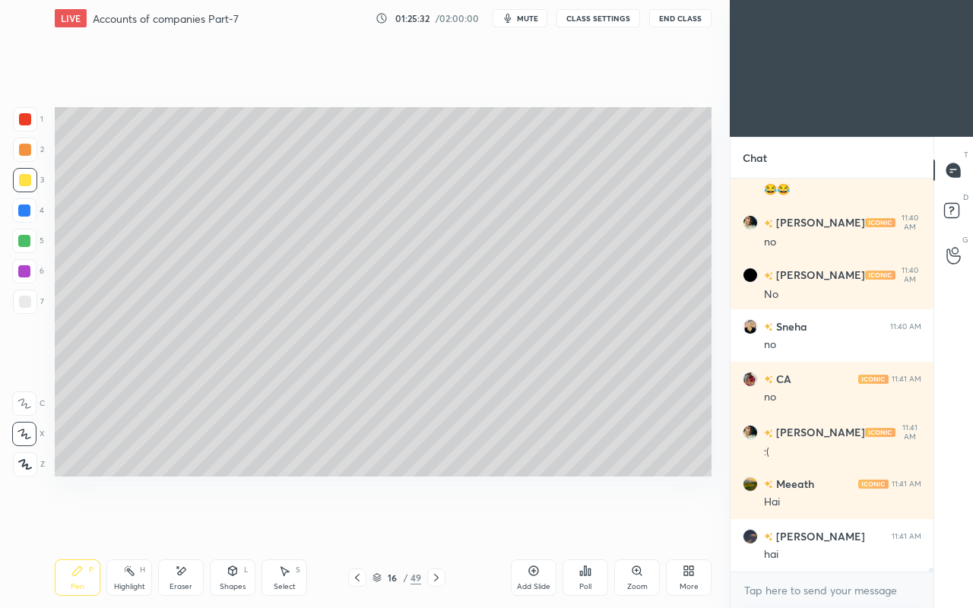
scroll to position [42803, 0]
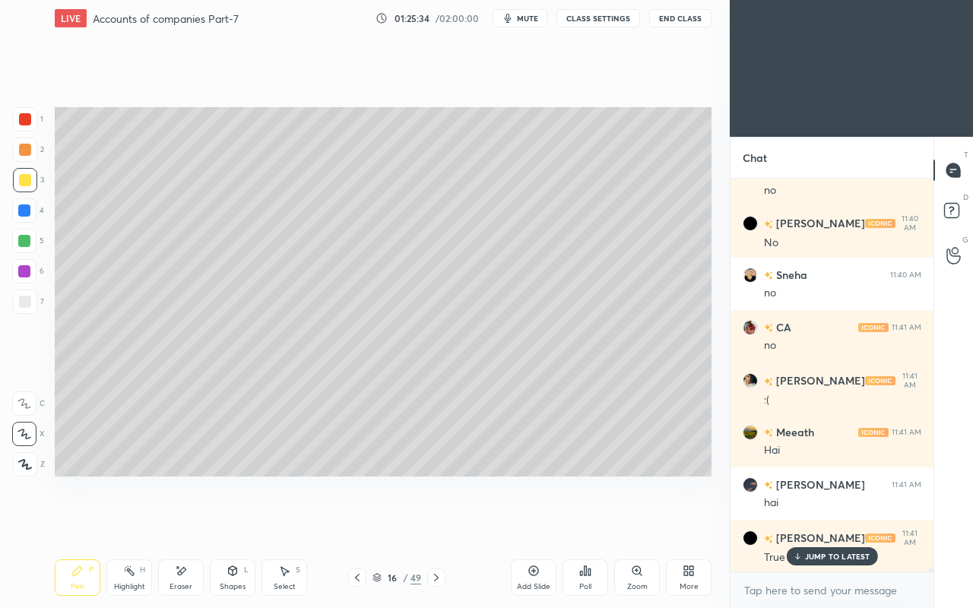
click at [353, 523] on icon at bounding box center [357, 577] width 12 height 12
click at [442, 523] on div at bounding box center [436, 577] width 18 height 18
click at [354, 523] on icon at bounding box center [357, 577] width 12 height 12
click at [521, 523] on div "Add Slide" at bounding box center [534, 577] width 46 height 36
click at [183, 523] on icon at bounding box center [181, 571] width 12 height 13
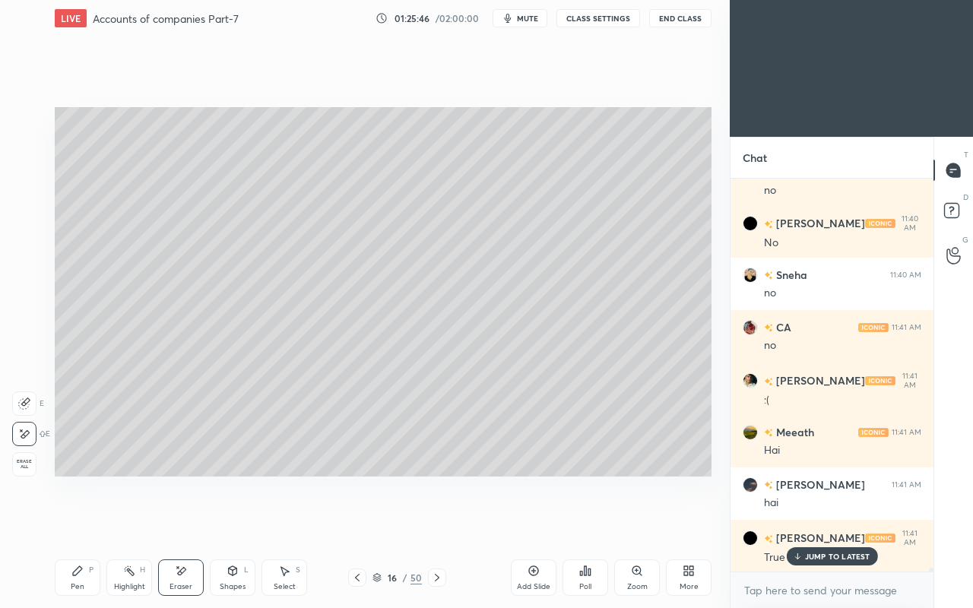
click at [78, 523] on div "Pen" at bounding box center [78, 587] width 14 height 8
click at [803, 523] on div "JUMP TO LATEST" at bounding box center [831, 556] width 91 height 18
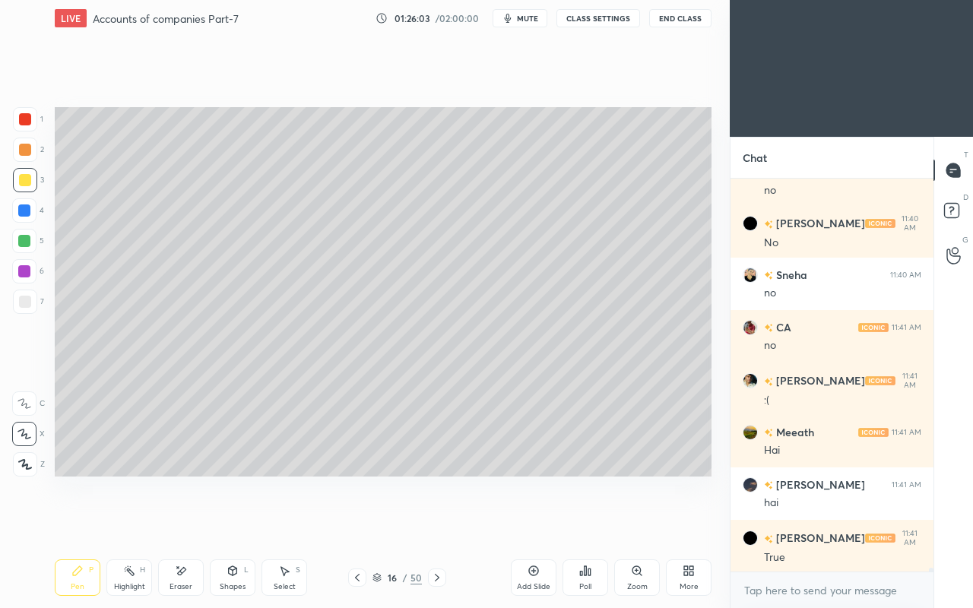
click at [170, 523] on div "Eraser" at bounding box center [181, 577] width 46 height 36
click at [72, 523] on div "Pen P" at bounding box center [78, 577] width 46 height 36
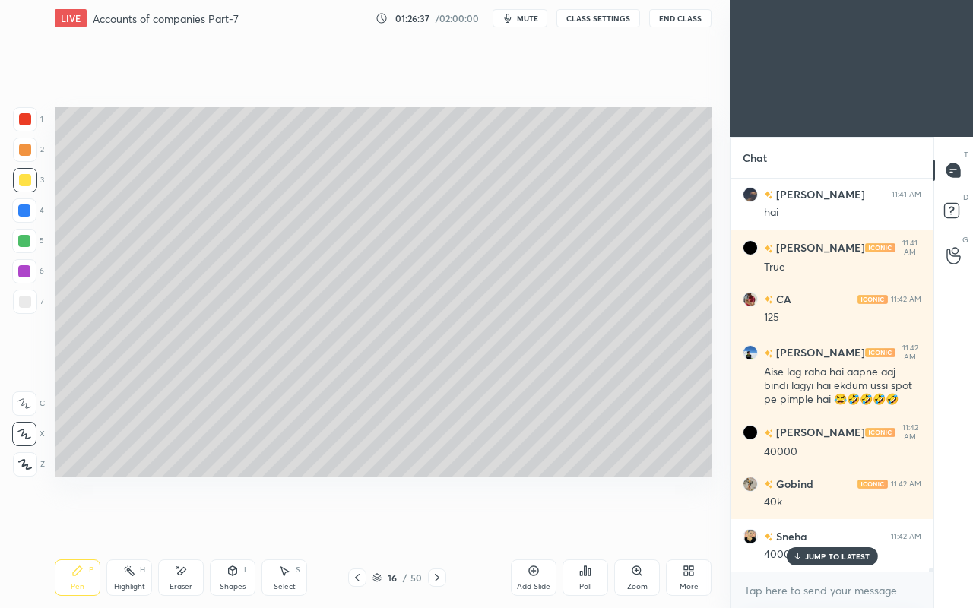
scroll to position [43145, 0]
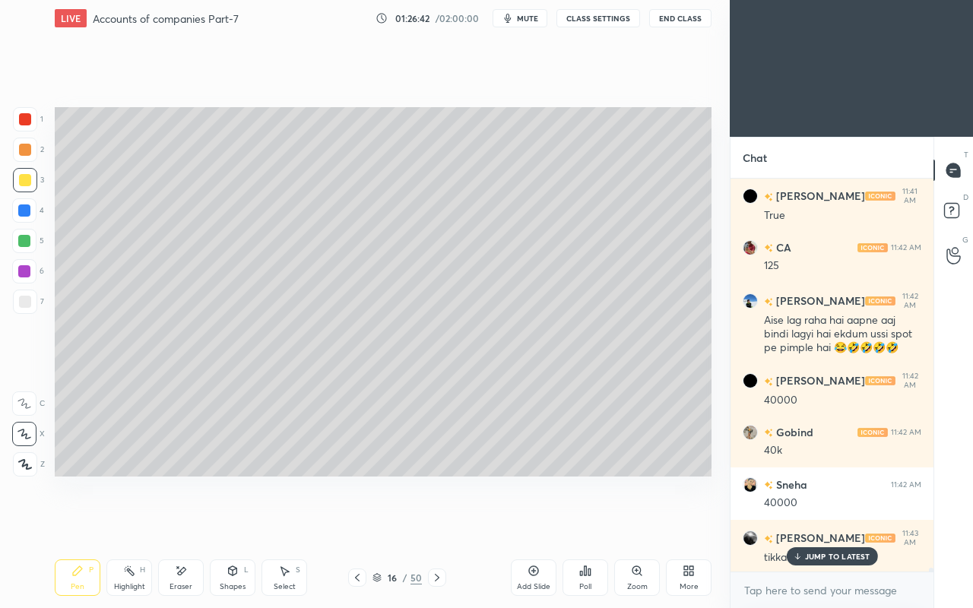
click at [24, 297] on div at bounding box center [25, 302] width 12 height 12
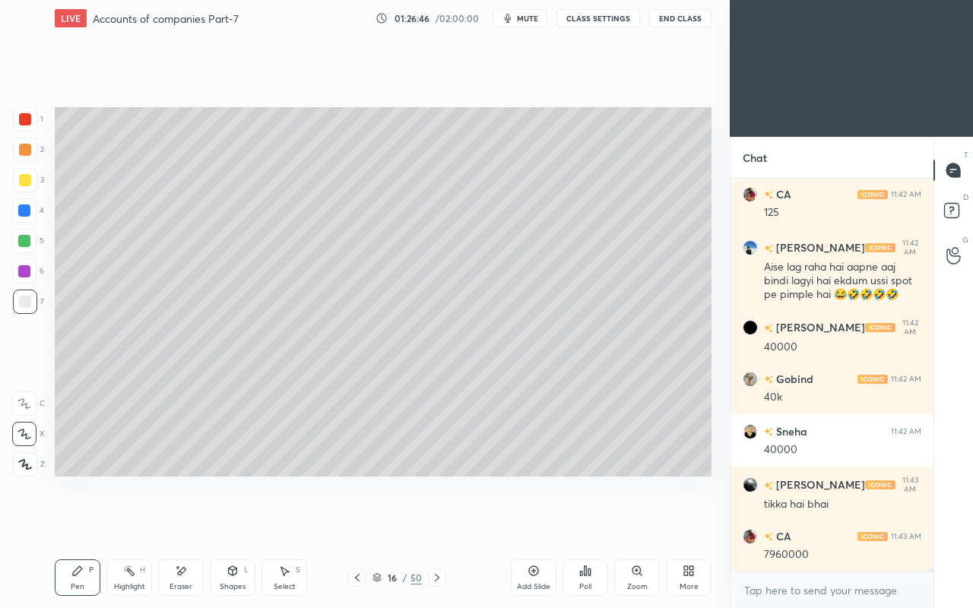
scroll to position [43249, 0]
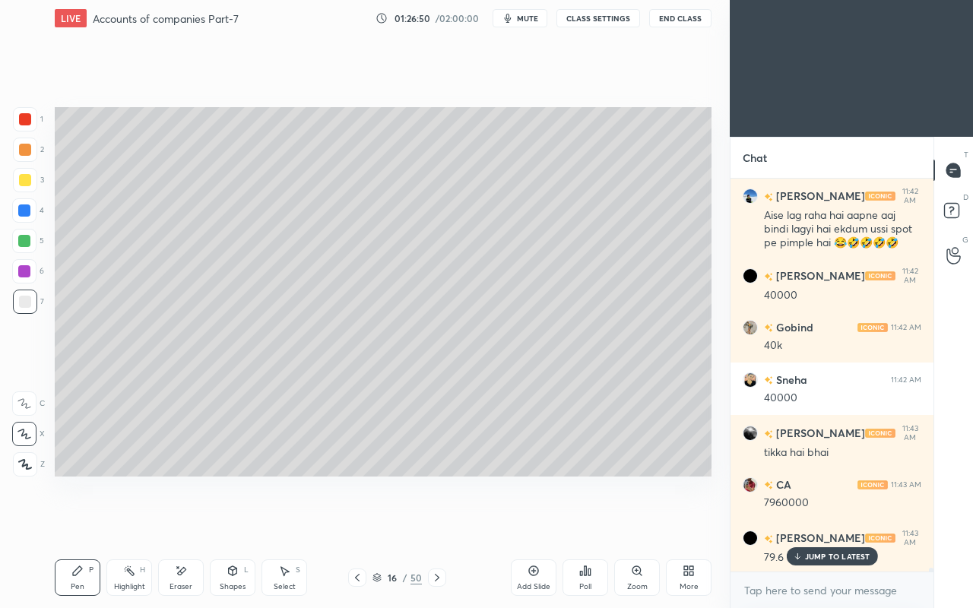
click at [274, 523] on div "Select S" at bounding box center [284, 577] width 46 height 36
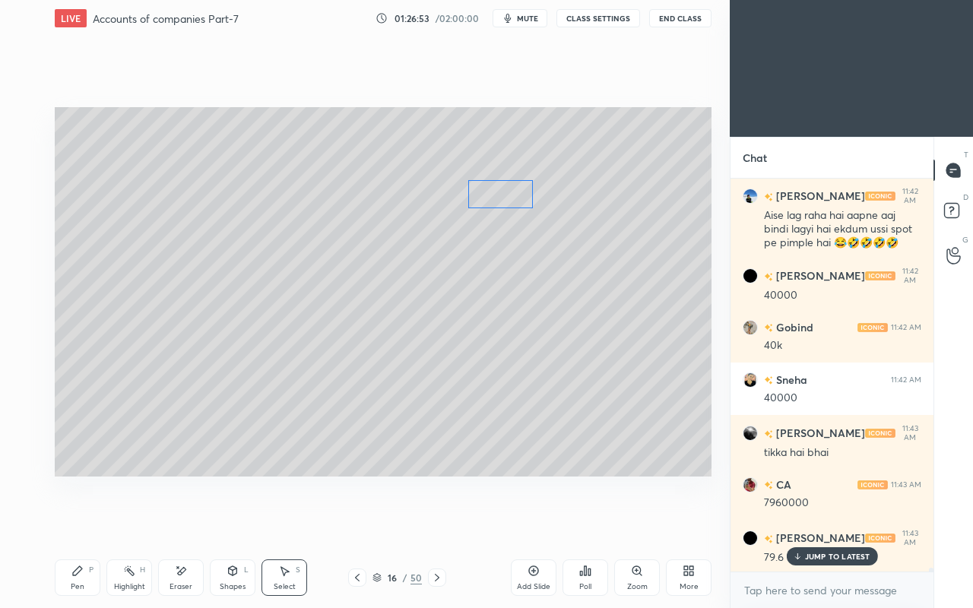
click at [512, 198] on div "0 ° Undo Copy Duplicate Duplicate to new slide Delete" at bounding box center [383, 291] width 657 height 369
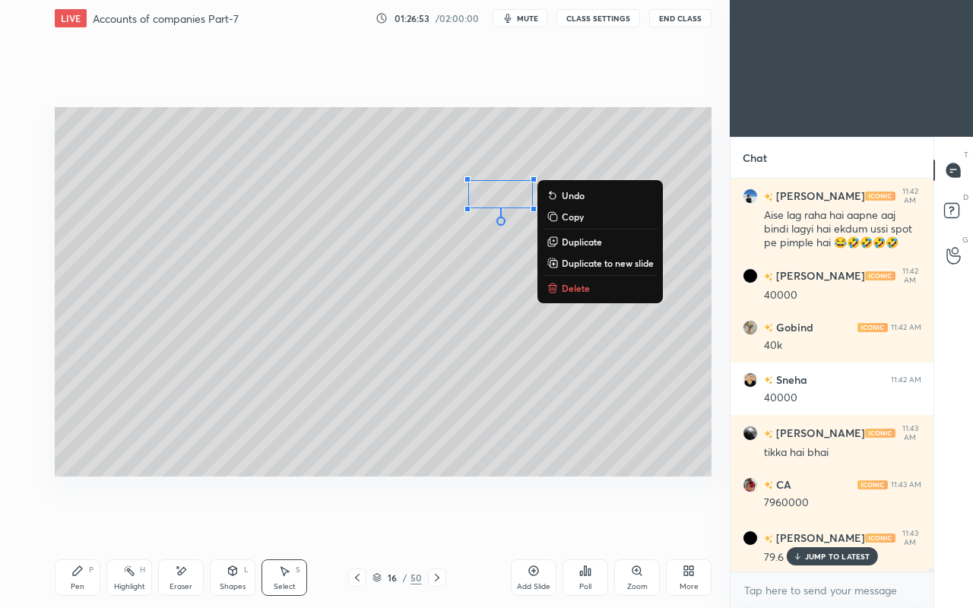
click at [420, 321] on div "0 ° Undo Copy Duplicate Duplicate to new slide Delete" at bounding box center [383, 291] width 657 height 369
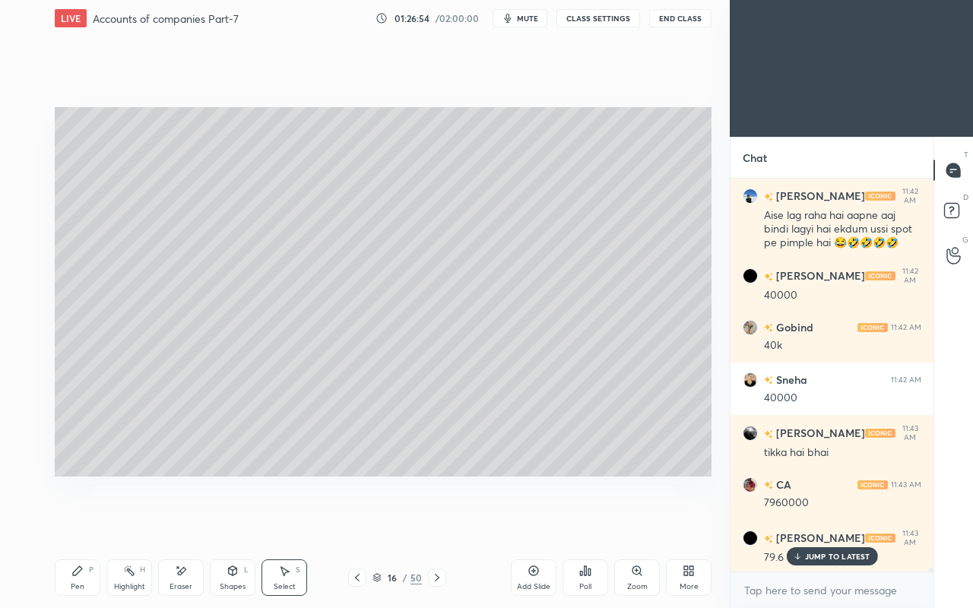
scroll to position [43265, 0]
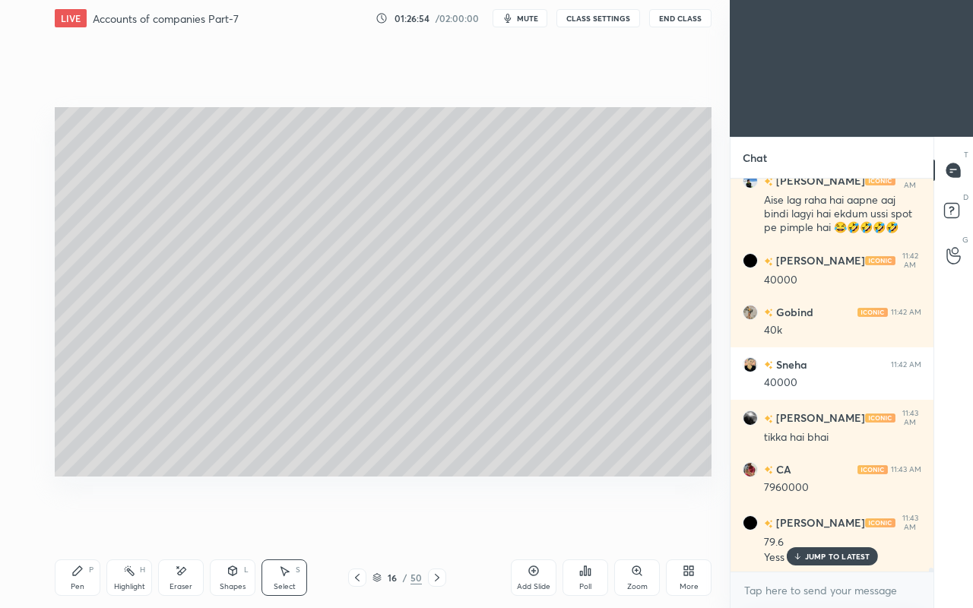
click at [71, 523] on div "Pen P" at bounding box center [78, 577] width 46 height 36
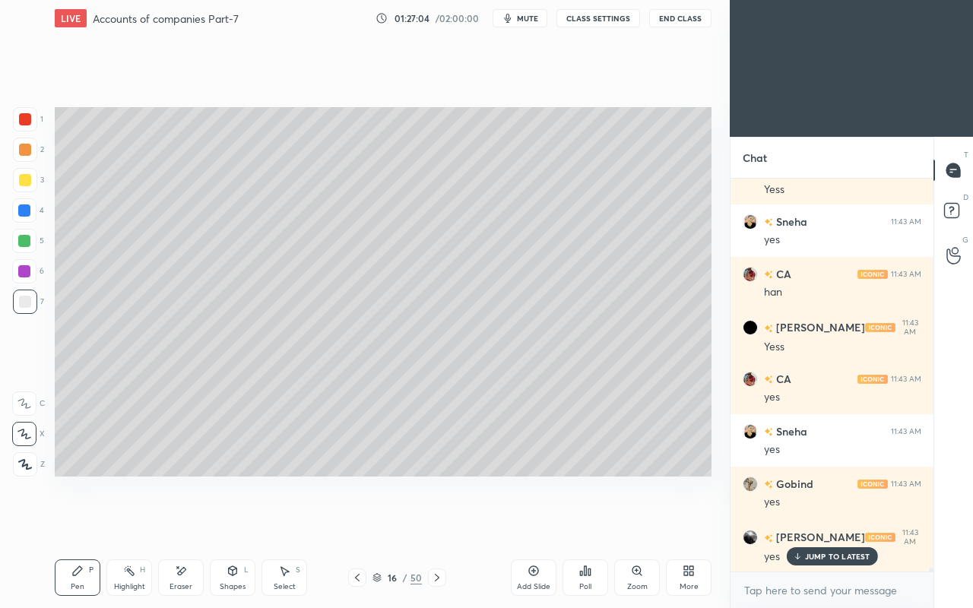
scroll to position [43684, 0]
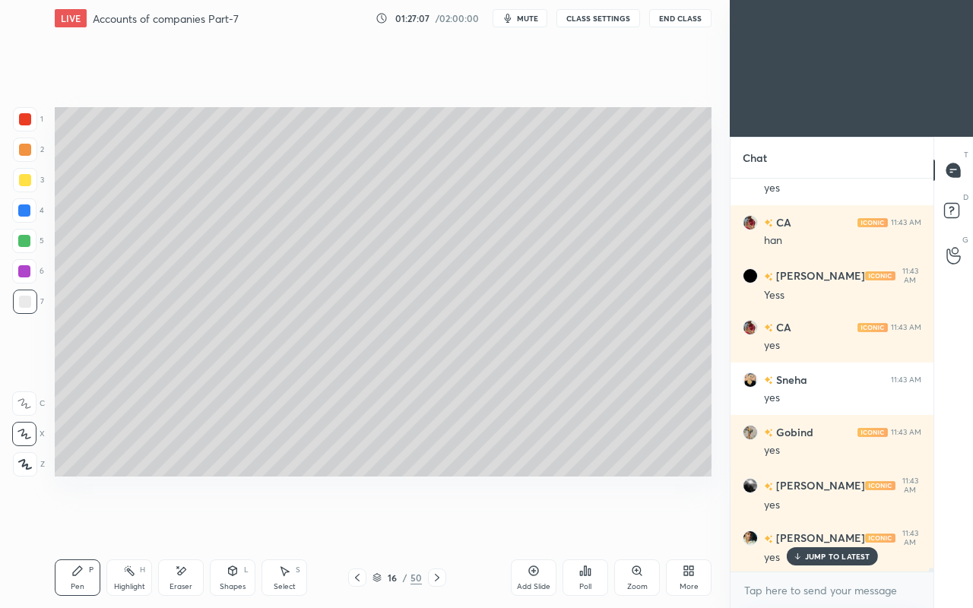
click at [185, 523] on div "Eraser" at bounding box center [181, 577] width 46 height 36
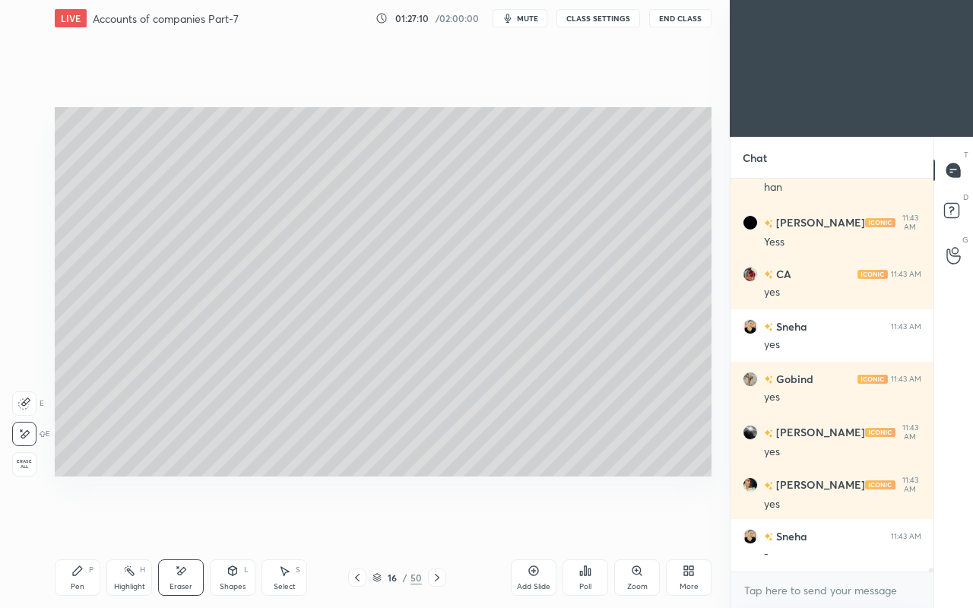
click at [90, 523] on div "Pen P" at bounding box center [78, 577] width 46 height 36
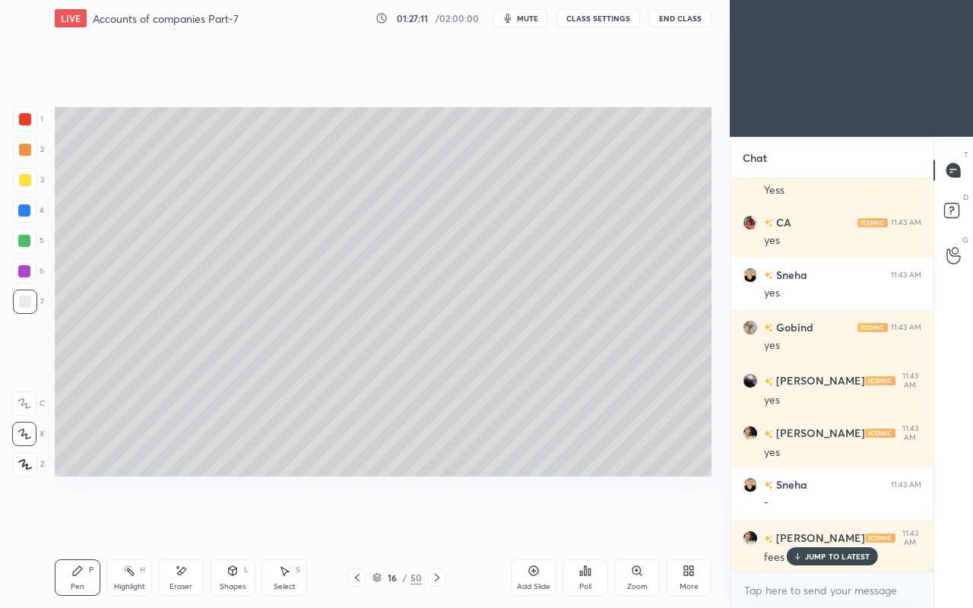
click at [27, 179] on div at bounding box center [25, 180] width 12 height 12
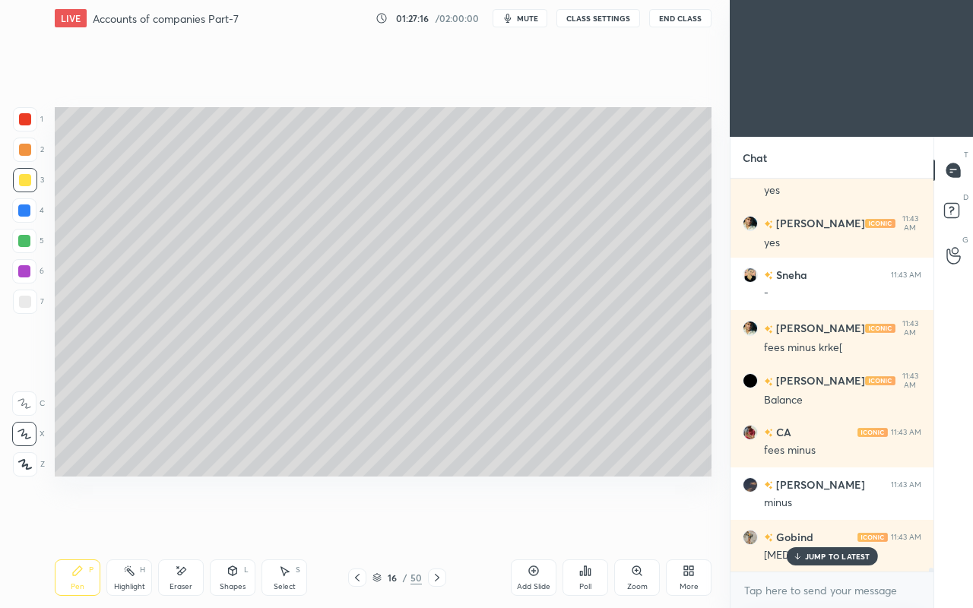
scroll to position [44052, 0]
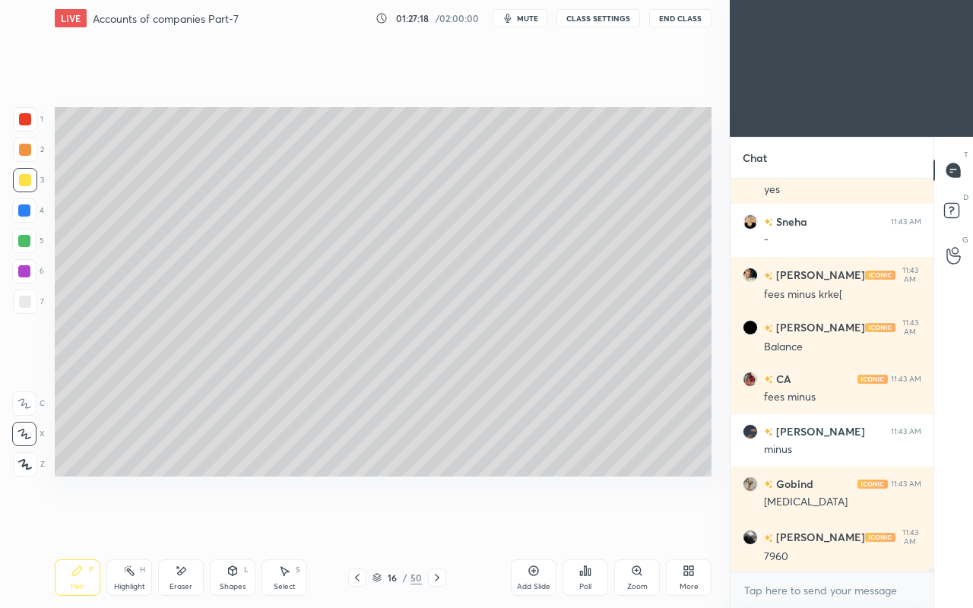
click at [24, 306] on div at bounding box center [25, 302] width 12 height 12
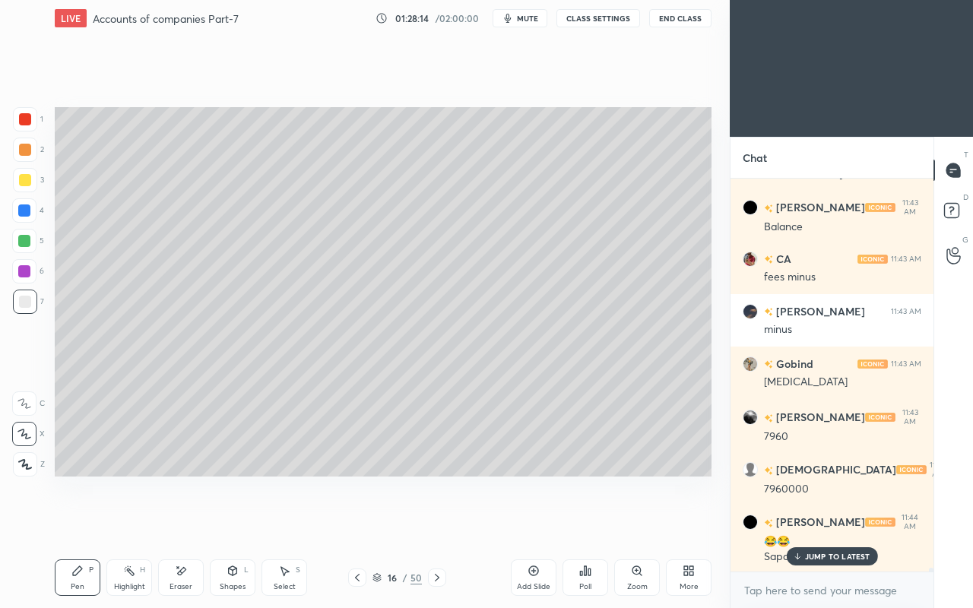
scroll to position [44251, 0]
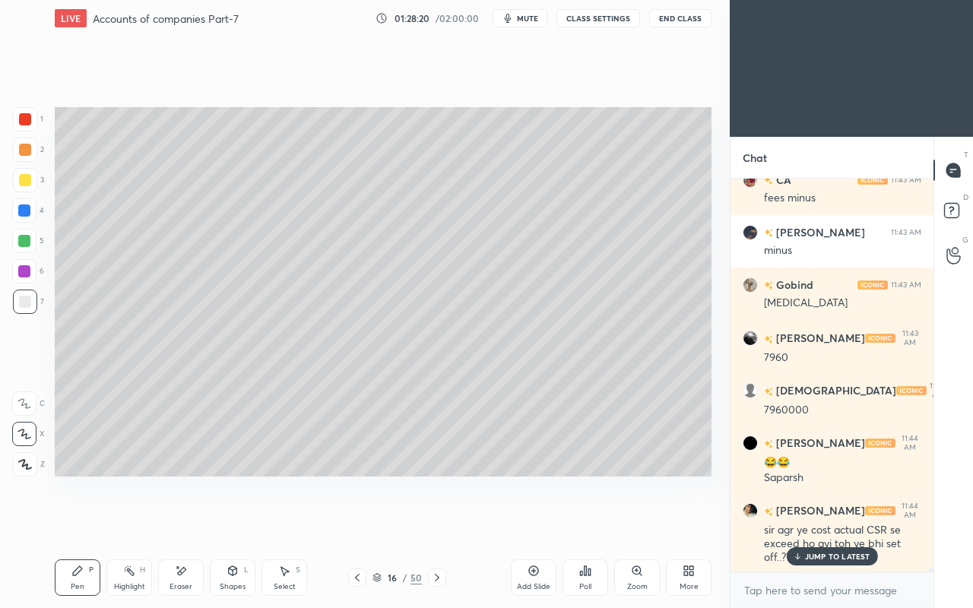
click at [830, 523] on p "JUMP TO LATEST" at bounding box center [837, 556] width 65 height 9
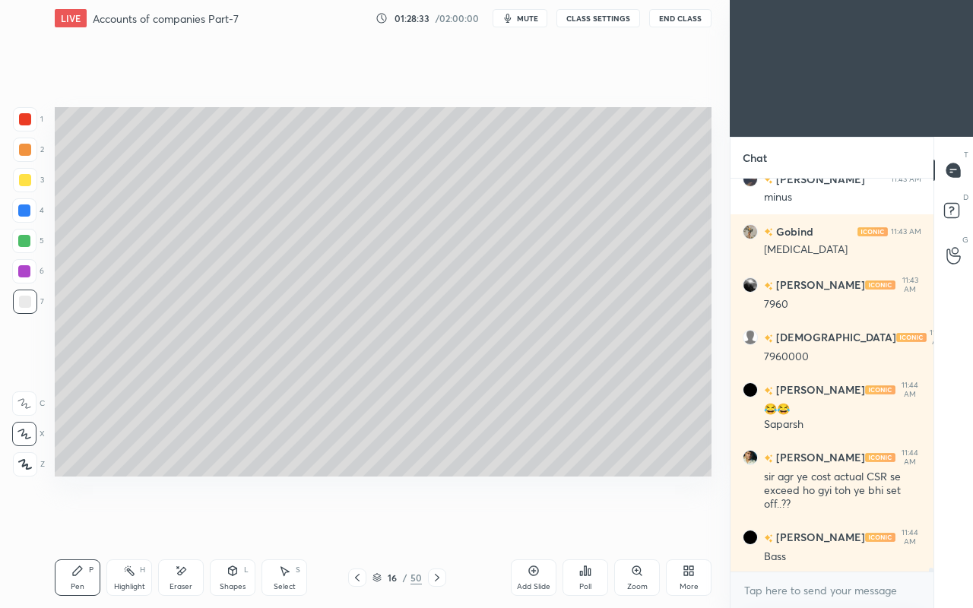
scroll to position [44356, 0]
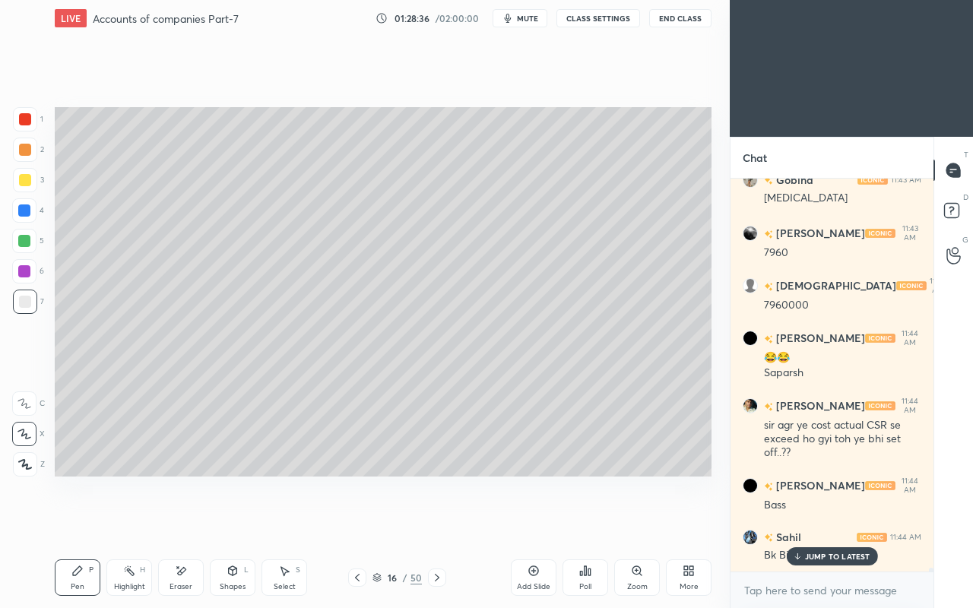
click at [834, 523] on p "JUMP TO LATEST" at bounding box center [837, 556] width 65 height 9
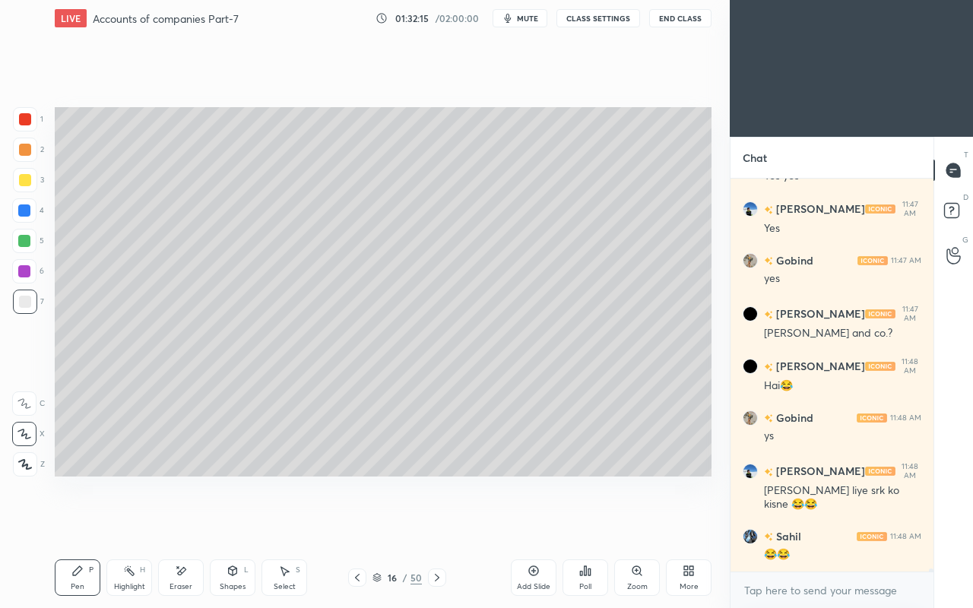
scroll to position [45239, 0]
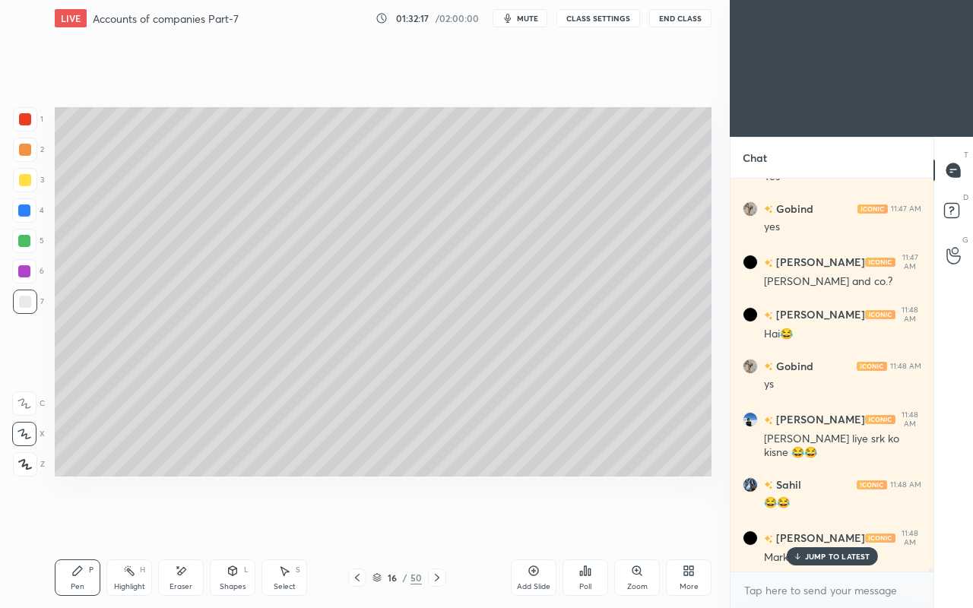
click at [828, 523] on p "JUMP TO LATEST" at bounding box center [837, 556] width 65 height 9
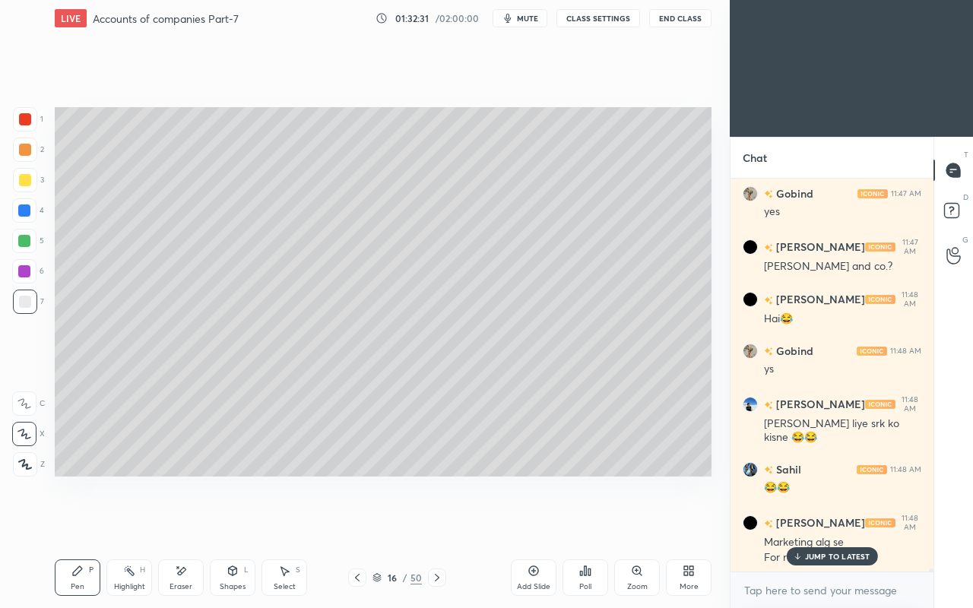
click at [802, 523] on icon at bounding box center [797, 556] width 10 height 9
click at [441, 523] on icon at bounding box center [437, 577] width 12 height 12
click at [438, 523] on icon at bounding box center [437, 577] width 12 height 12
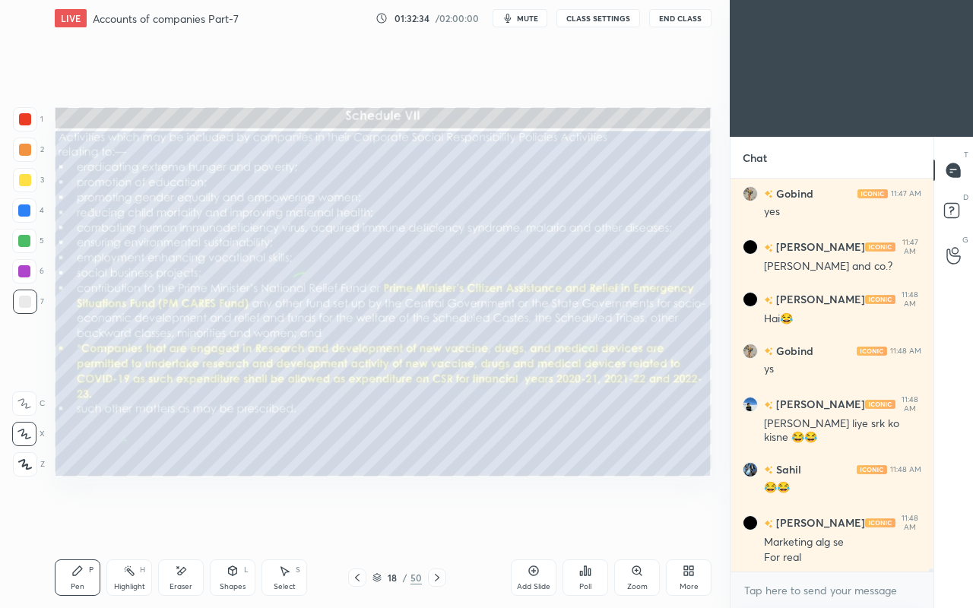
click at [435, 523] on icon at bounding box center [437, 577] width 12 height 12
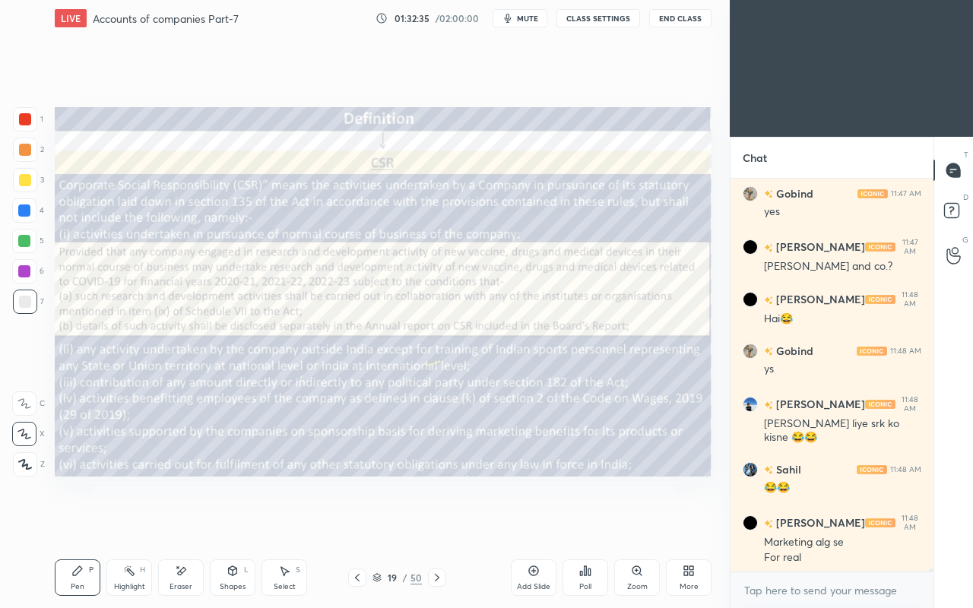
click at [354, 523] on icon at bounding box center [357, 577] width 12 height 12
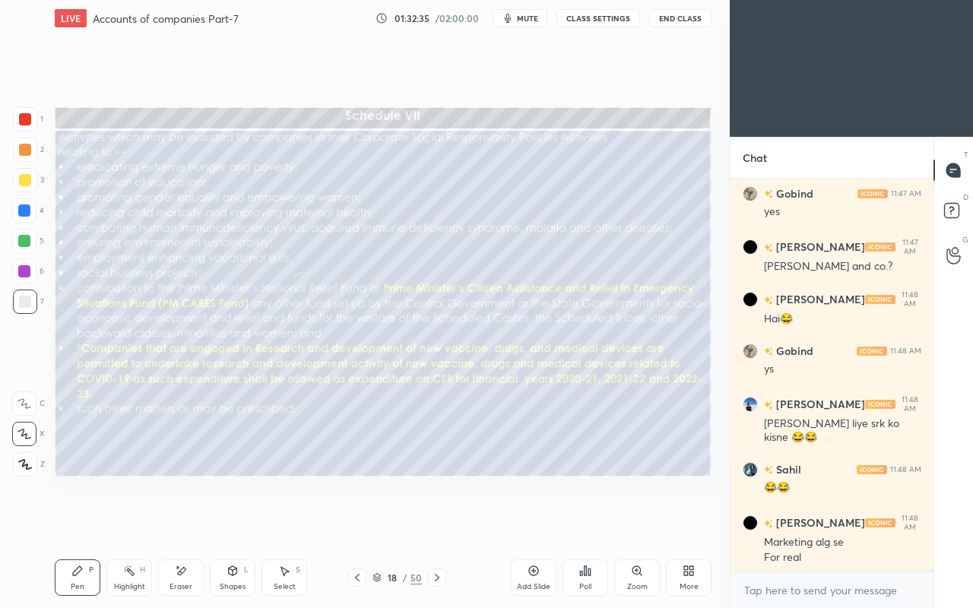
click at [356, 523] on icon at bounding box center [357, 577] width 12 height 12
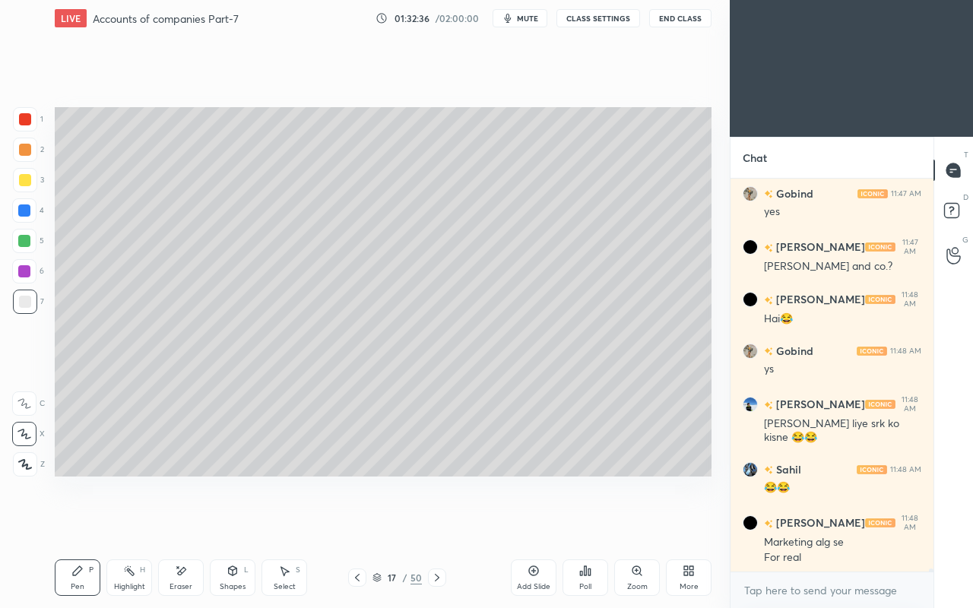
click at [525, 523] on div "Add Slide" at bounding box center [534, 577] width 46 height 36
click at [27, 180] on div at bounding box center [25, 180] width 12 height 12
click at [225, 523] on div "Shapes L" at bounding box center [233, 577] width 46 height 36
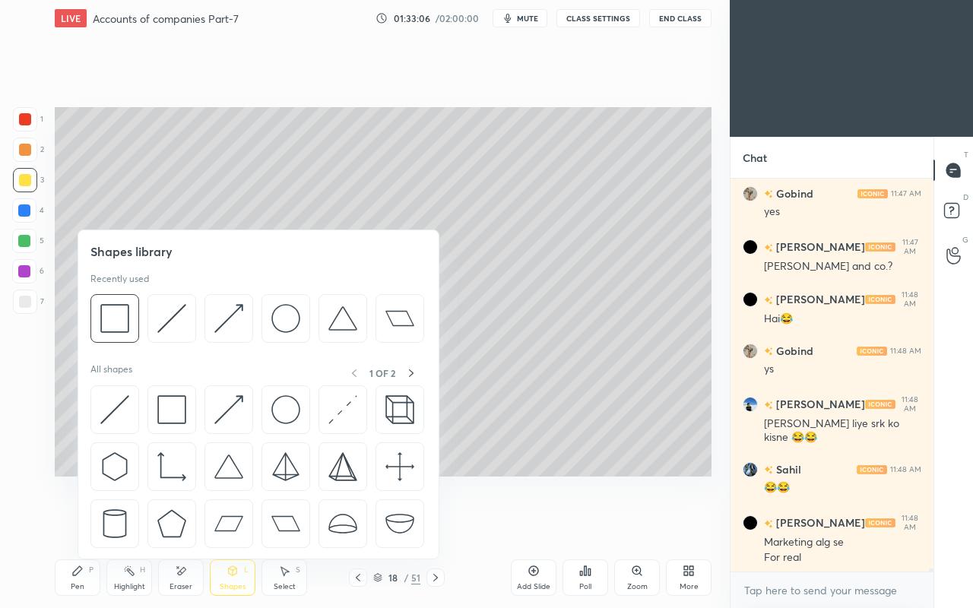
click at [118, 409] on img at bounding box center [114, 409] width 29 height 29
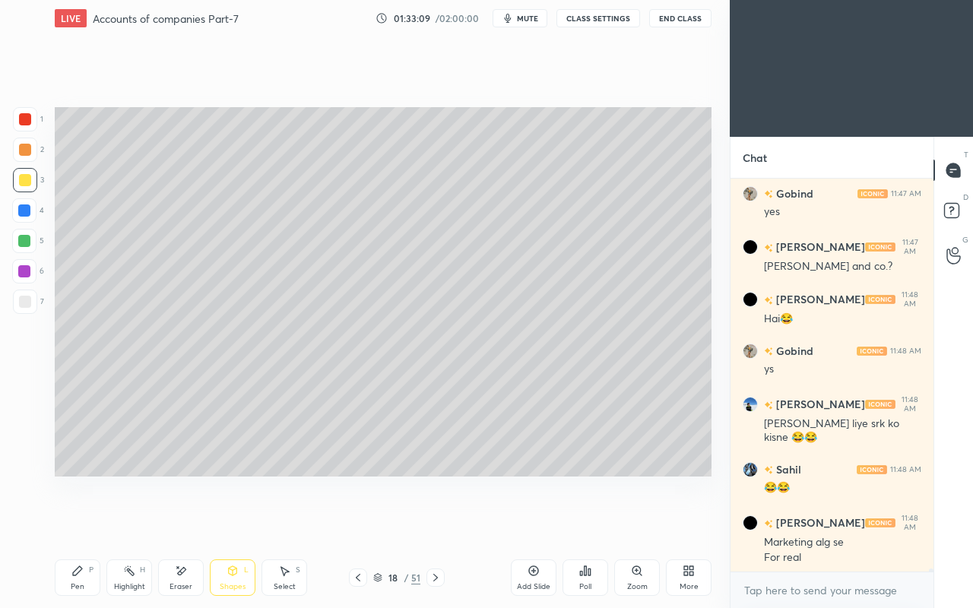
click at [71, 523] on icon at bounding box center [77, 571] width 12 height 12
click at [713, 216] on div "Setting up your live class Poll for secs No correct answer Start poll" at bounding box center [383, 291] width 669 height 511
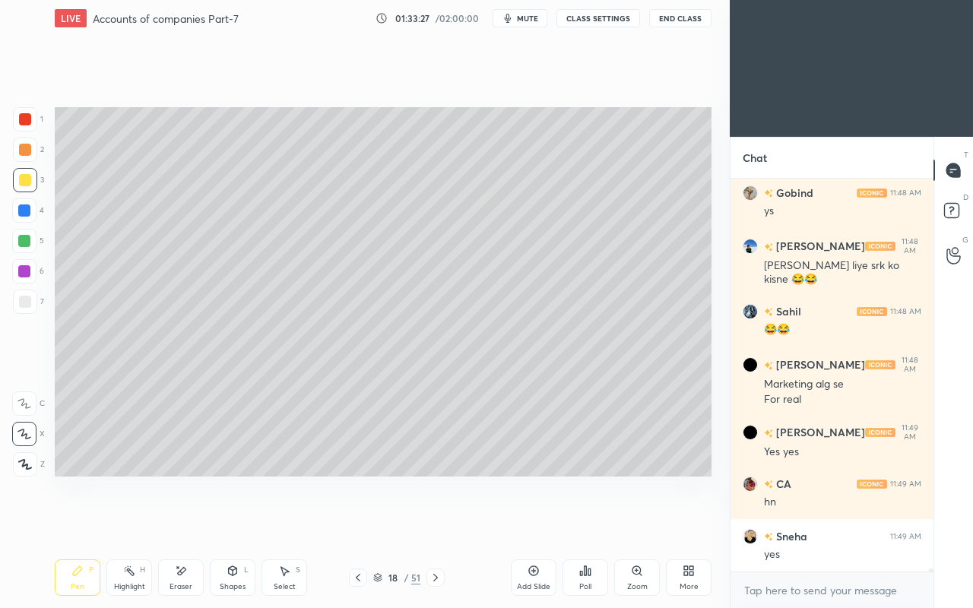
scroll to position [45464, 0]
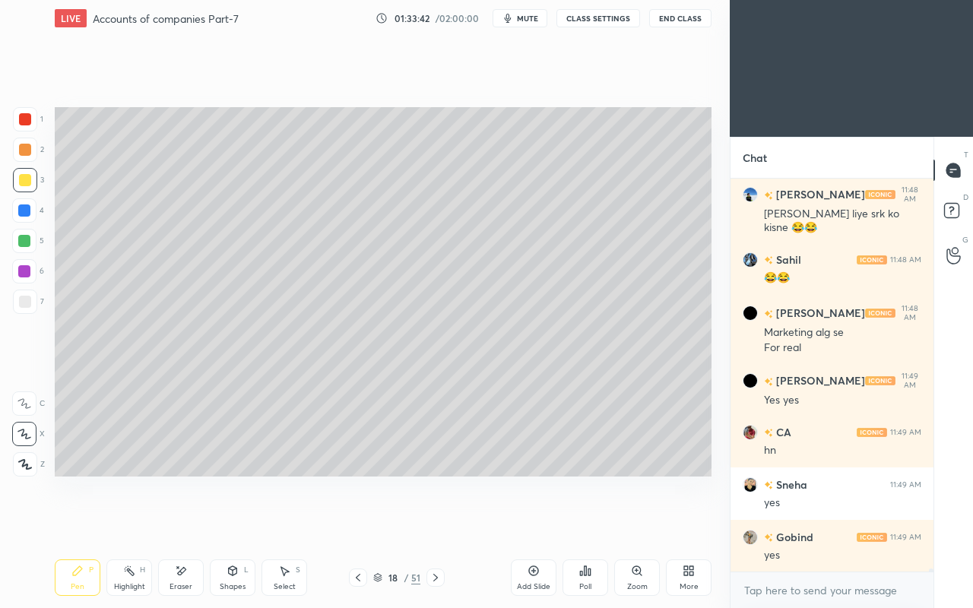
click at [27, 307] on div at bounding box center [25, 302] width 12 height 12
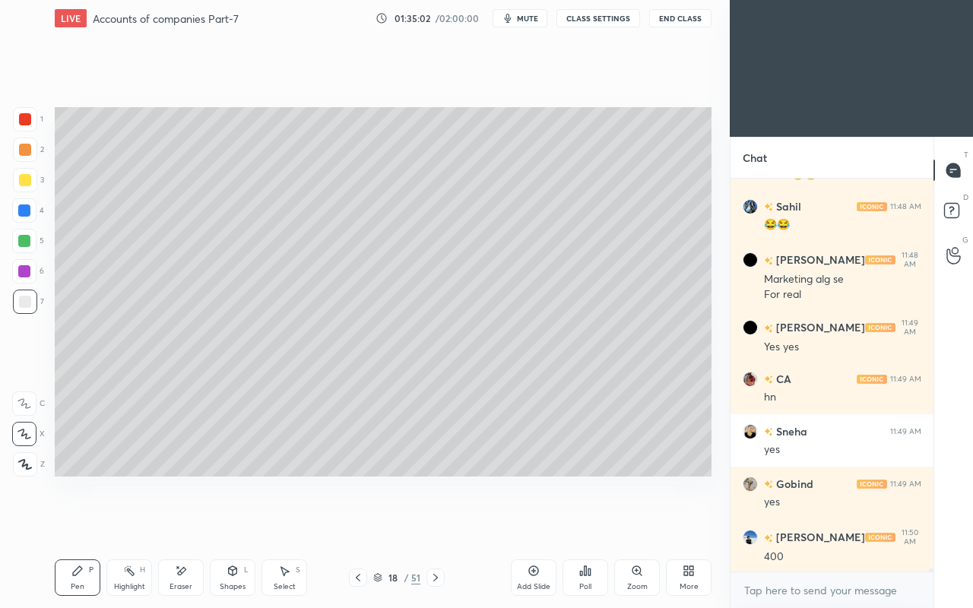
scroll to position [45568, 0]
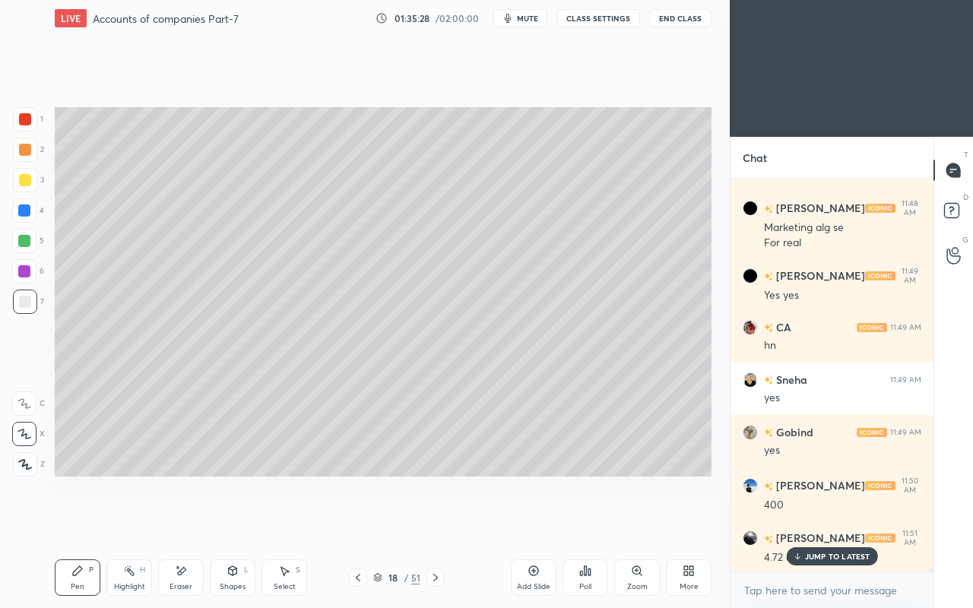
click at [823, 523] on div "JUMP TO LATEST" at bounding box center [831, 556] width 91 height 18
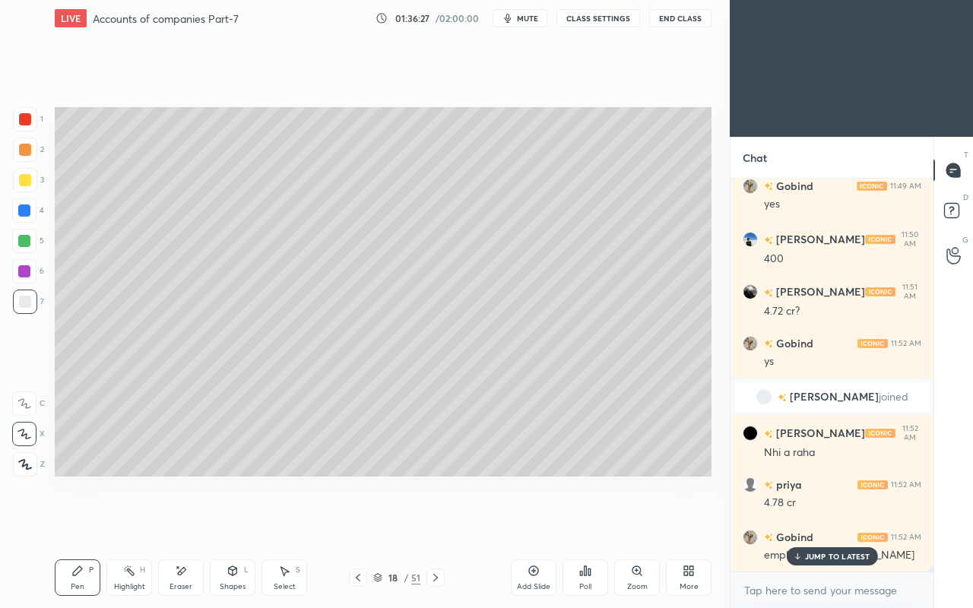
scroll to position [32542, 0]
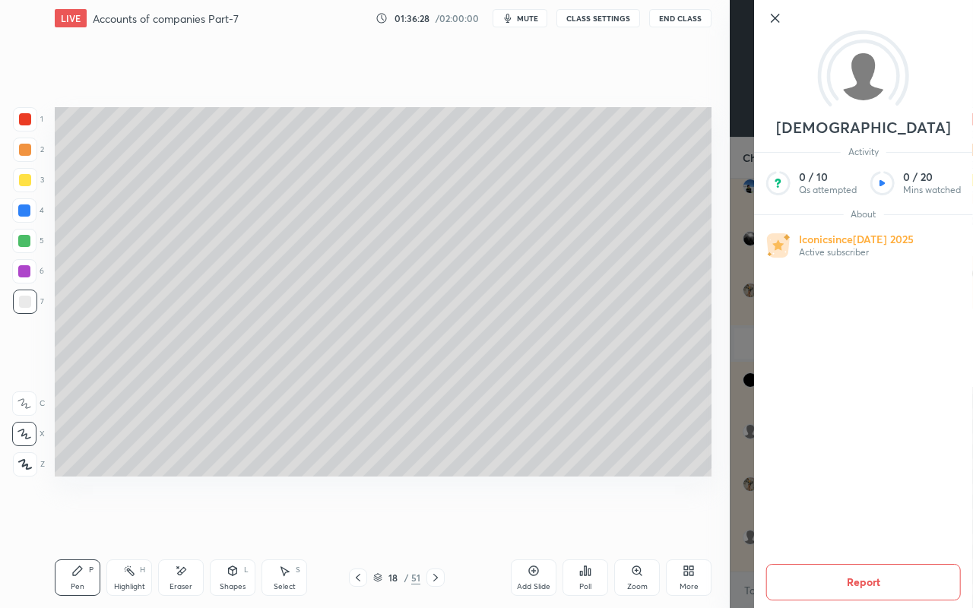
click at [669, 523] on div "Setting up your live class Poll for secs No correct answer Start poll" at bounding box center [383, 291] width 669 height 511
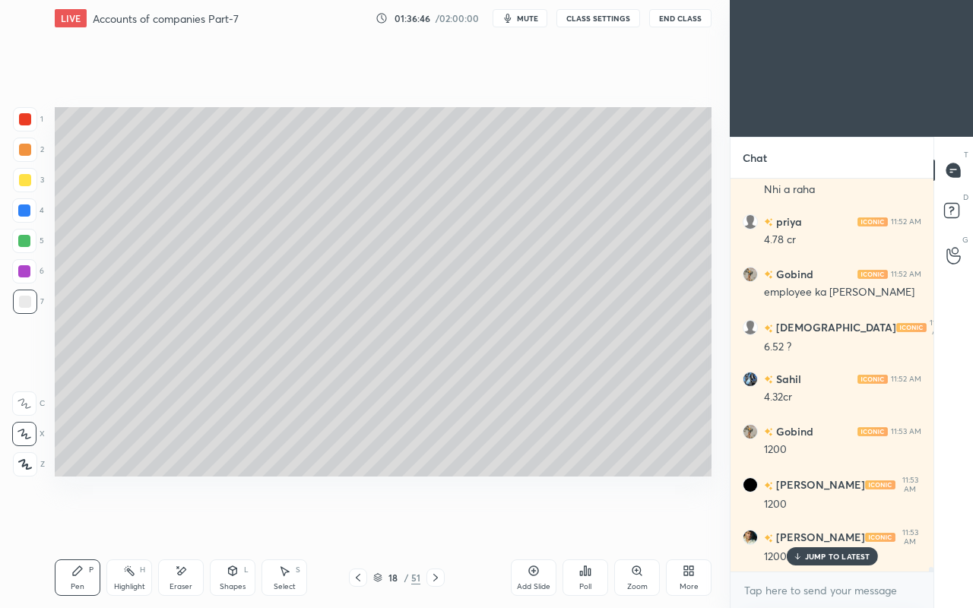
scroll to position [32803, 0]
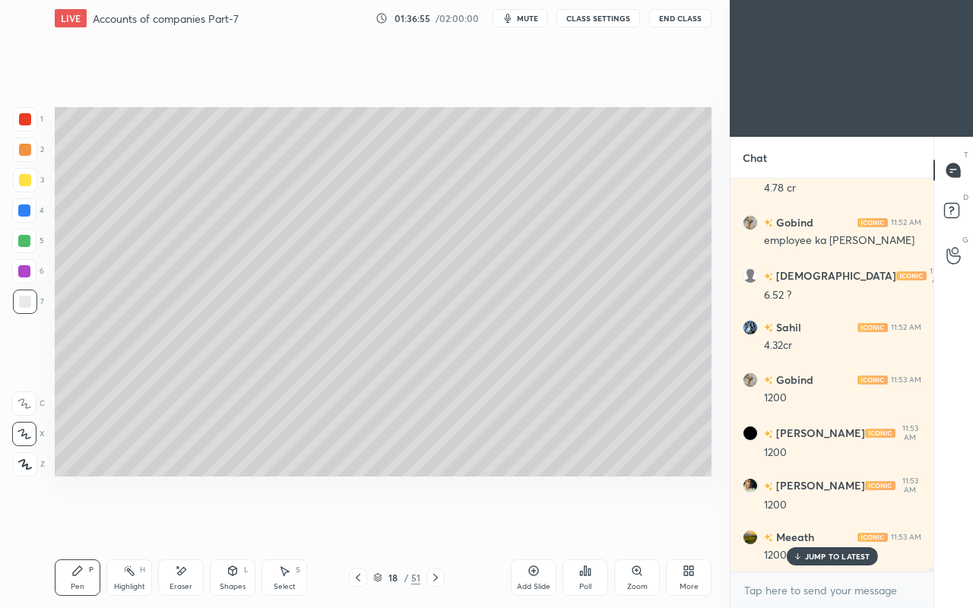
click at [184, 523] on icon at bounding box center [181, 571] width 12 height 13
click at [82, 523] on icon at bounding box center [77, 571] width 12 height 12
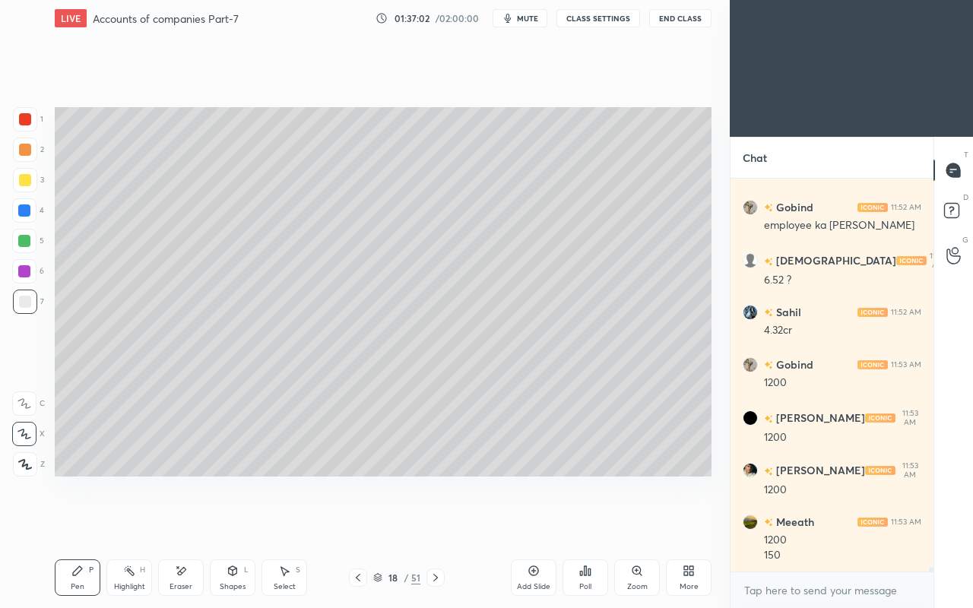
scroll to position [32871, 0]
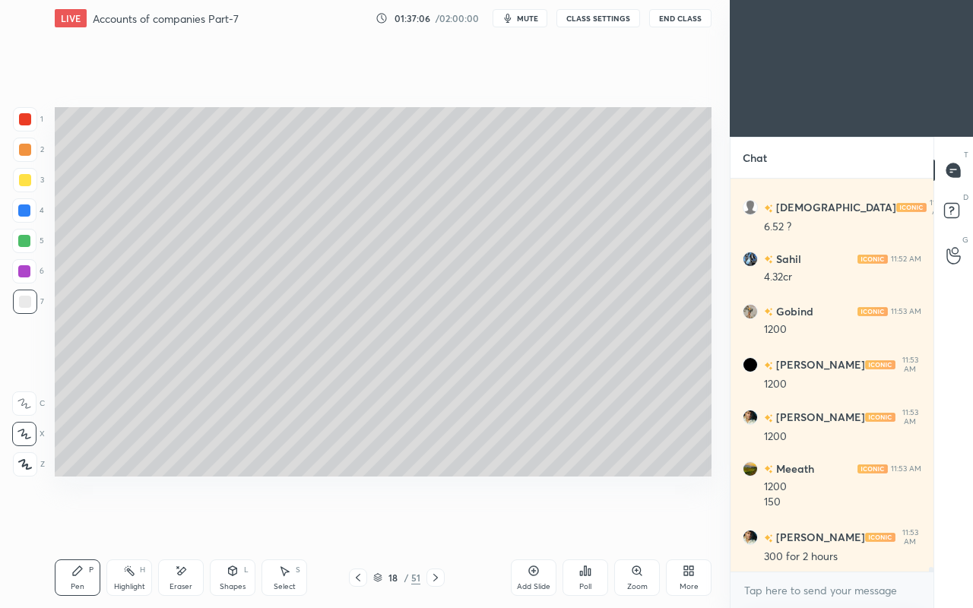
click at [21, 188] on div at bounding box center [25, 180] width 24 height 24
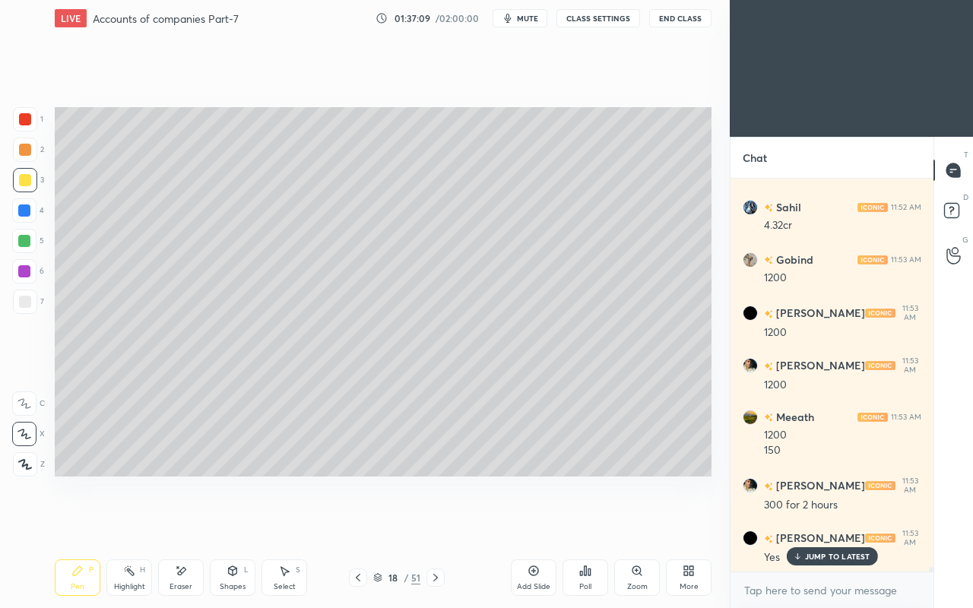
click at [789, 523] on div "JUMP TO LATEST" at bounding box center [831, 556] width 91 height 18
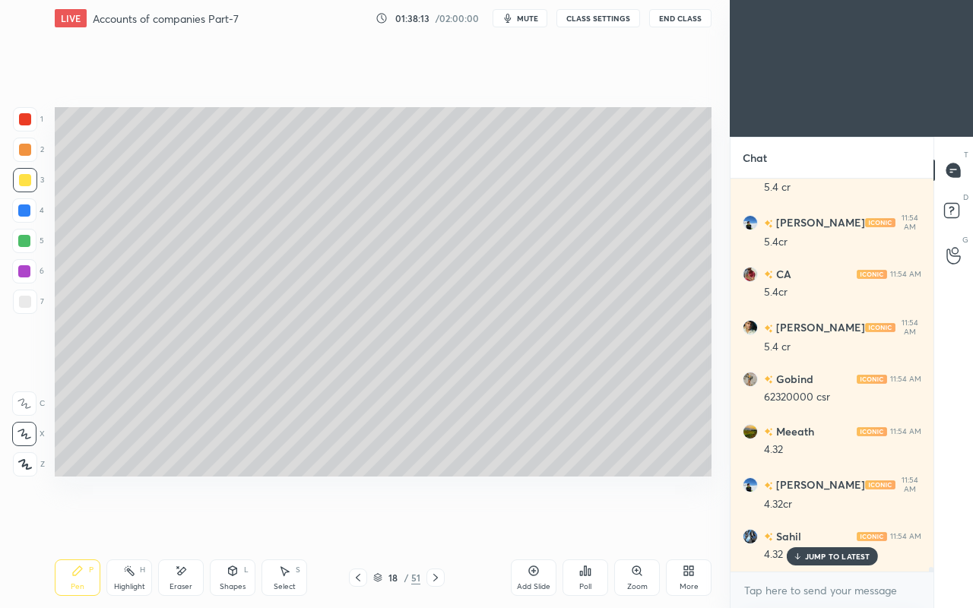
scroll to position [33552, 0]
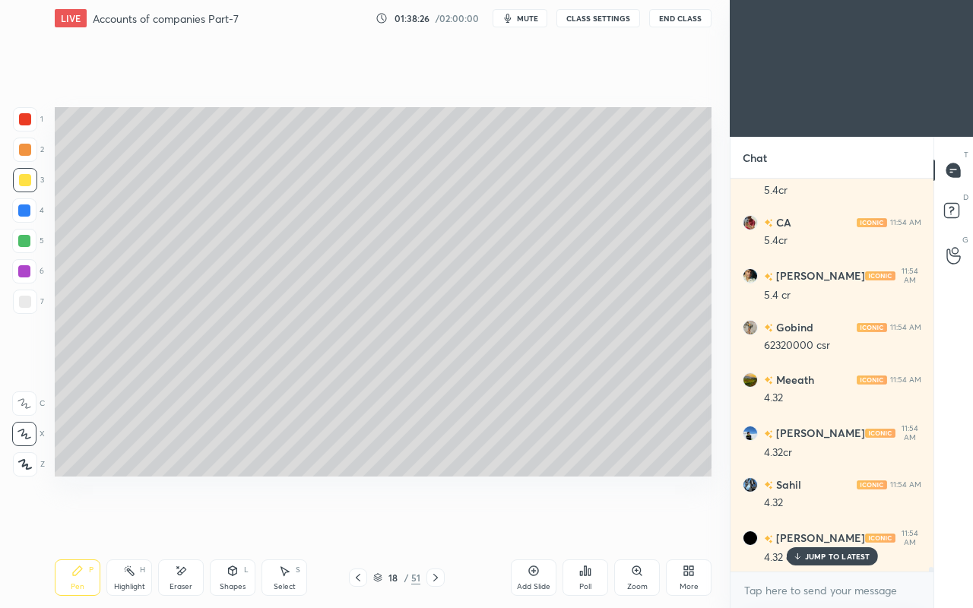
click at [191, 523] on div "Eraser" at bounding box center [180, 587] width 23 height 8
click at [82, 523] on icon at bounding box center [77, 571] width 12 height 12
click at [30, 301] on div at bounding box center [25, 302] width 12 height 12
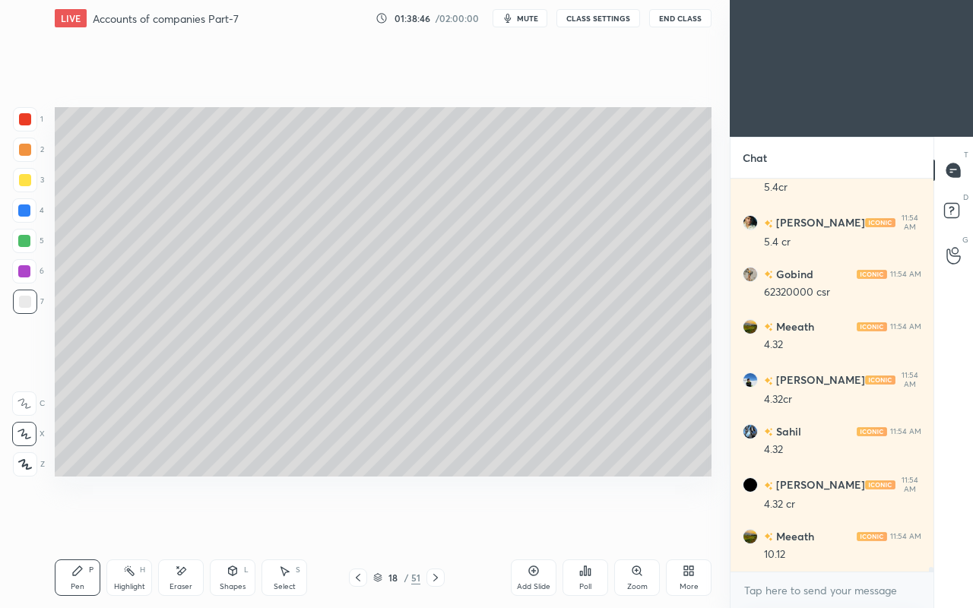
click at [188, 523] on div "Eraser" at bounding box center [181, 577] width 46 height 36
click at [76, 523] on div "Pen" at bounding box center [78, 587] width 14 height 8
click at [178, 523] on div "Eraser" at bounding box center [180, 587] width 23 height 8
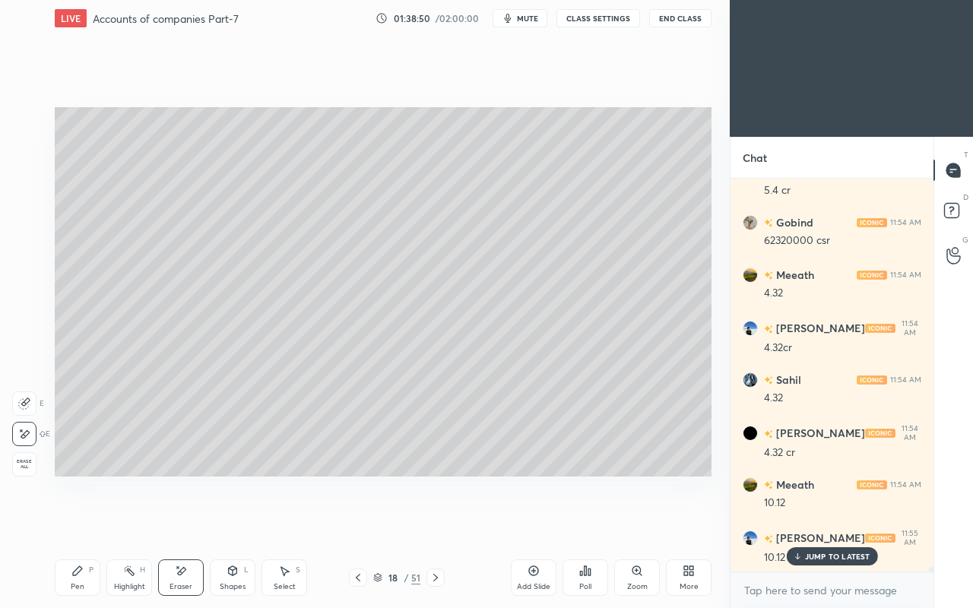
click at [66, 523] on div "Pen P" at bounding box center [78, 577] width 46 height 36
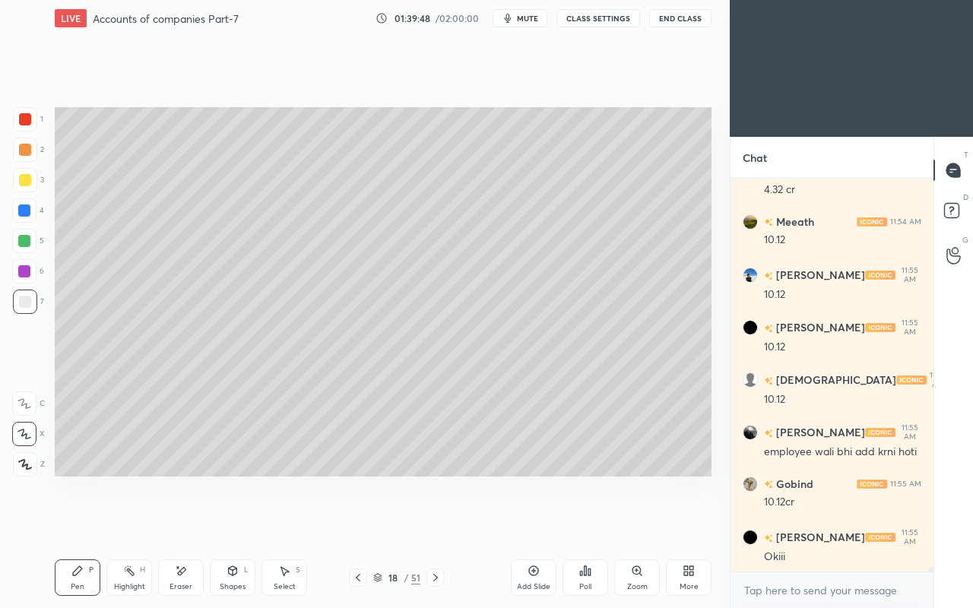
scroll to position [33972, 0]
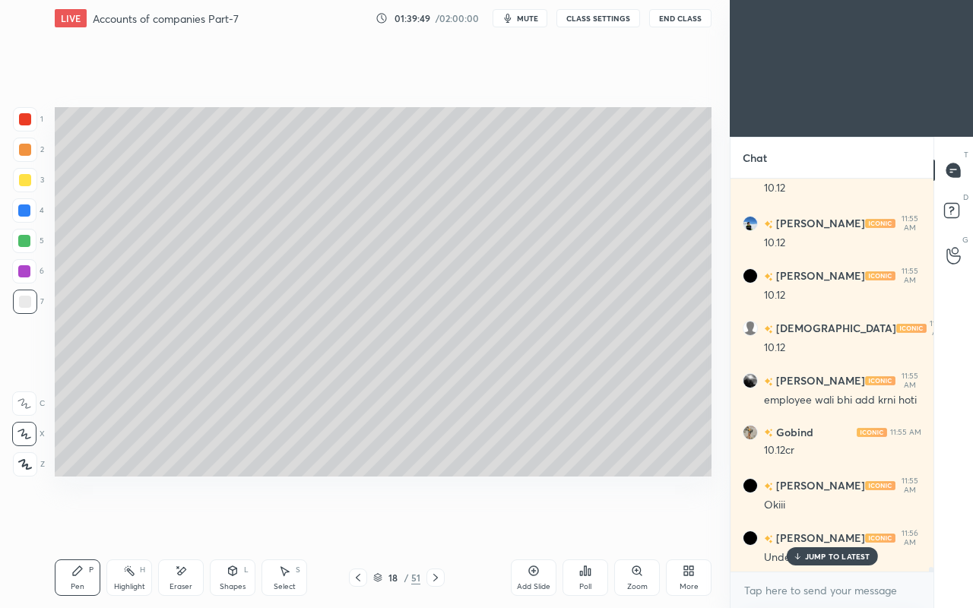
click at [816, 523] on p "JUMP TO LATEST" at bounding box center [837, 556] width 65 height 9
click at [435, 523] on icon at bounding box center [435, 577] width 12 height 12
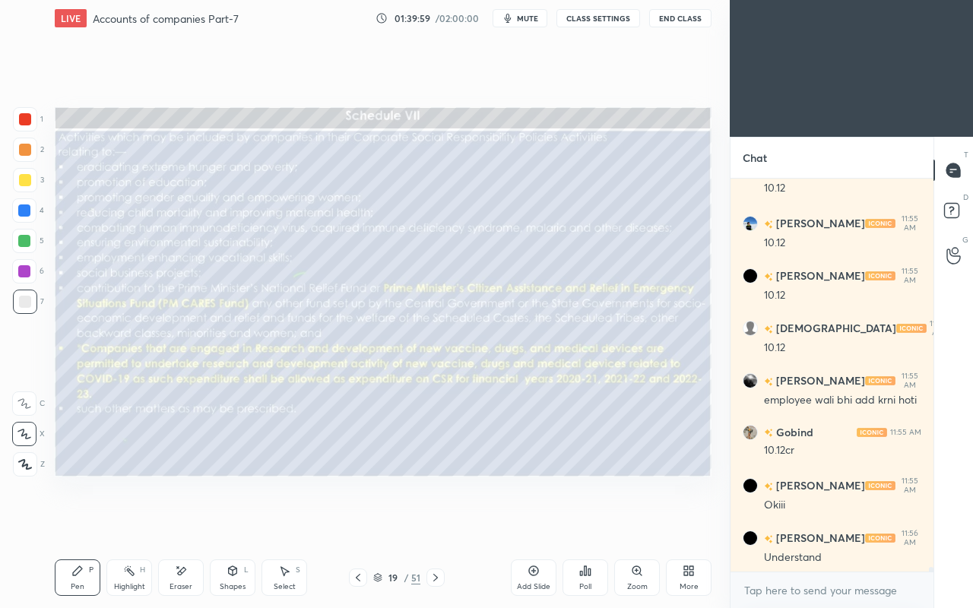
click at [360, 523] on icon at bounding box center [358, 578] width 5 height 8
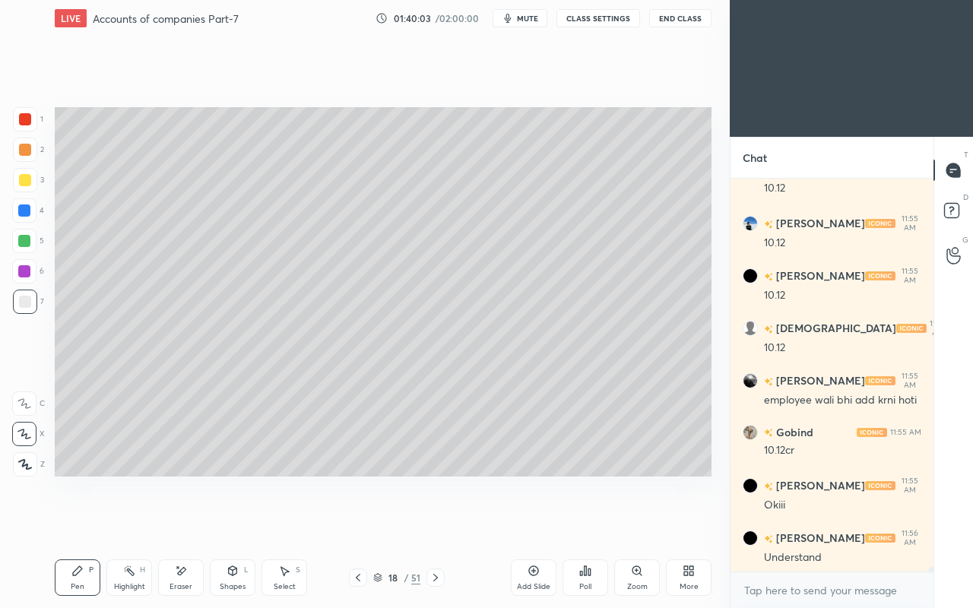
click at [529, 523] on icon at bounding box center [533, 571] width 12 height 12
click at [363, 523] on icon at bounding box center [358, 577] width 12 height 12
click at [363, 523] on div at bounding box center [358, 577] width 18 height 18
click at [363, 523] on icon at bounding box center [358, 577] width 12 height 12
click at [363, 523] on div at bounding box center [358, 577] width 18 height 18
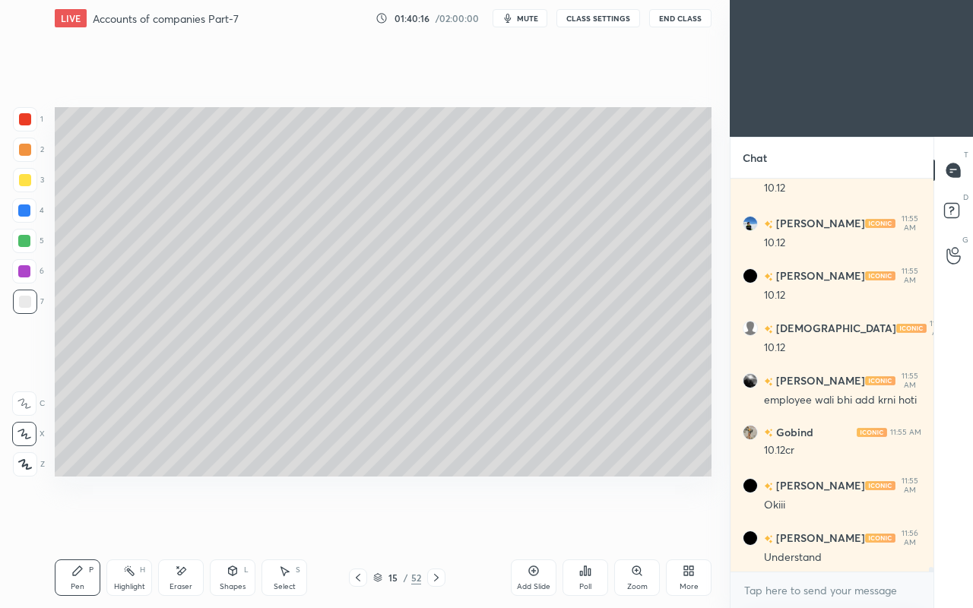
click at [364, 523] on div at bounding box center [358, 577] width 18 height 18
click at [365, 523] on div at bounding box center [358, 577] width 18 height 18
click at [363, 523] on icon at bounding box center [358, 577] width 12 height 12
click at [364, 523] on div at bounding box center [358, 577] width 18 height 18
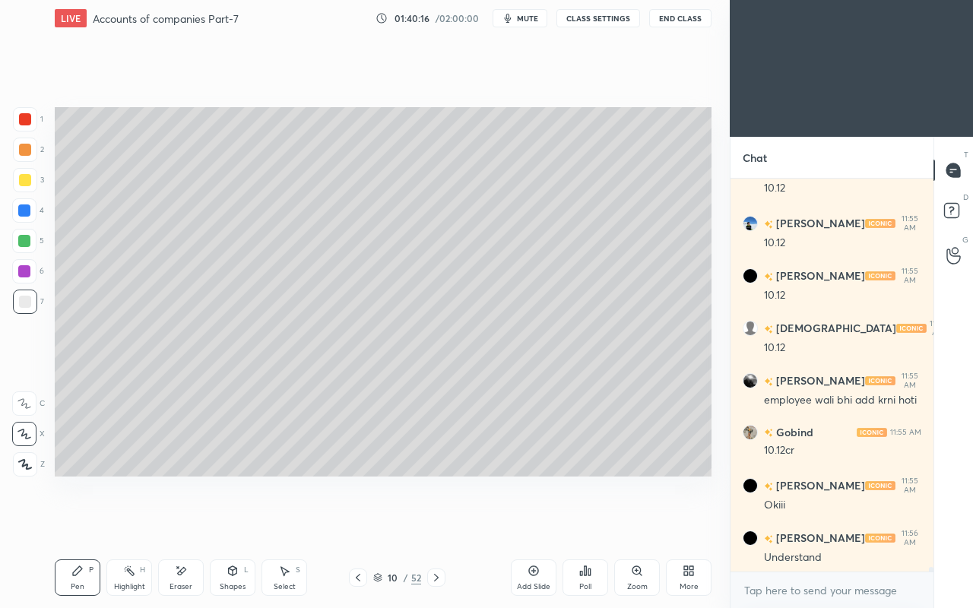
click at [365, 523] on div at bounding box center [358, 577] width 18 height 18
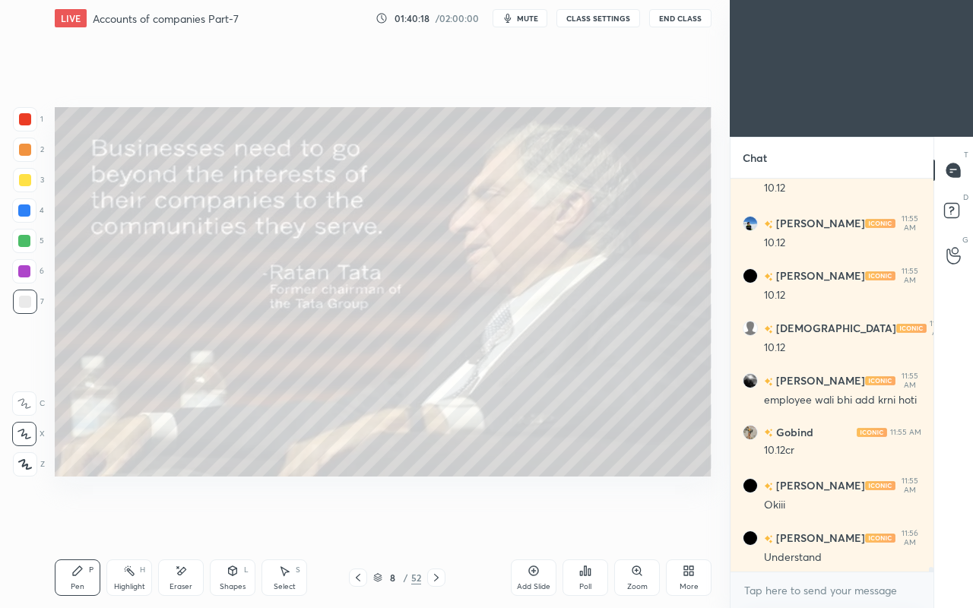
click at [439, 523] on icon at bounding box center [436, 577] width 12 height 12
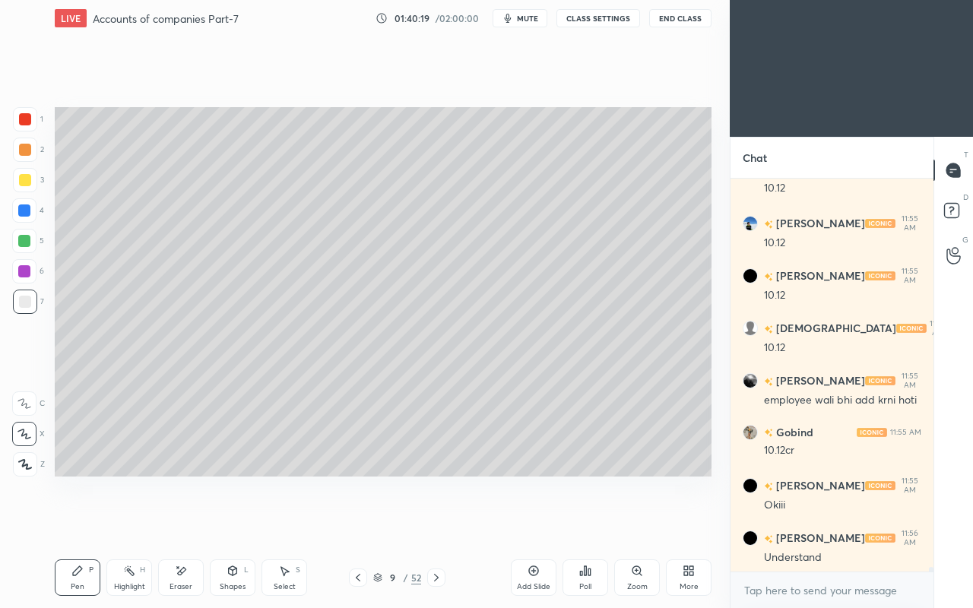
scroll to position [34025, 0]
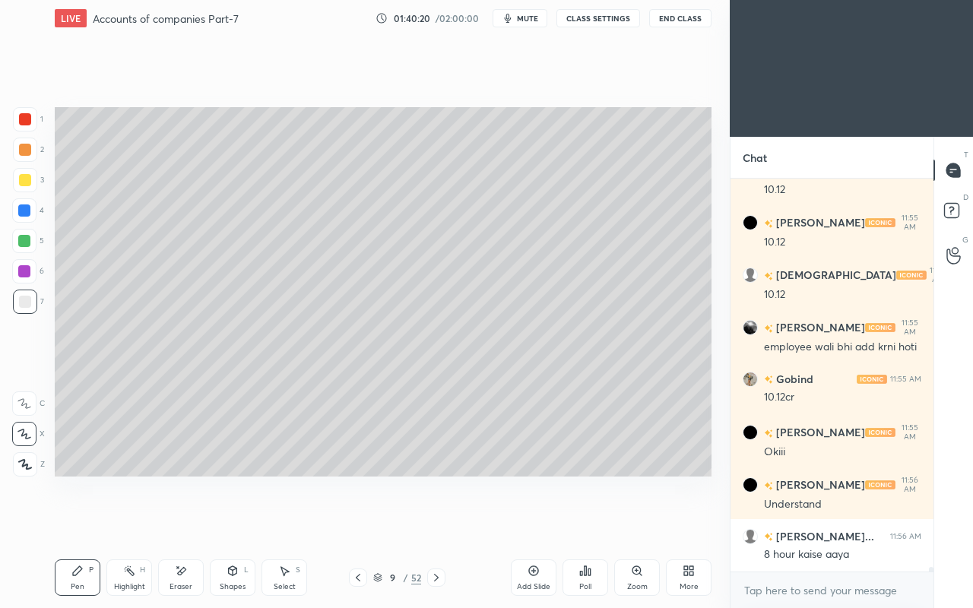
click at [27, 180] on div at bounding box center [25, 180] width 12 height 12
click at [22, 299] on div at bounding box center [25, 302] width 12 height 12
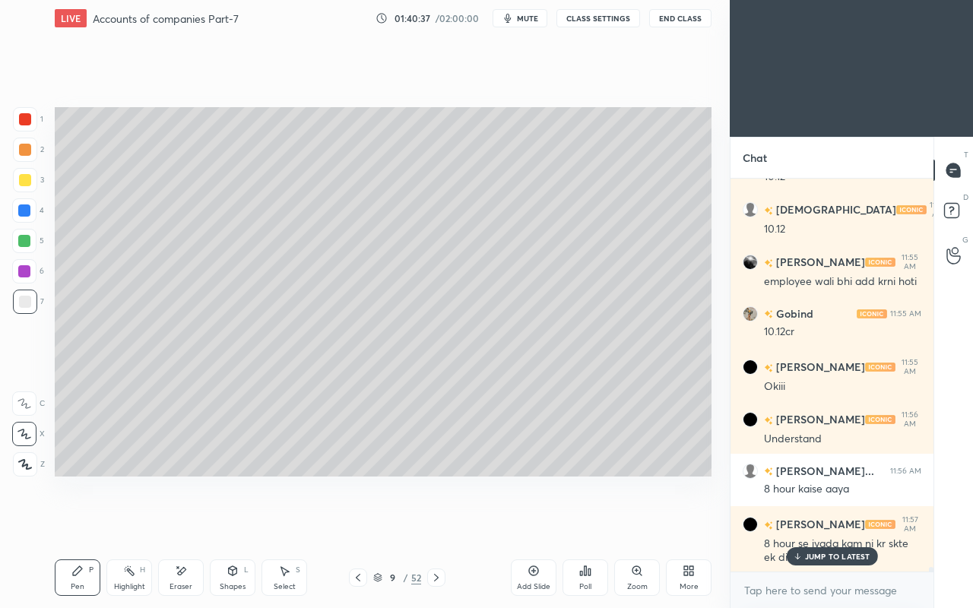
click at [818, 523] on p "JUMP TO LATEST" at bounding box center [837, 556] width 65 height 9
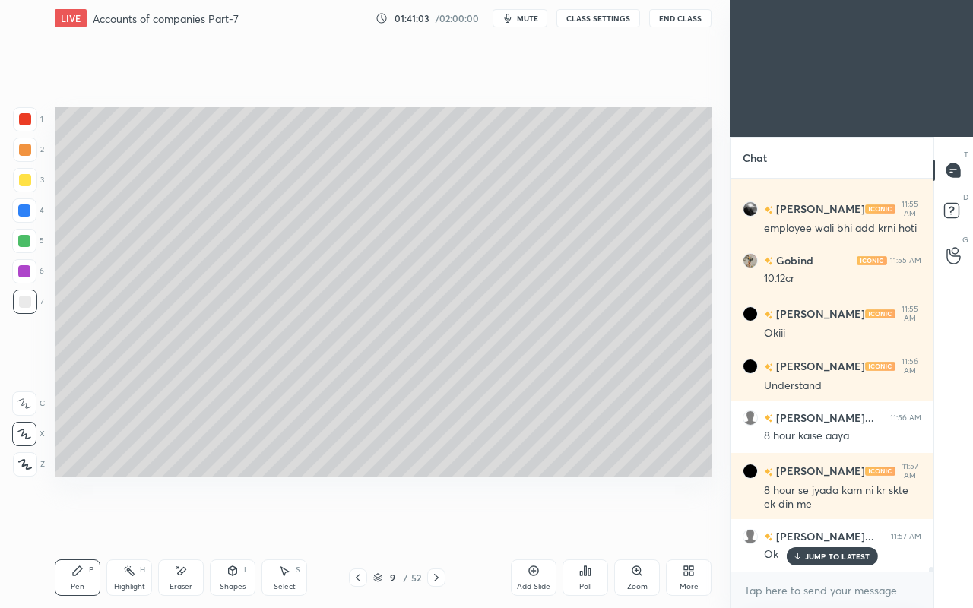
scroll to position [34195, 0]
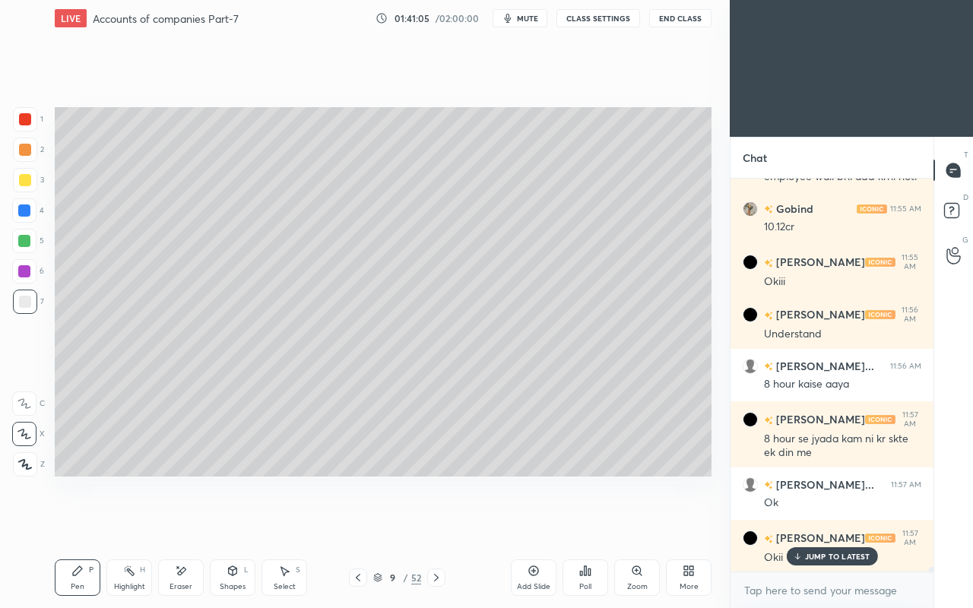
click at [811, 523] on p "JUMP TO LATEST" at bounding box center [837, 556] width 65 height 9
click at [437, 523] on icon at bounding box center [436, 577] width 12 height 12
click at [360, 523] on icon at bounding box center [358, 577] width 12 height 12
click at [533, 523] on icon at bounding box center [533, 570] width 5 height 5
click at [234, 523] on icon at bounding box center [232, 571] width 12 height 12
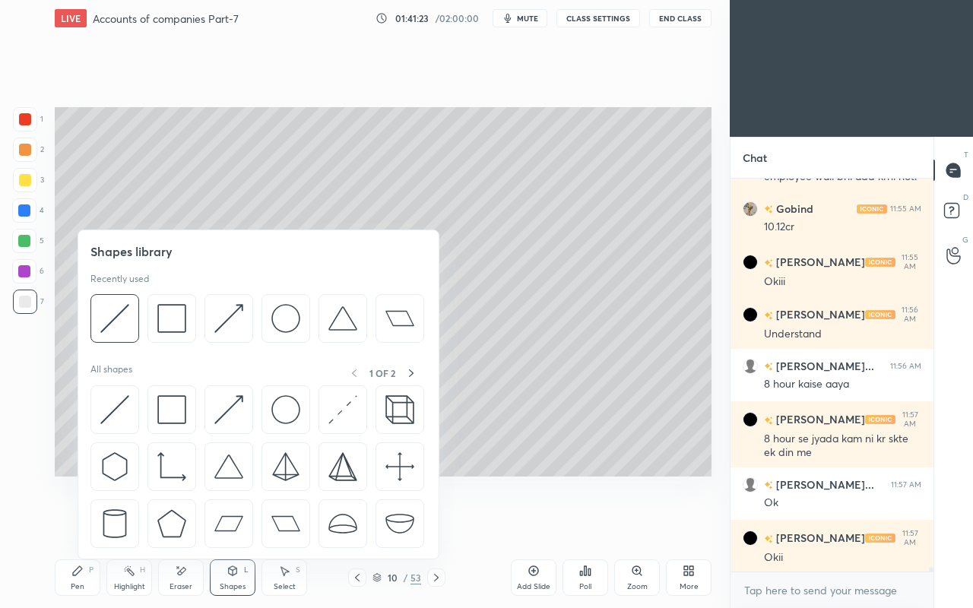
click at [108, 407] on img at bounding box center [114, 409] width 29 height 29
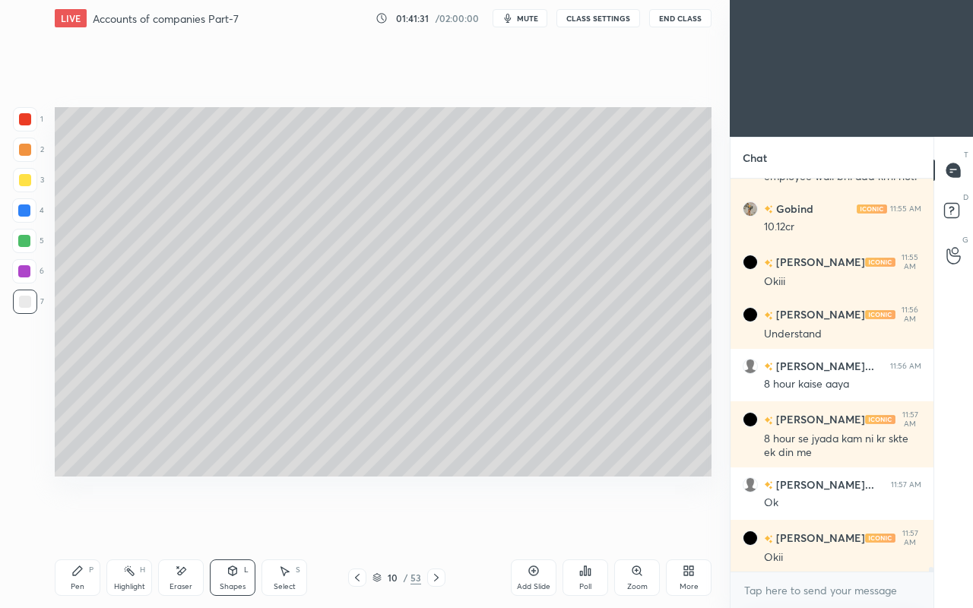
click at [179, 523] on div "Eraser" at bounding box center [181, 577] width 46 height 36
click at [220, 523] on div "Shapes L" at bounding box center [233, 577] width 46 height 36
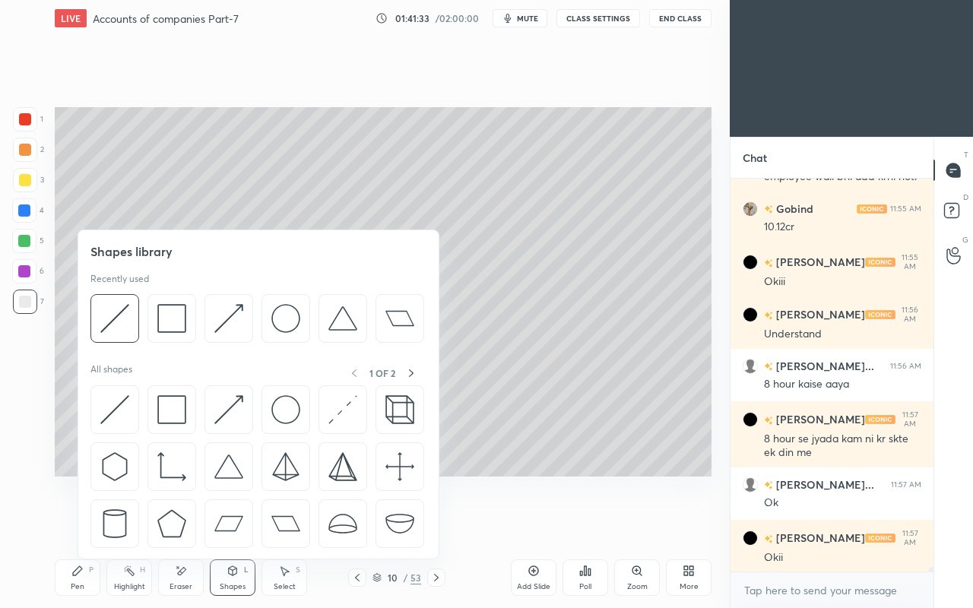
click at [119, 401] on img at bounding box center [114, 409] width 29 height 29
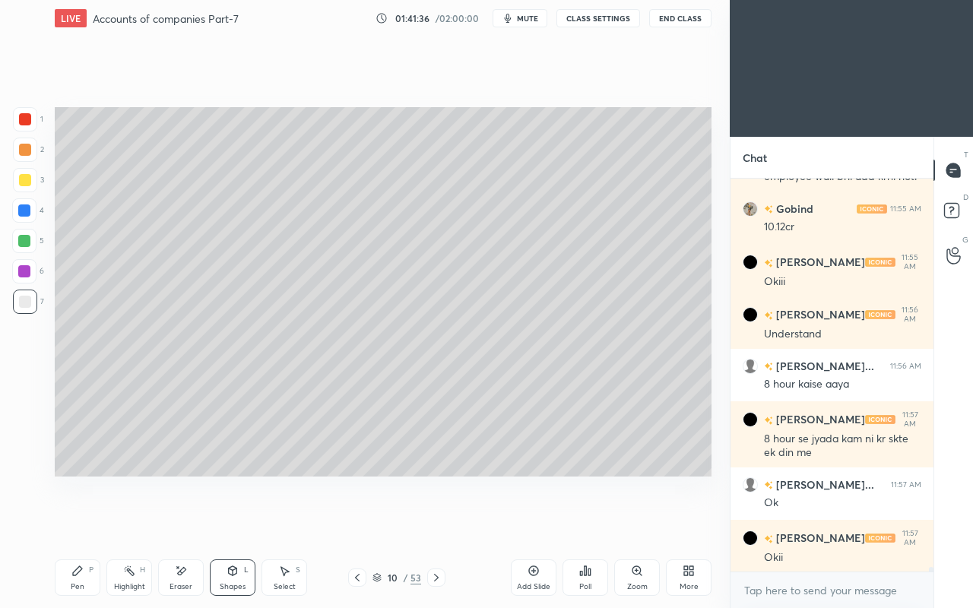
click at [239, 523] on div "Shapes L" at bounding box center [233, 577] width 46 height 36
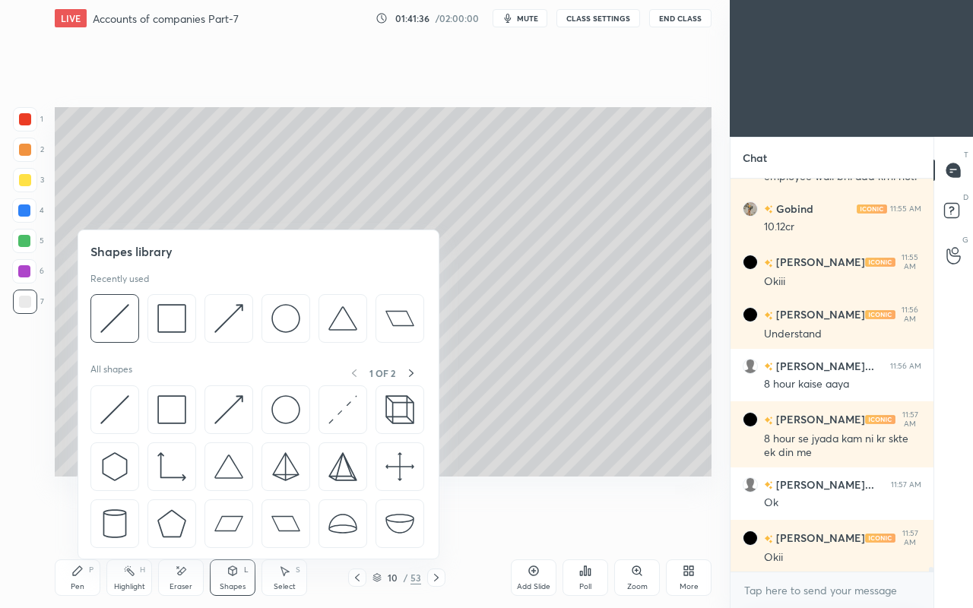
click at [119, 407] on img at bounding box center [114, 409] width 29 height 29
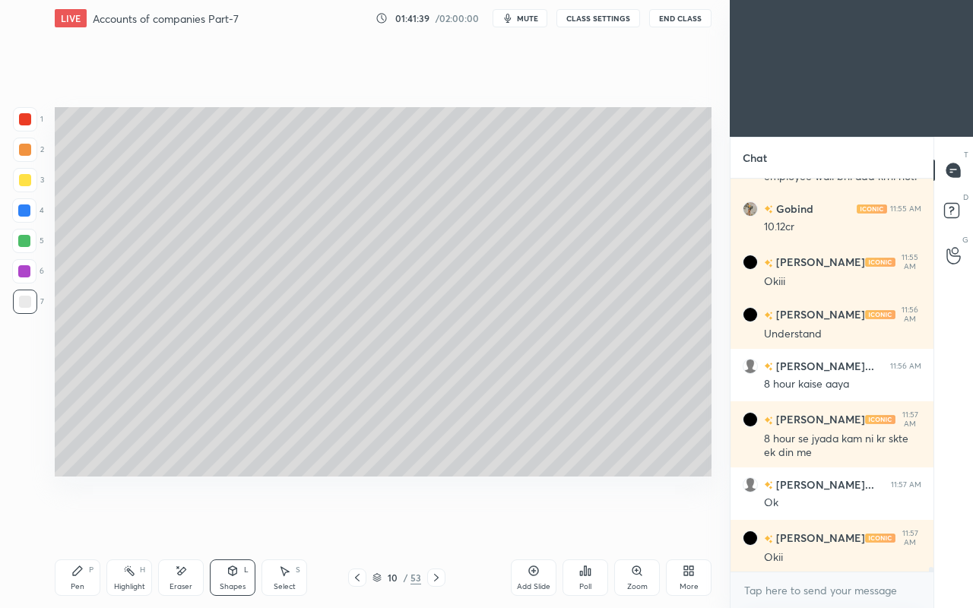
click at [78, 523] on div "Pen P" at bounding box center [78, 577] width 46 height 36
click at [233, 523] on div "Shapes L" at bounding box center [233, 577] width 46 height 36
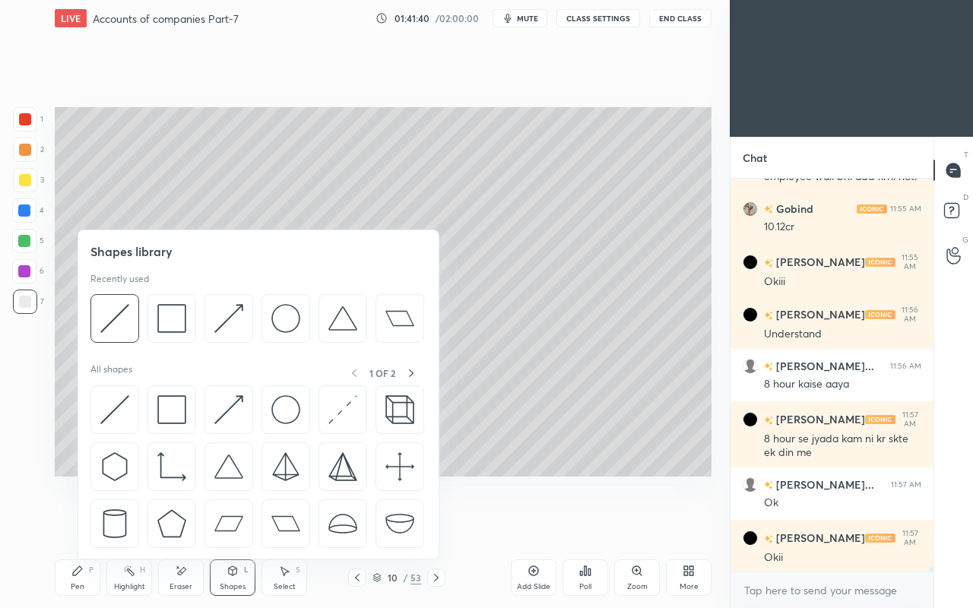
click at [114, 398] on img at bounding box center [114, 409] width 29 height 29
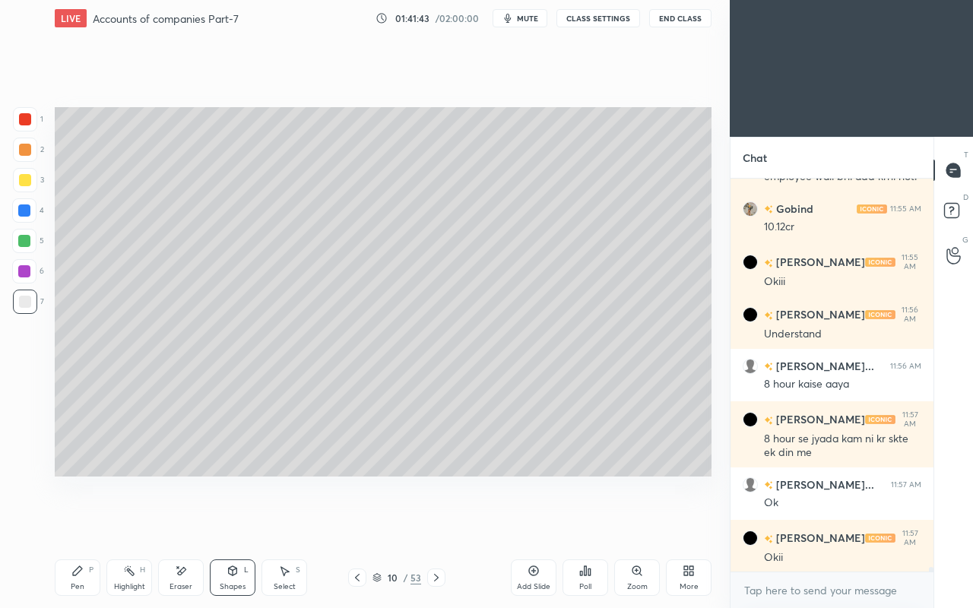
click at [88, 523] on div "Pen P" at bounding box center [78, 577] width 46 height 36
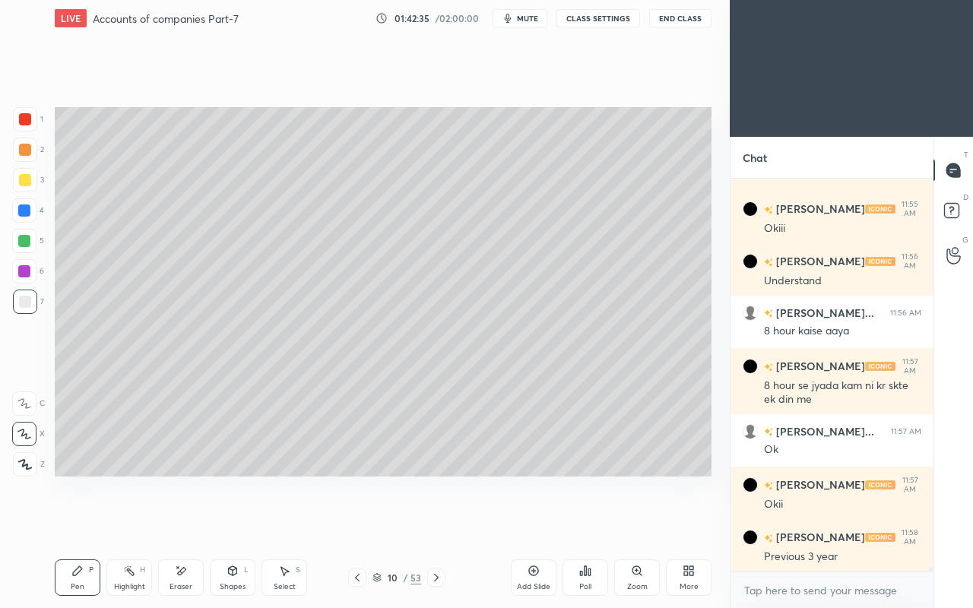
click at [436, 523] on icon at bounding box center [436, 577] width 12 height 12
click at [437, 523] on icon at bounding box center [436, 577] width 12 height 12
click at [440, 523] on icon at bounding box center [436, 577] width 12 height 12
click at [438, 523] on icon at bounding box center [436, 577] width 12 height 12
click at [440, 523] on icon at bounding box center [436, 577] width 12 height 12
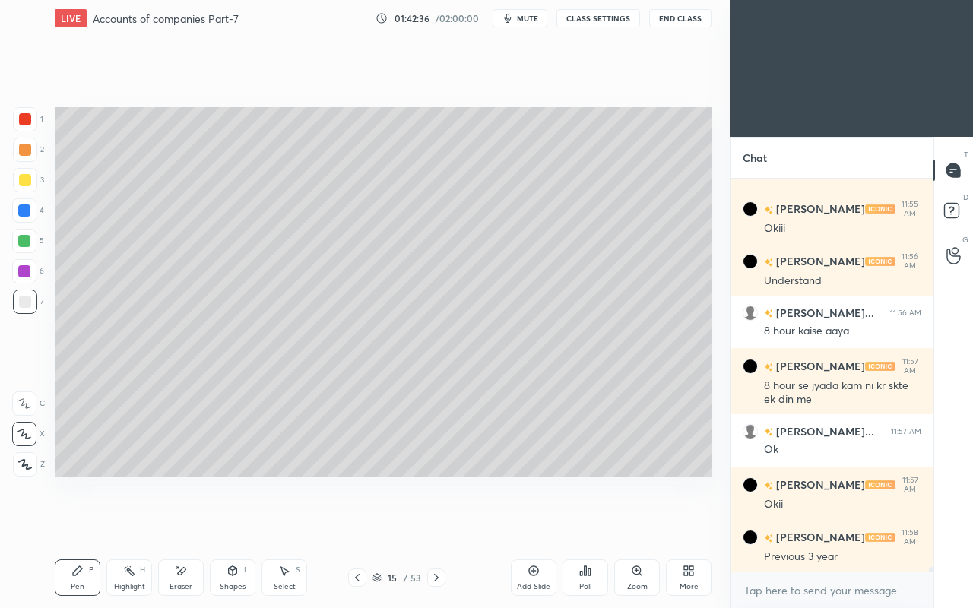
click at [441, 523] on icon at bounding box center [436, 577] width 12 height 12
click at [444, 523] on div at bounding box center [436, 577] width 18 height 18
click at [445, 523] on div "17 / 53" at bounding box center [397, 577] width 228 height 18
click at [441, 523] on icon at bounding box center [436, 577] width 12 height 12
click at [436, 523] on icon at bounding box center [436, 577] width 12 height 12
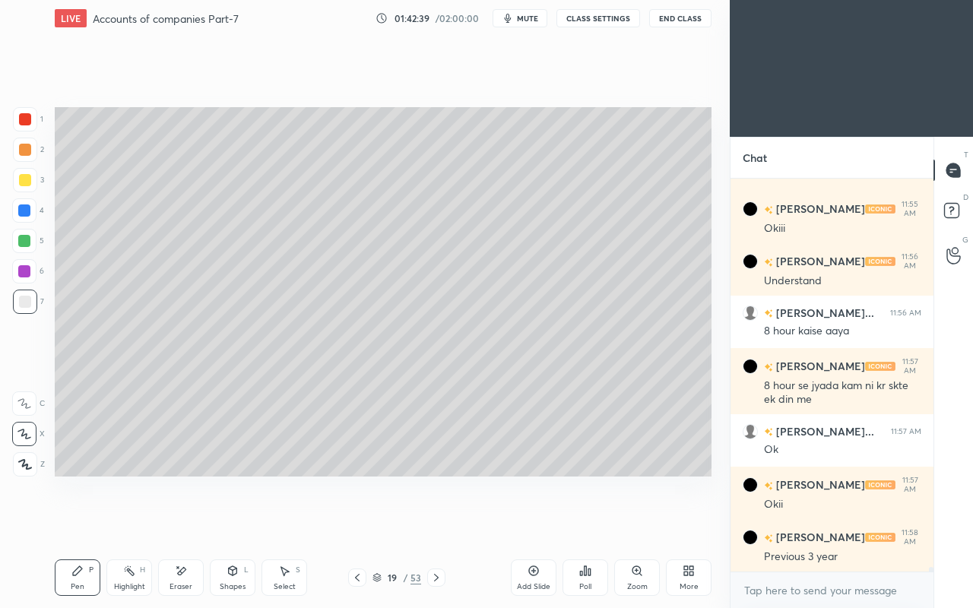
click at [435, 523] on icon at bounding box center [436, 577] width 12 height 12
click at [27, 192] on div "3" at bounding box center [28, 183] width 31 height 30
click at [238, 523] on div "Shapes L" at bounding box center [233, 577] width 46 height 36
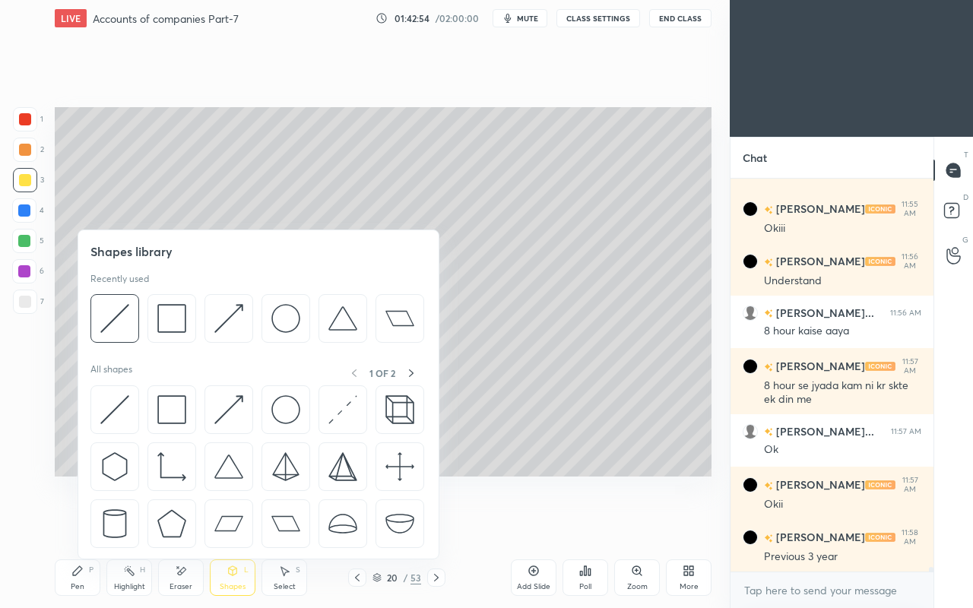
click at [235, 412] on img at bounding box center [228, 409] width 29 height 29
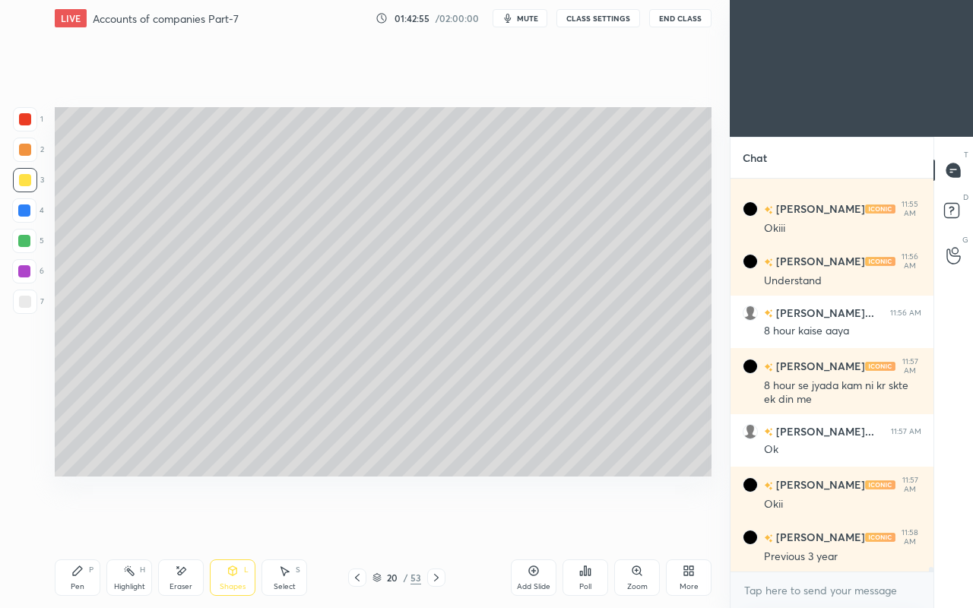
click at [82, 523] on icon at bounding box center [77, 571] width 12 height 12
click at [17, 299] on div at bounding box center [25, 302] width 24 height 24
click at [182, 523] on div "Eraser" at bounding box center [181, 577] width 46 height 36
click at [87, 523] on div "Pen P" at bounding box center [78, 577] width 46 height 36
click at [26, 176] on div at bounding box center [25, 180] width 12 height 12
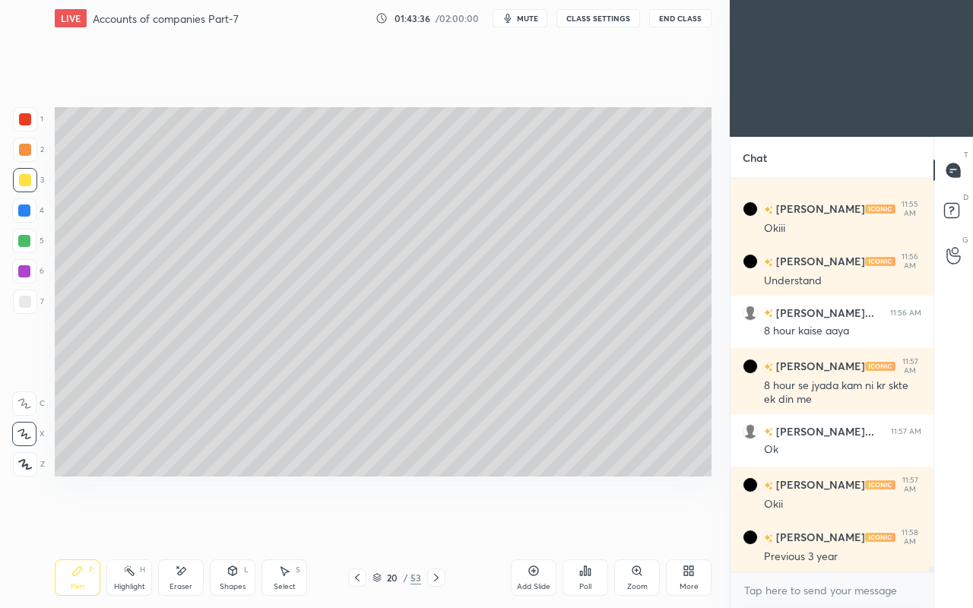
click at [28, 307] on div at bounding box center [25, 302] width 12 height 12
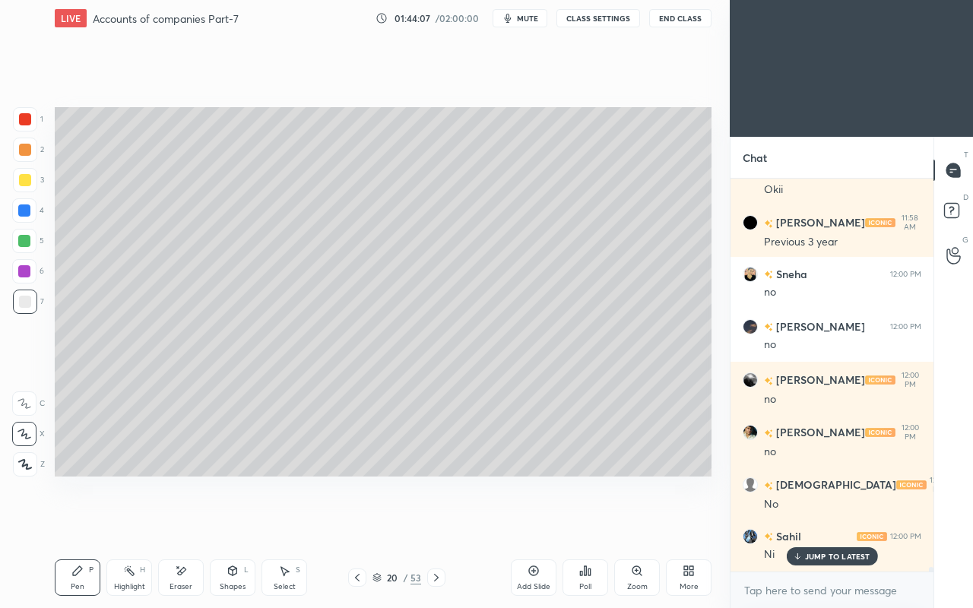
scroll to position [34614, 0]
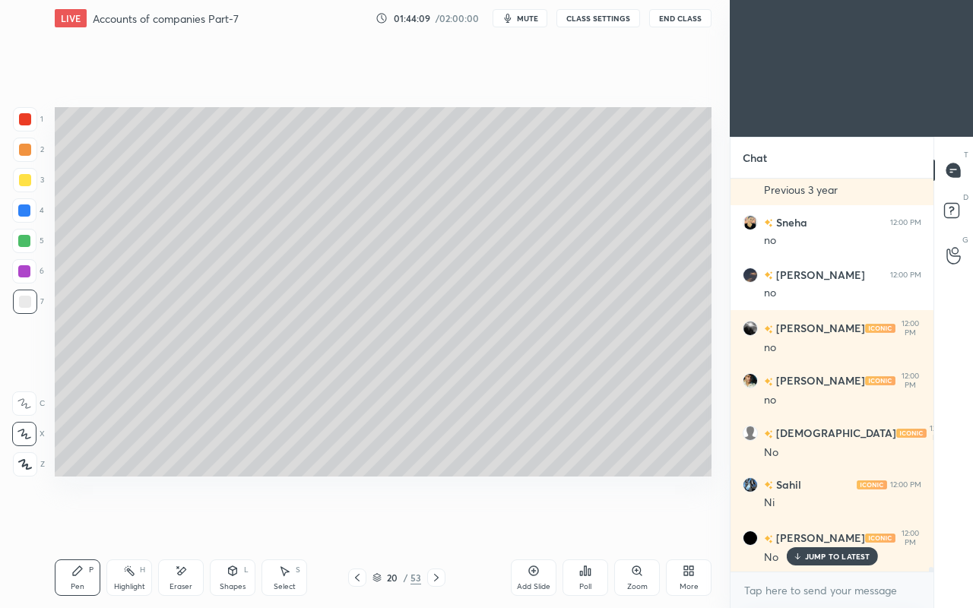
click at [179, 523] on icon at bounding box center [181, 571] width 12 height 13
click at [244, 523] on div "Shapes L" at bounding box center [233, 577] width 46 height 36
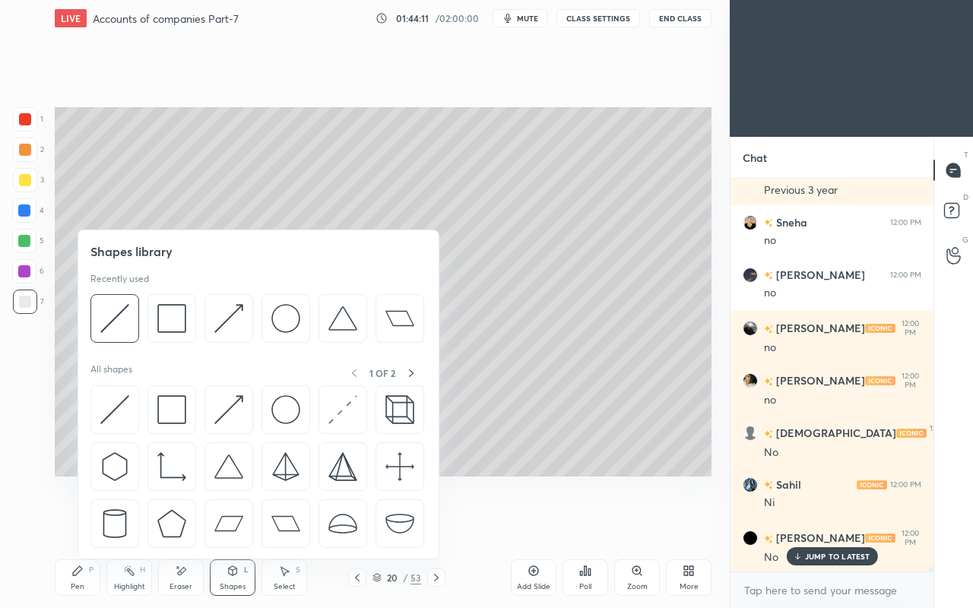
click at [229, 403] on img at bounding box center [228, 409] width 29 height 29
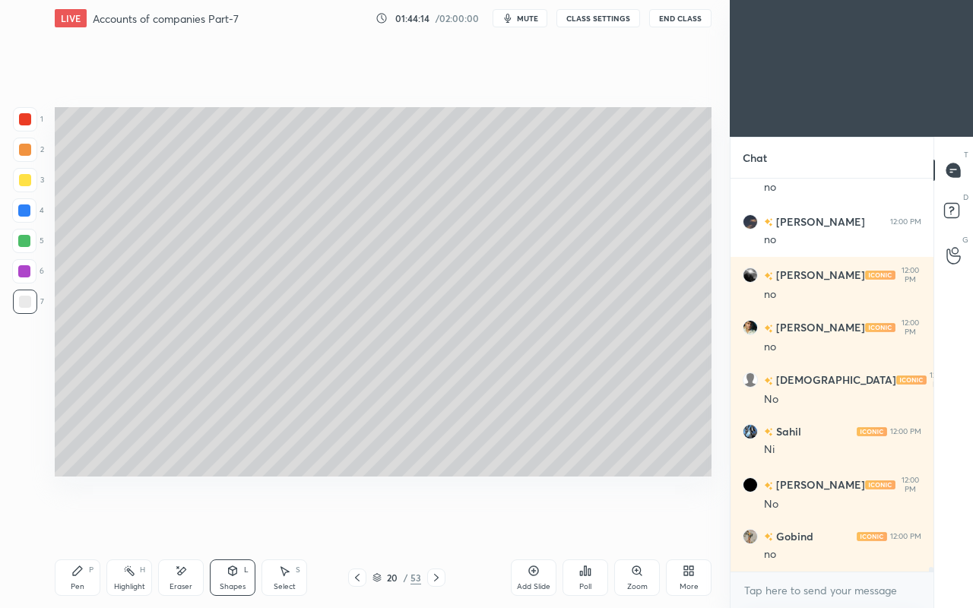
scroll to position [34719, 0]
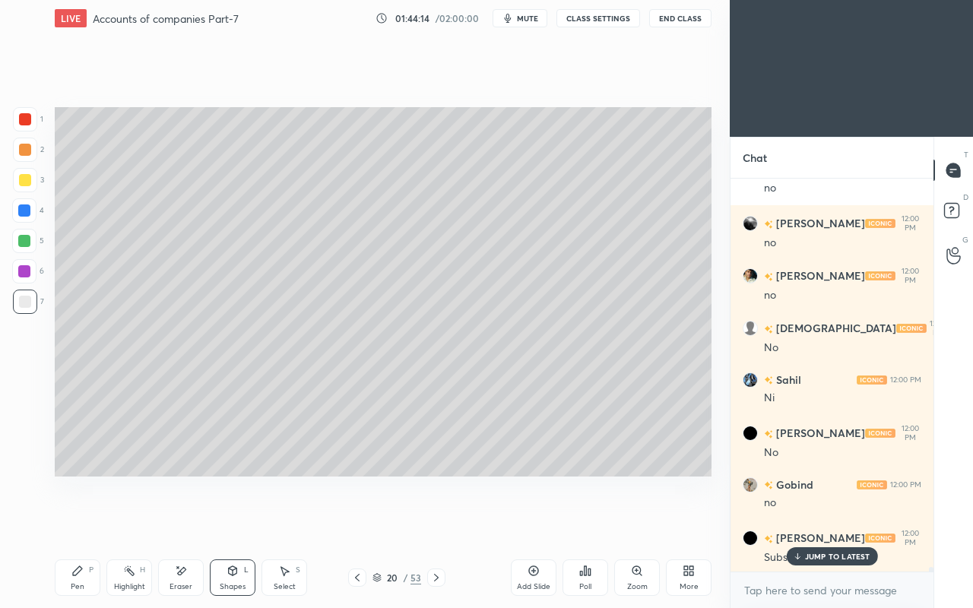
click at [80, 523] on icon at bounding box center [77, 570] width 9 height 9
click at [799, 523] on icon at bounding box center [797, 558] width 5 height 2
click at [245, 523] on div "L" at bounding box center [246, 570] width 5 height 8
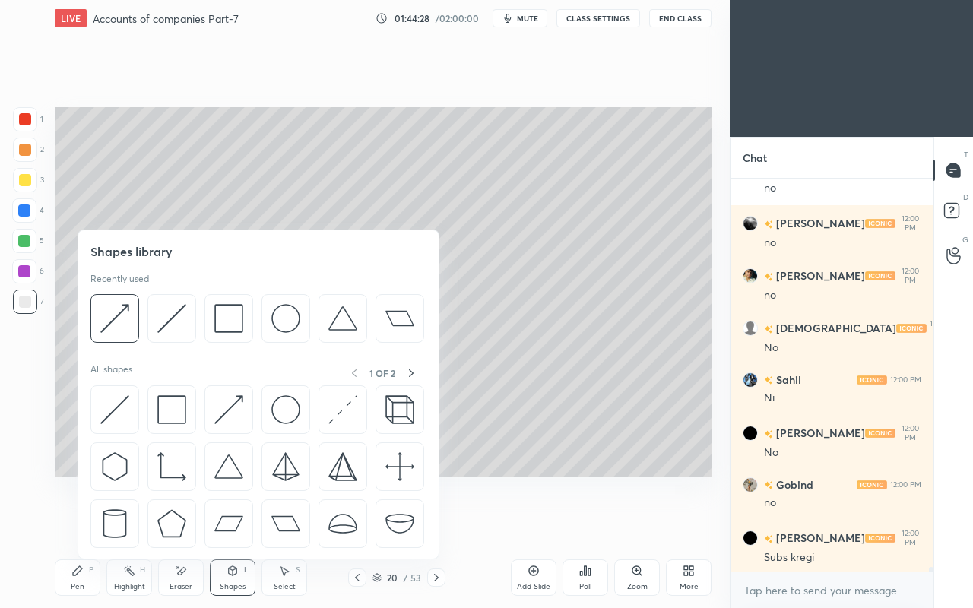
click at [222, 404] on img at bounding box center [228, 409] width 29 height 29
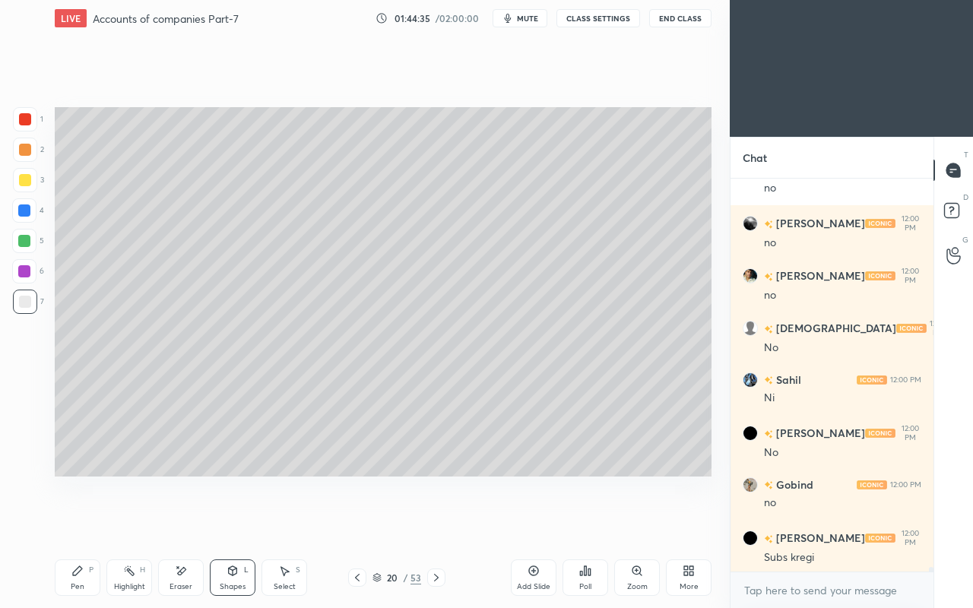
click at [88, 523] on div "Pen P" at bounding box center [78, 577] width 46 height 36
click at [25, 179] on div at bounding box center [25, 180] width 12 height 12
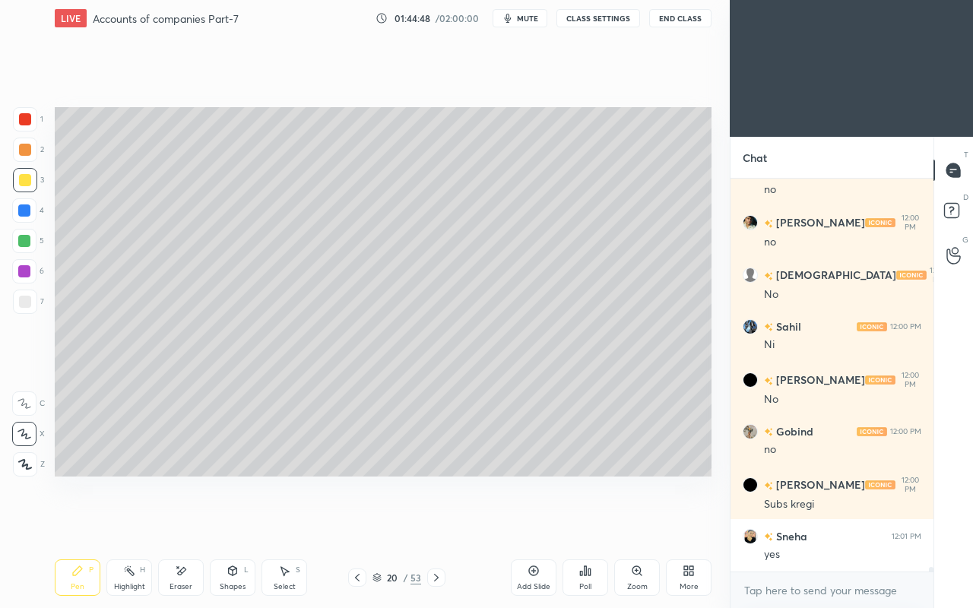
scroll to position [34824, 0]
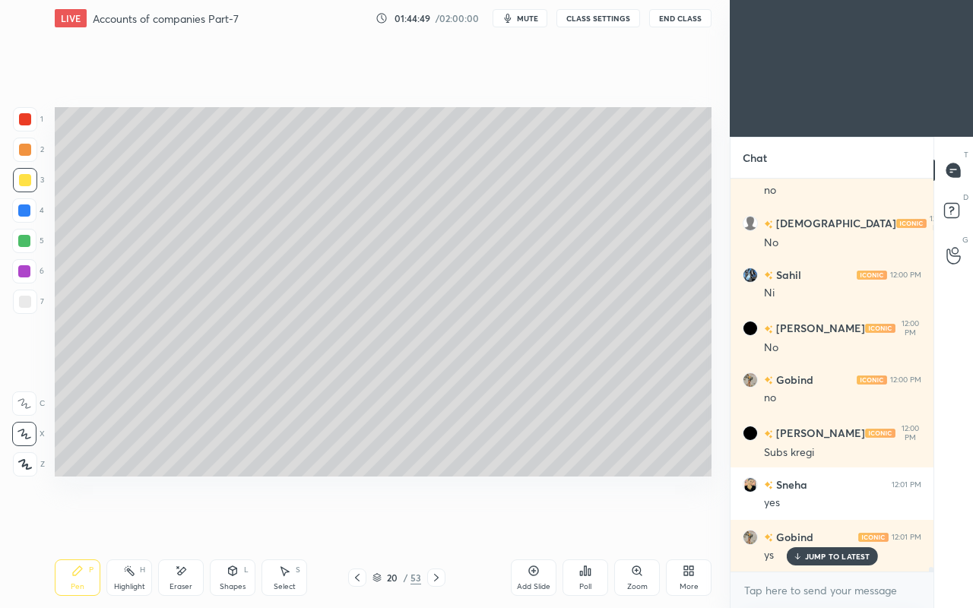
click at [271, 523] on div "Select S" at bounding box center [284, 577] width 46 height 36
click at [437, 523] on icon at bounding box center [436, 577] width 12 height 12
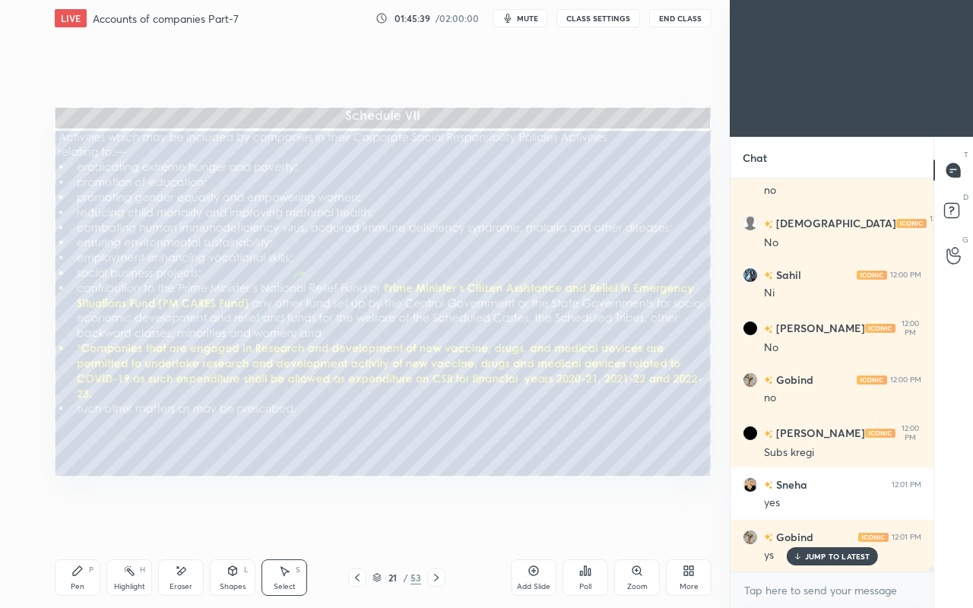
click at [438, 523] on icon at bounding box center [436, 577] width 12 height 12
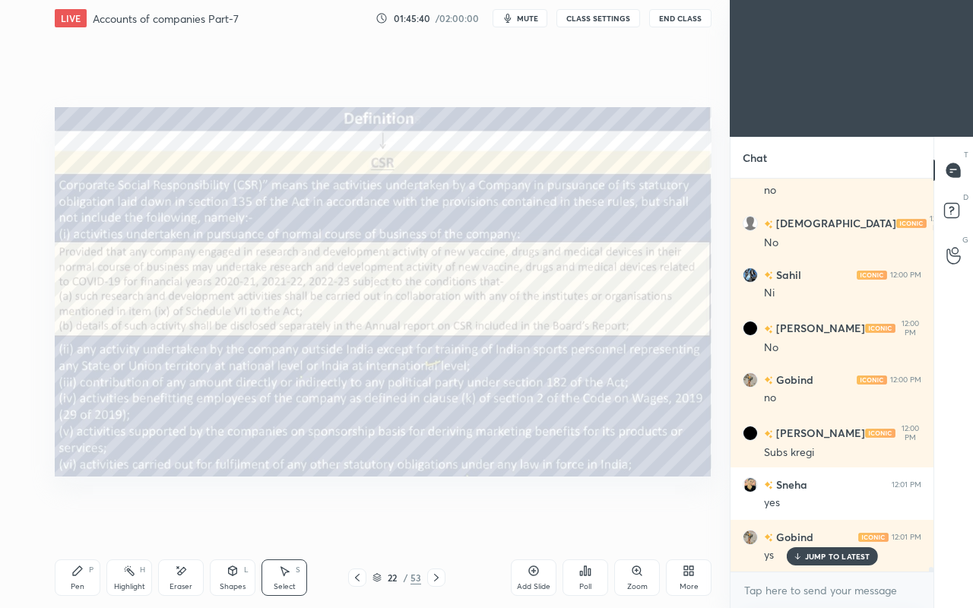
click at [435, 523] on icon at bounding box center [436, 577] width 12 height 12
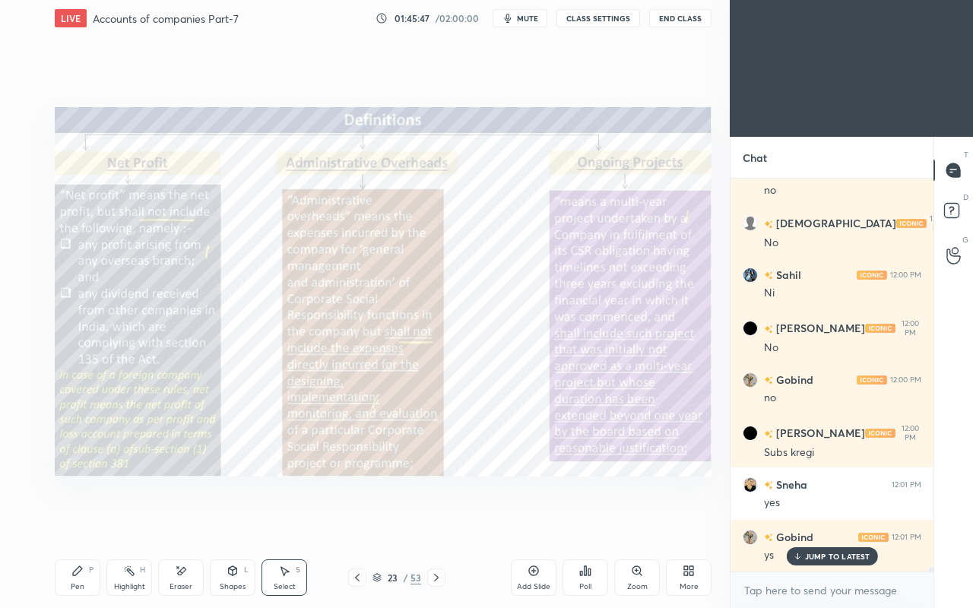
click at [805, 523] on p "JUMP TO LATEST" at bounding box center [837, 556] width 65 height 9
click at [81, 523] on icon at bounding box center [77, 571] width 12 height 12
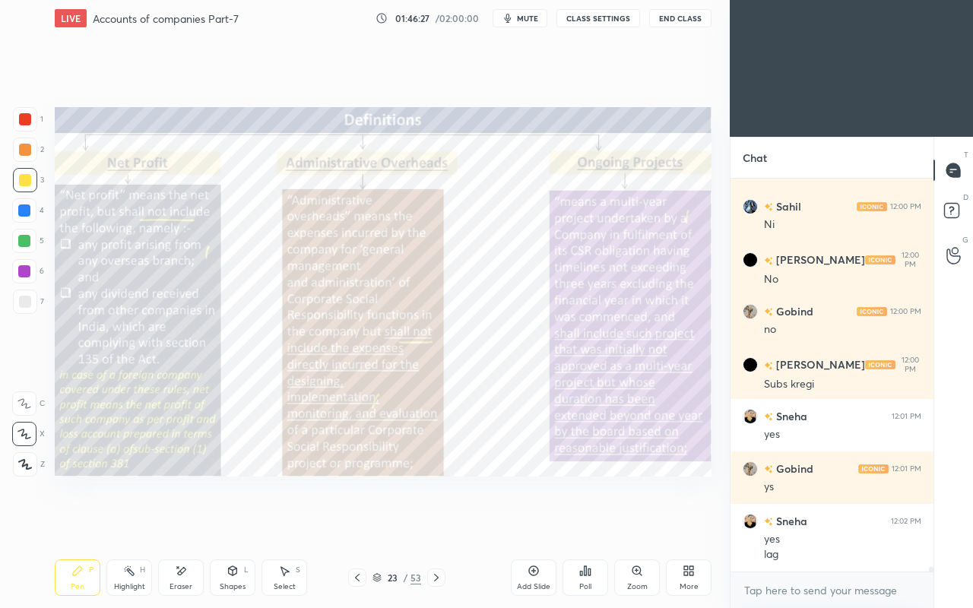
scroll to position [34944, 0]
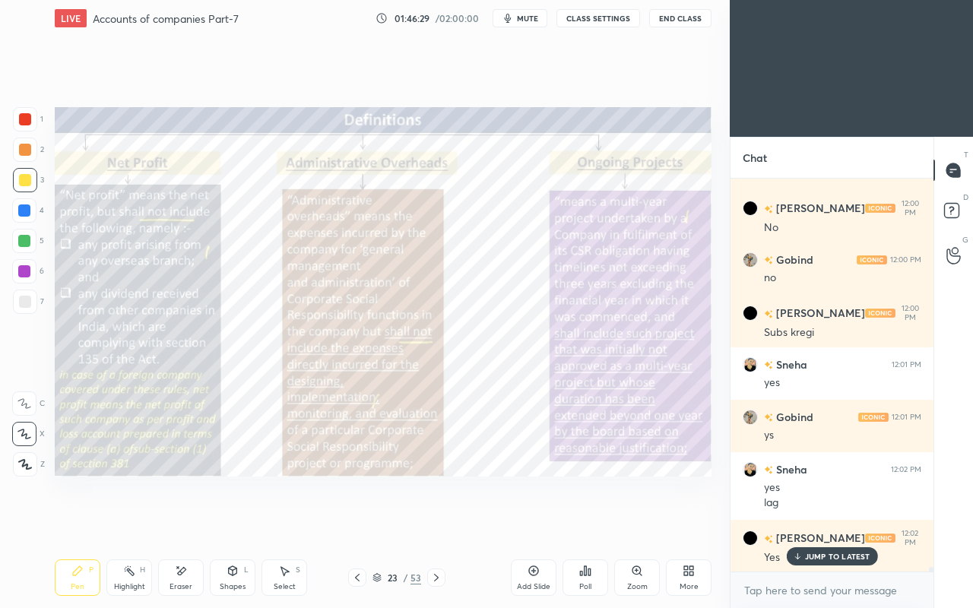
click at [31, 125] on div at bounding box center [25, 119] width 24 height 24
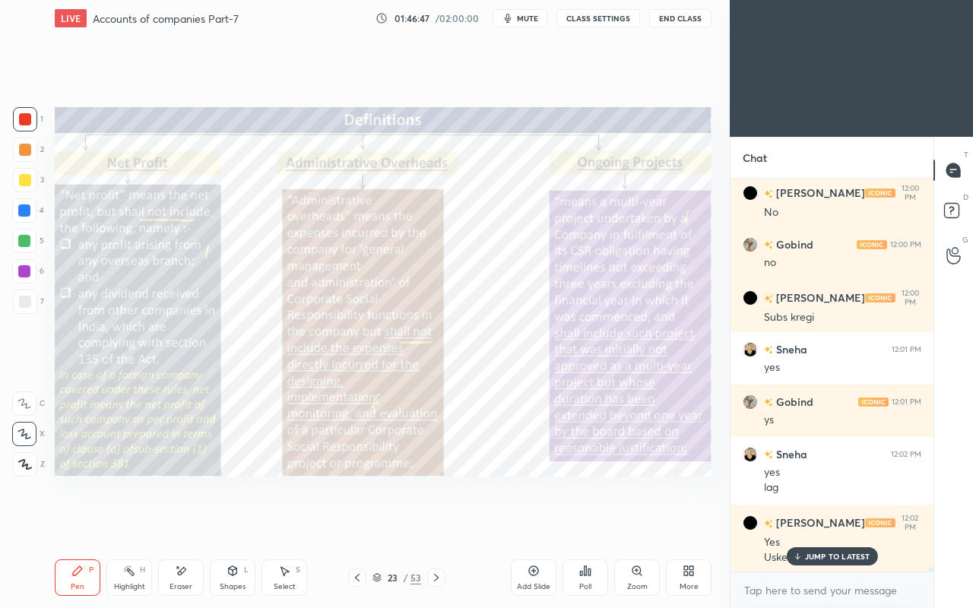
click at [805, 523] on p "JUMP TO LATEST" at bounding box center [837, 556] width 65 height 9
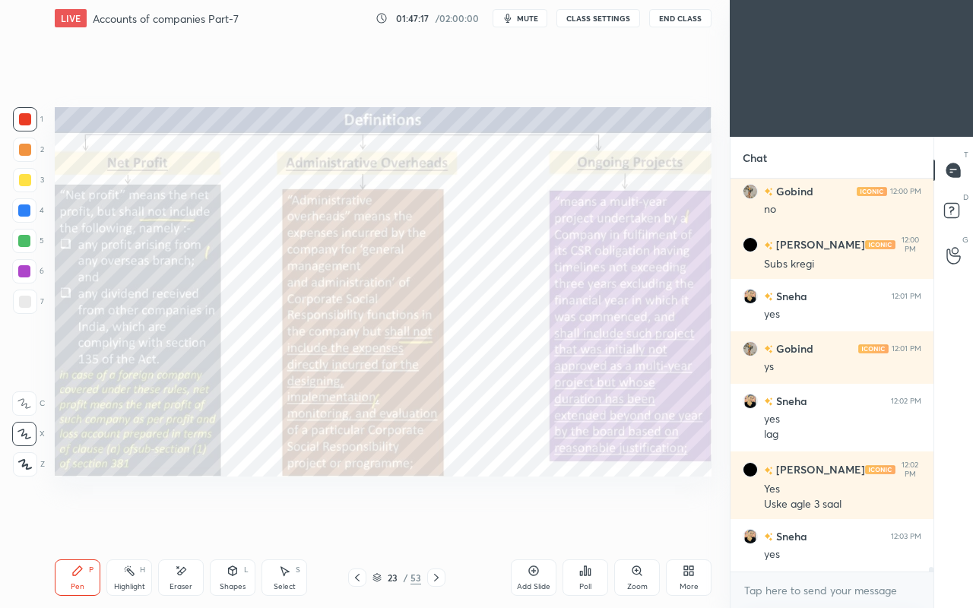
scroll to position [35064, 0]
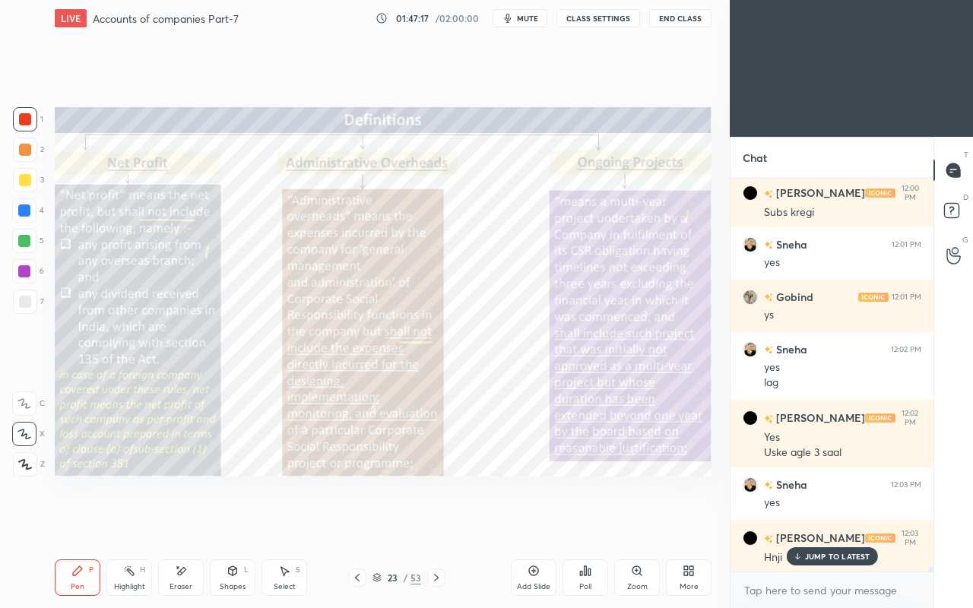
click at [436, 523] on icon at bounding box center [436, 577] width 12 height 12
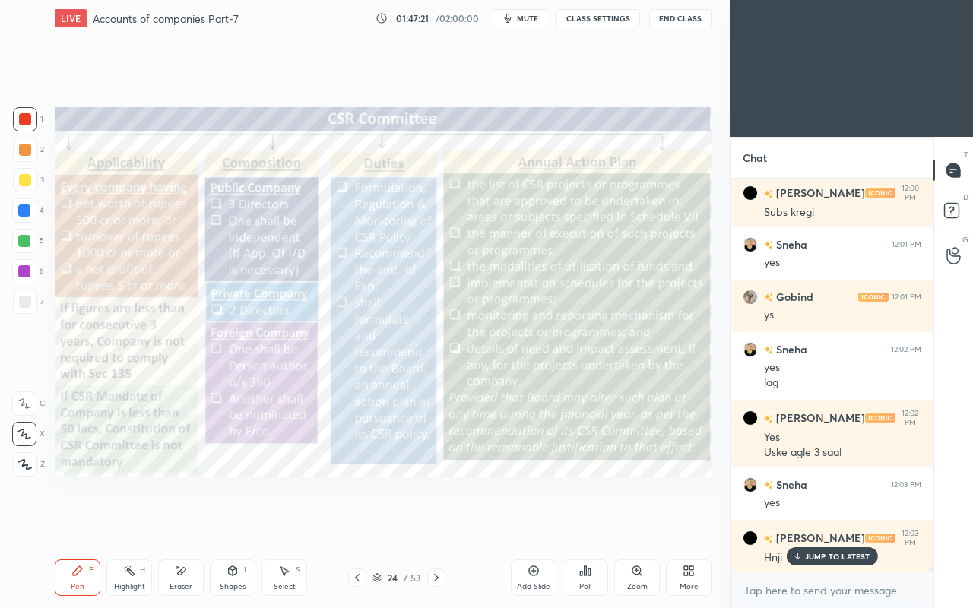
click at [435, 523] on icon at bounding box center [436, 577] width 12 height 12
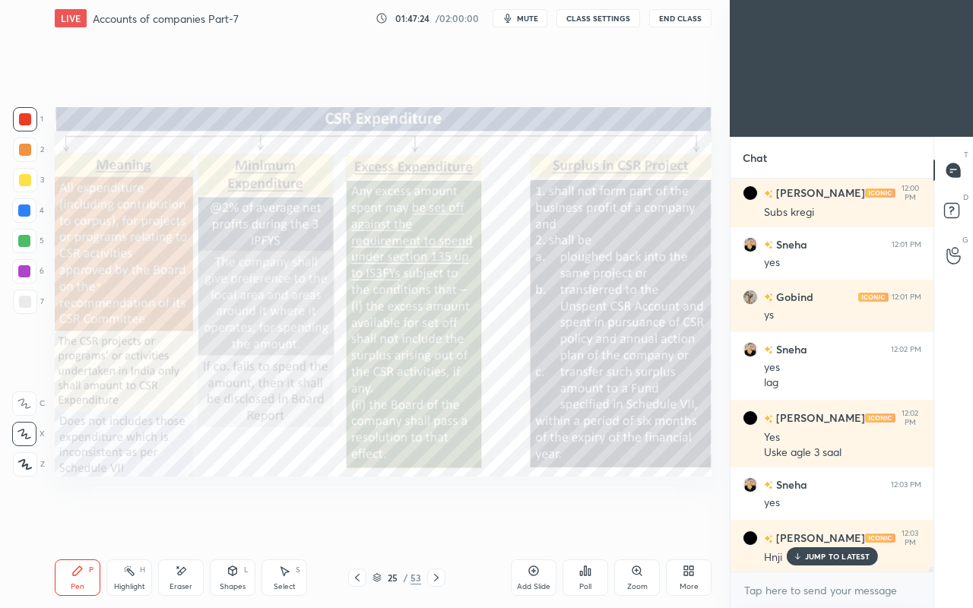
click at [24, 179] on div at bounding box center [25, 180] width 12 height 12
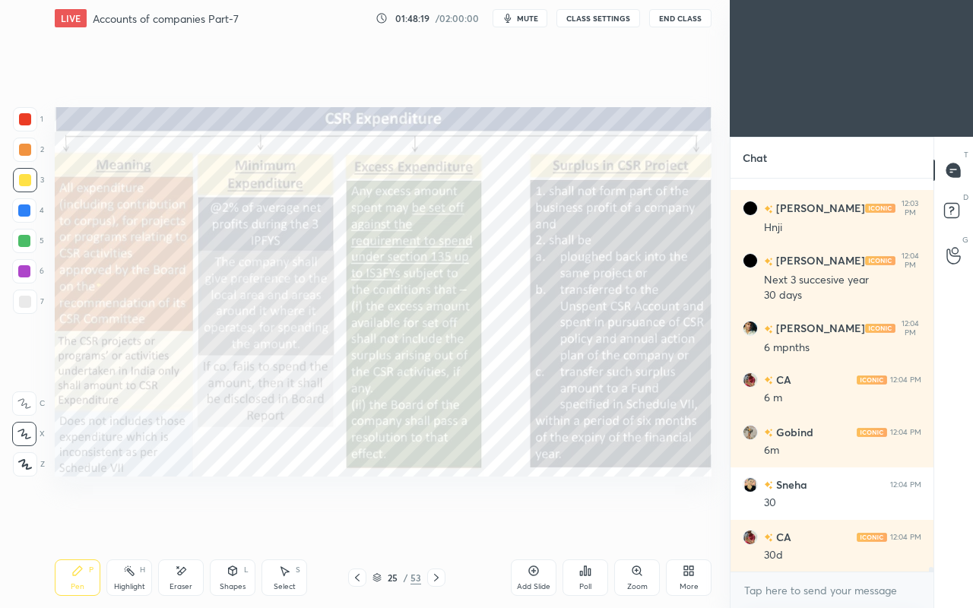
scroll to position [35447, 0]
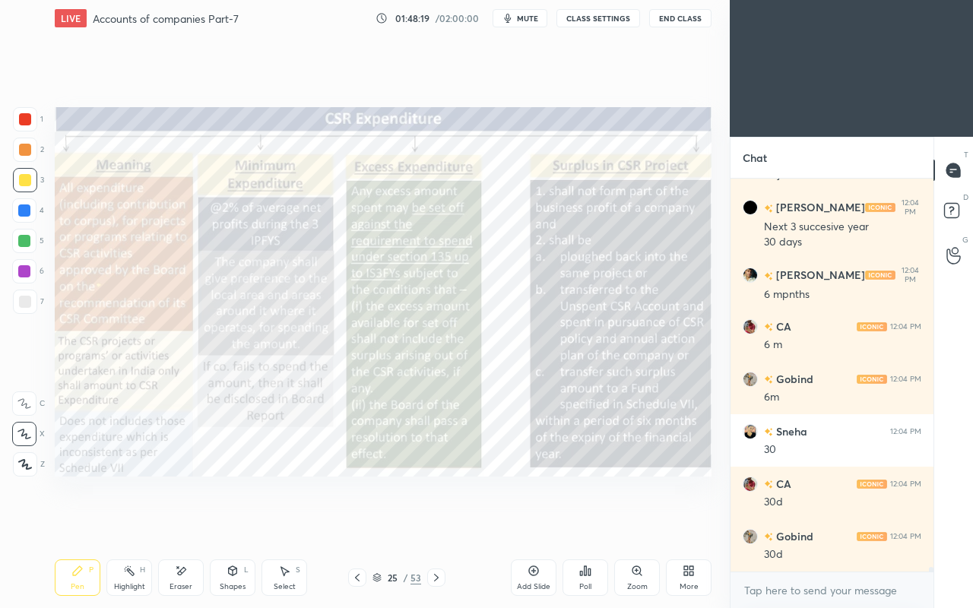
click at [435, 523] on icon at bounding box center [436, 577] width 12 height 12
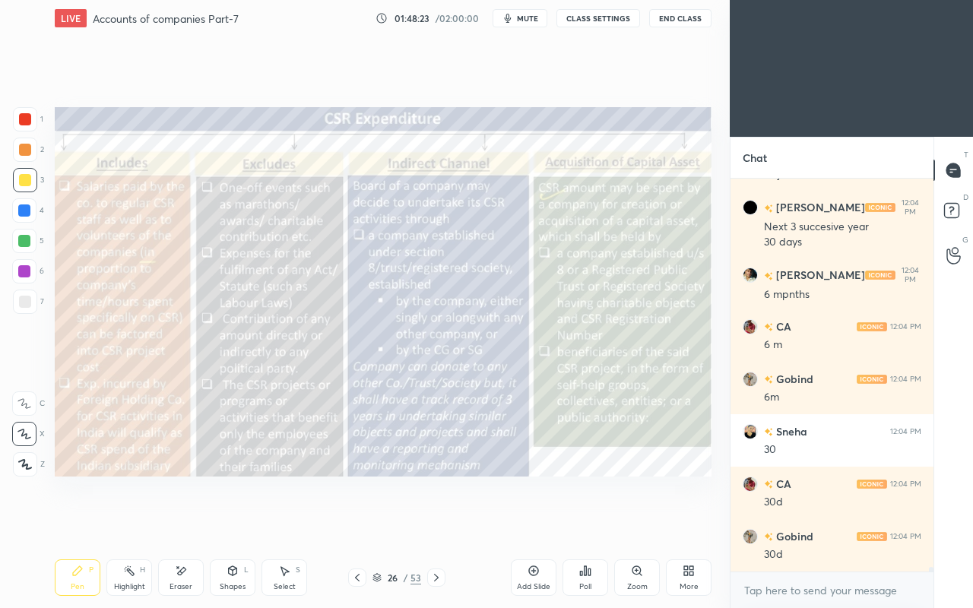
click at [24, 271] on div at bounding box center [24, 271] width 12 height 12
click at [24, 185] on div at bounding box center [25, 180] width 12 height 12
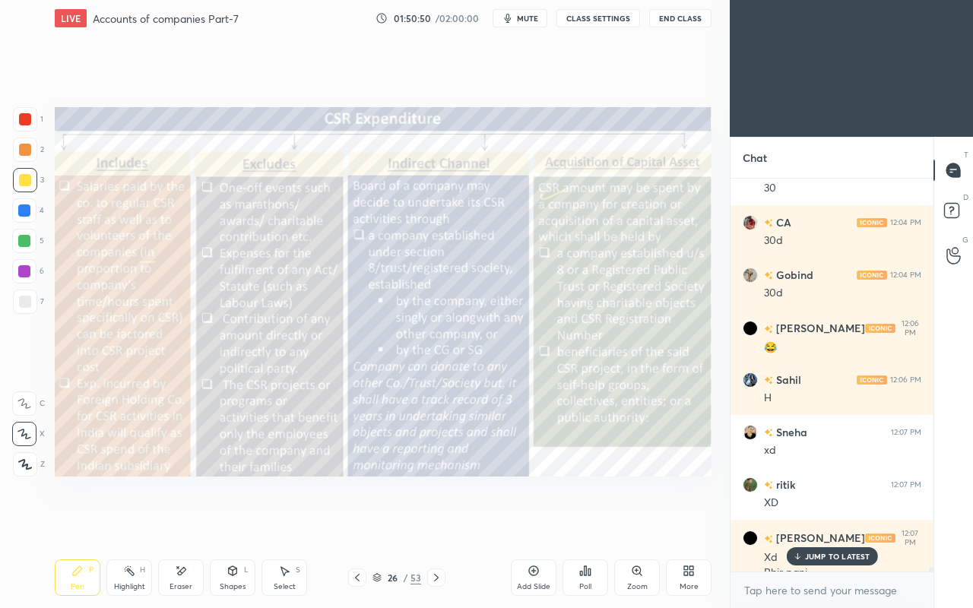
scroll to position [35724, 0]
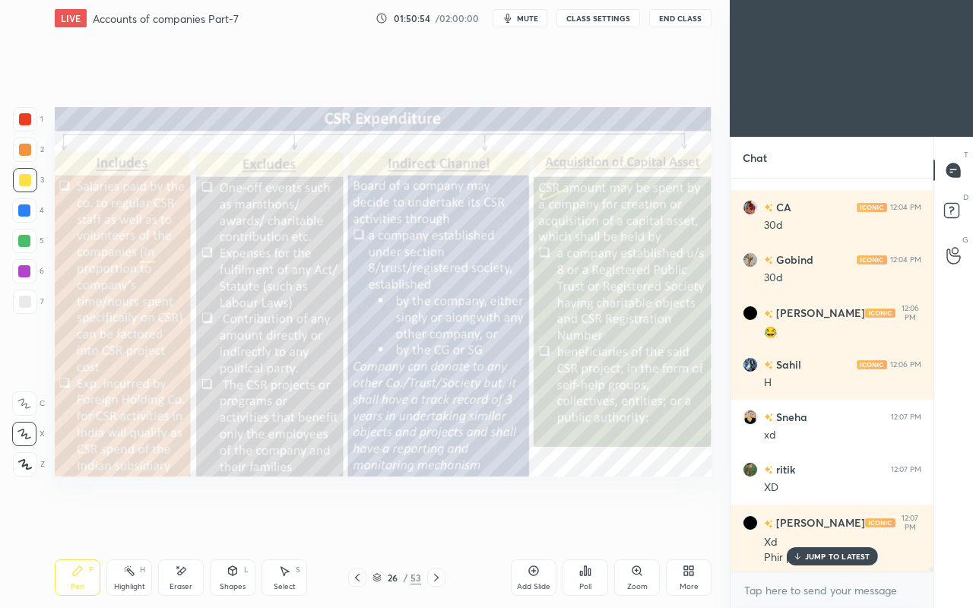
click at [837, 523] on div "JUMP TO LATEST" at bounding box center [831, 556] width 91 height 18
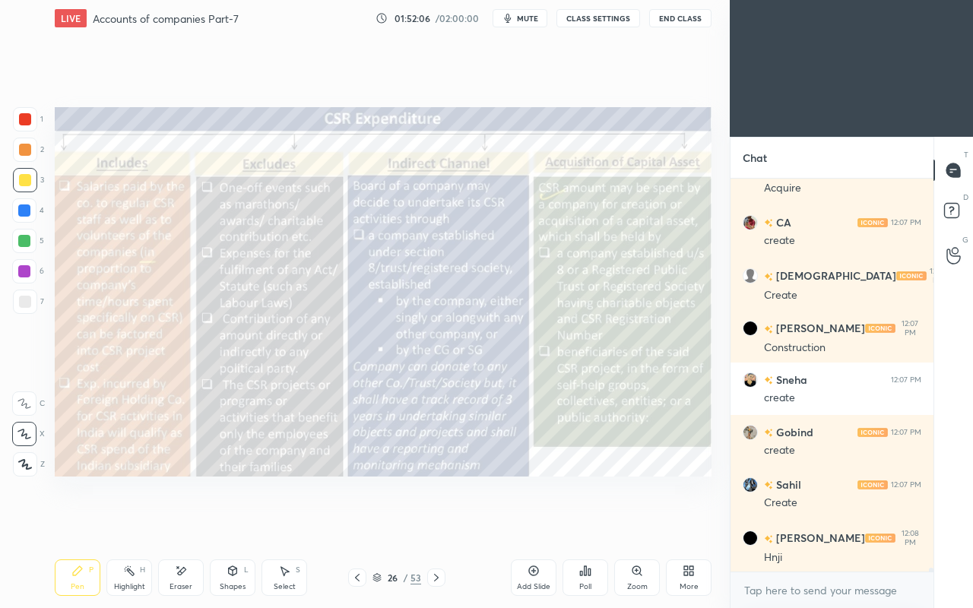
scroll to position [36540, 0]
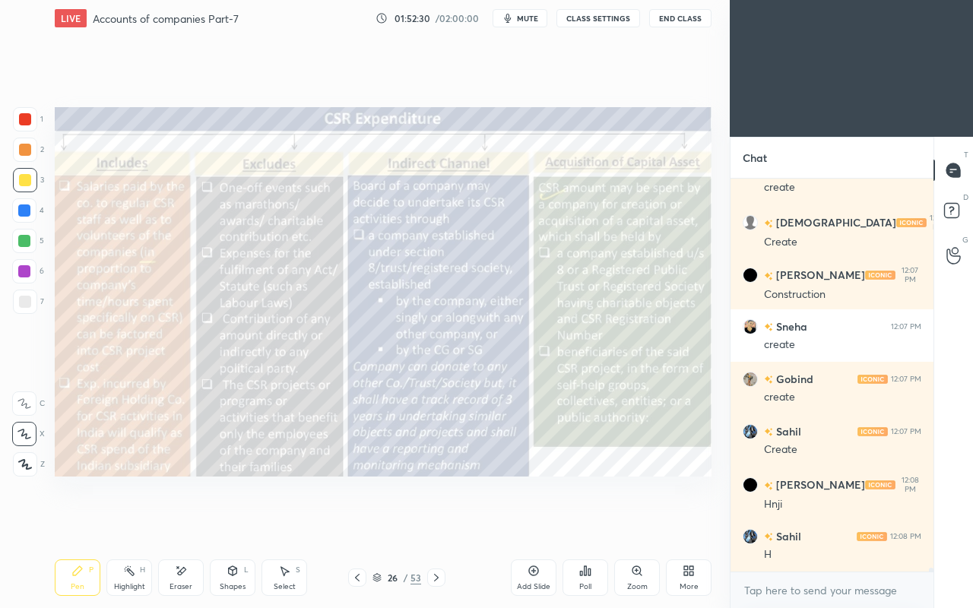
click at [435, 523] on icon at bounding box center [436, 577] width 12 height 12
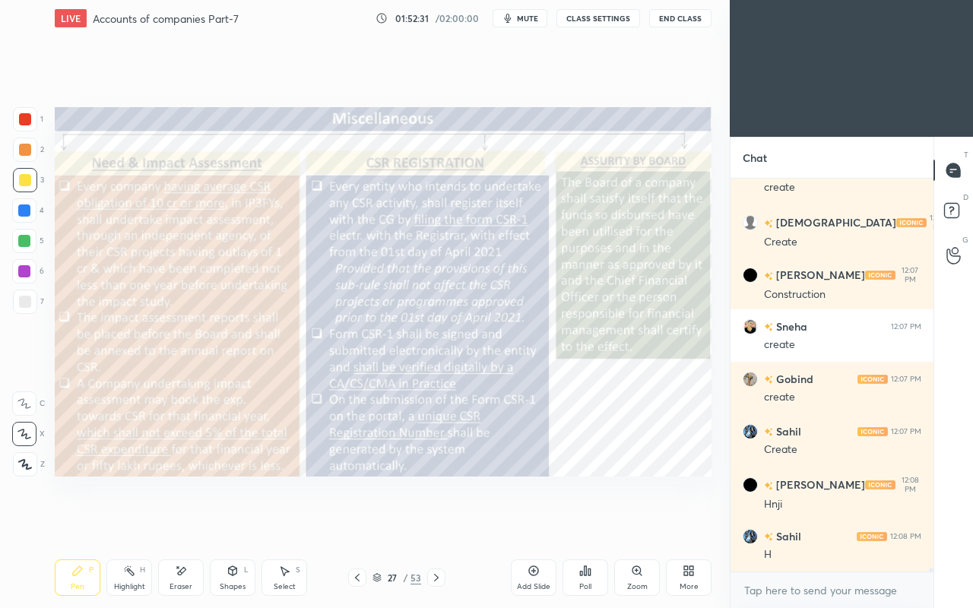
scroll to position [36592, 0]
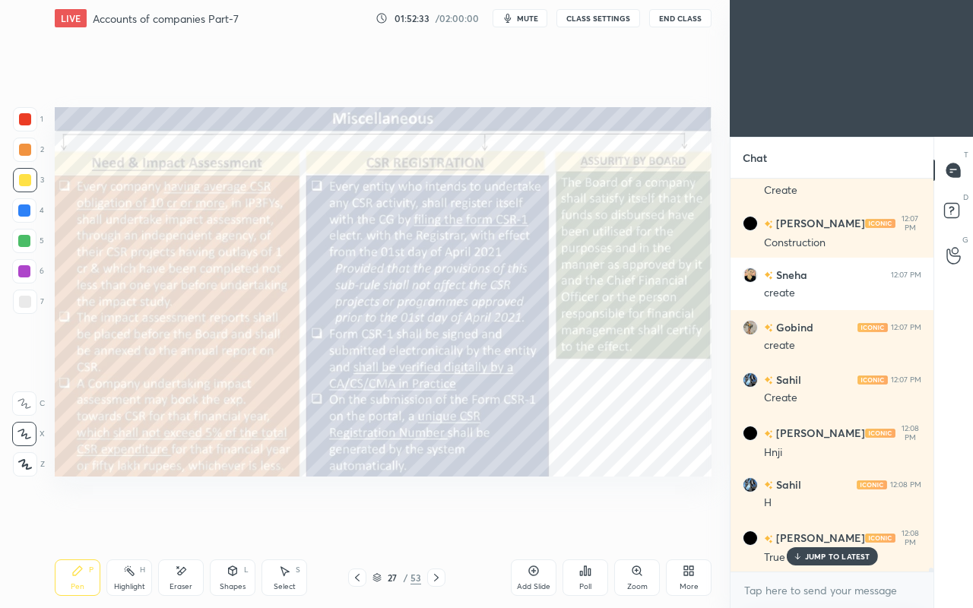
click at [801, 523] on icon at bounding box center [797, 556] width 10 height 9
click at [441, 523] on icon at bounding box center [436, 577] width 12 height 12
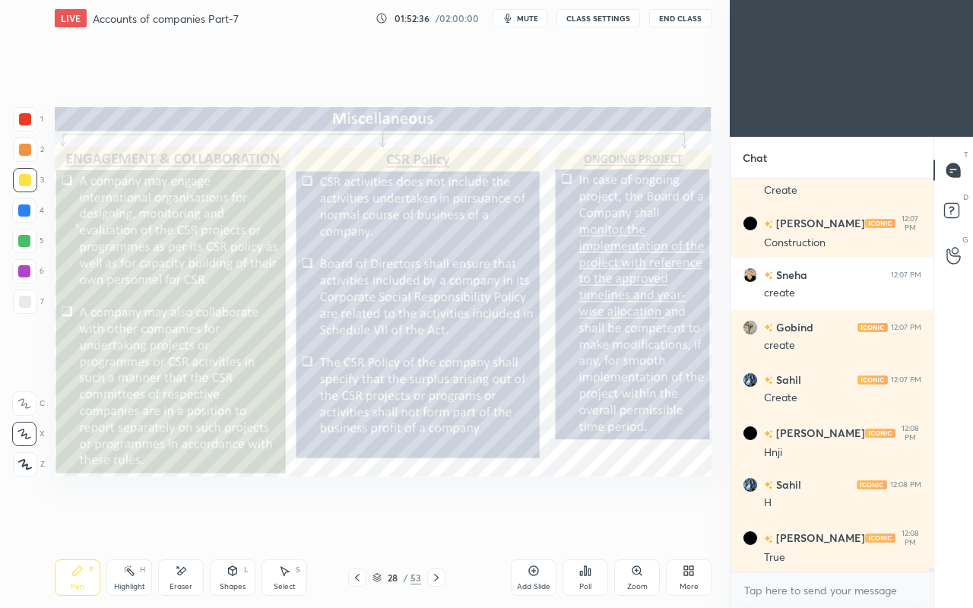
click at [441, 523] on icon at bounding box center [436, 577] width 12 height 12
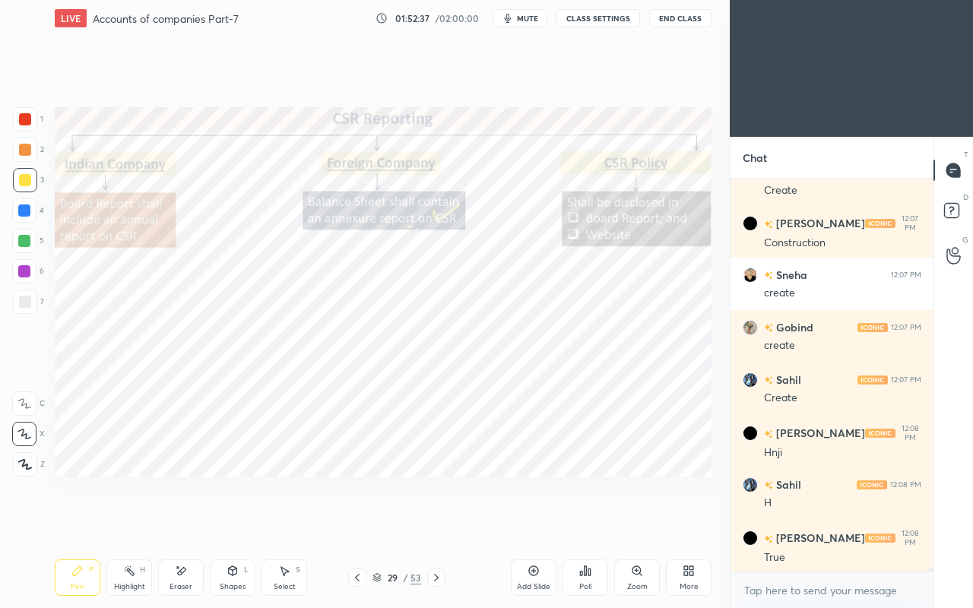
click at [356, 523] on icon at bounding box center [357, 577] width 12 height 12
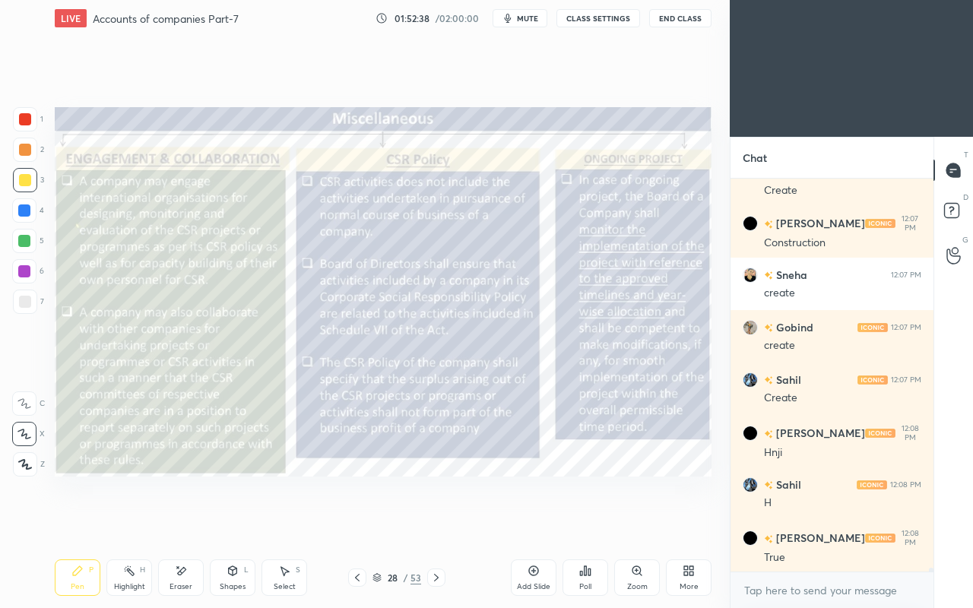
click at [434, 523] on icon at bounding box center [436, 577] width 12 height 12
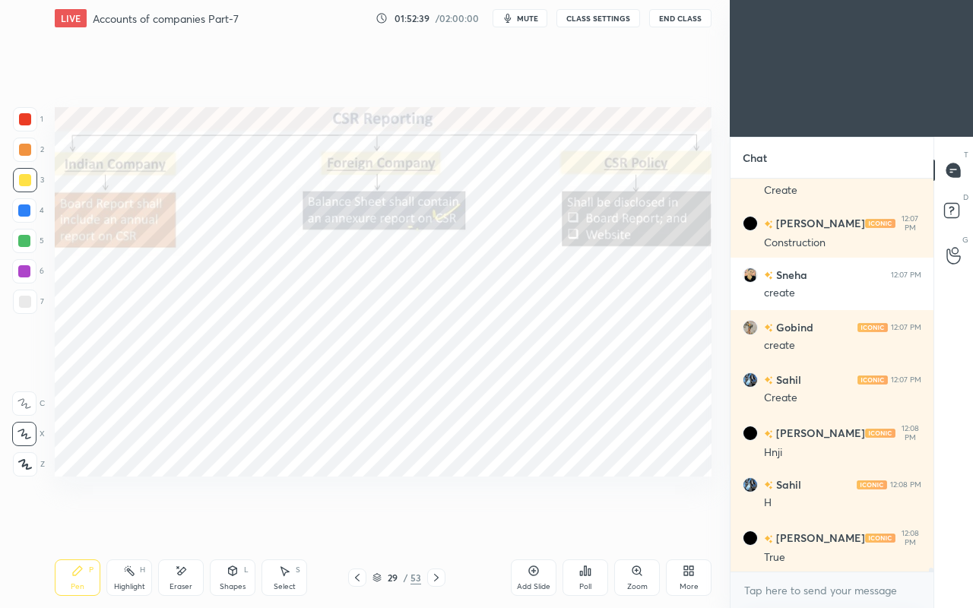
click at [427, 523] on div at bounding box center [436, 577] width 18 height 18
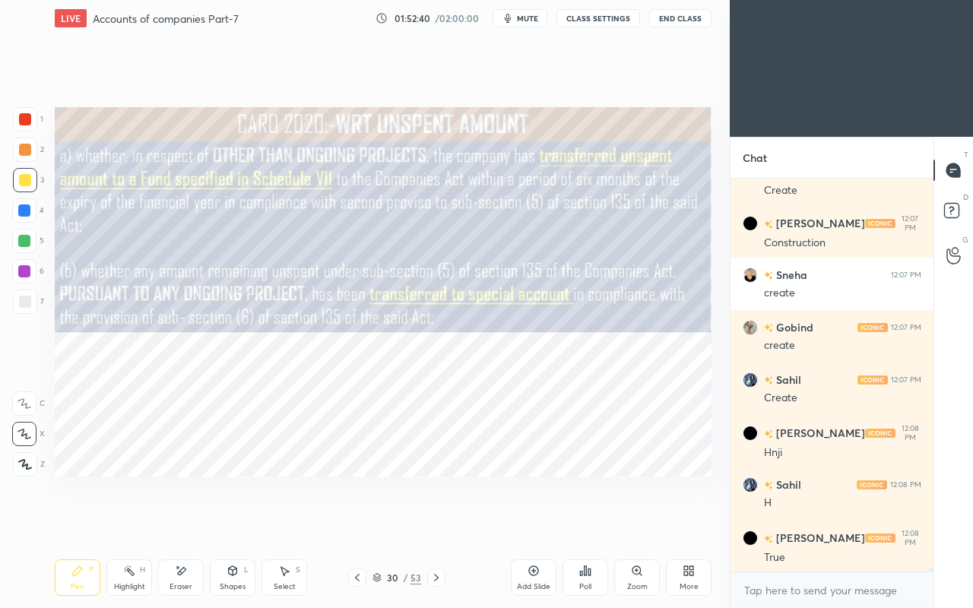
click at [356, 523] on icon at bounding box center [357, 578] width 5 height 8
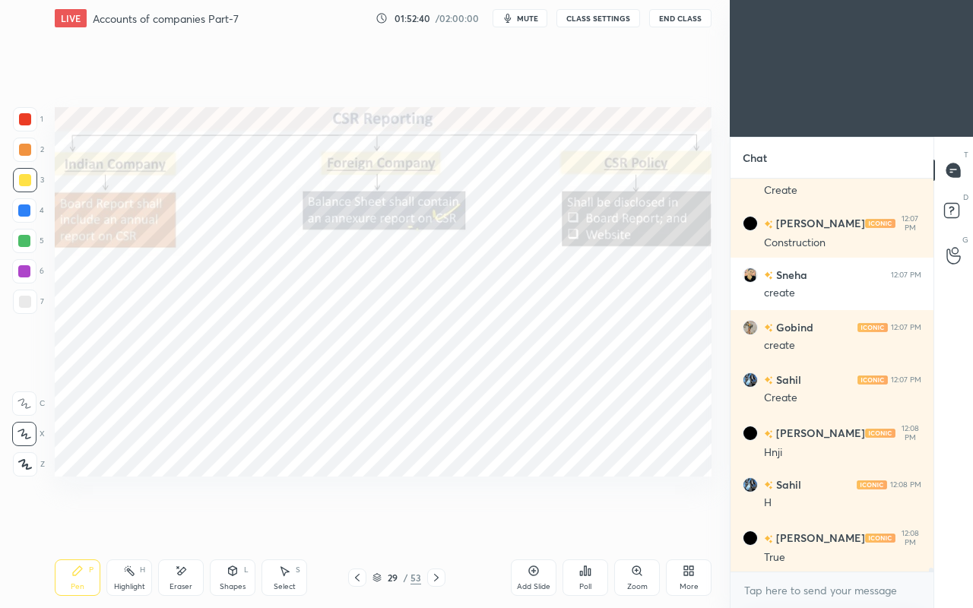
click at [357, 523] on icon at bounding box center [357, 578] width 5 height 8
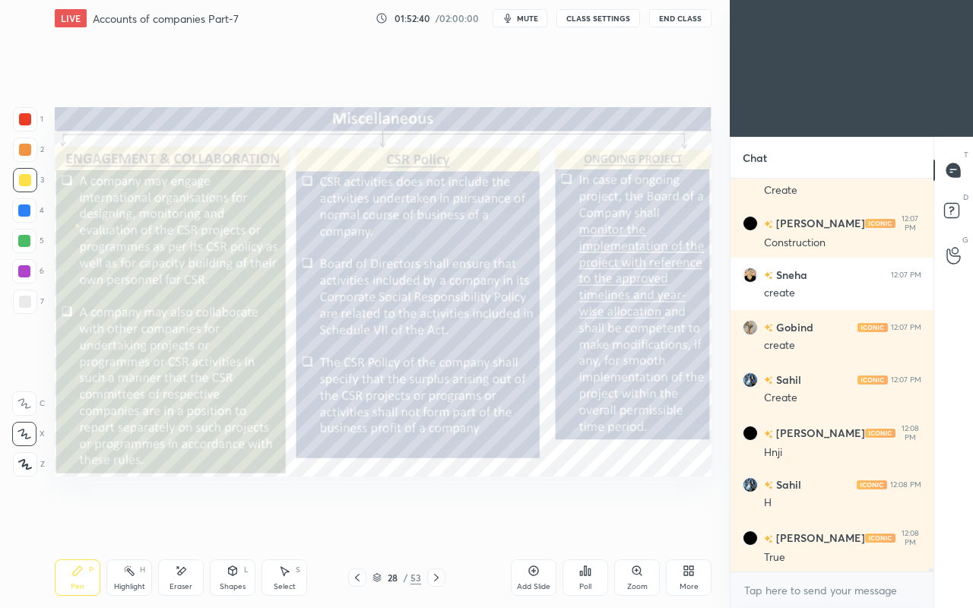
click at [357, 523] on icon at bounding box center [357, 577] width 12 height 12
click at [358, 523] on icon at bounding box center [357, 577] width 12 height 12
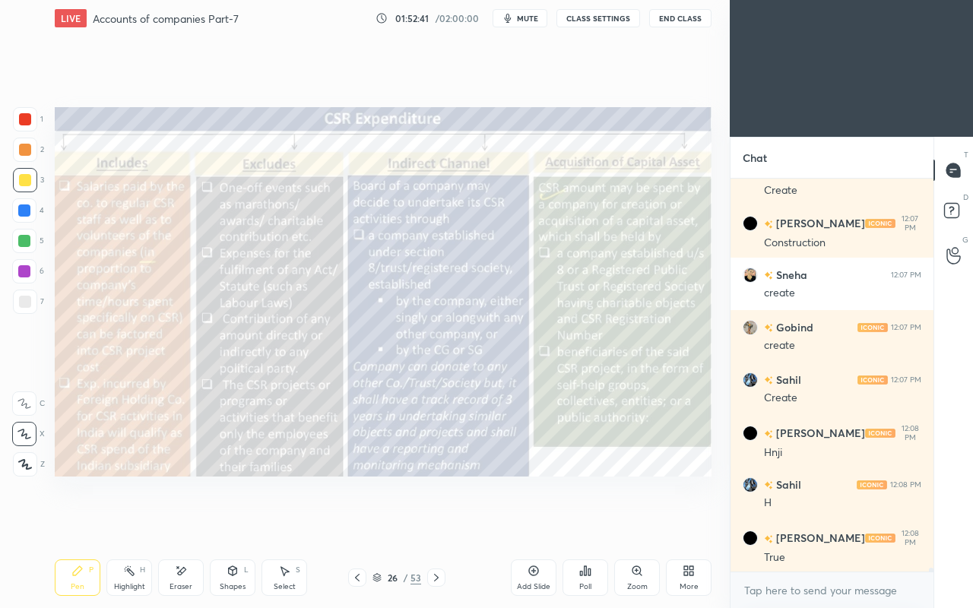
click at [357, 523] on icon at bounding box center [357, 577] width 12 height 12
click at [359, 523] on icon at bounding box center [357, 577] width 12 height 12
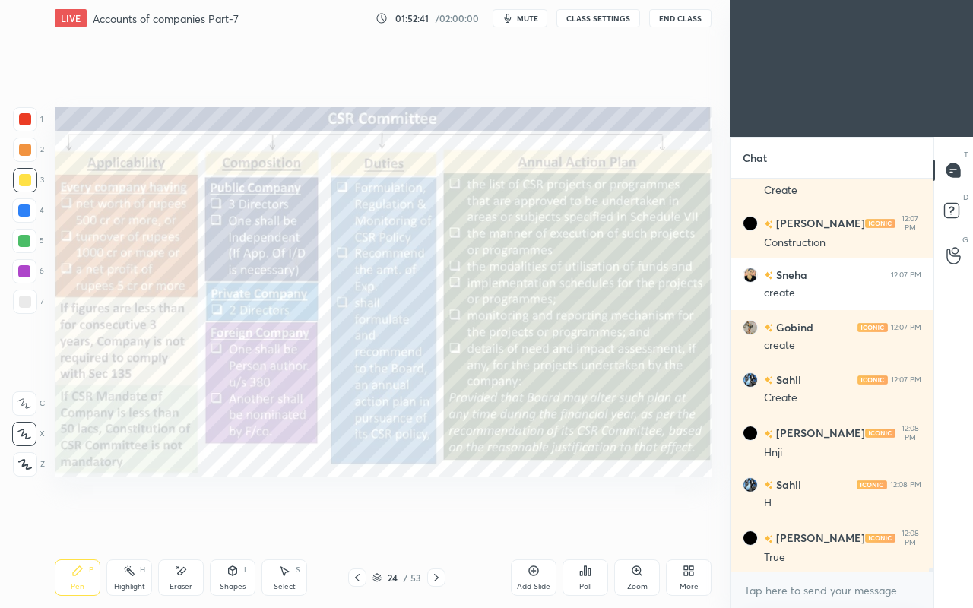
click at [359, 523] on icon at bounding box center [357, 577] width 12 height 12
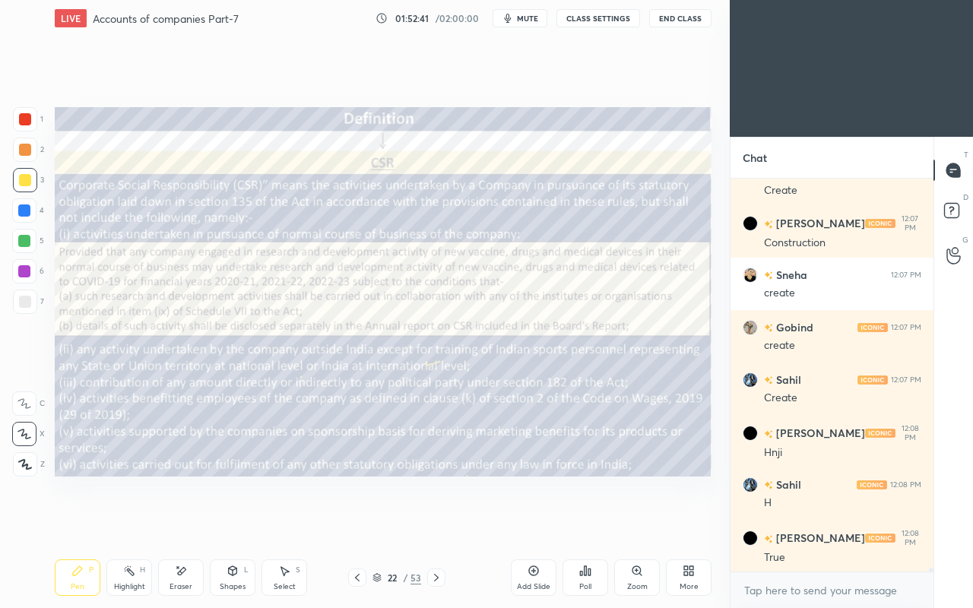
click at [358, 523] on icon at bounding box center [357, 578] width 5 height 8
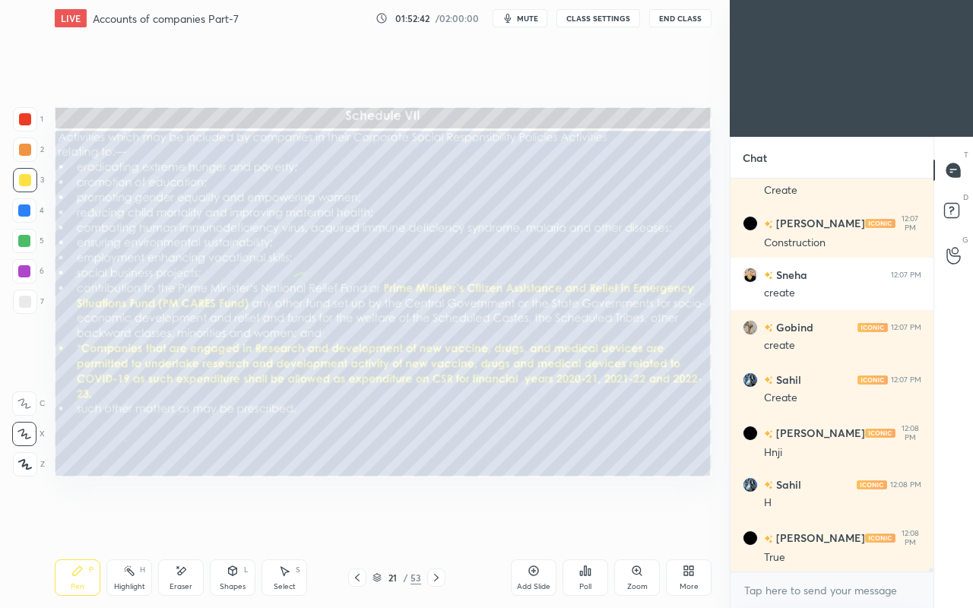
click at [357, 523] on icon at bounding box center [357, 577] width 12 height 12
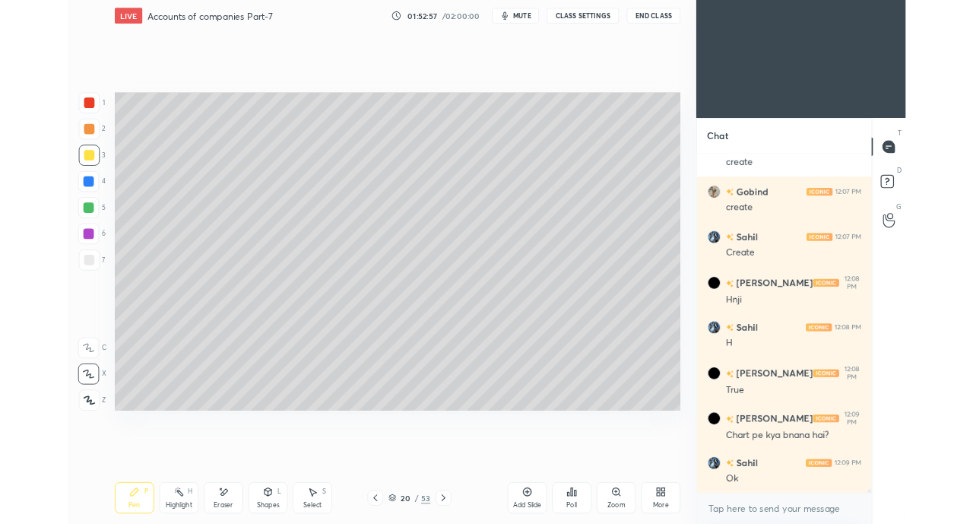
scroll to position [36750, 0]
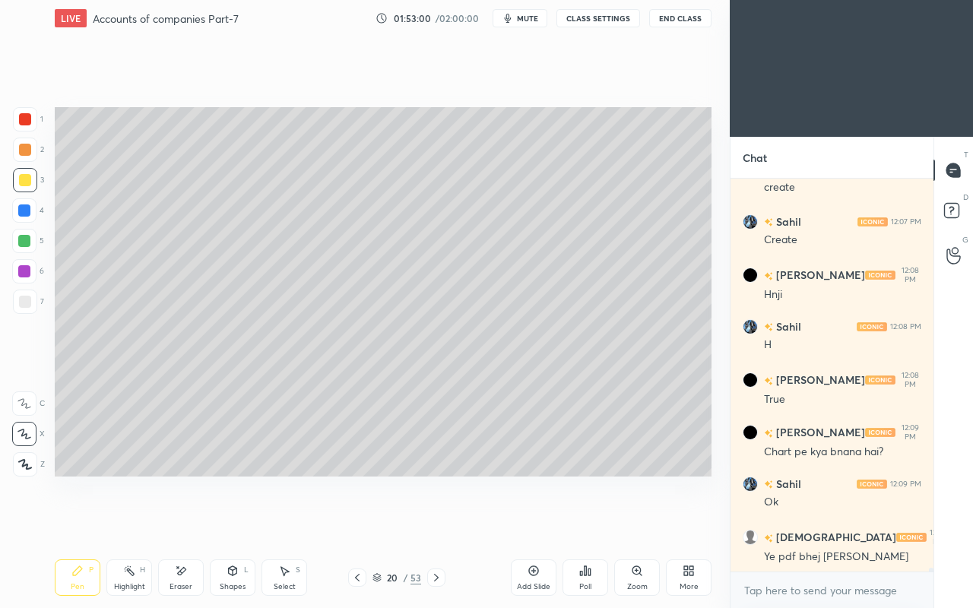
click at [676, 523] on div "More" at bounding box center [689, 577] width 46 height 36
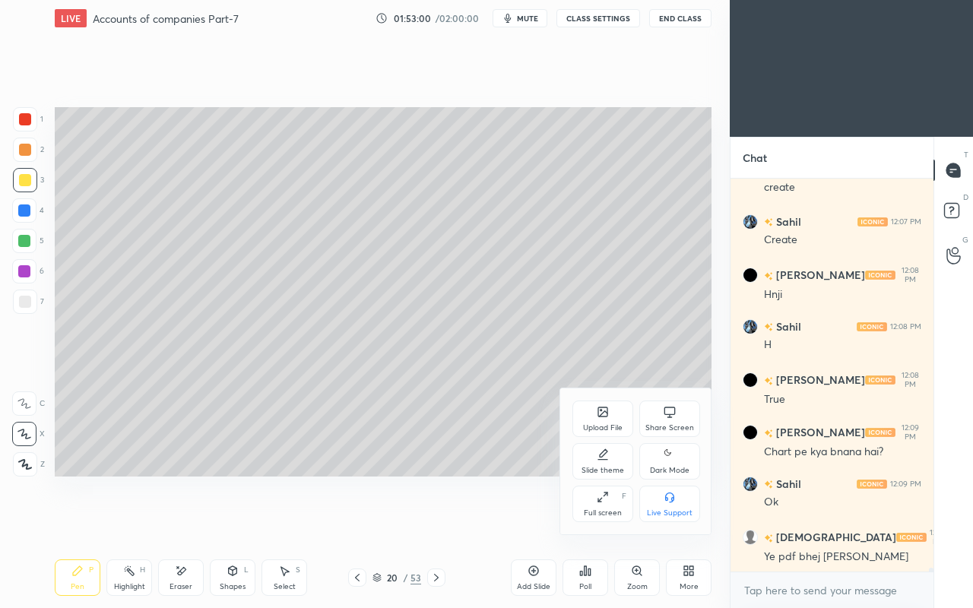
click at [660, 412] on div "Share Screen" at bounding box center [669, 418] width 61 height 36
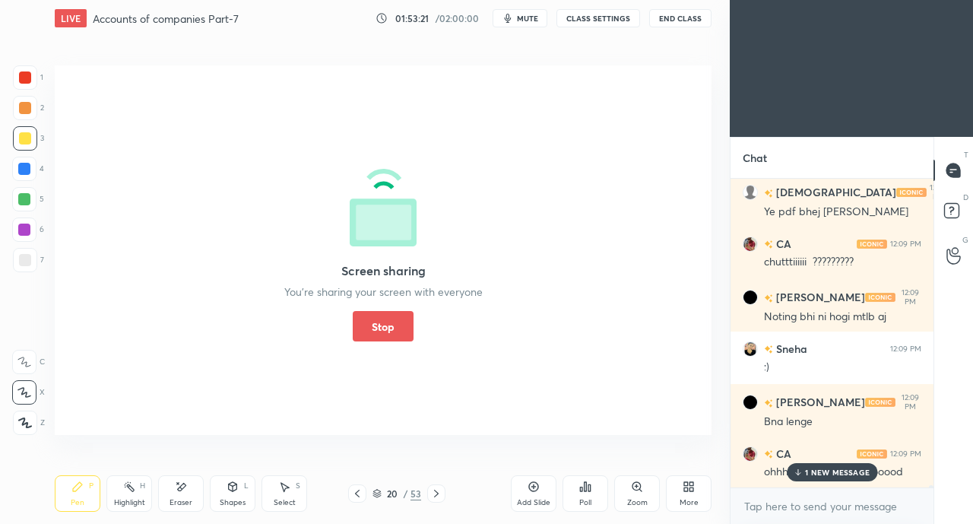
scroll to position [37148, 0]
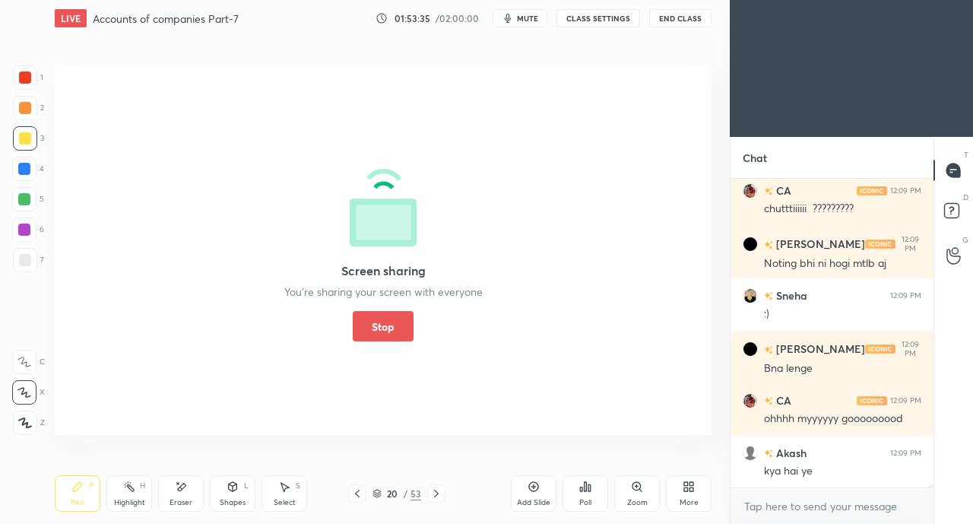
click at [396, 313] on button "Stop" at bounding box center [383, 326] width 61 height 30
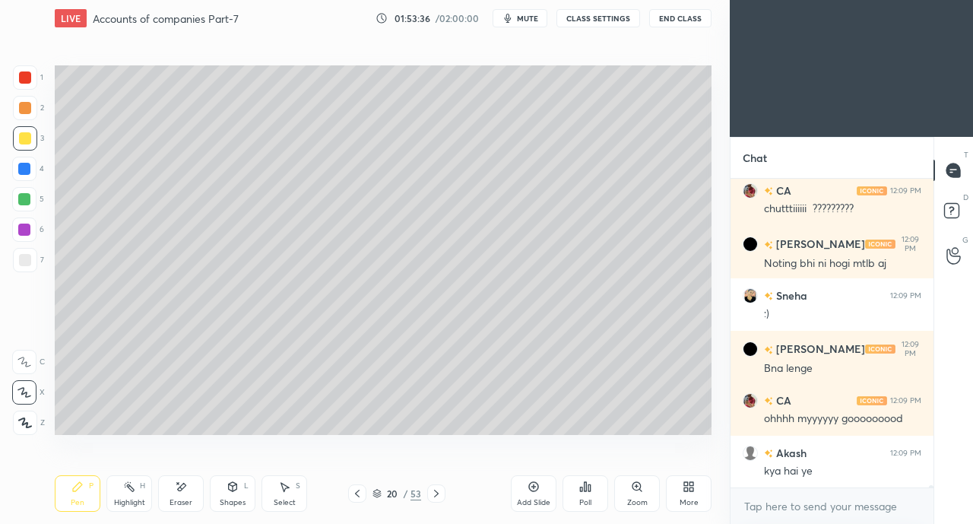
scroll to position [37213, 0]
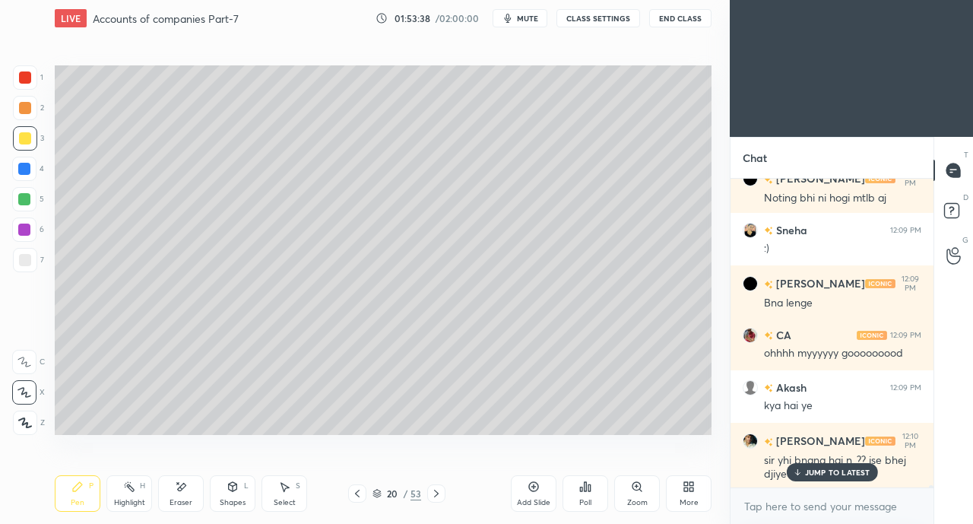
click at [827, 472] on p "JUMP TO LATEST" at bounding box center [837, 471] width 65 height 9
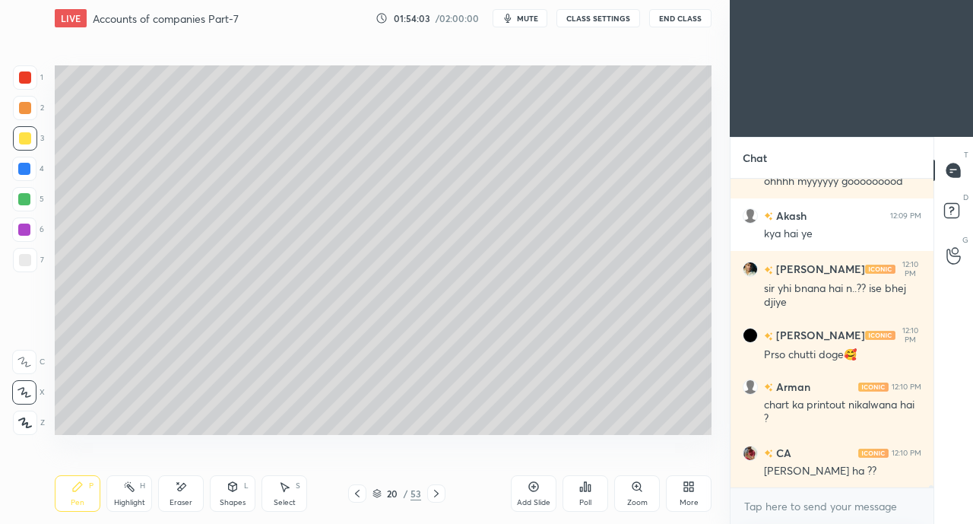
scroll to position [37436, 0]
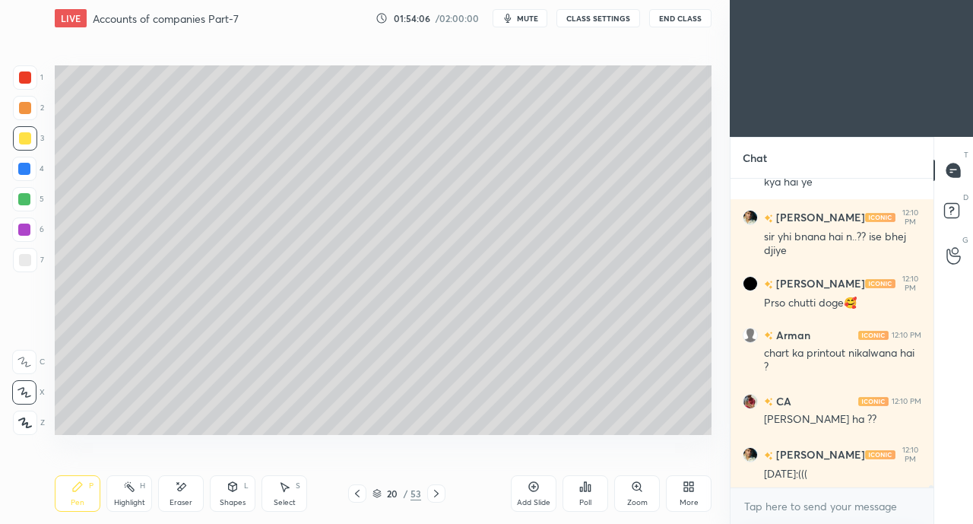
click at [854, 470] on div "Akash 12:09 PM kya hai ye Raj 12:10 PM sir yhi bnana hai n..?? ise [PERSON_NAME…" at bounding box center [831, 333] width 203 height 309
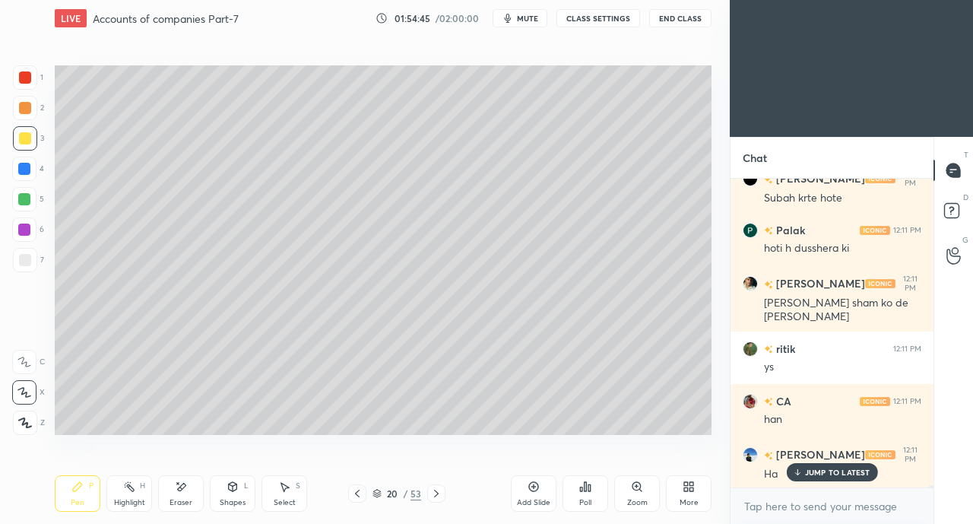
scroll to position [38604, 0]
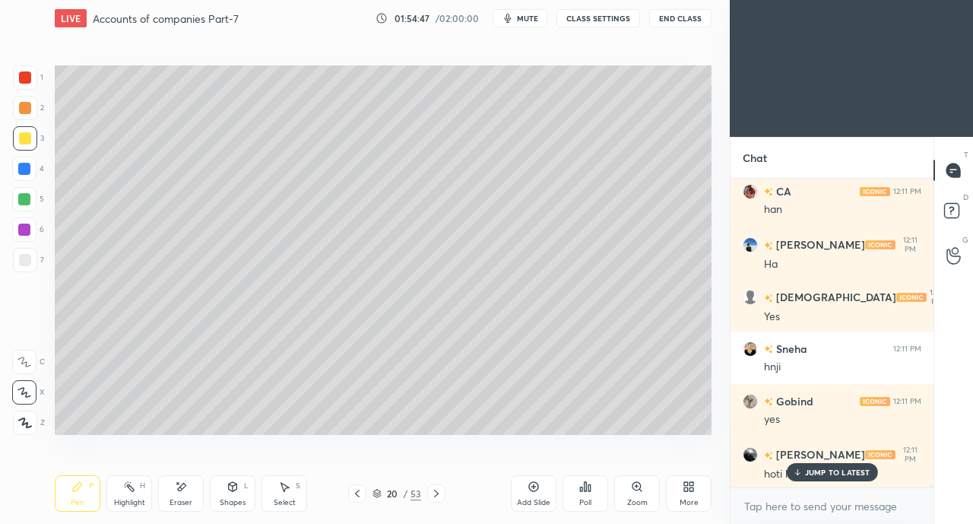
click at [834, 464] on div "JUMP TO LATEST" at bounding box center [831, 472] width 91 height 18
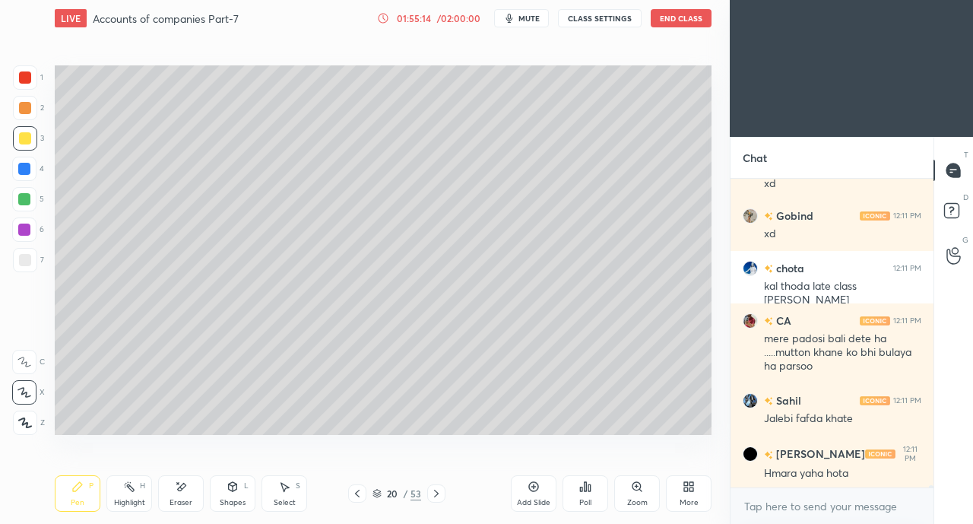
scroll to position [39379, 0]
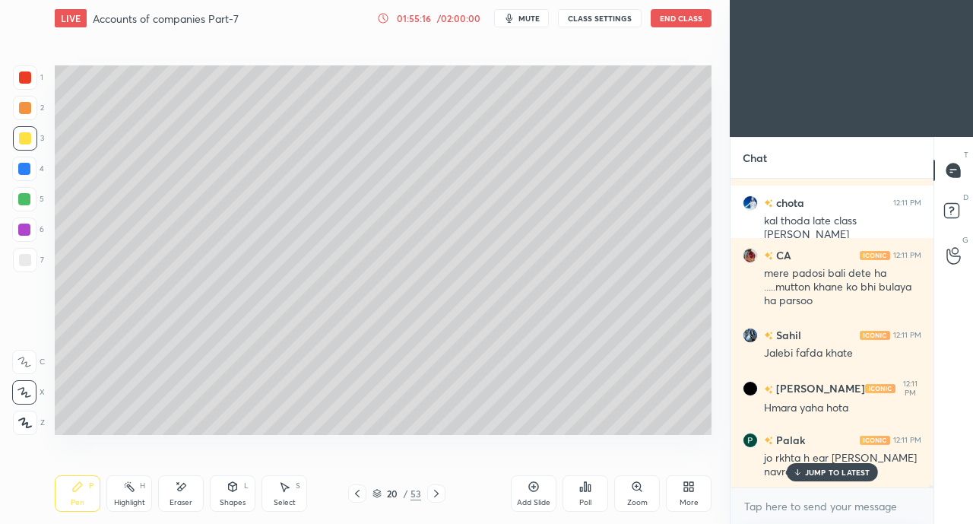
click at [831, 474] on p "JUMP TO LATEST" at bounding box center [837, 471] width 65 height 9
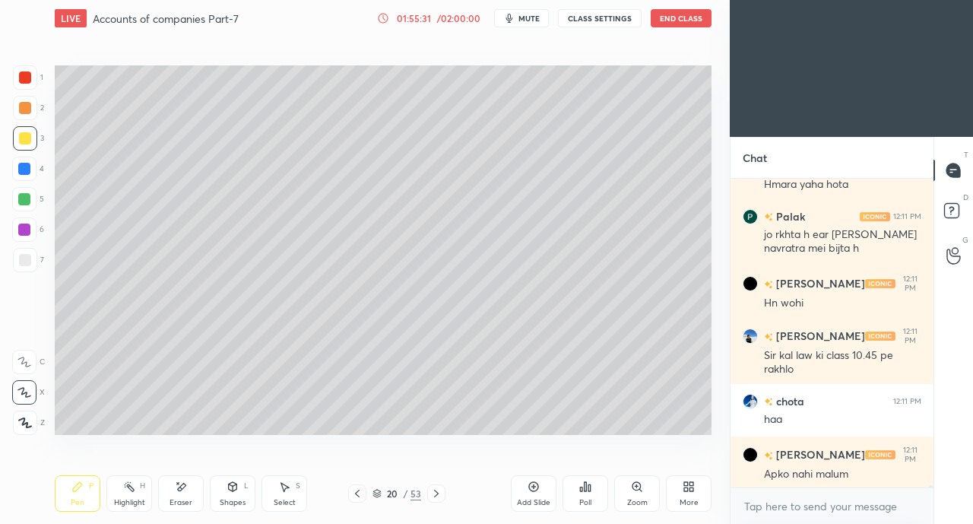
scroll to position [39655, 0]
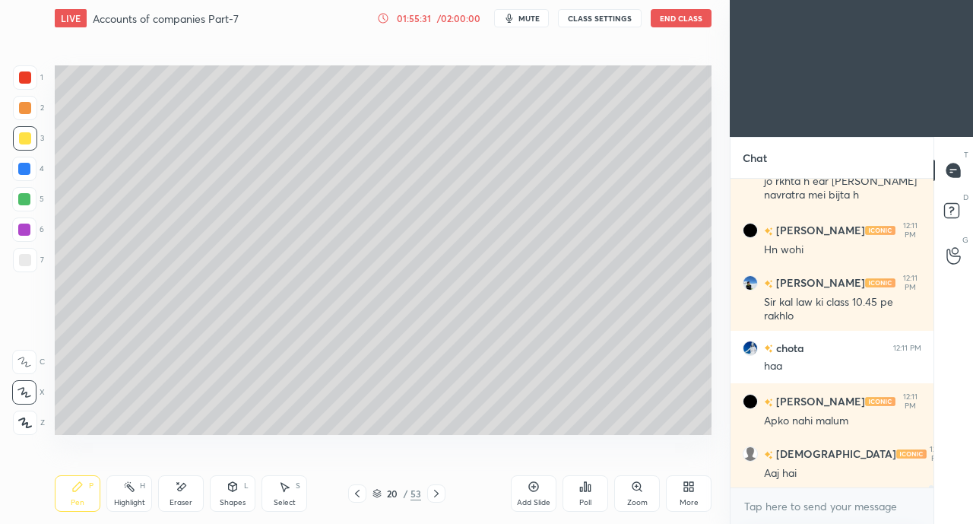
click at [830, 469] on div "Aaj hai" at bounding box center [842, 473] width 157 height 15
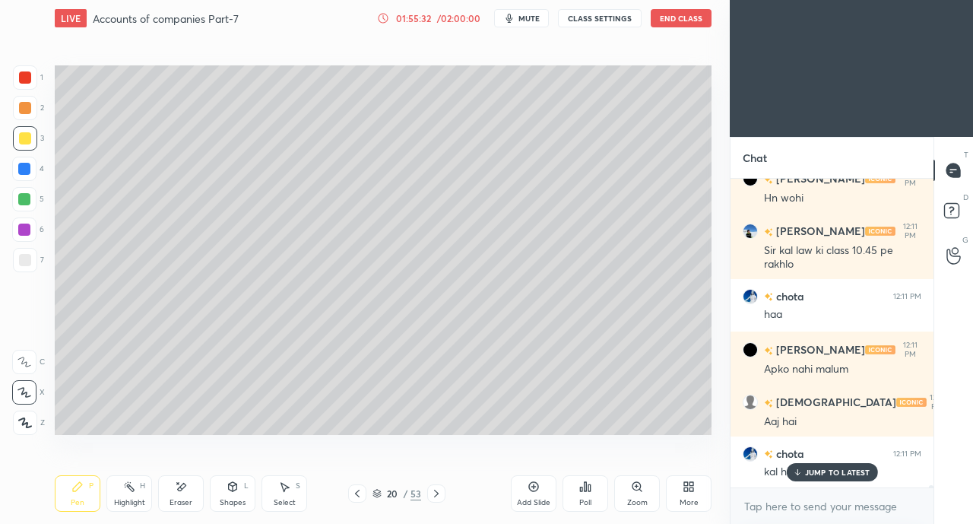
click at [169, 489] on div "Eraser" at bounding box center [181, 493] width 46 height 36
click at [810, 467] on p "JUMP TO LATEST" at bounding box center [837, 471] width 65 height 9
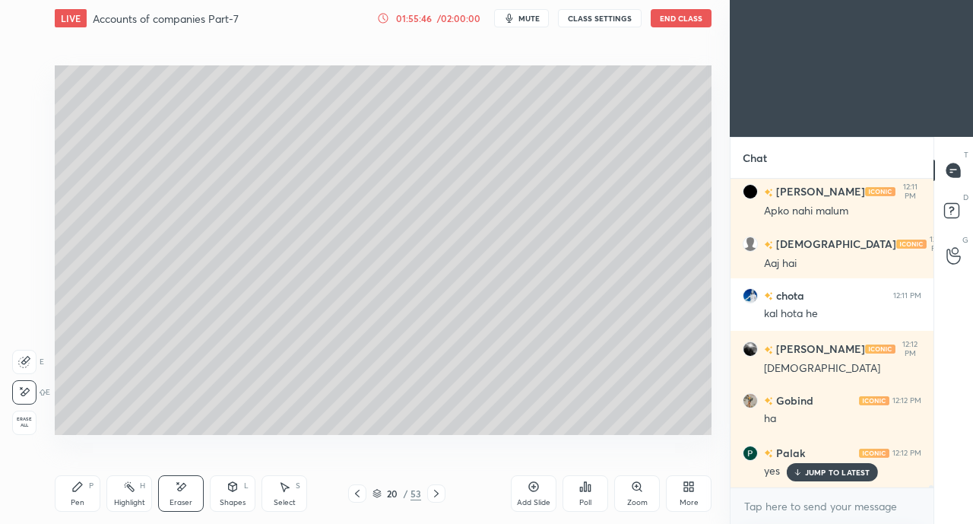
scroll to position [39917, 0]
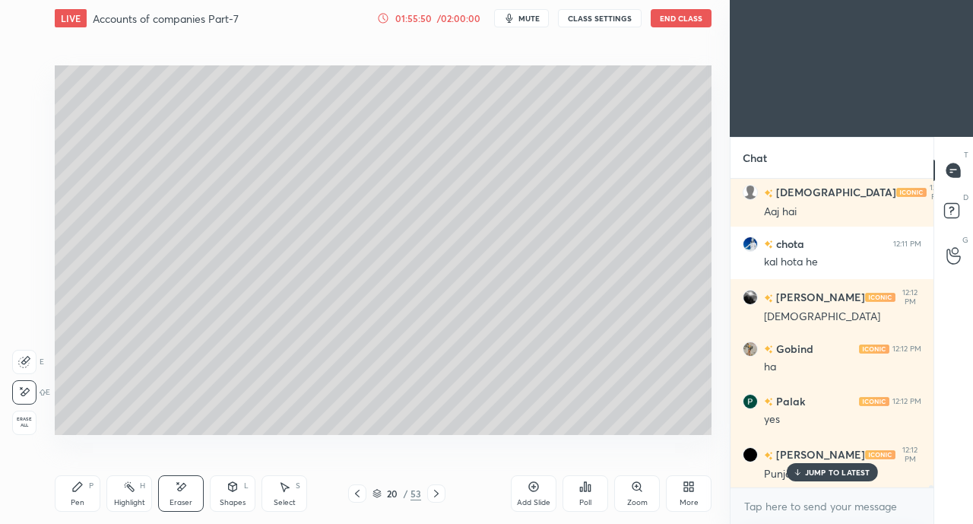
click at [818, 467] on p "JUMP TO LATEST" at bounding box center [837, 471] width 65 height 9
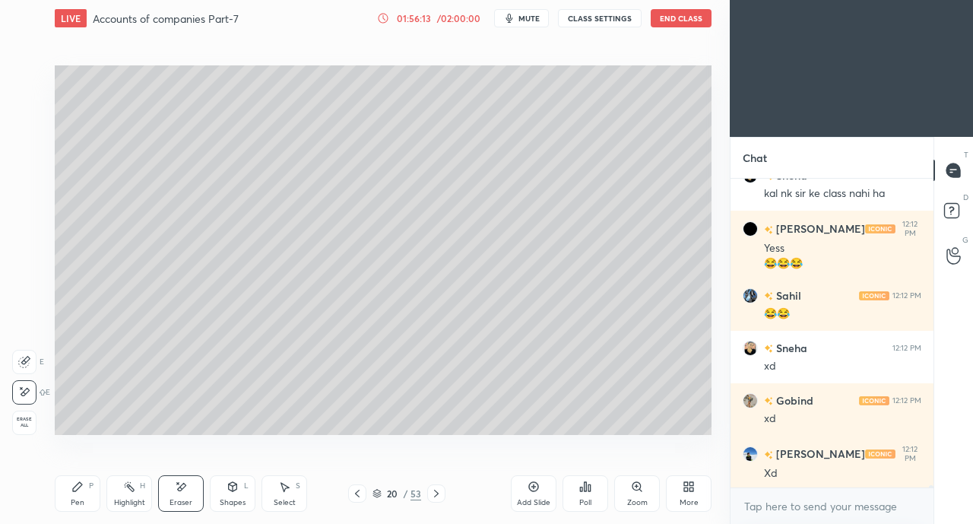
scroll to position [40470, 0]
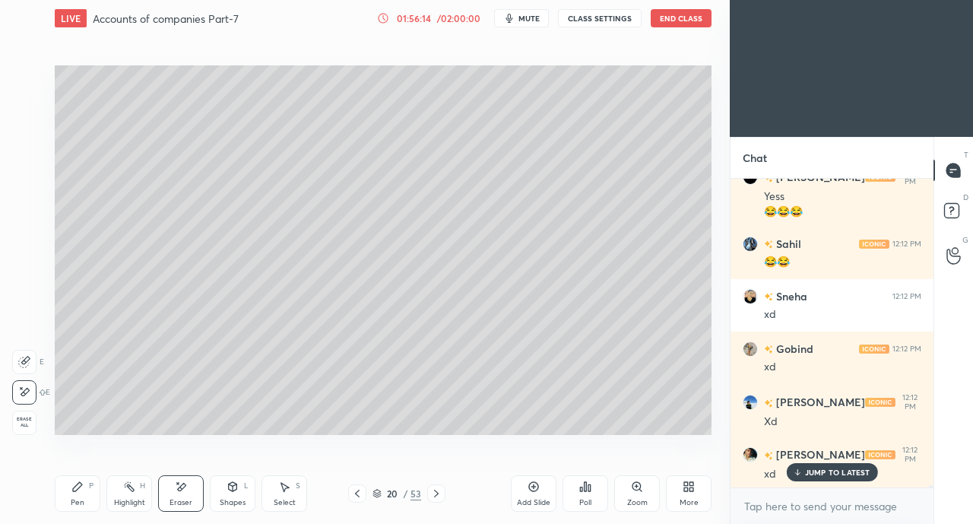
click at [96, 493] on div "Pen P" at bounding box center [78, 493] width 46 height 36
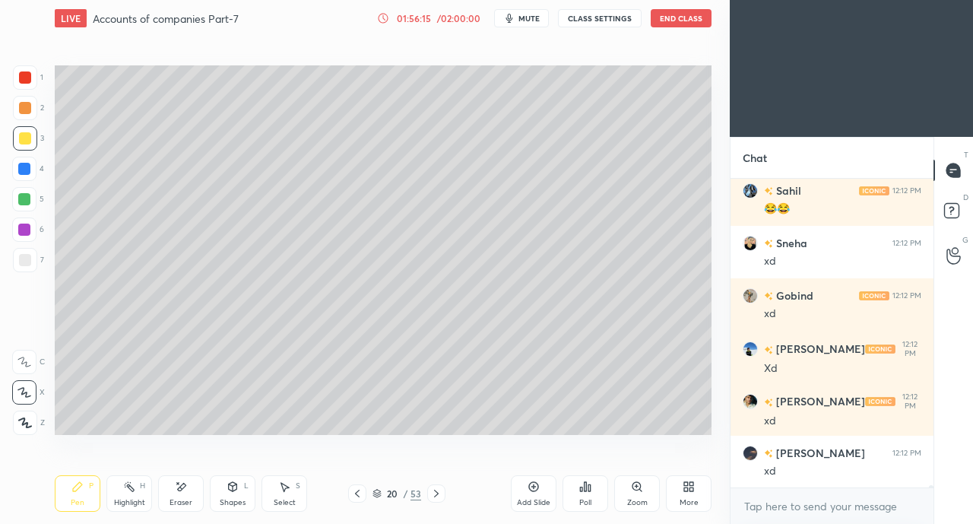
scroll to position [40575, 0]
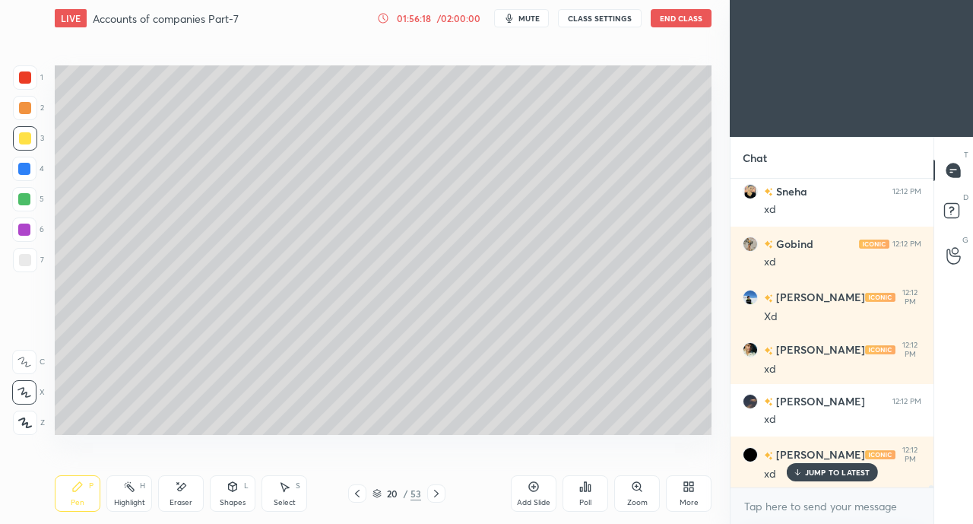
click at [26, 79] on div at bounding box center [25, 77] width 12 height 12
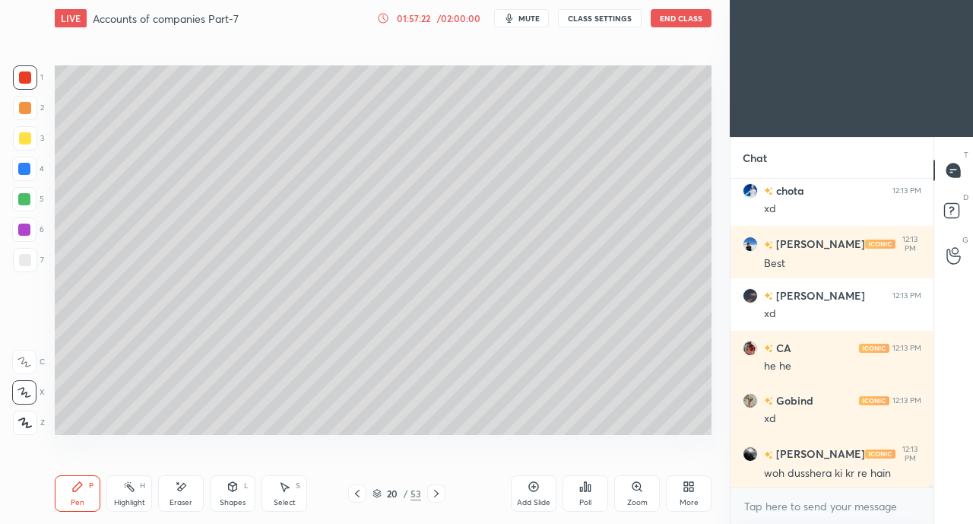
scroll to position [42161, 0]
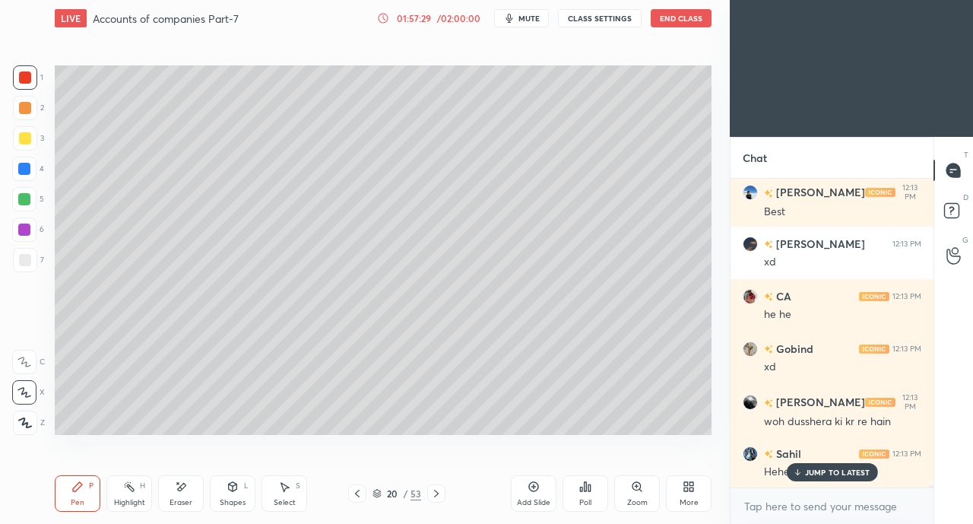
click at [674, 18] on button "End Class" at bounding box center [680, 18] width 61 height 18
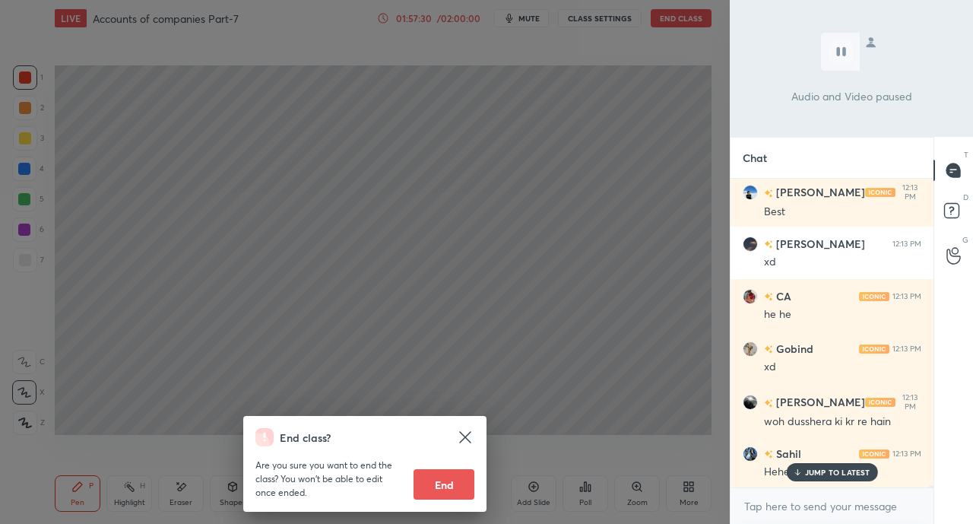
click at [452, 492] on button "End" at bounding box center [443, 484] width 61 height 30
type textarea "x"
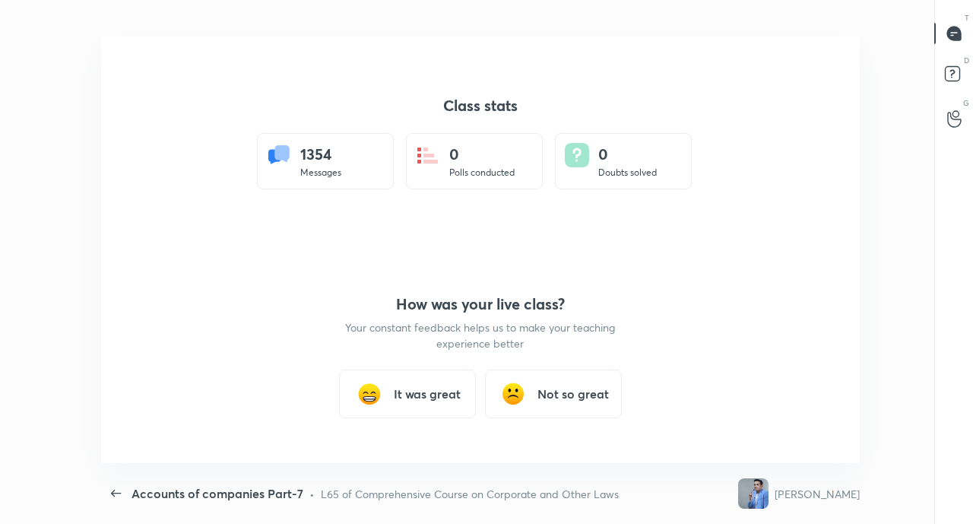
scroll to position [0, 0]
